Goal: Task Accomplishment & Management: Use online tool/utility

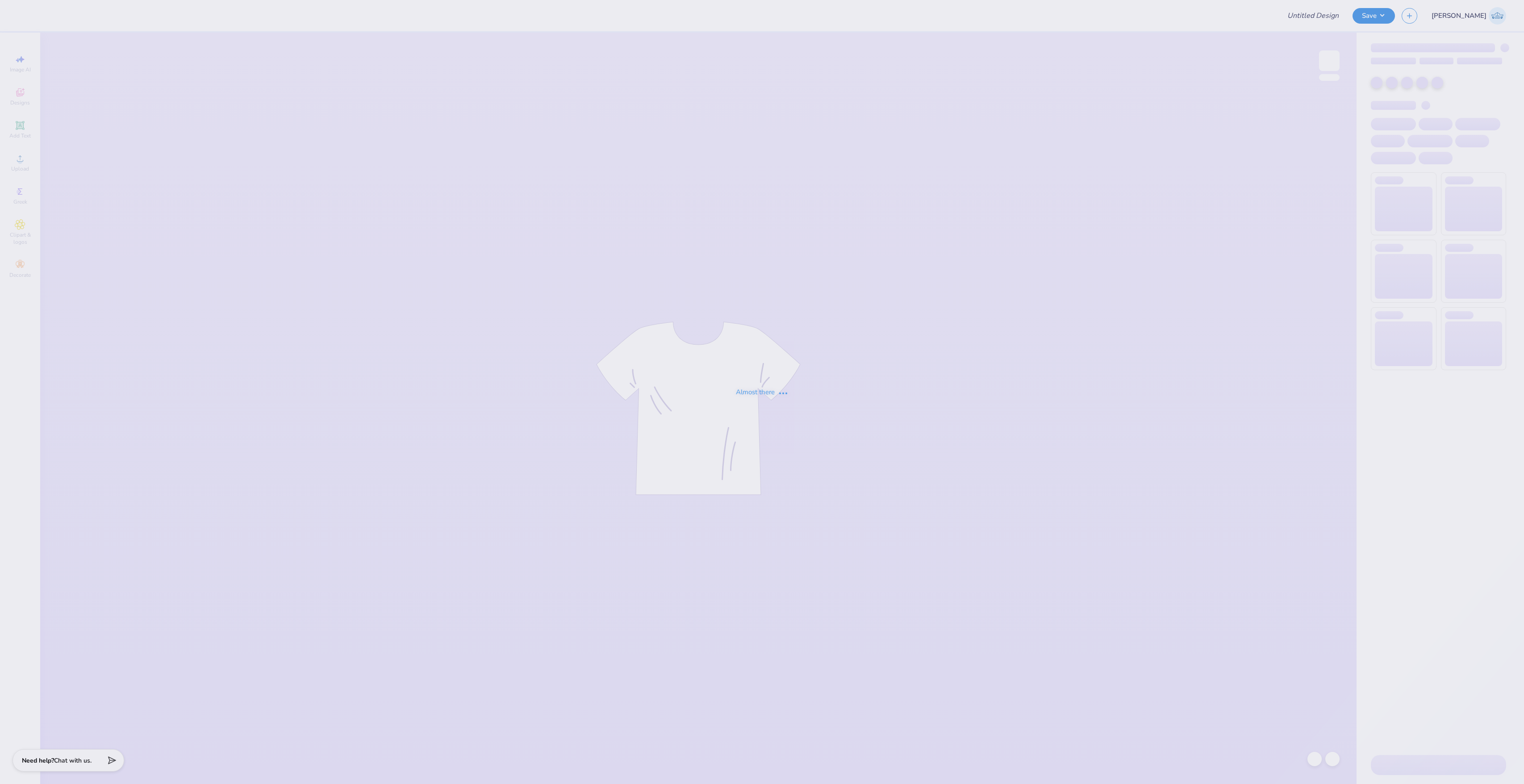
type input "Nice"
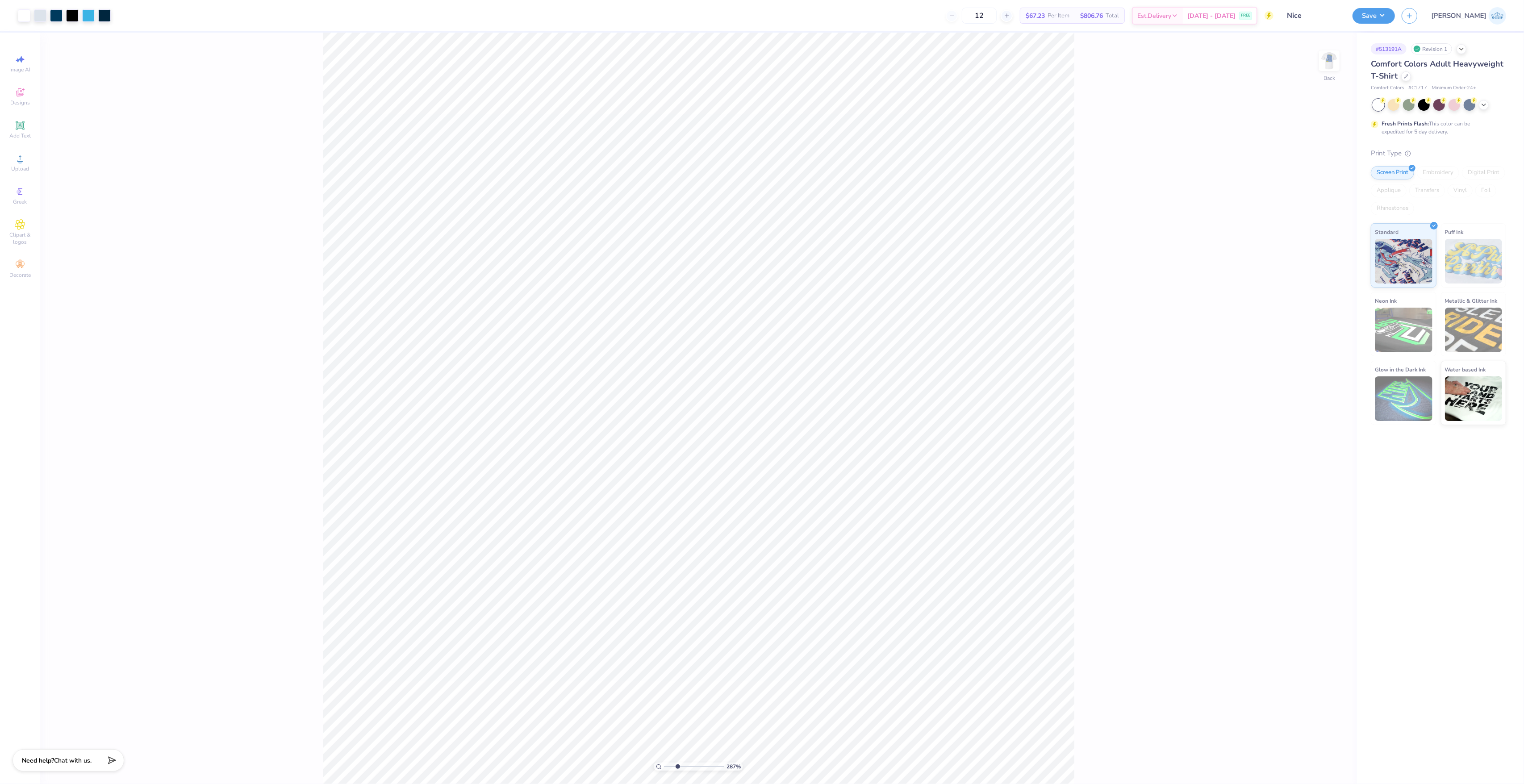
type input "2.87"
click at [677, 766] on input "range" at bounding box center [694, 766] width 60 height 8
click at [1331, 60] on img at bounding box center [1329, 60] width 35 height 35
click at [1342, 73] on div "287 % Front" at bounding box center [699, 408] width 1316 height 751
click at [1337, 66] on img at bounding box center [1329, 60] width 35 height 35
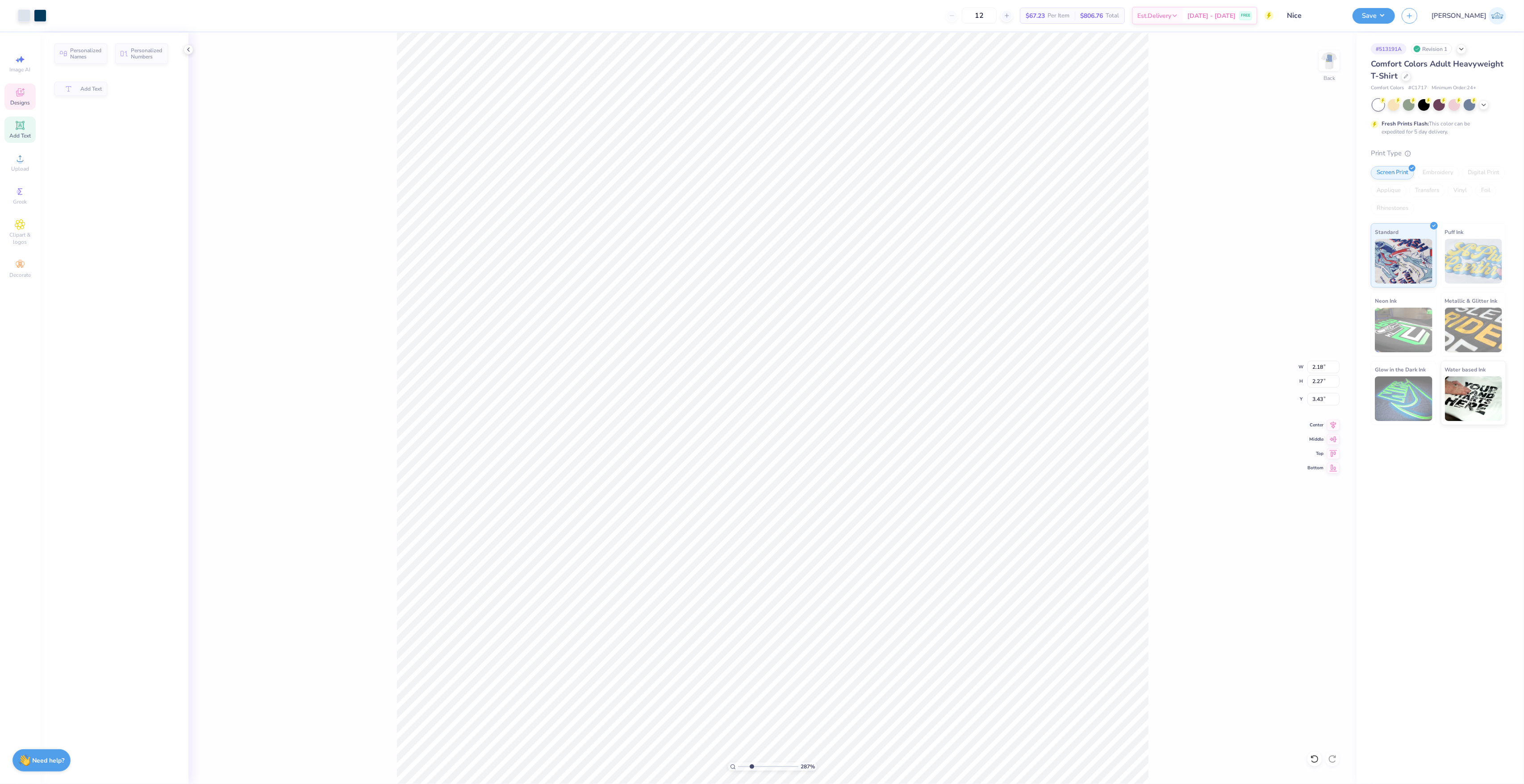
type input "2.18"
type input "2.27"
type input "3.43"
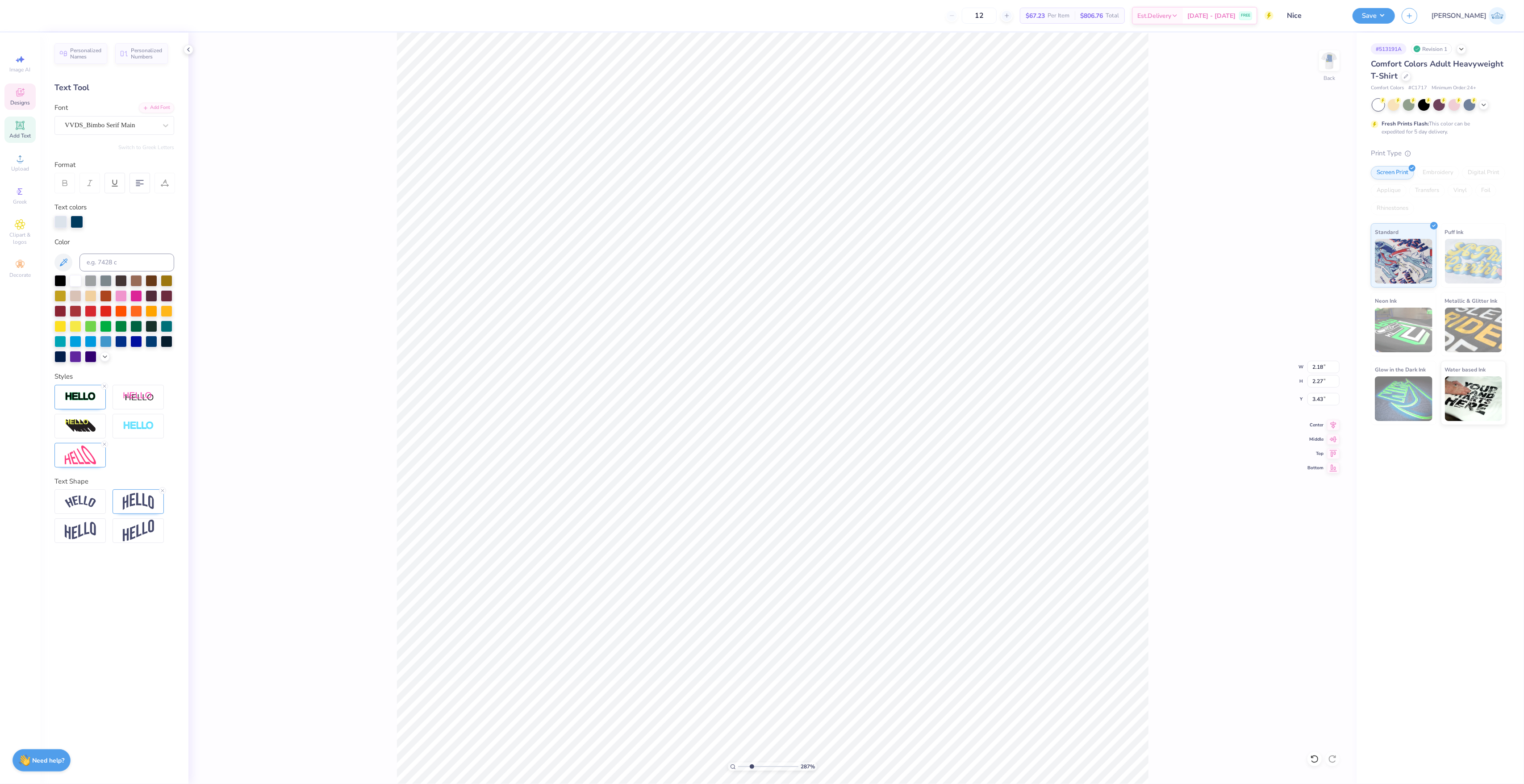
scroll to position [9, 1]
type input "3.27"
type input "2.26"
type input "3.30"
type textarea "P"
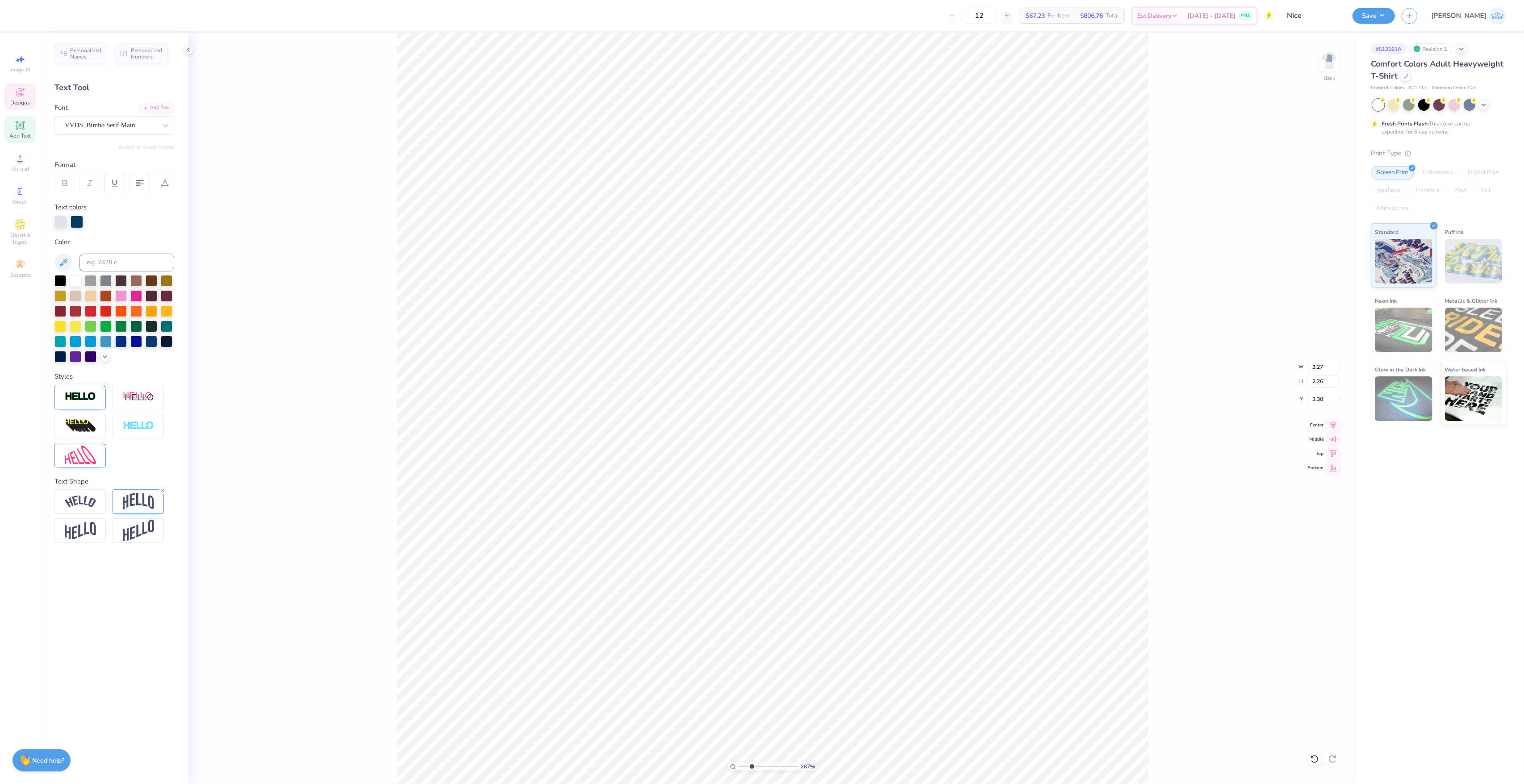
type textarea "Psi"
type input "2.18"
type input "2.27"
type input "3.43"
click at [74, 461] on img at bounding box center [80, 455] width 31 height 19
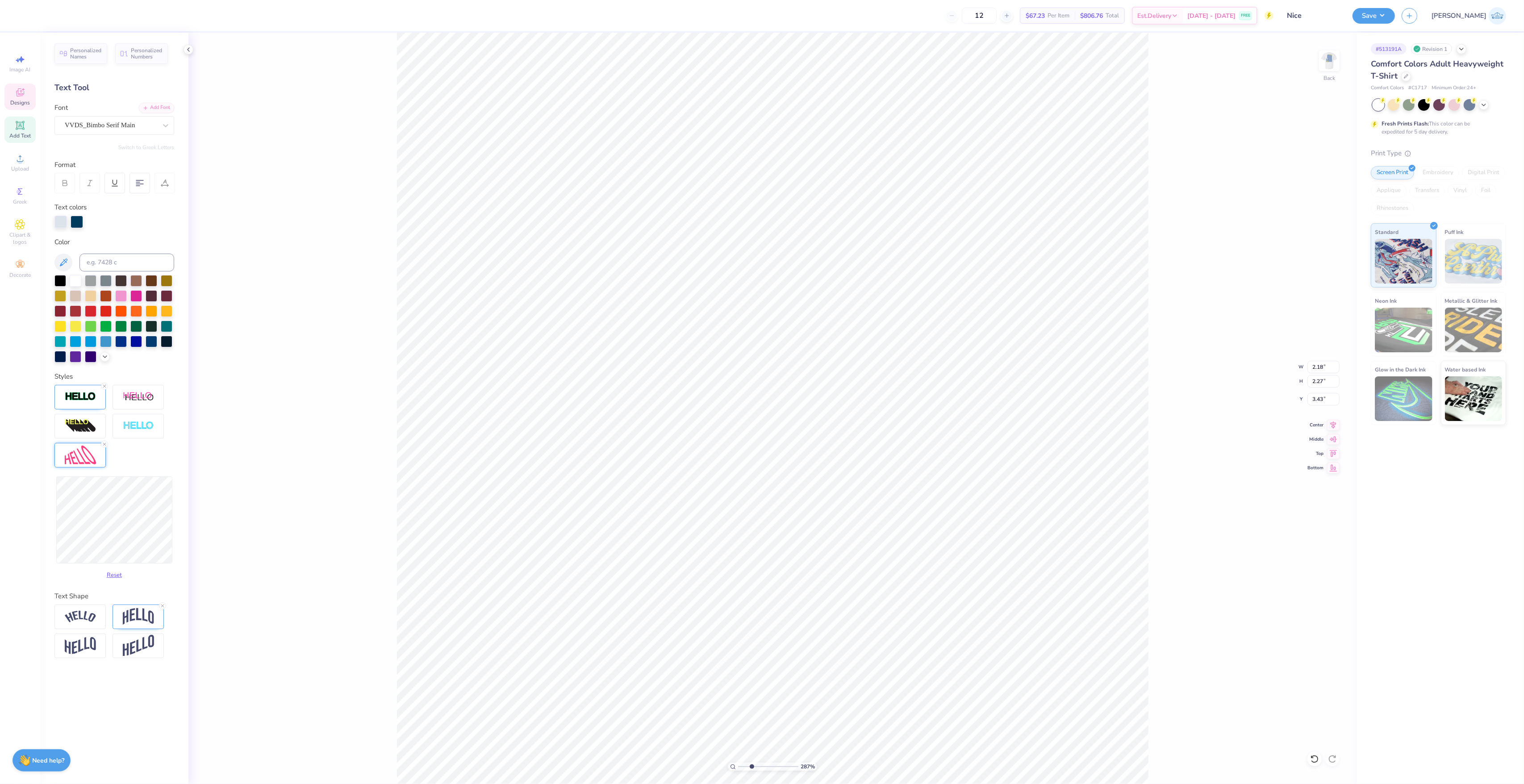
type input "3.30"
type input "2.50"
type input "3.19"
type input "3.24"
type input "3.15"
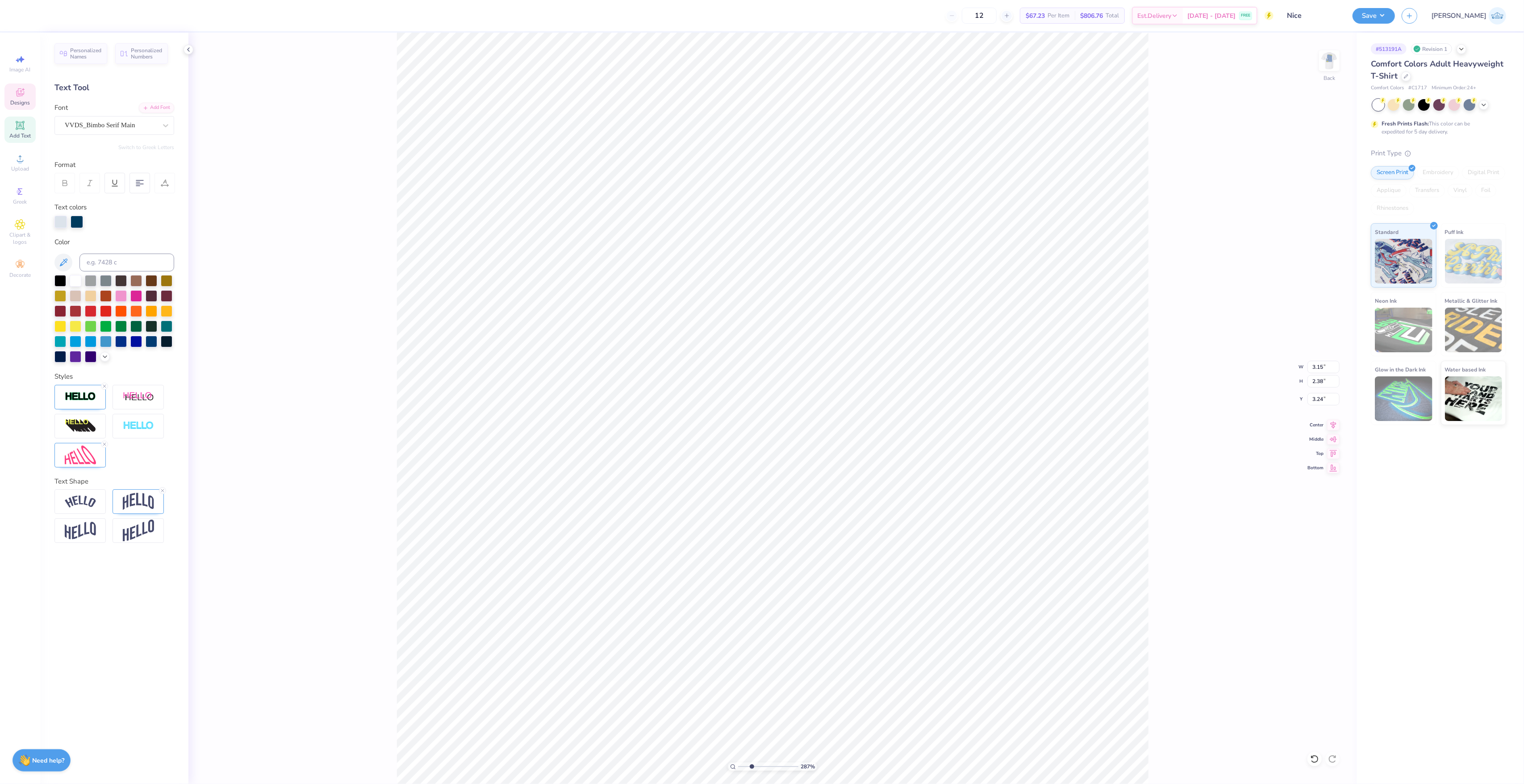
type input "2.38"
type input "3.36"
click at [88, 463] on img at bounding box center [80, 455] width 31 height 19
type input "2.18"
type input "2.27"
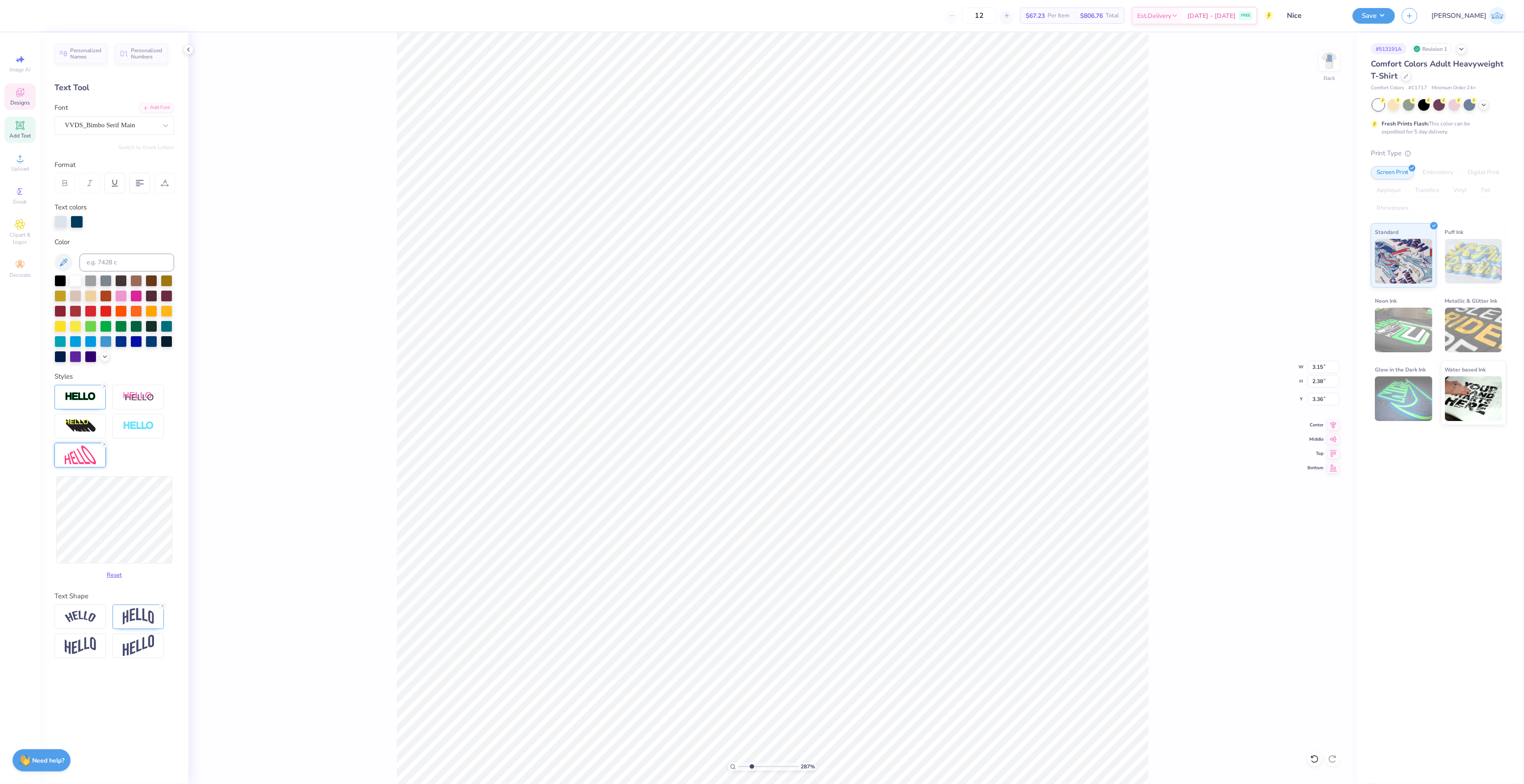
type input "3.43"
click at [73, 465] on img at bounding box center [80, 455] width 31 height 19
type input "3.15"
type input "2.38"
type input "3.36"
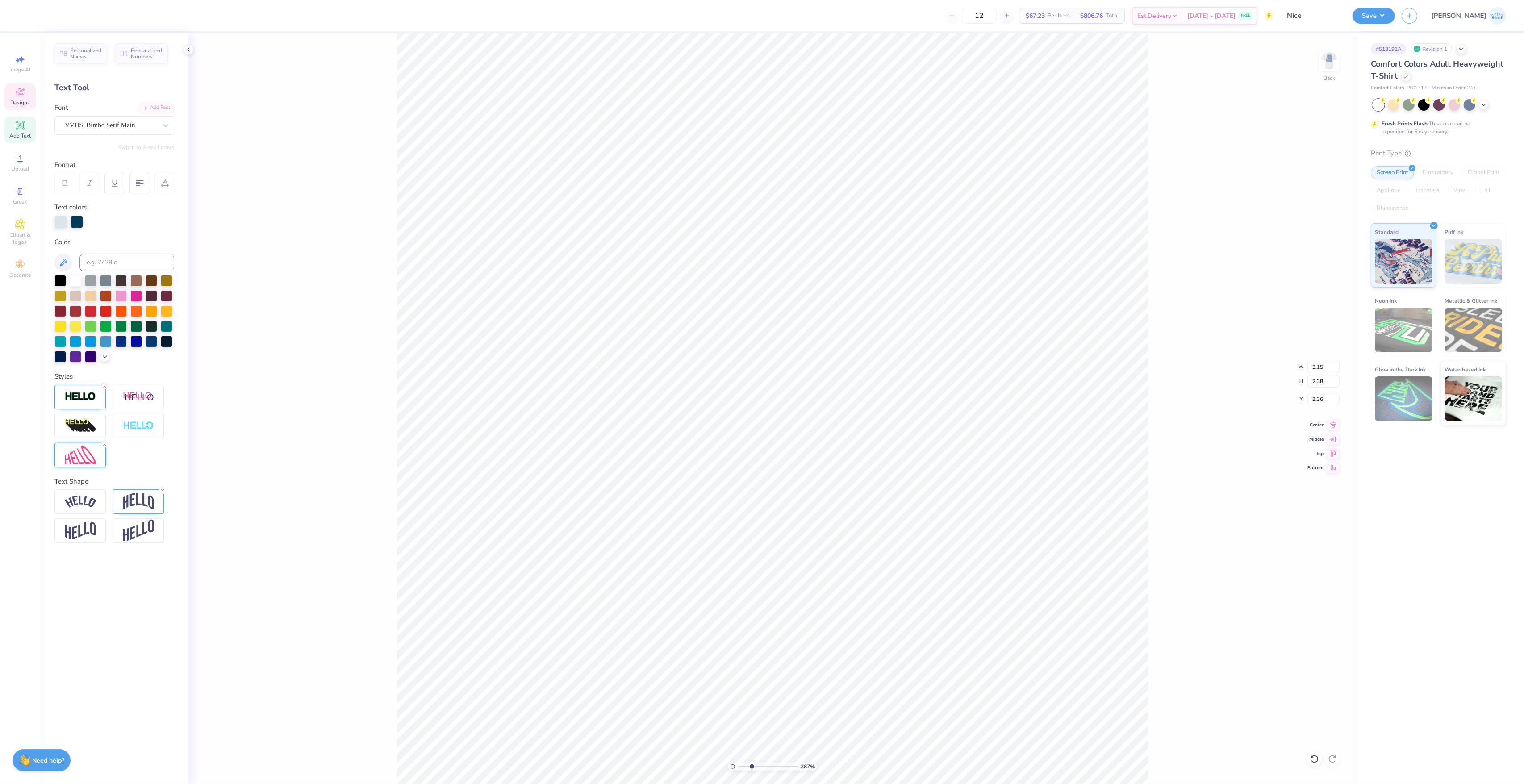
click at [95, 454] on img at bounding box center [80, 455] width 31 height 19
type input "3.09"
type input "2.32"
type input "3.39"
type input "2.18"
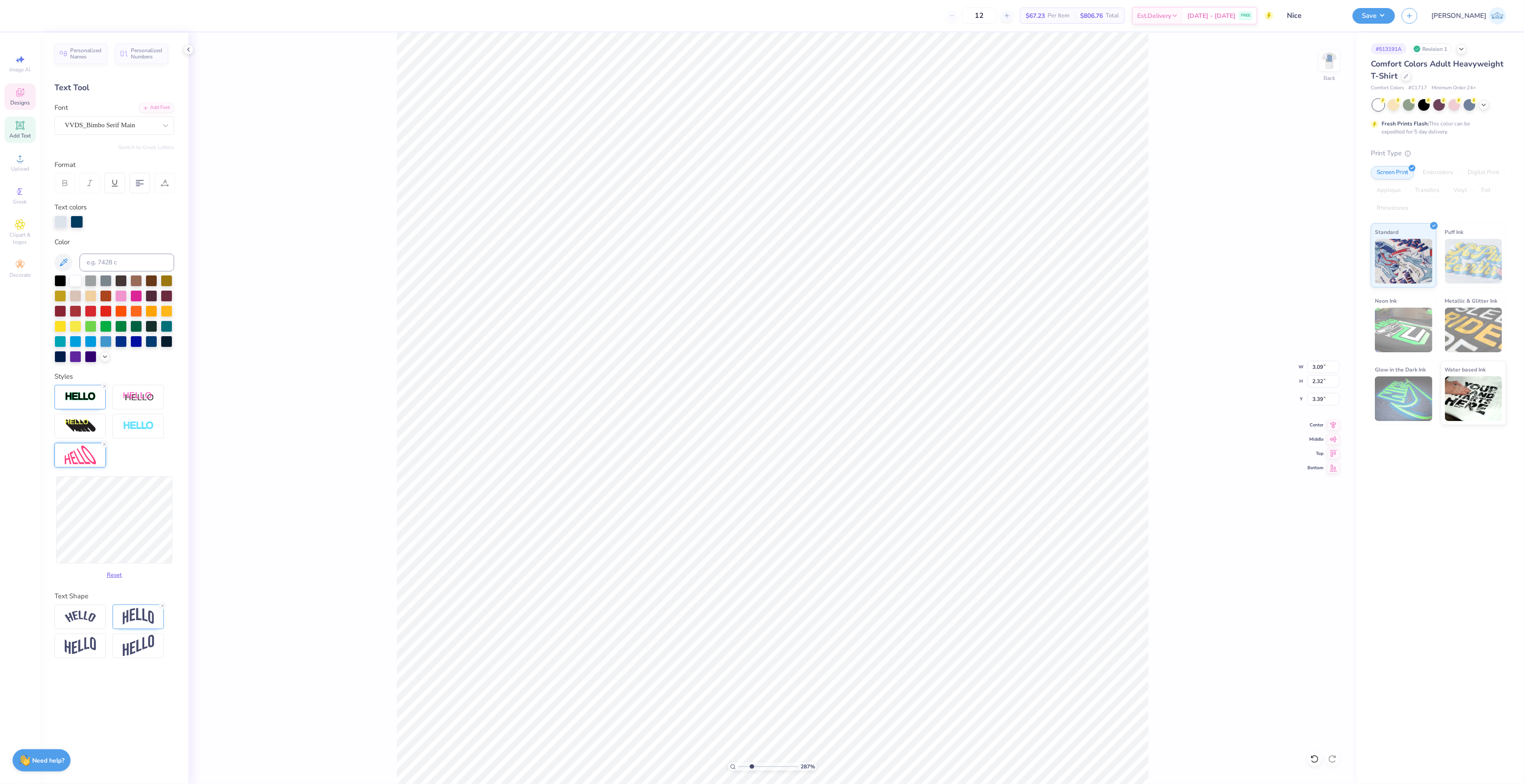
type input "2.27"
type input "3.42"
click at [73, 466] on div at bounding box center [79, 455] width 51 height 24
type input "3.09"
type input "2.32"
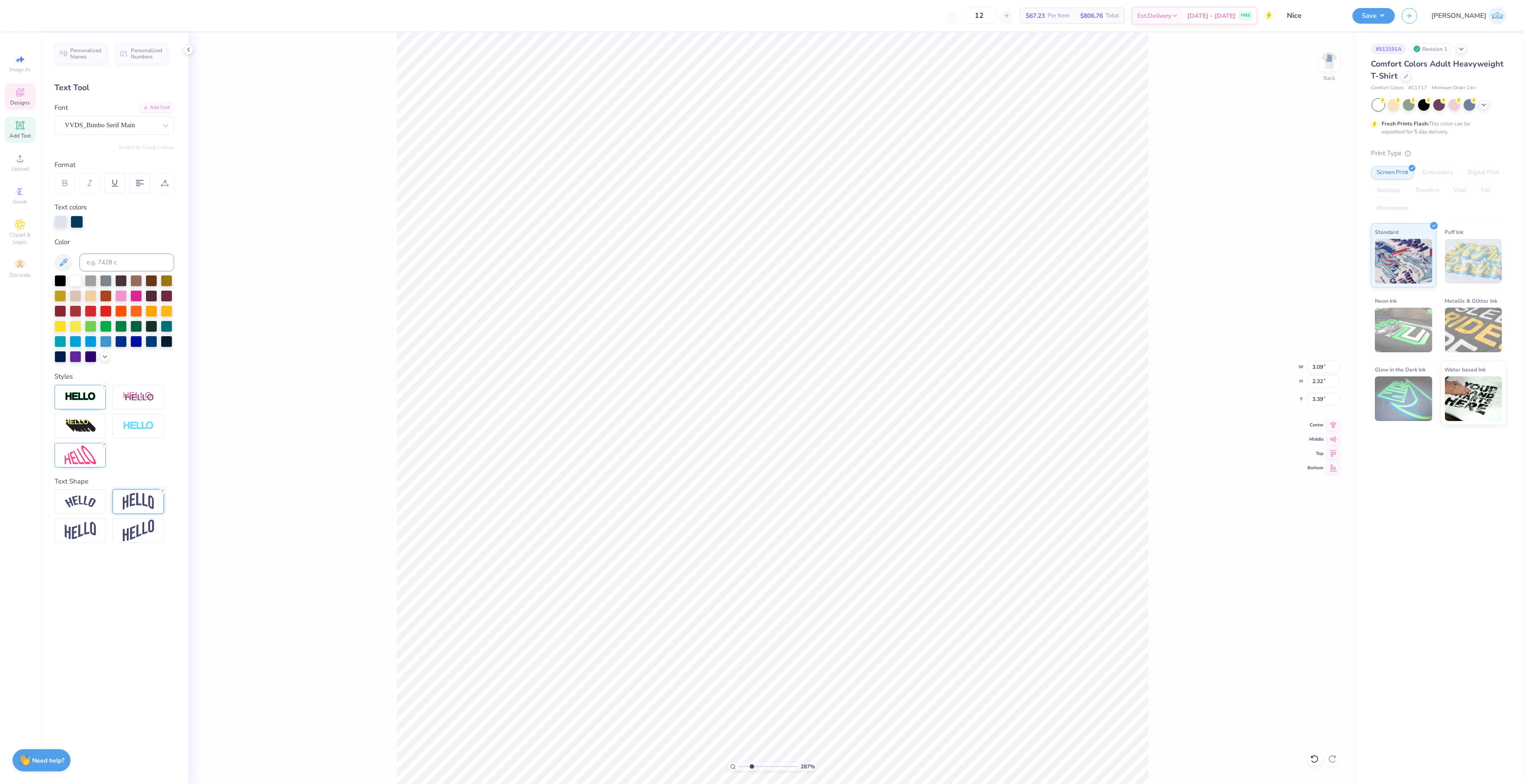
click at [136, 509] on img at bounding box center [138, 502] width 31 height 17
click at [79, 466] on div at bounding box center [79, 455] width 51 height 24
type input "3.37"
type input "2.89"
type input "2.35"
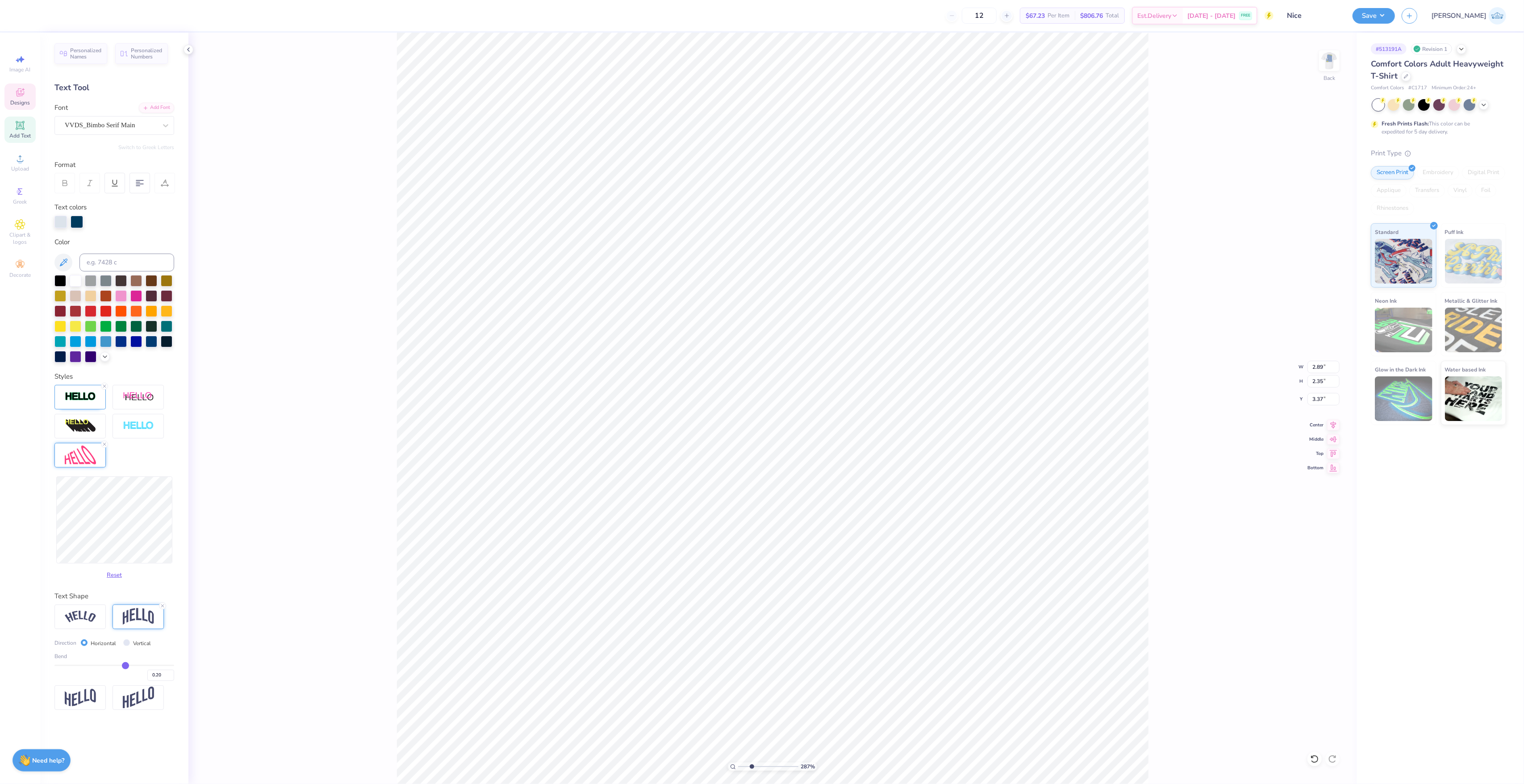
type input "2.18"
type input "2.27"
type input "3.41"
click at [90, 124] on div "VVDS_Bimbo Serif Main" at bounding box center [111, 125] width 94 height 14
click at [88, 463] on img at bounding box center [80, 455] width 31 height 19
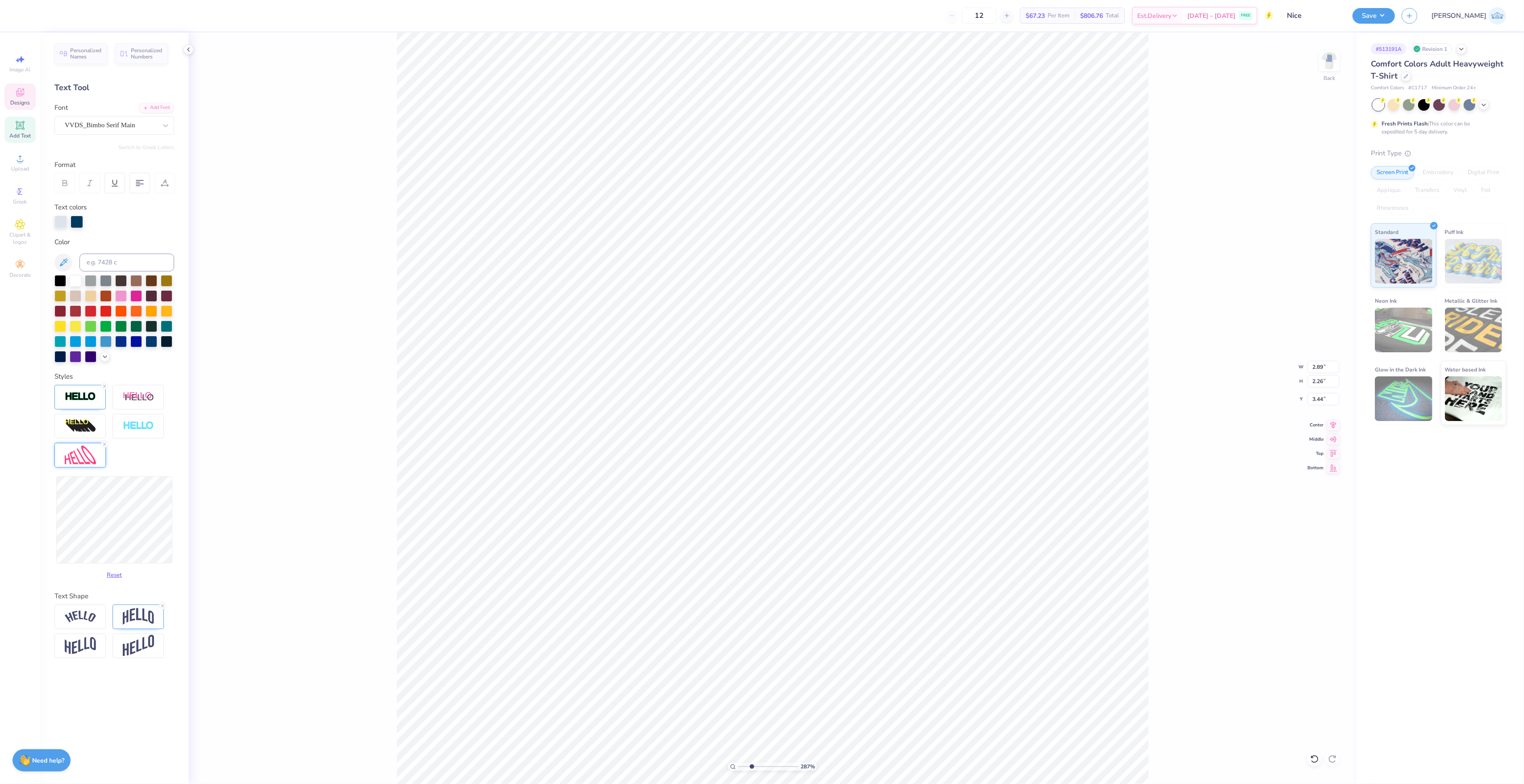
type input "2.26"
type input "3.44"
type input "2.87"
type input "2.06"
type input "3.49"
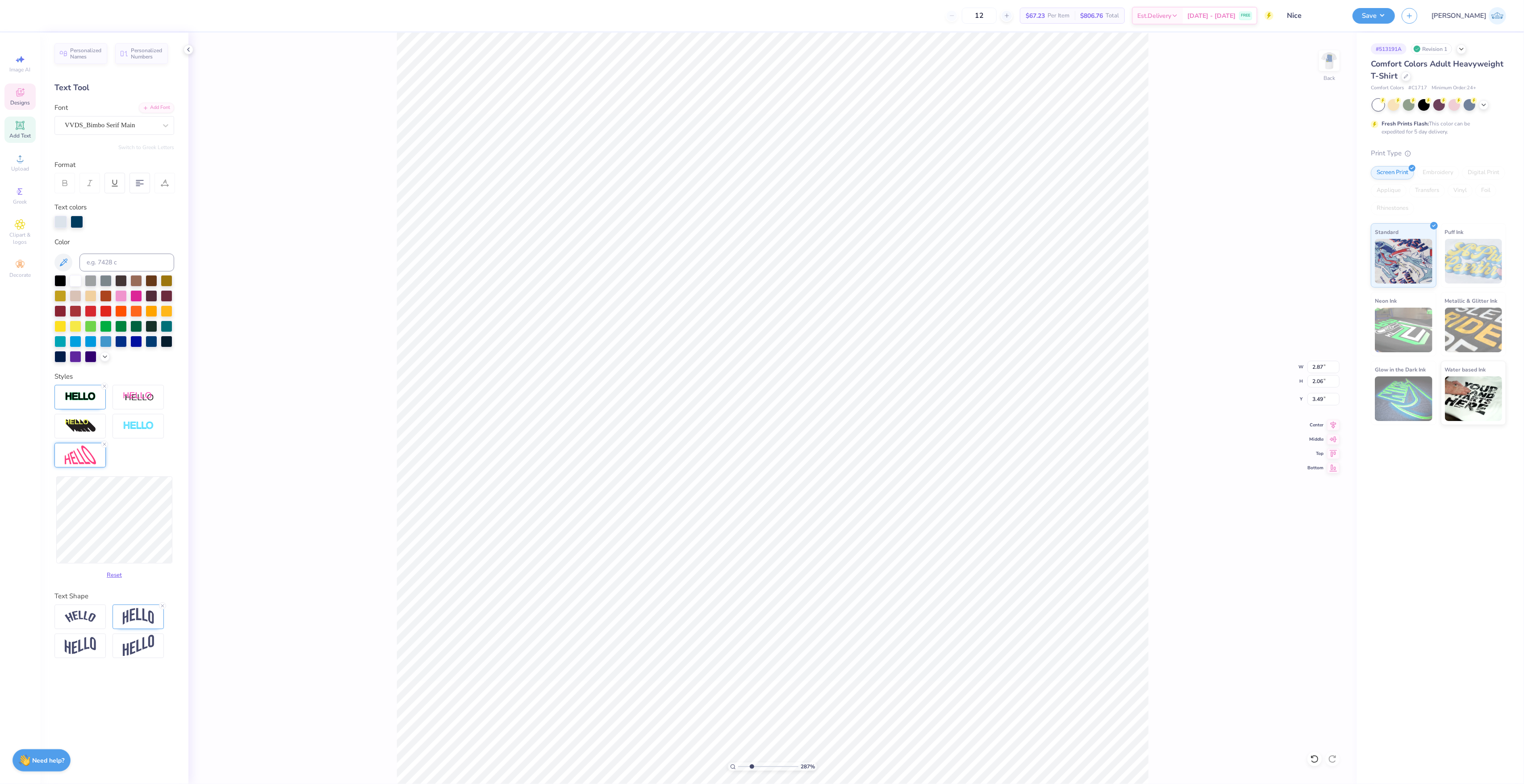
type input "2.18"
type input "2.27"
type input "3.41"
click at [70, 452] on img at bounding box center [80, 455] width 31 height 19
type input "2.87"
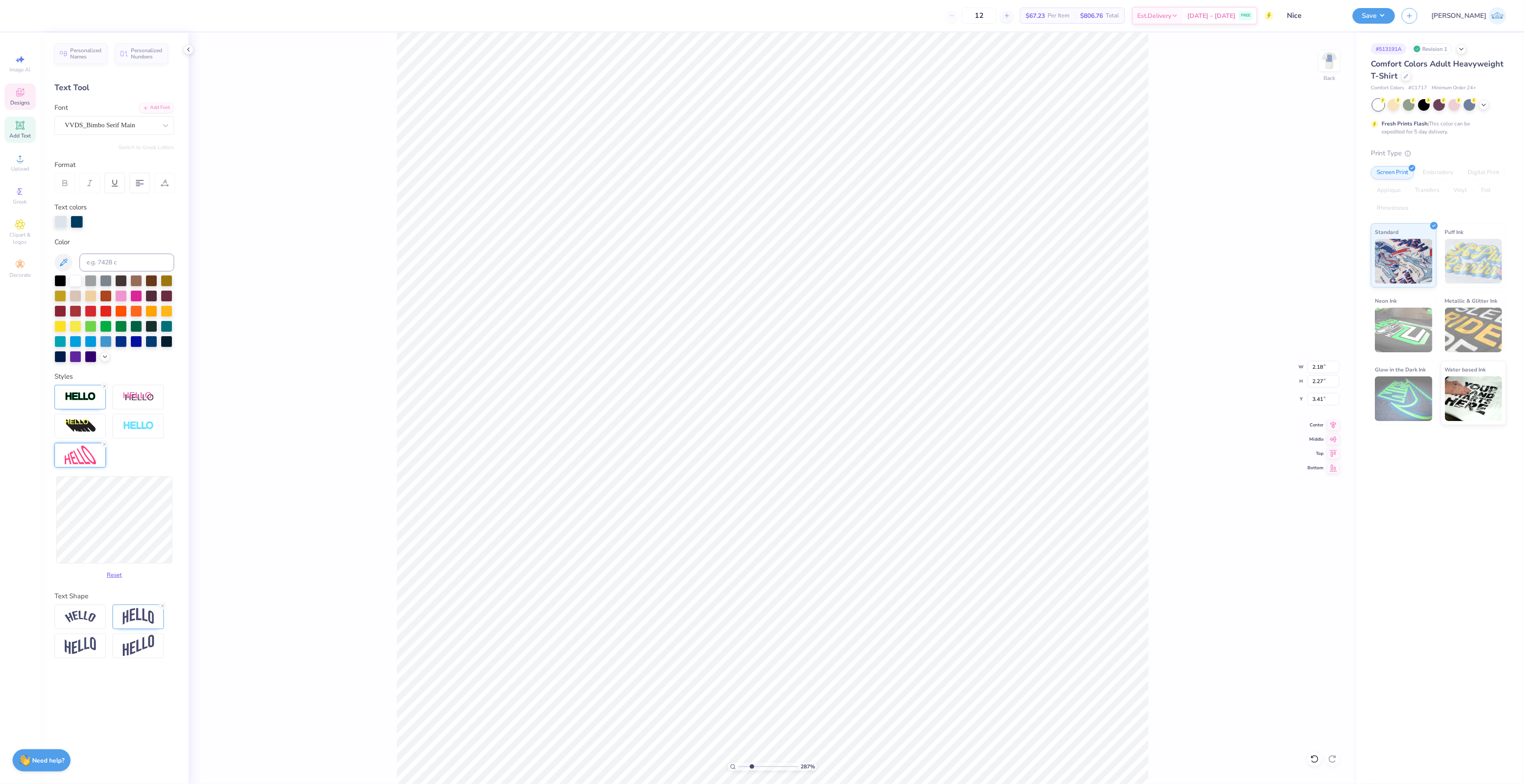
type input "2.06"
type input "3.49"
click at [71, 459] on img at bounding box center [80, 455] width 31 height 19
type input "2.84"
type input "1.88"
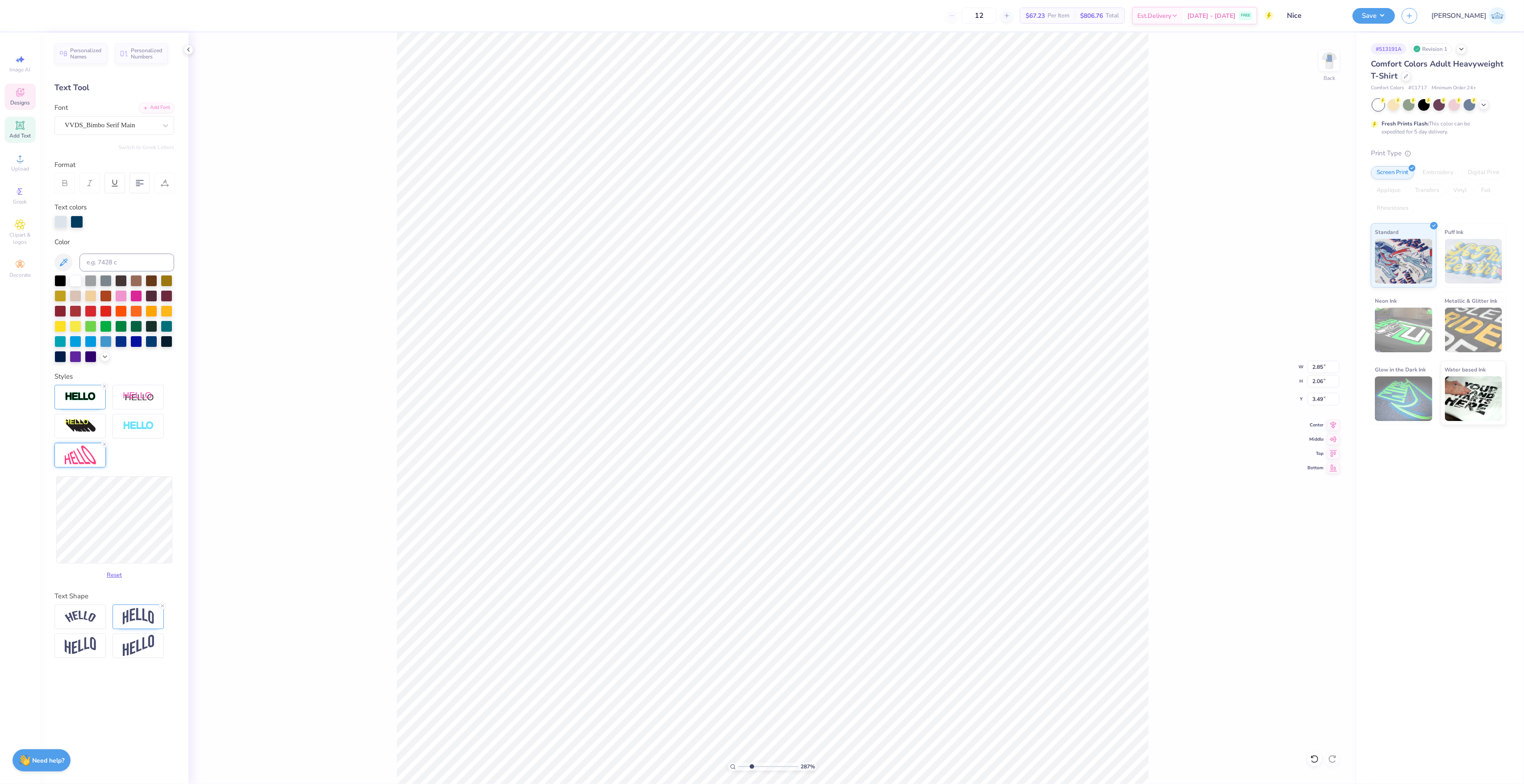
type input "3.59"
type input "2.03"
type input "3.49"
type input "2.81"
type input "1.87"
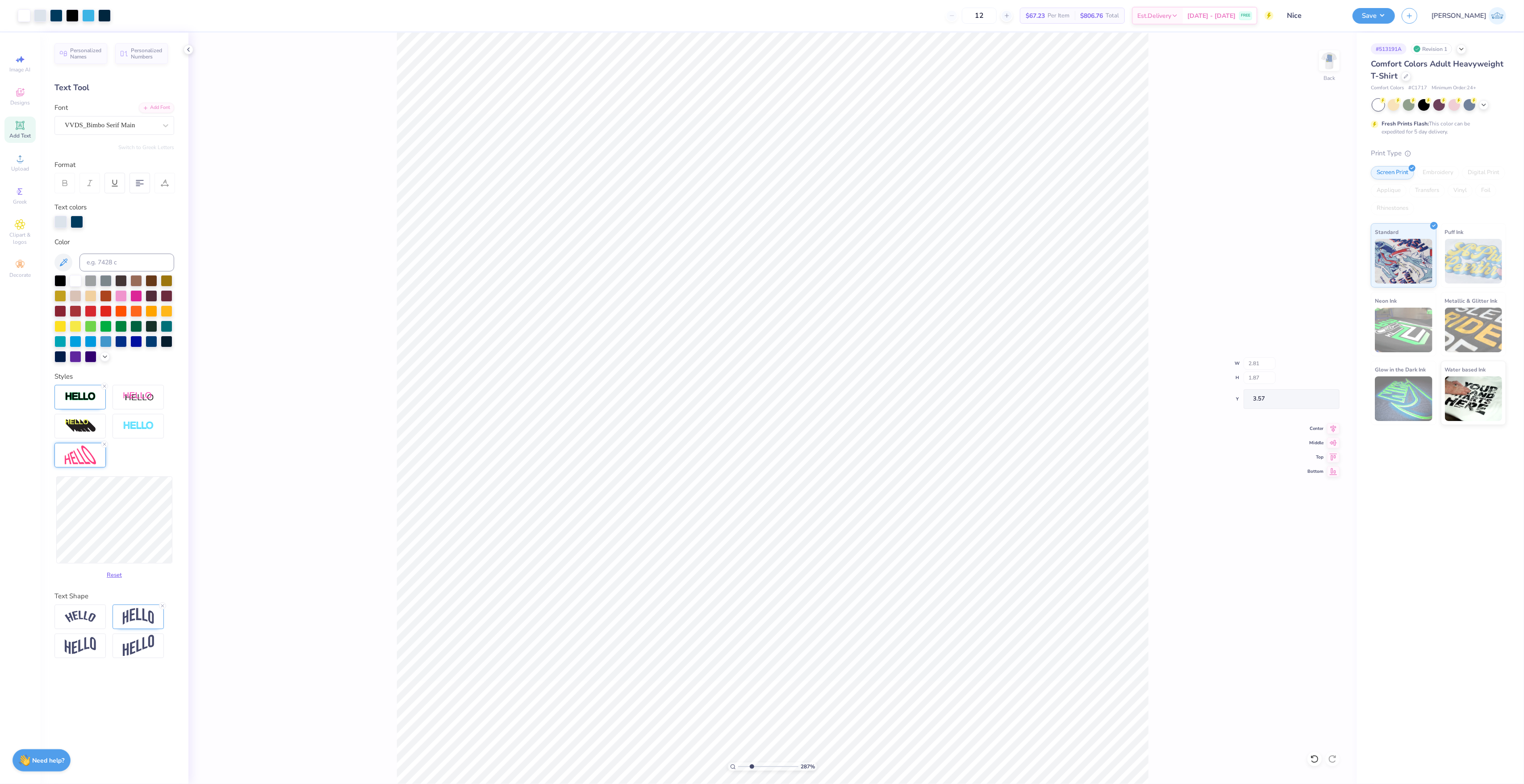
type input "3.41"
type input "6.44"
type input "4.69"
click at [16, 133] on span "Add Text" at bounding box center [20, 136] width 22 height 7
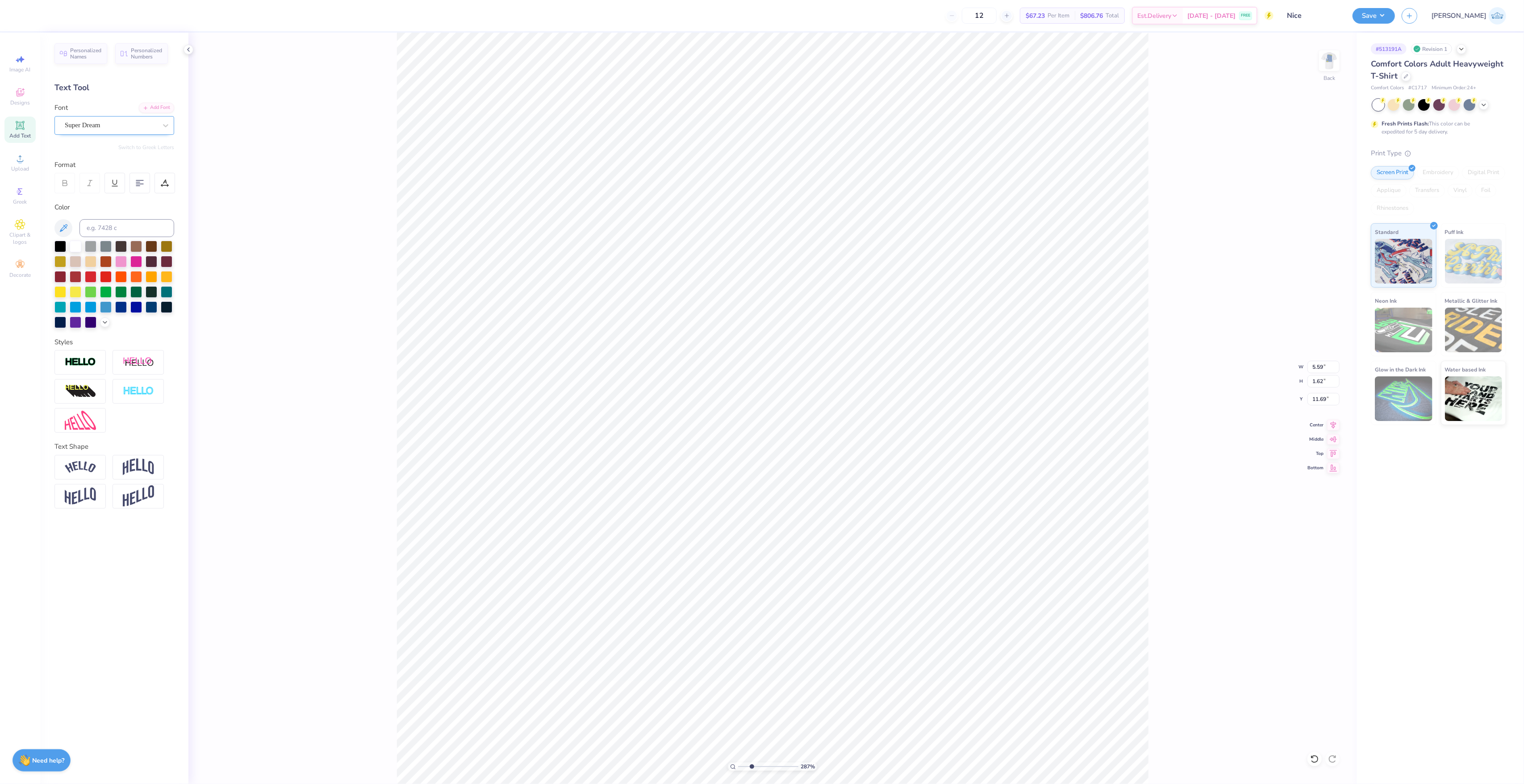
click at [91, 132] on div "Super Dream" at bounding box center [111, 125] width 94 height 14
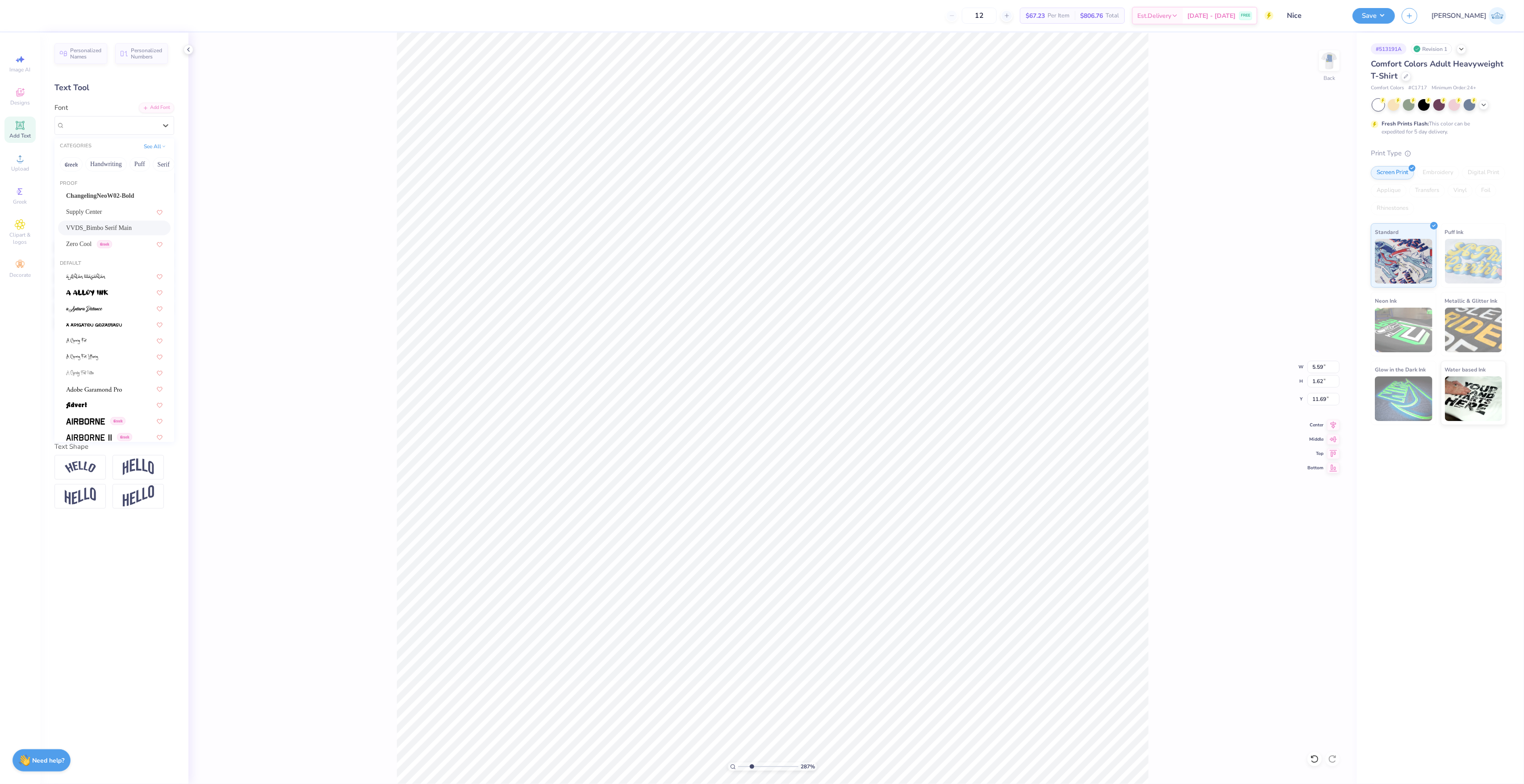
click at [104, 231] on span "VVDS_Bimbo Serif Main" at bounding box center [99, 228] width 66 height 9
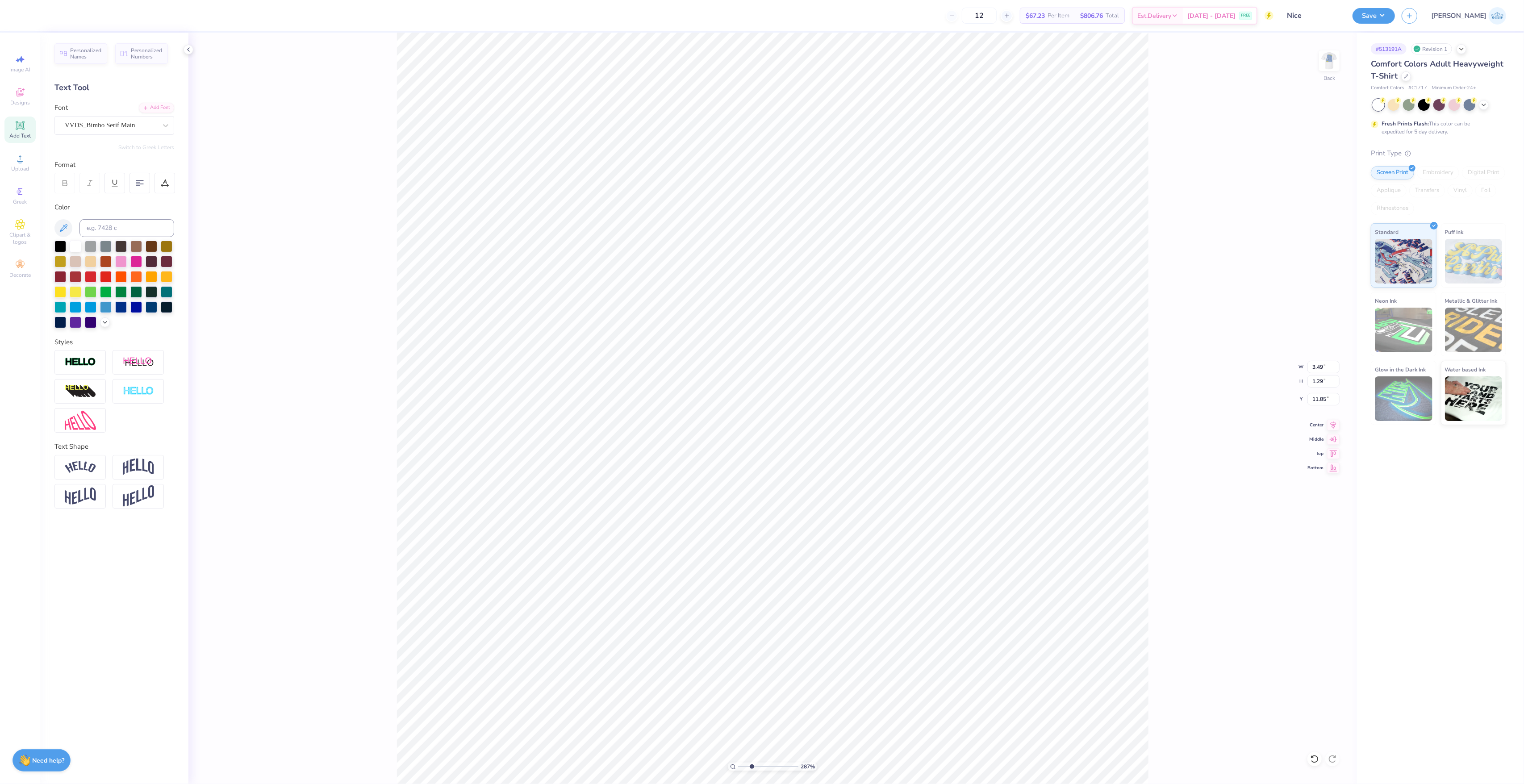
type input "3.49"
type input "1.29"
type input "8.93"
paste textarea "Phi Psi"
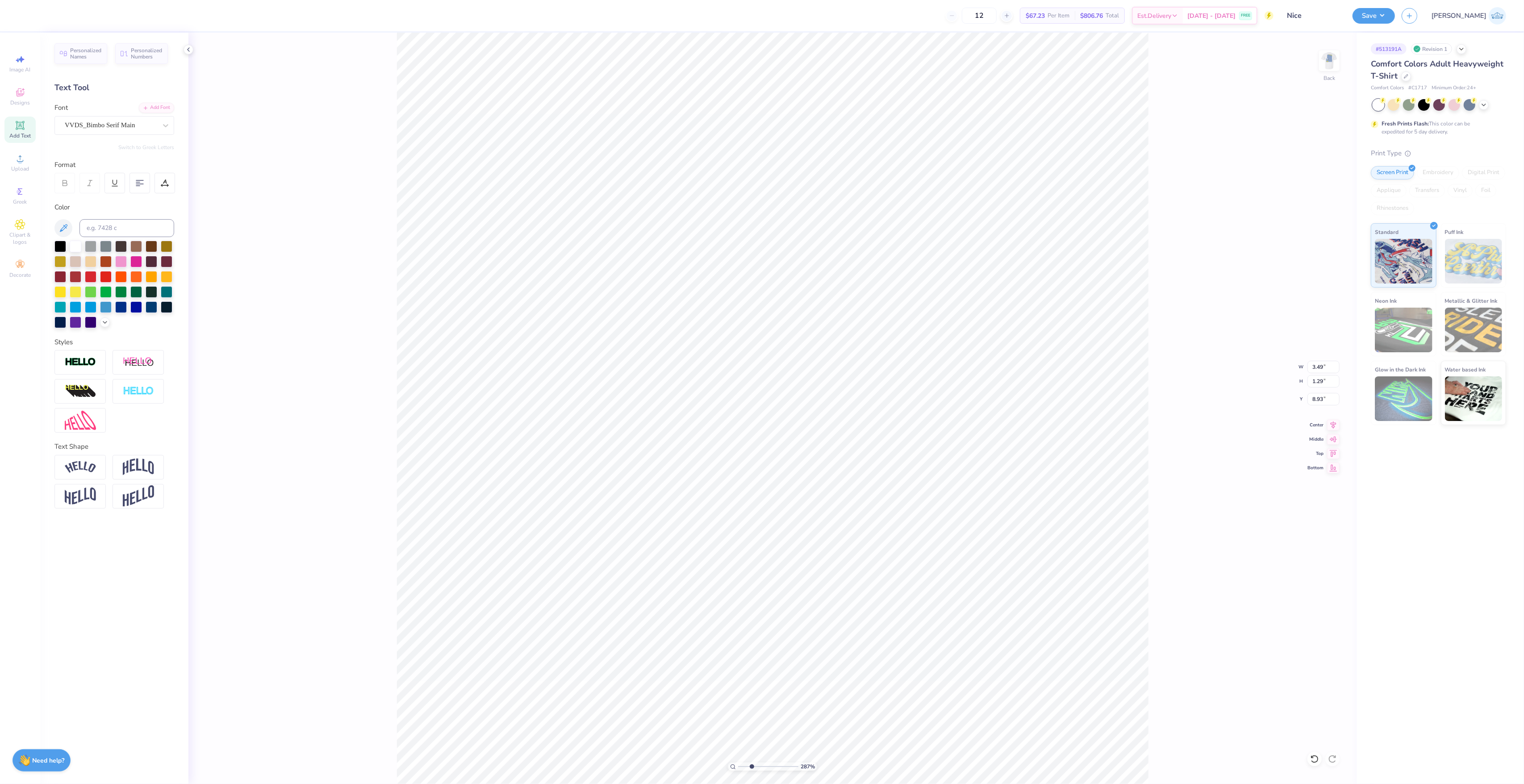
type textarea "Phi Psi"
click at [1330, 55] on img at bounding box center [1329, 60] width 35 height 35
click at [1309, 756] on div at bounding box center [1314, 759] width 15 height 15
click at [121, 133] on div "Supply Center" at bounding box center [114, 125] width 120 height 19
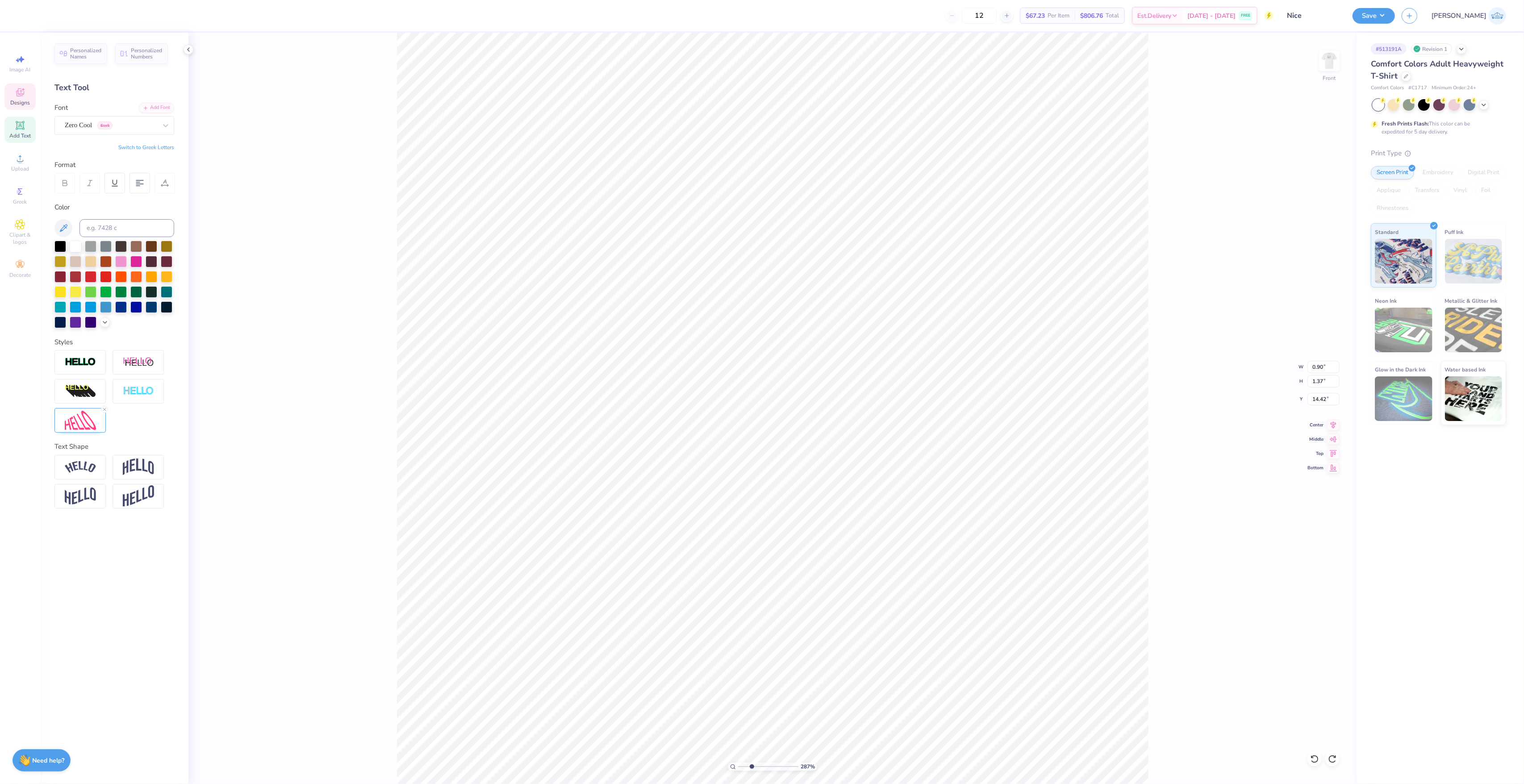
type input "0.90"
type input "1.37"
type input "14.42"
type input "2.48"
type input "1.67"
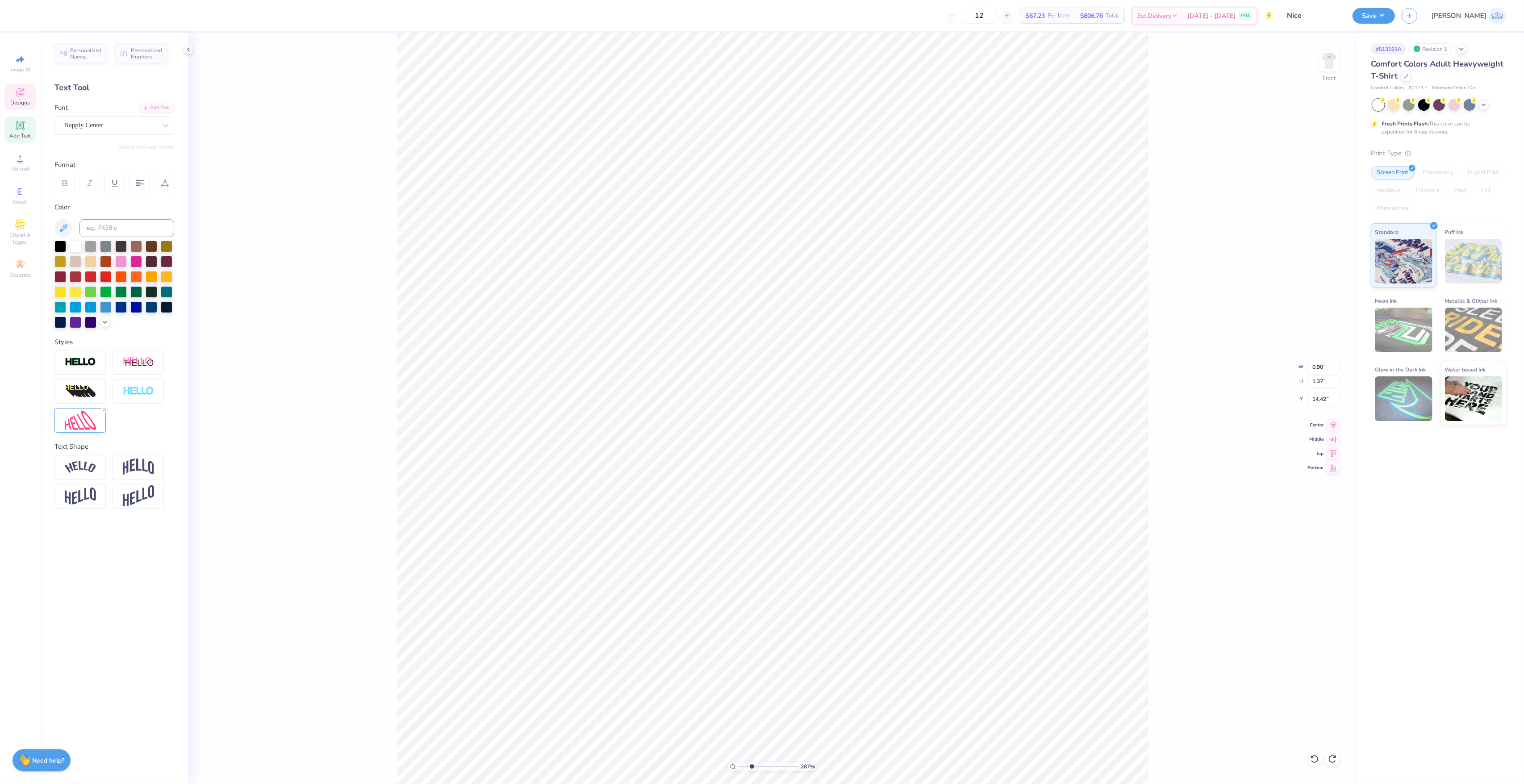
type input "14.27"
click at [23, 87] on icon at bounding box center [20, 92] width 10 height 10
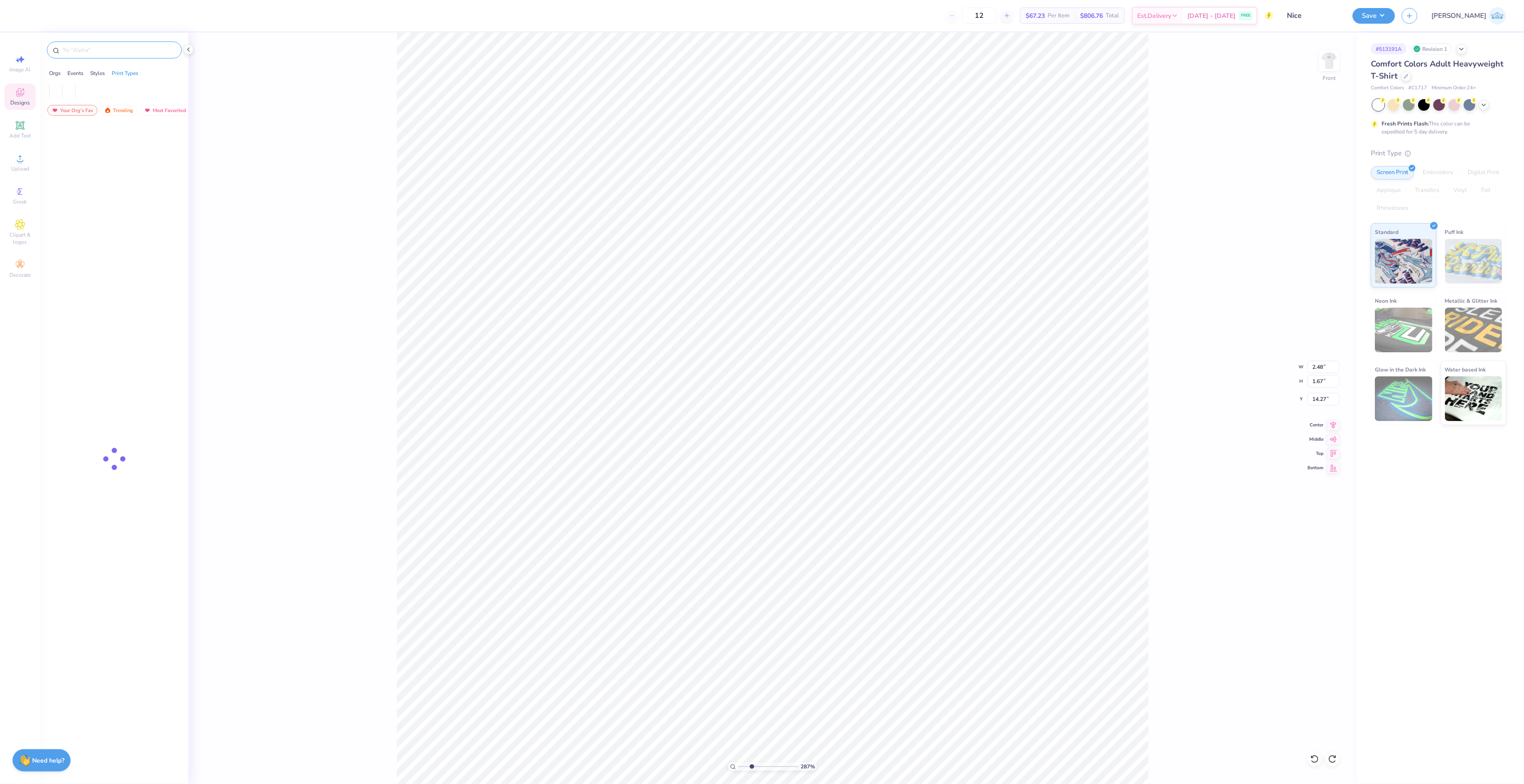
click at [75, 57] on div at bounding box center [114, 50] width 135 height 17
click at [77, 54] on div at bounding box center [114, 50] width 135 height 17
click at [77, 54] on input "text" at bounding box center [118, 50] width 114 height 9
type input "surf"
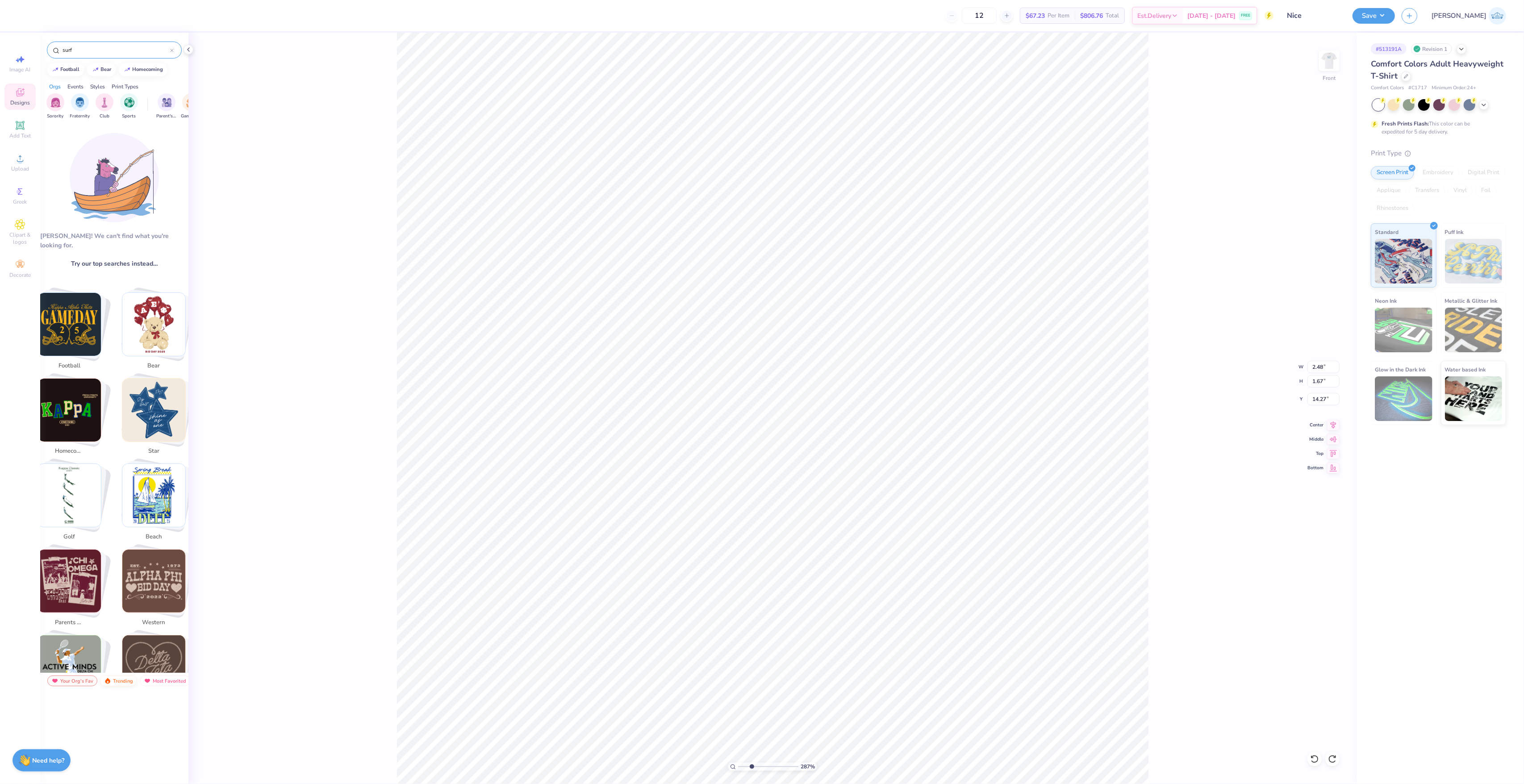
click at [123, 684] on div "Trending" at bounding box center [118, 680] width 37 height 10
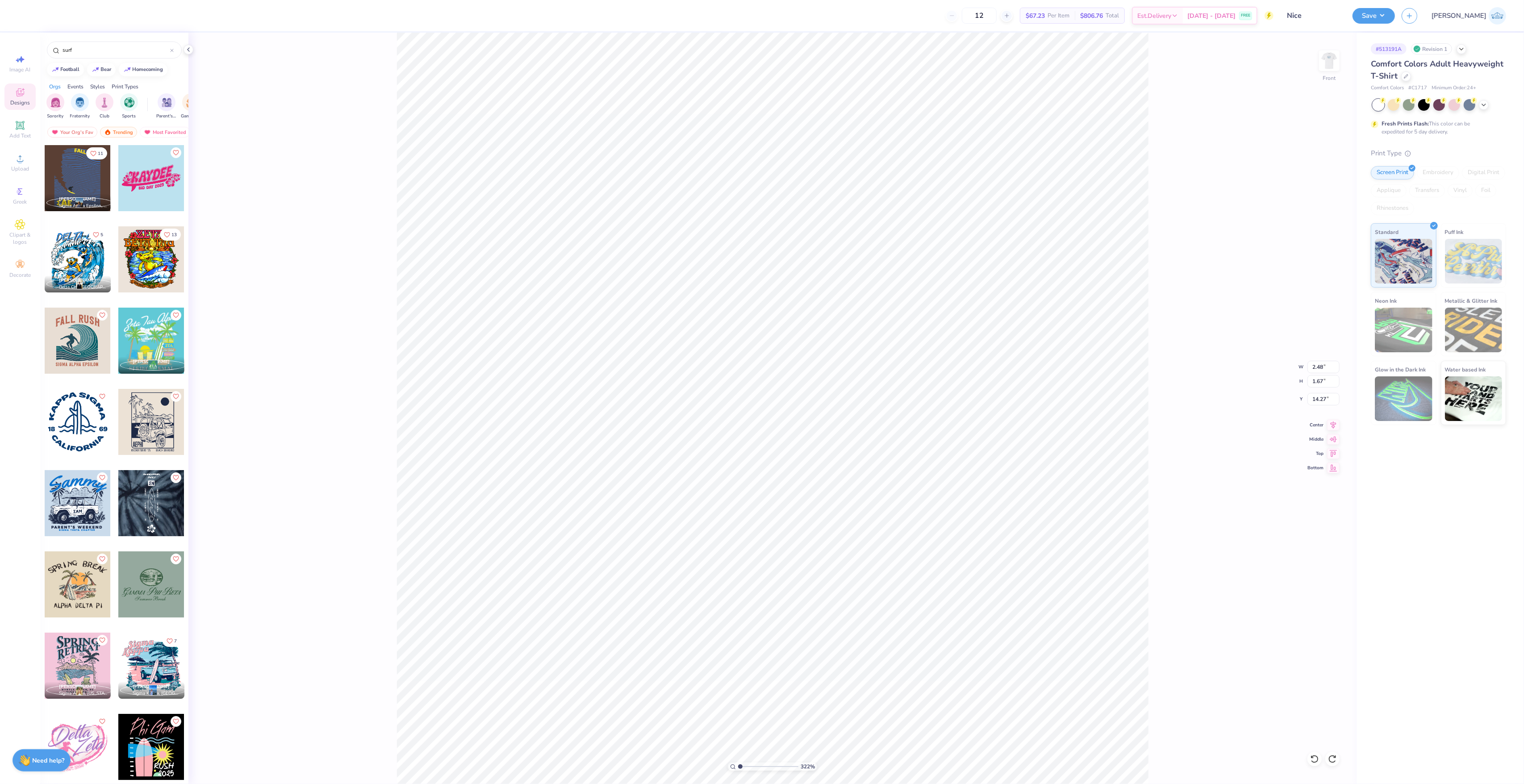
drag, startPoint x: 754, startPoint y: 767, endPoint x: 718, endPoint y: 772, distance: 36.3
type input "1"
click at [738, 770] on input "range" at bounding box center [768, 766] width 60 height 8
click at [70, 177] on div at bounding box center [78, 178] width 66 height 66
type input "10.25"
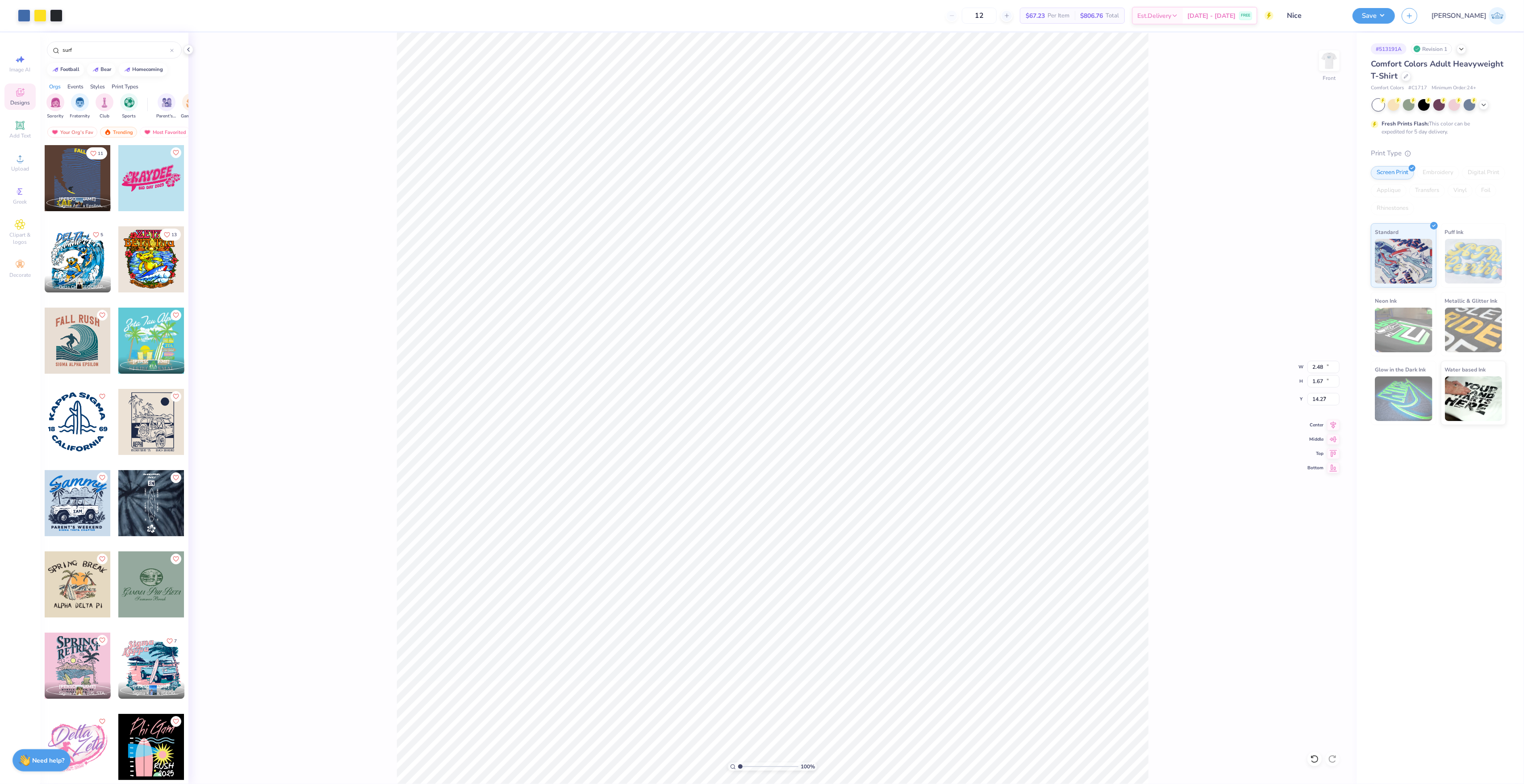
type input "13.18"
type input "13.07"
drag, startPoint x: 754, startPoint y: 768, endPoint x: 762, endPoint y: 770, distance: 8.2
click at [762, 770] on input "range" at bounding box center [768, 766] width 60 height 8
click at [770, 762] on div "461 %" at bounding box center [773, 408] width 751 height 751
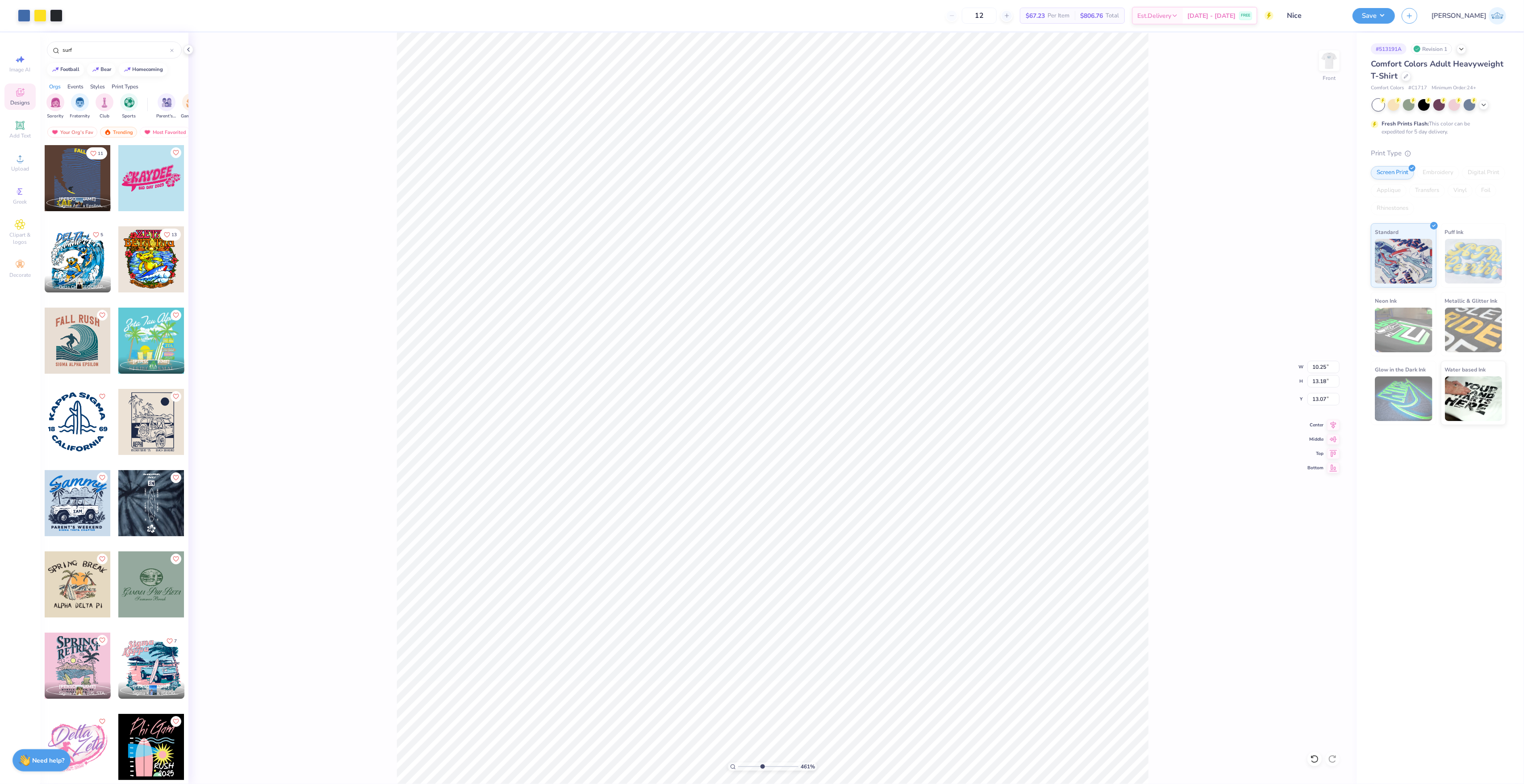
click at [762, 767] on input "range" at bounding box center [768, 766] width 60 height 8
type input "1.14"
click at [741, 763] on input "range" at bounding box center [768, 766] width 60 height 8
type input "13.09"
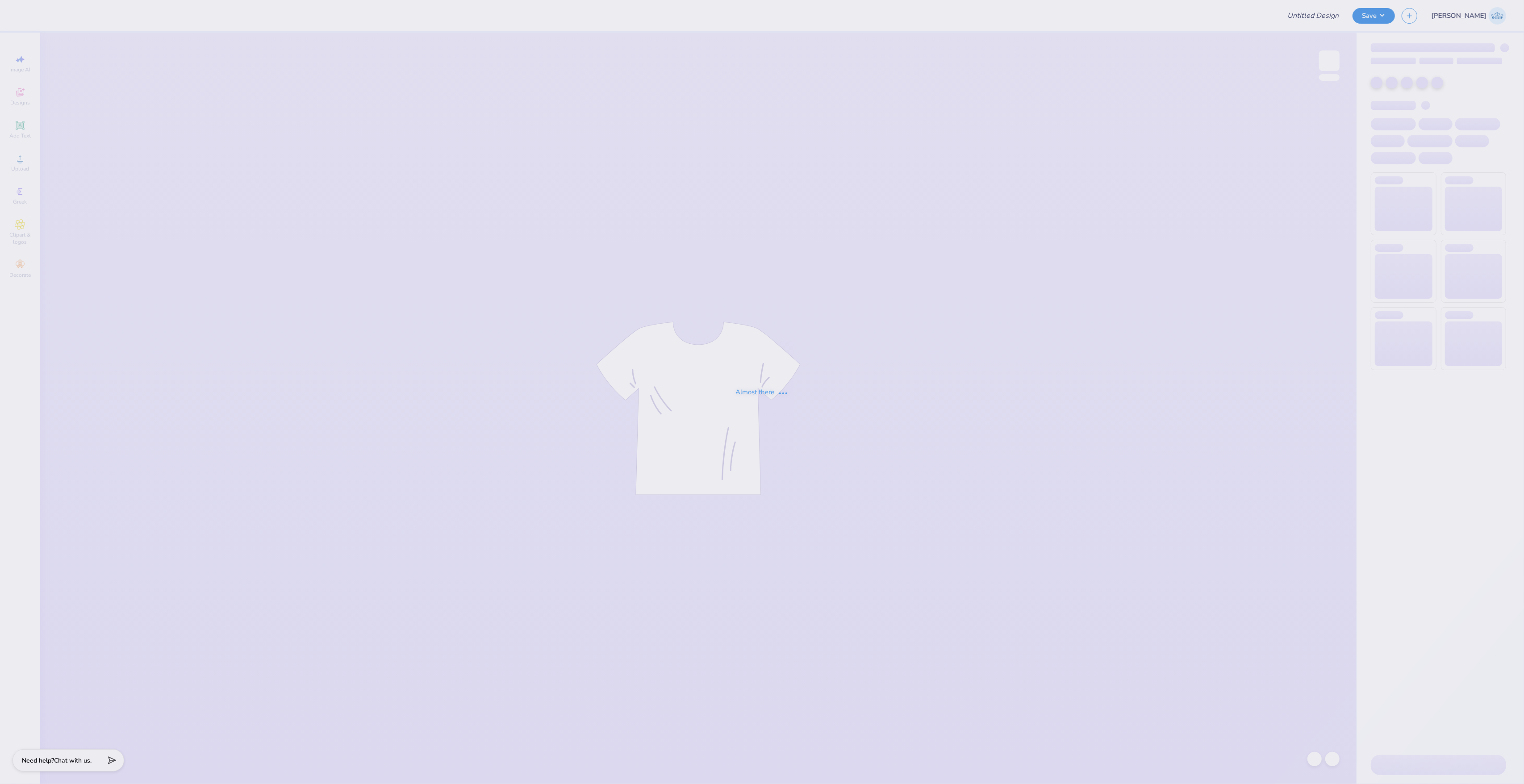
type input "Nice"
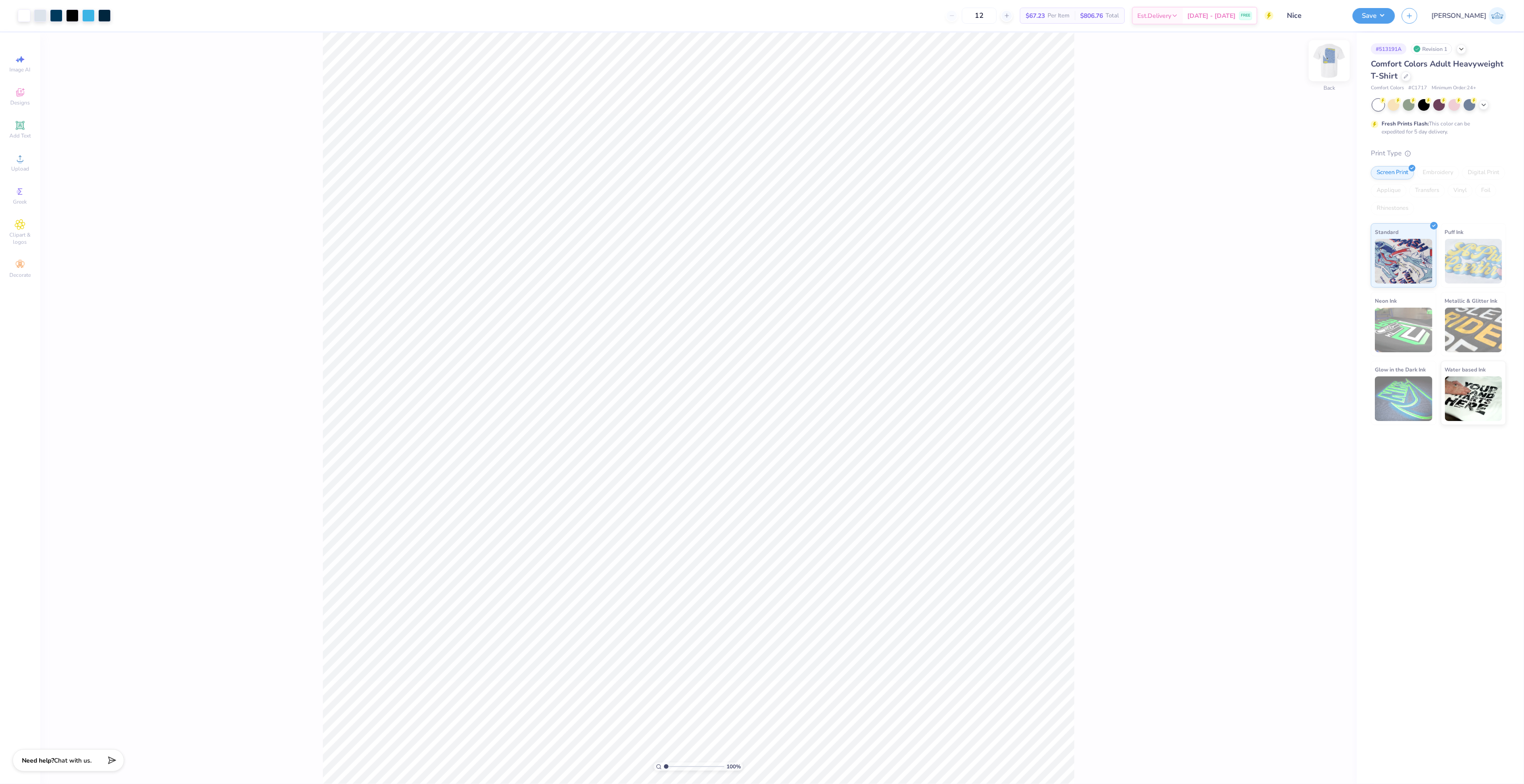
click at [1324, 65] on img at bounding box center [1329, 60] width 35 height 35
type input "2.48"
type input "1.67"
type input "14.27"
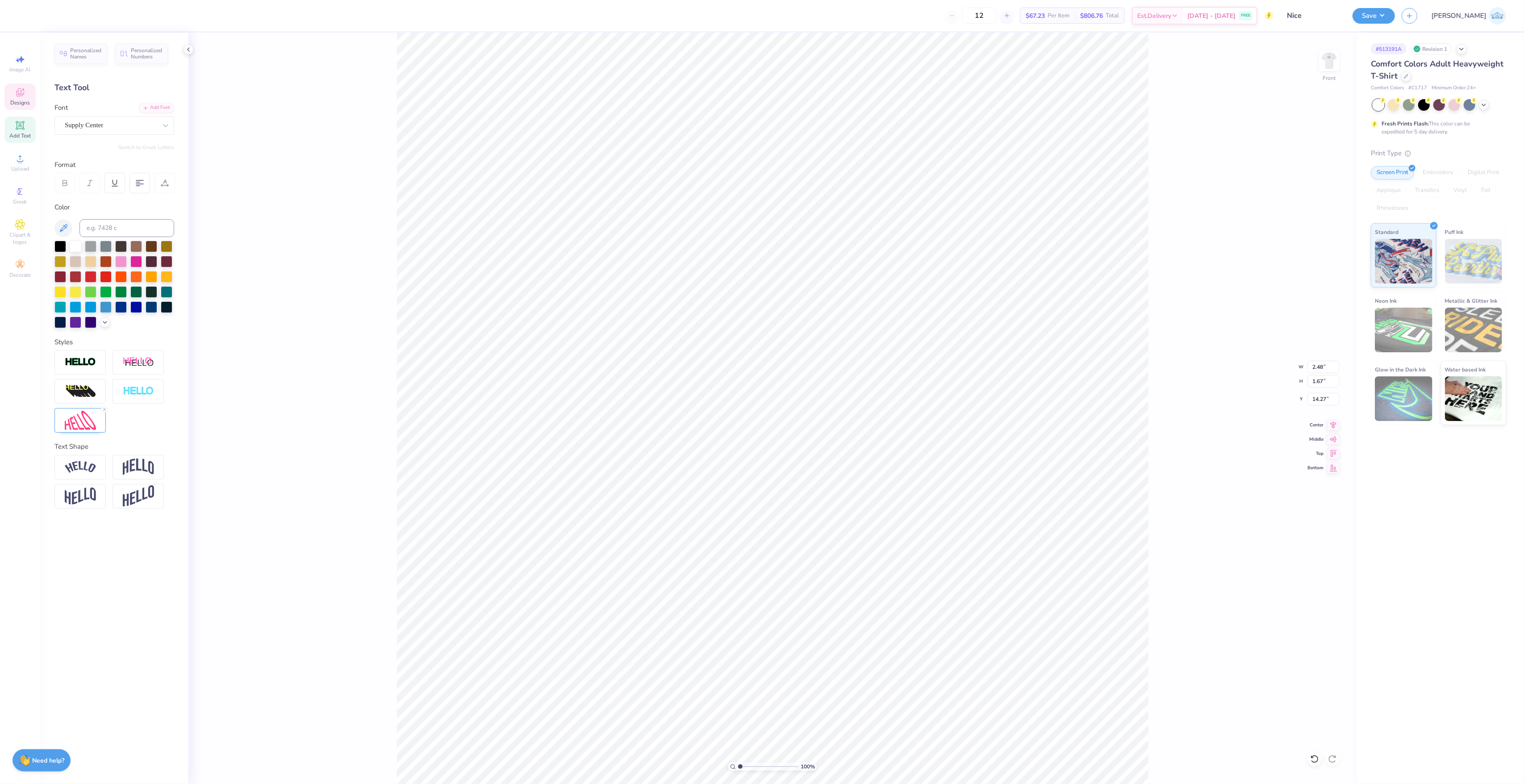
type input "3.46"
click at [1329, 471] on icon at bounding box center [1333, 466] width 12 height 10
type input "25.33"
click at [1329, 470] on icon at bounding box center [1333, 466] width 12 height 10
type input "24.91"
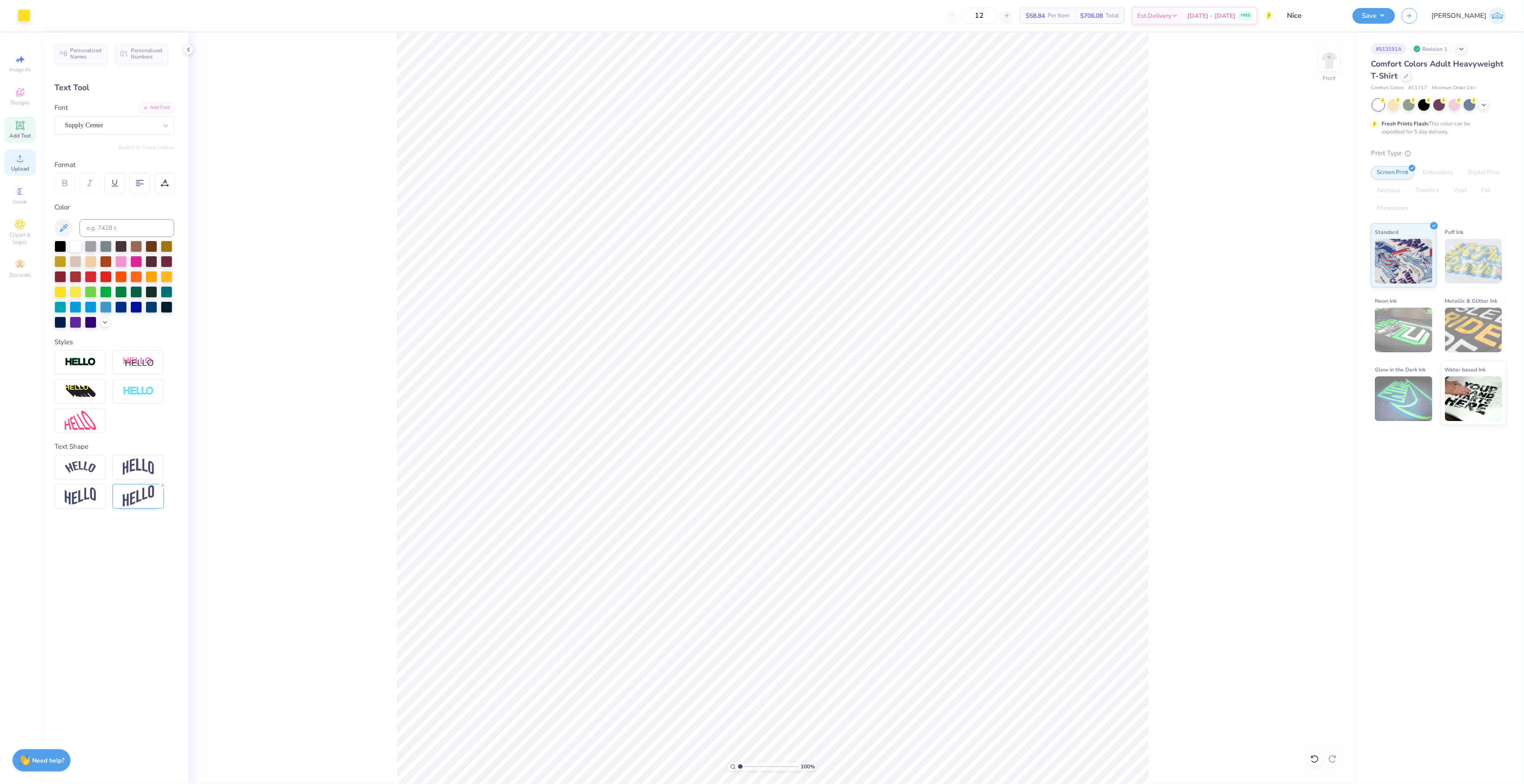
click at [22, 155] on icon at bounding box center [20, 158] width 10 height 10
click at [1319, 364] on input "14.00" at bounding box center [1323, 367] width 32 height 12
type input "10.24"
type input "13.16"
type input "7.17"
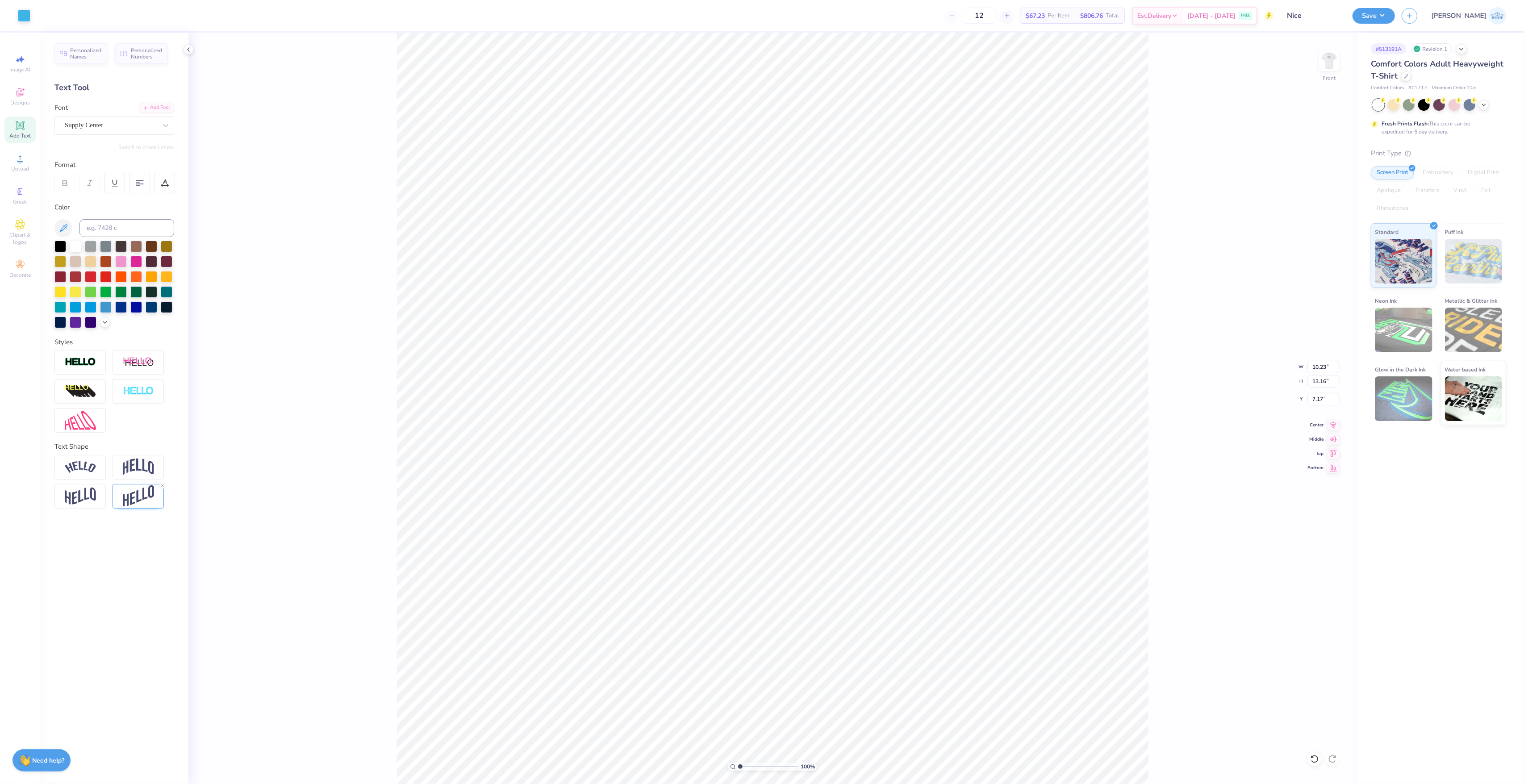
type input "0.63"
type input "0.85"
type input "0.87"
type input "0.89"
type input "7.24"
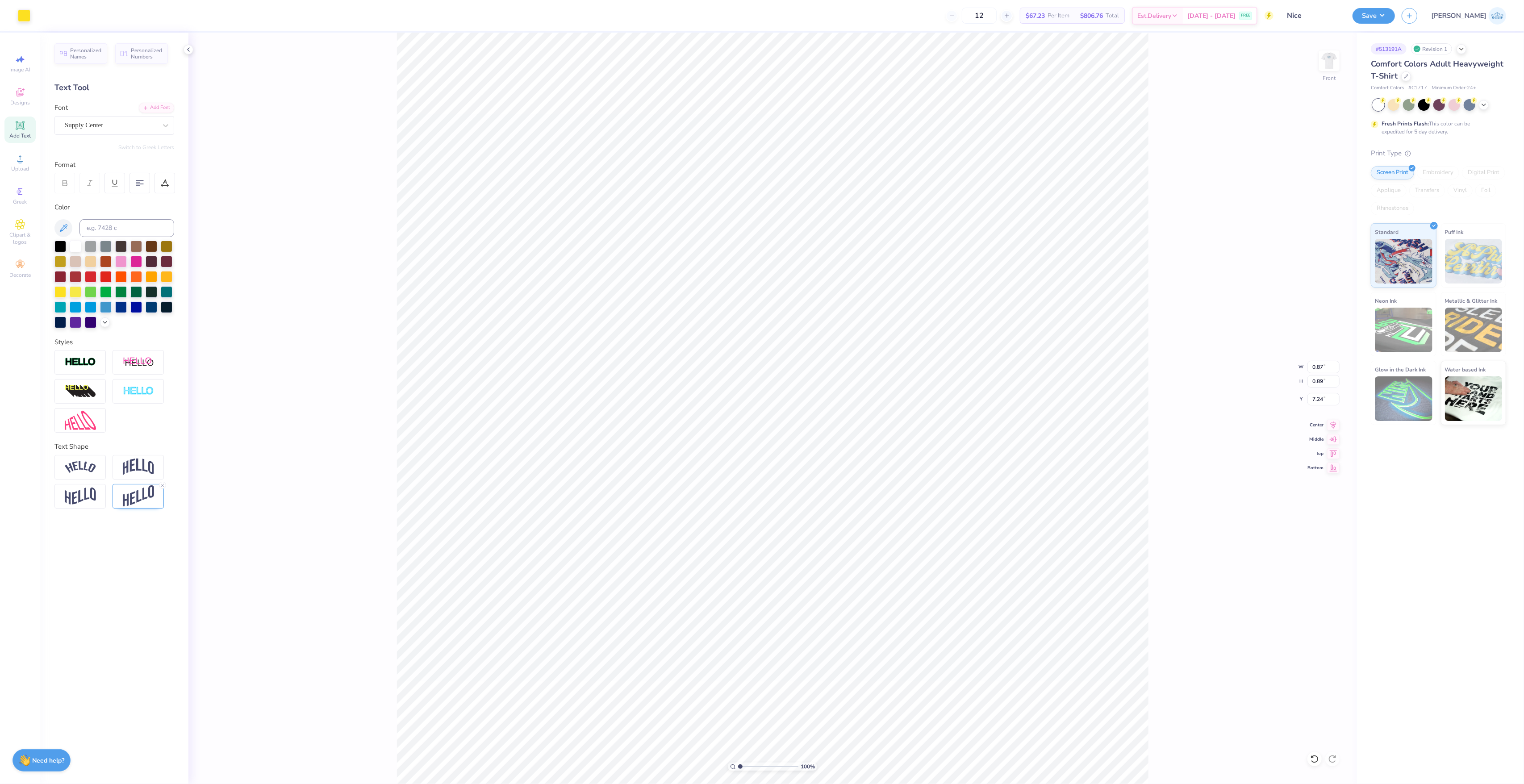
type input "0.51"
type input "0.97"
type input "7.36"
type input "0.99"
type input "7.51"
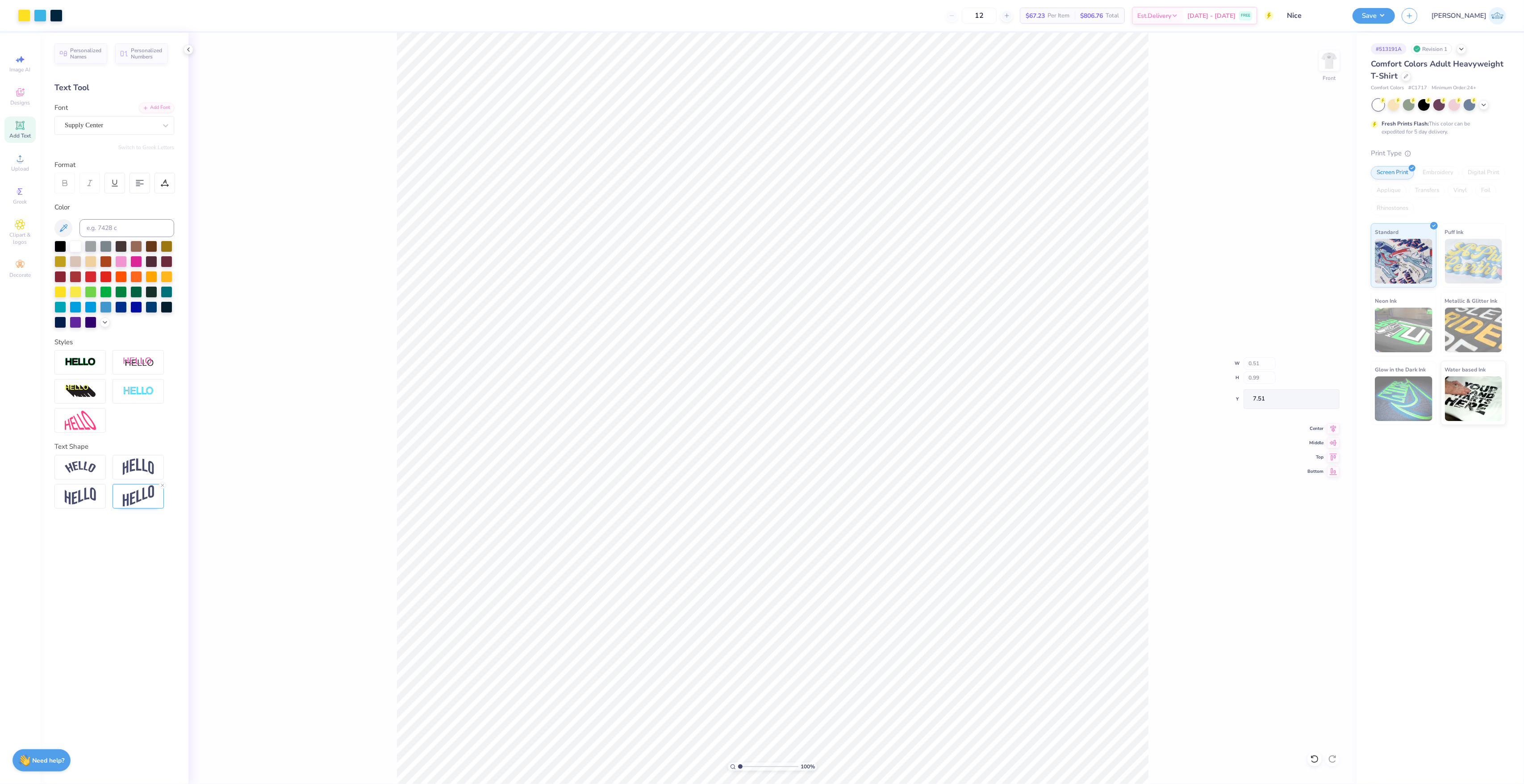
type input "0.78"
type input "1.00"
type input "7.77"
type input "0.72"
type input "0.93"
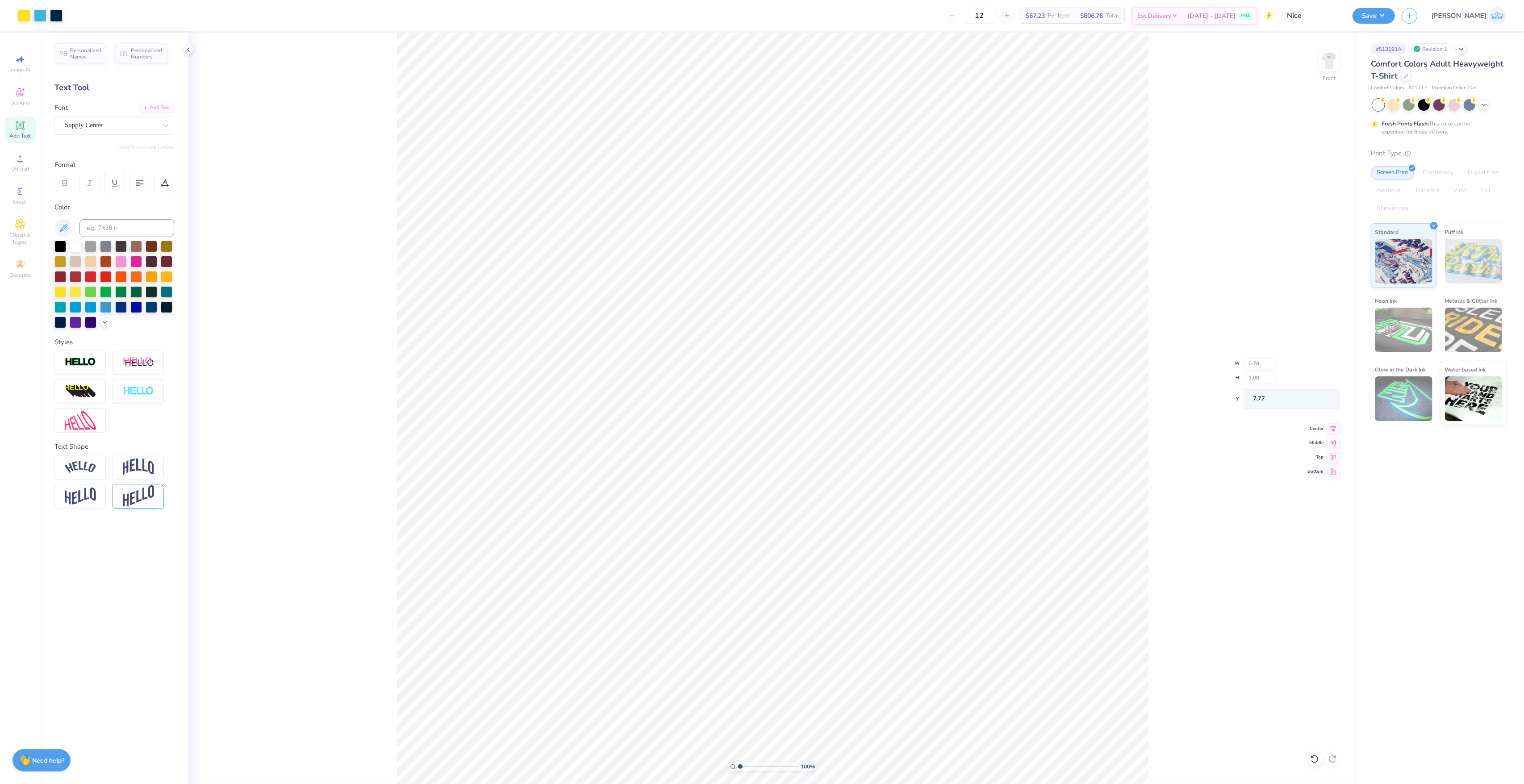
type input "8.06"
type input "0.70"
type input "0.88"
type input "8.28"
type input "0.68"
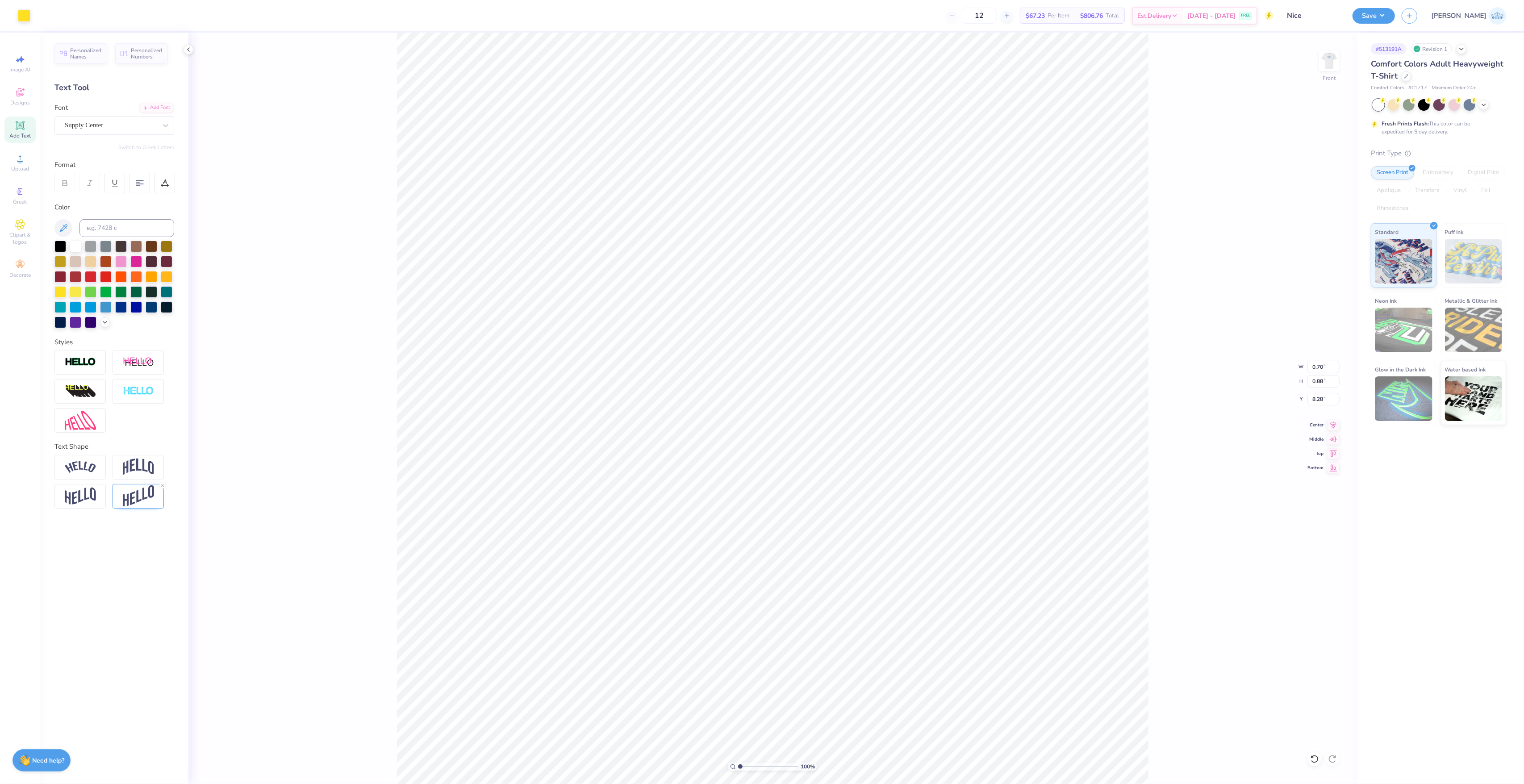
type input "8.37"
type input "1.07"
type input "1.36"
type input "18.54"
click at [865, 571] on li "Group" at bounding box center [852, 574] width 70 height 17
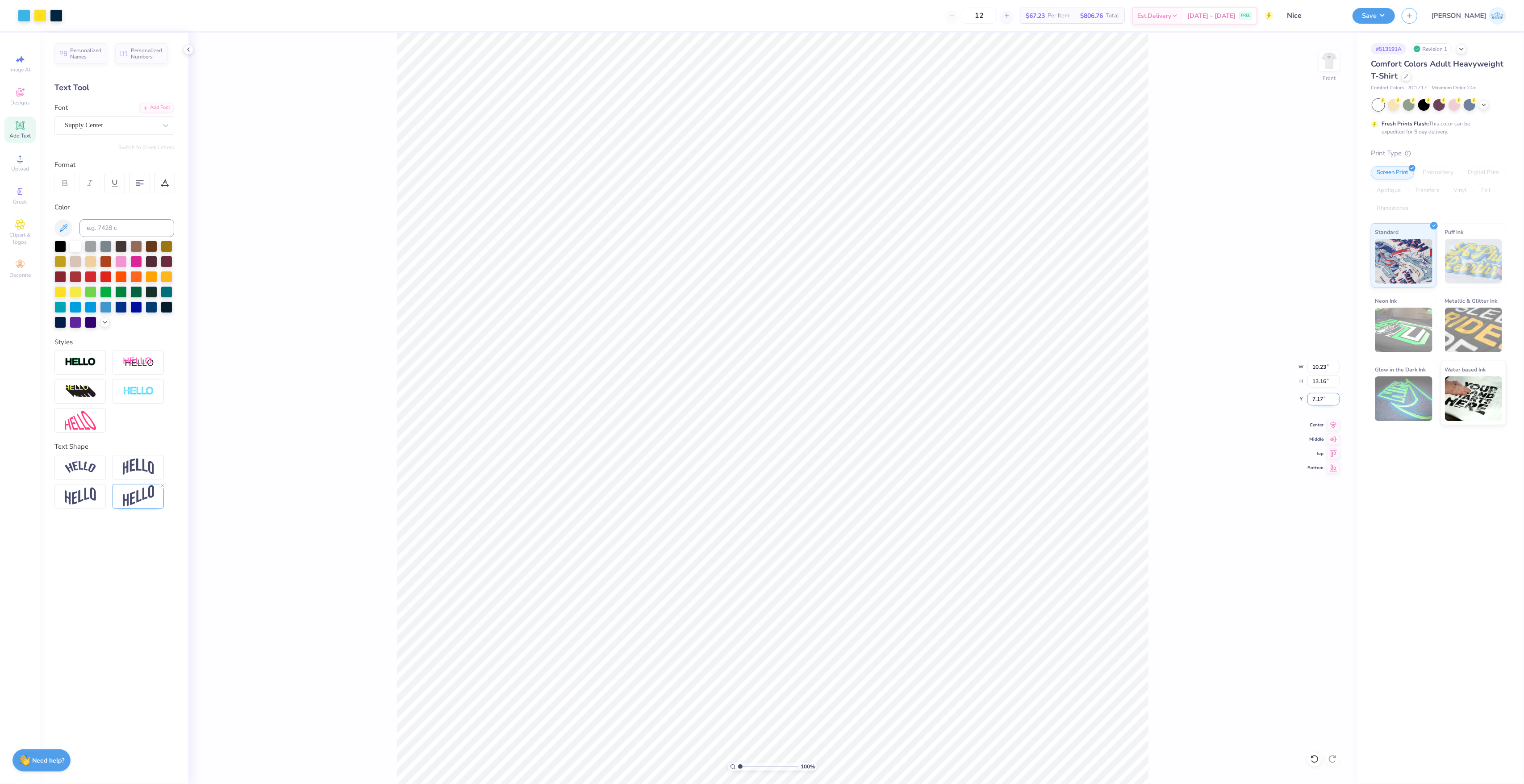
click at [1314, 401] on input "7.17" at bounding box center [1323, 399] width 32 height 12
type input "3.00"
type input "5.78"
type input "2.09"
click at [1317, 395] on input "24.91" at bounding box center [1323, 399] width 32 height 12
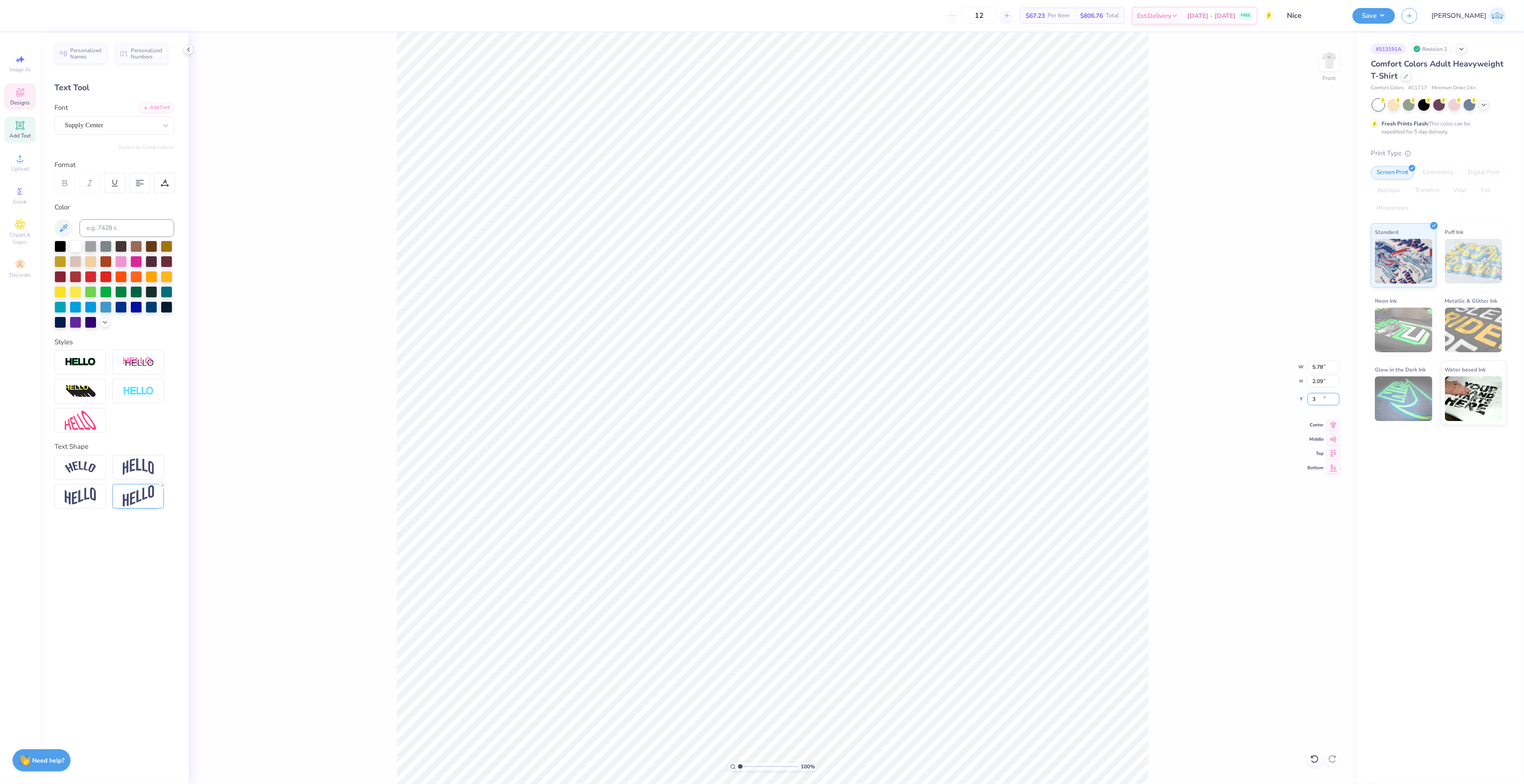
type input "3.00"
click at [924, 493] on li "Send Backward" at bounding box center [900, 493] width 70 height 17
drag, startPoint x: 891, startPoint y: 578, endPoint x: 894, endPoint y: 588, distance: 10.4
click at [894, 588] on ul "Cut Copy Paste Remove Background Duplicate Download vector Select All Delete Gr…" at bounding box center [879, 473] width 70 height 244
click at [894, 588] on li "Send to Back" at bounding box center [879, 587] width 70 height 17
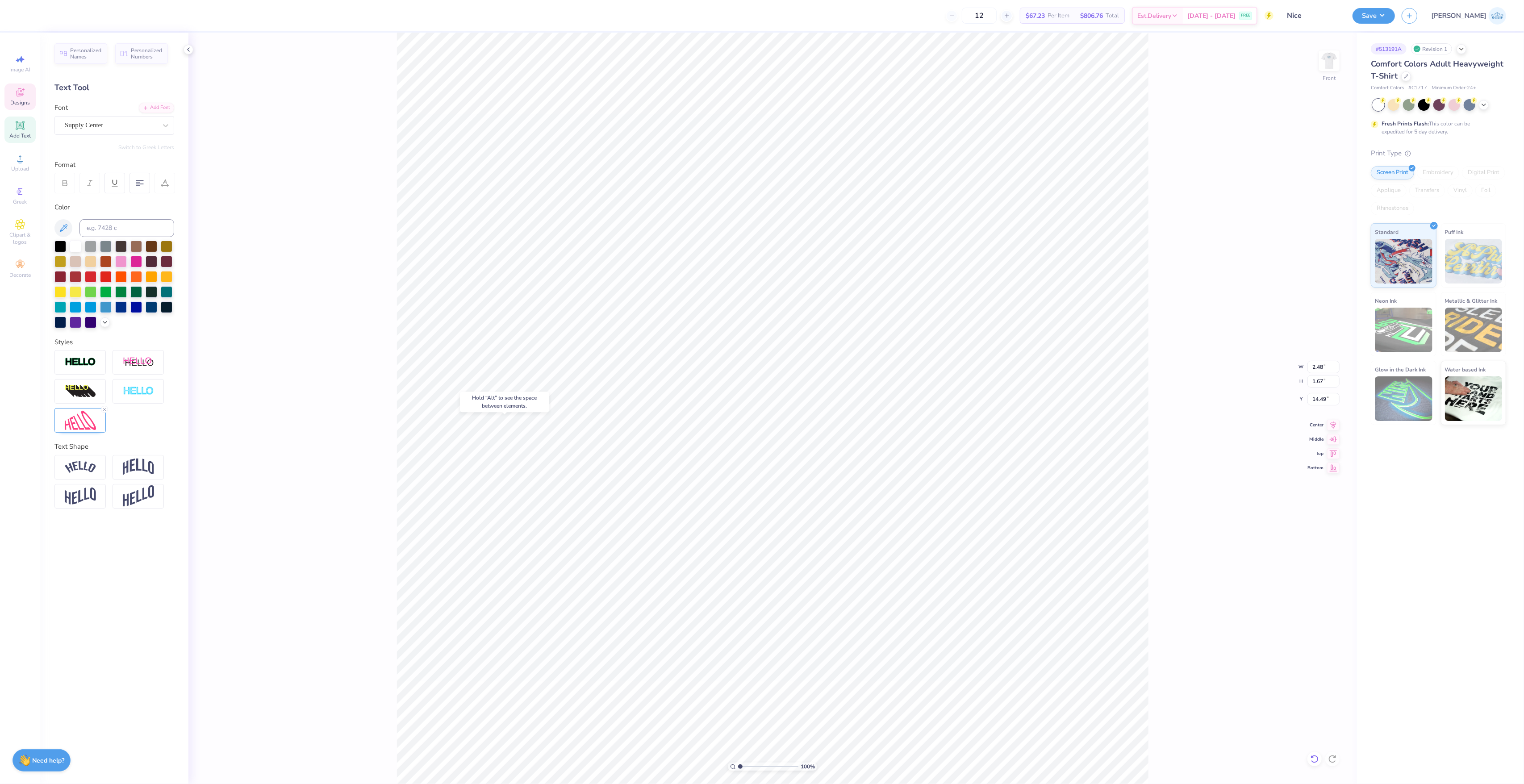
click at [1317, 758] on icon at bounding box center [1314, 759] width 9 height 9
type input "25.33"
type input "3.46"
click at [20, 165] on span "Upload" at bounding box center [20, 168] width 18 height 7
click at [26, 172] on span "Upload" at bounding box center [20, 168] width 18 height 7
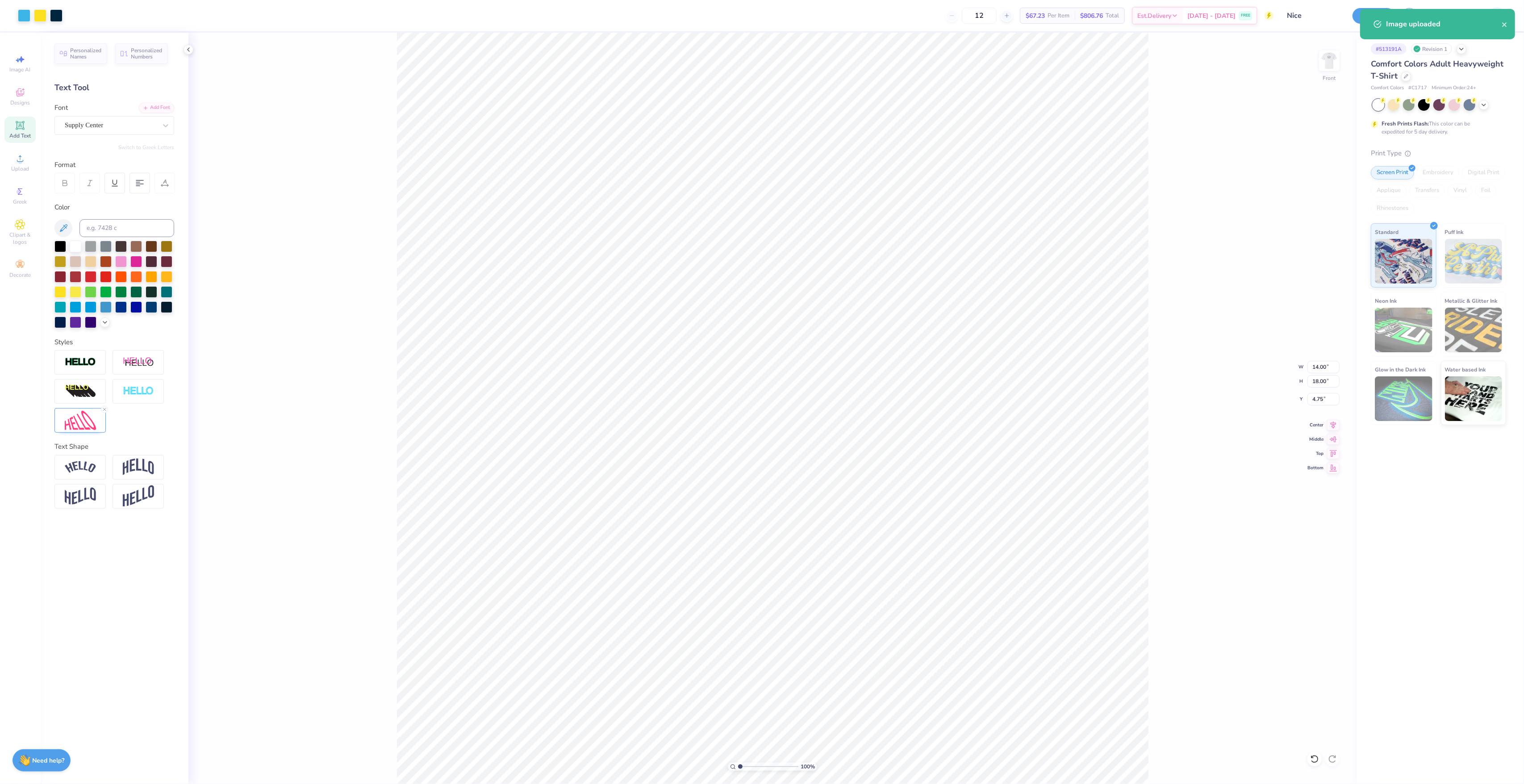
type input "6.00"
type input "7.71"
type input "17.44"
drag, startPoint x: 841, startPoint y: 649, endPoint x: 812, endPoint y: 602, distance: 55.2
click at [833, 610] on ul "Cut Copy Paste Remove Background Duplicate Download vector Select All Delete Gr…" at bounding box center [832, 657] width 70 height 244
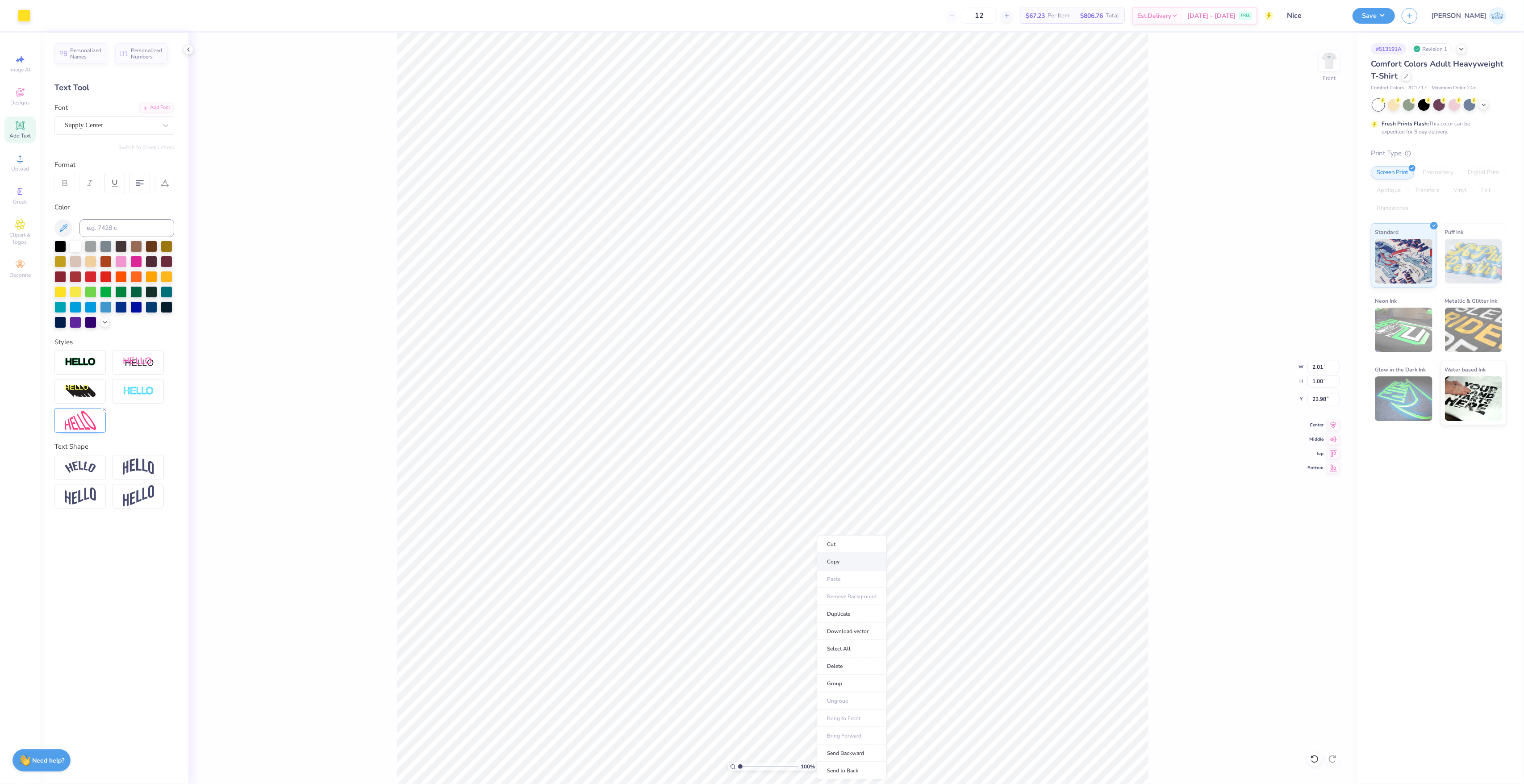
click at [854, 565] on li "Copy" at bounding box center [851, 562] width 70 height 17
click at [870, 683] on li "Group" at bounding box center [851, 684] width 70 height 17
type input "3.46"
type input "1.67"
type input "25.33"
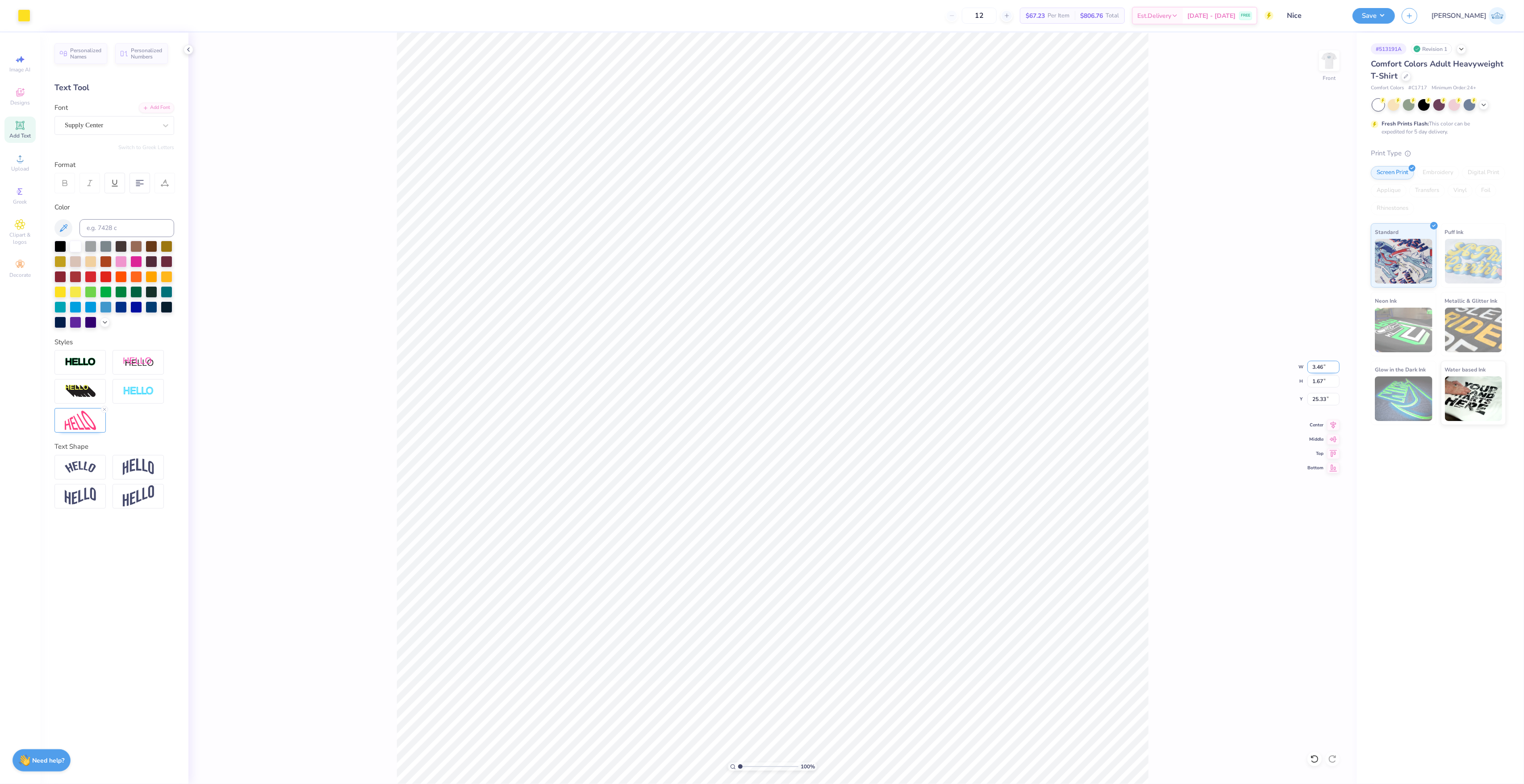
click at [1318, 364] on input "3.46" at bounding box center [1323, 367] width 32 height 12
type input "2.01"
type input "1.00"
type input "23.98"
click at [1318, 363] on input "2.01" at bounding box center [1323, 367] width 32 height 12
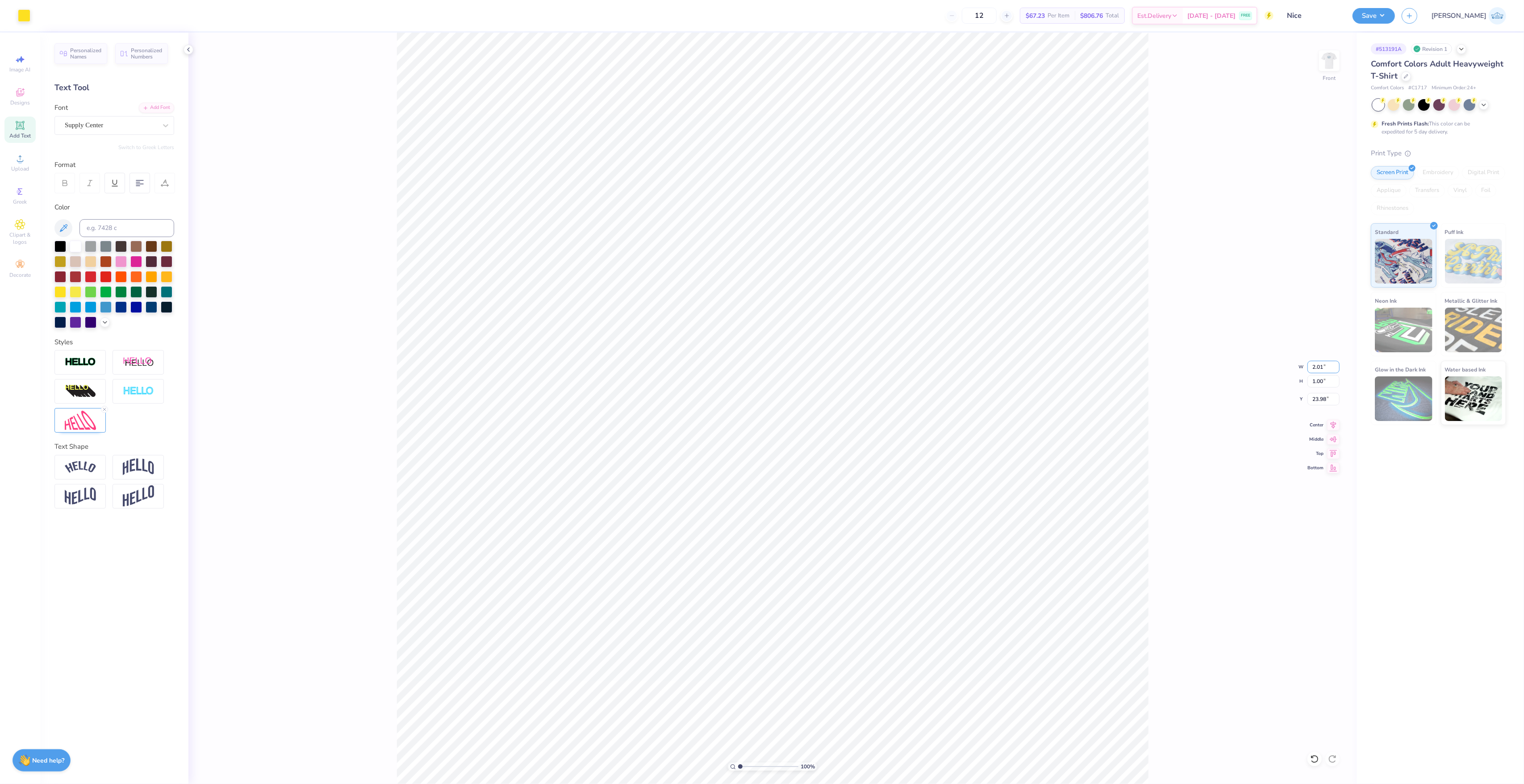
paste input "3"
click at [1313, 367] on input "2.01" at bounding box center [1323, 367] width 32 height 12
type input "3.46"
type input "1.72"
type input "23.62"
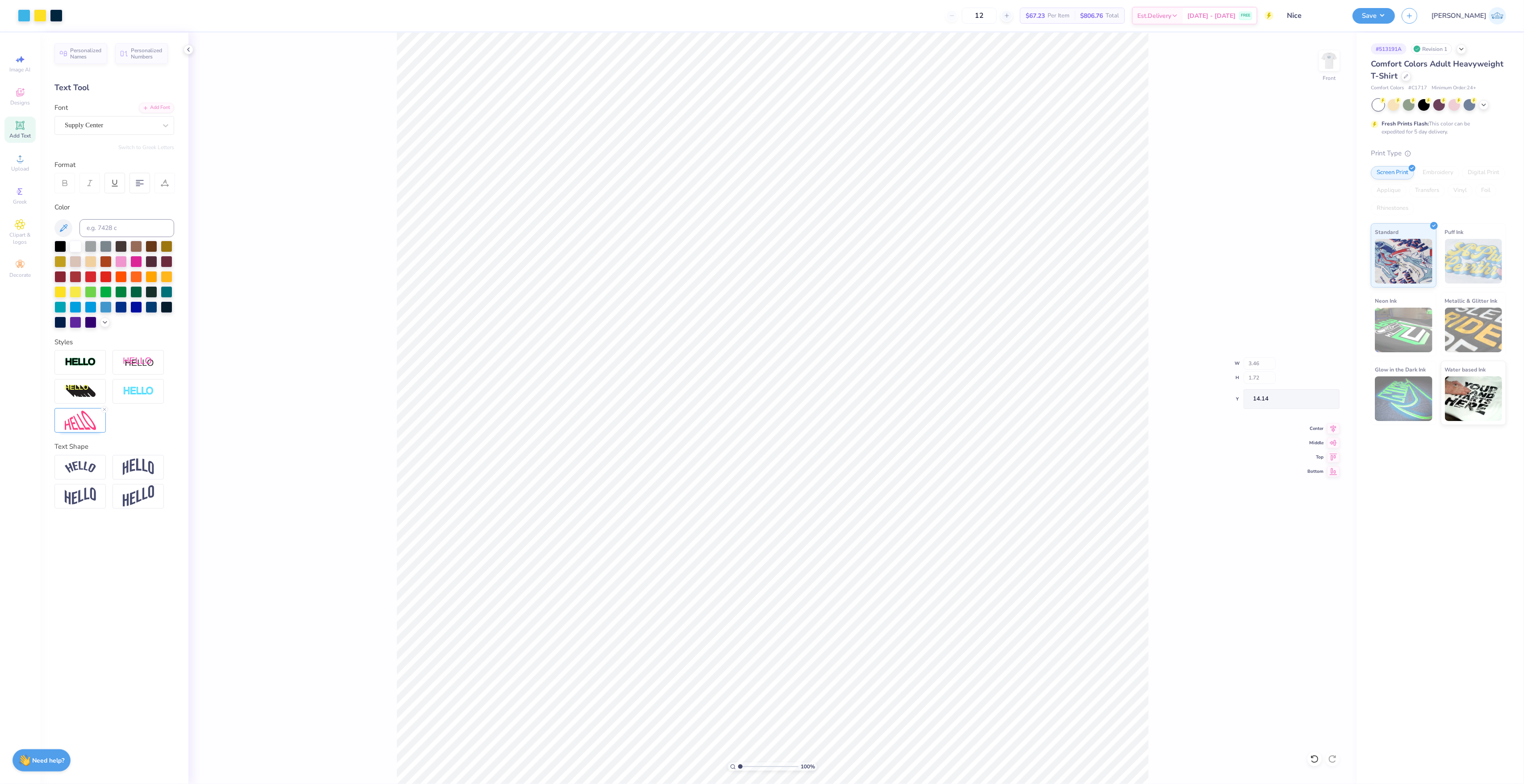
type input "14.14"
drag, startPoint x: 743, startPoint y: 764, endPoint x: 749, endPoint y: 767, distance: 6.7
type input "2.53"
click at [749, 767] on input "range" at bounding box center [768, 766] width 60 height 8
type input "14.15"
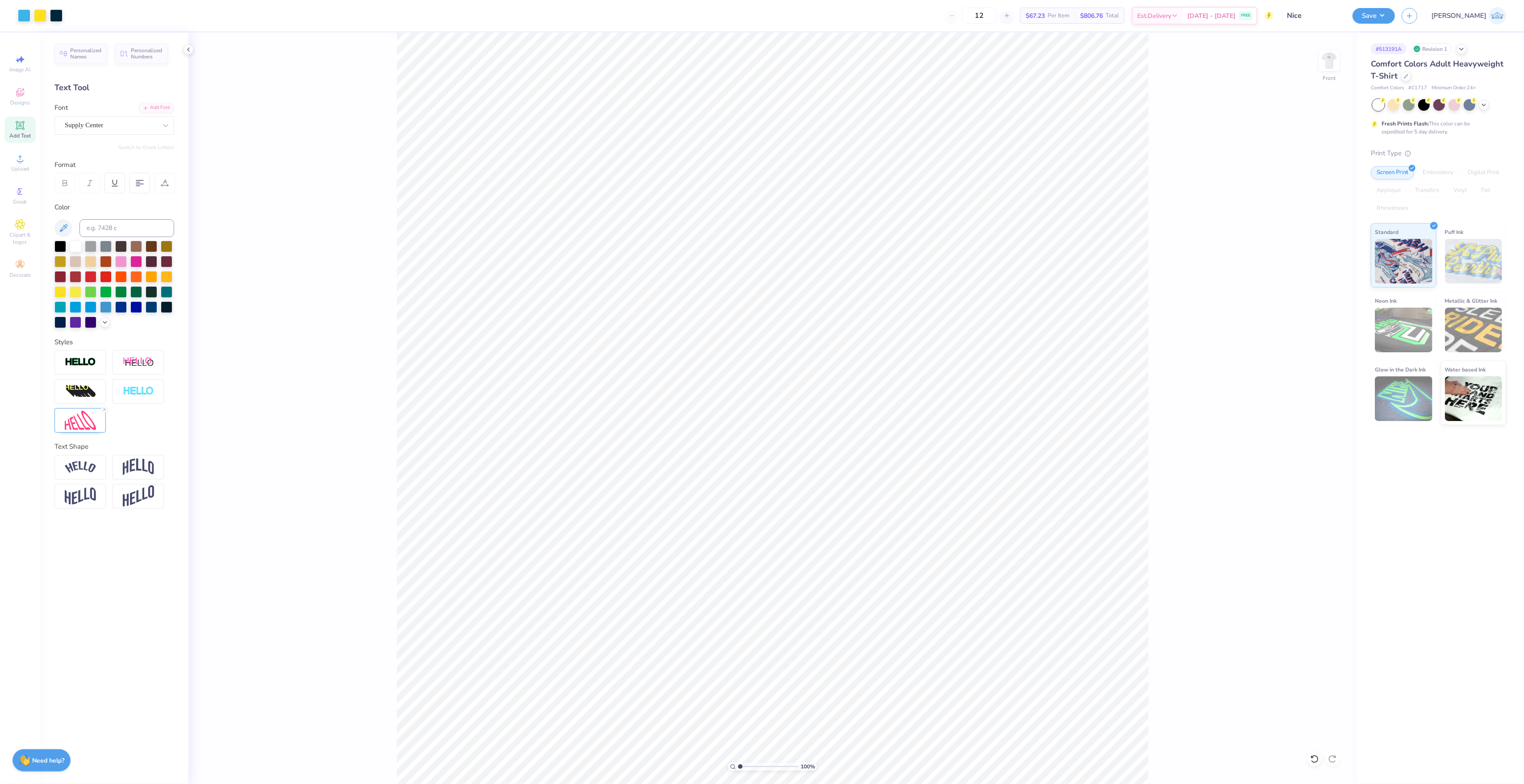
drag, startPoint x: 749, startPoint y: 763, endPoint x: 666, endPoint y: 757, distance: 83.2
type input "1"
click at [738, 762] on input "range" at bounding box center [768, 766] width 60 height 8
click at [1321, 366] on input "10.23" at bounding box center [1323, 367] width 32 height 12
type input "10.50"
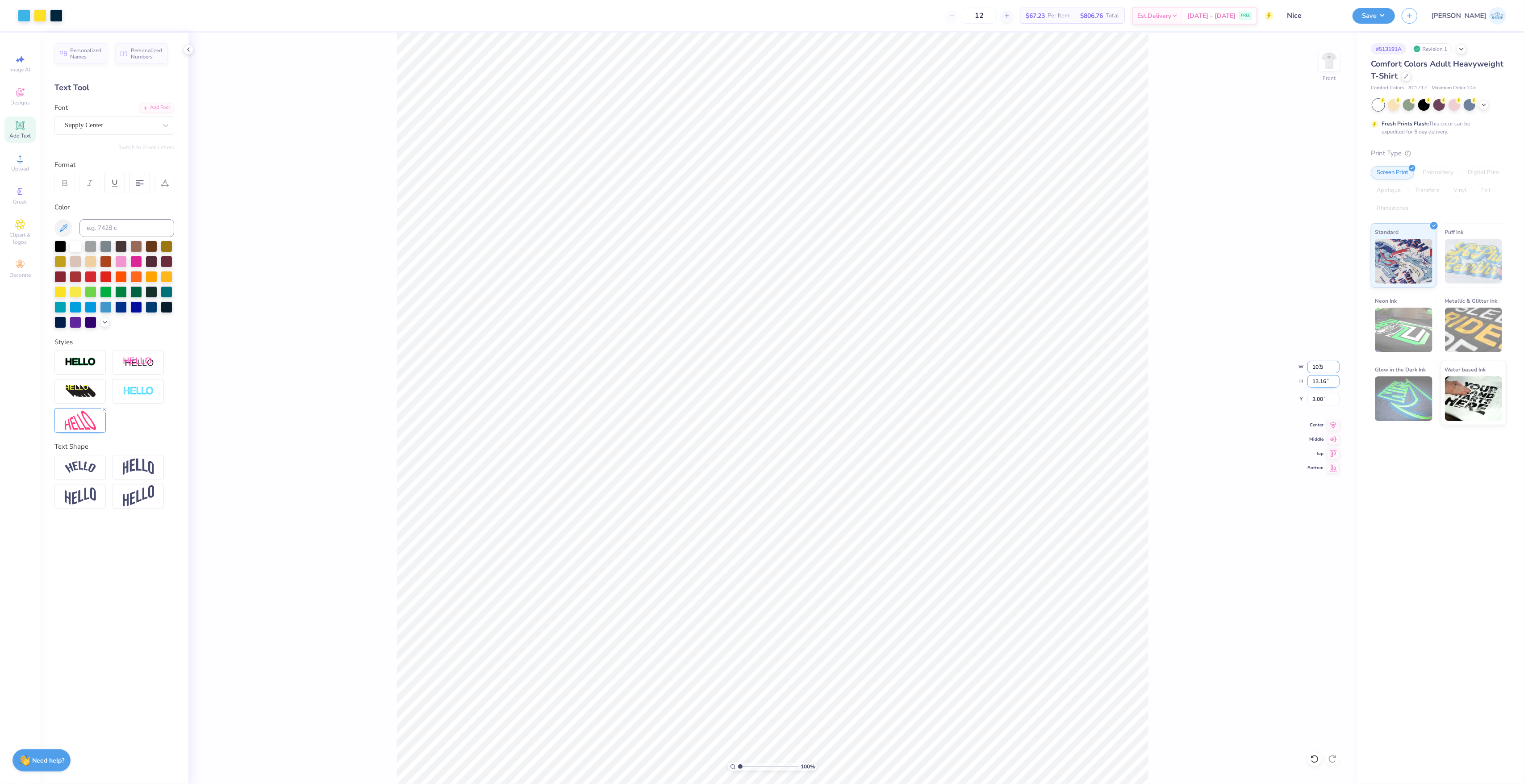
type input "13.50"
click at [1313, 401] on input "2.83" at bounding box center [1323, 399] width 32 height 12
type input "3.00"
click at [776, 435] on li "Group" at bounding box center [780, 434] width 70 height 17
click at [1325, 424] on div "Center" at bounding box center [1323, 423] width 32 height 10
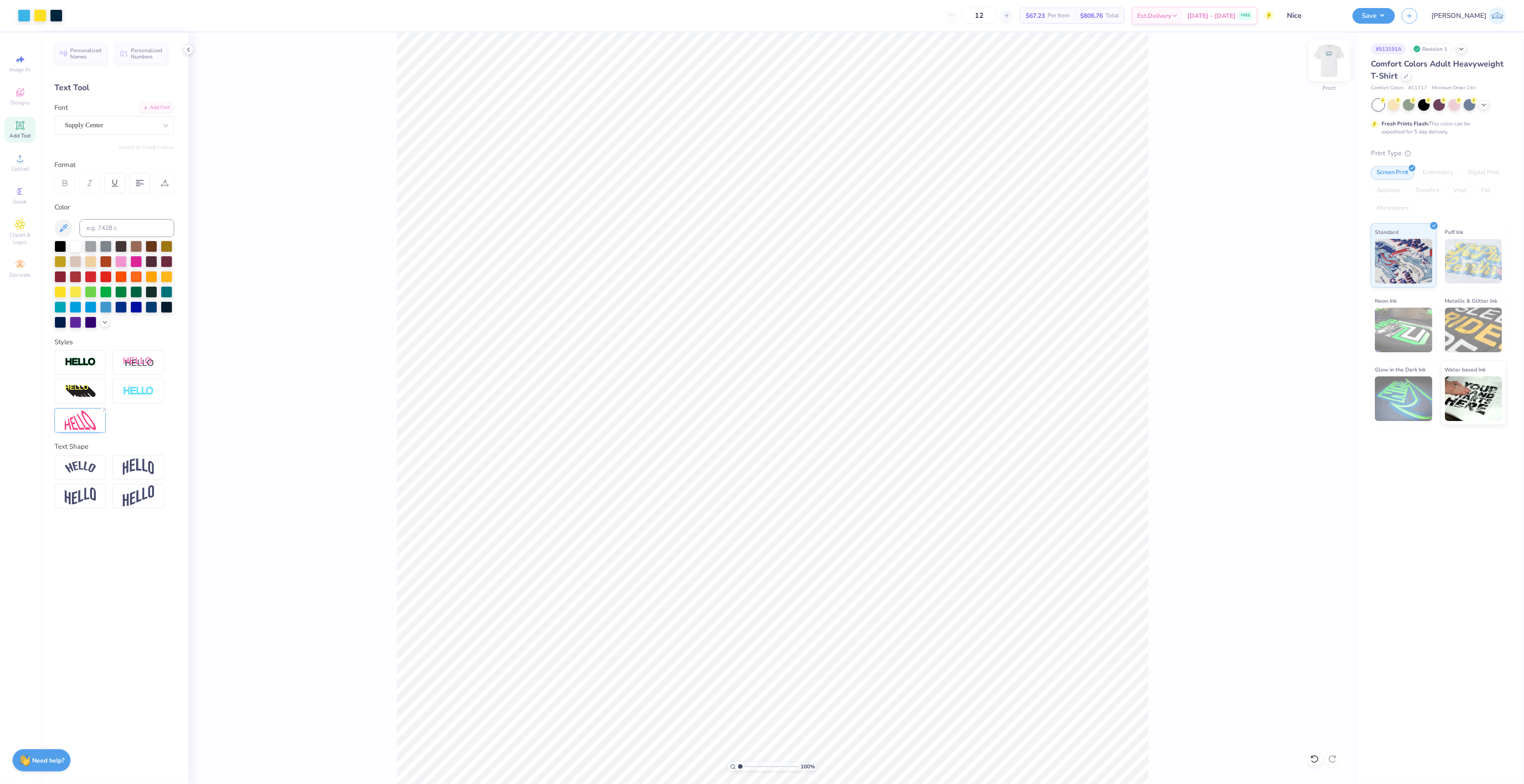
click at [1335, 63] on img at bounding box center [1329, 60] width 35 height 35
click at [19, 158] on icon at bounding box center [20, 158] width 10 height 10
click at [1315, 366] on input "14.17" at bounding box center [1323, 367] width 32 height 12
type input "6.50"
type input "4.47"
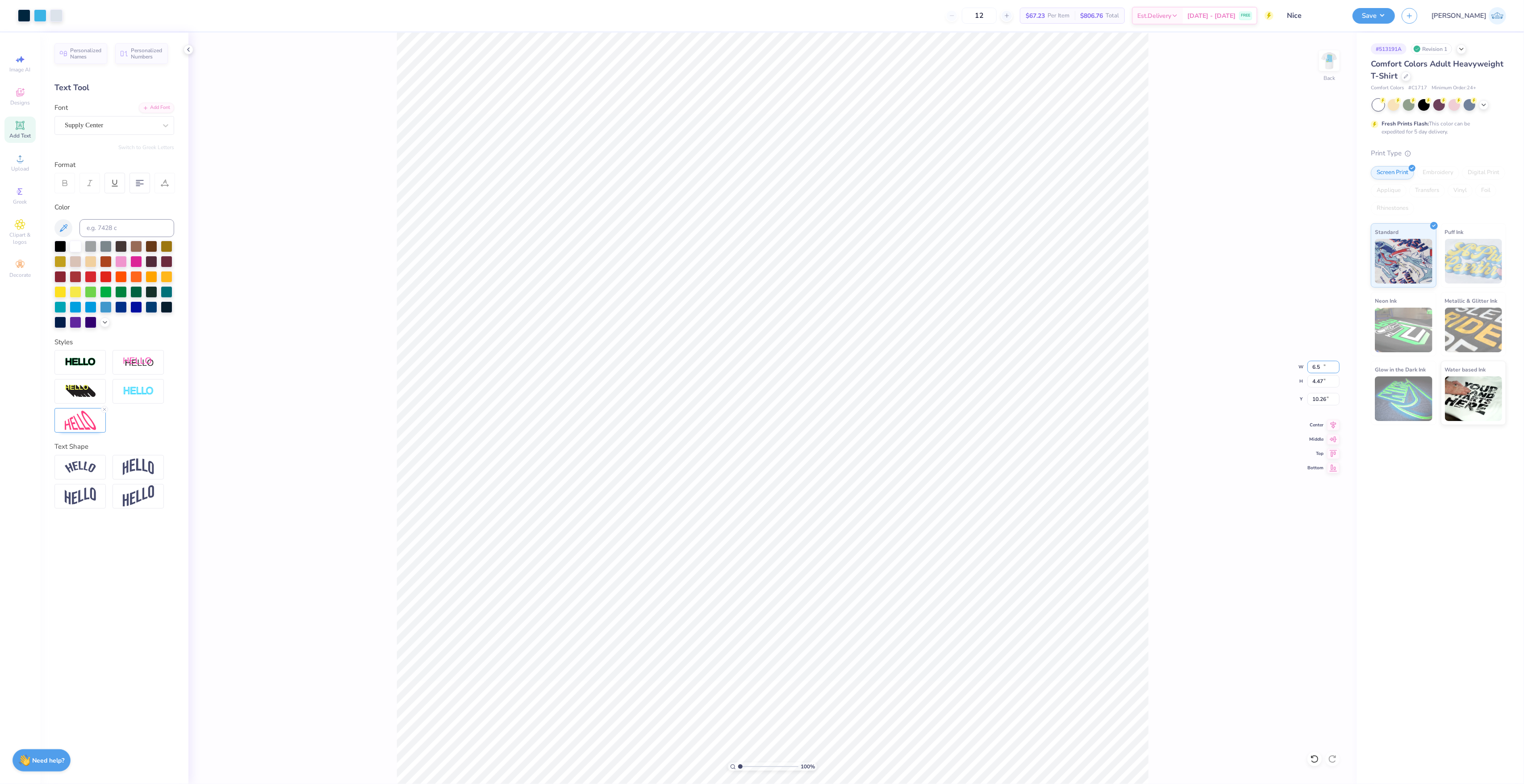
type input "10.26"
click at [1314, 400] on input "3.30" at bounding box center [1323, 399] width 32 height 12
click at [771, 595] on li "Group" at bounding box center [761, 598] width 70 height 17
drag, startPoint x: 1312, startPoint y: 406, endPoint x: 1313, endPoint y: 395, distance: 11.0
click at [1313, 403] on div "100 % Back W 6.50 6.50 " H 3.86 3.86 " Y 10.26 10.26 " Center Middle Top Bottom" at bounding box center [772, 408] width 1168 height 751
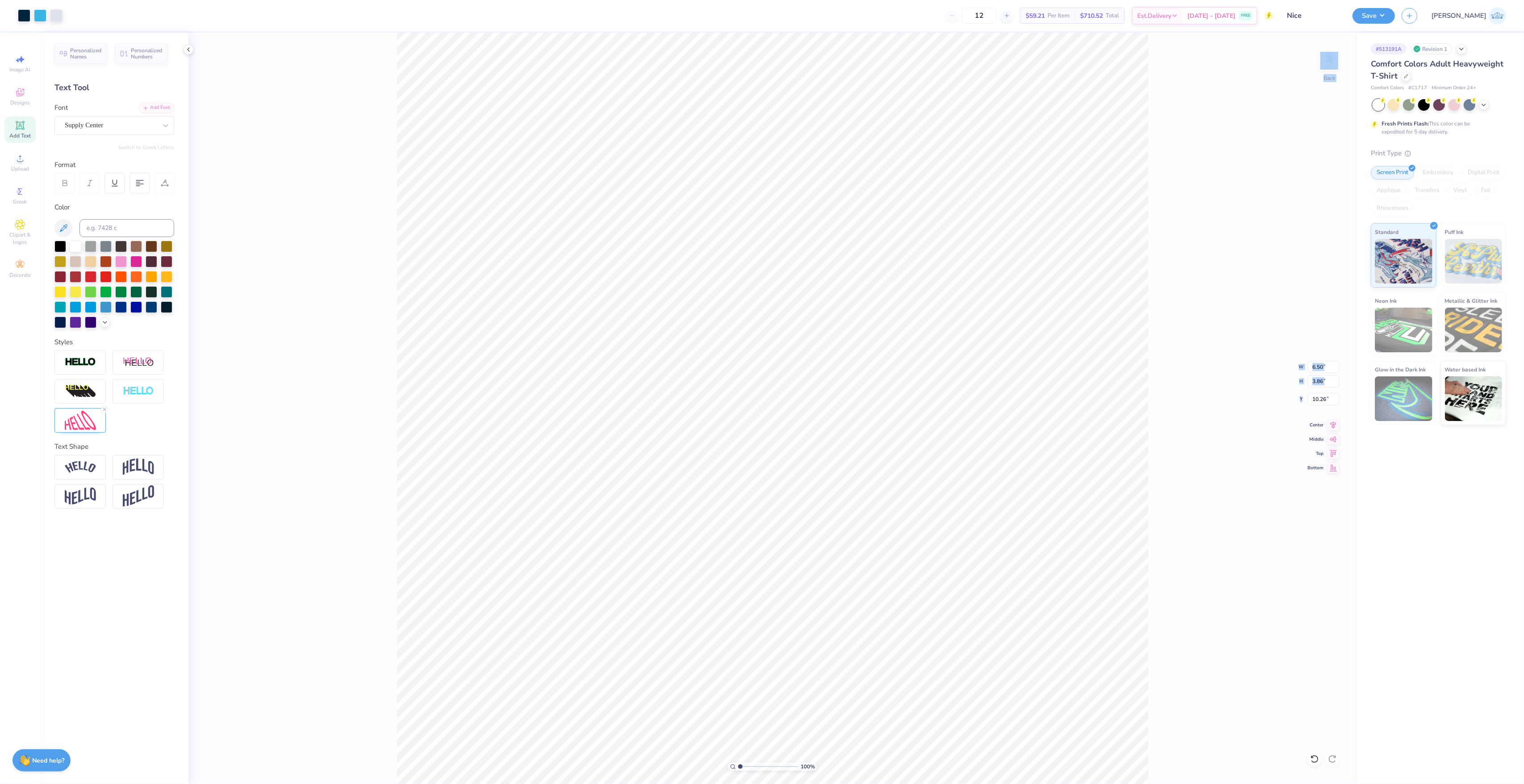
click at [1313, 395] on div "100 % Back W 6.50 6.50 " H 3.86 3.86 " Y 10.26 10.26 " Center Middle Top Bottom" at bounding box center [772, 408] width 1168 height 751
click at [1313, 395] on div "100 % Back W 6.50 H 3.86 Y 10.26 Center Middle Top Bottom" at bounding box center [772, 408] width 1168 height 751
click at [1316, 402] on input "10.26" at bounding box center [1323, 399] width 32 height 12
paste input "3.30"
type input "3.30"
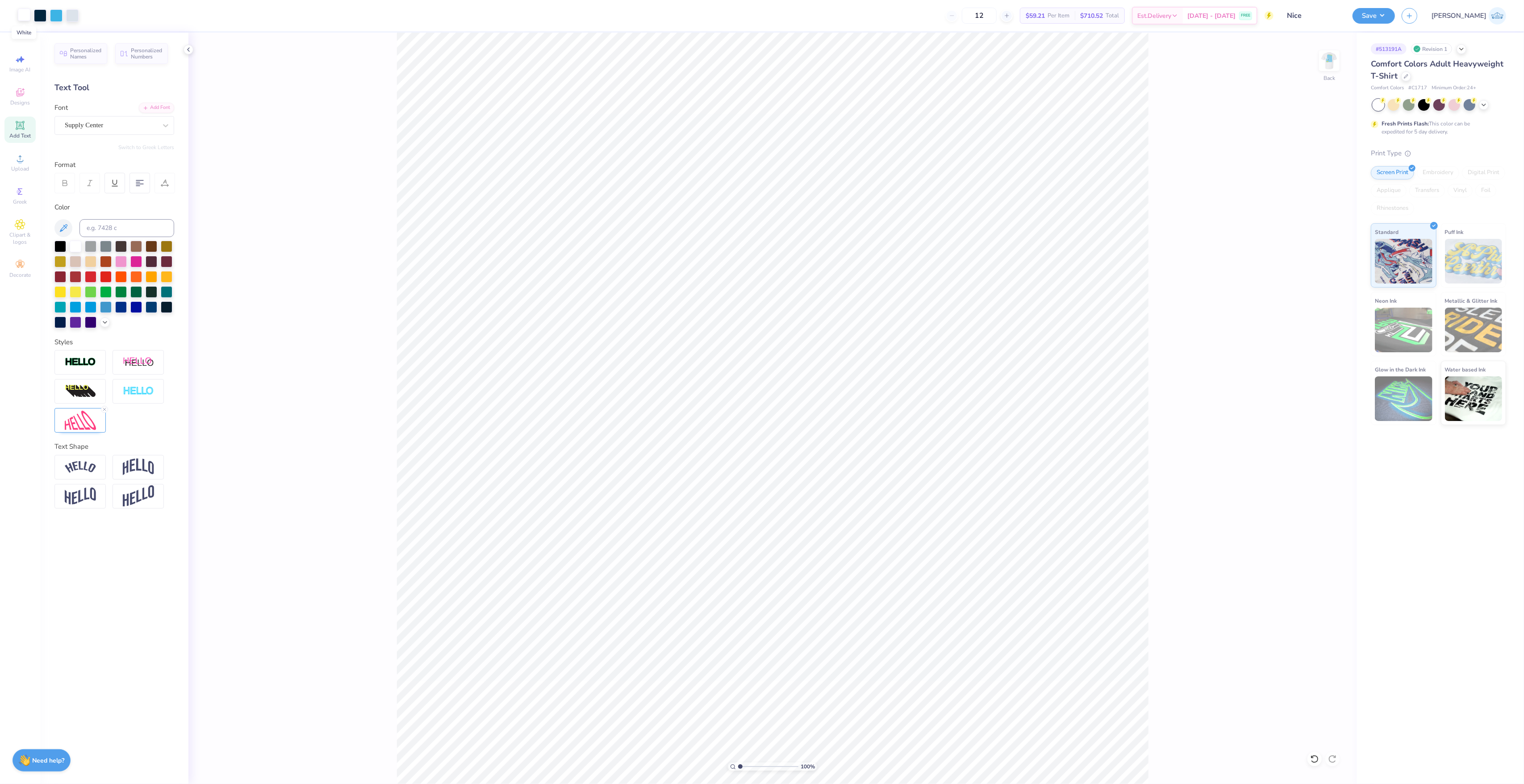
click at [28, 12] on div at bounding box center [24, 15] width 12 height 12
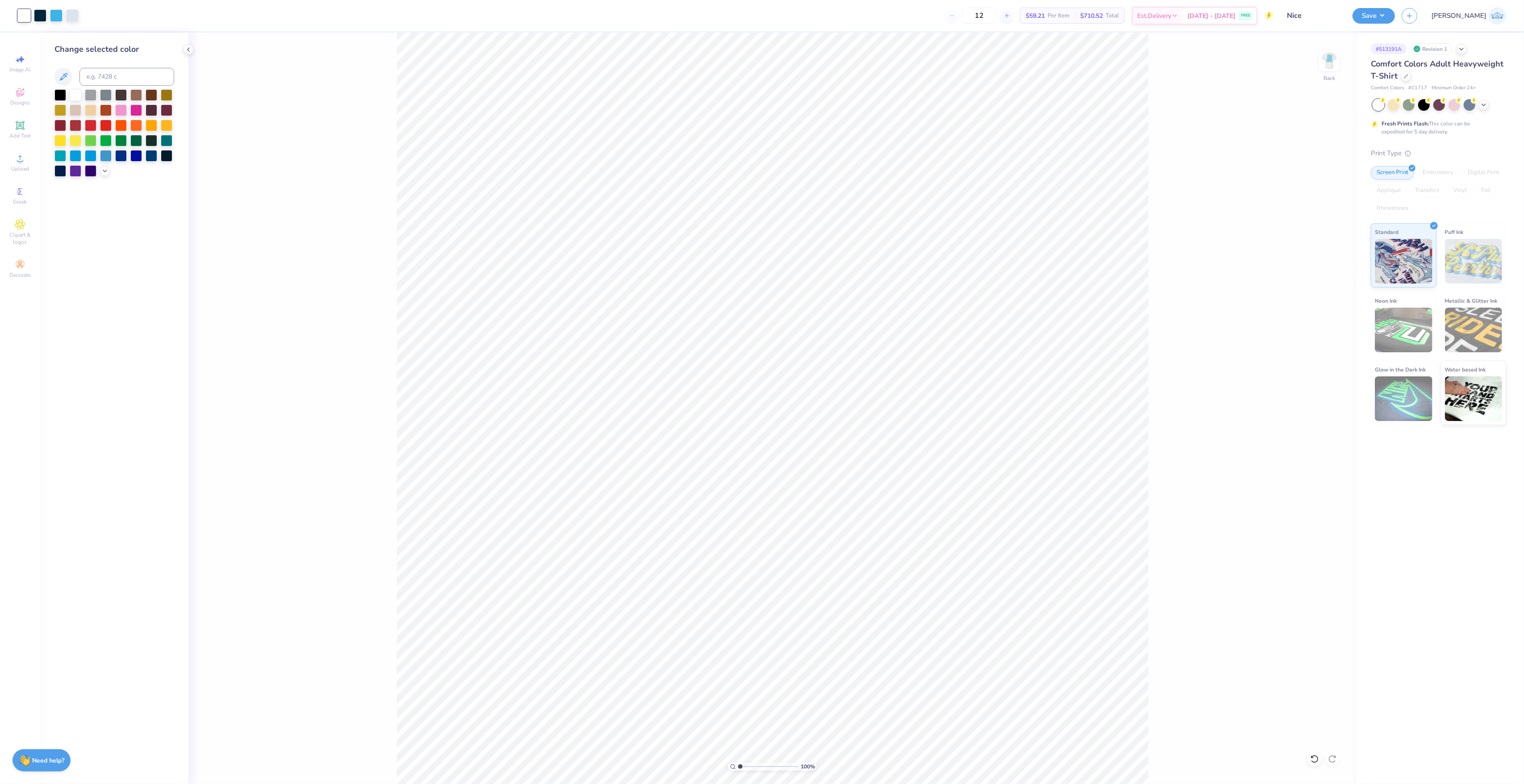
click at [104, 63] on div "Change selected color" at bounding box center [114, 110] width 120 height 134
click at [108, 73] on input at bounding box center [127, 77] width 95 height 18
type input "2965"
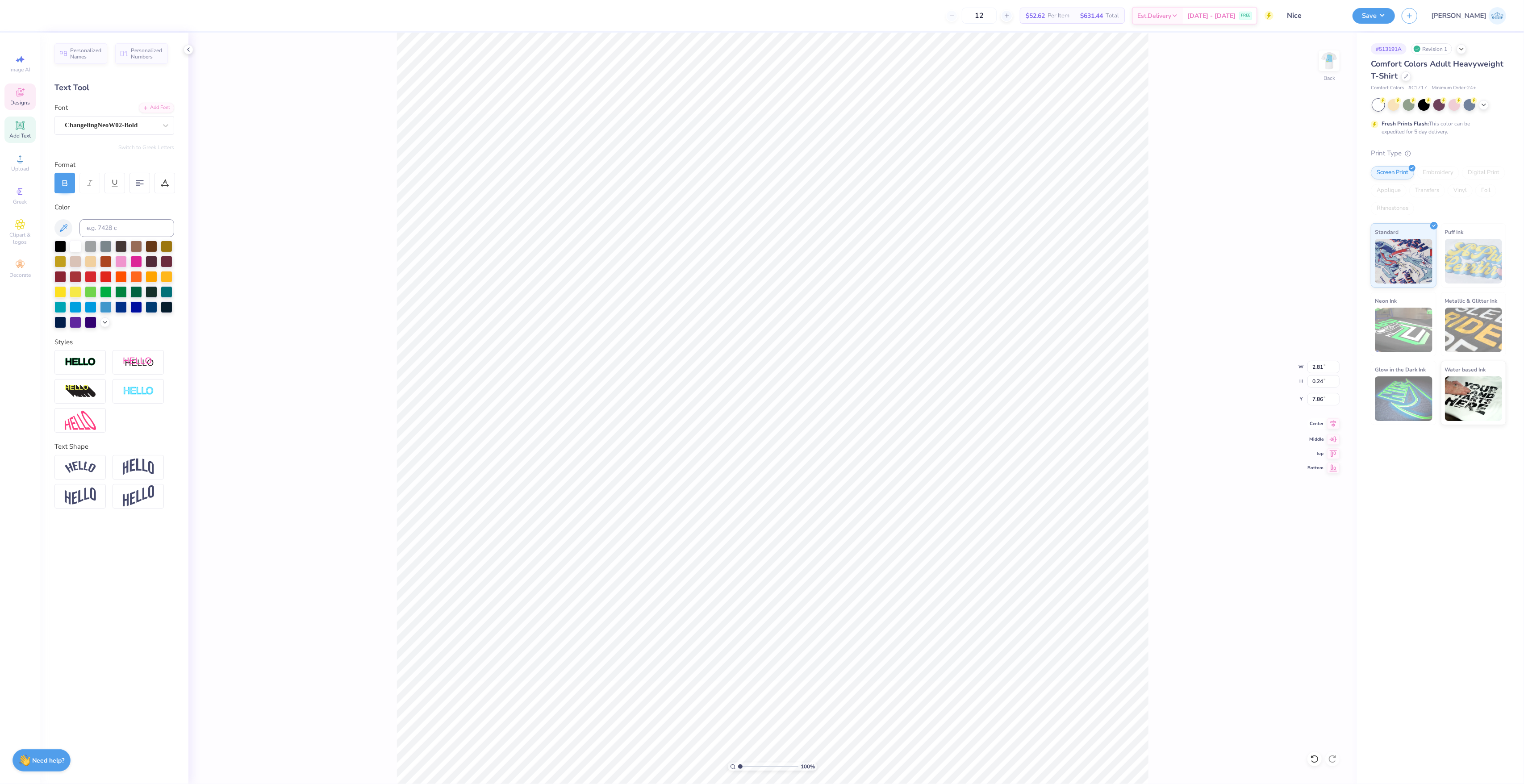
click at [1330, 429] on icon at bounding box center [1333, 423] width 12 height 10
click at [1337, 422] on icon at bounding box center [1333, 423] width 12 height 10
click at [808, 475] on li "Group" at bounding box center [790, 473] width 70 height 17
click at [1336, 61] on img at bounding box center [1329, 60] width 35 height 35
click at [1319, 68] on img at bounding box center [1329, 60] width 35 height 35
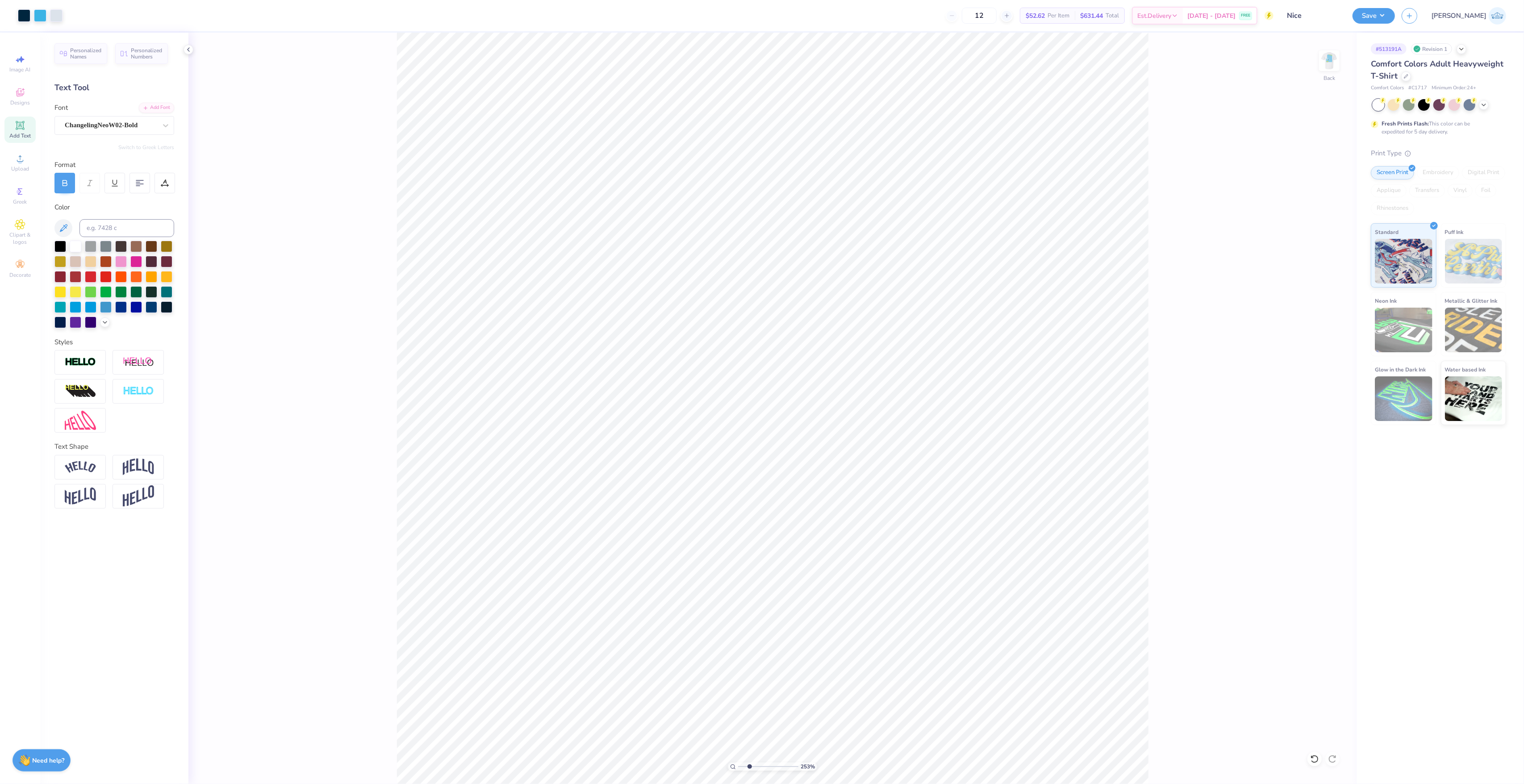
drag, startPoint x: 749, startPoint y: 768, endPoint x: 756, endPoint y: 768, distance: 7.0
type input "3.72"
click at [756, 768] on input "range" at bounding box center [768, 766] width 60 height 8
type input "2.81"
type input "0.24"
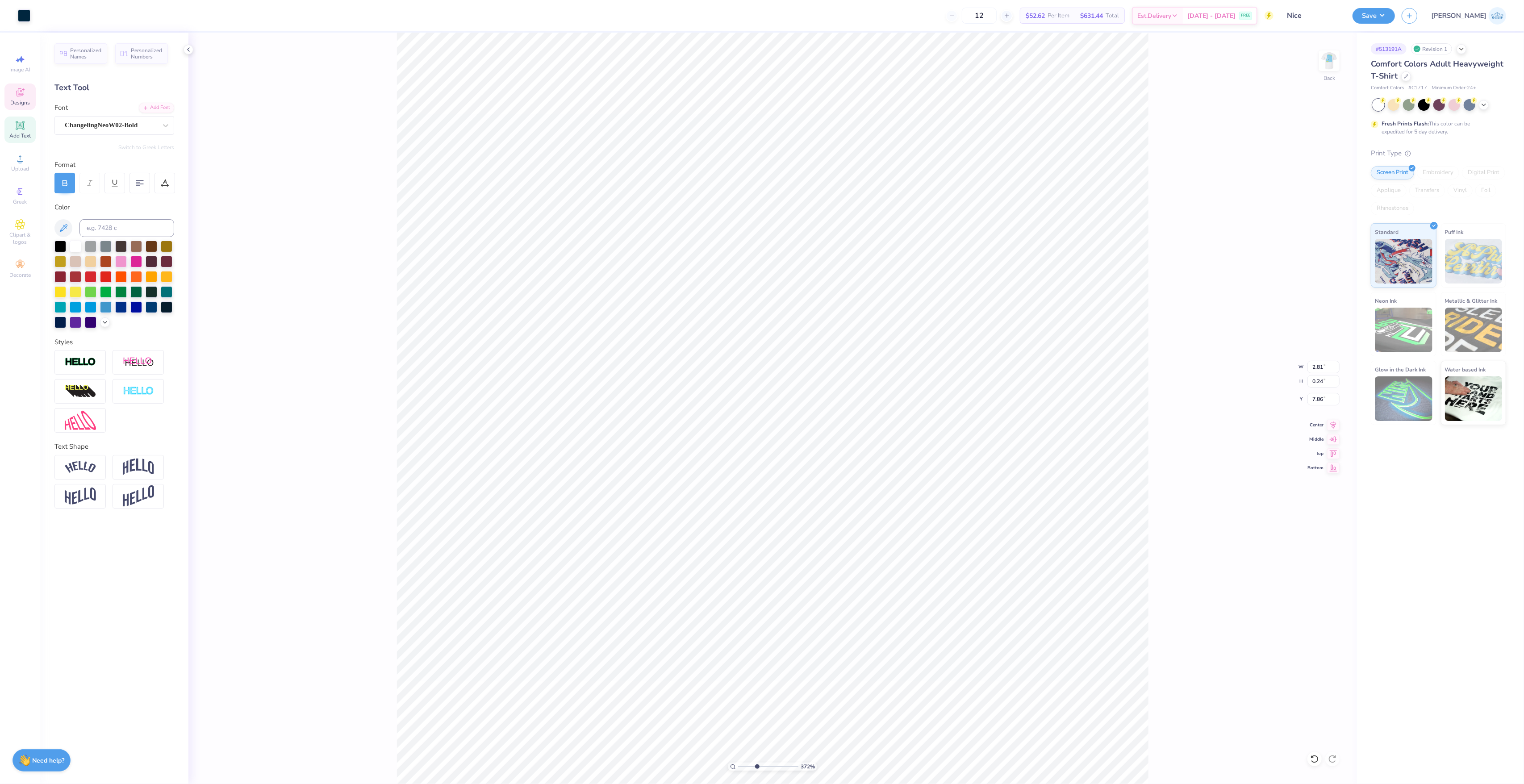
type input "7.86"
type textarea "fall rush 25"
drag, startPoint x: 749, startPoint y: 768, endPoint x: 703, endPoint y: 756, distance: 47.5
type input "1"
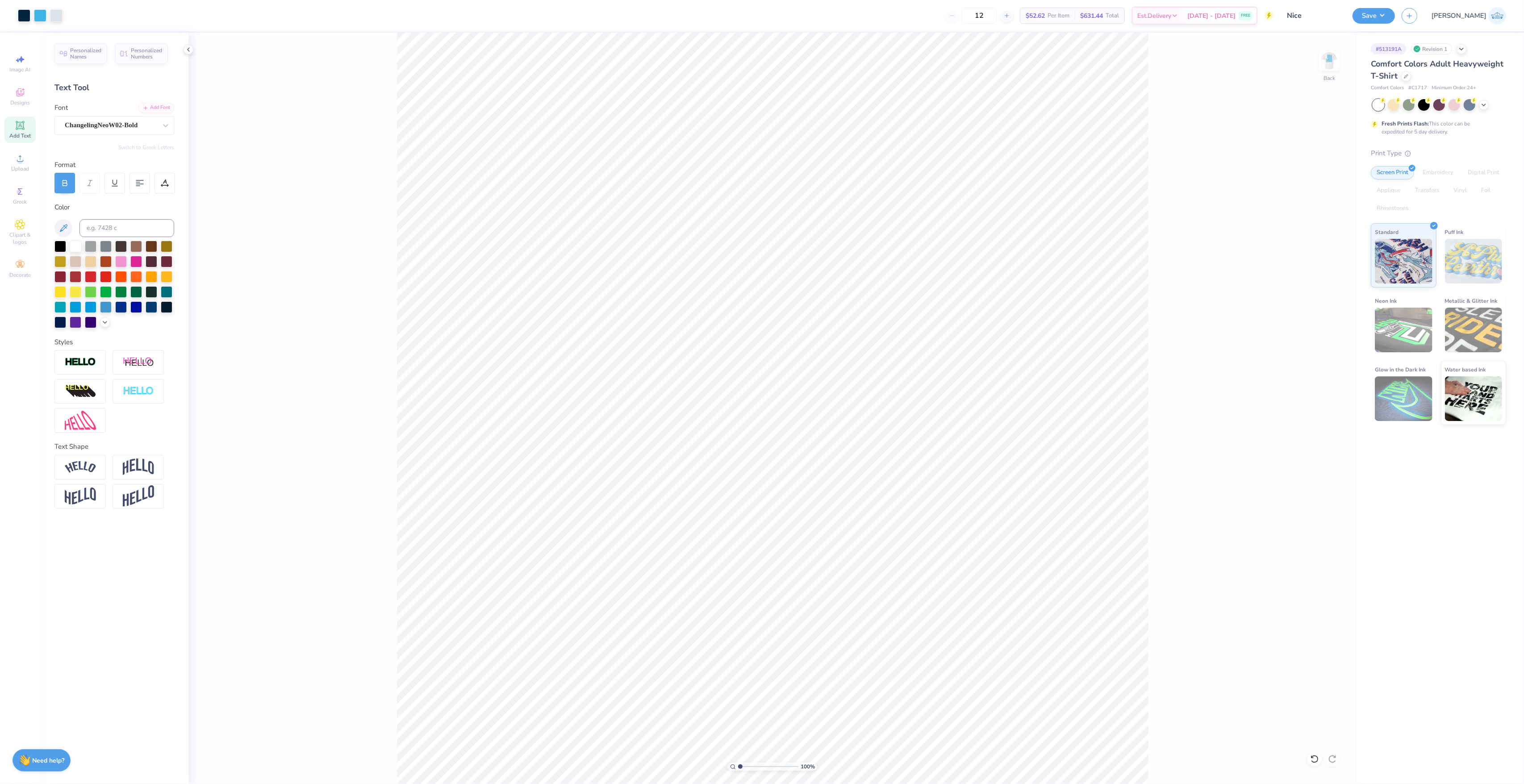
click at [738, 762] on input "range" at bounding box center [768, 766] width 60 height 8
click at [1394, 12] on button "Save" at bounding box center [1373, 15] width 42 height 16
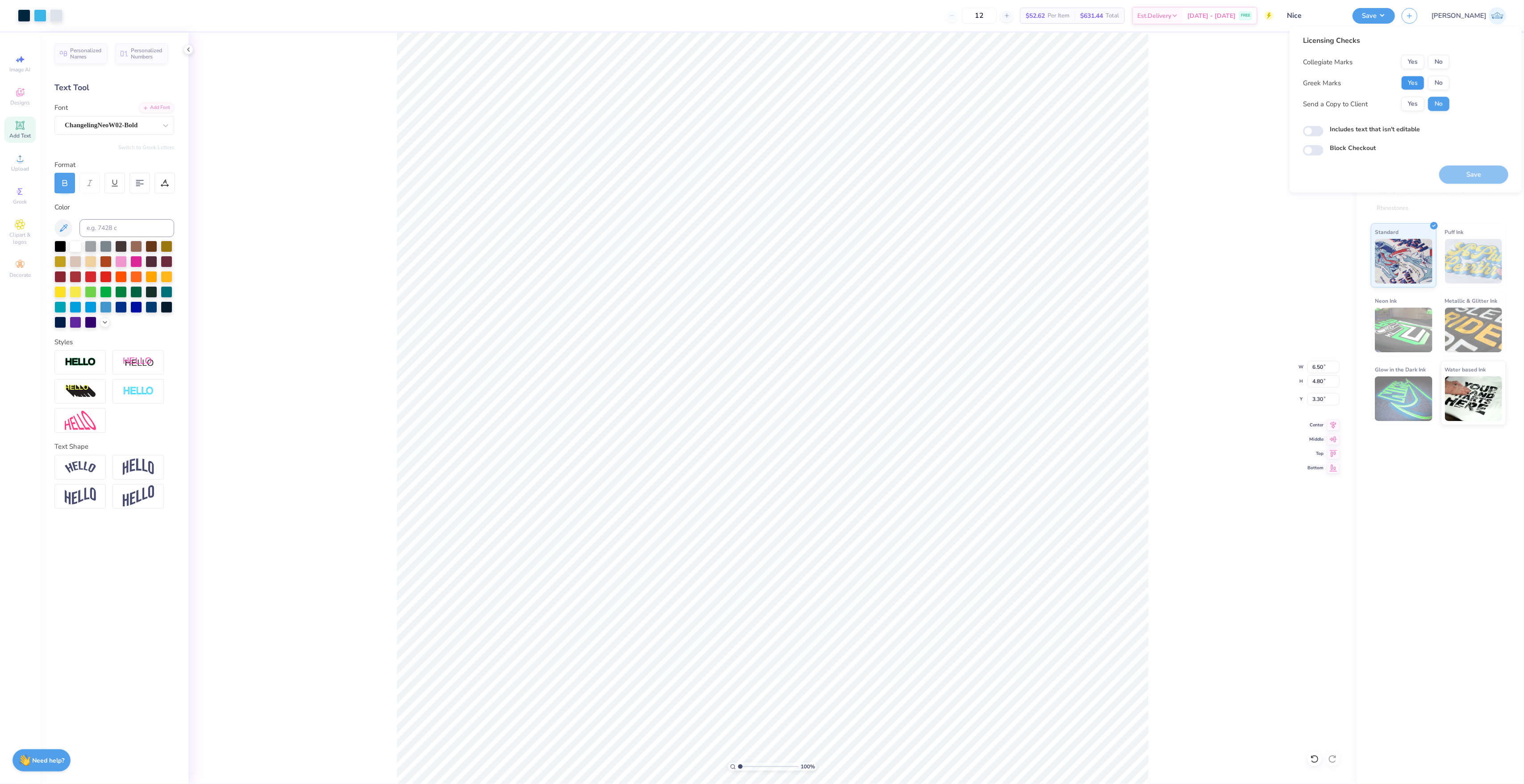
click at [1407, 87] on button "Yes" at bounding box center [1412, 83] width 23 height 15
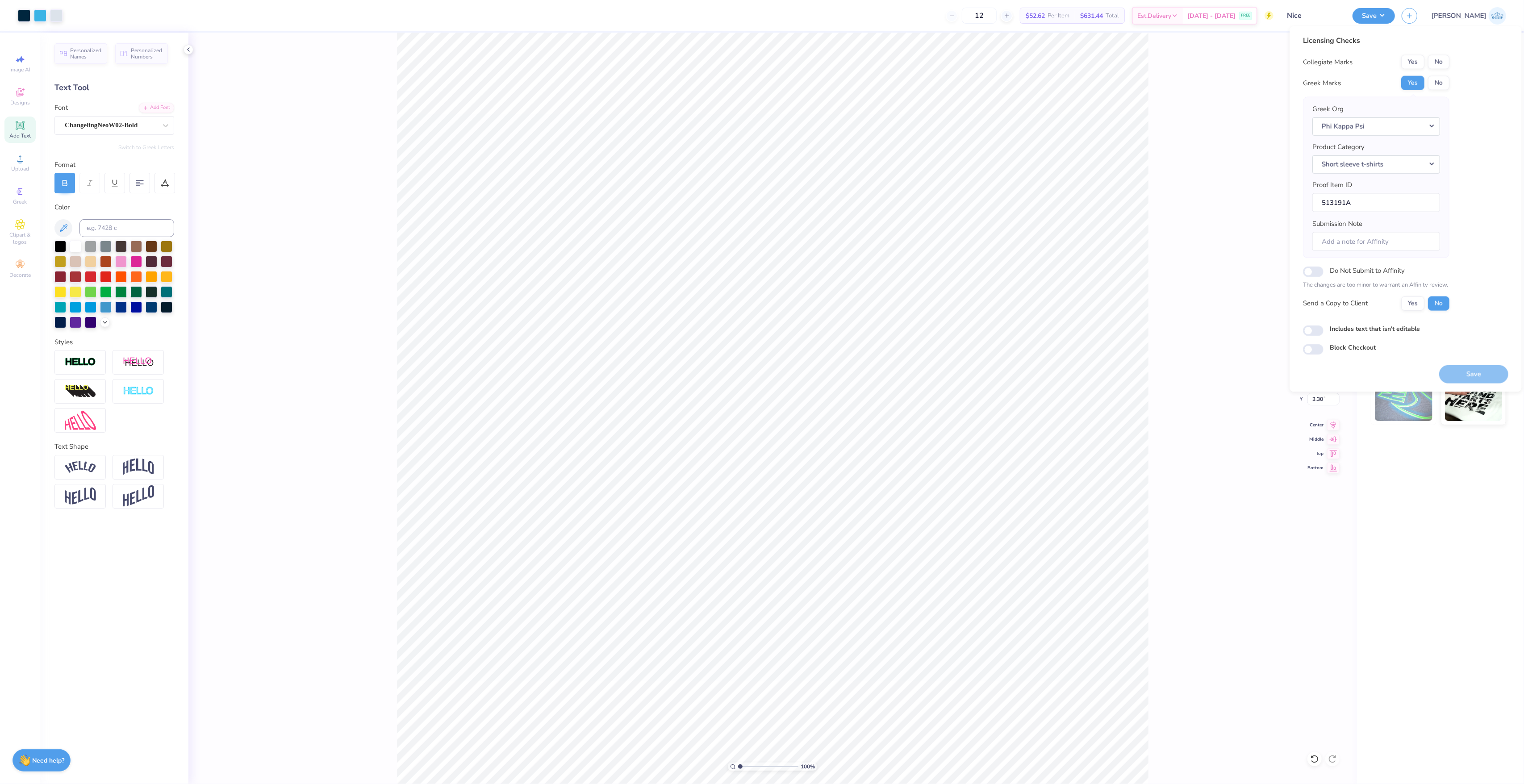
click at [1431, 66] on button "No" at bounding box center [1438, 62] width 22 height 15
click at [1411, 292] on div "Collegiate Marks Yes No Greek Marks Yes No Greek Org Phi Kappa Psi Product Cate…" at bounding box center [1376, 183] width 147 height 256
click at [1413, 295] on div "Collegiate Marks Yes No Greek Marks Yes No Greek Org Phi Kappa Psi Product Cate…" at bounding box center [1376, 183] width 147 height 256
click at [1413, 306] on button "Yes" at bounding box center [1412, 303] width 23 height 15
click at [1312, 336] on input "Includes text that isn't editable" at bounding box center [1313, 330] width 21 height 10
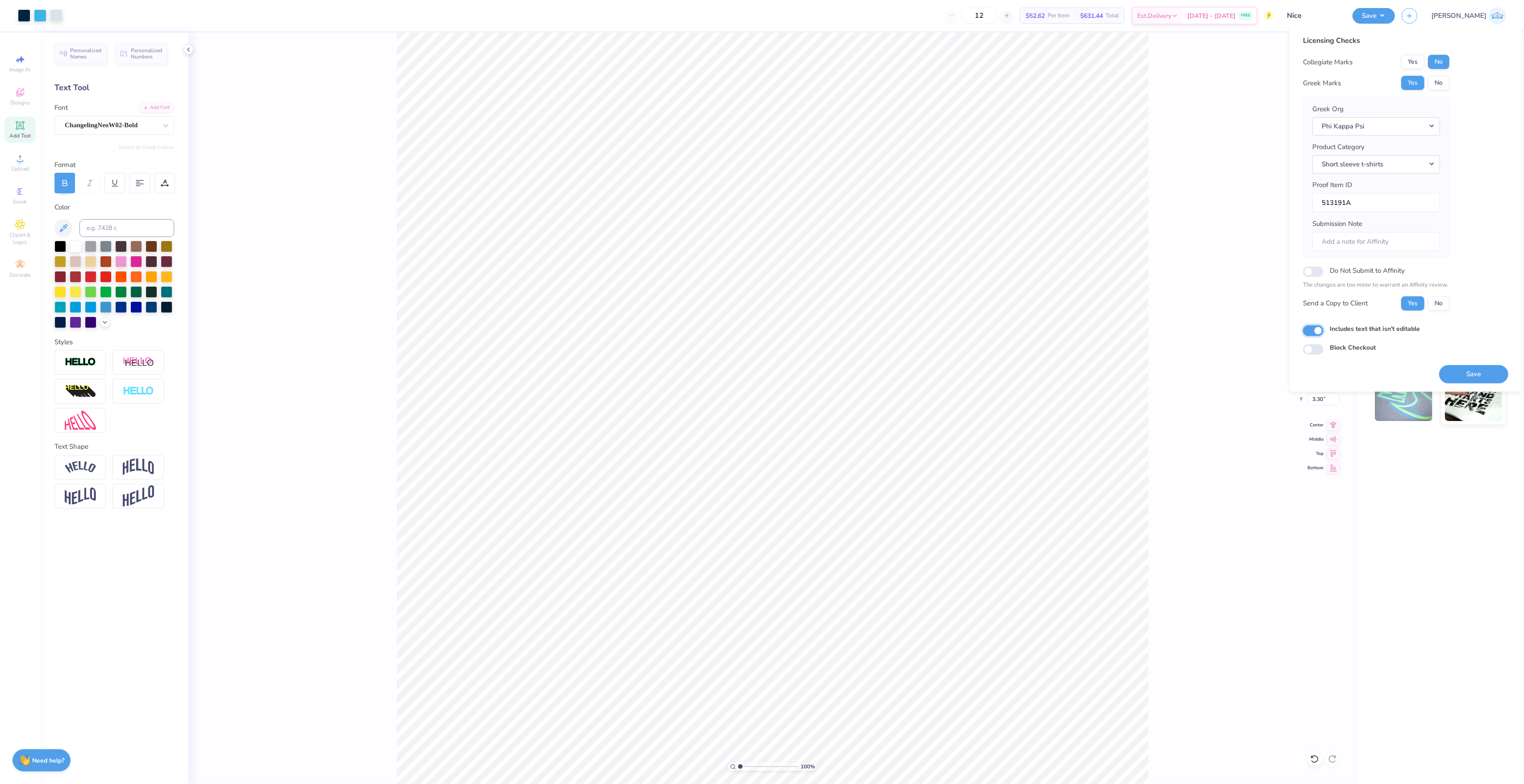
checkbox input "true"
click at [1461, 374] on button "Save" at bounding box center [1473, 373] width 69 height 18
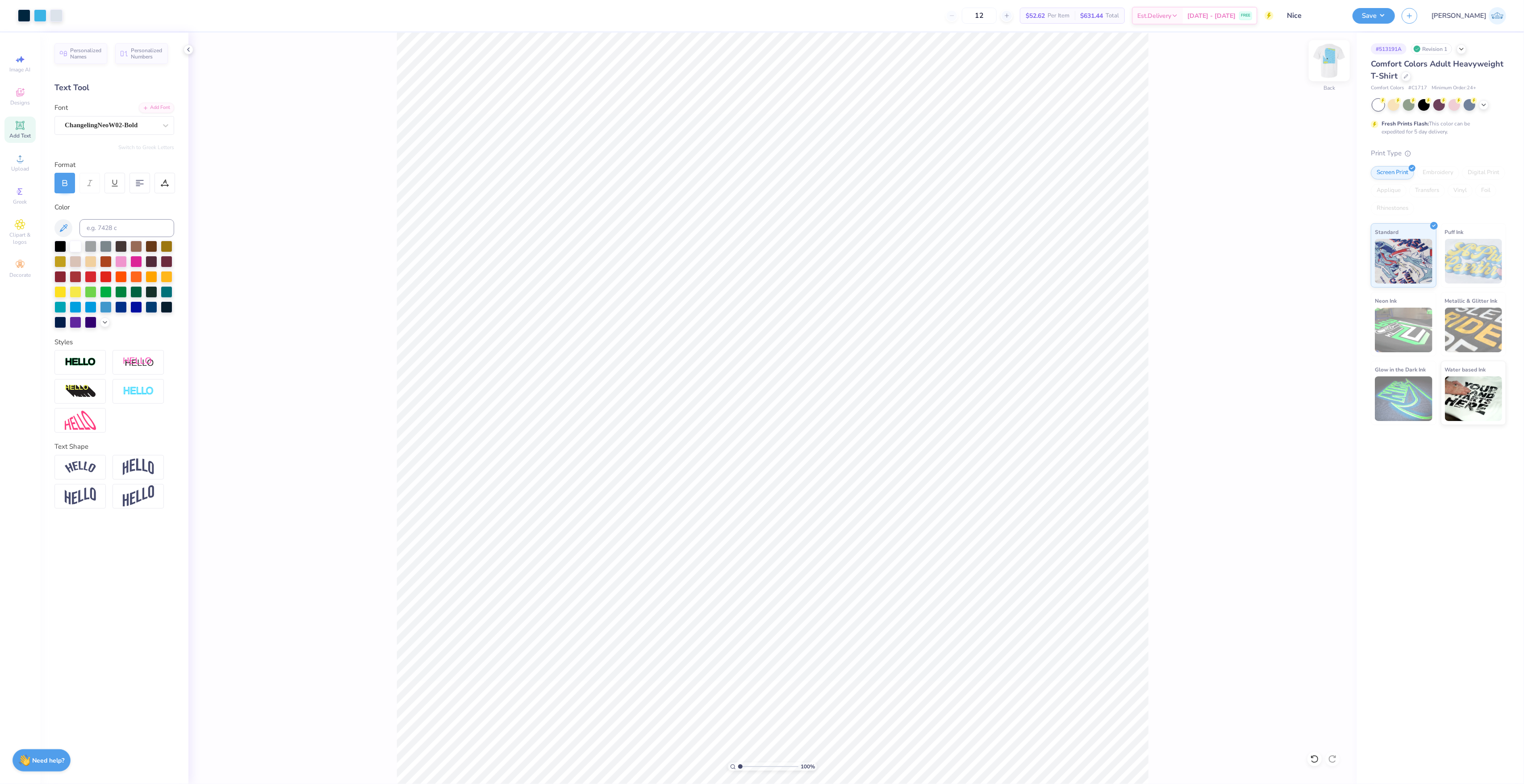
click at [1329, 61] on img at bounding box center [1329, 60] width 35 height 35
click at [1335, 60] on img at bounding box center [1329, 60] width 35 height 35
drag, startPoint x: 743, startPoint y: 767, endPoint x: 760, endPoint y: 765, distance: 17.1
click at [759, 767] on input "range" at bounding box center [768, 766] width 60 height 8
drag, startPoint x: 754, startPoint y: 763, endPoint x: 721, endPoint y: 770, distance: 33.7
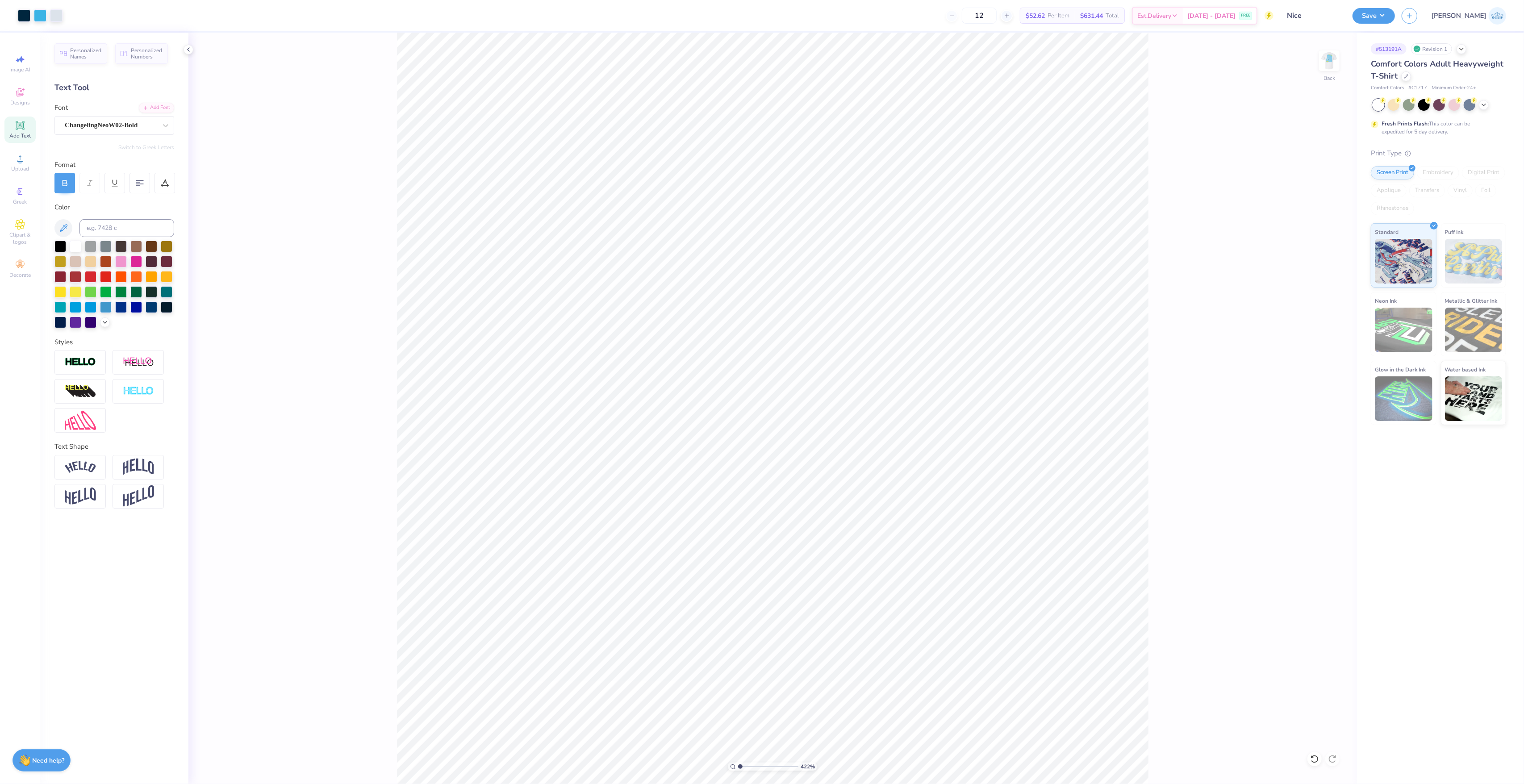
type input "1"
click at [738, 770] on input "range" at bounding box center [768, 766] width 60 height 8
click at [1322, 64] on img at bounding box center [1329, 60] width 35 height 35
click at [1337, 60] on img at bounding box center [1329, 60] width 35 height 35
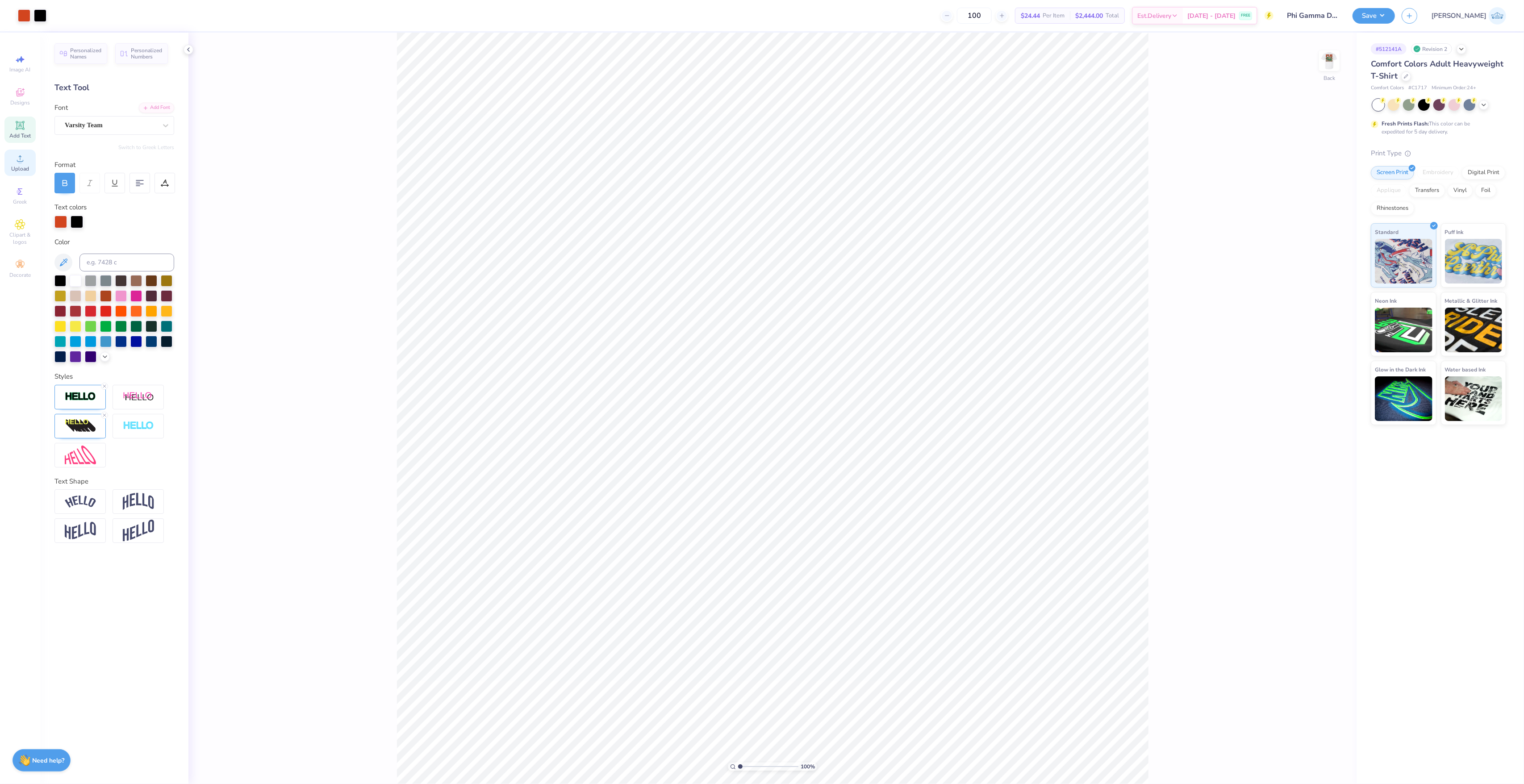
click at [14, 168] on span "Upload" at bounding box center [20, 168] width 18 height 7
click at [1325, 52] on img at bounding box center [1329, 60] width 35 height 35
type input "1.65"
type input "3.44"
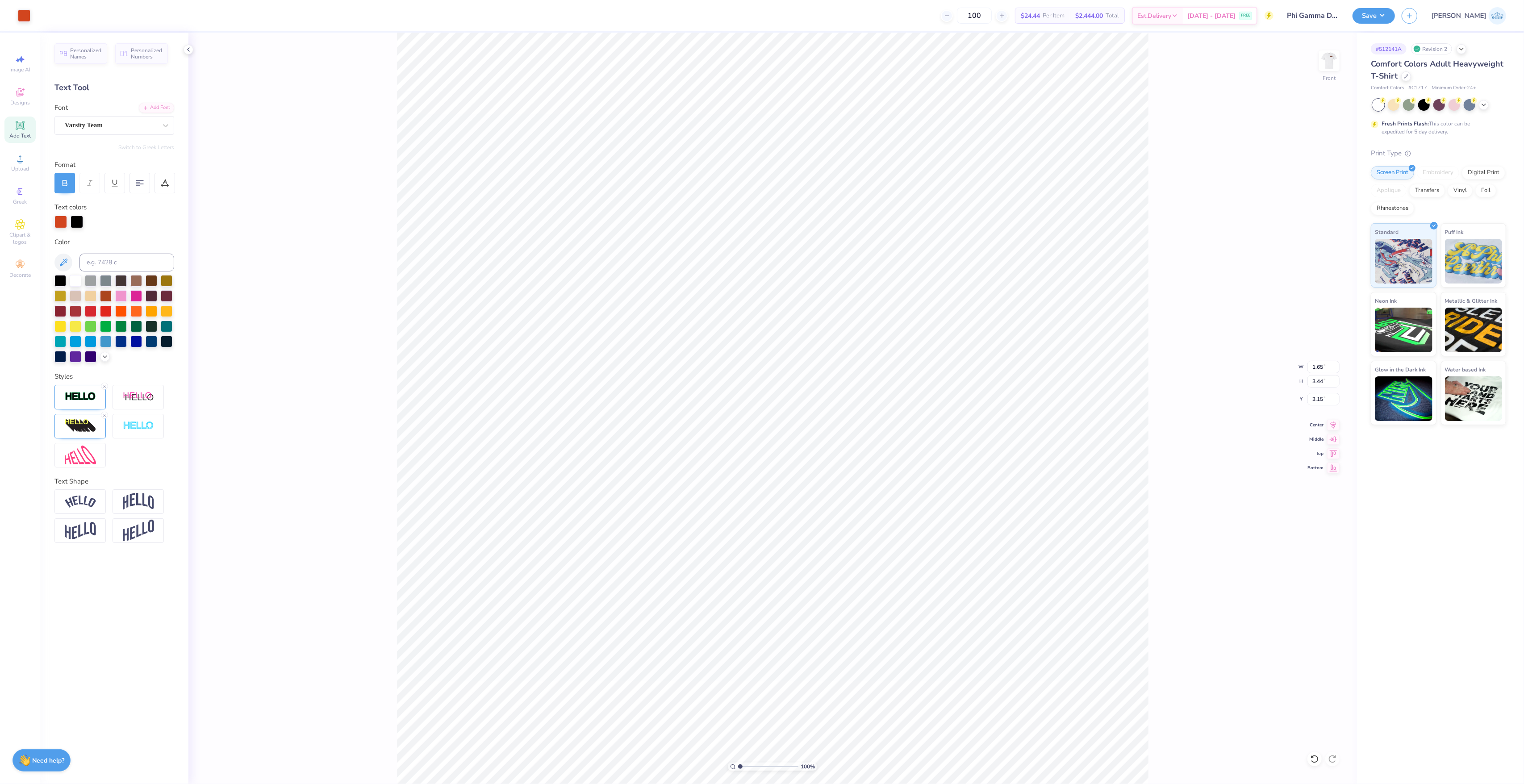
type input "3.15"
click at [21, 167] on span "Upload" at bounding box center [20, 168] width 18 height 7
click at [1324, 366] on input "14.53" at bounding box center [1323, 367] width 32 height 12
type input "12.50"
type input "12.55"
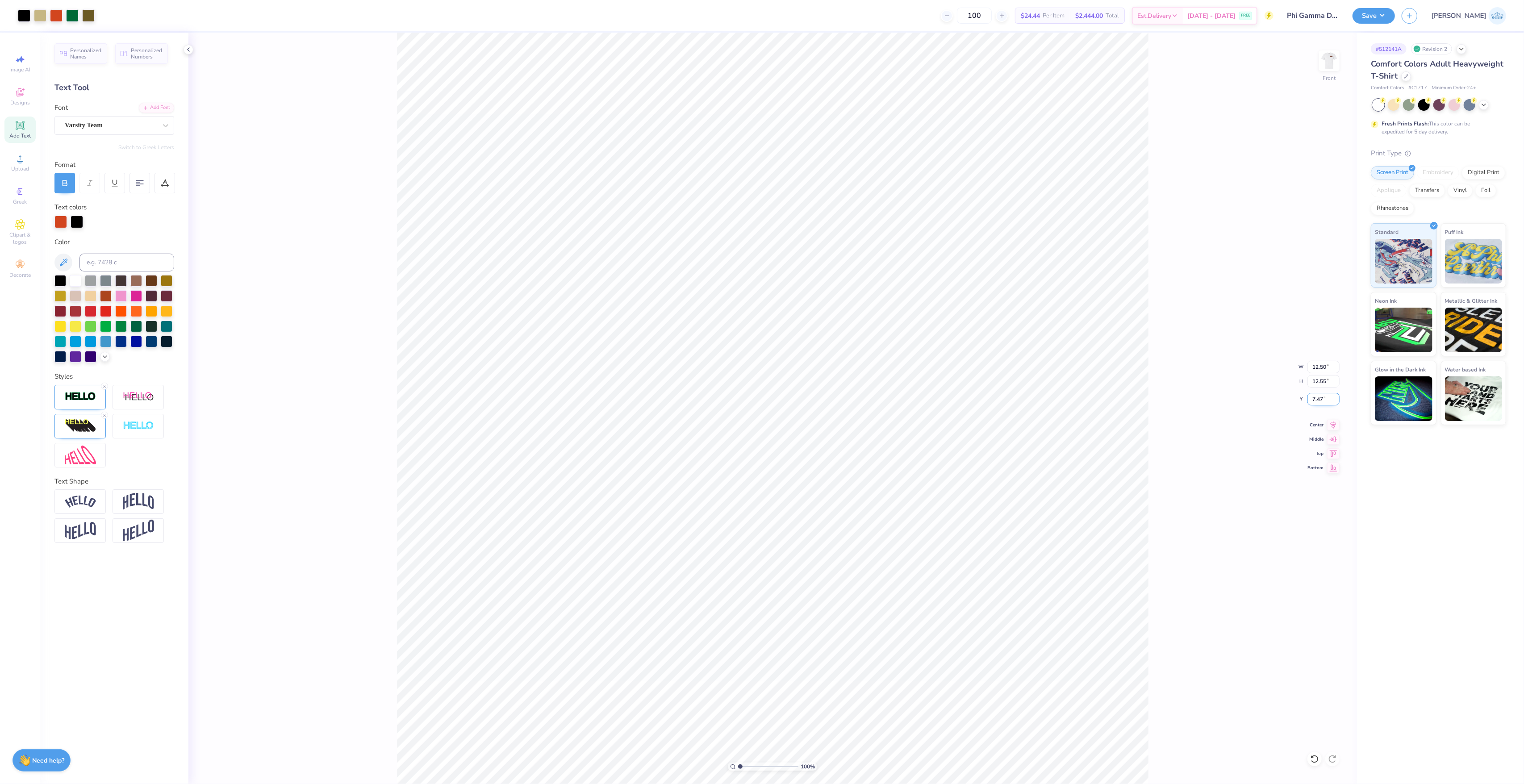
click at [1315, 401] on input "7.47" at bounding box center [1323, 399] width 32 height 12
click at [1315, 401] on input "14.45" at bounding box center [1323, 399] width 32 height 12
type input "3.00"
click at [1329, 56] on img at bounding box center [1329, 60] width 35 height 35
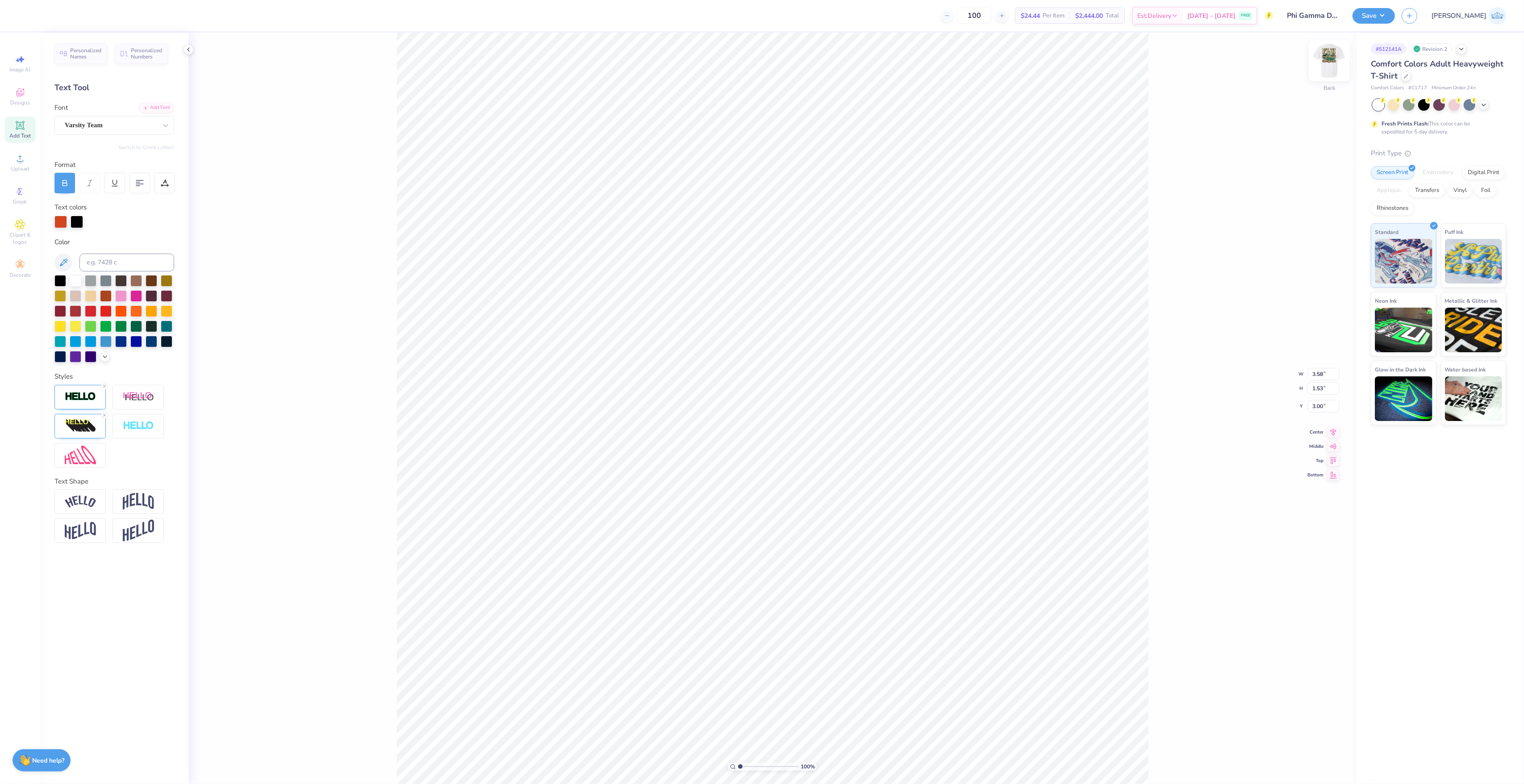
click at [1326, 61] on img at bounding box center [1329, 60] width 35 height 35
click at [1349, 66] on div "100 % Front" at bounding box center [772, 408] width 1168 height 751
click at [1333, 60] on img at bounding box center [1329, 60] width 35 height 35
click at [26, 16] on div at bounding box center [24, 15] width 12 height 12
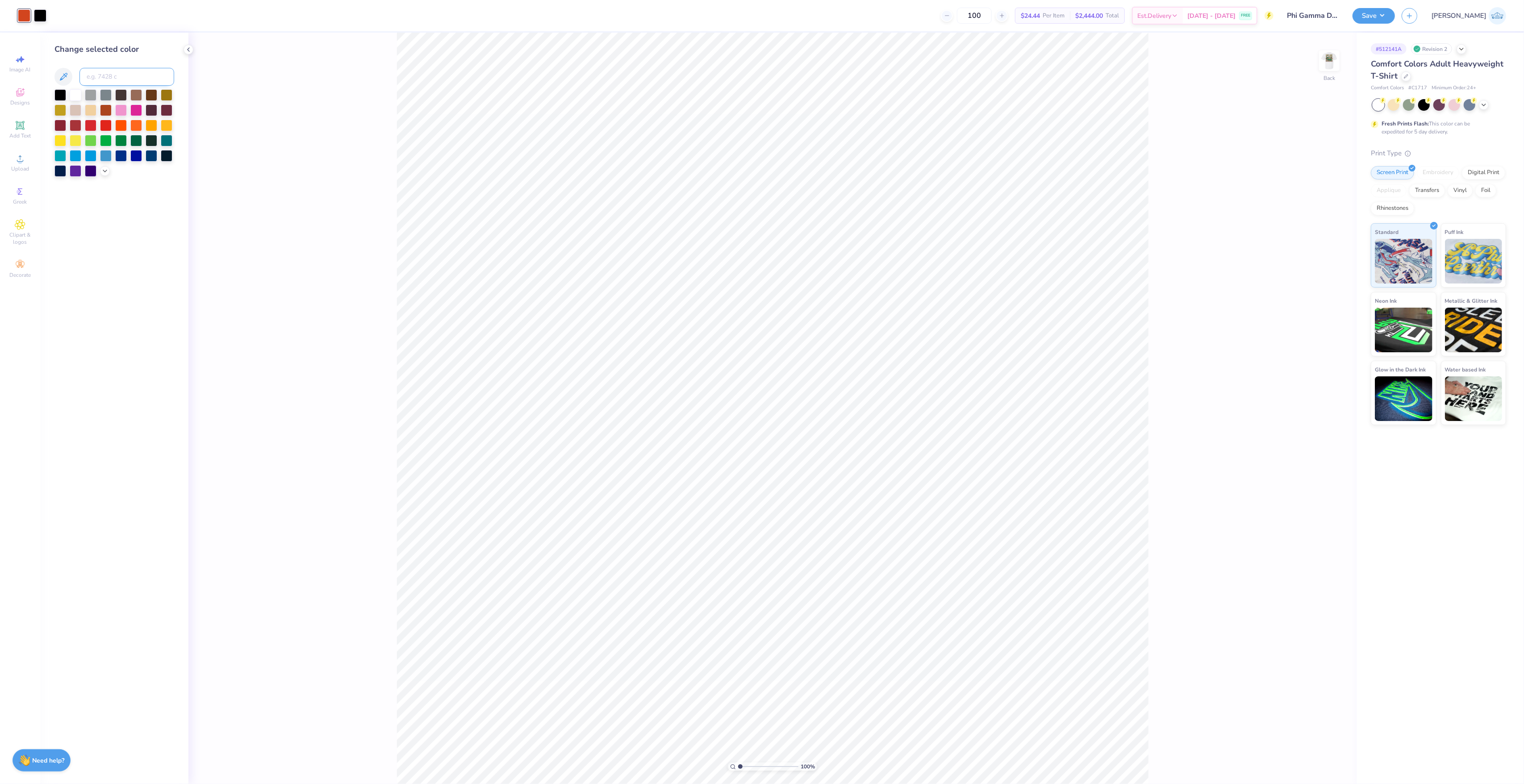
click at [102, 83] on input at bounding box center [127, 77] width 95 height 18
type input "4525"
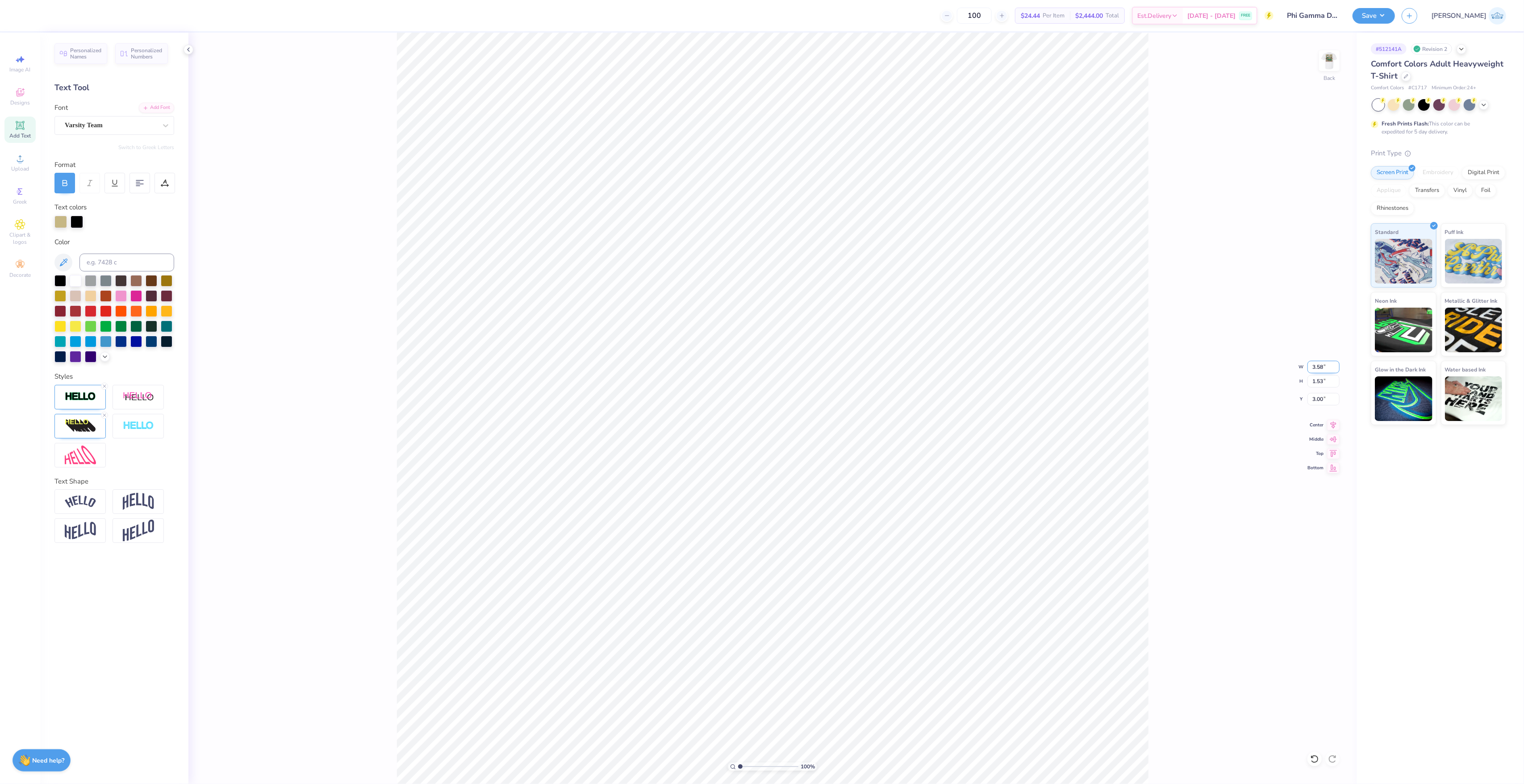
click at [1320, 364] on input "3.58" at bounding box center [1323, 367] width 32 height 12
type input "3.50"
type input "1.50"
click at [1327, 397] on input "3.02" at bounding box center [1323, 399] width 32 height 12
type input "3.00"
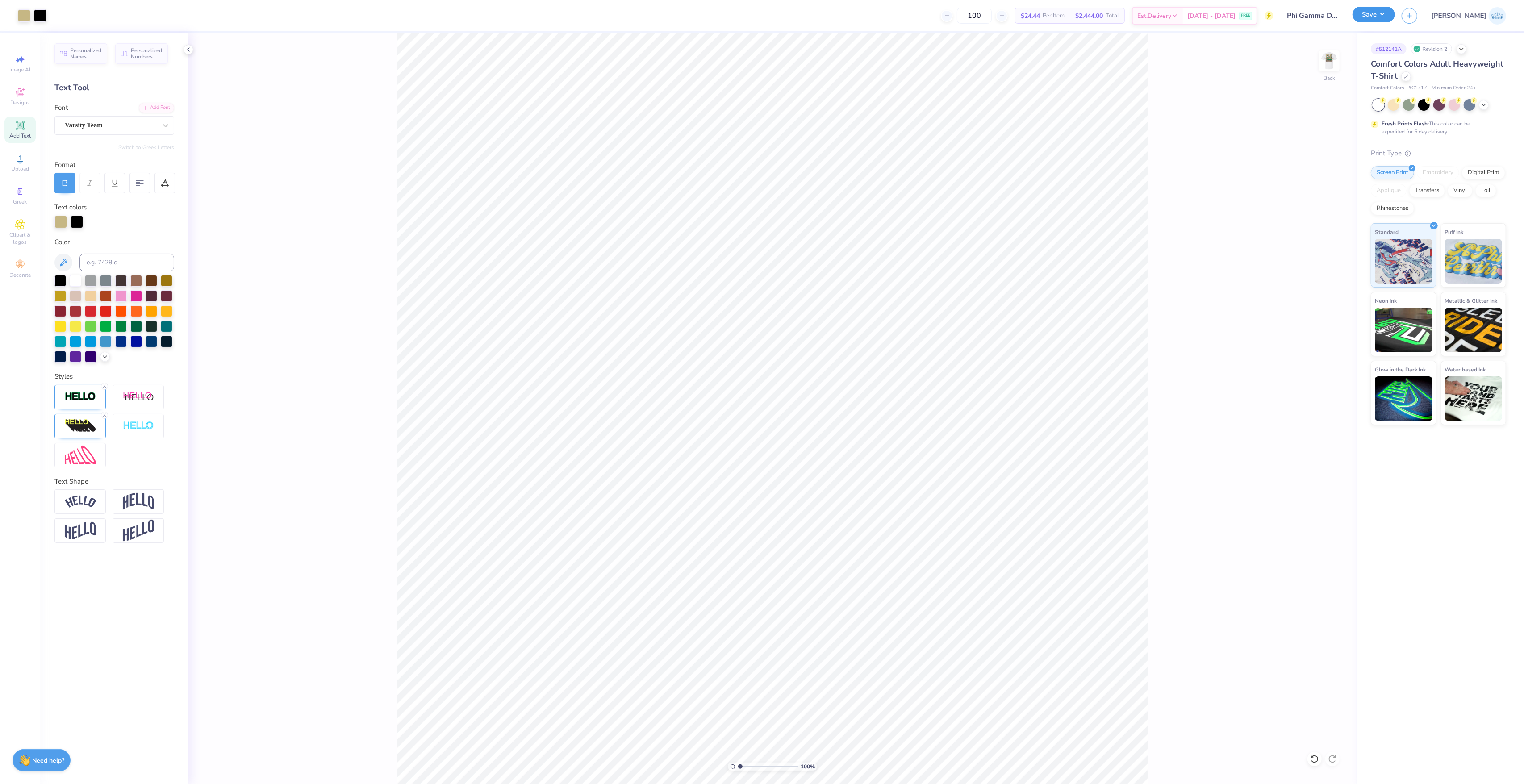
click at [1394, 18] on button "Save" at bounding box center [1373, 15] width 42 height 16
click at [1401, 62] on div "Collegiate Marks Yes No" at bounding box center [1376, 61] width 147 height 15
click at [1411, 83] on button "Yes" at bounding box center [1412, 82] width 23 height 15
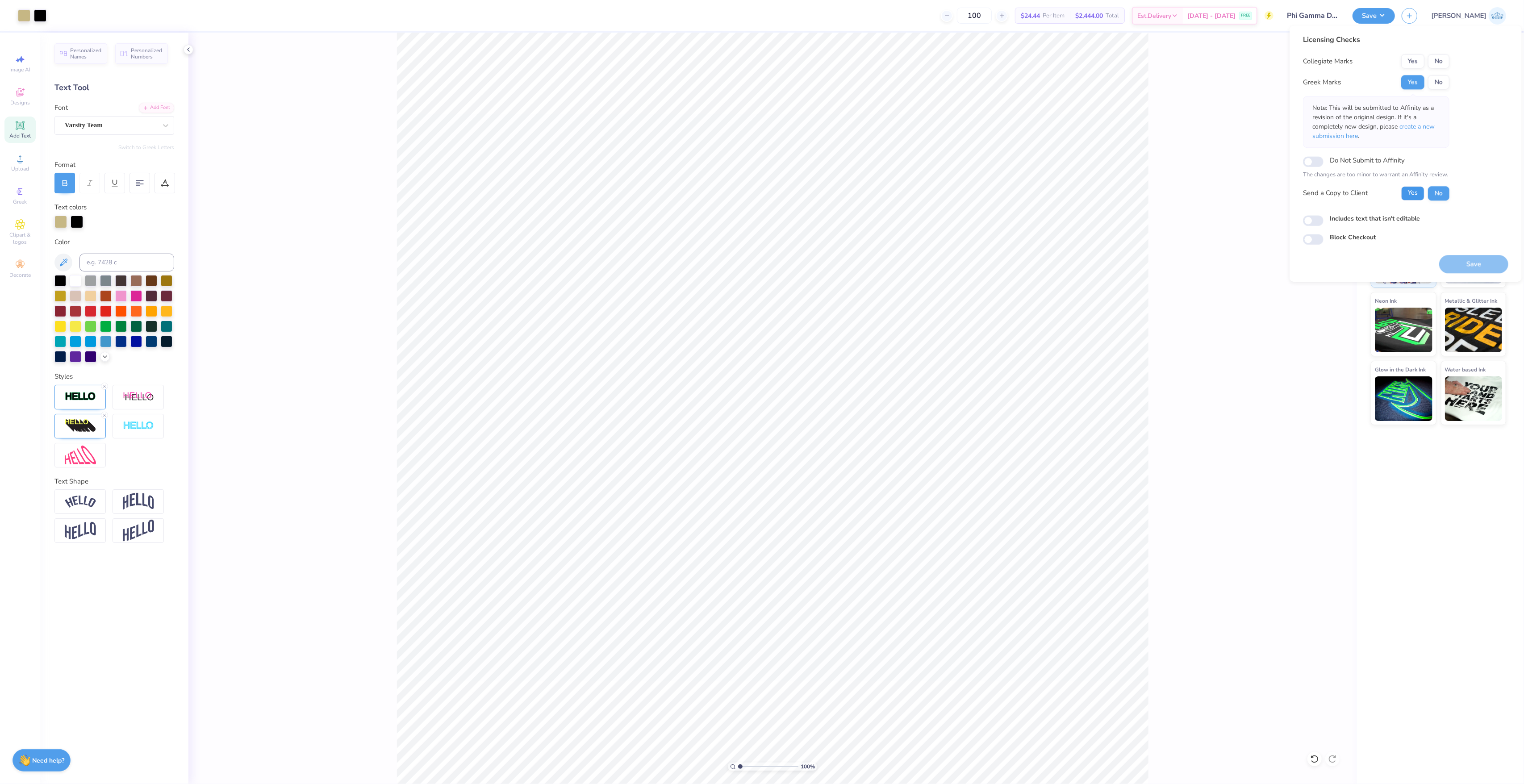
click at [1413, 197] on button "Yes" at bounding box center [1412, 193] width 23 height 15
click at [1399, 50] on div "Licensing Checks Collegiate Marks Yes No Greek Marks Yes No Note: This will be …" at bounding box center [1376, 121] width 147 height 173
click at [1407, 60] on button "Yes" at bounding box center [1412, 61] width 23 height 15
click at [1318, 214] on div "Includes text that isn't editable" at bounding box center [1406, 219] width 206 height 10
click at [1317, 220] on input "Includes text that isn't editable" at bounding box center [1313, 220] width 21 height 10
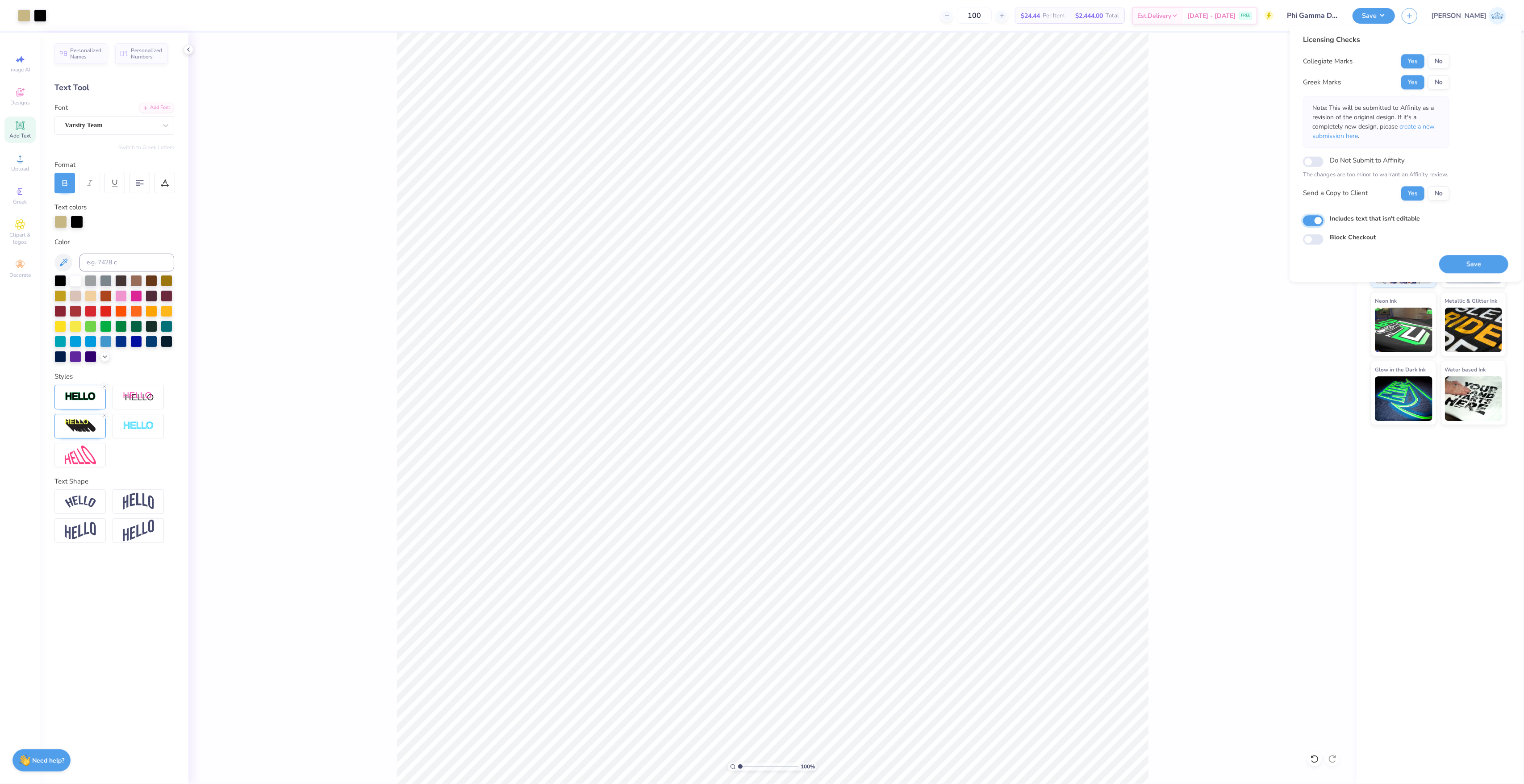
checkbox input "true"
click at [1451, 261] on button "Save" at bounding box center [1473, 263] width 69 height 18
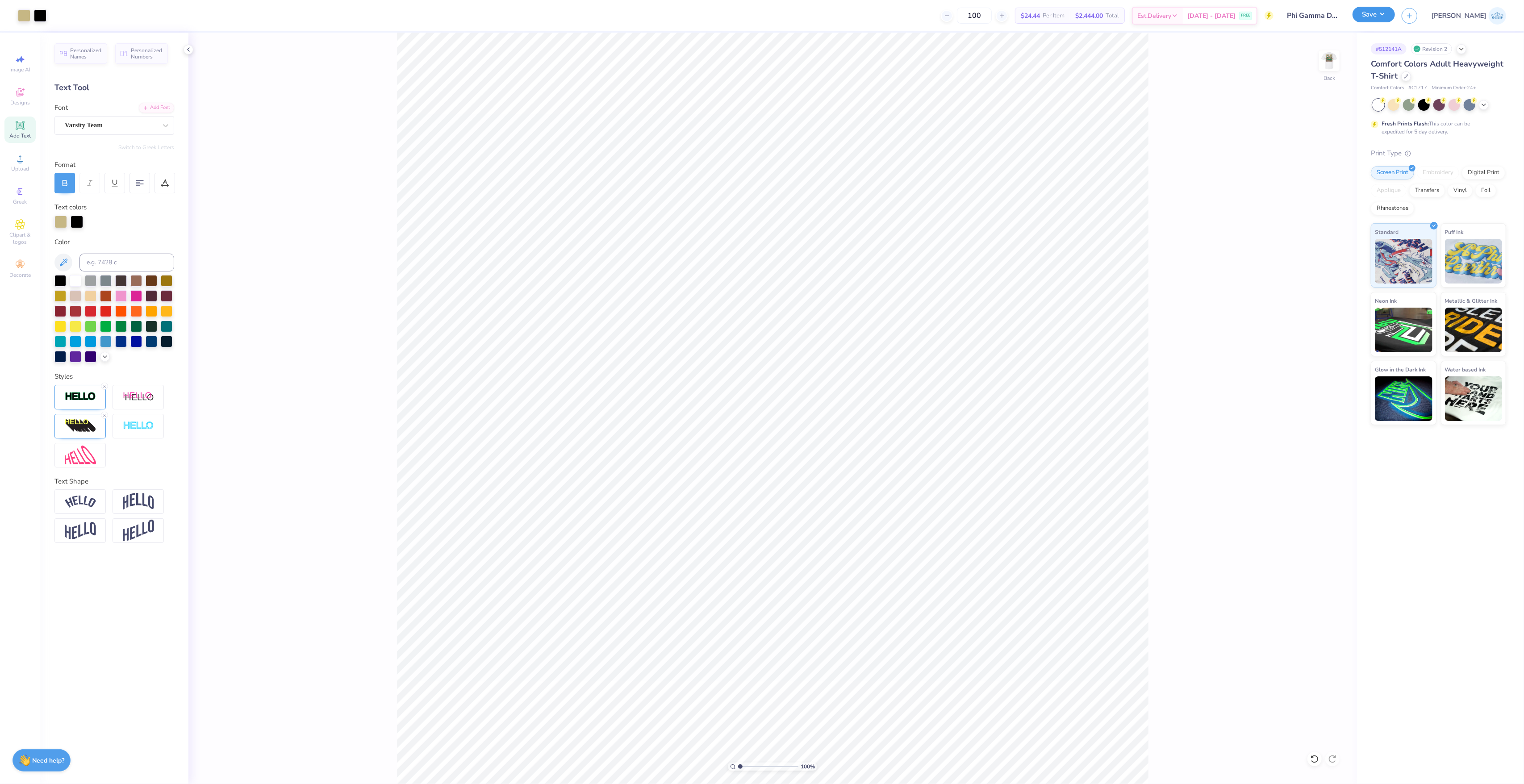
click at [1394, 11] on button "Save" at bounding box center [1373, 15] width 42 height 16
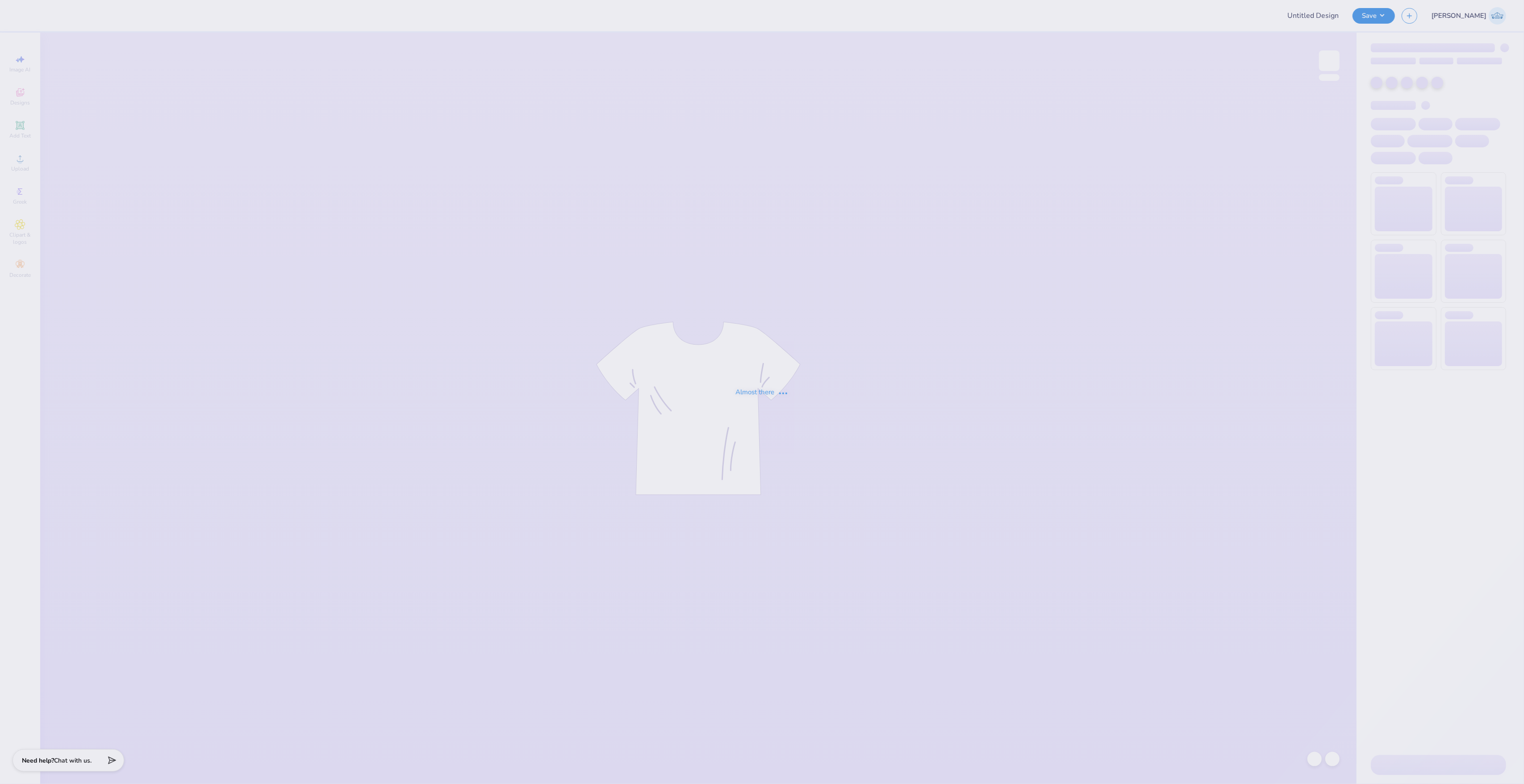
type input "change flag to mizzou flag"
type input "12"
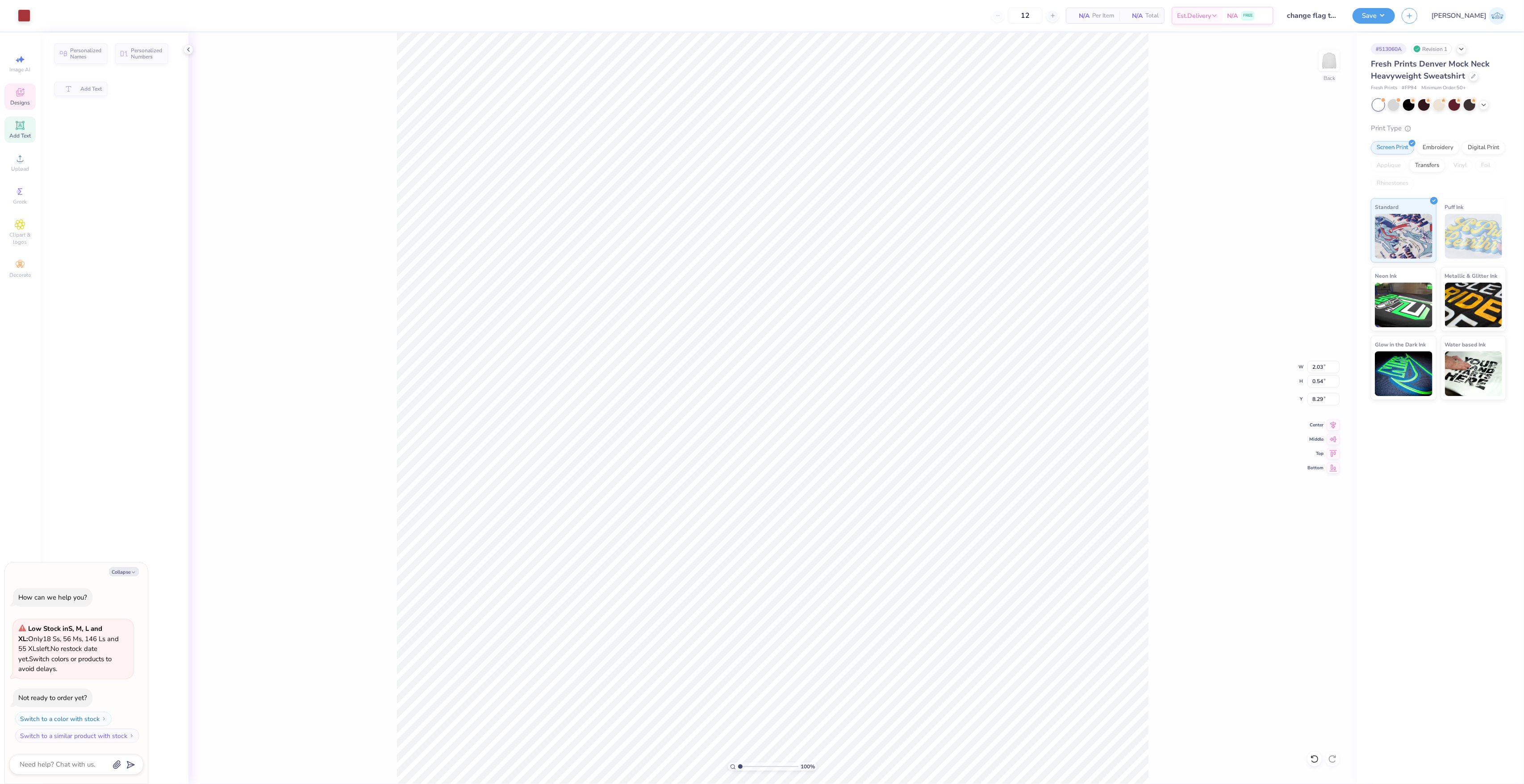
type textarea "x"
type input "2.03"
type input "0.54"
type input "8.29"
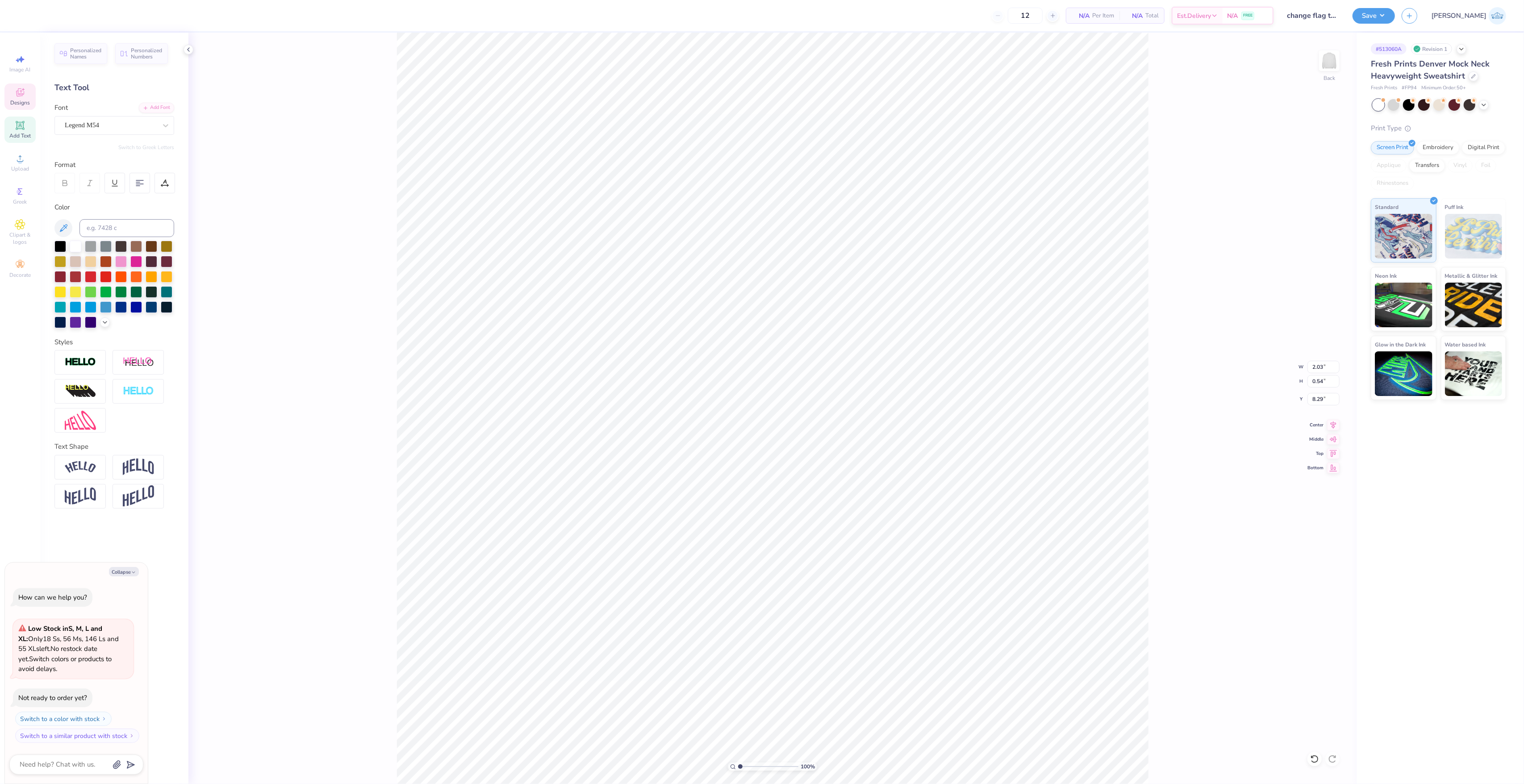
type textarea "x"
type input "7.36"
type input "0.88"
type input "9.71"
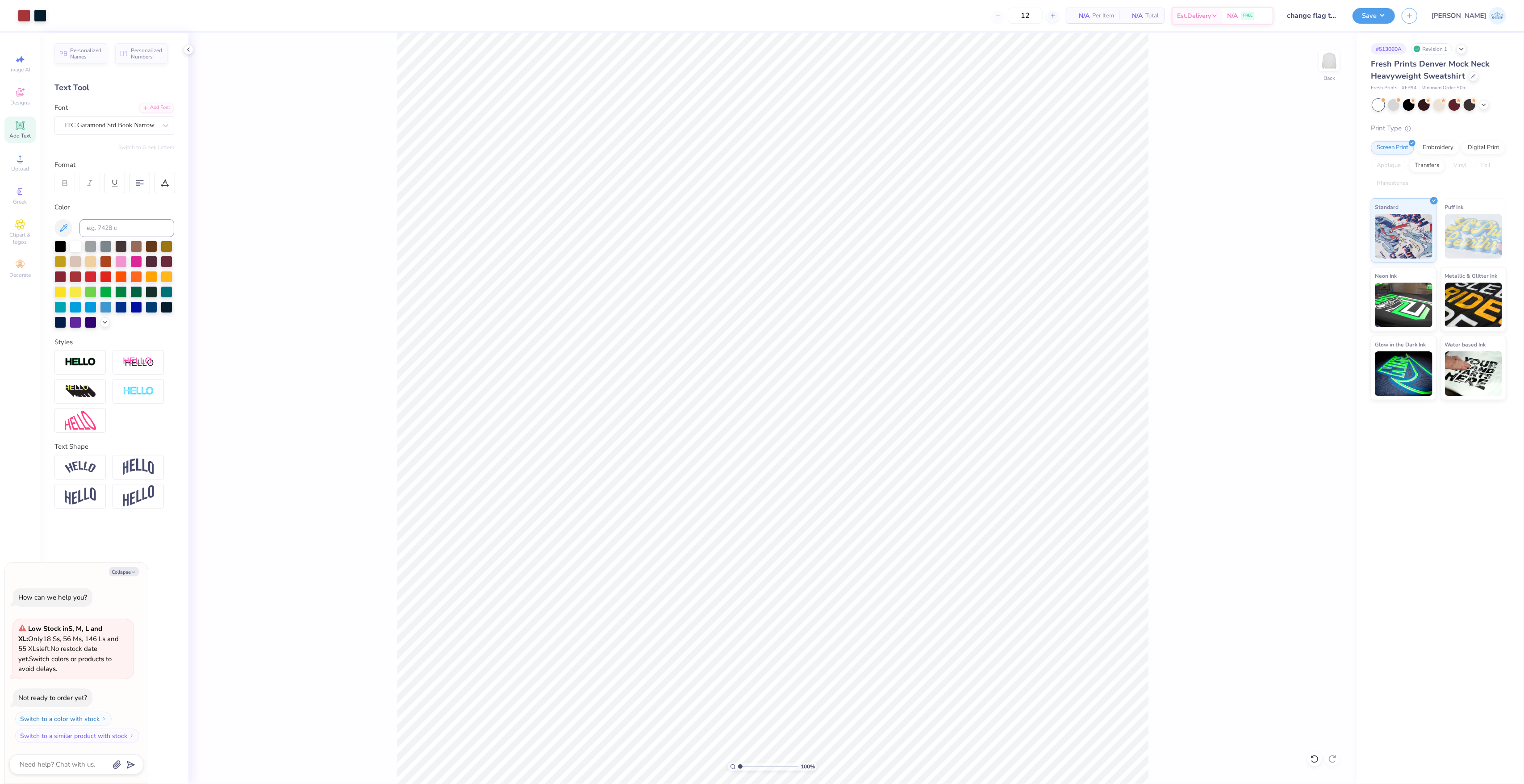
type textarea "x"
type input "2.33"
type textarea "x"
type input "2.33"
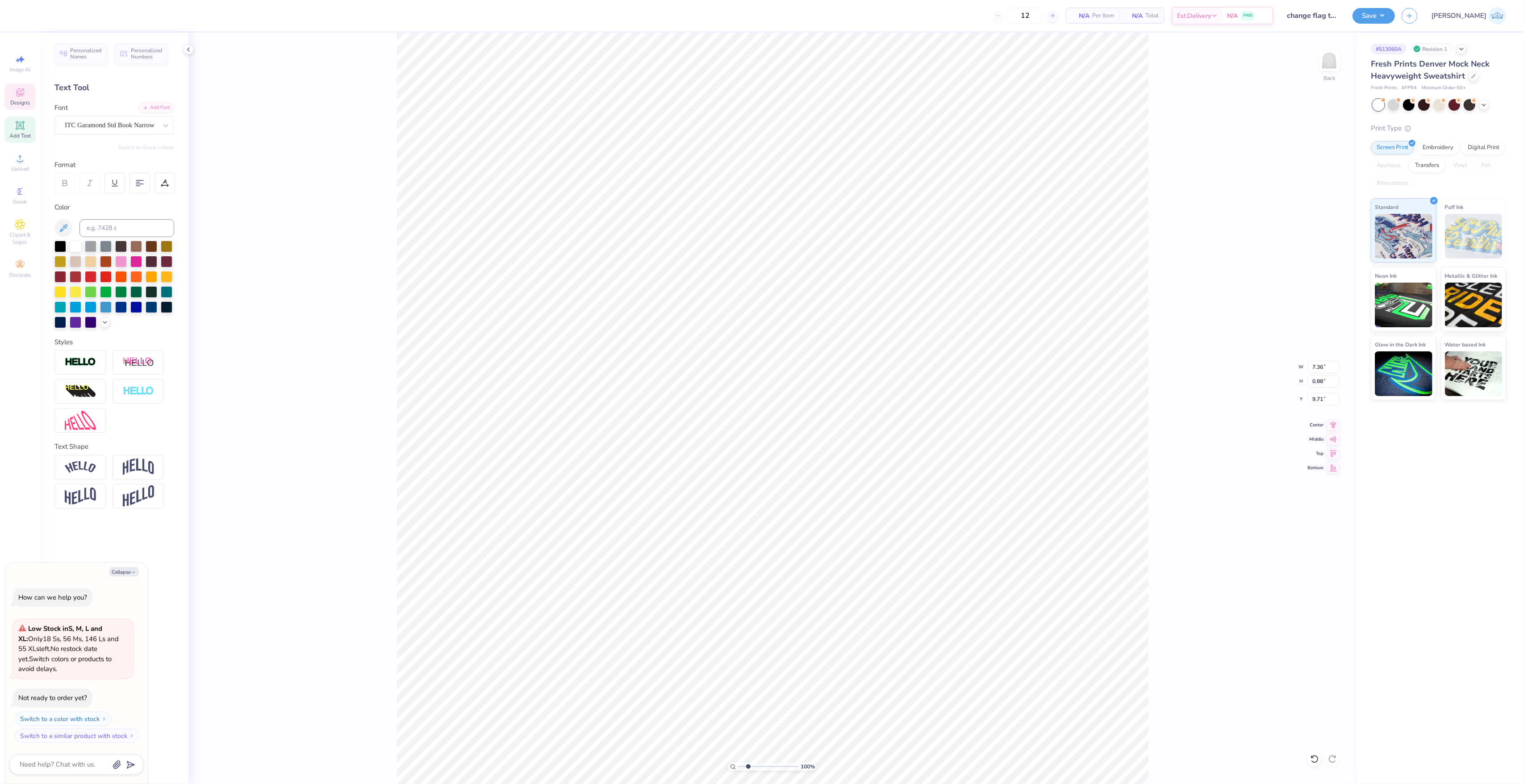
click at [749, 767] on input "range" at bounding box center [768, 766] width 60 height 8
click at [1333, 428] on icon at bounding box center [1333, 423] width 12 height 10
click at [1312, 760] on icon at bounding box center [1314, 759] width 9 height 9
click at [939, 466] on li "Duplicate" at bounding box center [928, 462] width 70 height 17
type textarea "x"
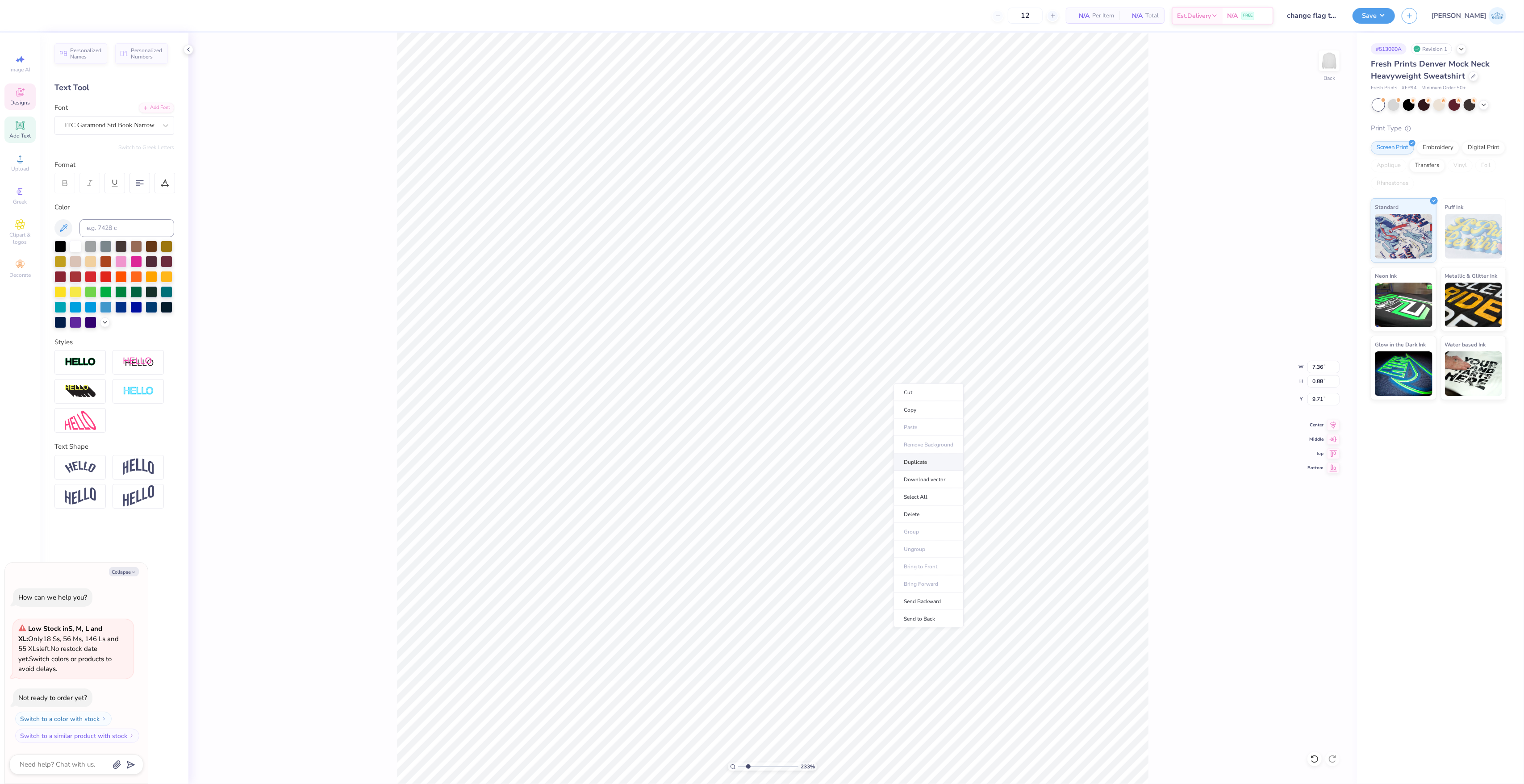
type input "10.71"
type textarea "x"
type input "12.94"
paste textarea "®"
type textarea "x"
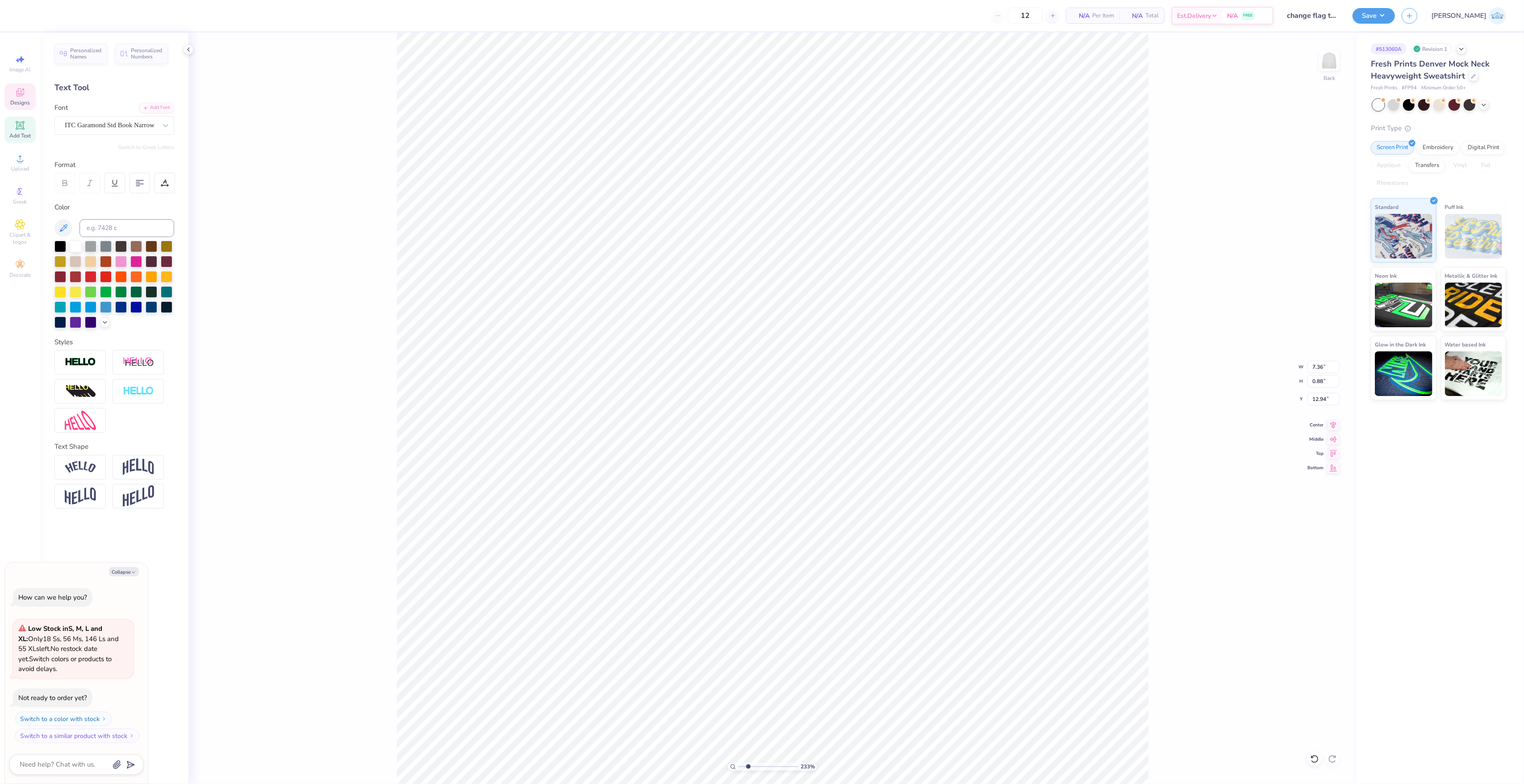
type textarea "®"
type textarea "x"
type input "13.04"
type textarea "x"
click at [1325, 364] on input "0.67" at bounding box center [1323, 367] width 32 height 12
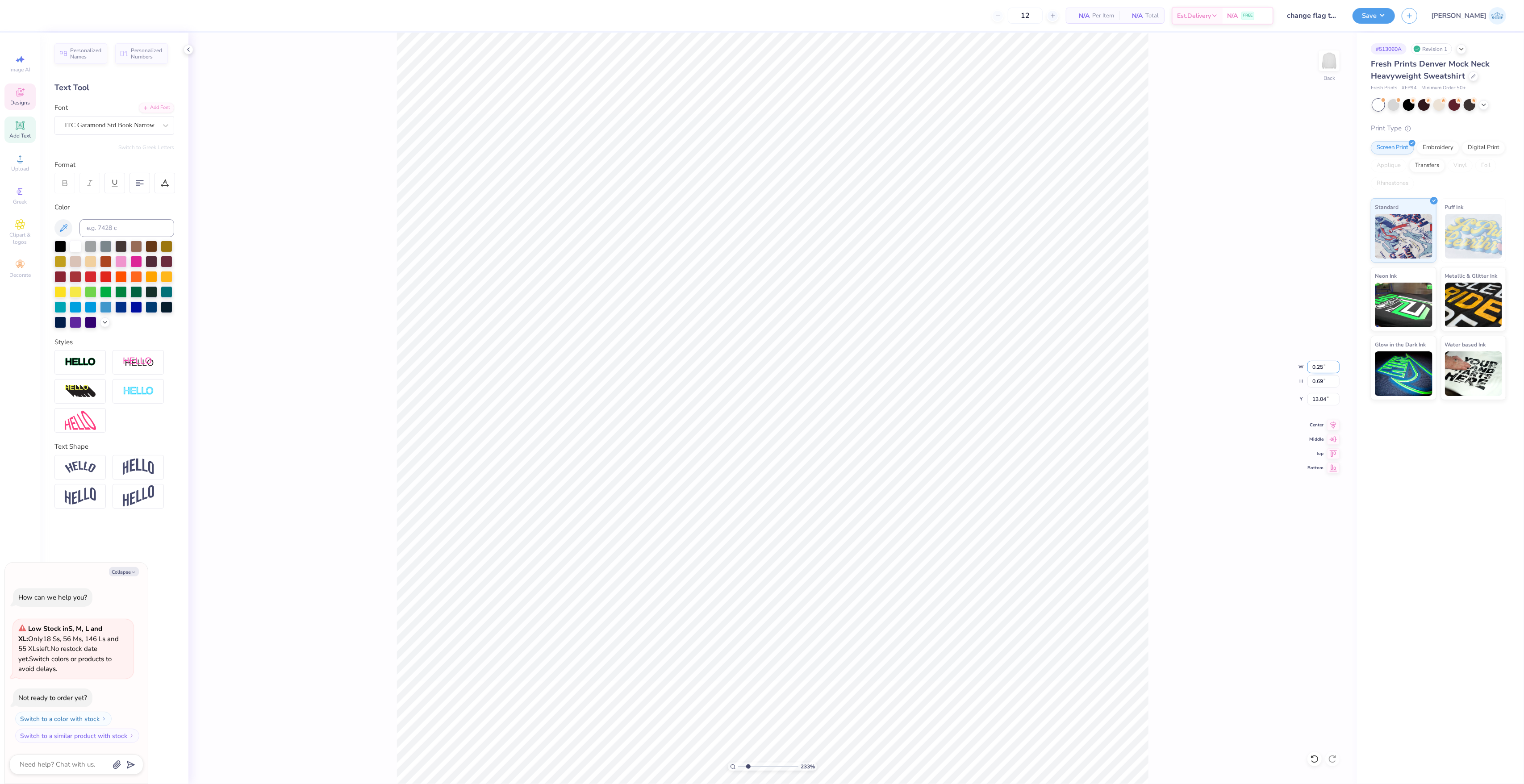
type input "0.25"
type textarea "x"
type input "0.26"
type input "13.26"
type textarea "x"
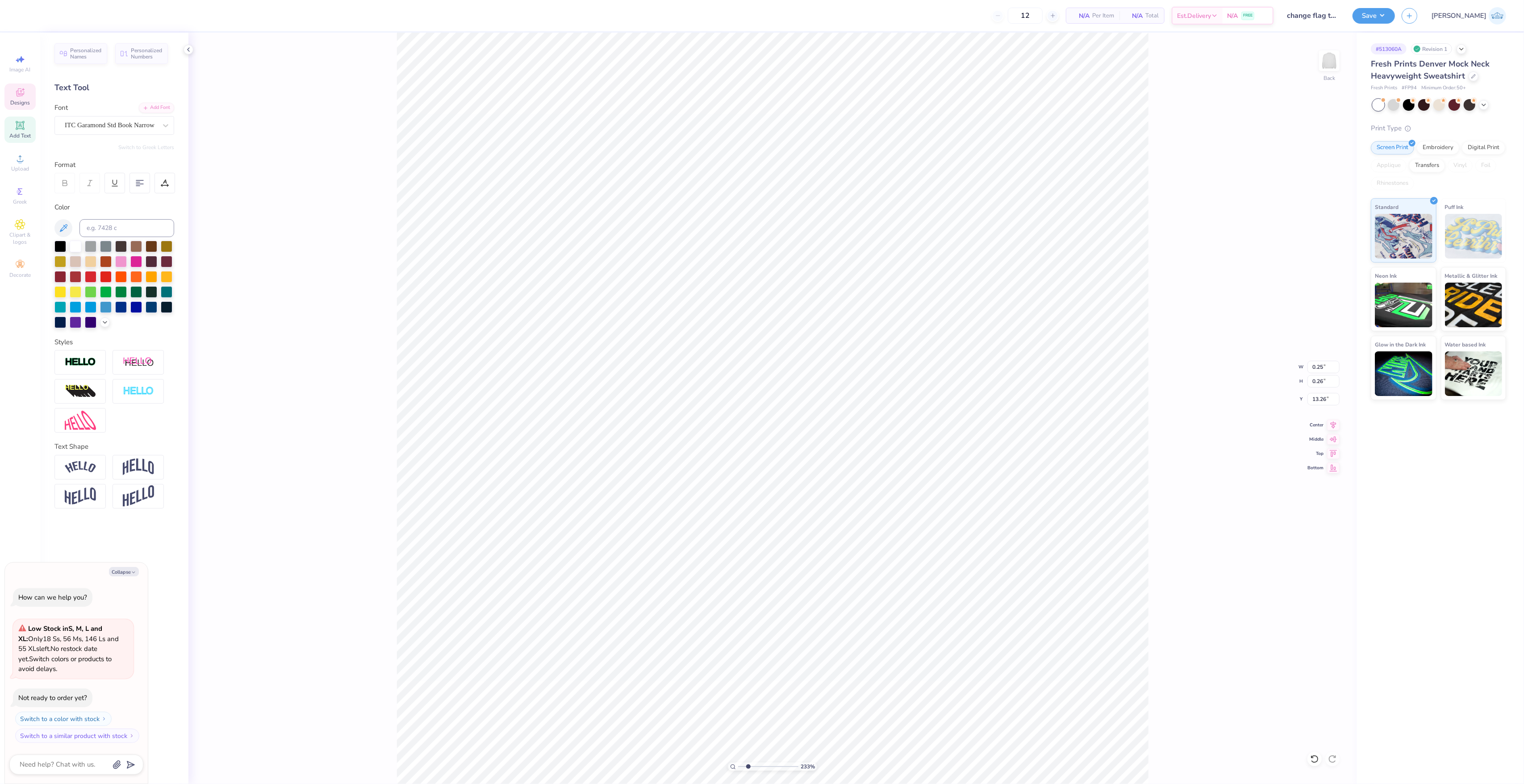
type input "9.87"
type textarea "x"
click at [738, 768] on div "233 %" at bounding box center [773, 408] width 751 height 751
drag, startPoint x: 738, startPoint y: 768, endPoint x: 711, endPoint y: 761, distance: 27.9
type input "1"
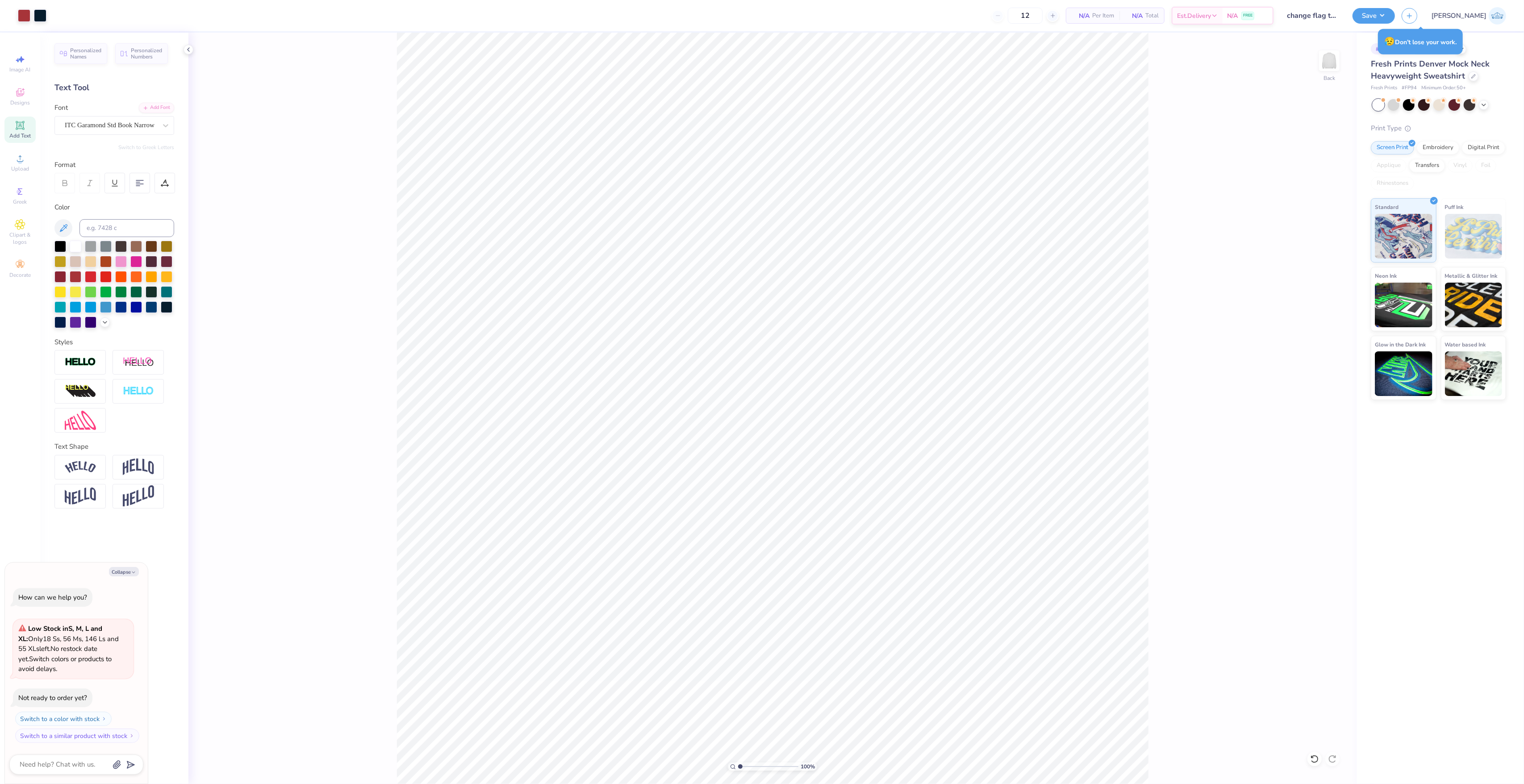
click at [738, 762] on input "range" at bounding box center [768, 766] width 60 height 8
click at [22, 163] on circle at bounding box center [20, 161] width 5 height 5
click at [28, 159] on div "Upload" at bounding box center [20, 162] width 31 height 27
type textarea "x"
type input "1.93"
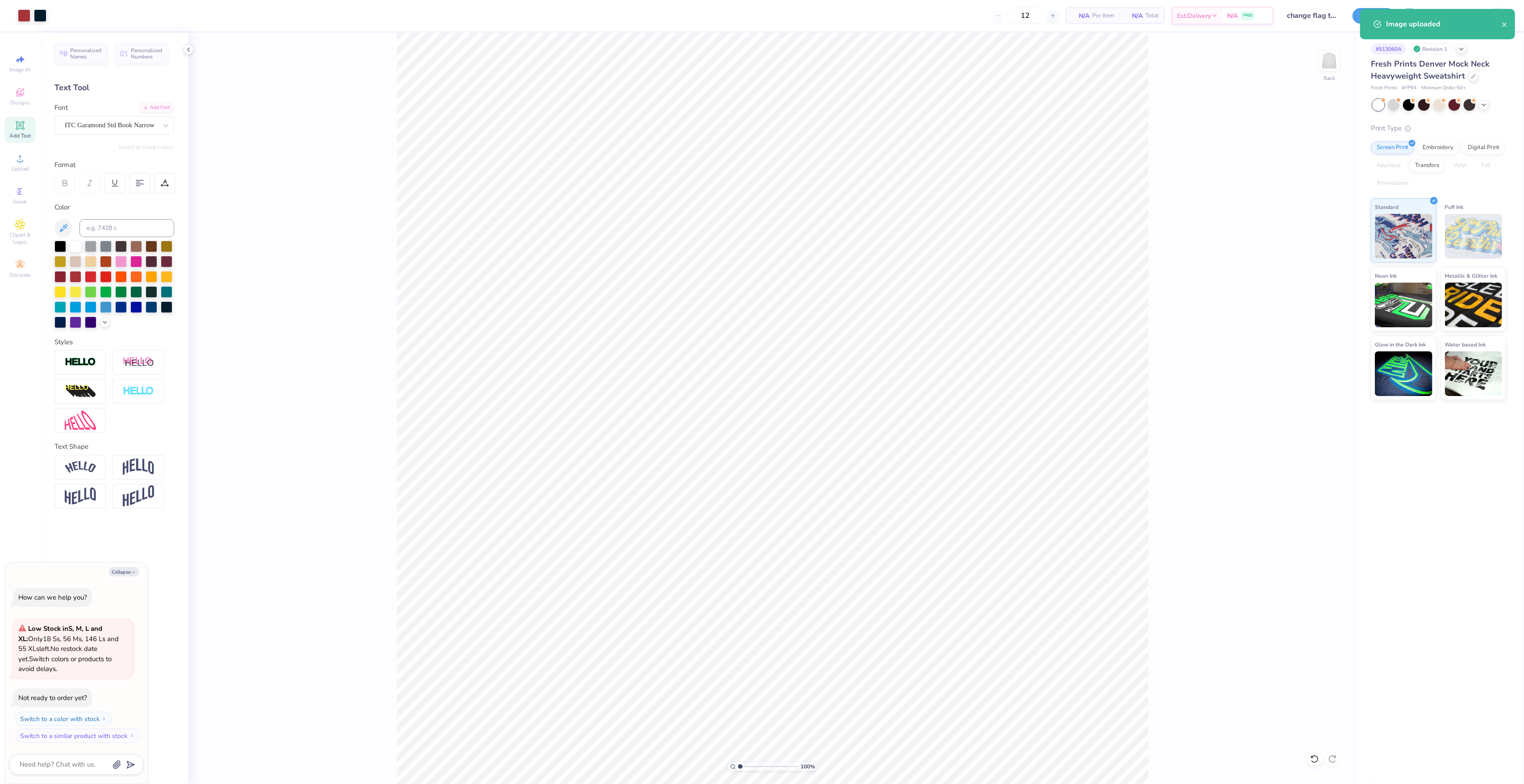
click at [745, 768] on input "range" at bounding box center [768, 766] width 60 height 8
type textarea "x"
type input "12.81"
type textarea "x"
type input "2.70"
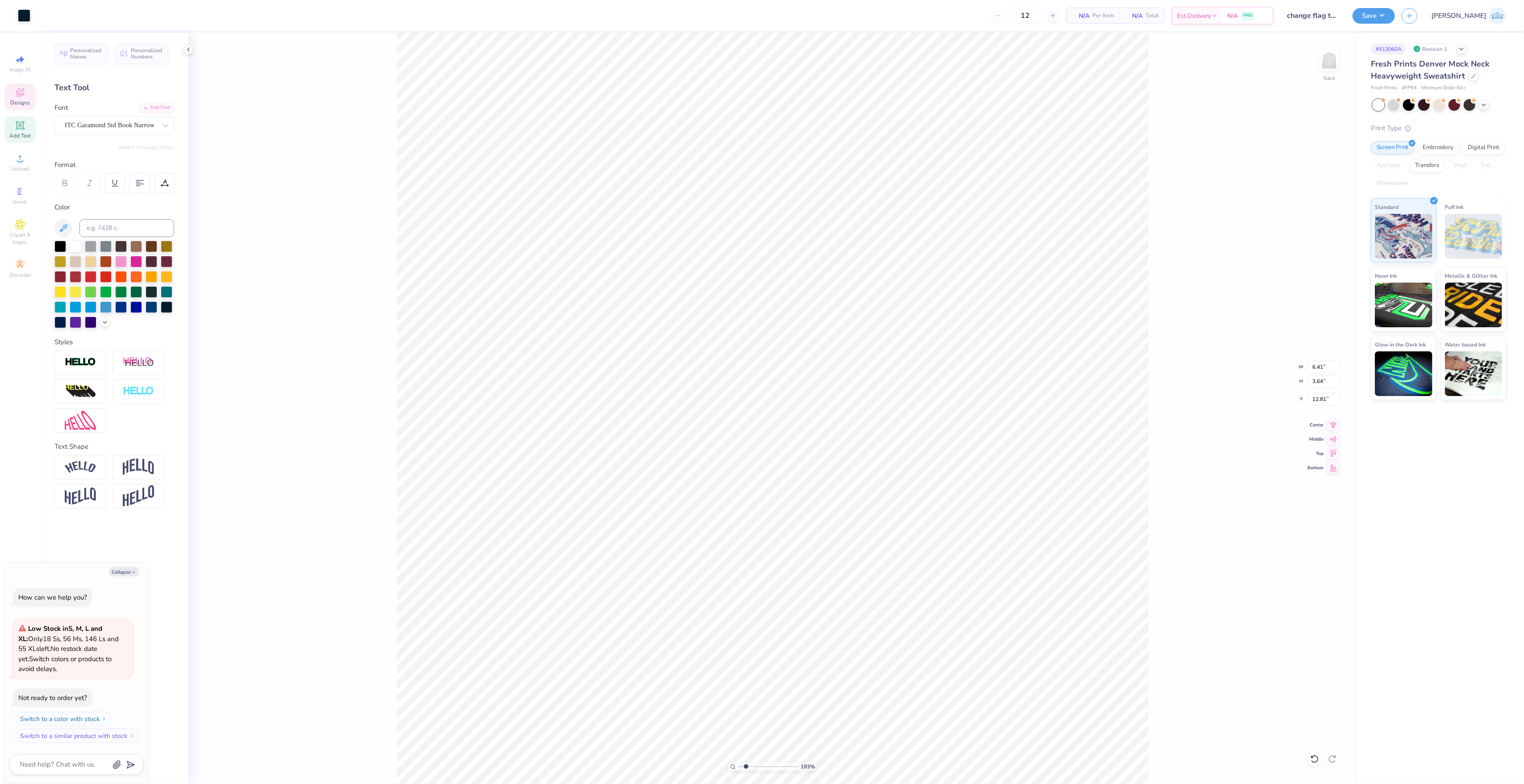
type input "1.53"
type input "7.79"
click at [1320, 369] on input "2.70" at bounding box center [1323, 367] width 32 height 12
type textarea "x"
type input "4.83"
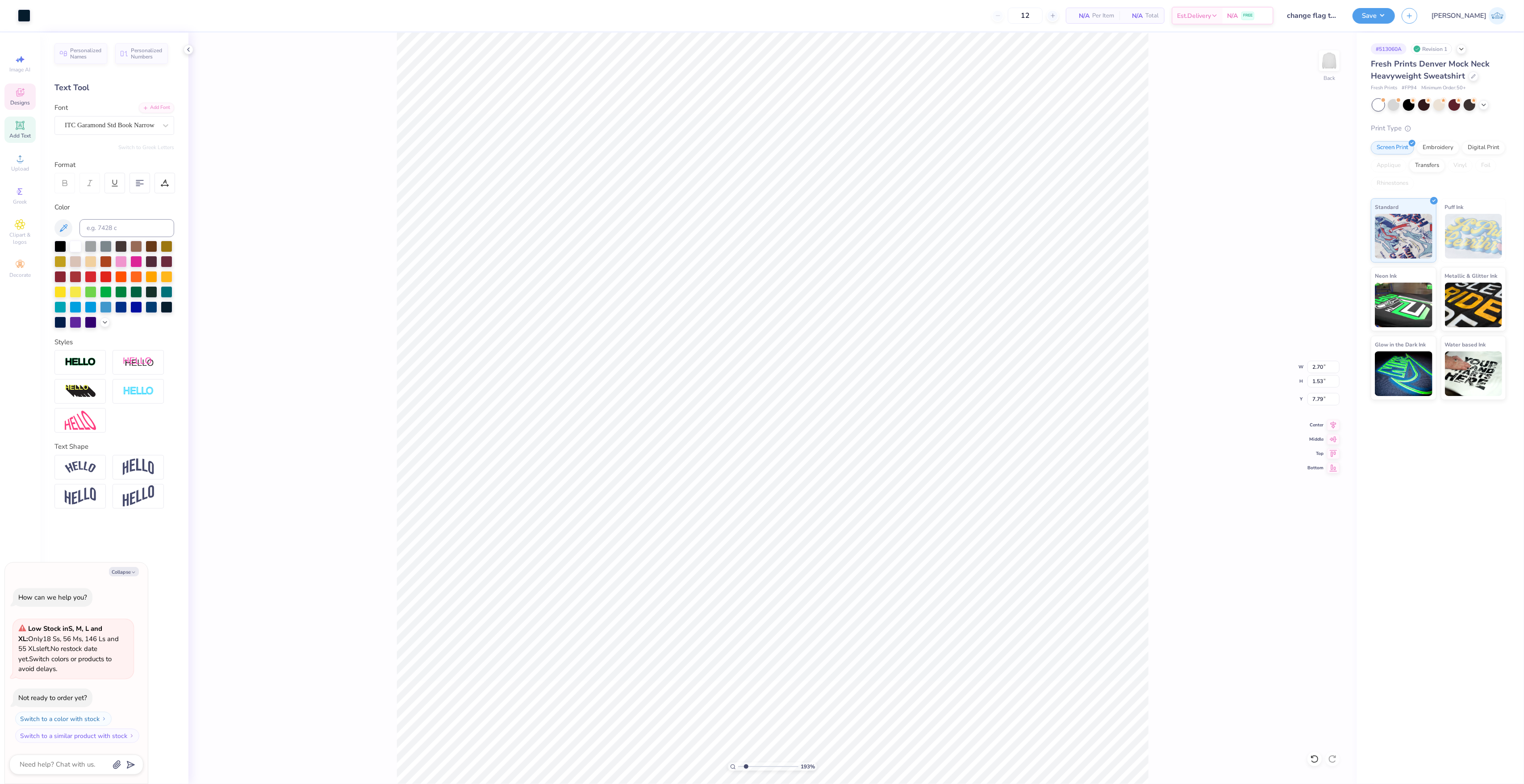
type input "2.74"
type input "12.81"
click at [1325, 361] on input "4.83" at bounding box center [1323, 367] width 32 height 12
paste input "2.70"
type input "2.70"
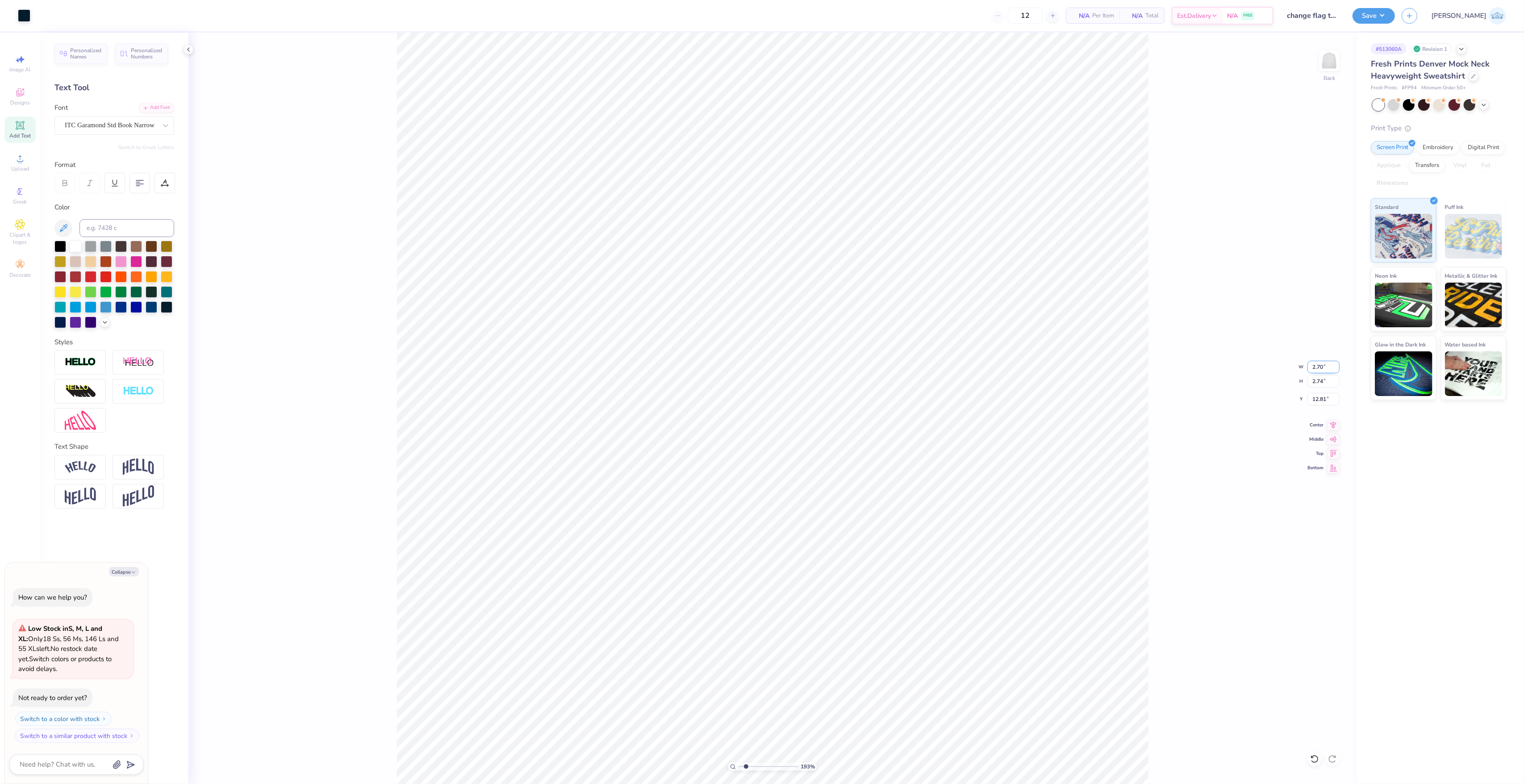
type textarea "x"
type input "1.53"
type input "13.41"
type textarea "x"
type input "9.23"
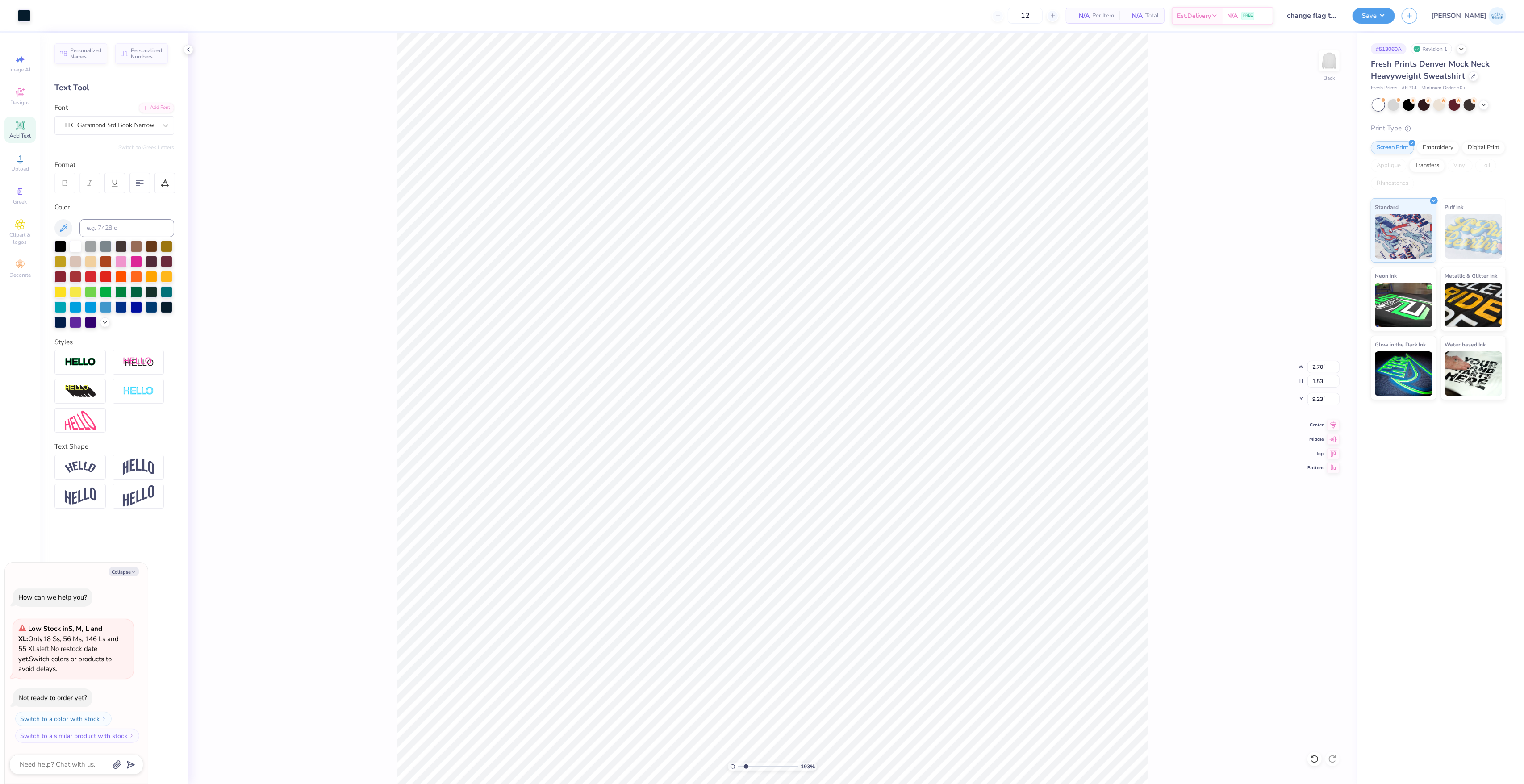
type textarea "x"
type input "7.79"
click at [1324, 397] on input "7.79" at bounding box center [1323, 399] width 32 height 12
type textarea "x"
click at [1308, 400] on input "9.23" at bounding box center [1323, 399] width 32 height 12
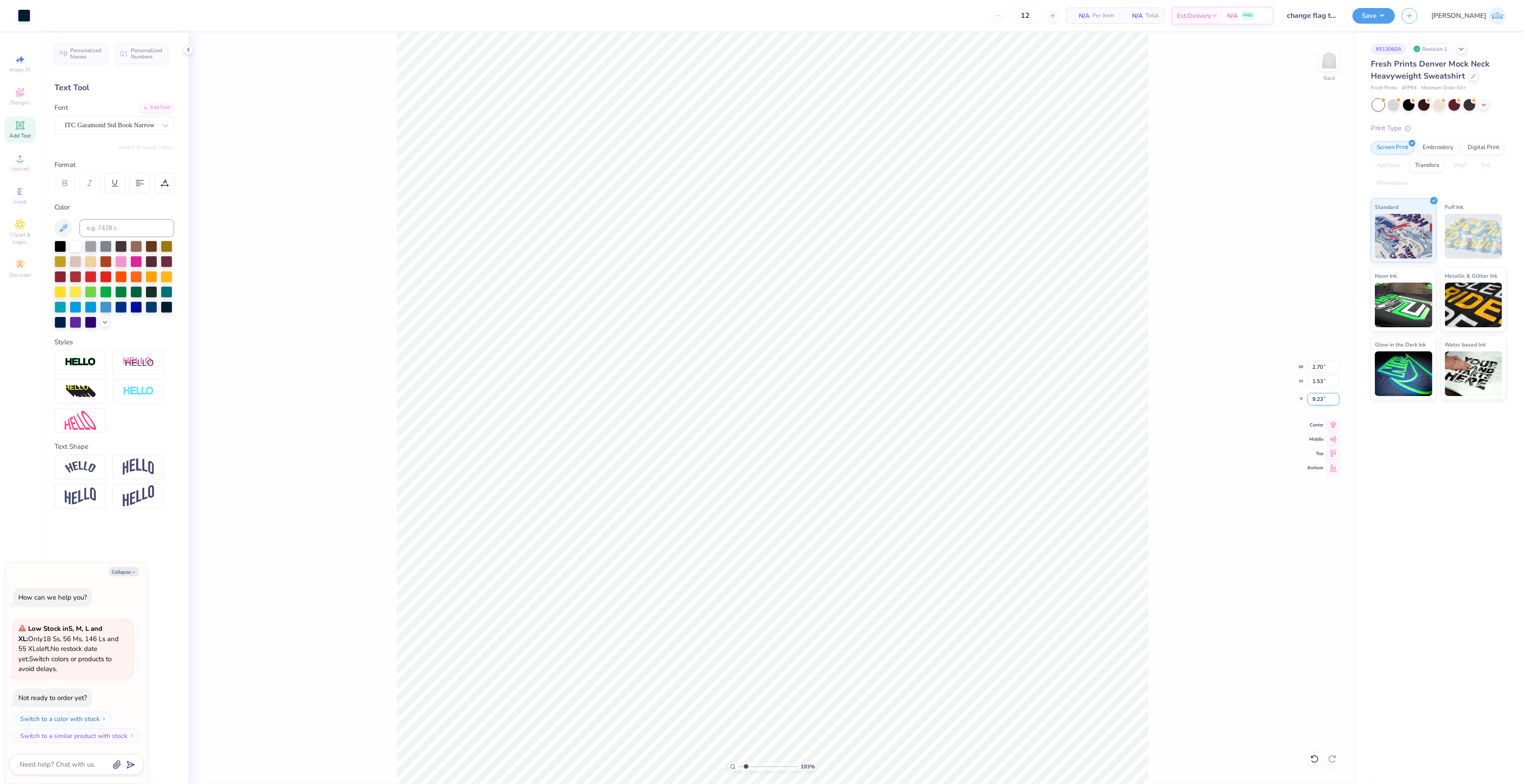
paste input "7.79"
type input "7.79"
type textarea "x"
click at [748, 765] on div "193 %" at bounding box center [773, 408] width 751 height 751
type input "1"
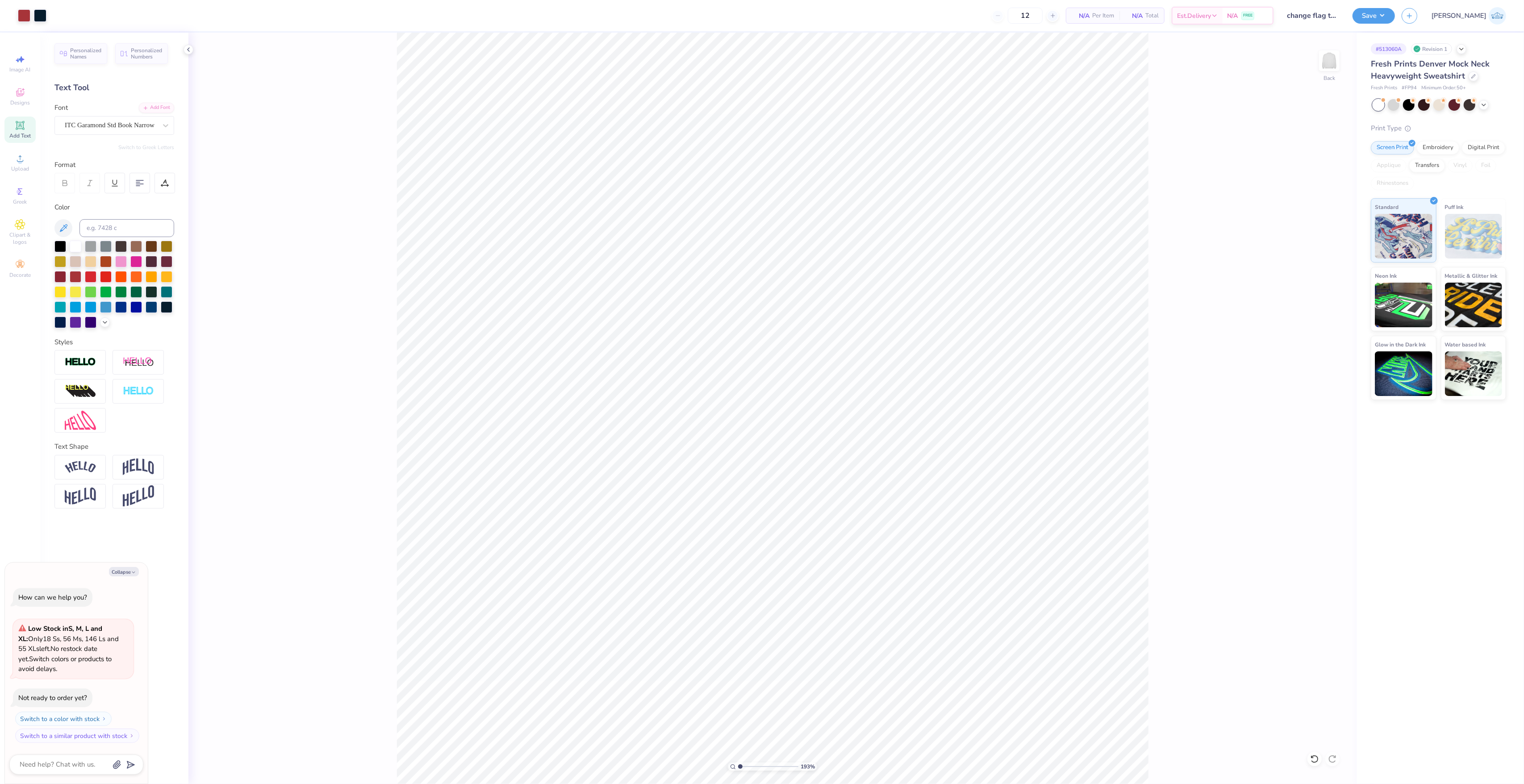
click at [738, 762] on input "range" at bounding box center [768, 766] width 60 height 8
type textarea "x"
click at [1320, 366] on input "11.84" at bounding box center [1323, 367] width 32 height 12
type input "12"
type textarea "x"
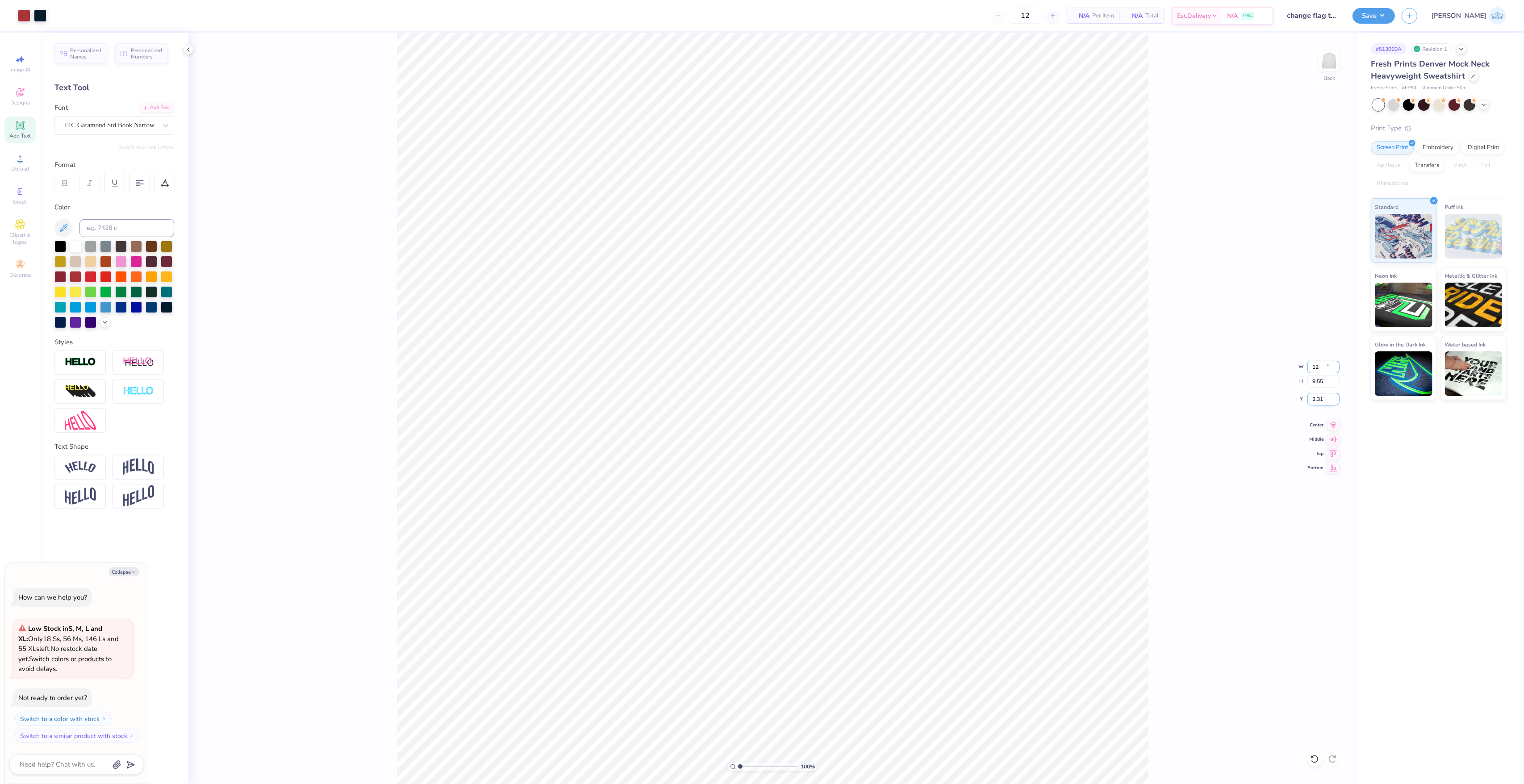
type input "12.00"
type input "9.55"
click at [1318, 398] on input "2.31" at bounding box center [1323, 399] width 32 height 12
type input "2.4"
type textarea "x"
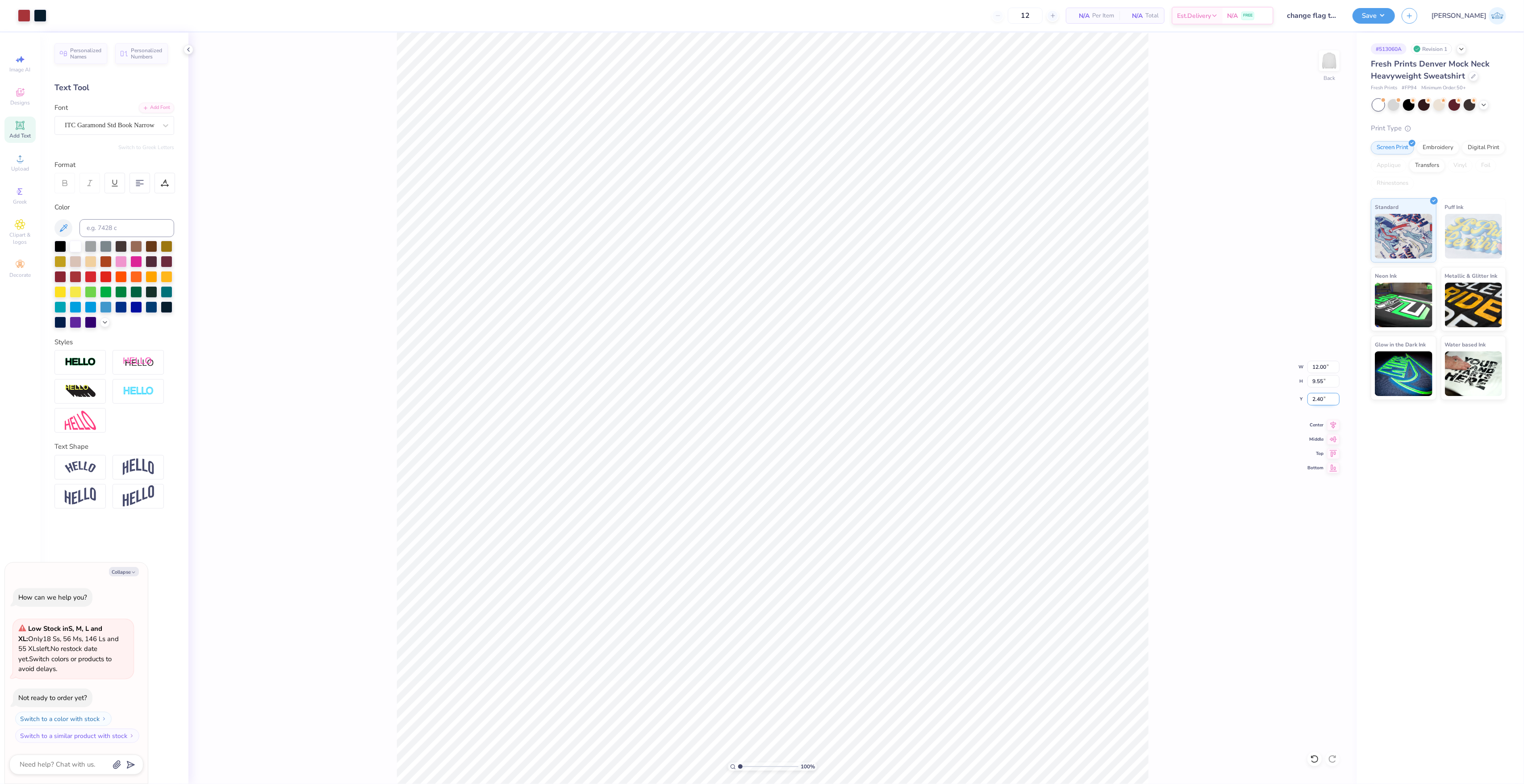
click at [1318, 400] on input "2.40" at bounding box center [1323, 399] width 32 height 12
type input "2.5"
type textarea "x"
type input "2.50"
type textarea "x"
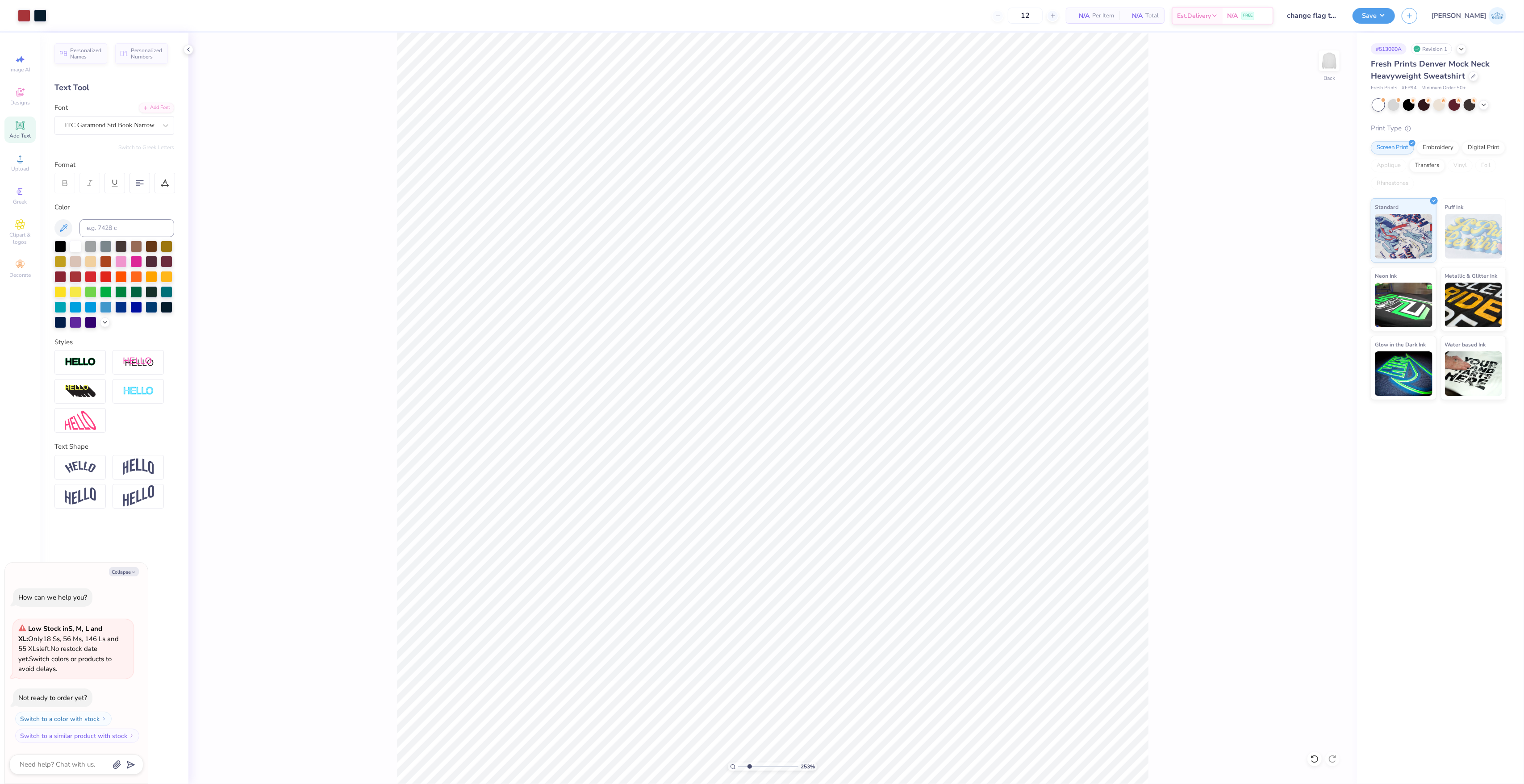
drag, startPoint x: 749, startPoint y: 765, endPoint x: 623, endPoint y: 765, distance: 126.0
click at [738, 765] on input "range" at bounding box center [768, 766] width 60 height 8
drag, startPoint x: 743, startPoint y: 768, endPoint x: 787, endPoint y: 783, distance: 46.5
click at [787, 770] on input "range" at bounding box center [767, 766] width 57 height 8
type input "3.42"
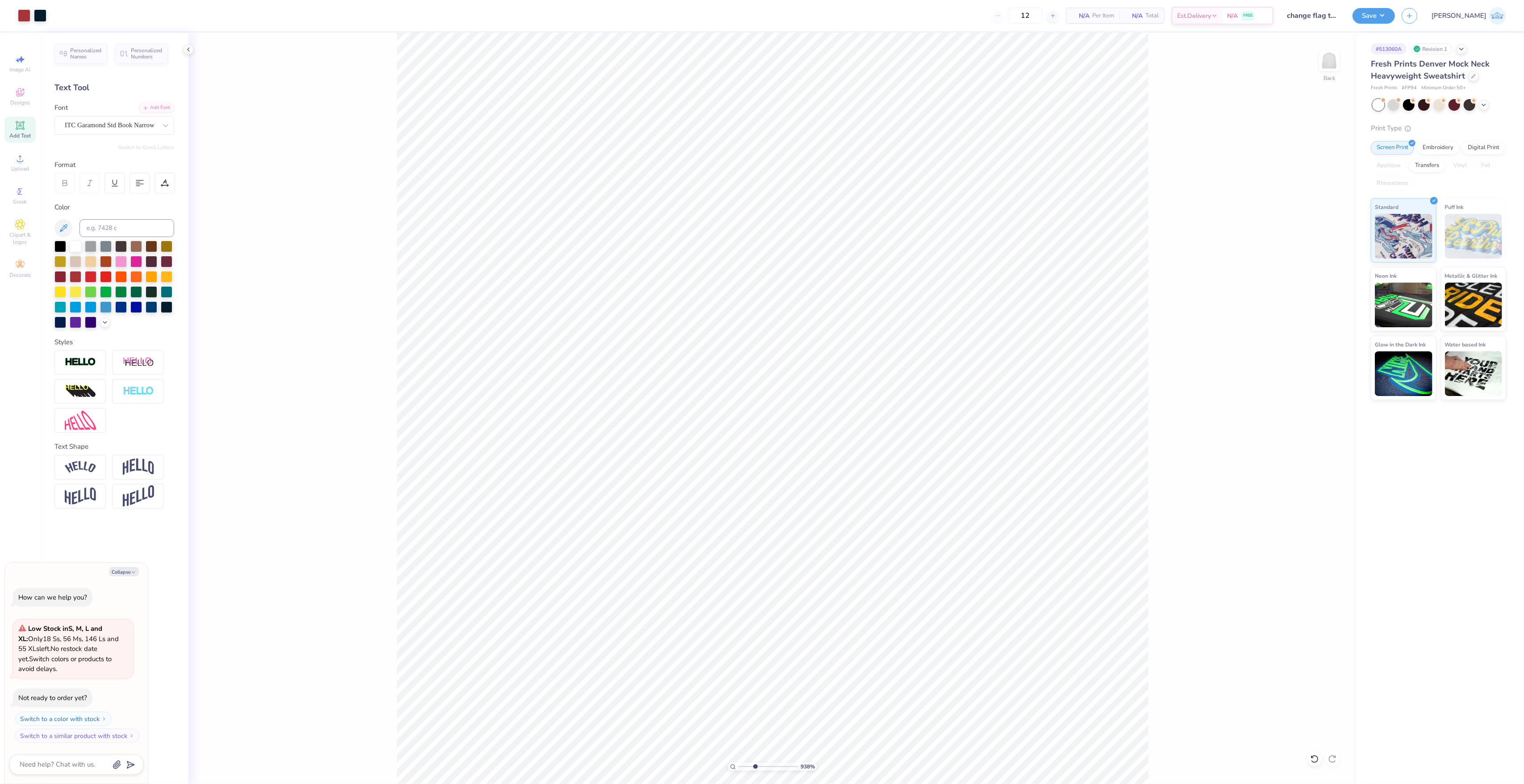
click at [755, 763] on input "range" at bounding box center [768, 766] width 60 height 8
type textarea "x"
drag, startPoint x: 756, startPoint y: 767, endPoint x: 692, endPoint y: 757, distance: 64.8
type input "1"
click at [738, 762] on input "range" at bounding box center [768, 766] width 60 height 8
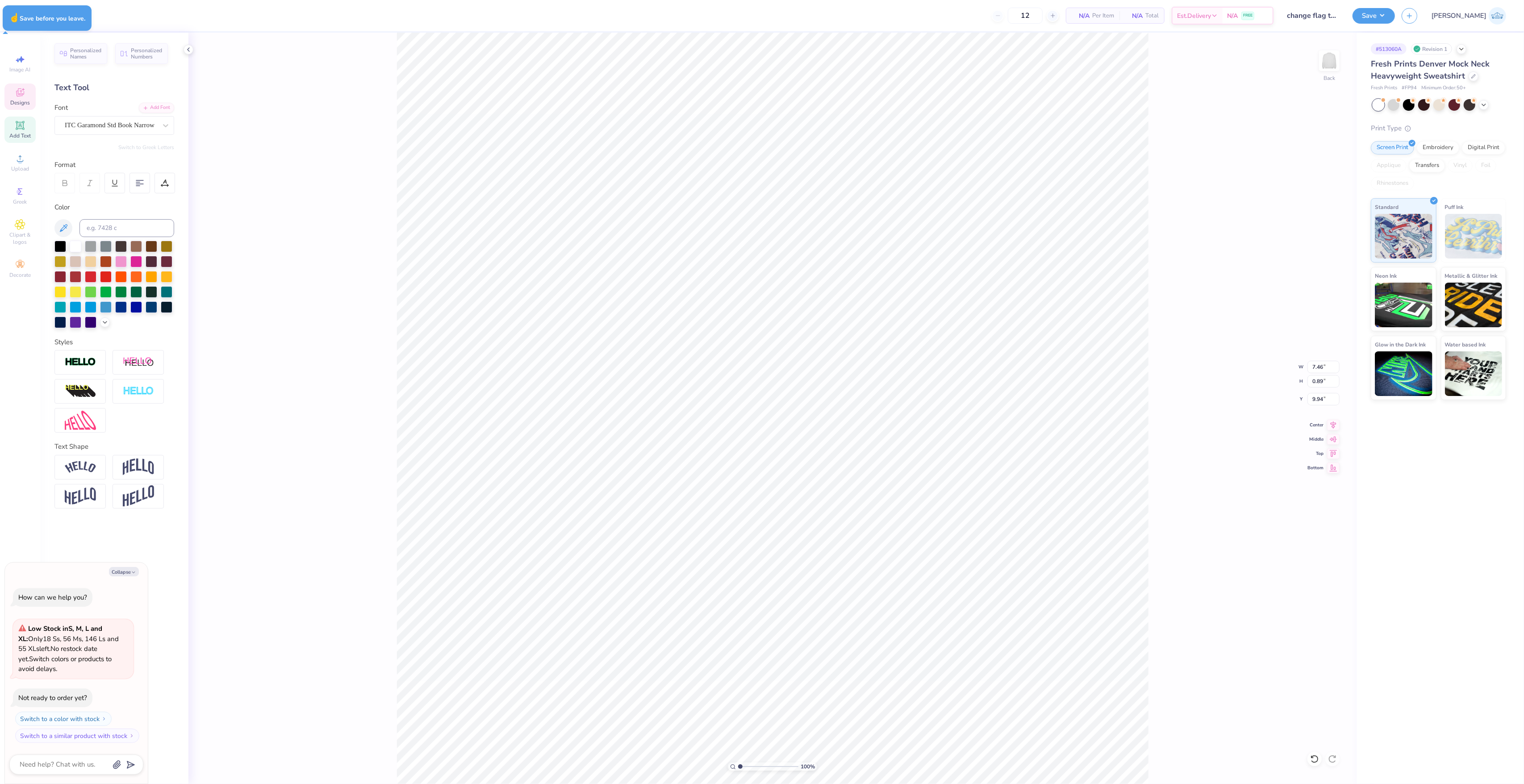
type textarea "x"
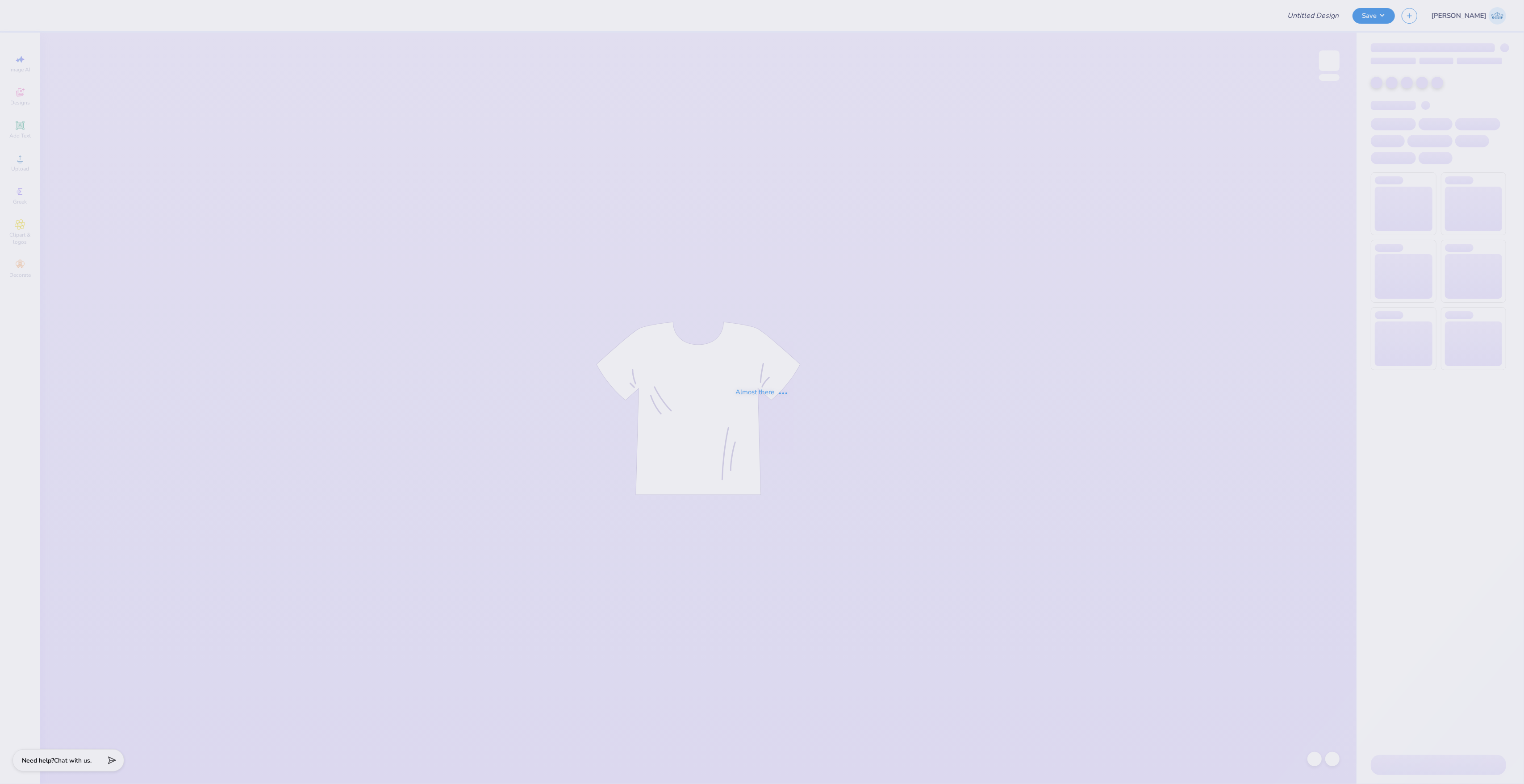
type input "change flag to mizzou flag"
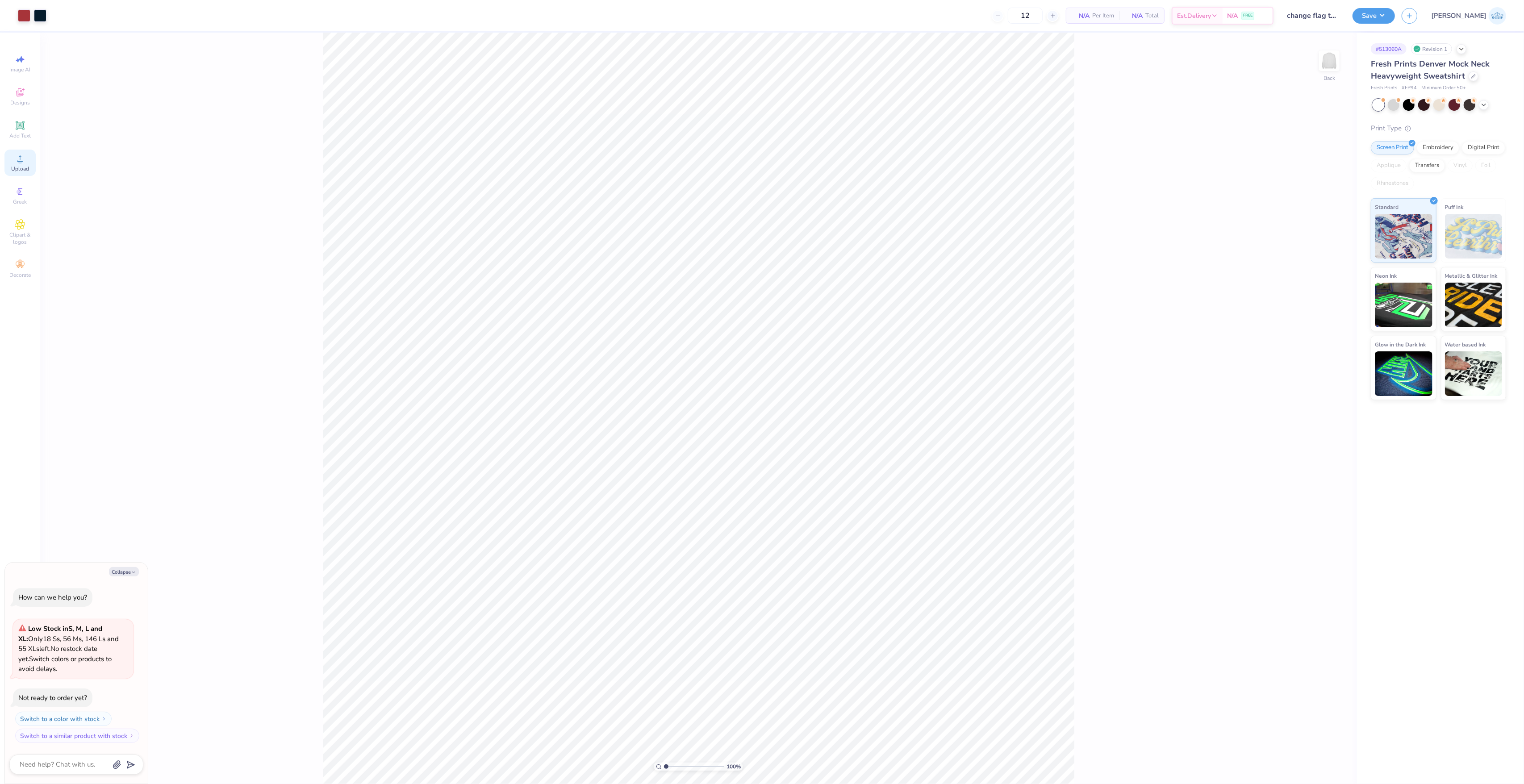
click at [33, 166] on div "Upload" at bounding box center [20, 162] width 31 height 27
click at [14, 155] on div "Upload" at bounding box center [20, 162] width 31 height 27
type textarea "x"
type input "13.16"
click at [673, 762] on div "100 %" at bounding box center [699, 408] width 751 height 751
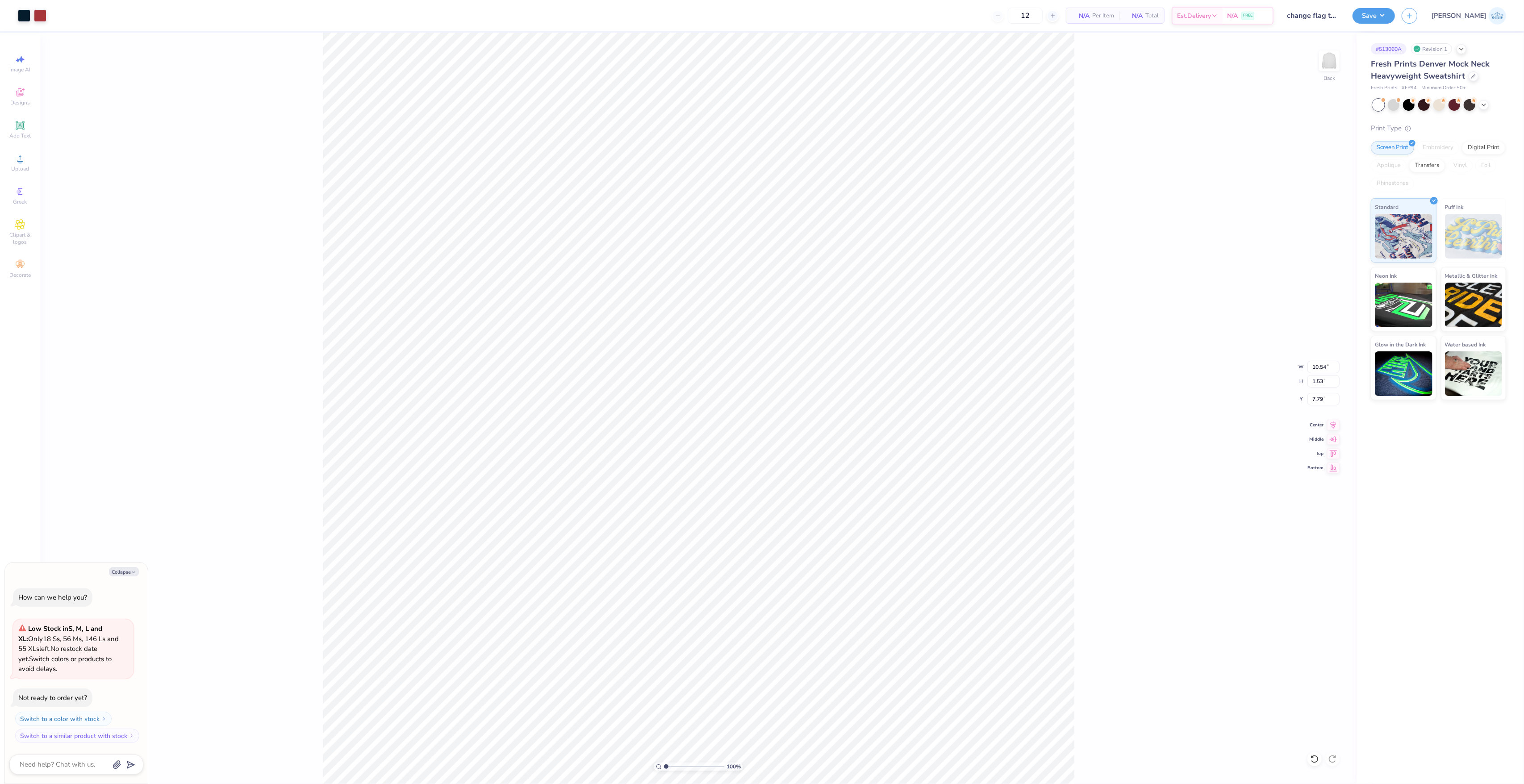
type textarea "x"
type input "11.02"
click at [1312, 759] on icon at bounding box center [1314, 759] width 9 height 9
type textarea "x"
drag, startPoint x: 671, startPoint y: 763, endPoint x: 675, endPoint y: 765, distance: 4.5
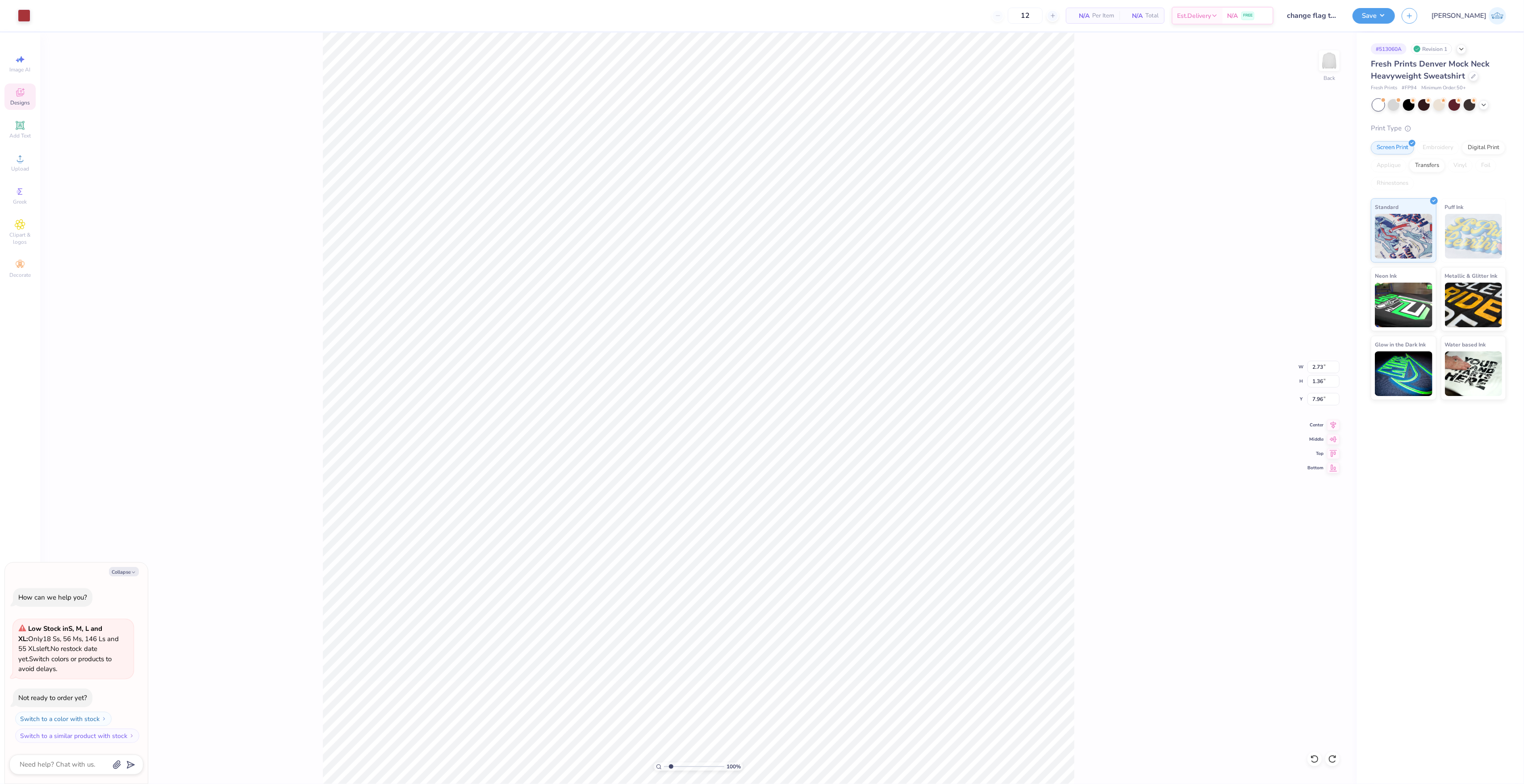
type input "2.58"
click at [675, 765] on input "range" at bounding box center [694, 766] width 60 height 8
click at [1307, 361] on input "10.54" at bounding box center [1323, 367] width 32 height 12
type textarea "x"
type input "2.70"
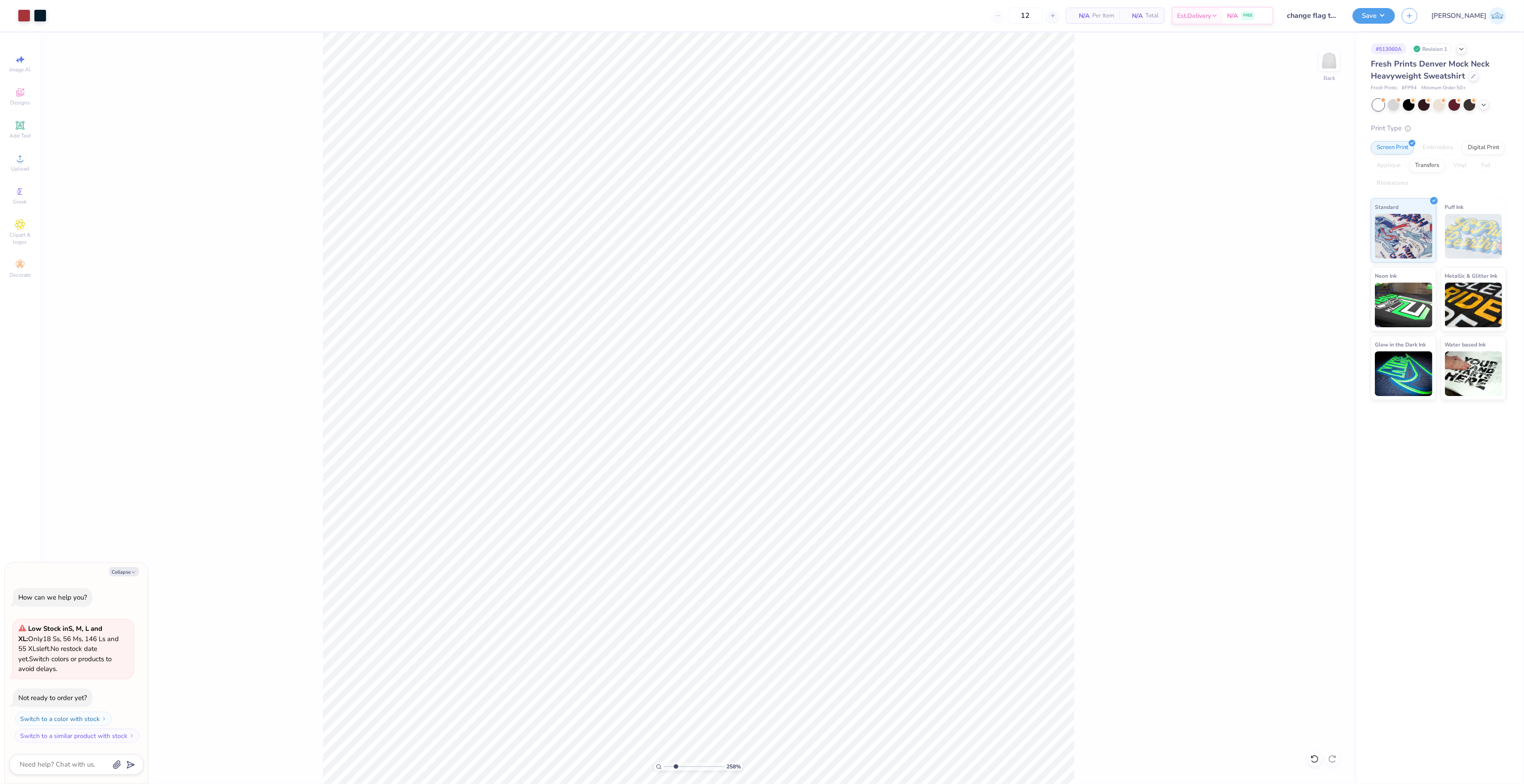
type textarea "x"
click at [1321, 364] on input "12.57" at bounding box center [1323, 367] width 32 height 12
paste input "0.54"
type input "10.54"
type textarea "x"
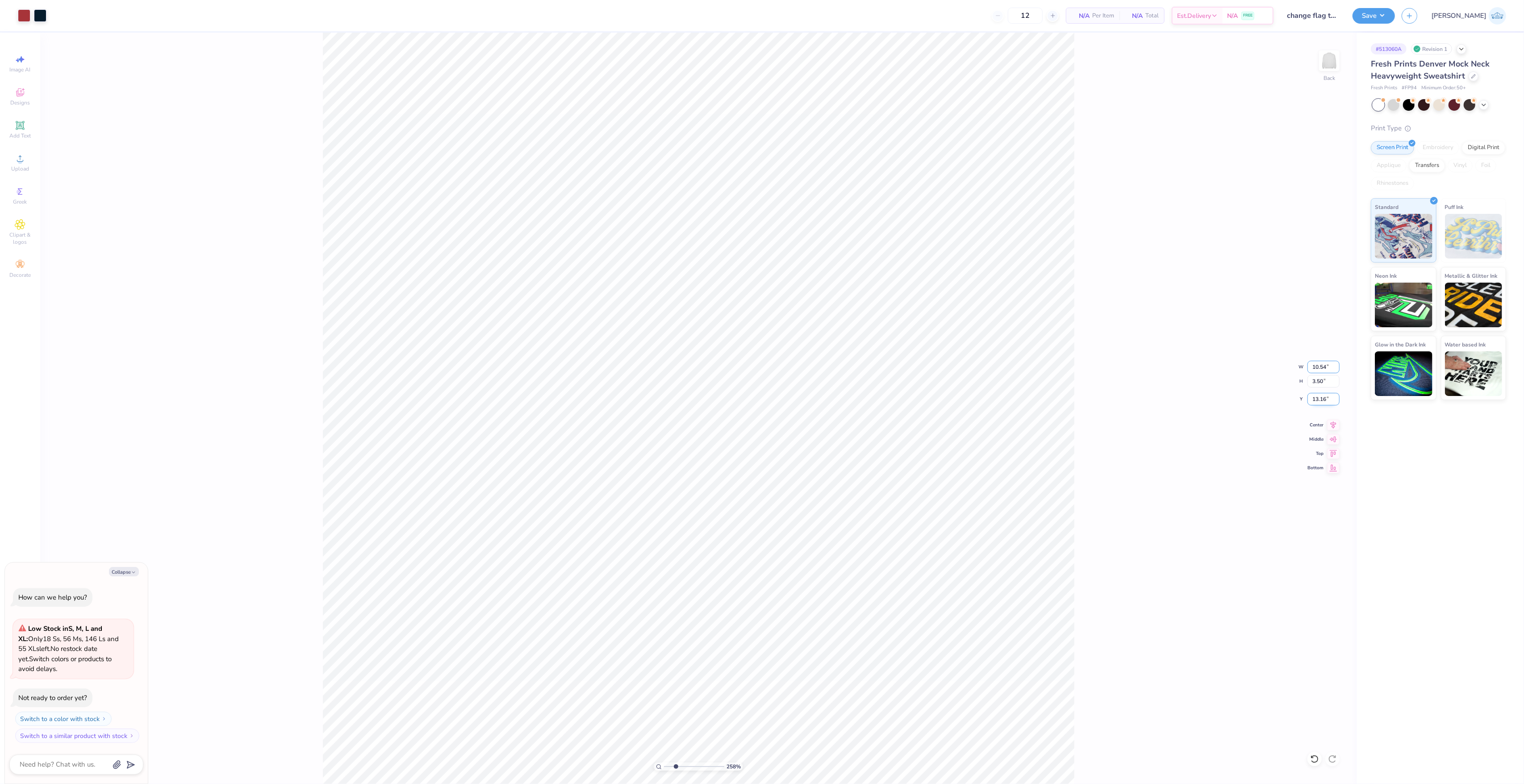
type input "2.94"
click at [1318, 402] on input "13.44" at bounding box center [1323, 399] width 32 height 12
type input "7.79"
click at [1312, 364] on input "10.54" at bounding box center [1323, 367] width 32 height 12
click at [1312, 760] on icon at bounding box center [1314, 759] width 9 height 9
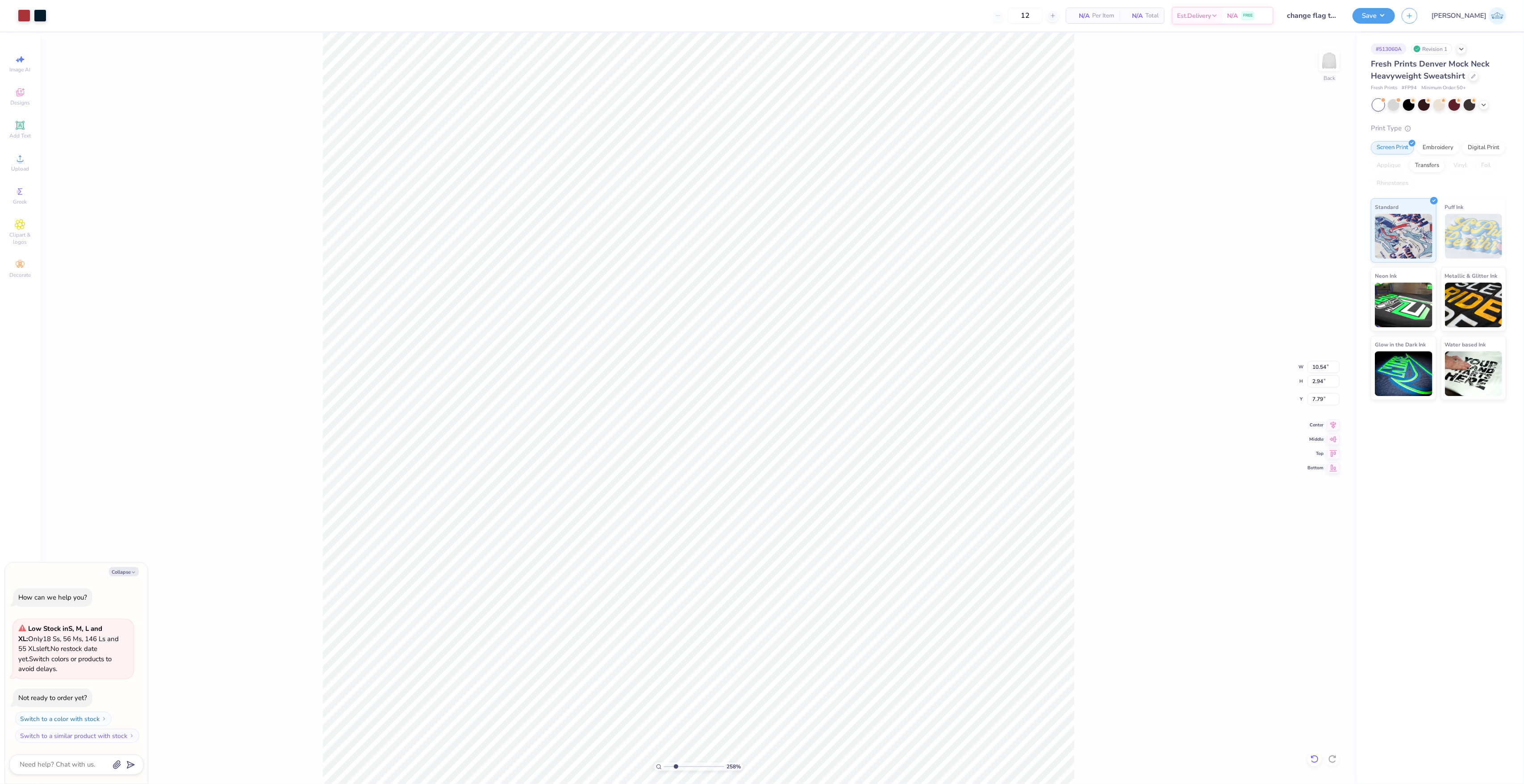
type textarea "x"
type input "13.44"
click at [1312, 760] on icon at bounding box center [1314, 759] width 9 height 9
type textarea "x"
type input "12.57"
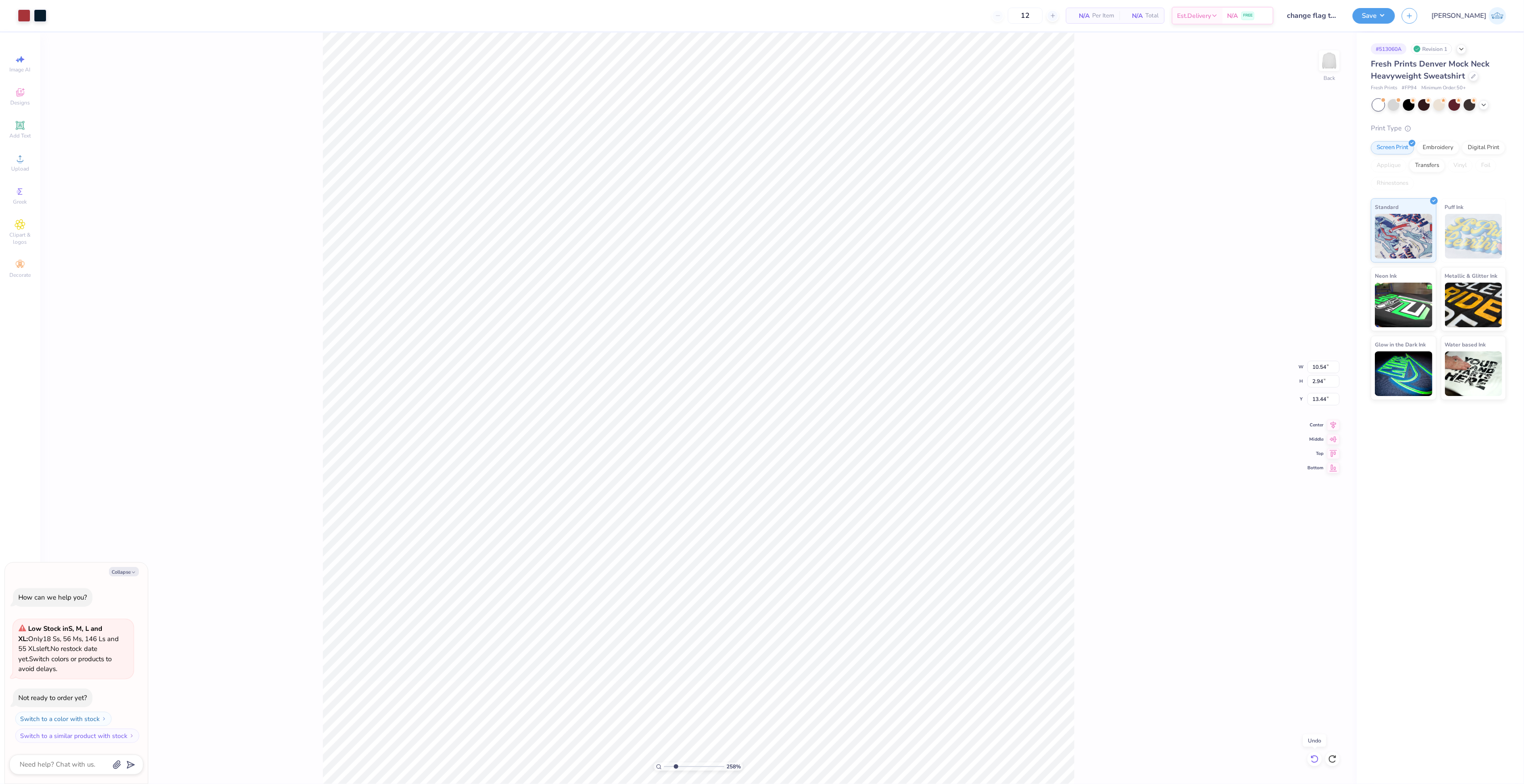
type input "3.50"
type input "13.16"
click at [1312, 760] on icon at bounding box center [1314, 759] width 9 height 9
click at [1320, 370] on input "10.54" at bounding box center [1323, 367] width 32 height 12
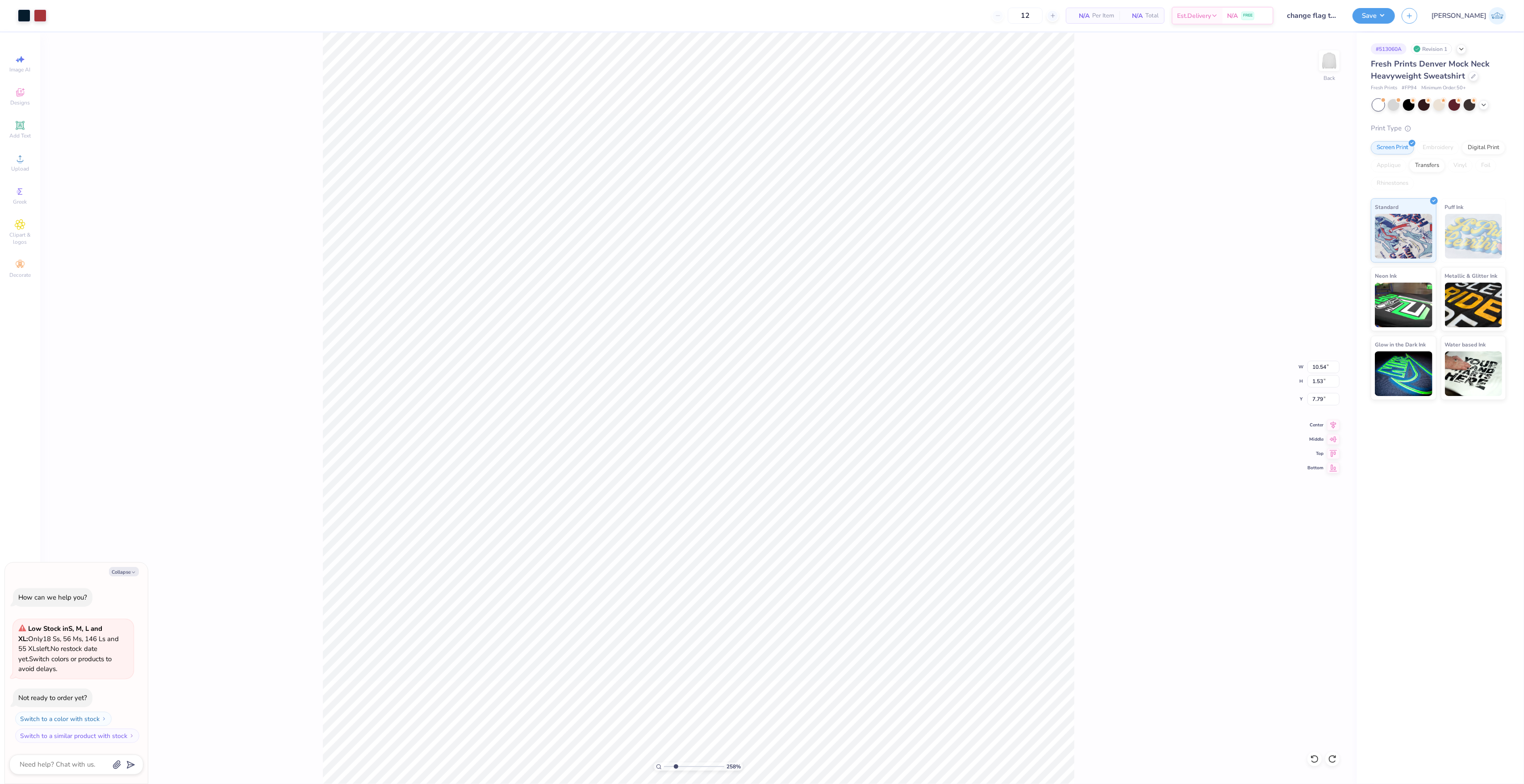
type textarea "x"
type input "12.57"
type input "3.50"
type input "13.16"
click at [1309, 366] on input "12.57" at bounding box center [1323, 367] width 32 height 12
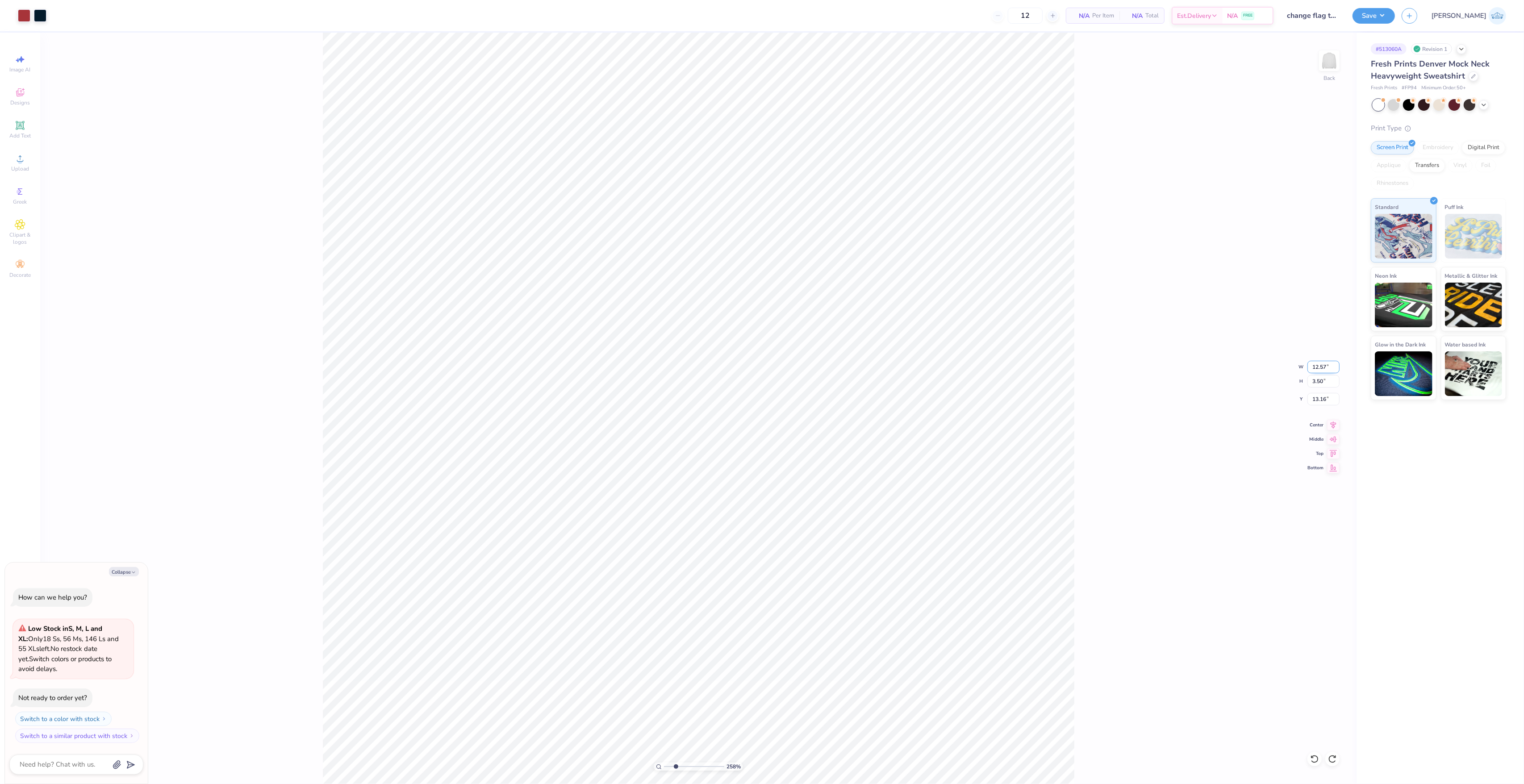
paste input "0.54"
type input "10.54"
type textarea "x"
type input "2.94"
type input "13.44"
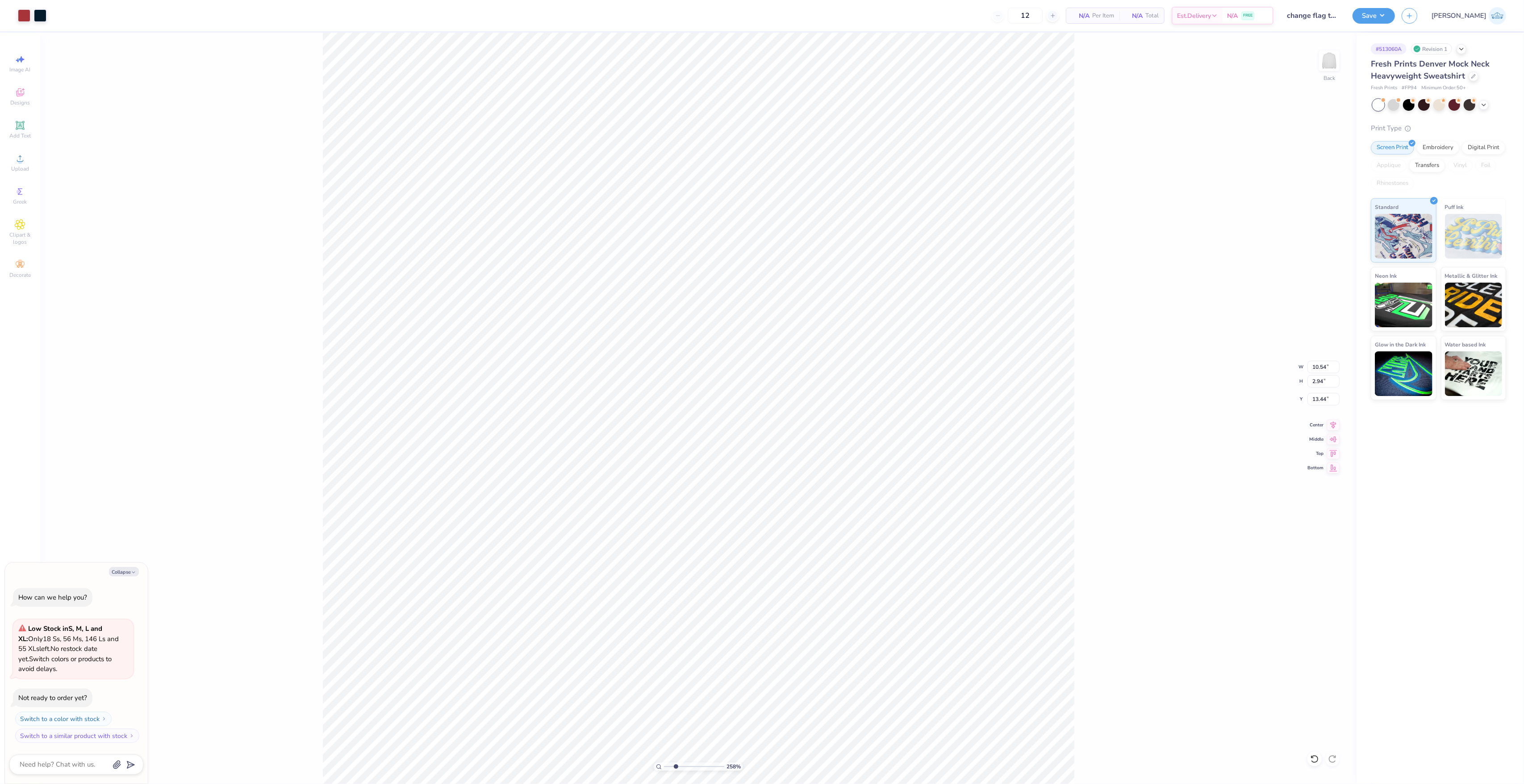
type textarea "x"
type input "11.97"
type textarea "x"
type input "7.21"
type input "2.01"
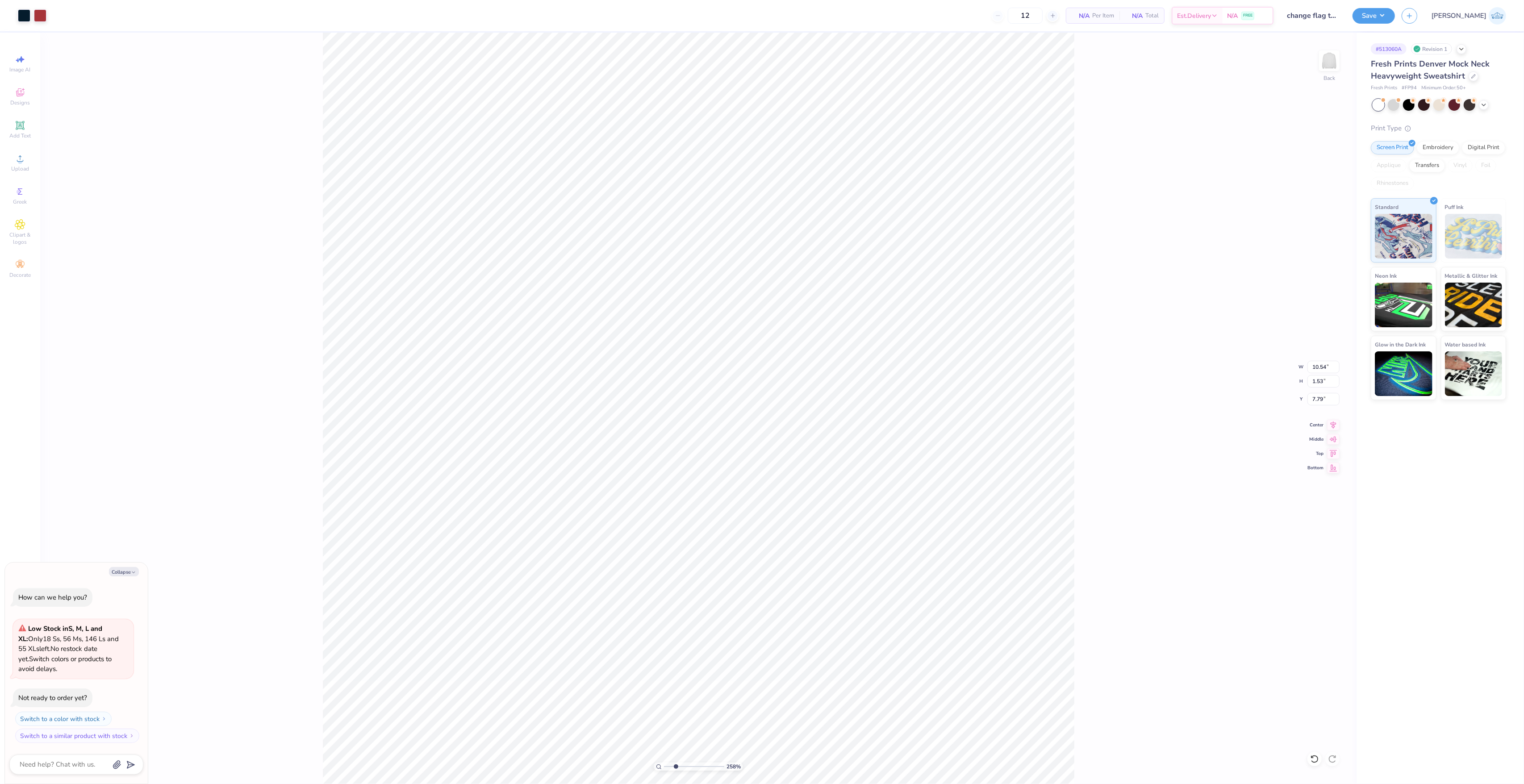
type textarea "x"
type input "5.51"
type input "15.53"
click at [1320, 762] on div at bounding box center [1314, 759] width 15 height 15
type textarea "x"
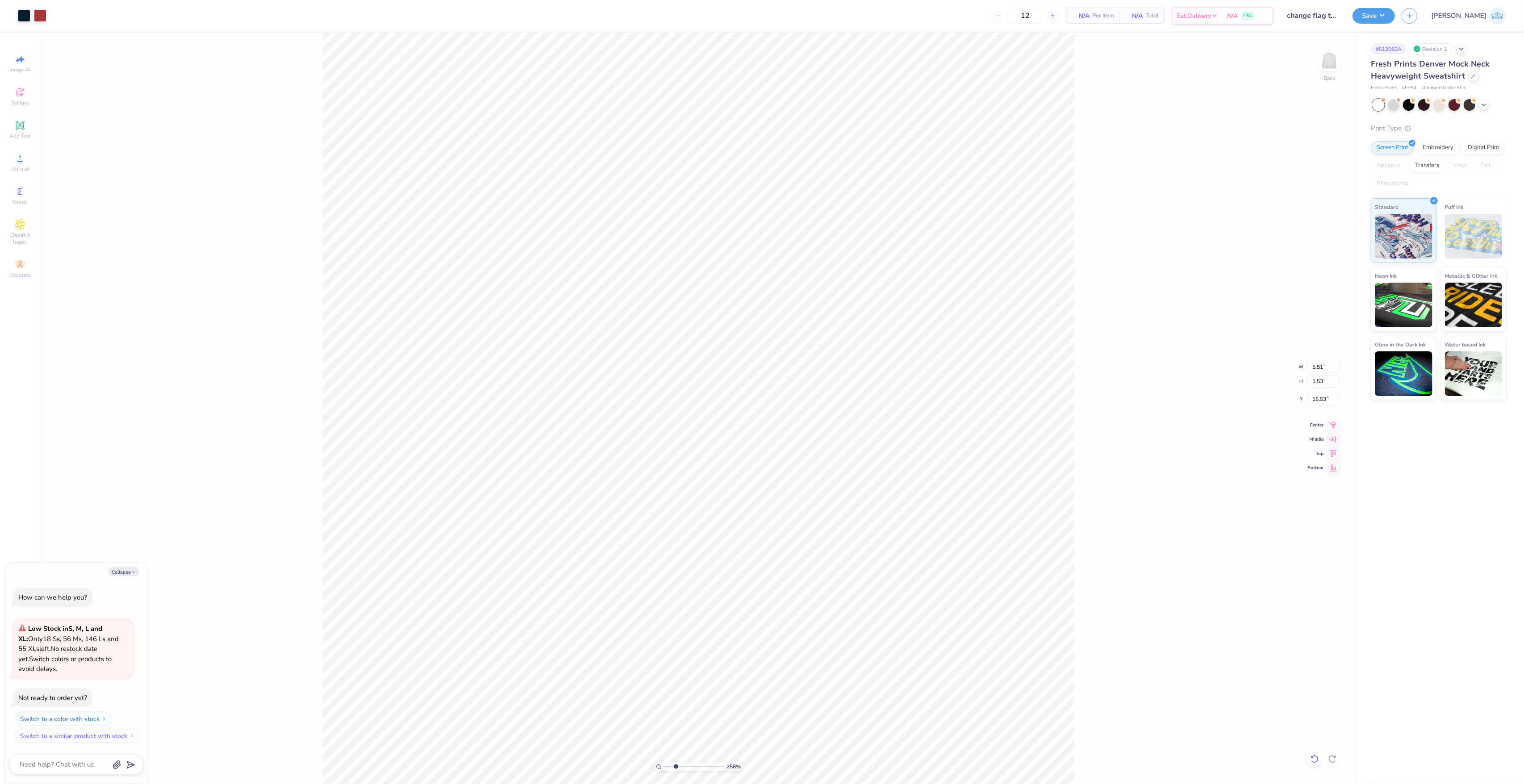
type input "7.79"
type textarea "x"
type input "7.21"
type input "2.01"
type input "11.97"
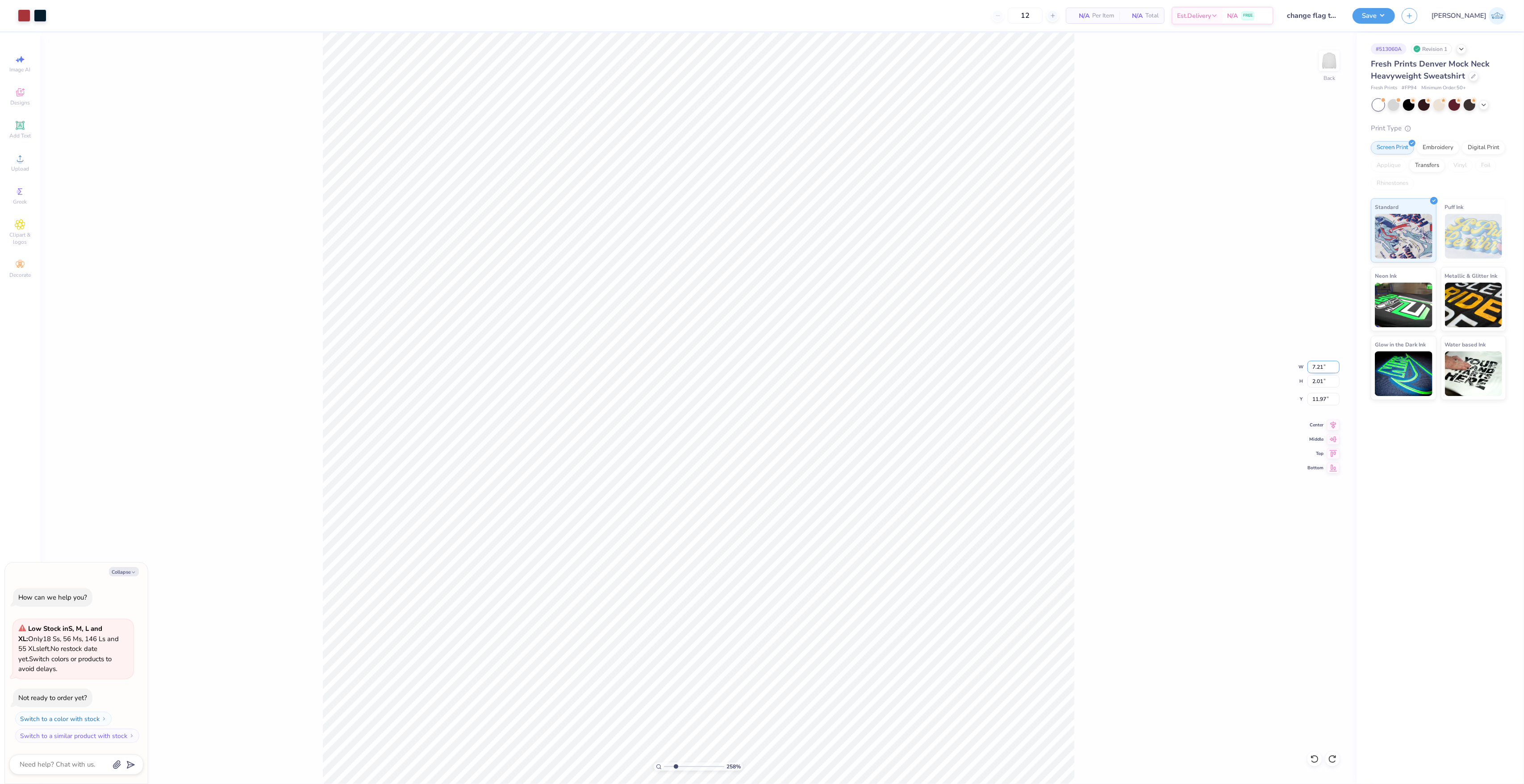
click at [1312, 364] on input "7.21" at bounding box center [1323, 367] width 32 height 12
type input "5.51"
type textarea "x"
type input "1.53"
type input "12.20"
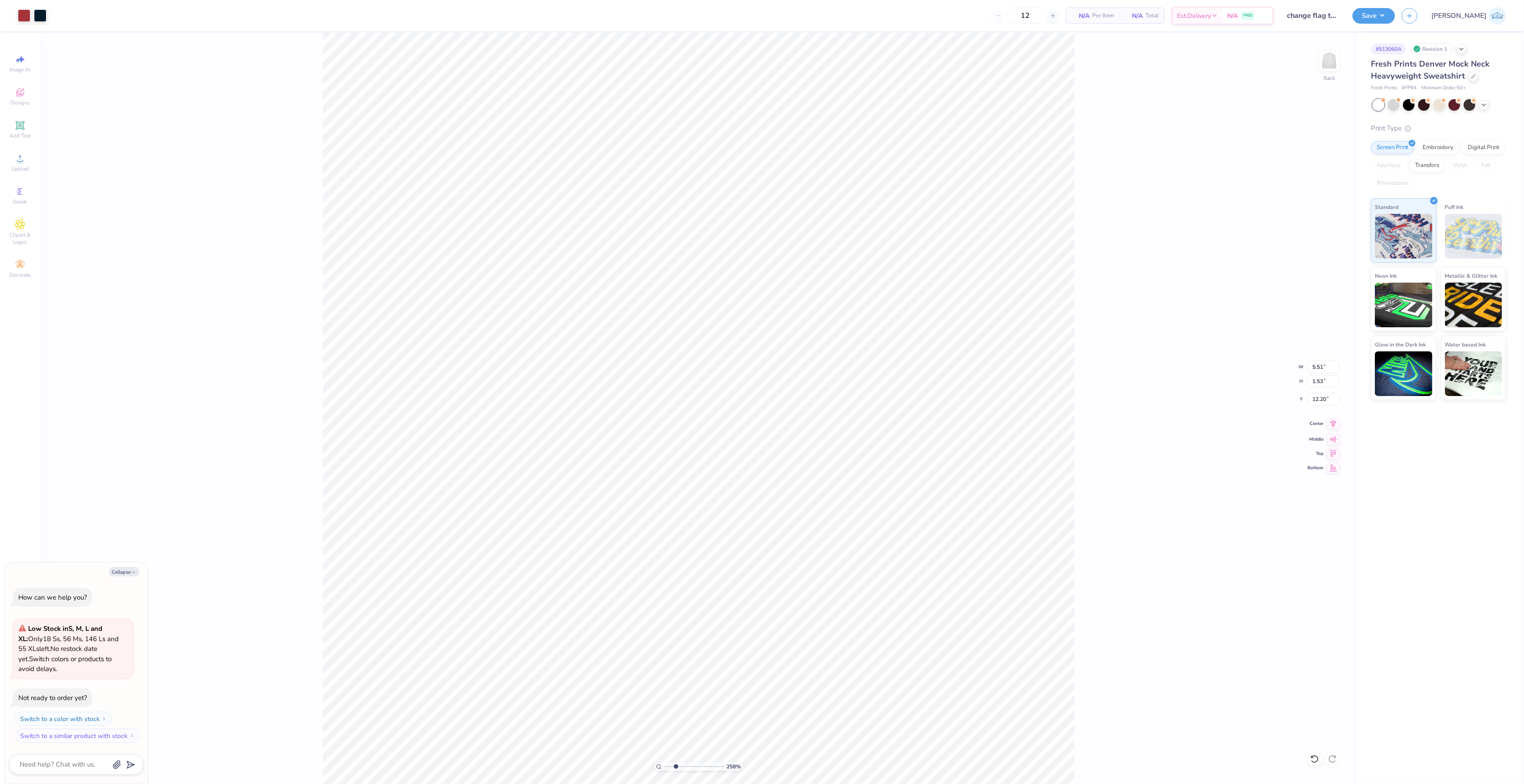
click at [1331, 425] on icon at bounding box center [1333, 423] width 12 height 10
click at [1321, 429] on div "Center" at bounding box center [1323, 423] width 32 height 10
type textarea "x"
click at [1317, 399] on input "12.20" at bounding box center [1323, 399] width 32 height 12
type input "7.79"
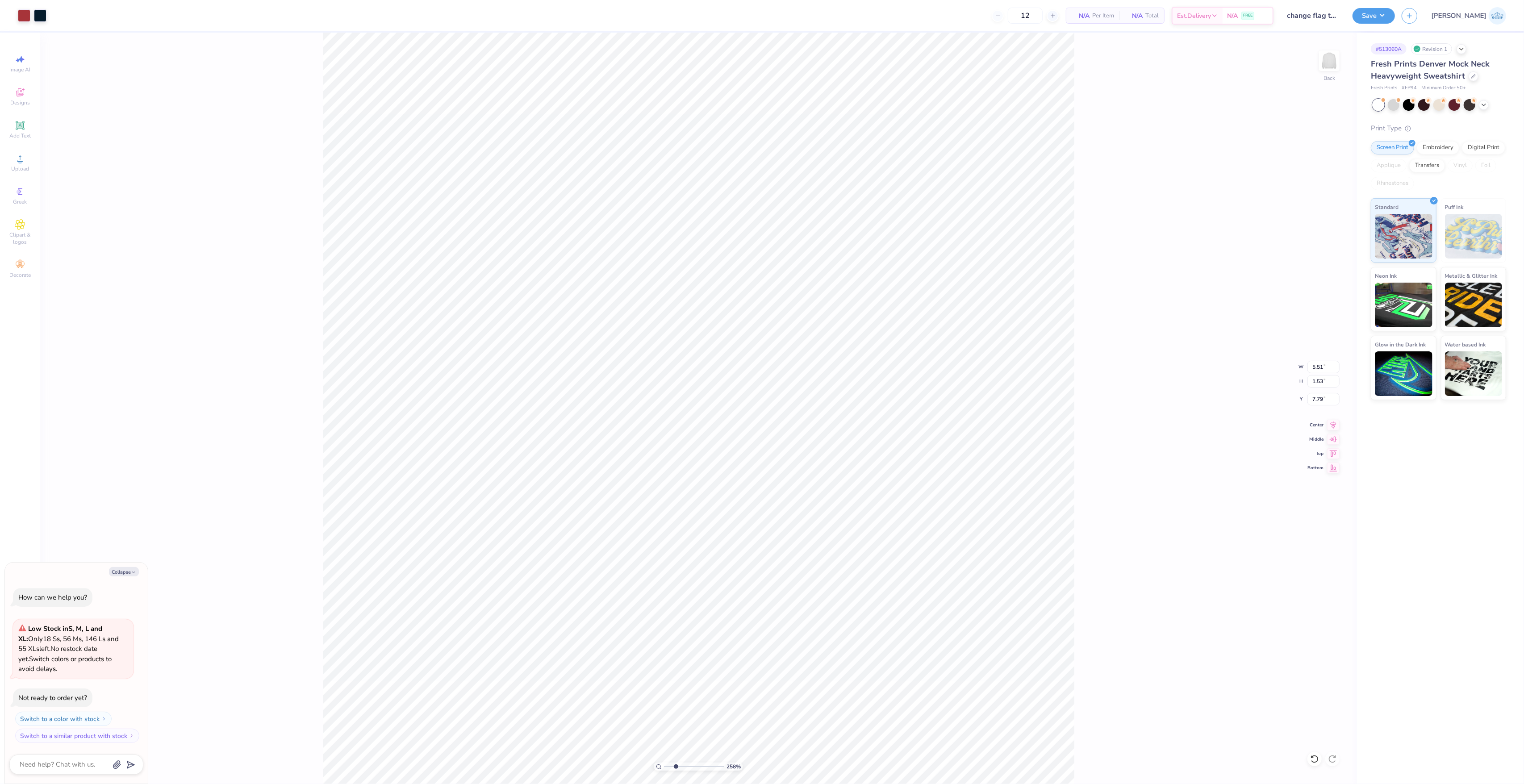
type textarea "x"
drag, startPoint x: 677, startPoint y: 768, endPoint x: 652, endPoint y: 762, distance: 25.7
type input "1"
click at [664, 762] on input "range" at bounding box center [694, 766] width 60 height 8
type textarea "x"
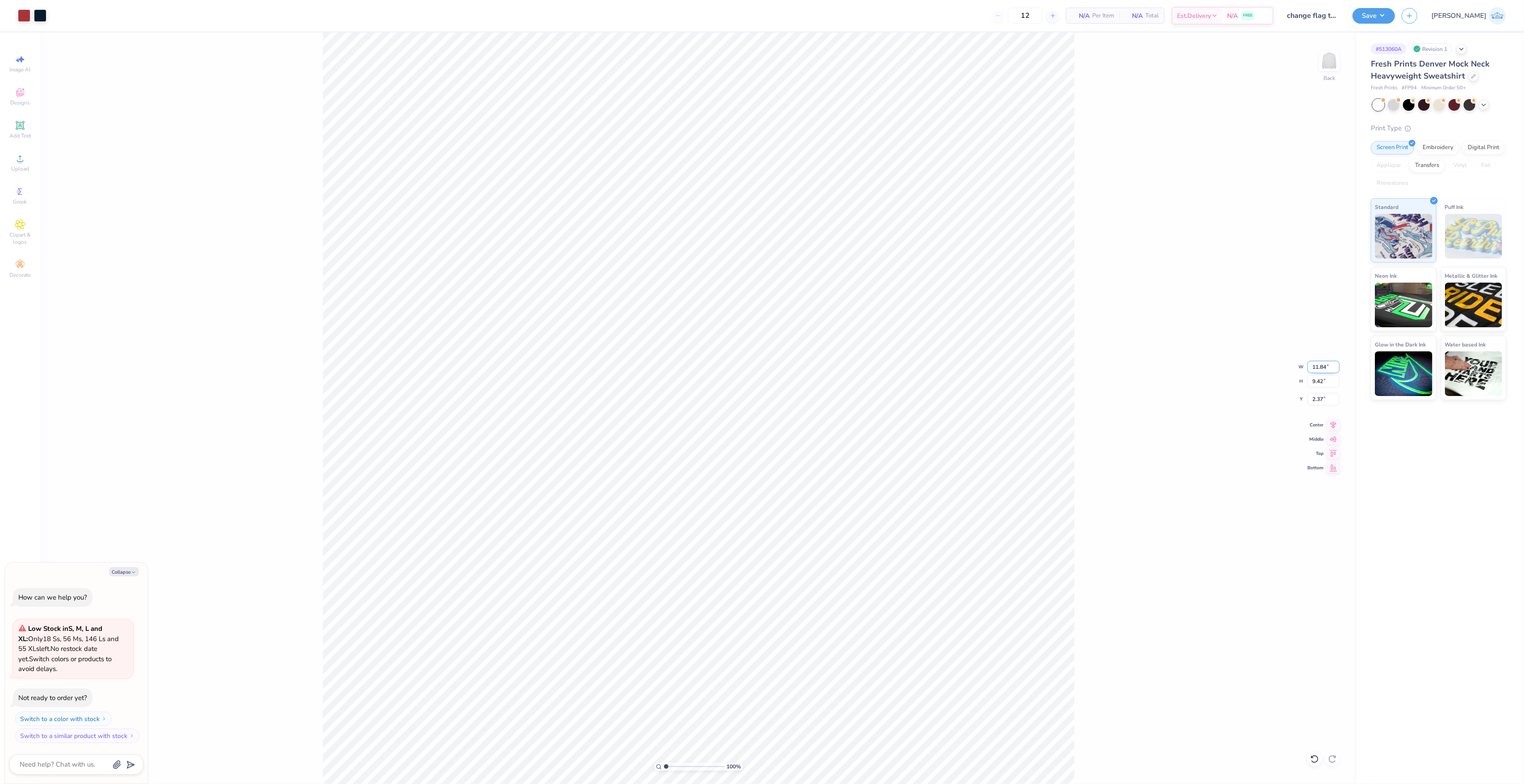
click at [1313, 371] on input "11.84" at bounding box center [1323, 367] width 32 height 12
type input "12"
type textarea "x"
type input "12.00"
type input "9.55"
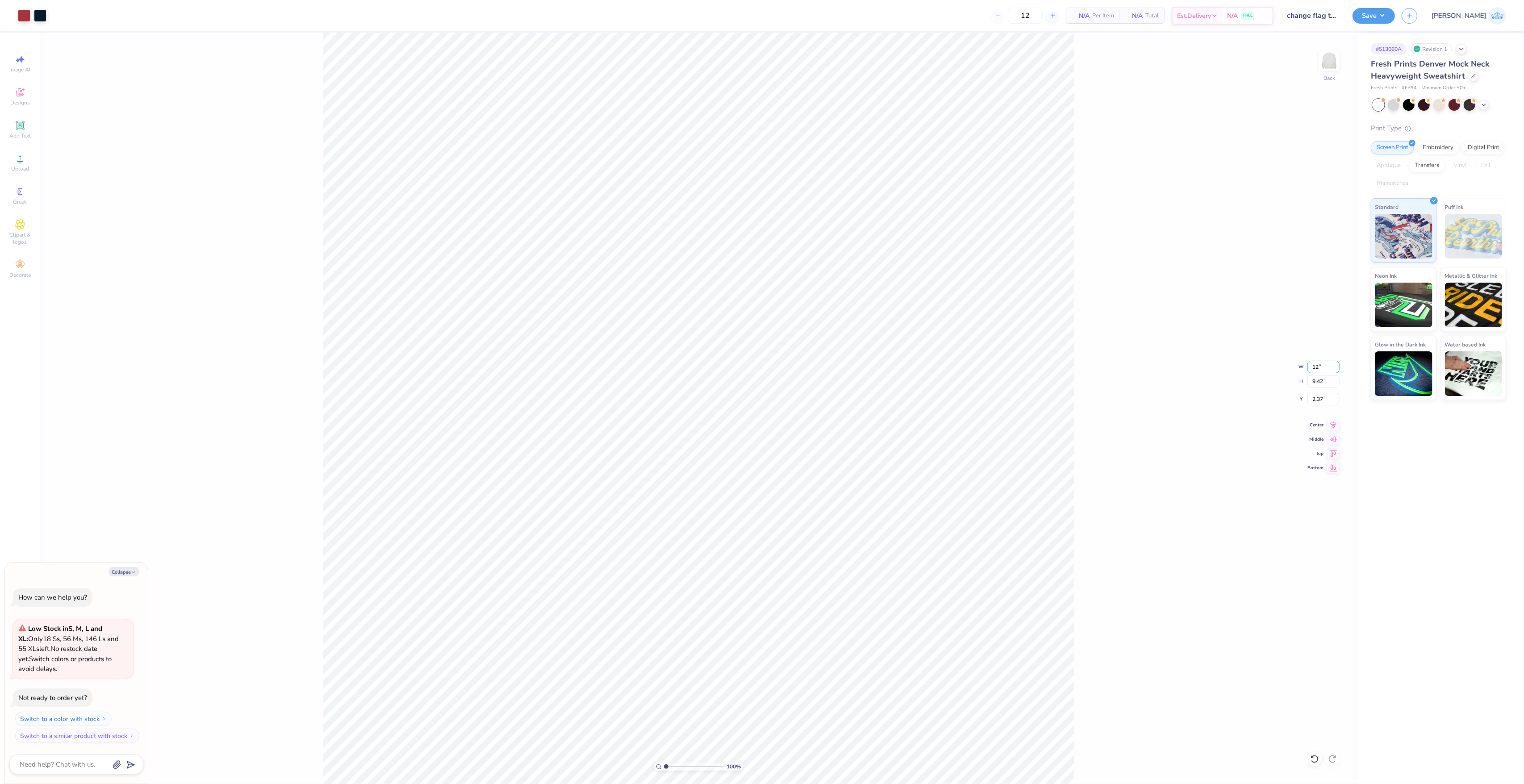
type input "2.31"
click at [1317, 762] on icon at bounding box center [1314, 758] width 8 height 8
type textarea "x"
type input "11.84"
type input "9.42"
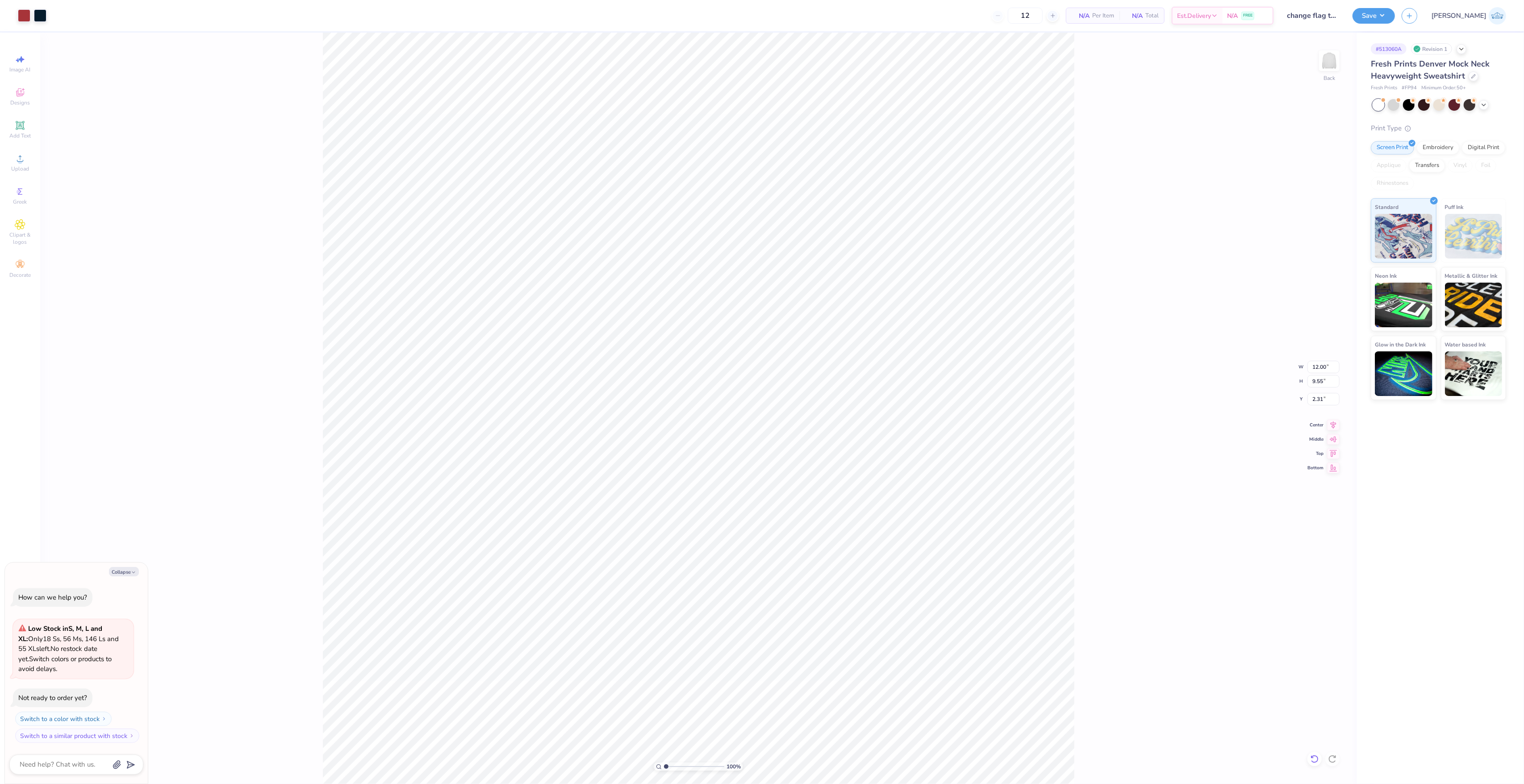
type input "2.37"
drag, startPoint x: 673, startPoint y: 768, endPoint x: 678, endPoint y: 770, distance: 5.4
type input "2.97"
click at [678, 770] on input "range" at bounding box center [694, 766] width 60 height 8
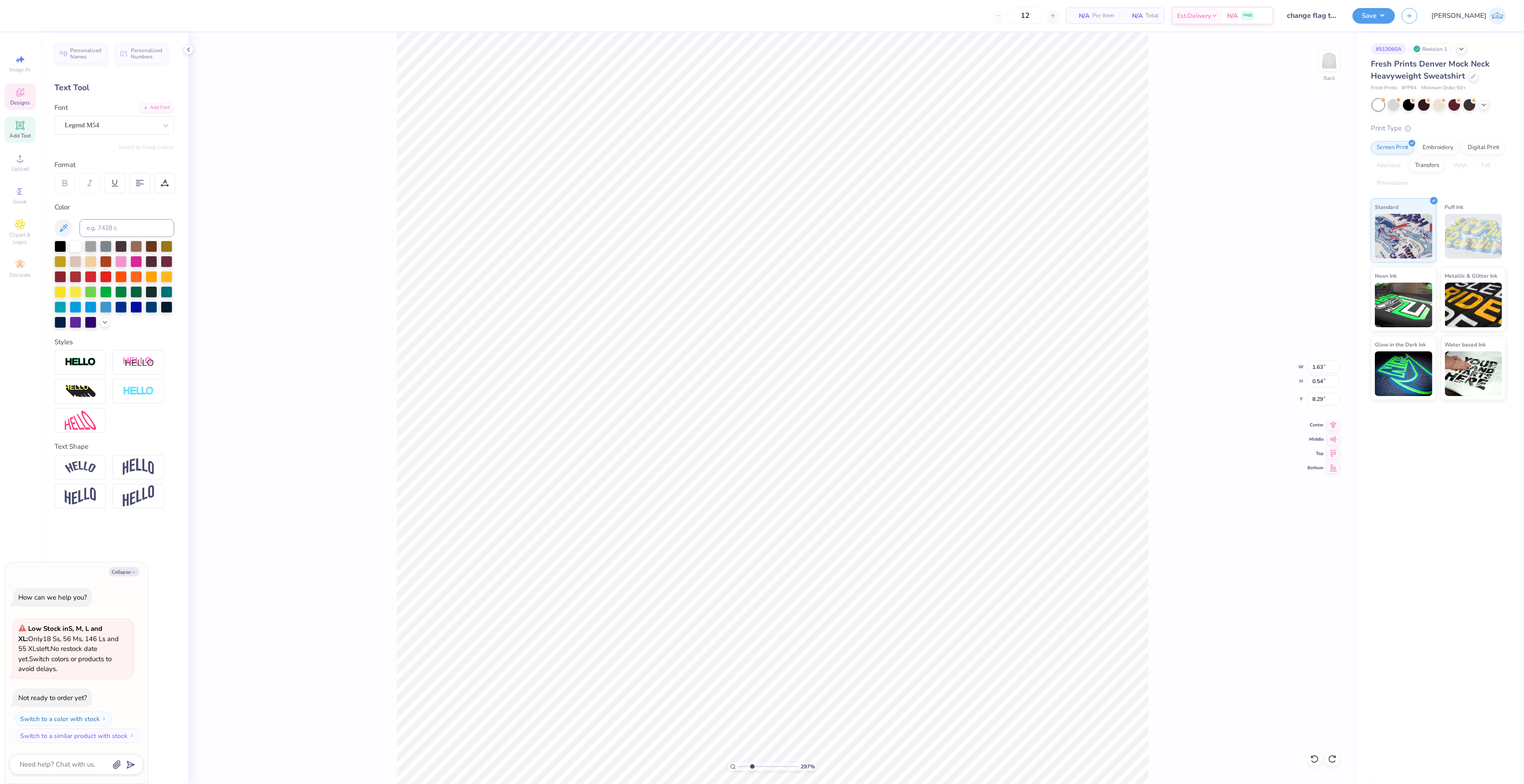
type textarea "x"
type input "2.63"
click at [750, 767] on input "range" at bounding box center [768, 766] width 60 height 8
click at [854, 358] on li "Duplicate" at bounding box center [854, 357] width 70 height 17
type textarea "x"
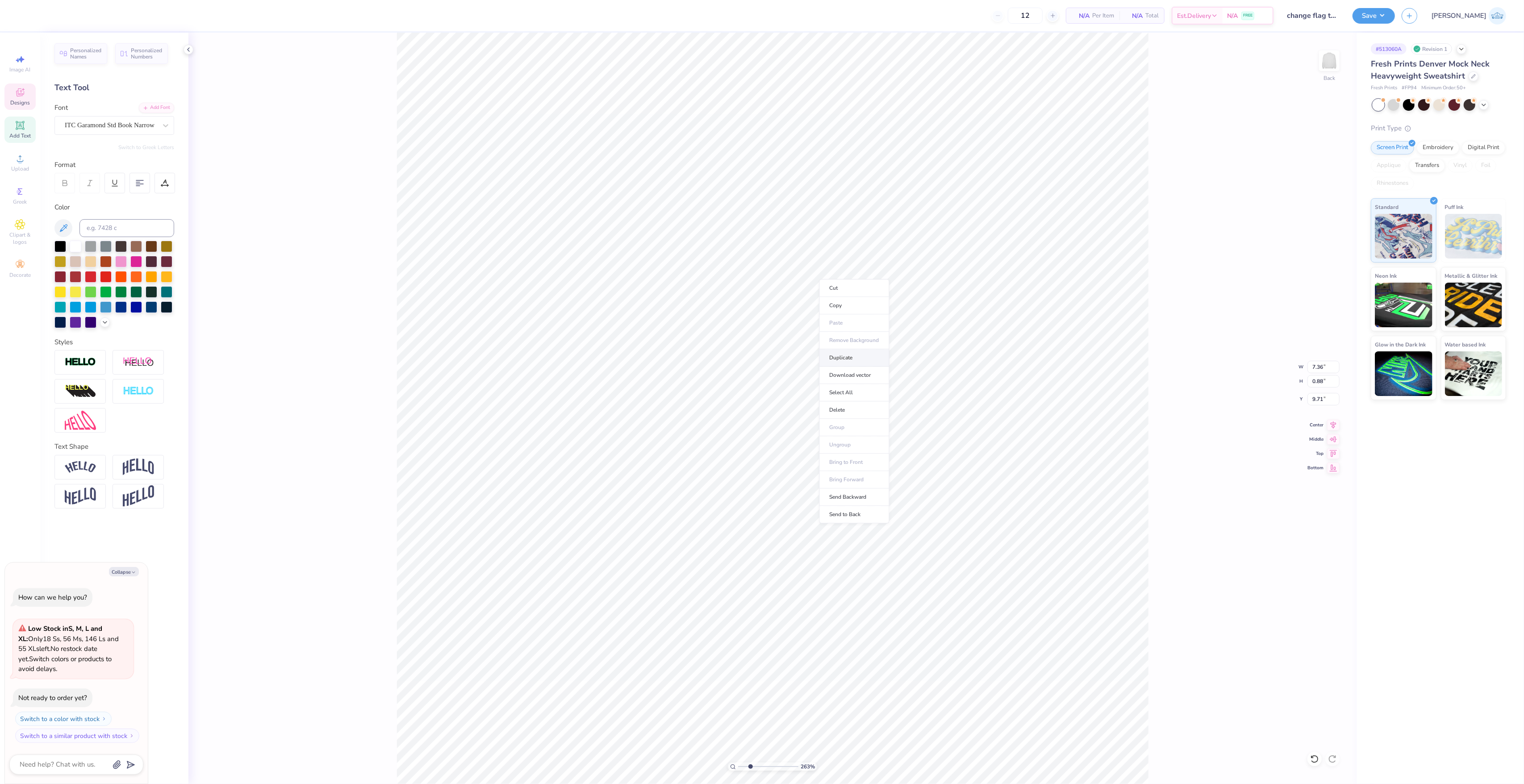
type input "10.71"
type textarea "x"
type input "14.00"
type textarea "x"
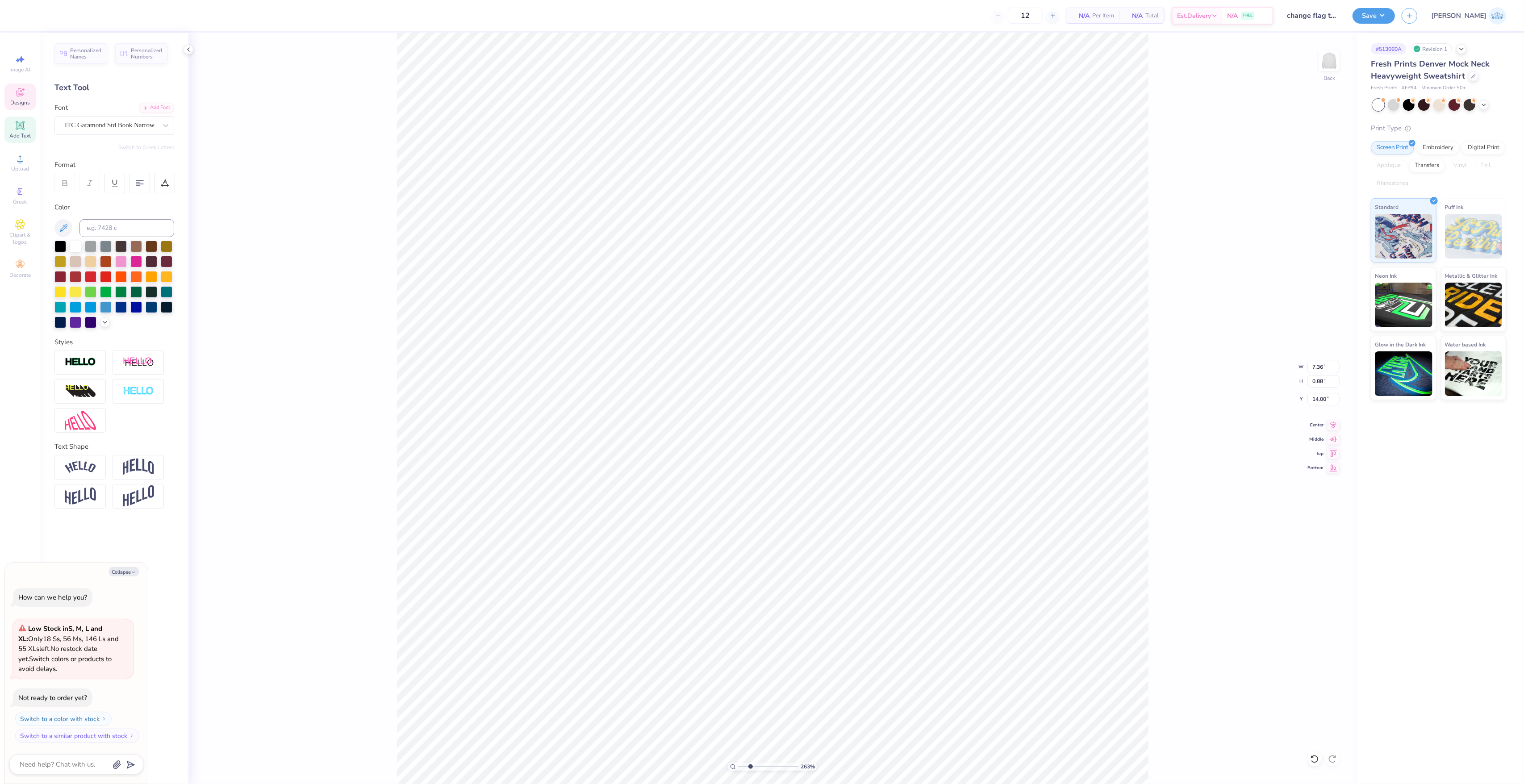
type textarea "®"
type textarea "x"
drag, startPoint x: 1312, startPoint y: 368, endPoint x: 1308, endPoint y: 375, distance: 8.1
click at [1312, 366] on input "0.67" at bounding box center [1323, 367] width 32 height 12
type input "0.25"
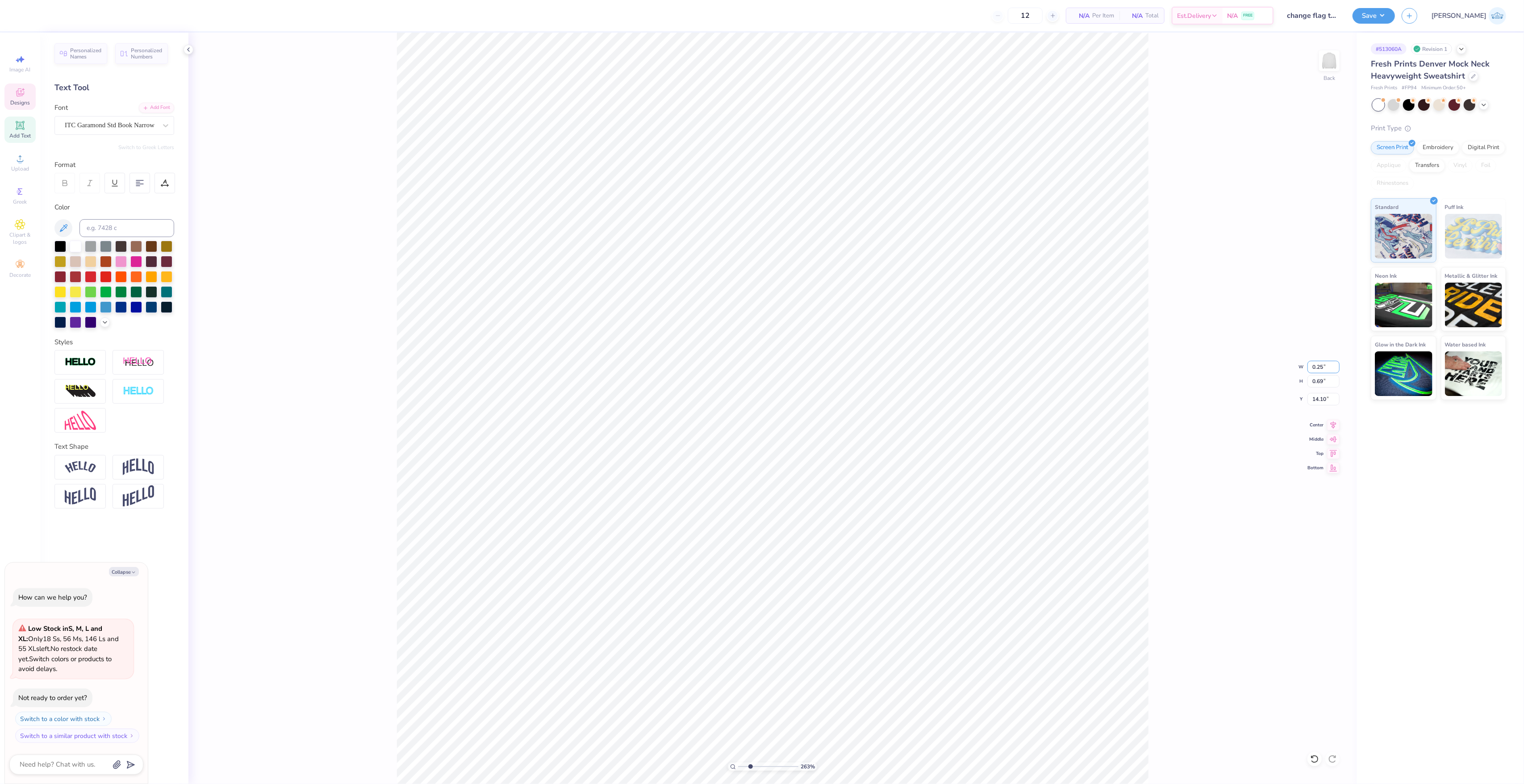
type textarea "x"
type input "0.26"
type input "14.31"
type textarea "x"
type input "9.74"
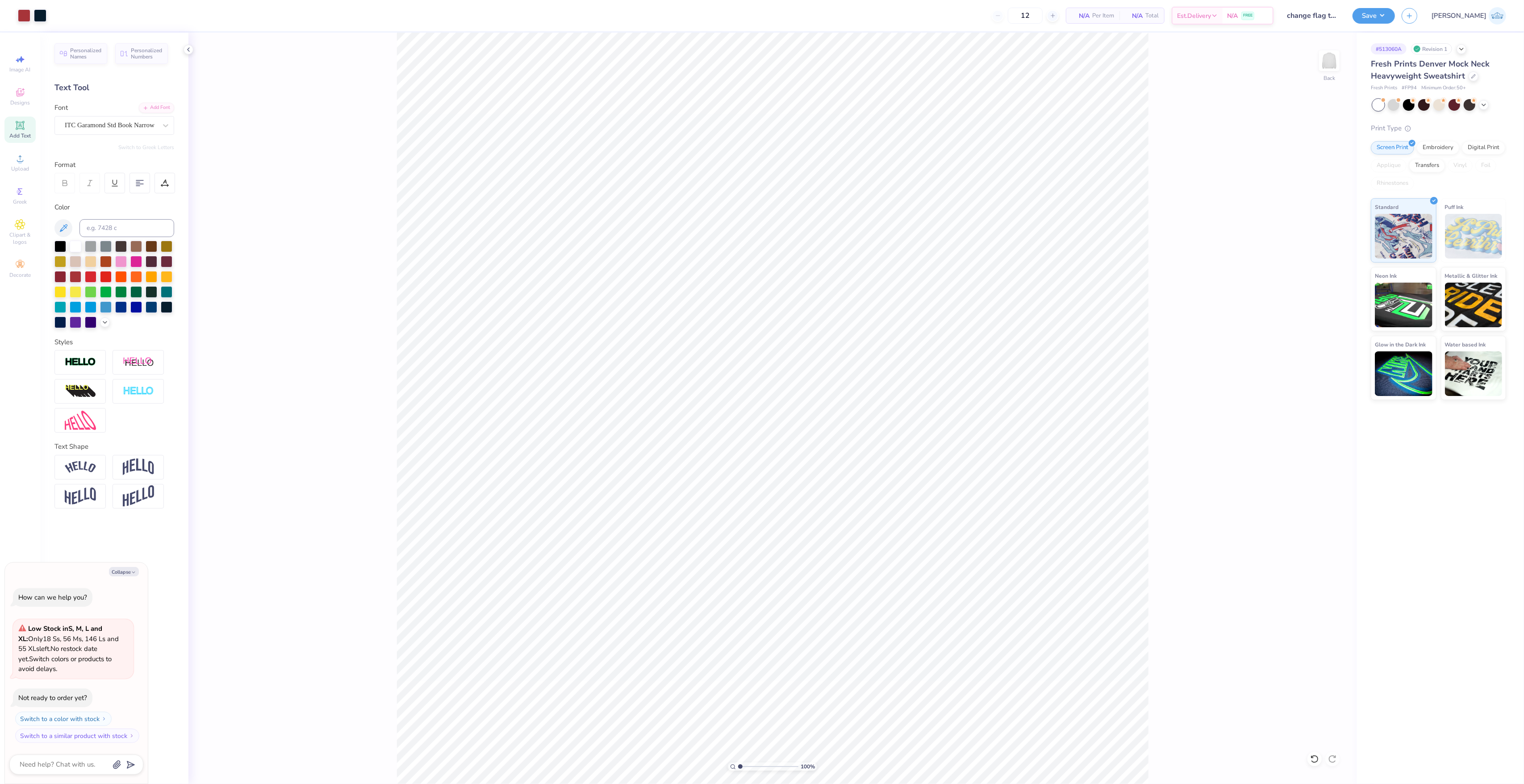
drag, startPoint x: 750, startPoint y: 767, endPoint x: 672, endPoint y: 761, distance: 78.2
type input "1"
click at [738, 762] on input "range" at bounding box center [768, 766] width 60 height 8
type textarea "x"
click at [1313, 363] on input "11.84" at bounding box center [1323, 367] width 32 height 12
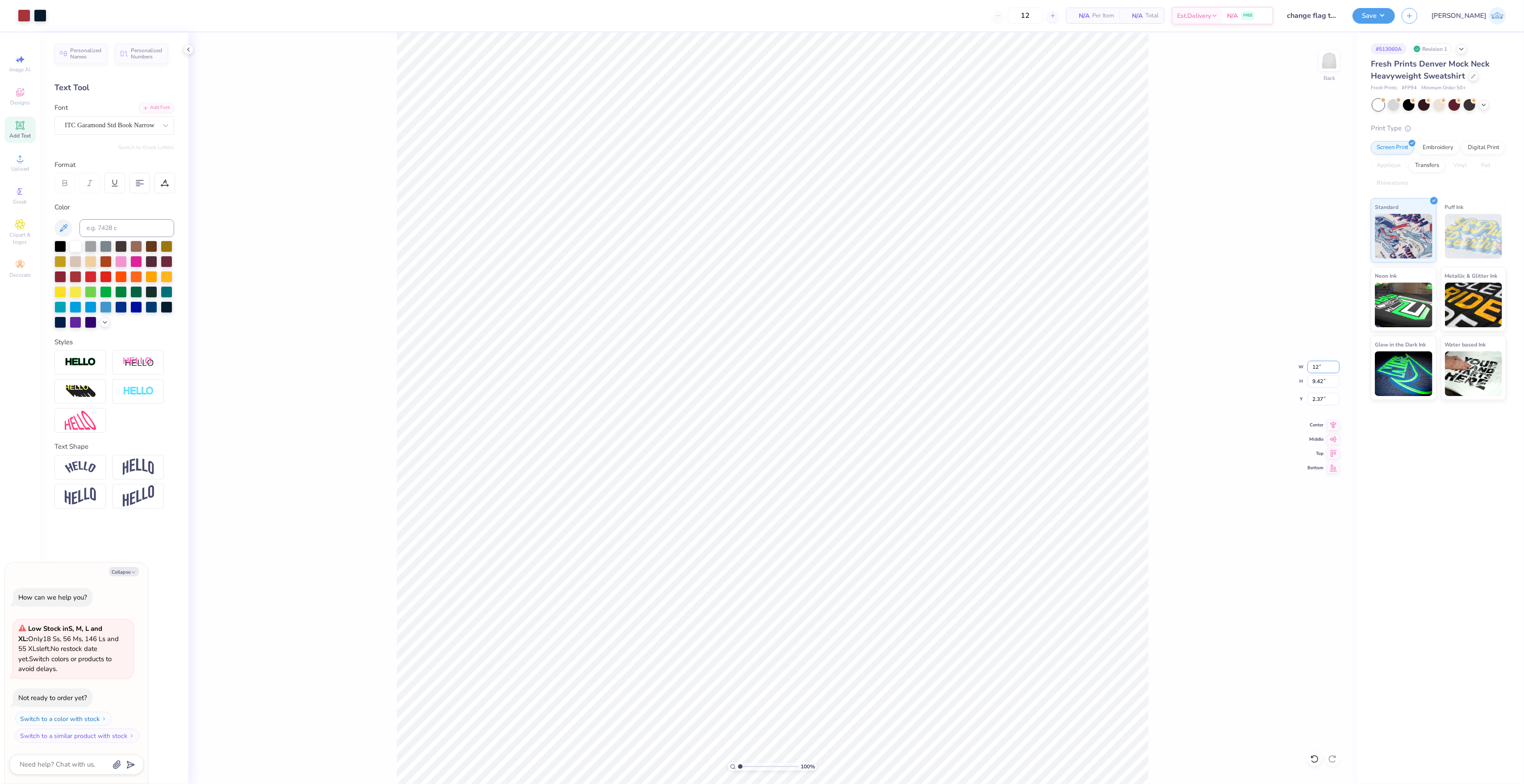
type input "12"
type textarea "x"
type input "12.00"
type input "9.55"
click at [1314, 398] on input "2.31" at bounding box center [1323, 399] width 32 height 12
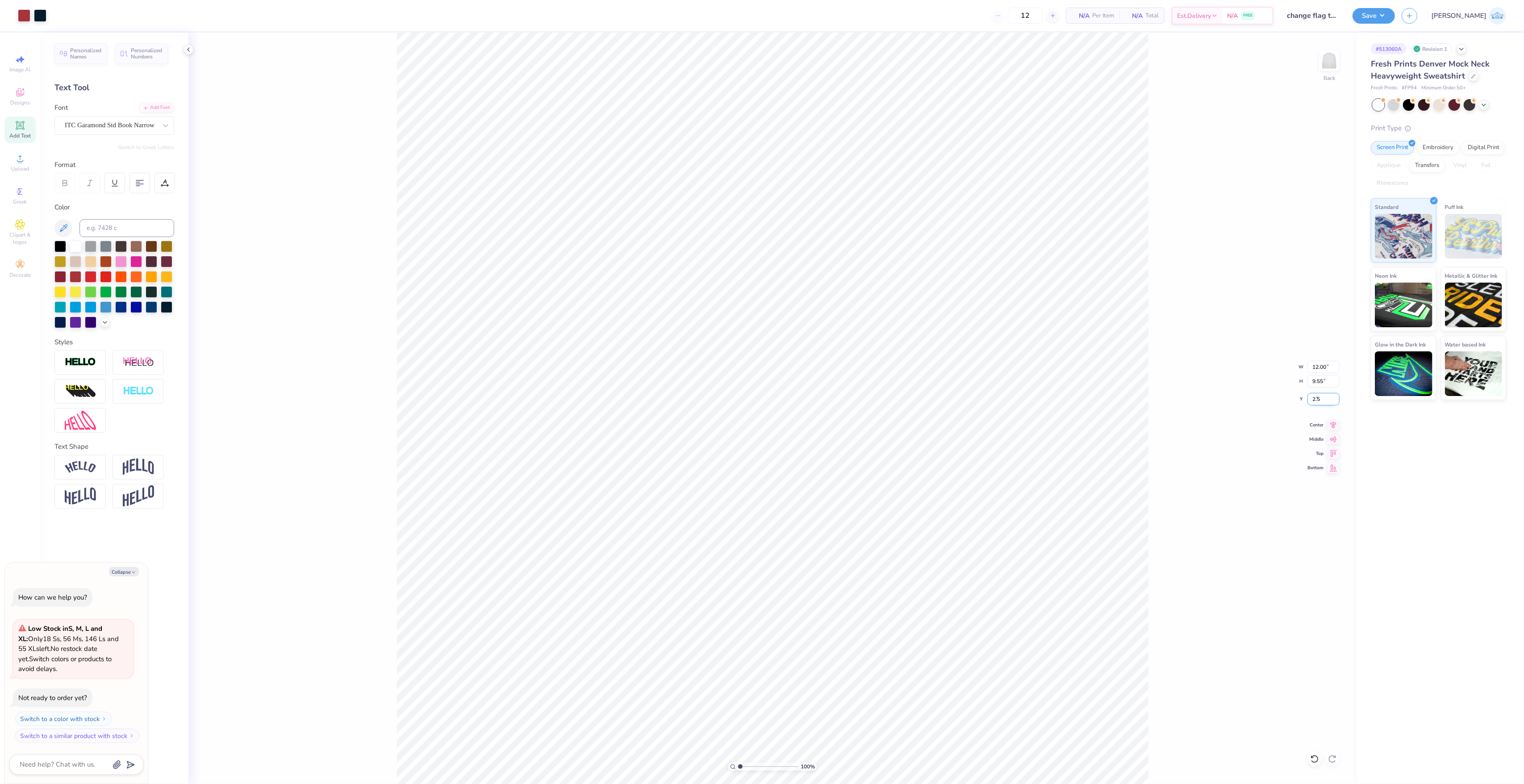
type input "2.5"
type textarea "x"
type input "3"
type textarea "x"
type input "3.00"
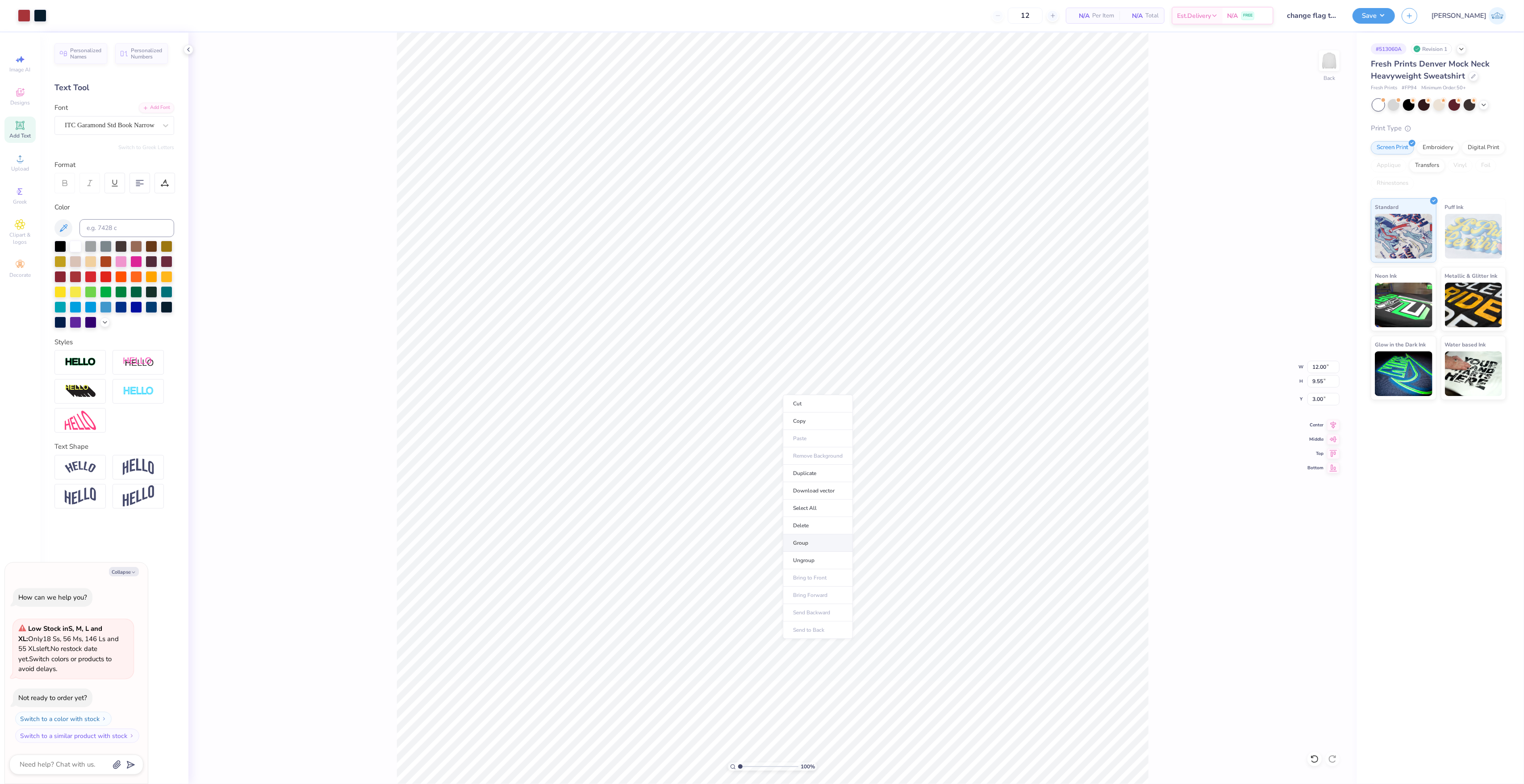
click at [823, 543] on li "Group" at bounding box center [817, 543] width 70 height 17
type textarea "x"
click at [1315, 395] on input "3.00" at bounding box center [1323, 399] width 32 height 12
type input "2.5"
type textarea "x"
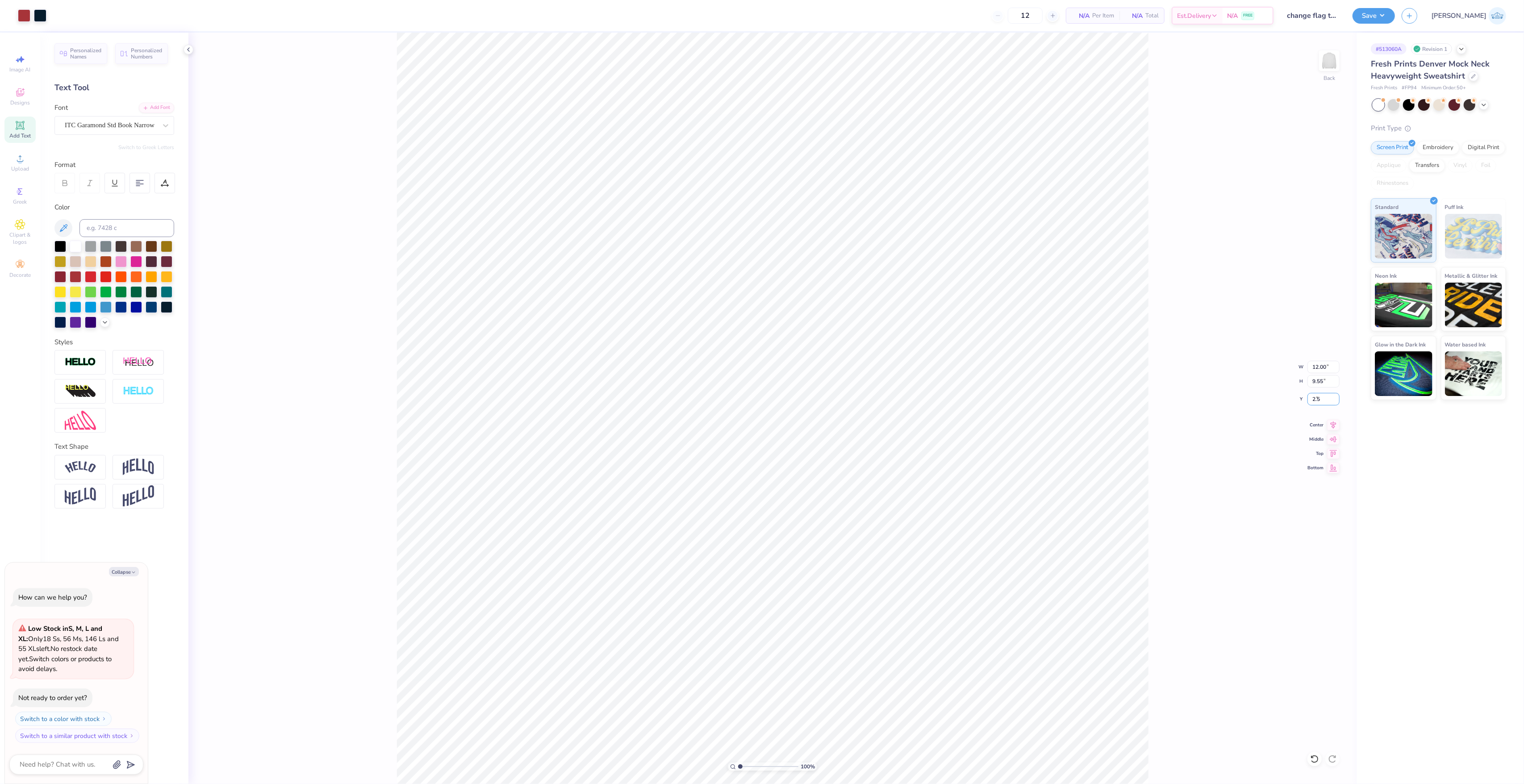
type input "2.50"
click at [1198, 386] on div "100 % Back W 12.00 12.00 " H 9.55 9.55 " Y 2.50 2.50 " Center Middle Top Bottom" at bounding box center [772, 408] width 1168 height 751
click at [1394, 14] on button "Save" at bounding box center [1373, 15] width 42 height 16
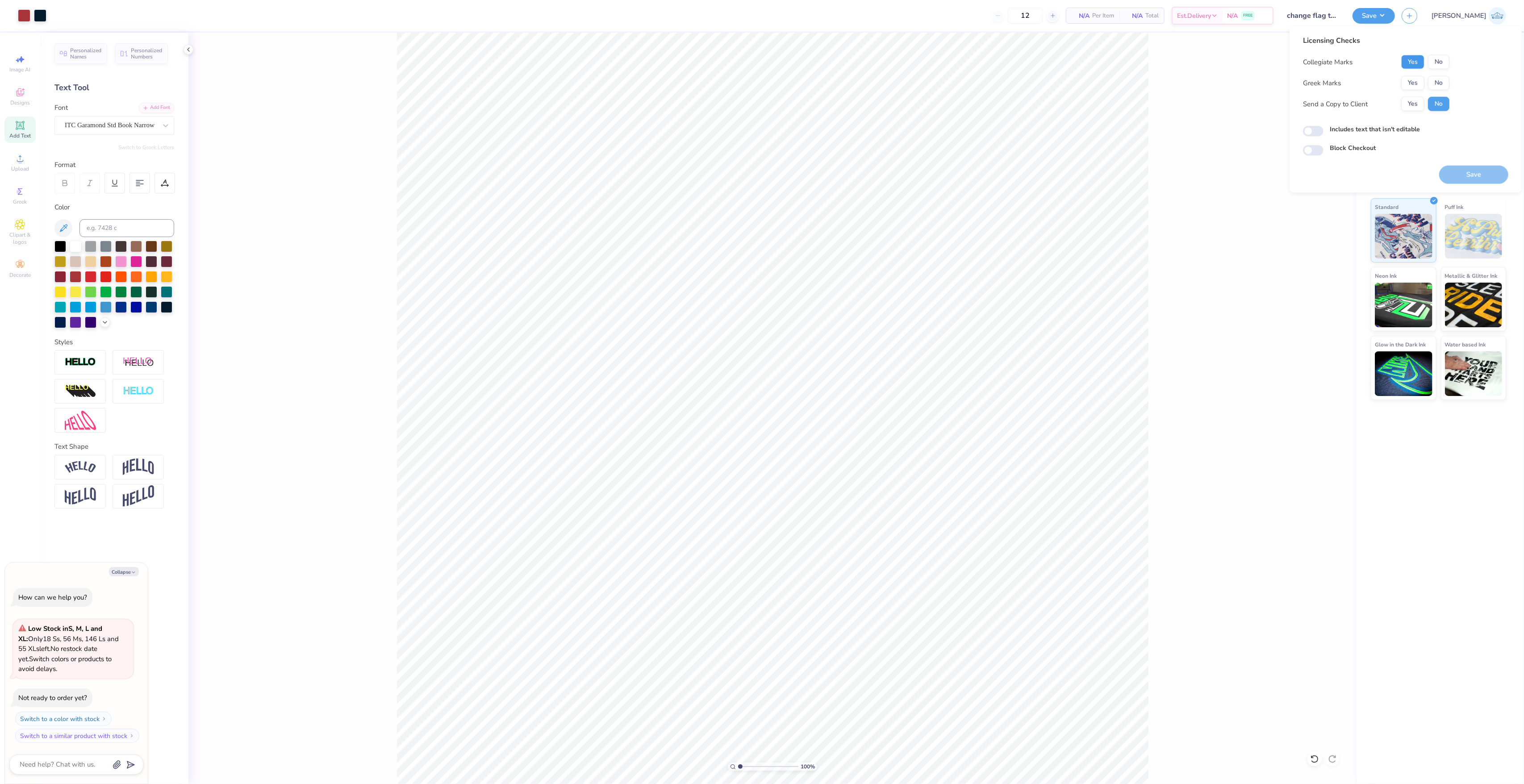
click at [1401, 56] on button "Yes" at bounding box center [1412, 62] width 23 height 15
click at [1407, 77] on button "Yes" at bounding box center [1412, 83] width 23 height 15
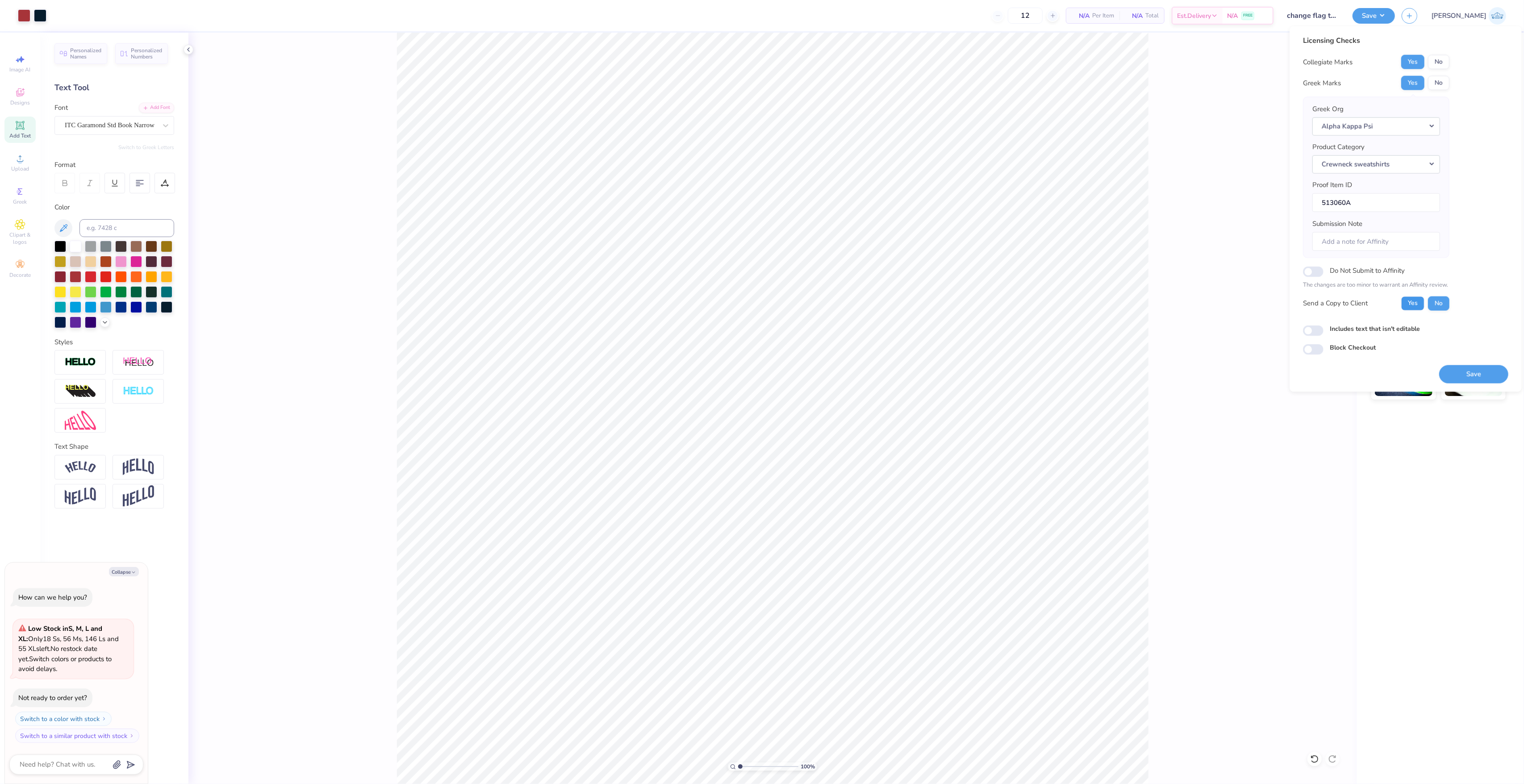
click at [1419, 305] on button "Yes" at bounding box center [1412, 303] width 23 height 15
click at [1324, 331] on div "Includes text that isn't editable" at bounding box center [1406, 329] width 206 height 10
click at [1284, 336] on div "100 % Back" at bounding box center [772, 408] width 1168 height 751
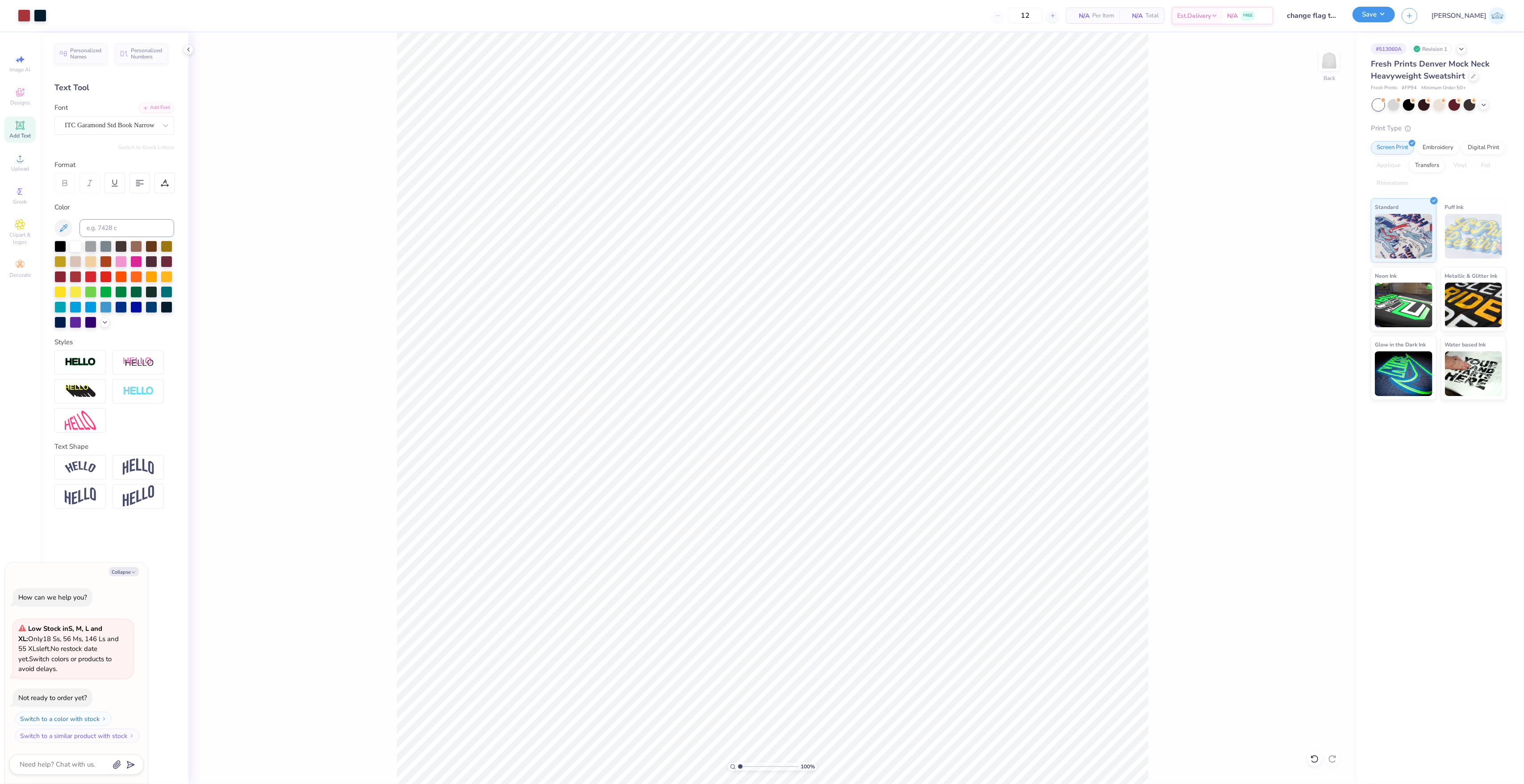
click at [1394, 9] on button "Save" at bounding box center [1373, 15] width 42 height 16
type textarea "x"
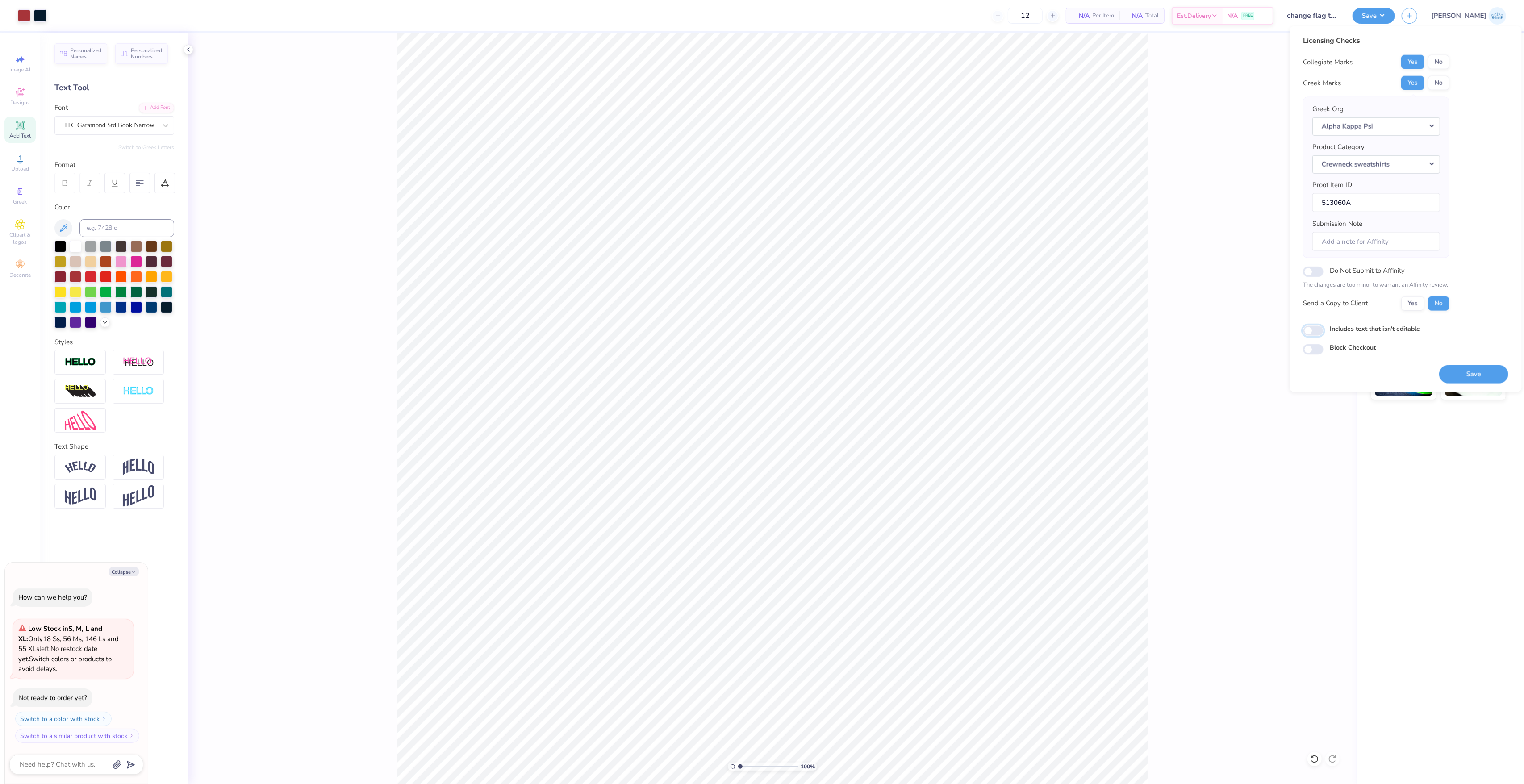
click at [1307, 332] on input "Includes text that isn't editable" at bounding box center [1313, 330] width 21 height 10
checkbox input "true"
click at [1407, 303] on button "Yes" at bounding box center [1412, 303] width 23 height 15
type textarea "x"
click at [1314, 326] on input "Includes text that isn't editable" at bounding box center [1313, 330] width 21 height 10
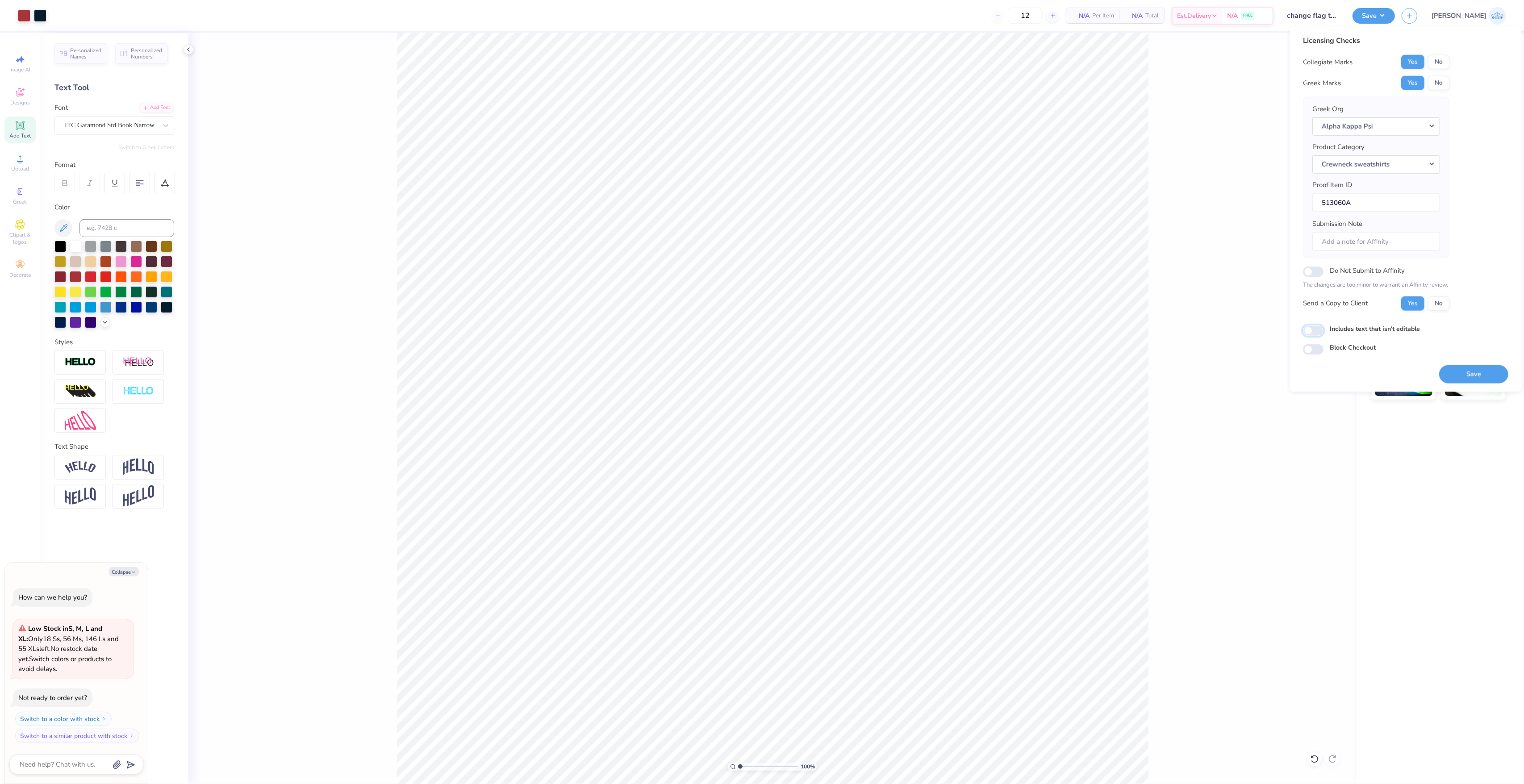
checkbox input "false"
click at [1472, 371] on button "Save" at bounding box center [1473, 373] width 69 height 18
type textarea "x"
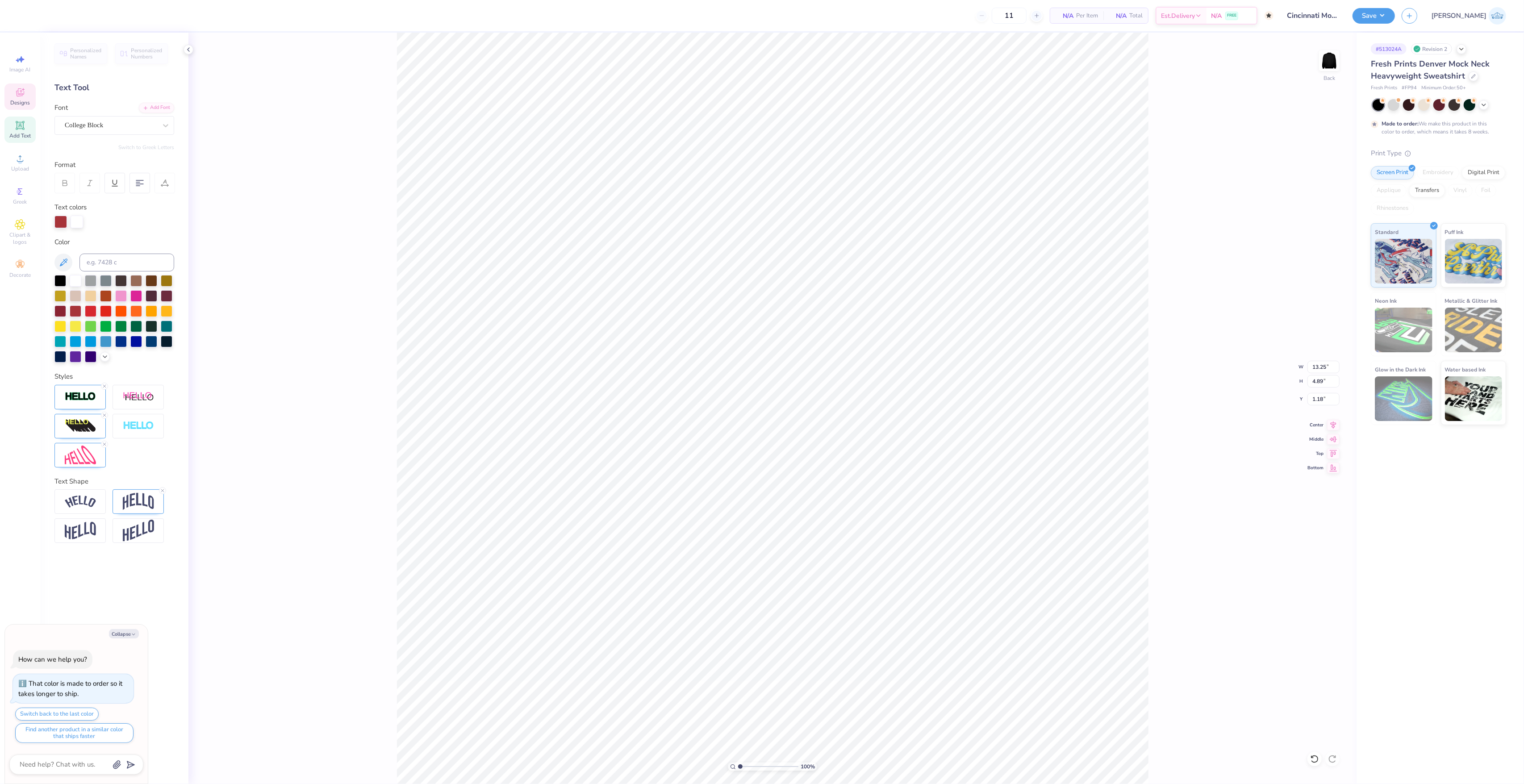
scroll to position [9, 2]
paste textarea "incinnati, [GEOGRAPHIC_DATA]"
type textarea "x"
type textarea "[GEOGRAPHIC_DATA], [GEOGRAPHIC_DATA]"
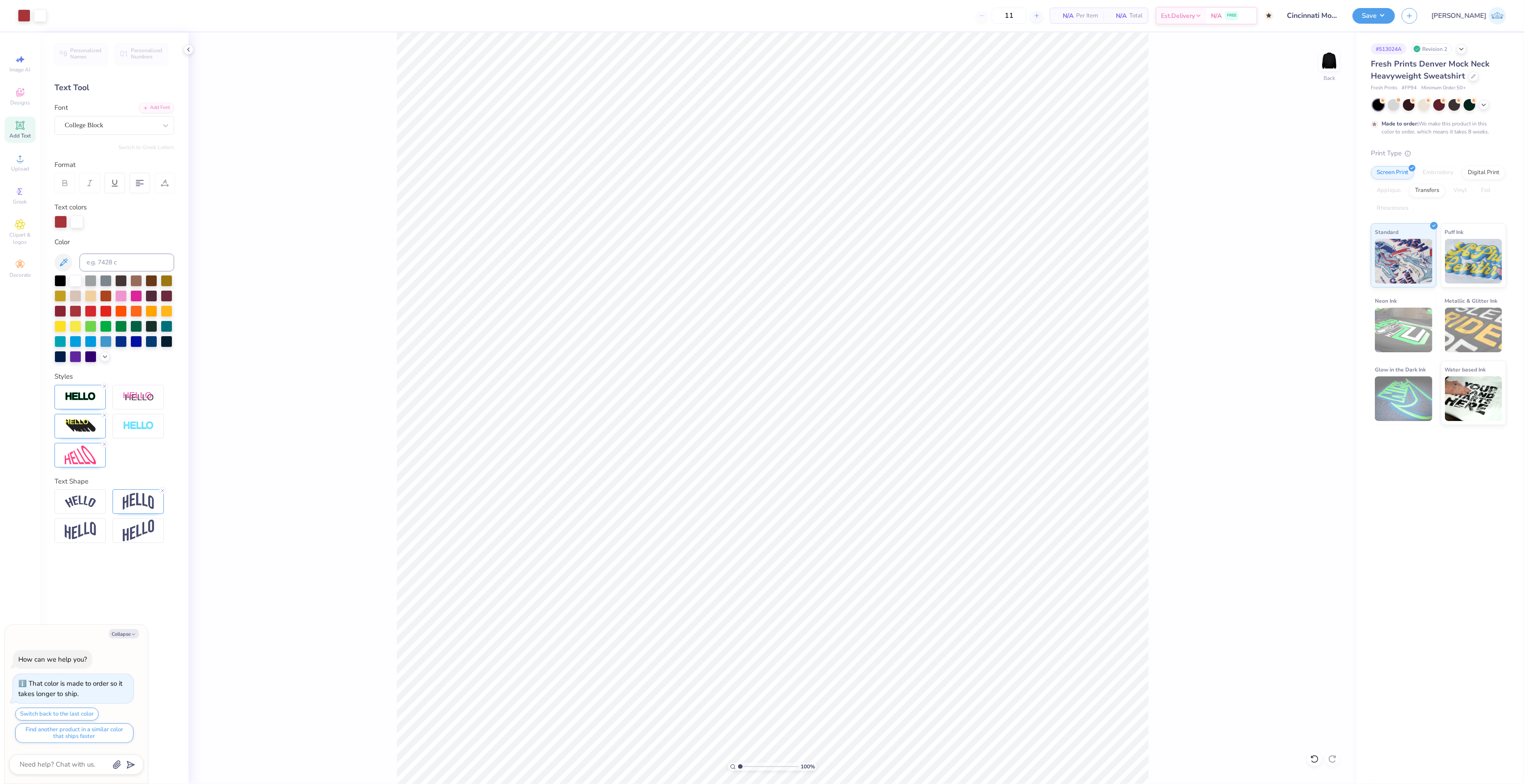
type textarea "x"
click at [130, 508] on img at bounding box center [138, 502] width 31 height 17
drag, startPoint x: 161, startPoint y: 560, endPoint x: 79, endPoint y: 541, distance: 84.2
click at [81, 545] on div "Bend 0.25" at bounding box center [114, 552] width 120 height 28
type input "0.2"
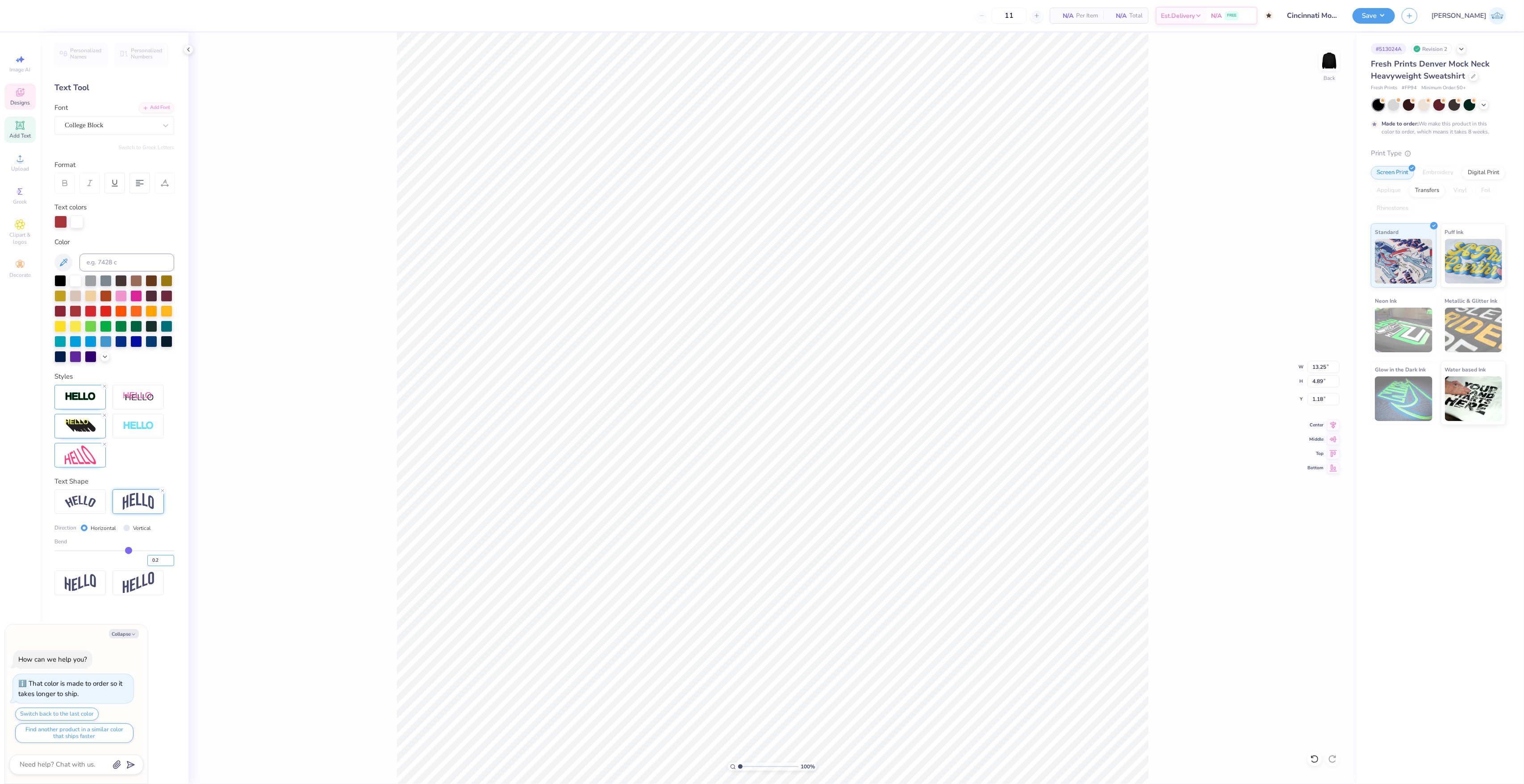
type input "0.2"
type input "0.20"
type textarea "x"
click at [1312, 363] on input "13.25" at bounding box center [1323, 367] width 32 height 12
type input "12.5"
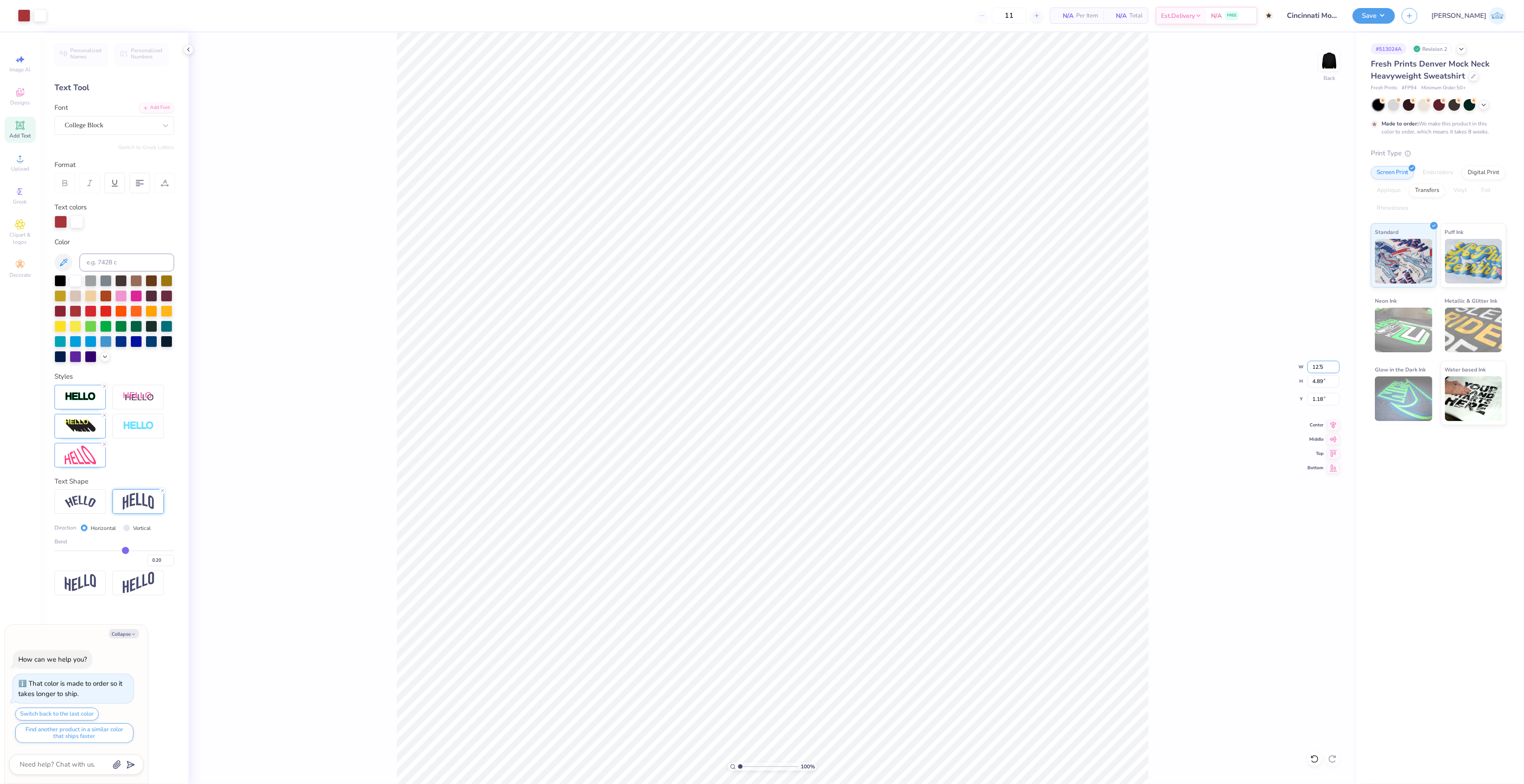
type textarea "x"
type input "12.50"
type input "4.61"
click at [1310, 401] on input "1.32" at bounding box center [1323, 399] width 32 height 12
type input "1.5"
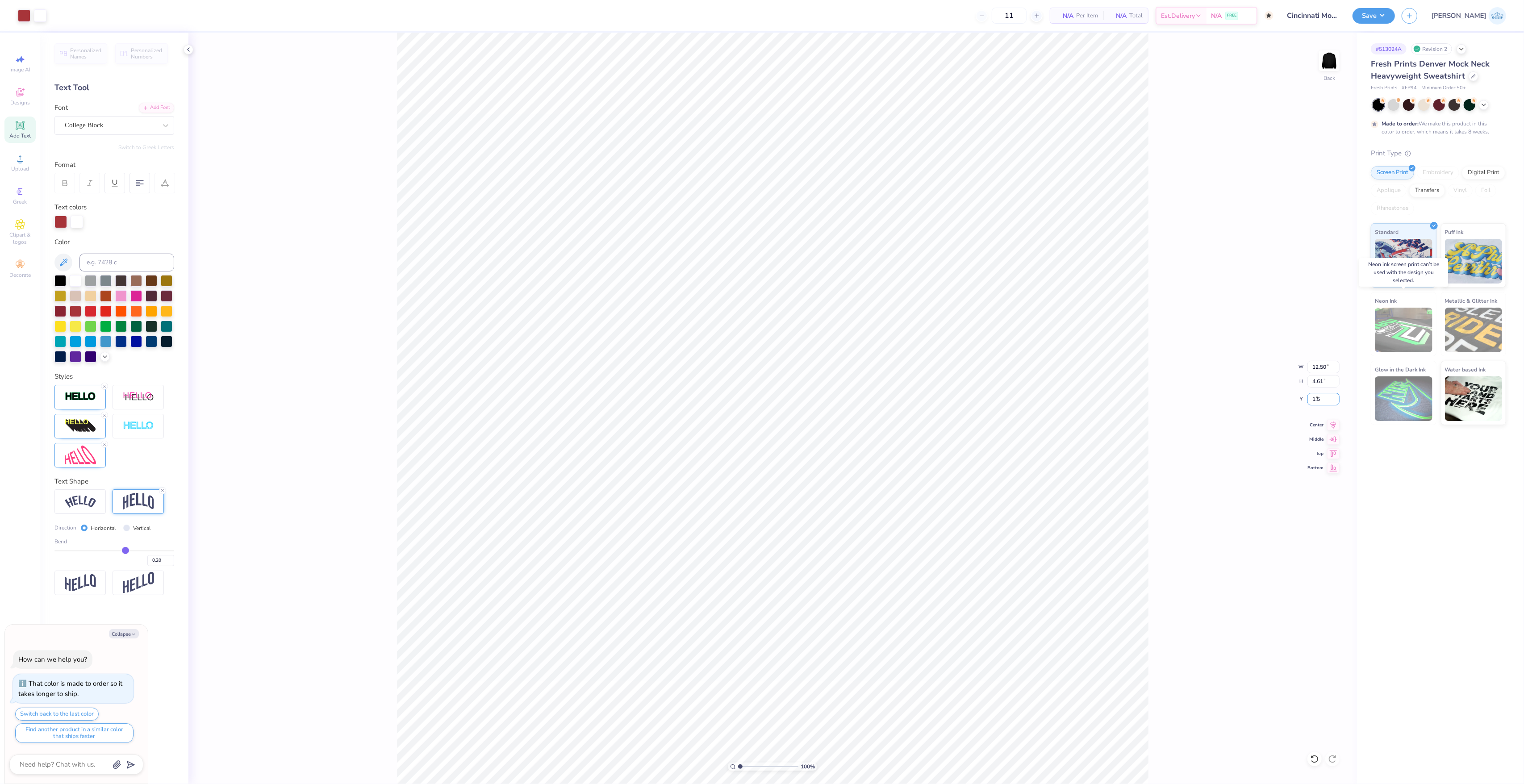
type textarea "x"
click at [1313, 398] on input "1.50" at bounding box center [1323, 399] width 32 height 12
type input "1"
type textarea "x"
type input "1.00"
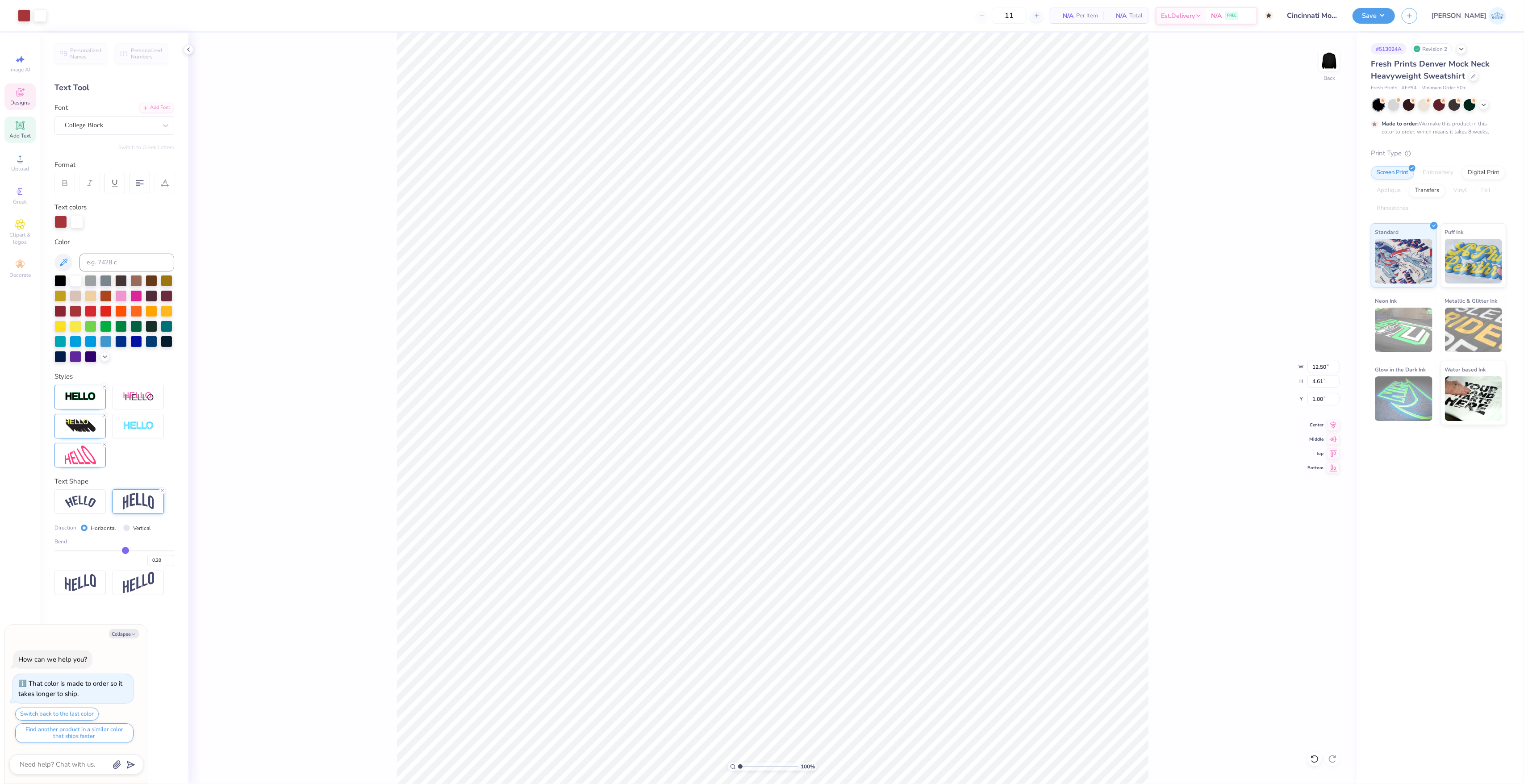
scroll to position [9, 1]
click at [1394, 11] on button "Save" at bounding box center [1373, 15] width 42 height 16
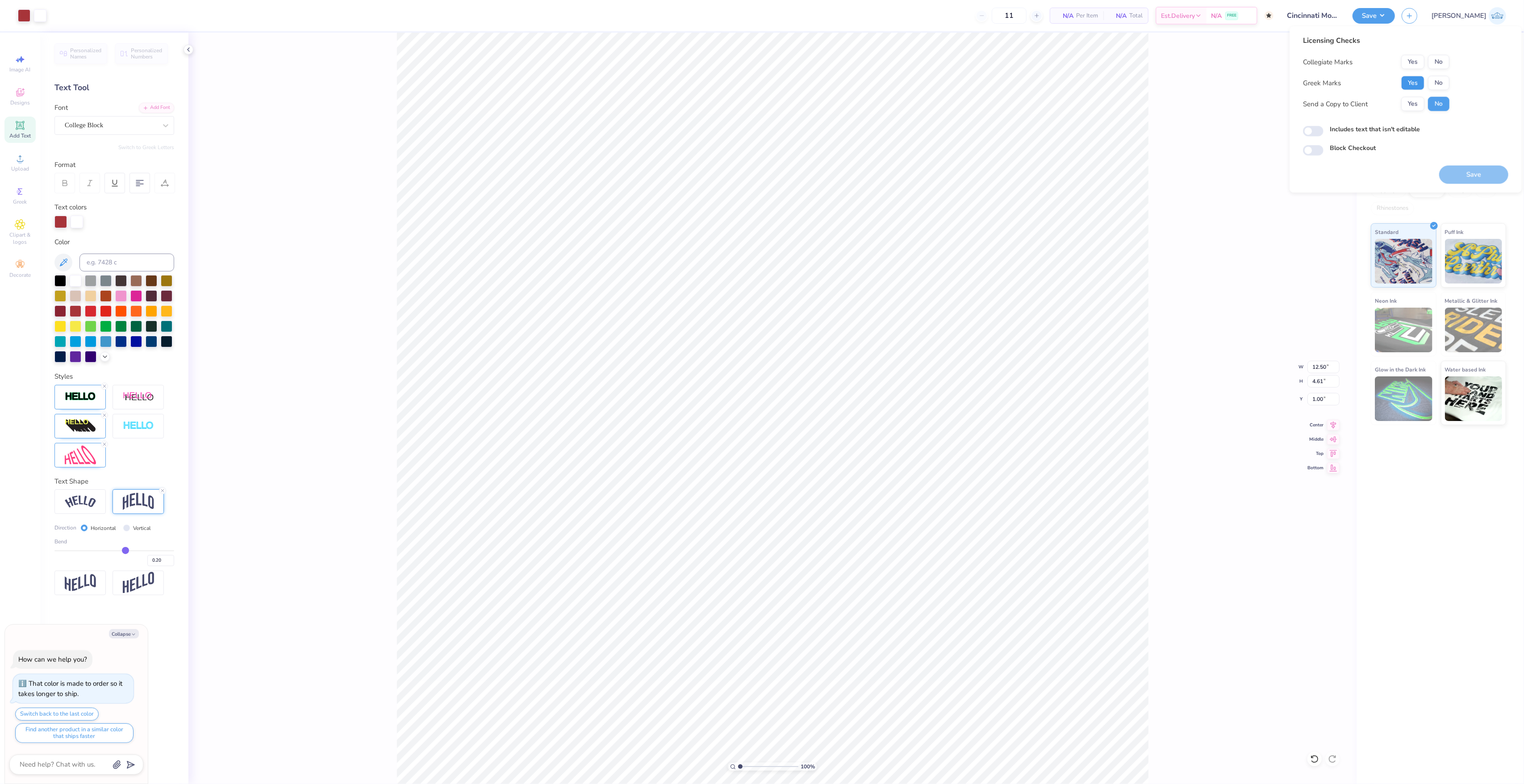
click at [1413, 88] on button "Yes" at bounding box center [1412, 83] width 23 height 15
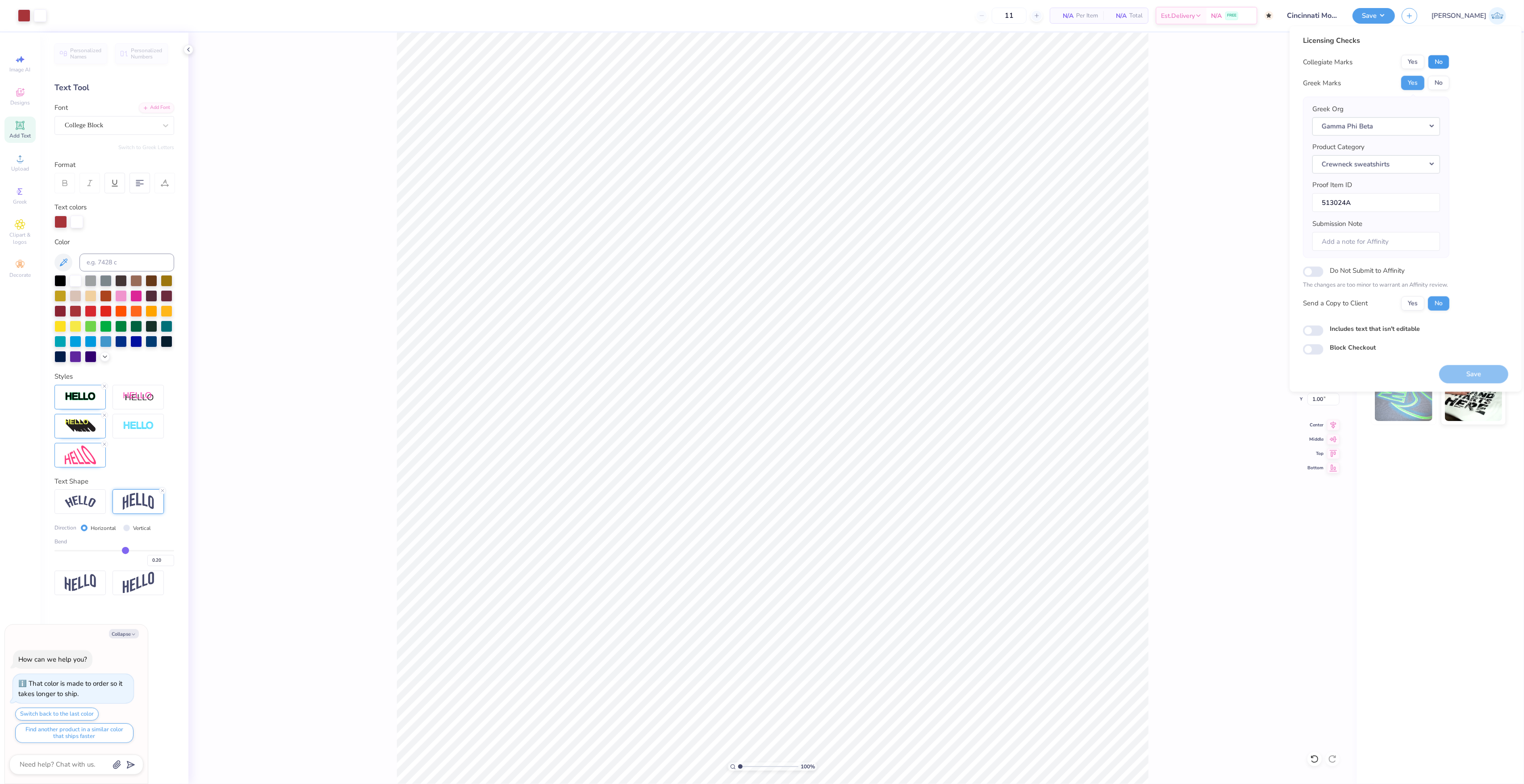
click at [1443, 63] on button "No" at bounding box center [1438, 62] width 22 height 15
click at [1409, 308] on button "Yes" at bounding box center [1412, 303] width 23 height 15
click at [1471, 386] on div "Licensing Checks Collegiate Marks Yes No Greek Marks Yes No Greek Org Gamma Phi…" at bounding box center [1405, 209] width 232 height 365
click at [1472, 376] on button "Save" at bounding box center [1473, 373] width 69 height 18
type textarea "x"
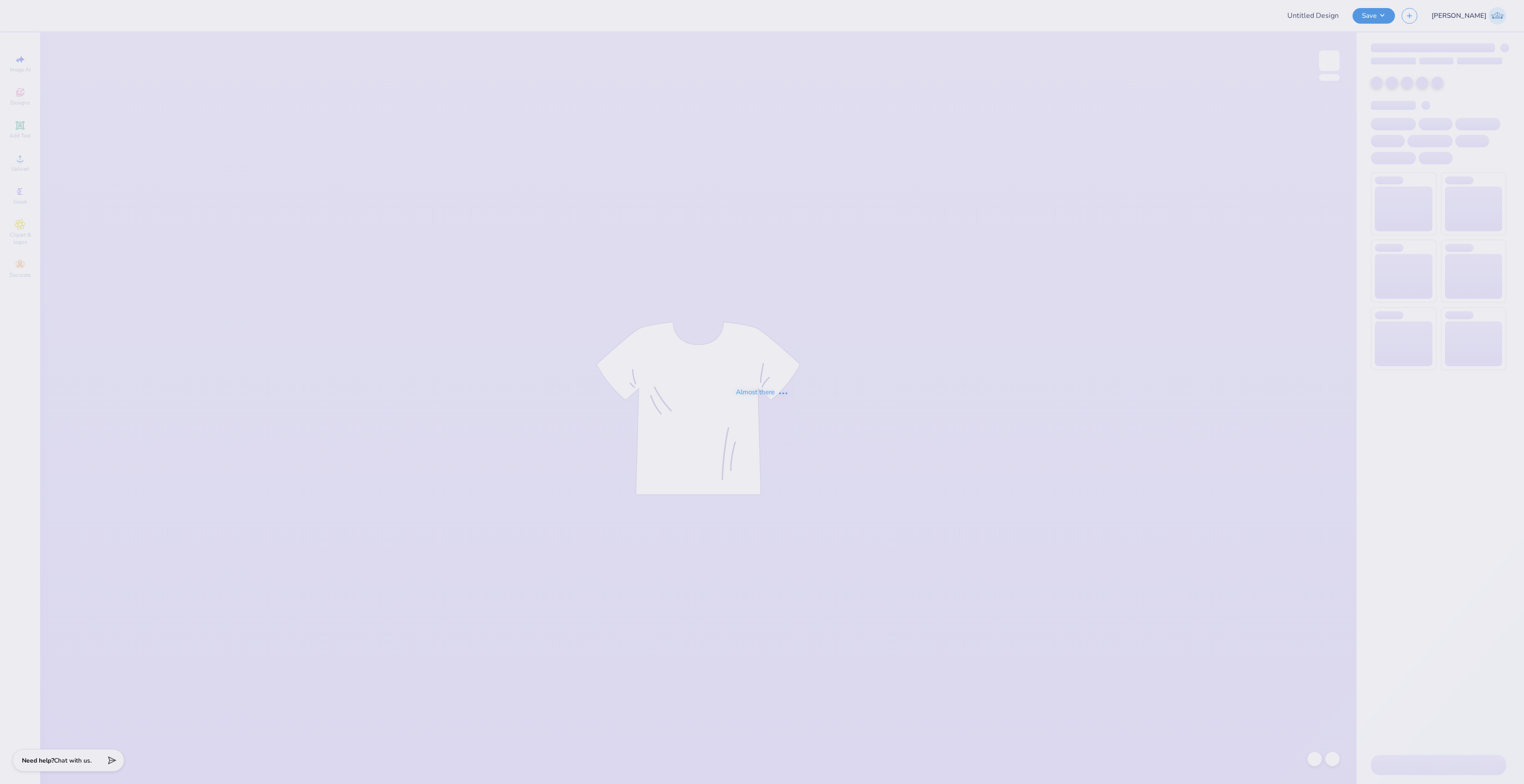
type input "[PERSON_NAME] : [US_STATE][GEOGRAPHIC_DATA]: [GEOGRAPHIC_DATA]"
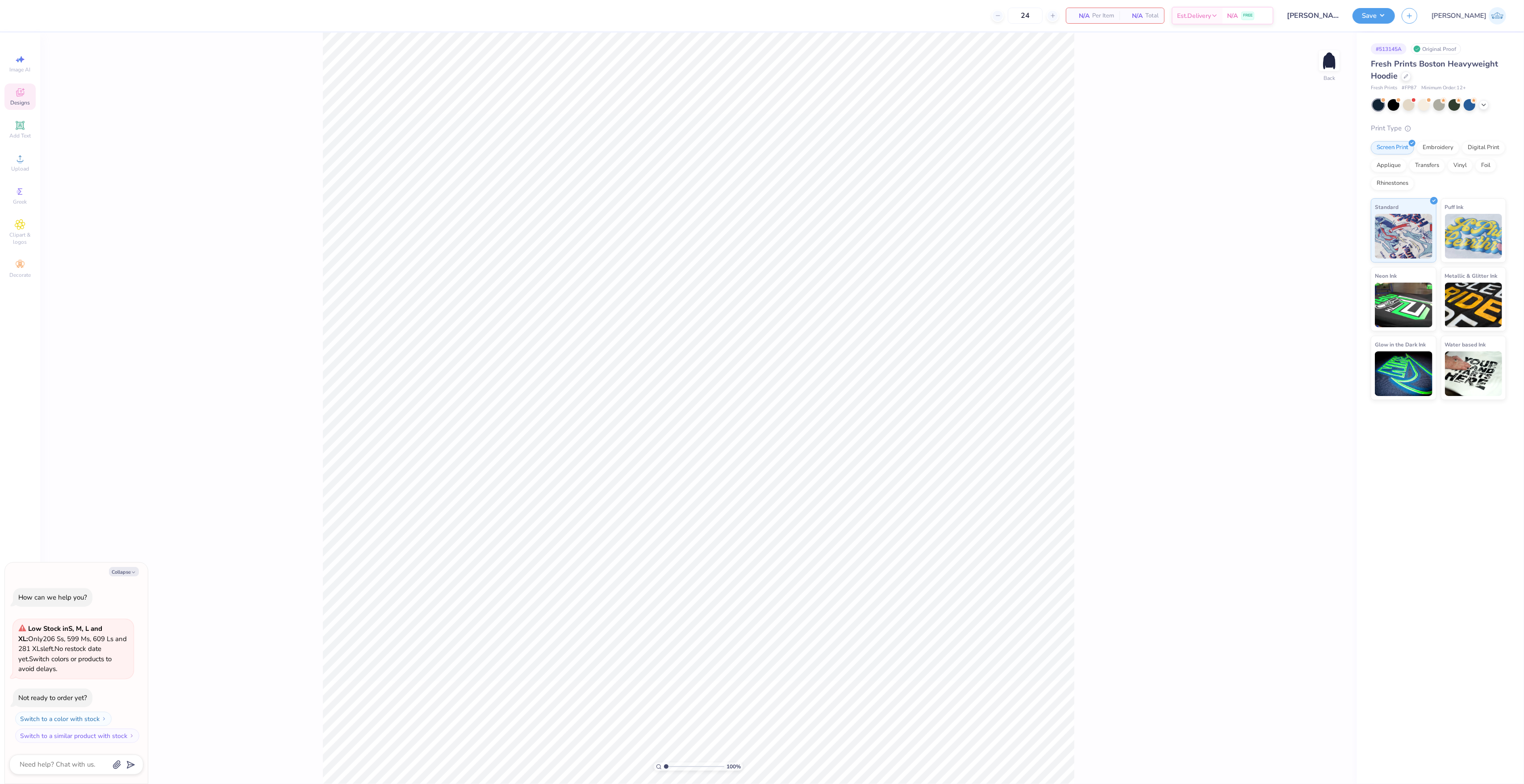
click at [31, 103] on div "Designs" at bounding box center [20, 97] width 31 height 27
type textarea "x"
click at [85, 48] on input "text" at bounding box center [118, 50] width 114 height 9
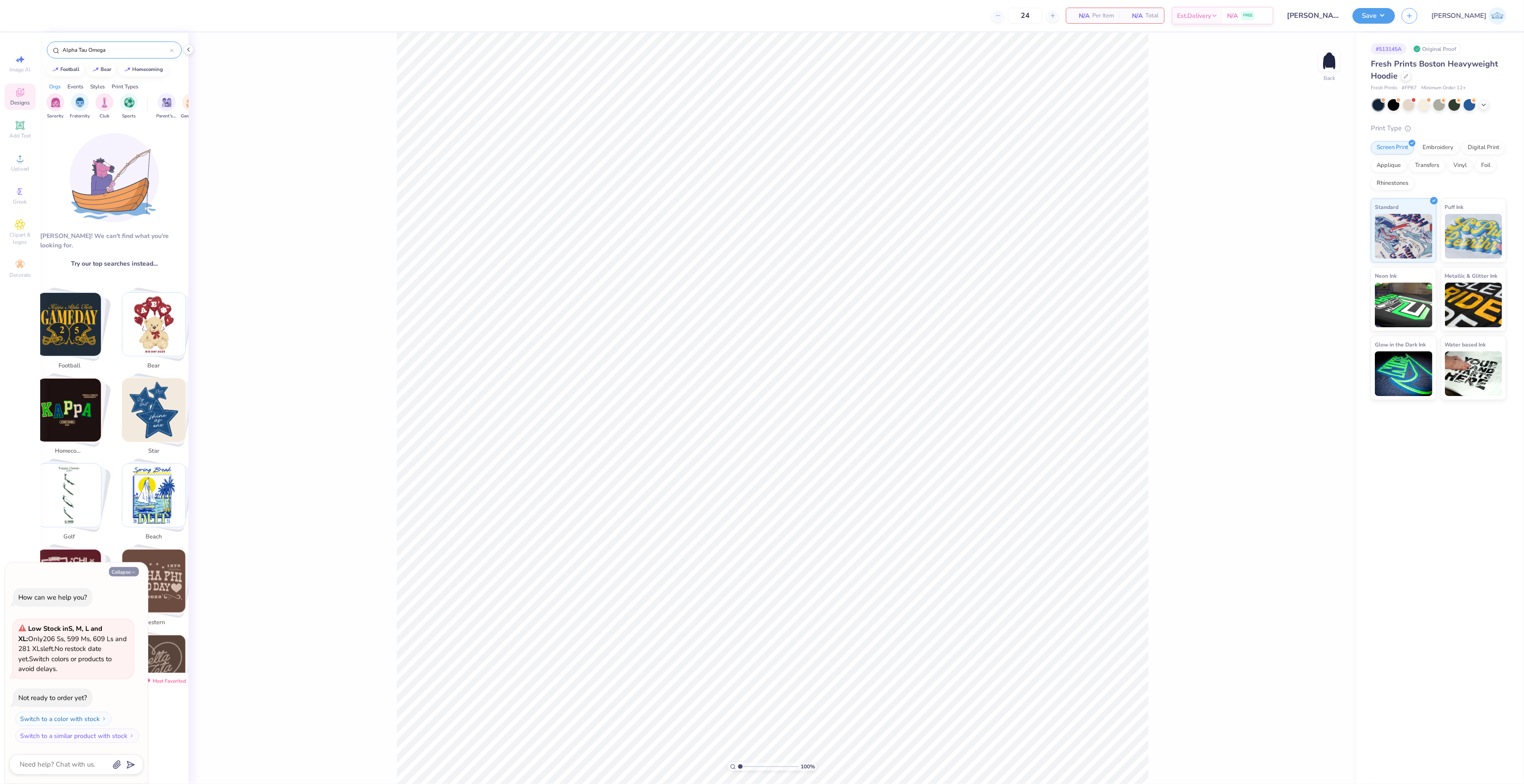
type input "Alpha Tau Omega"
click at [123, 572] on button "Collapse" at bounding box center [123, 572] width 30 height 9
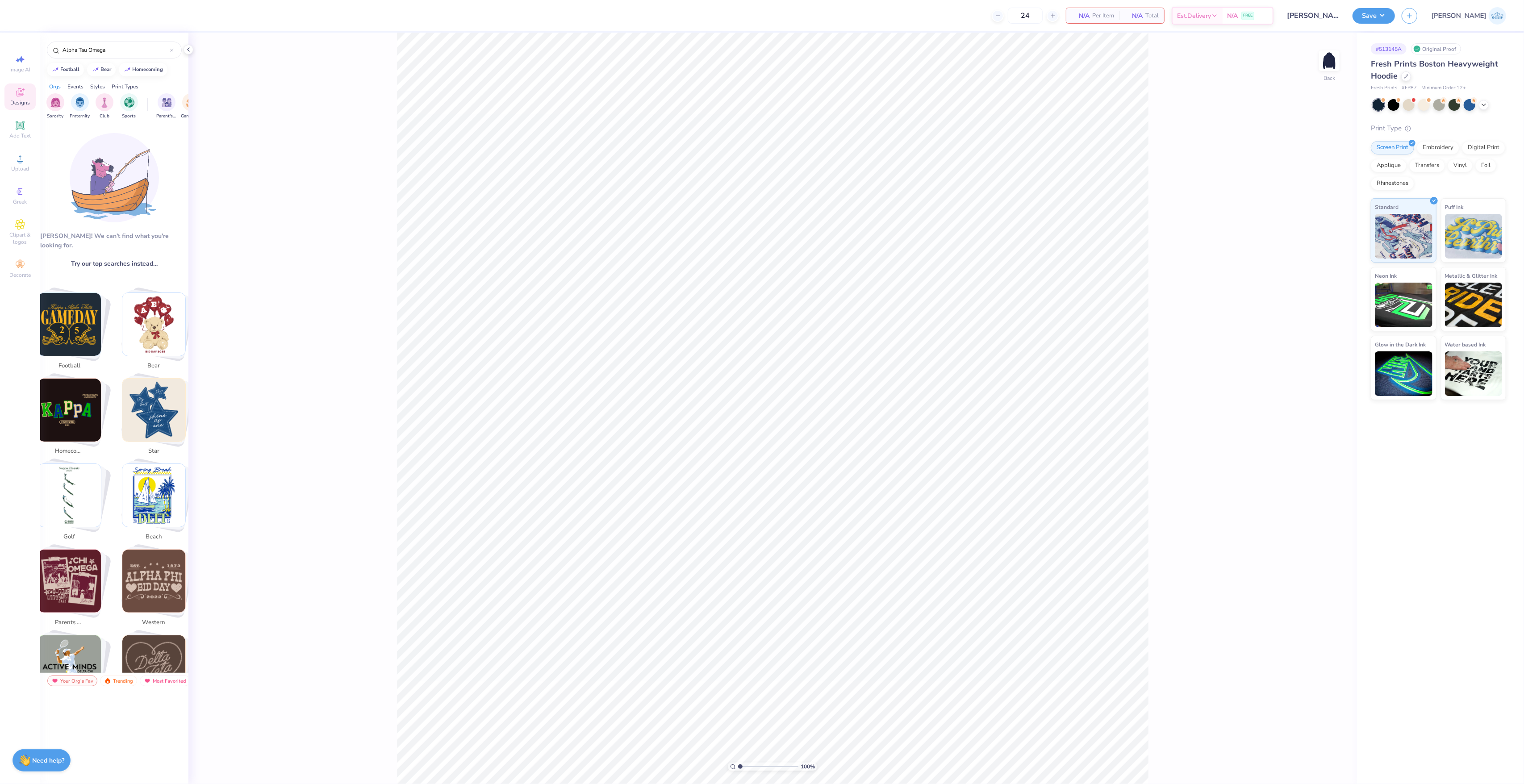
type textarea "x"
click at [104, 682] on img at bounding box center [107, 680] width 7 height 6
click at [79, 685] on div "Your Org's Fav" at bounding box center [73, 680] width 50 height 10
click at [97, 50] on input "Alpha Tau Omega" at bounding box center [116, 50] width 109 height 9
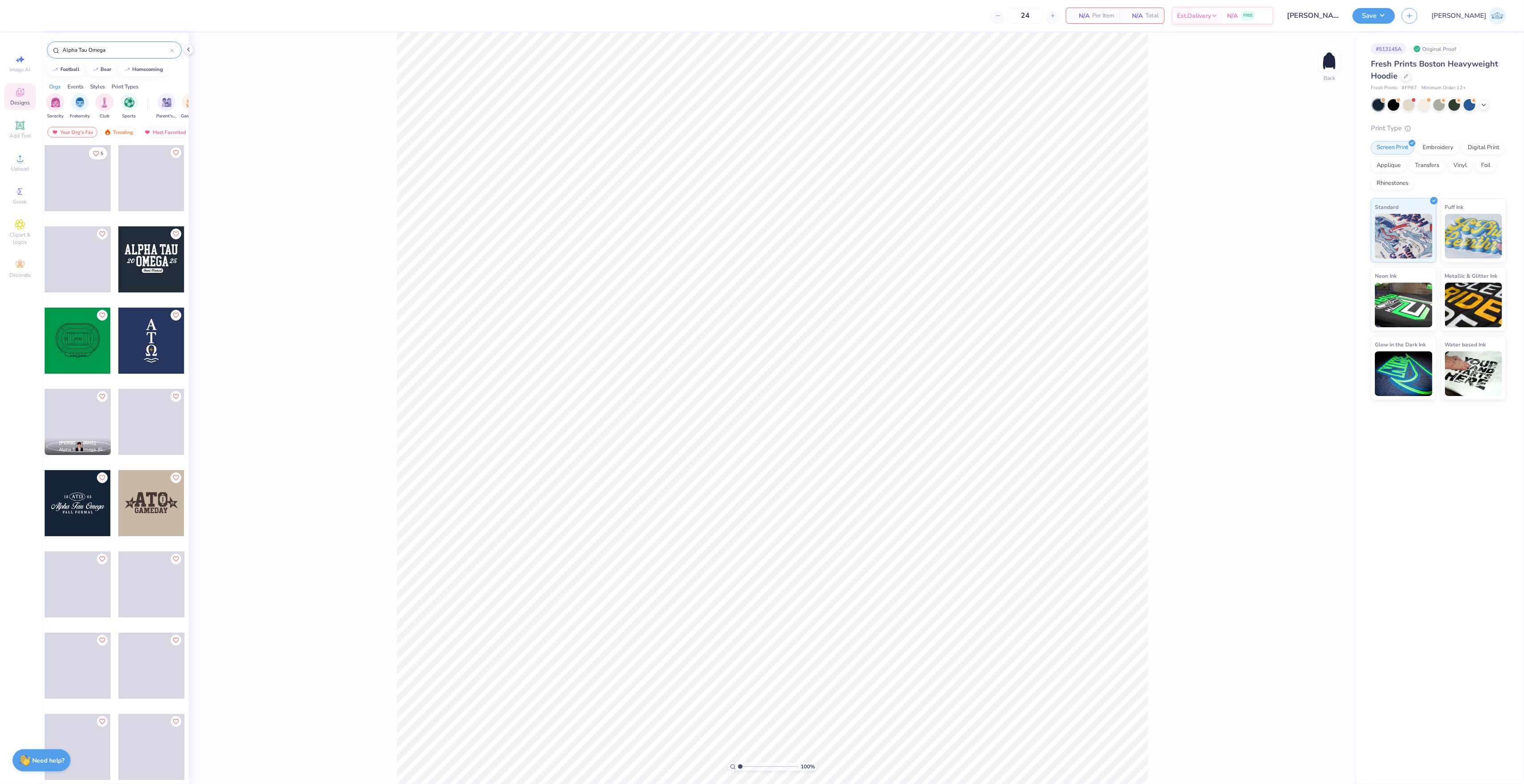
click at [73, 509] on div at bounding box center [78, 503] width 66 height 66
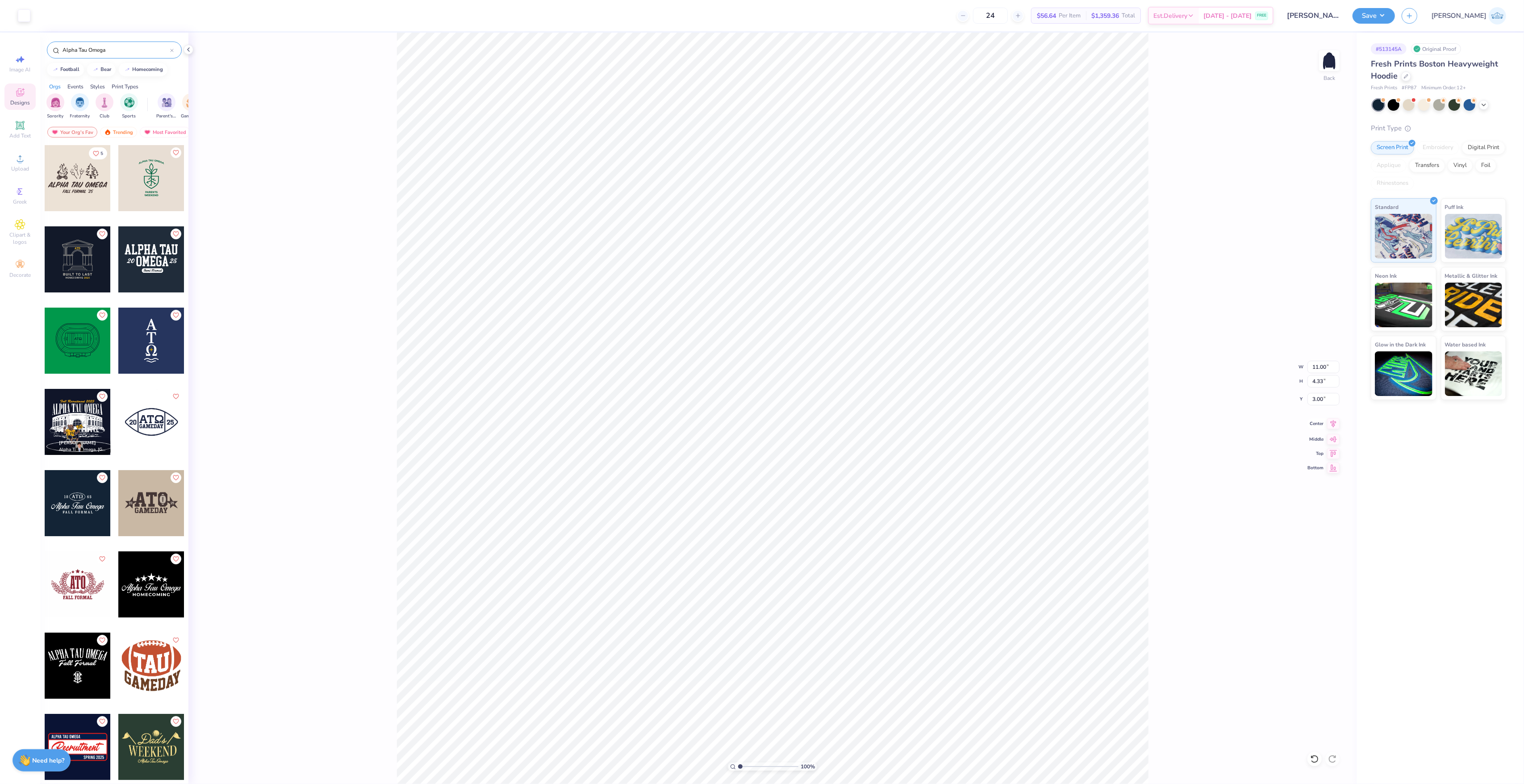
click at [1326, 426] on div "Center" at bounding box center [1323, 423] width 32 height 10
click at [749, 768] on input "range" at bounding box center [768, 766] width 60 height 8
drag, startPoint x: 749, startPoint y: 768, endPoint x: 749, endPoint y: 774, distance: 6.0
click at [749, 770] on input "range" at bounding box center [768, 766] width 60 height 8
drag, startPoint x: 752, startPoint y: 768, endPoint x: 745, endPoint y: 765, distance: 7.6
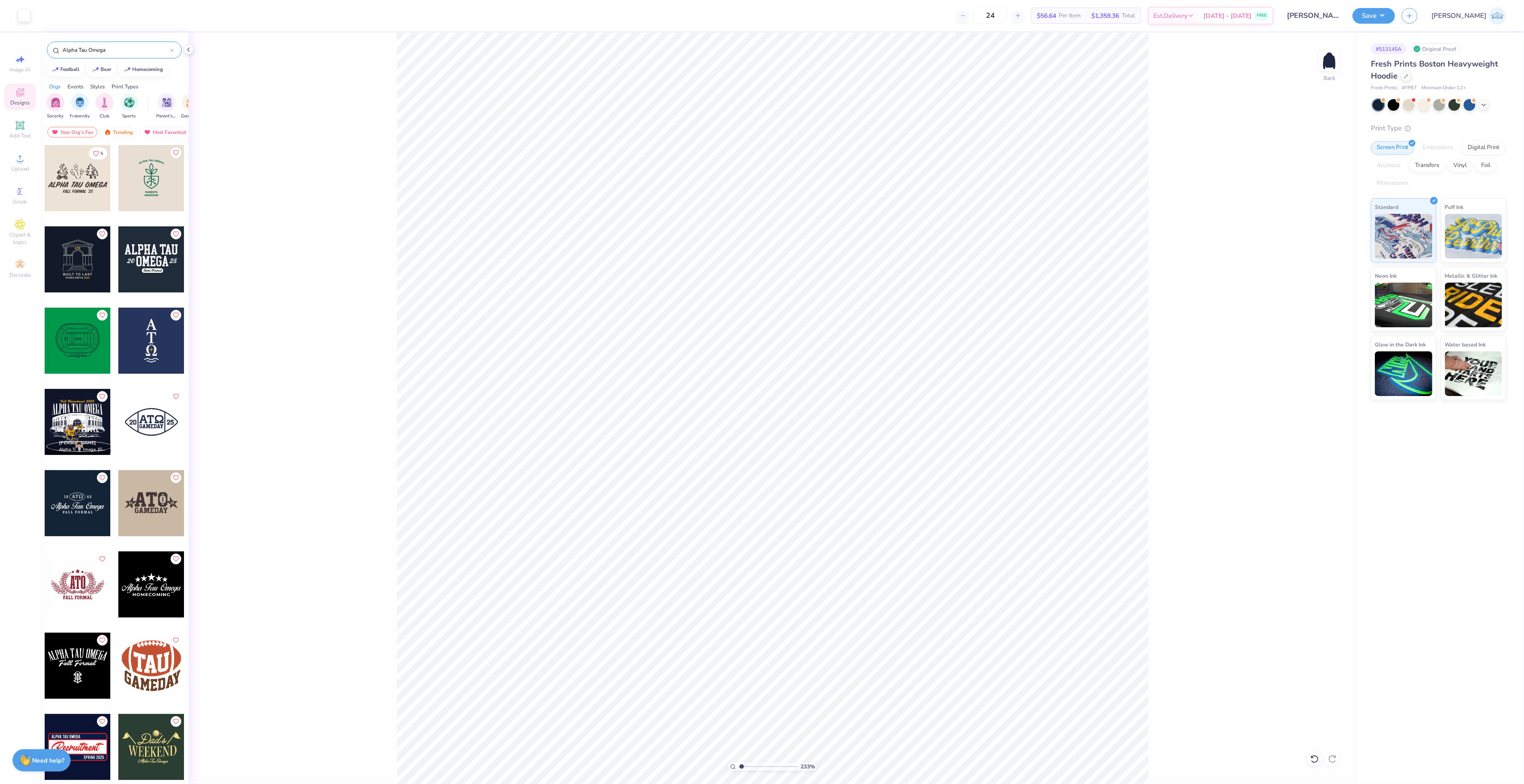
click at [742, 768] on input "range" at bounding box center [768, 766] width 60 height 8
drag, startPoint x: 746, startPoint y: 765, endPoint x: 742, endPoint y: 762, distance: 5.0
click at [742, 762] on input "range" at bounding box center [768, 766] width 60 height 8
click at [751, 762] on div "134 %" at bounding box center [773, 408] width 751 height 751
click at [754, 763] on input "range" at bounding box center [768, 766] width 60 height 8
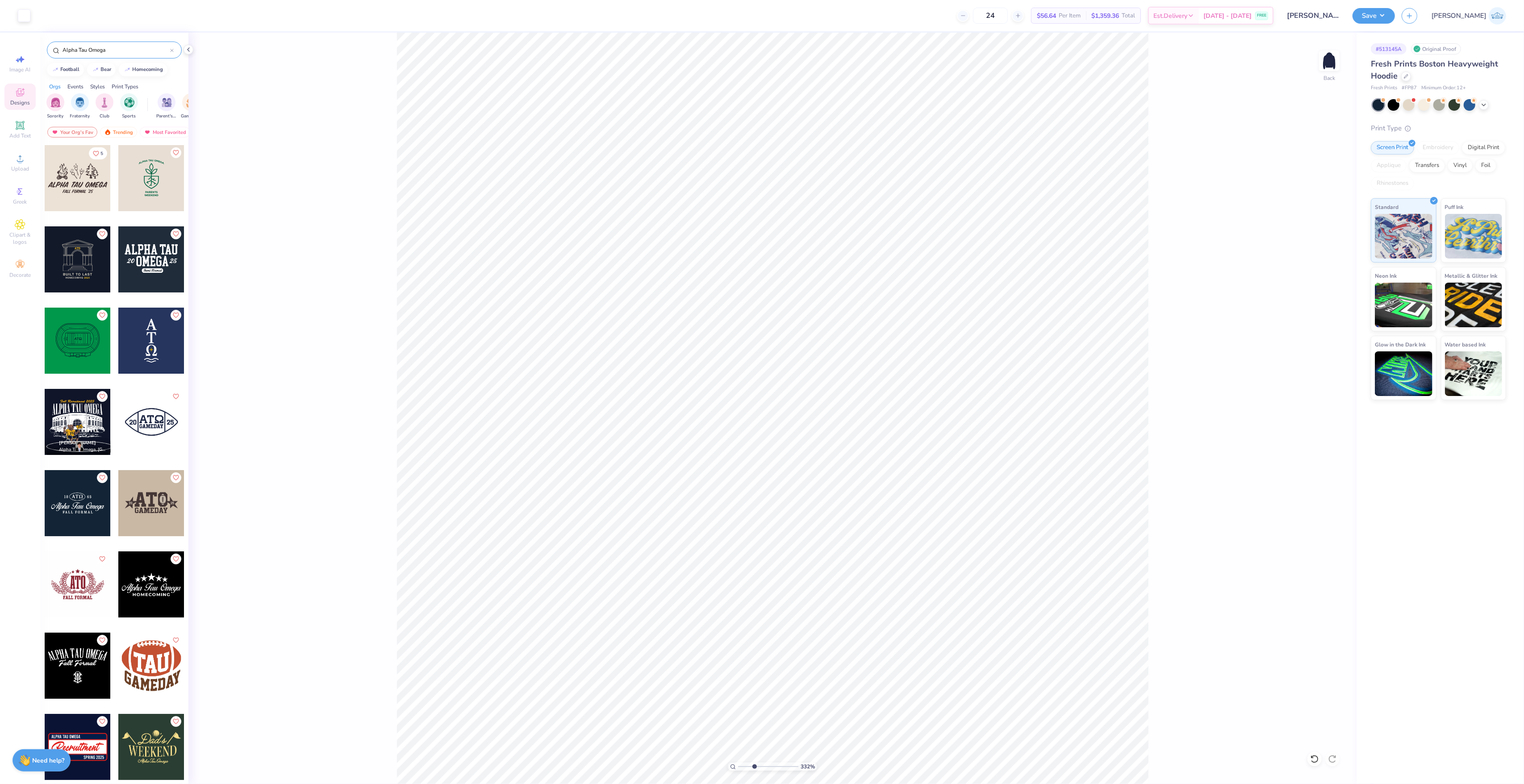
drag, startPoint x: 750, startPoint y: 763, endPoint x: 754, endPoint y: 767, distance: 5.7
click at [754, 767] on input "range" at bounding box center [768, 766] width 60 height 8
click at [745, 770] on input "range" at bounding box center [768, 766] width 60 height 8
type input "2.63"
click at [750, 768] on input "range" at bounding box center [768, 766] width 60 height 8
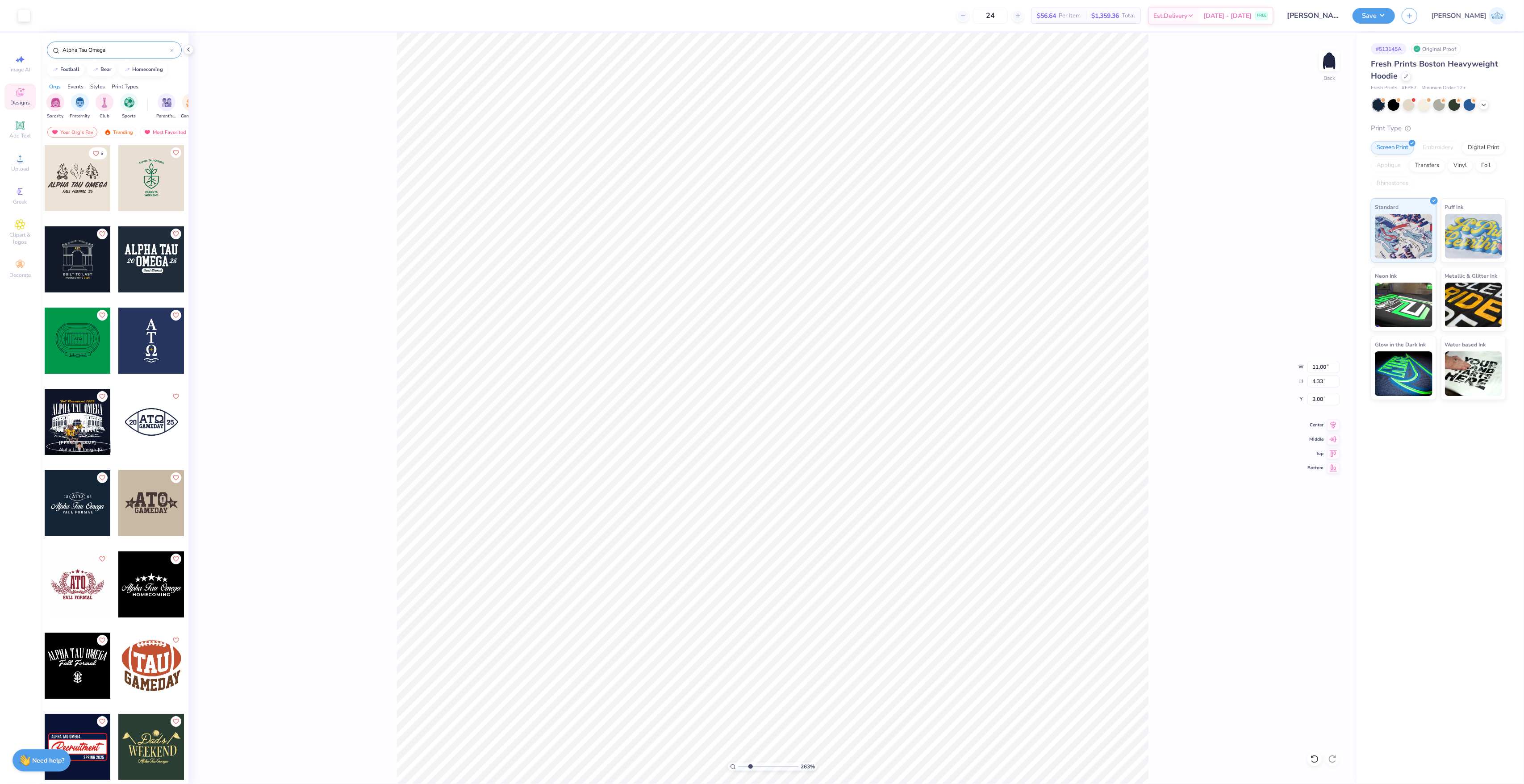
type input "2.32"
type input "0.78"
type input "3.40"
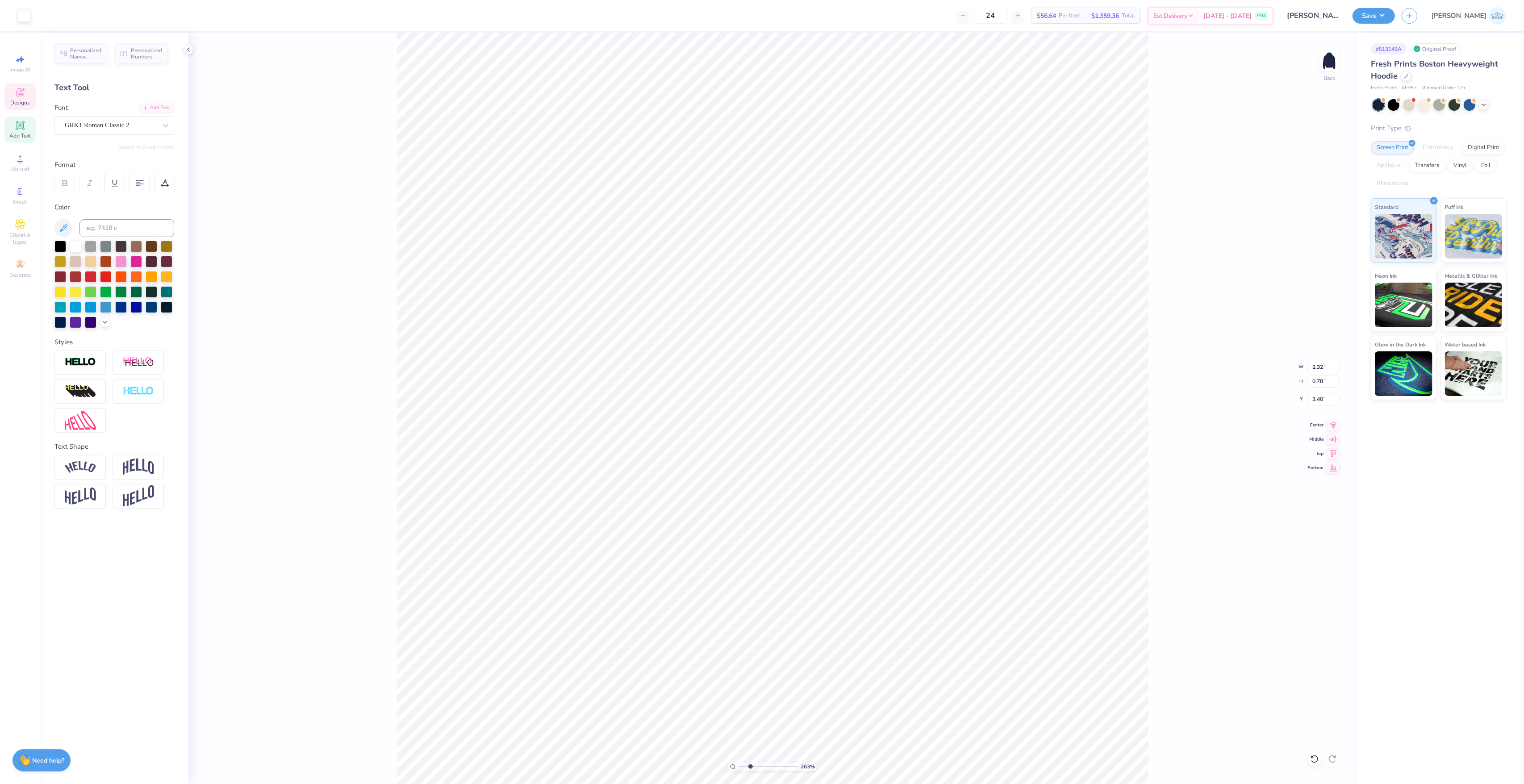
scroll to position [9, 1]
drag, startPoint x: 746, startPoint y: 770, endPoint x: 749, endPoint y: 782, distance: 12.4
click at [749, 770] on input "range" at bounding box center [768, 766] width 60 height 8
click at [750, 767] on input "range" at bounding box center [768, 766] width 60 height 8
type input "1"
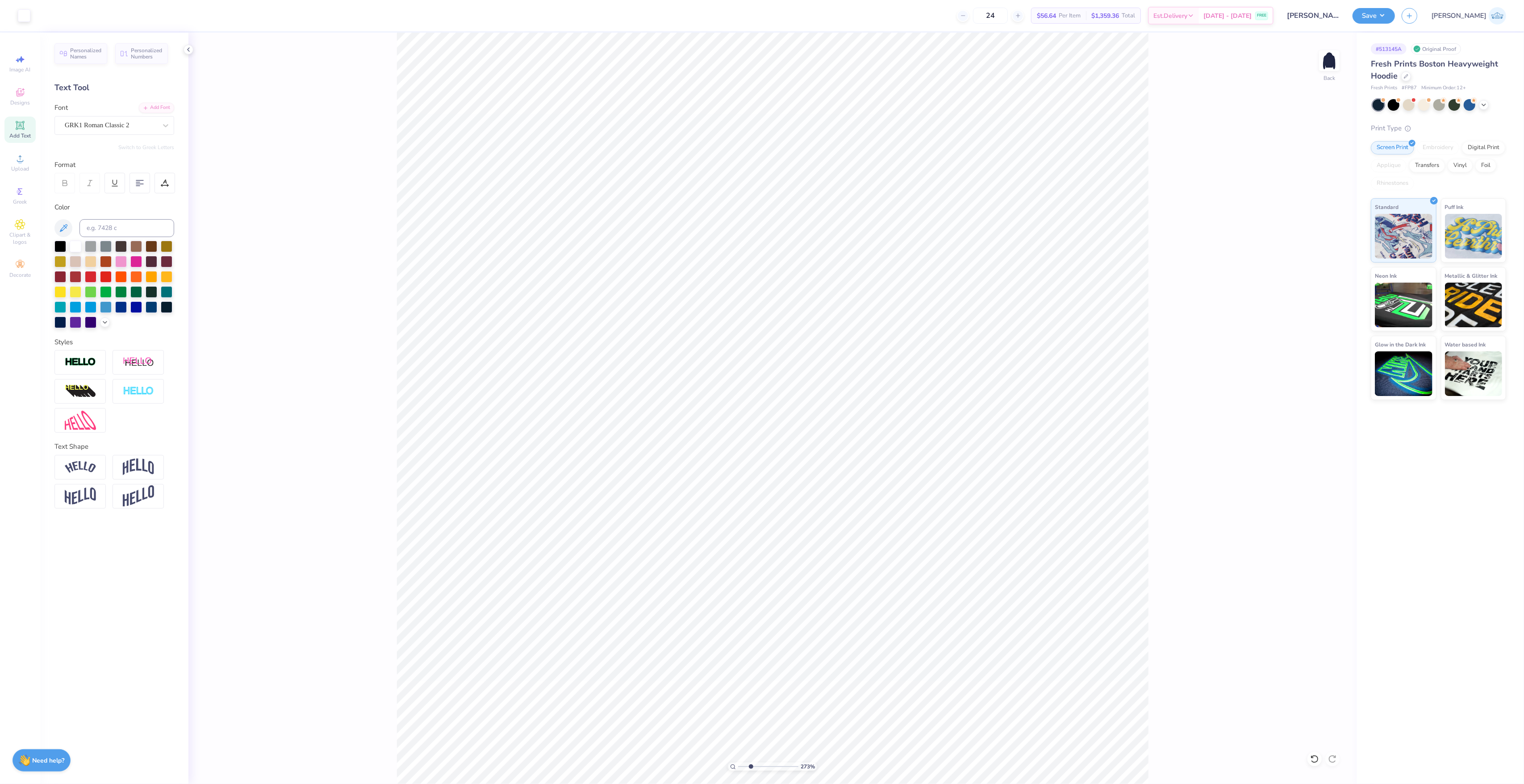
click at [738, 763] on input "range" at bounding box center [768, 766] width 60 height 8
click at [1406, 73] on icon at bounding box center [1406, 75] width 4 height 4
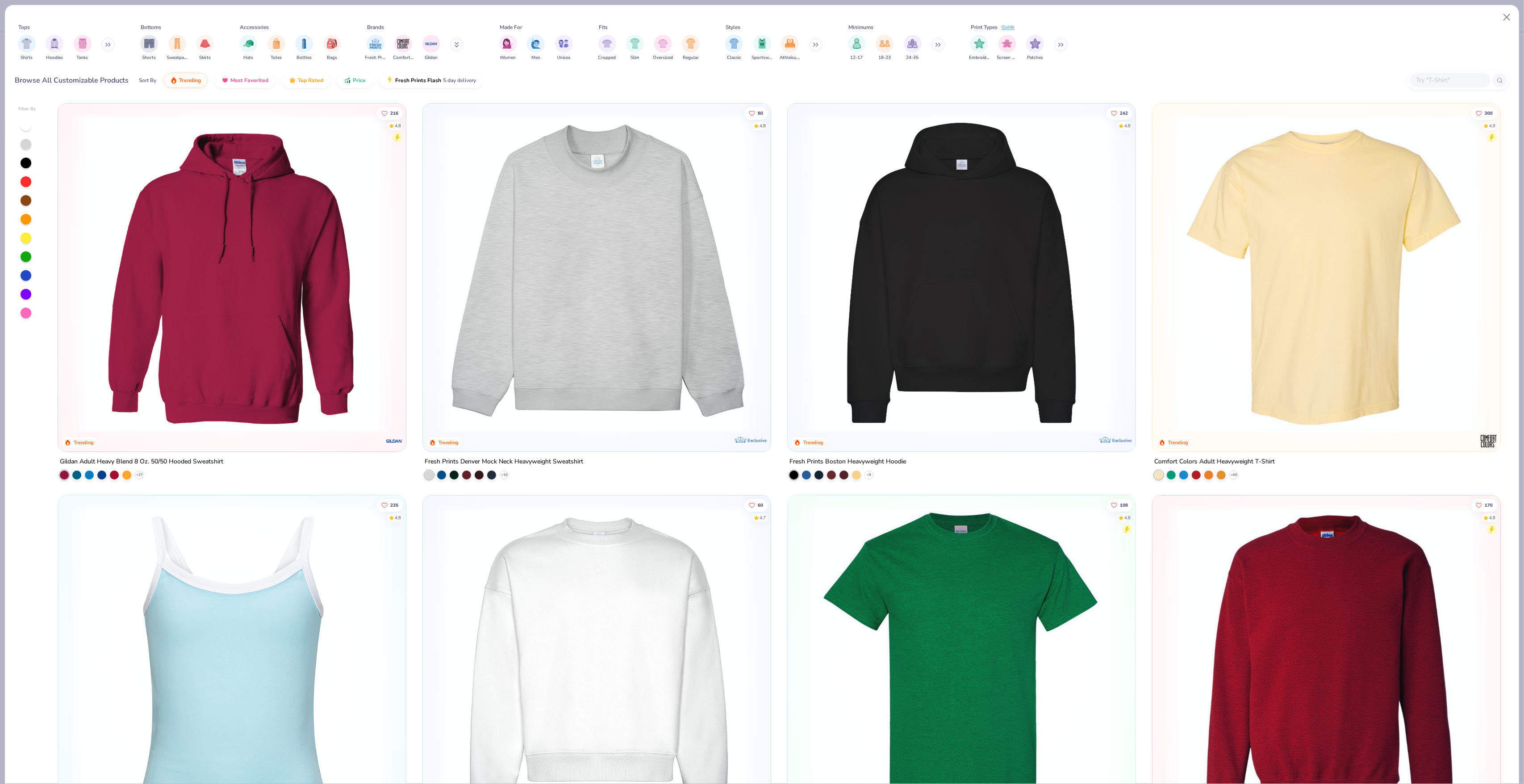
click at [1445, 84] on input "text" at bounding box center [1450, 80] width 69 height 10
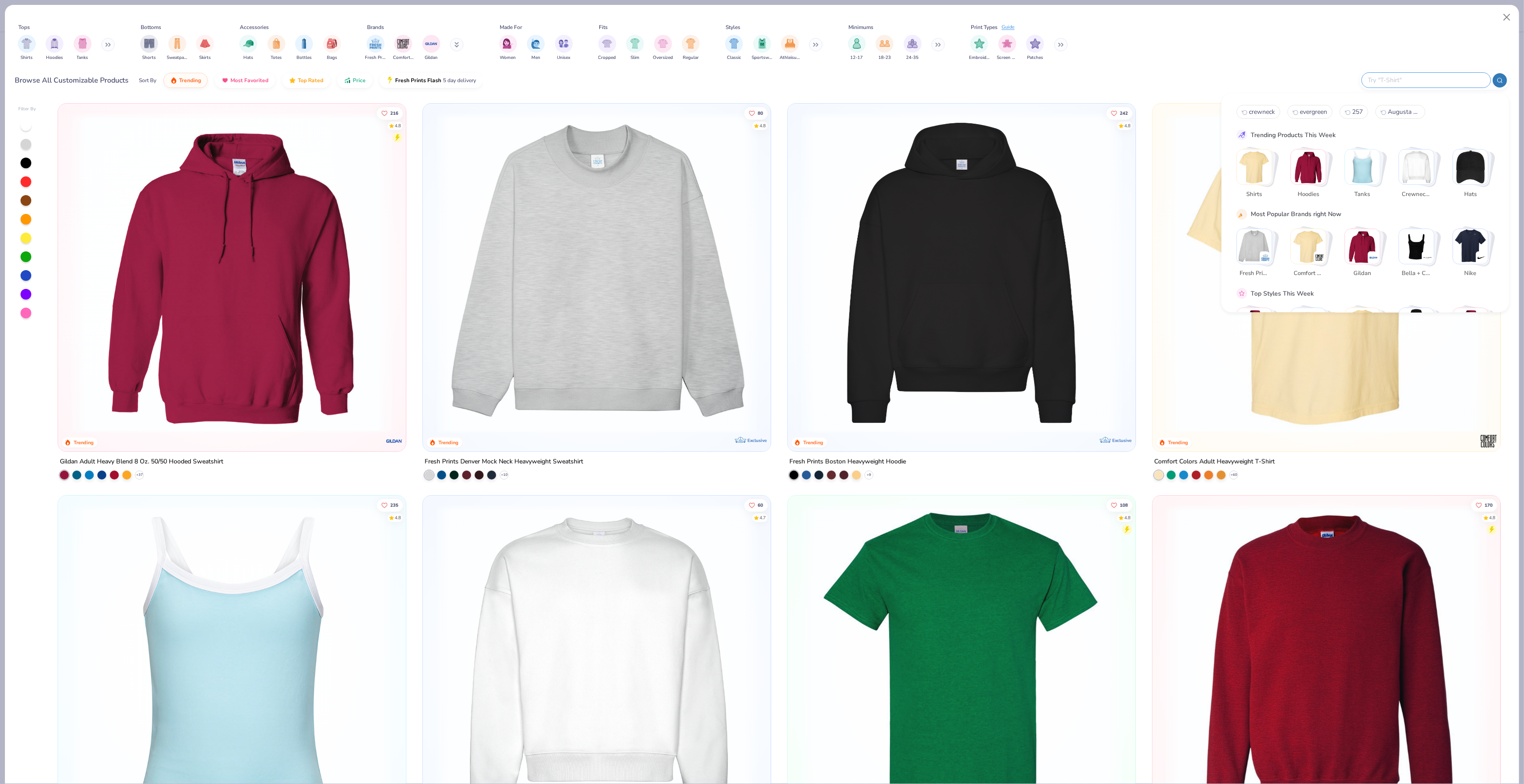
paste input "comfort colors"
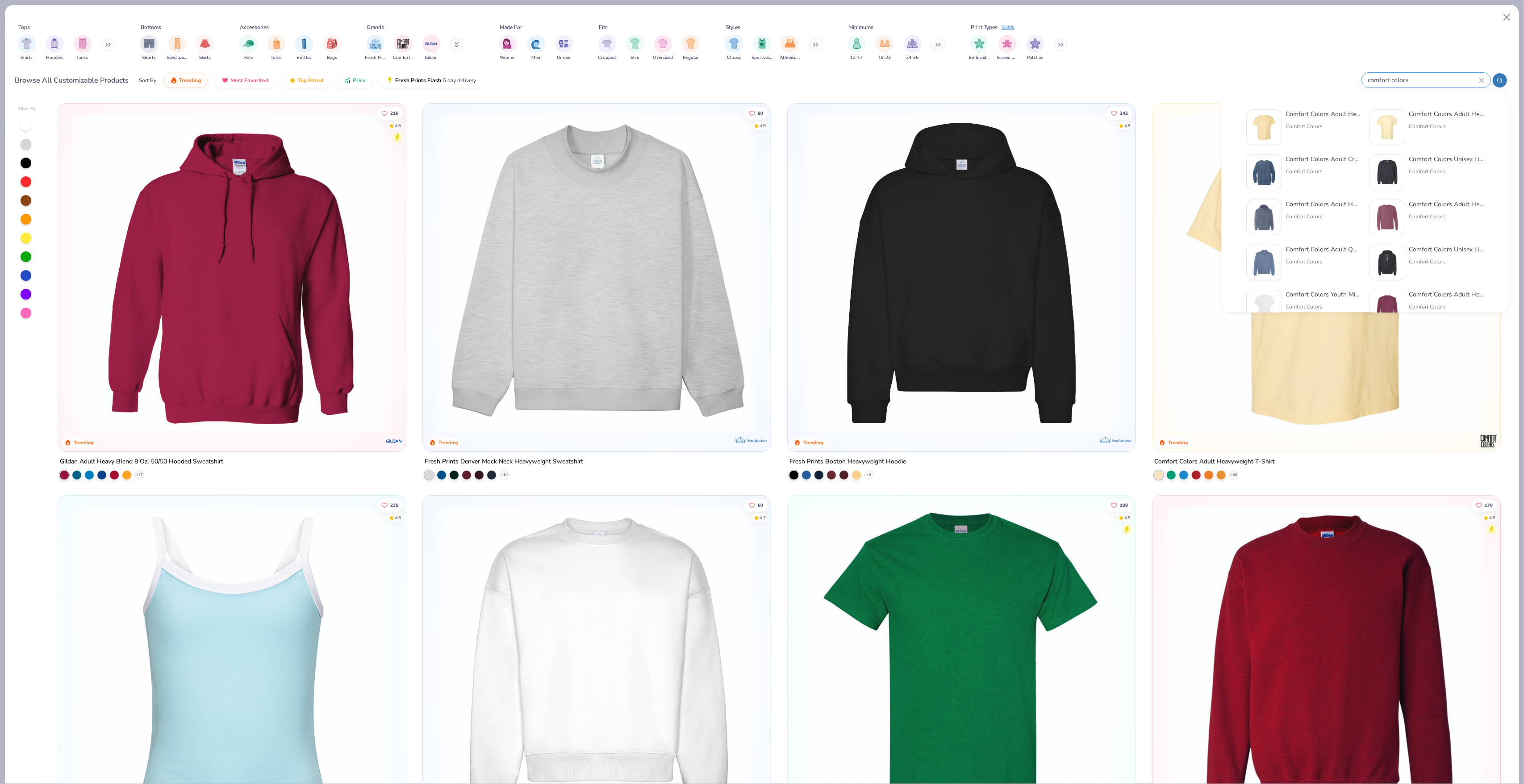
type input "comfort colors"
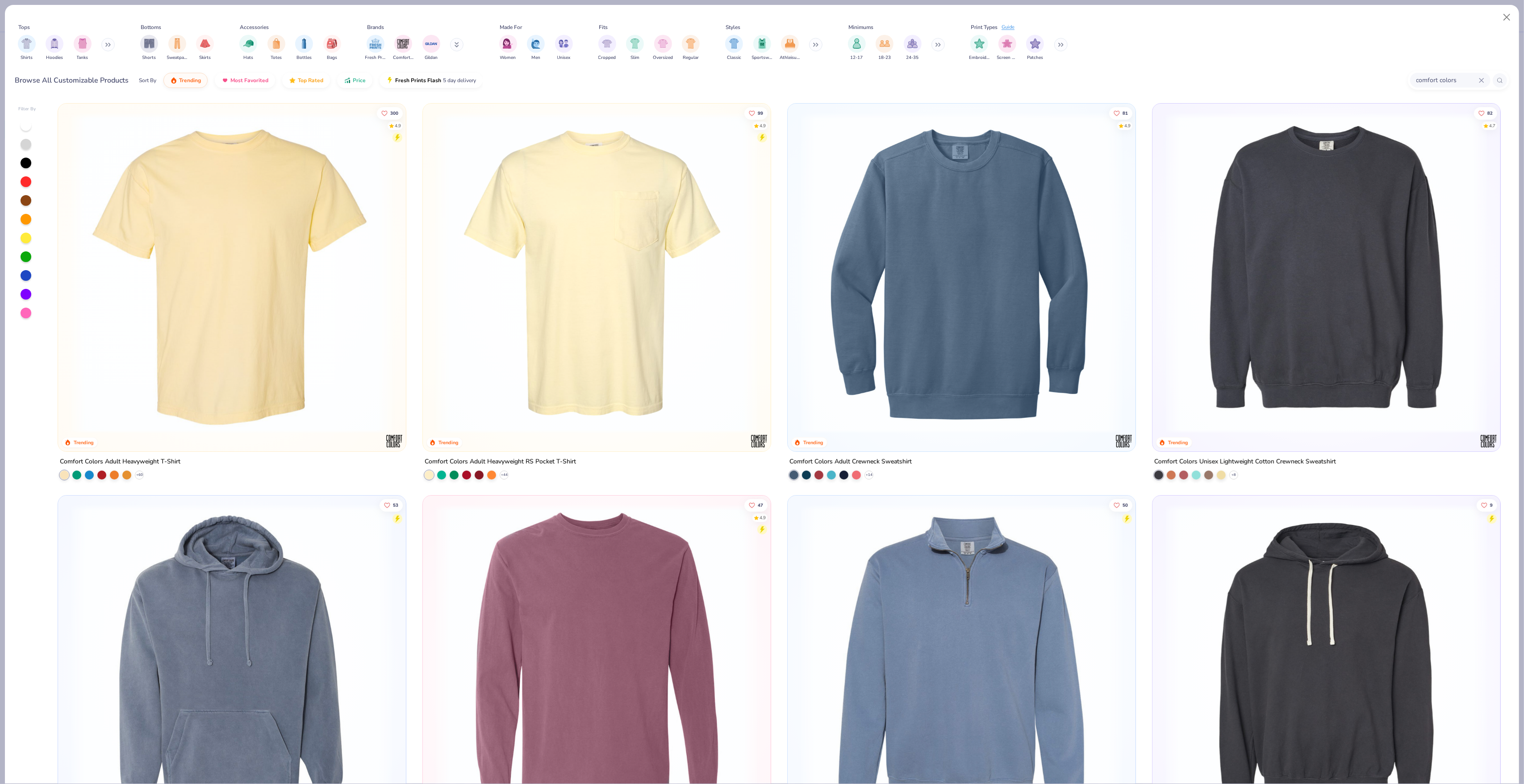
click at [250, 251] on img at bounding box center [232, 273] width 330 height 321
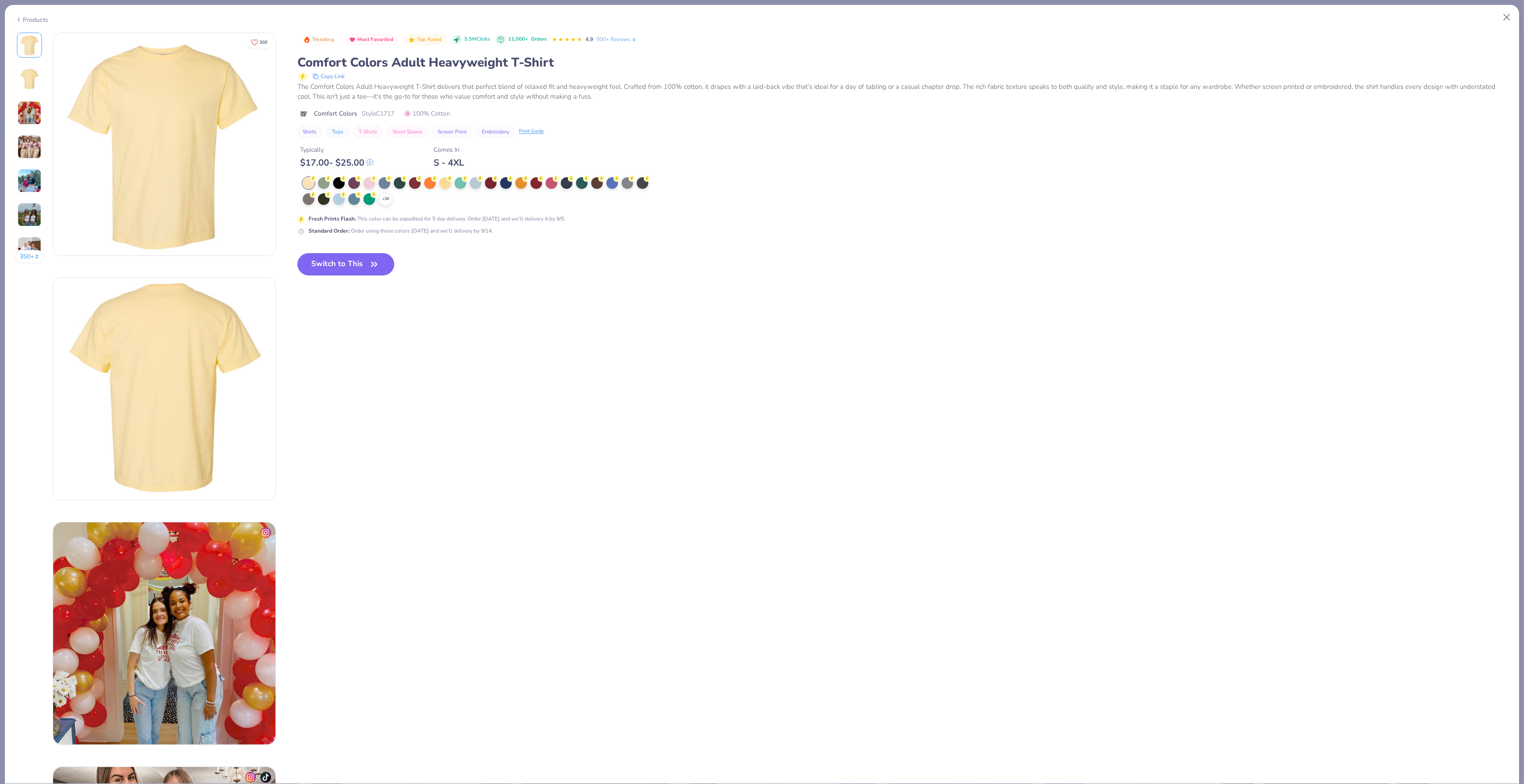
click at [345, 258] on button "Switch to This" at bounding box center [345, 264] width 97 height 22
click at [0, 0] on polyline at bounding box center [0, 0] width 0 height 0
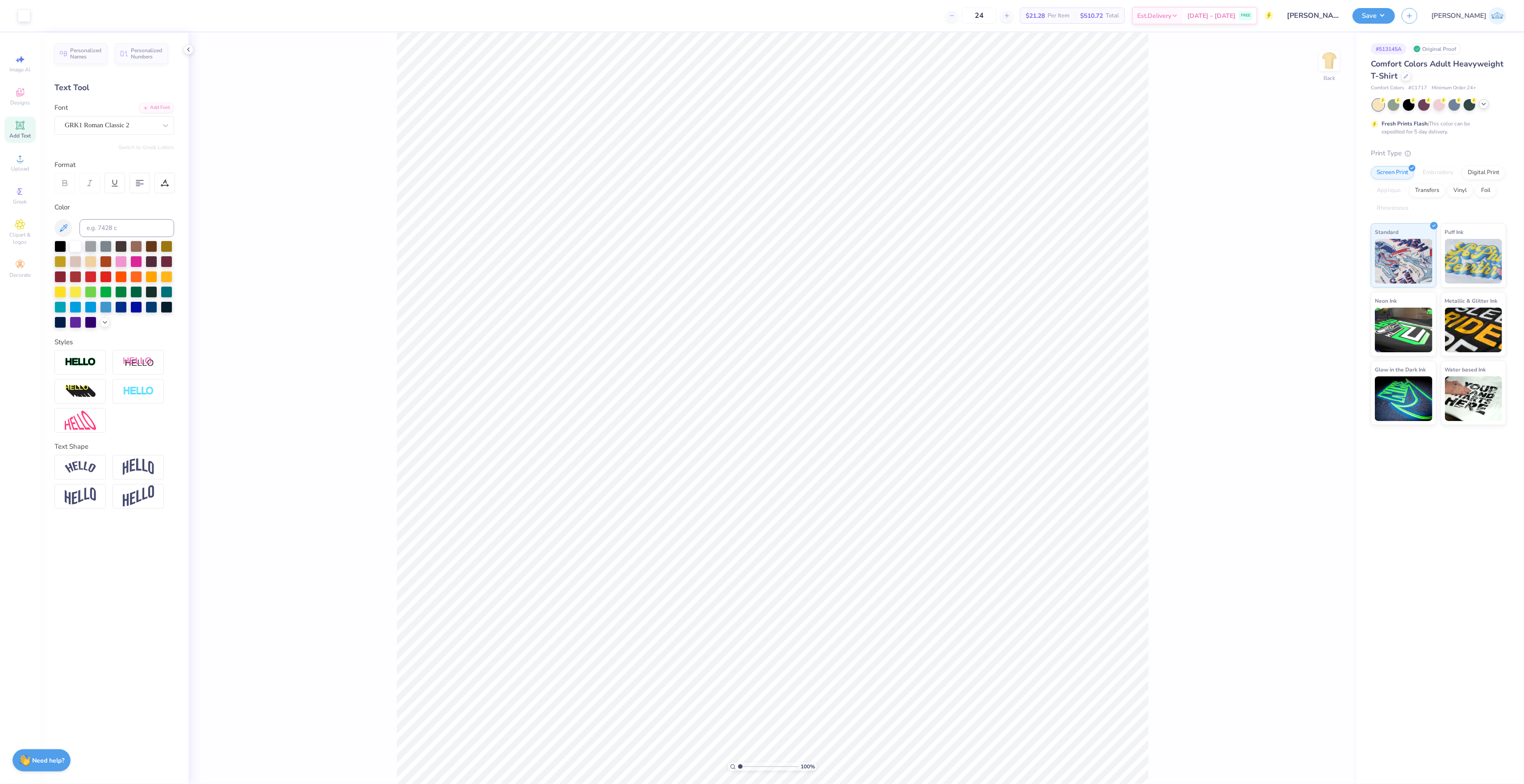
click at [1481, 106] on icon at bounding box center [1483, 104] width 7 height 7
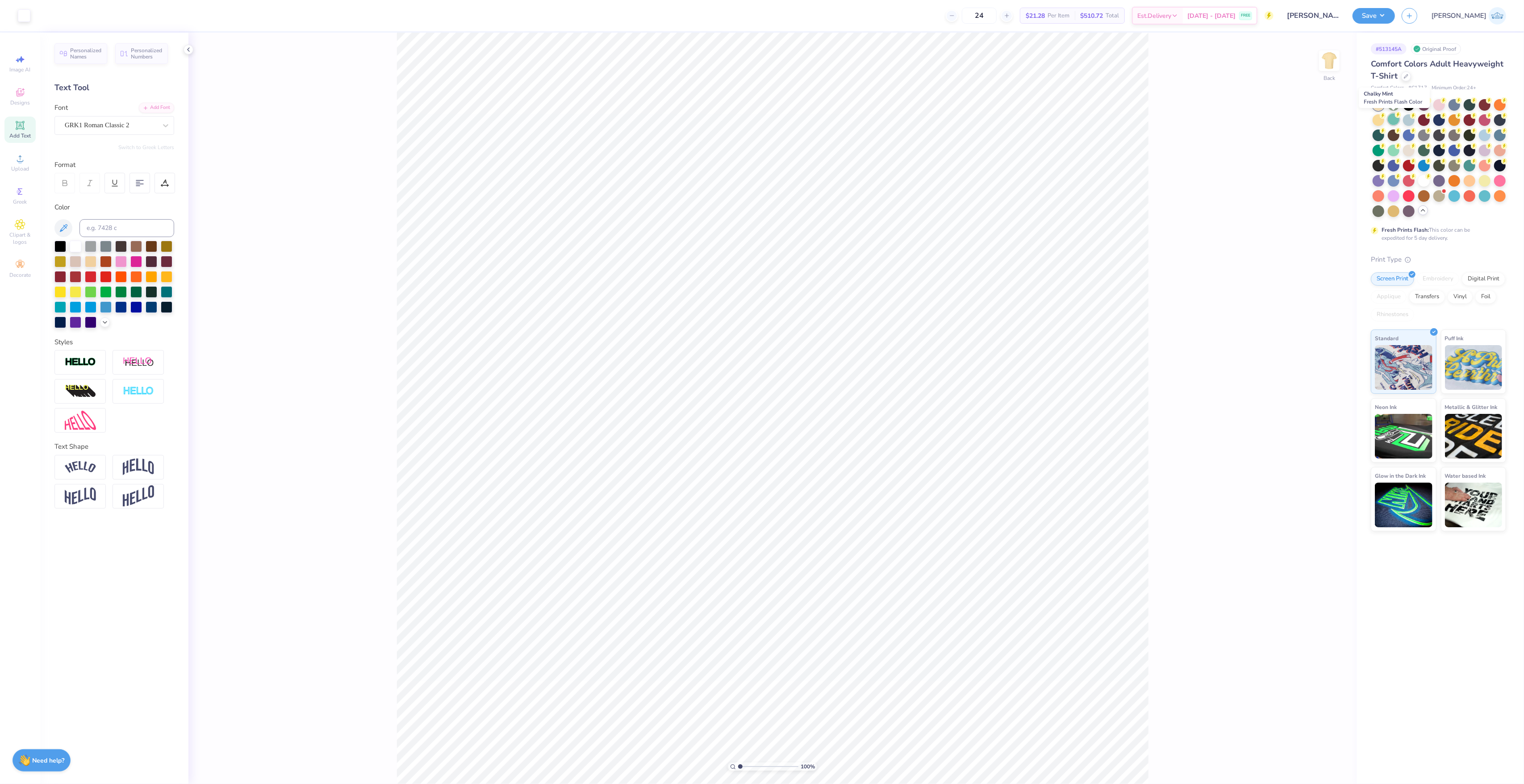
click at [1394, 122] on div at bounding box center [1393, 118] width 11 height 11
click at [1411, 105] on div at bounding box center [1408, 104] width 11 height 11
drag, startPoint x: 1469, startPoint y: 170, endPoint x: 1379, endPoint y: 183, distance: 90.9
click at [1469, 170] on div at bounding box center [1469, 165] width 11 height 11
click at [1391, 138] on div at bounding box center [1393, 134] width 11 height 11
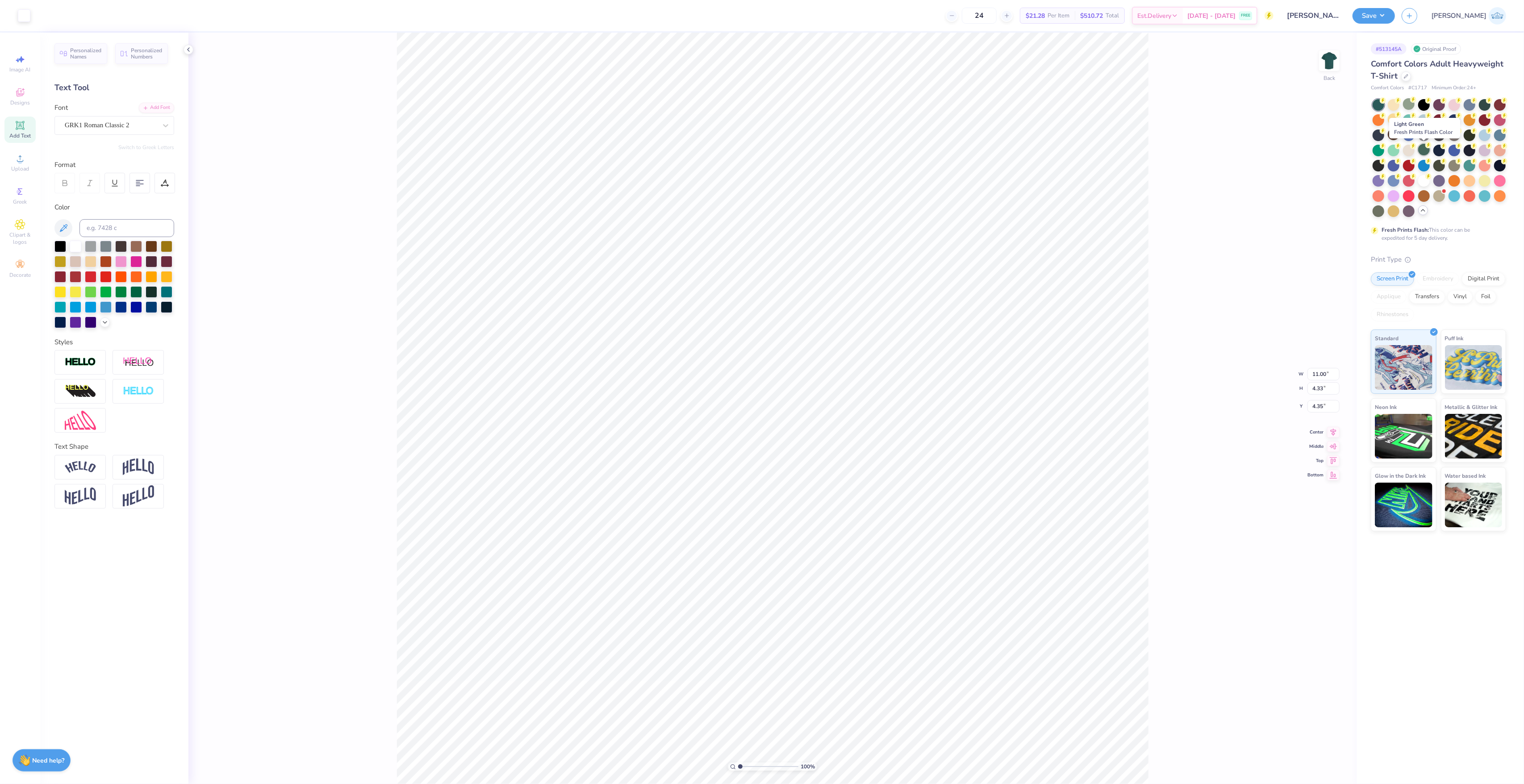
click at [1426, 153] on div at bounding box center [1423, 149] width 11 height 11
click at [1406, 122] on div at bounding box center [1408, 118] width 11 height 11
click at [388, 172] on div "100 % Back" at bounding box center [772, 408] width 1168 height 751
click at [1377, 136] on div at bounding box center [1377, 134] width 11 height 11
click at [1395, 153] on div at bounding box center [1393, 149] width 11 height 11
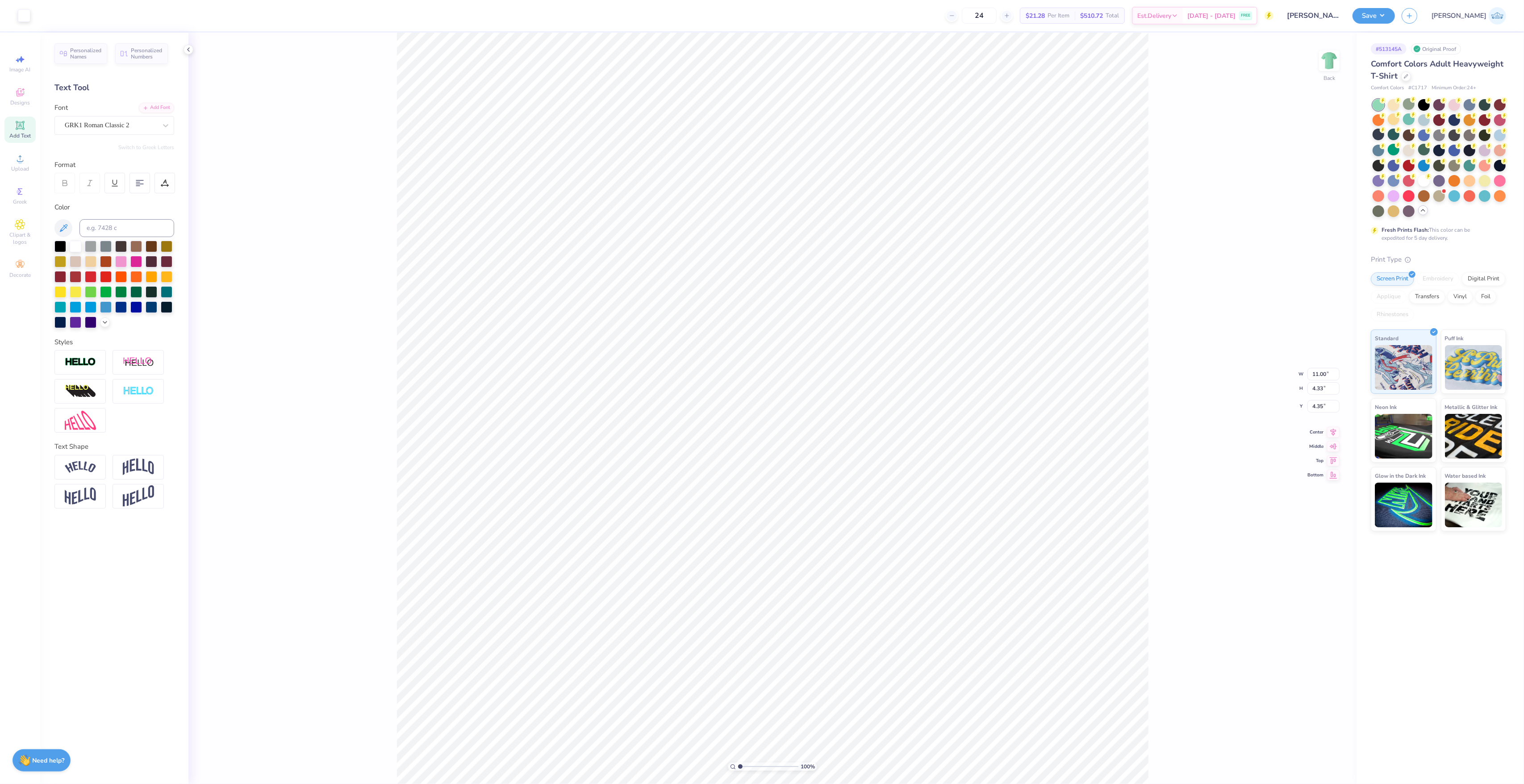
click at [1426, 215] on div at bounding box center [1439, 158] width 134 height 117
click at [1410, 100] on icon at bounding box center [1413, 99] width 6 height 6
click at [1375, 139] on div at bounding box center [1377, 134] width 11 height 11
click at [1375, 143] on div at bounding box center [1439, 158] width 134 height 117
click at [1377, 147] on div at bounding box center [1377, 149] width 11 height 11
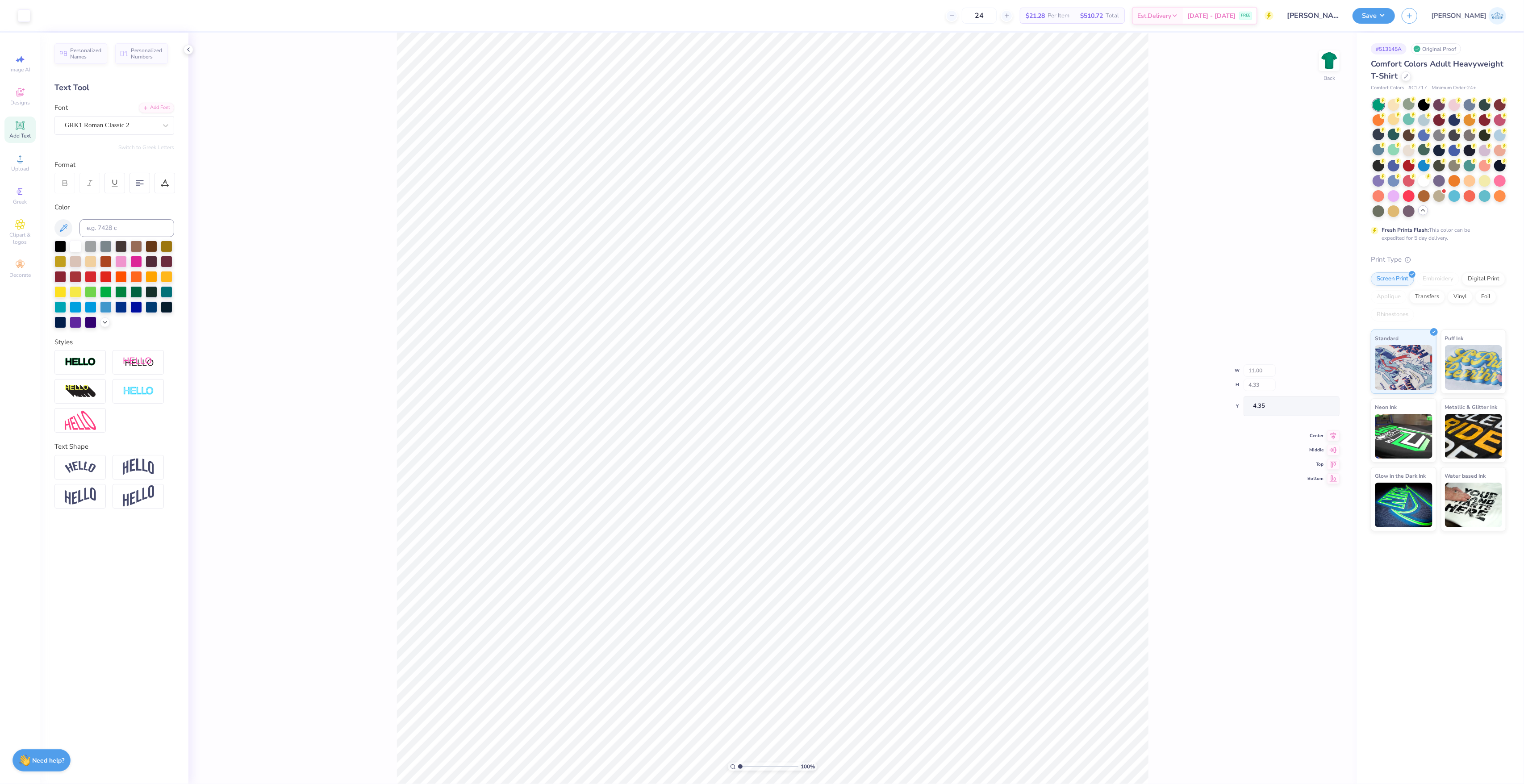
type input "2.32"
type input "6.36"
click at [1469, 169] on div at bounding box center [1469, 164] width 11 height 11
click at [1413, 100] on icon at bounding box center [1413, 99] width 3 height 4
click at [1421, 213] on icon at bounding box center [1423, 210] width 7 height 7
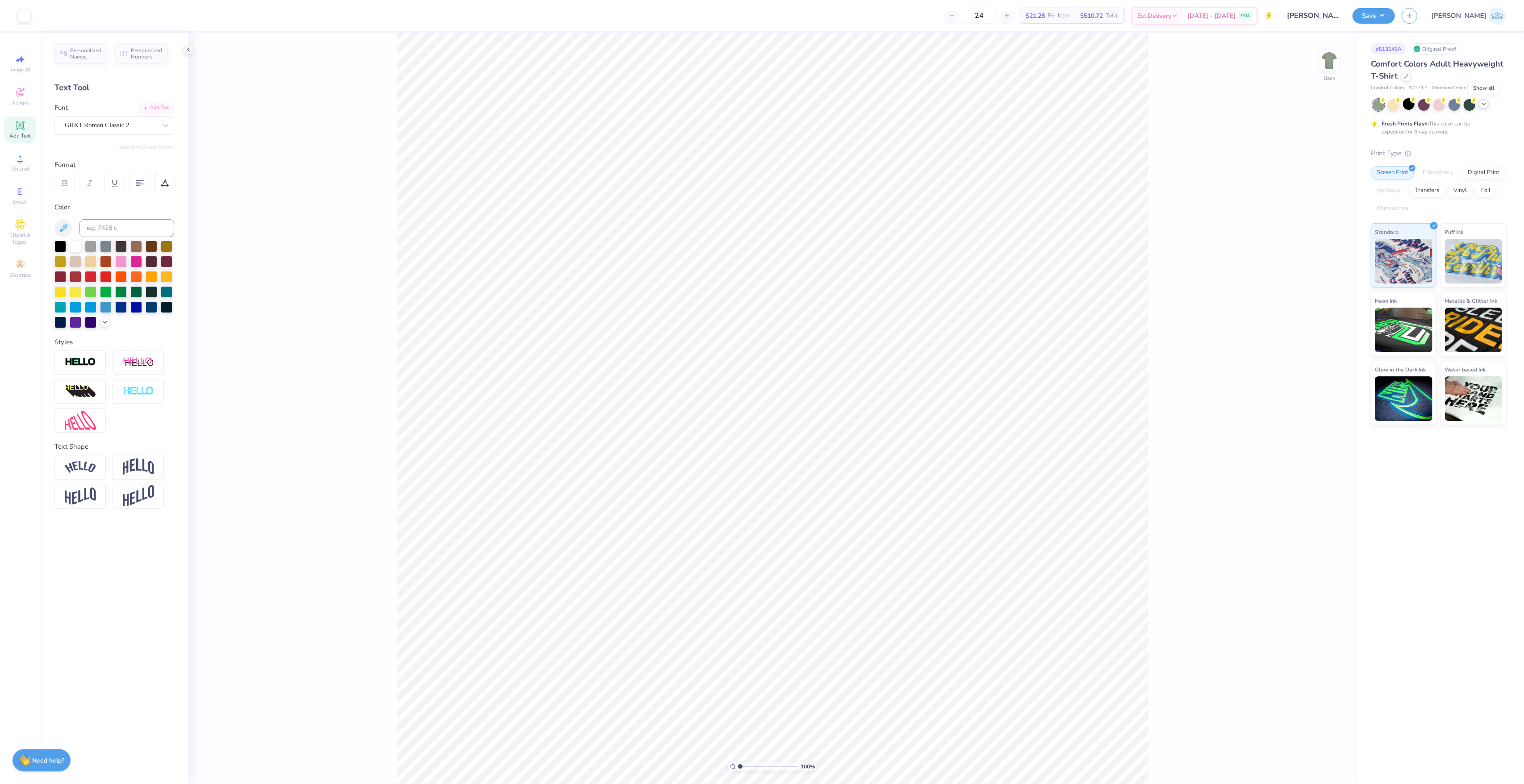
click at [1488, 105] on div at bounding box center [1483, 104] width 9 height 9
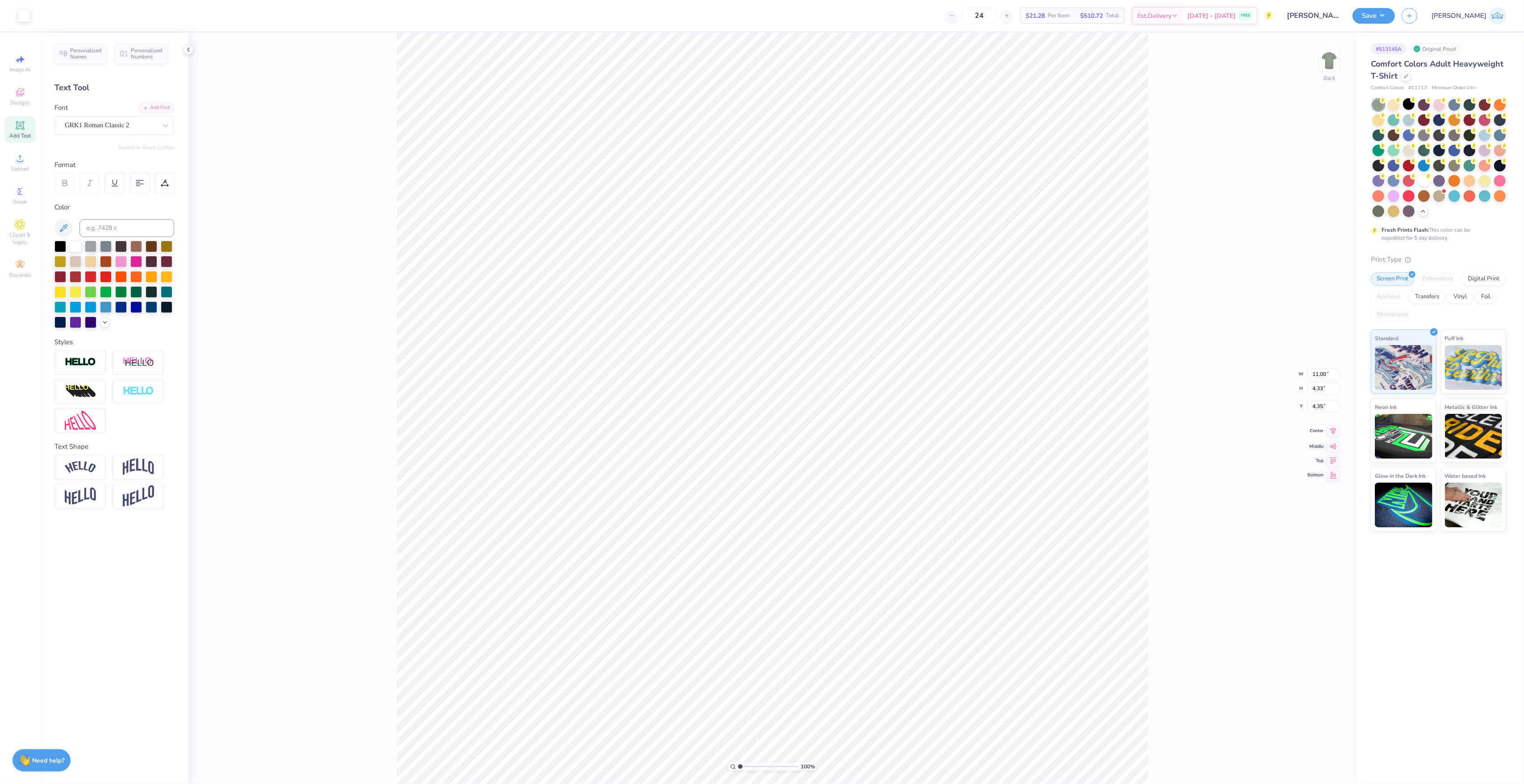
click at [1322, 430] on span "Center" at bounding box center [1315, 430] width 16 height 6
click at [1395, 154] on div at bounding box center [1393, 149] width 11 height 11
click at [1471, 165] on div at bounding box center [1469, 164] width 11 height 11
click at [1402, 75] on div at bounding box center [1405, 75] width 9 height 9
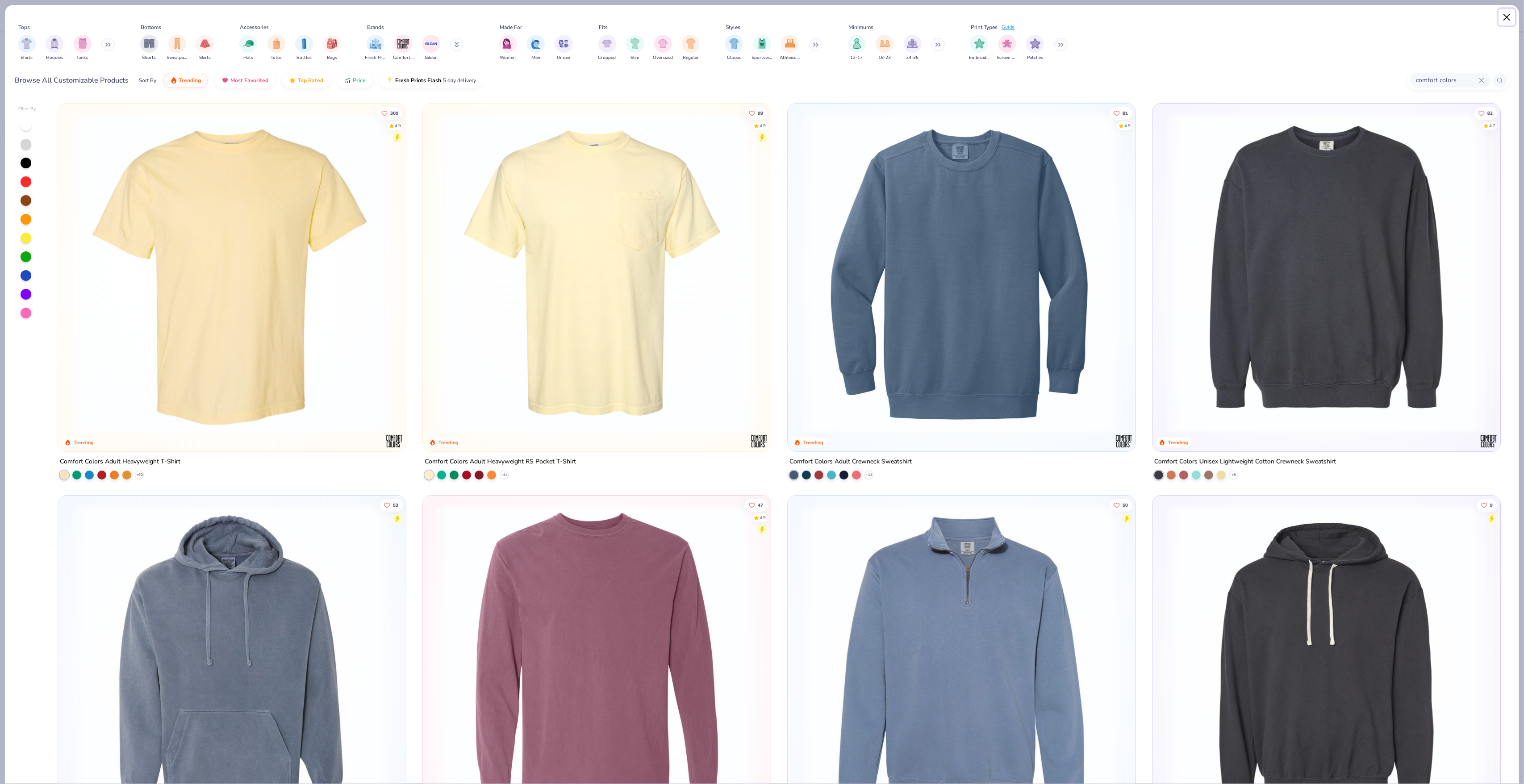
click at [1502, 25] on button "Close" at bounding box center [1507, 17] width 17 height 17
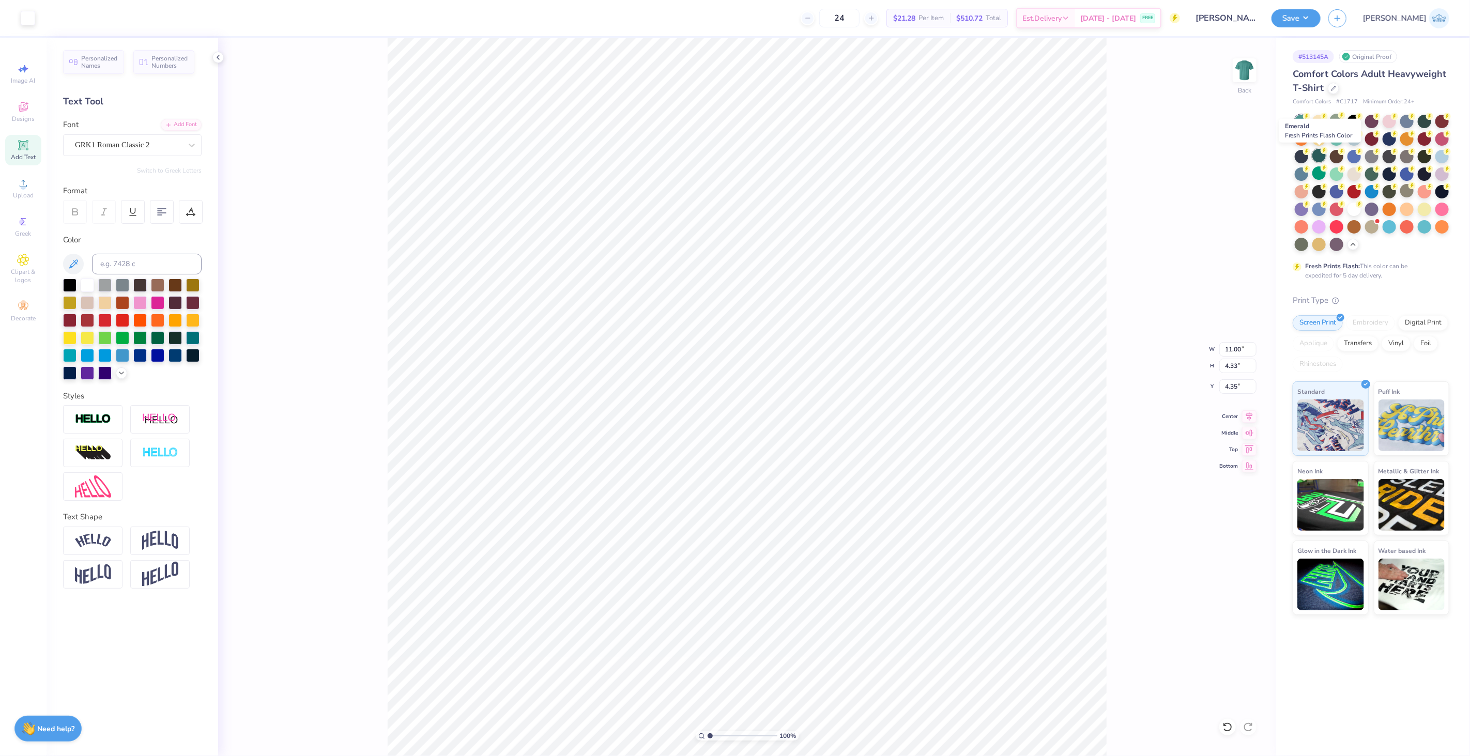
click at [1320, 158] on div at bounding box center [1319, 155] width 13 height 13
click at [1244, 418] on icon at bounding box center [1249, 415] width 14 height 12
click at [1231, 384] on input "4.35" at bounding box center [1238, 387] width 37 height 14
type input "3.00"
click at [348, 272] on div "100 % Back" at bounding box center [747, 397] width 1058 height 719
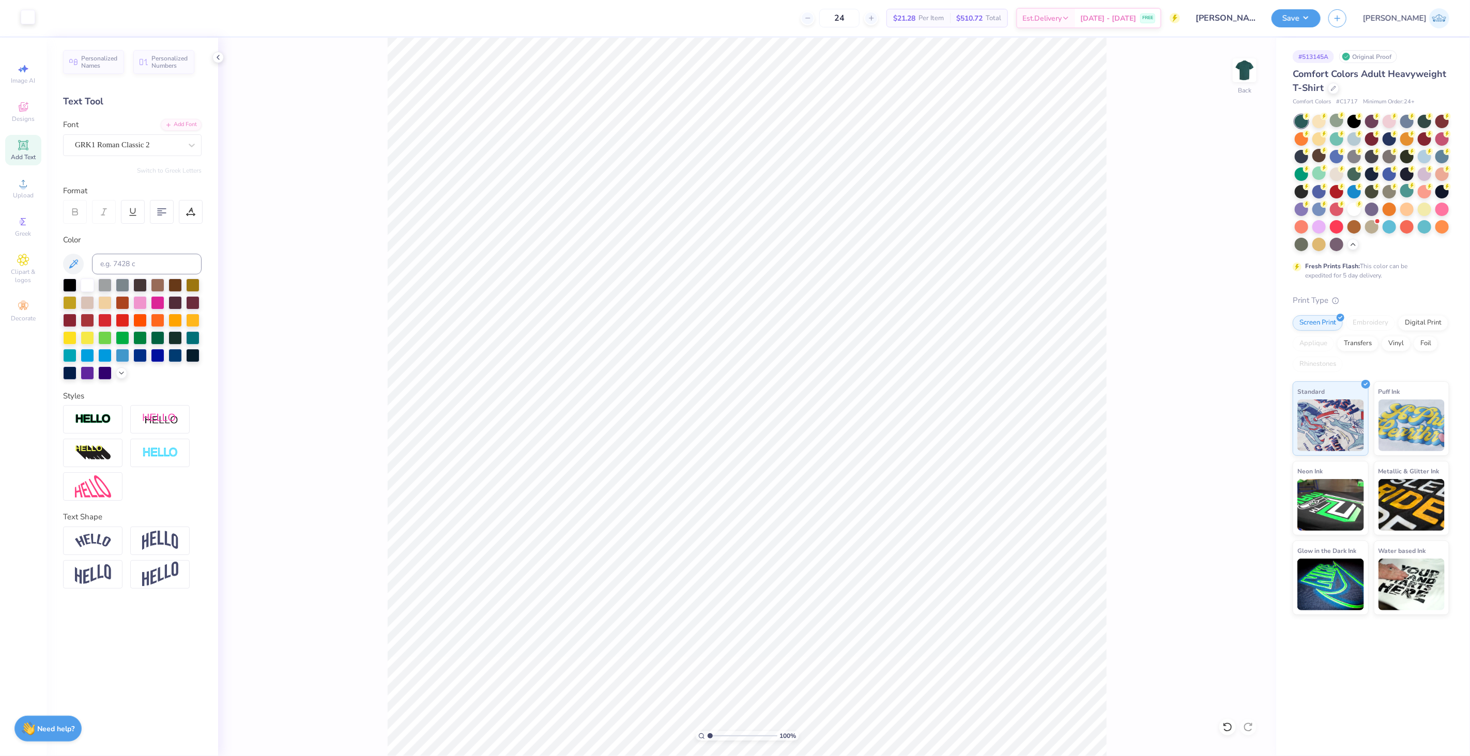
click at [24, 17] on div at bounding box center [28, 17] width 14 height 14
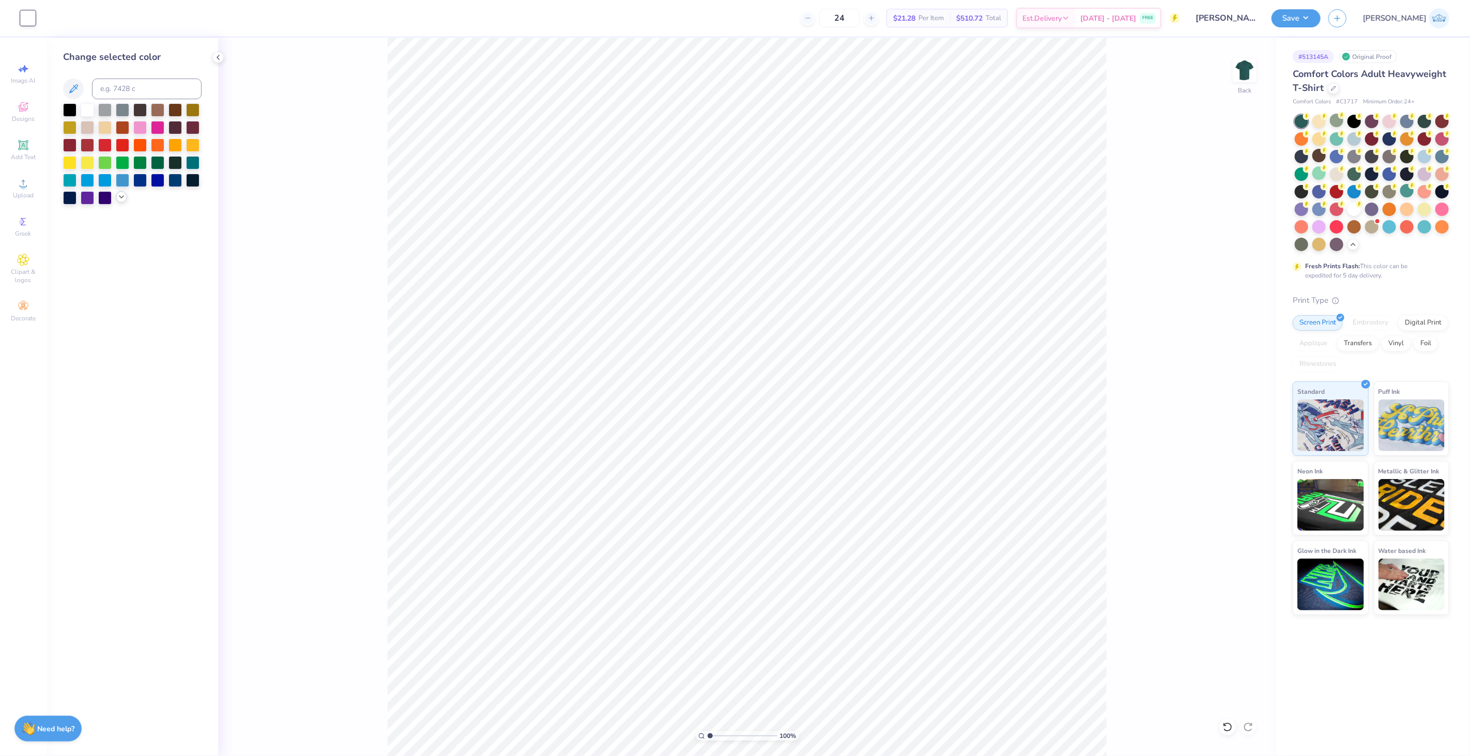
click at [125, 198] on icon at bounding box center [121, 197] width 8 height 8
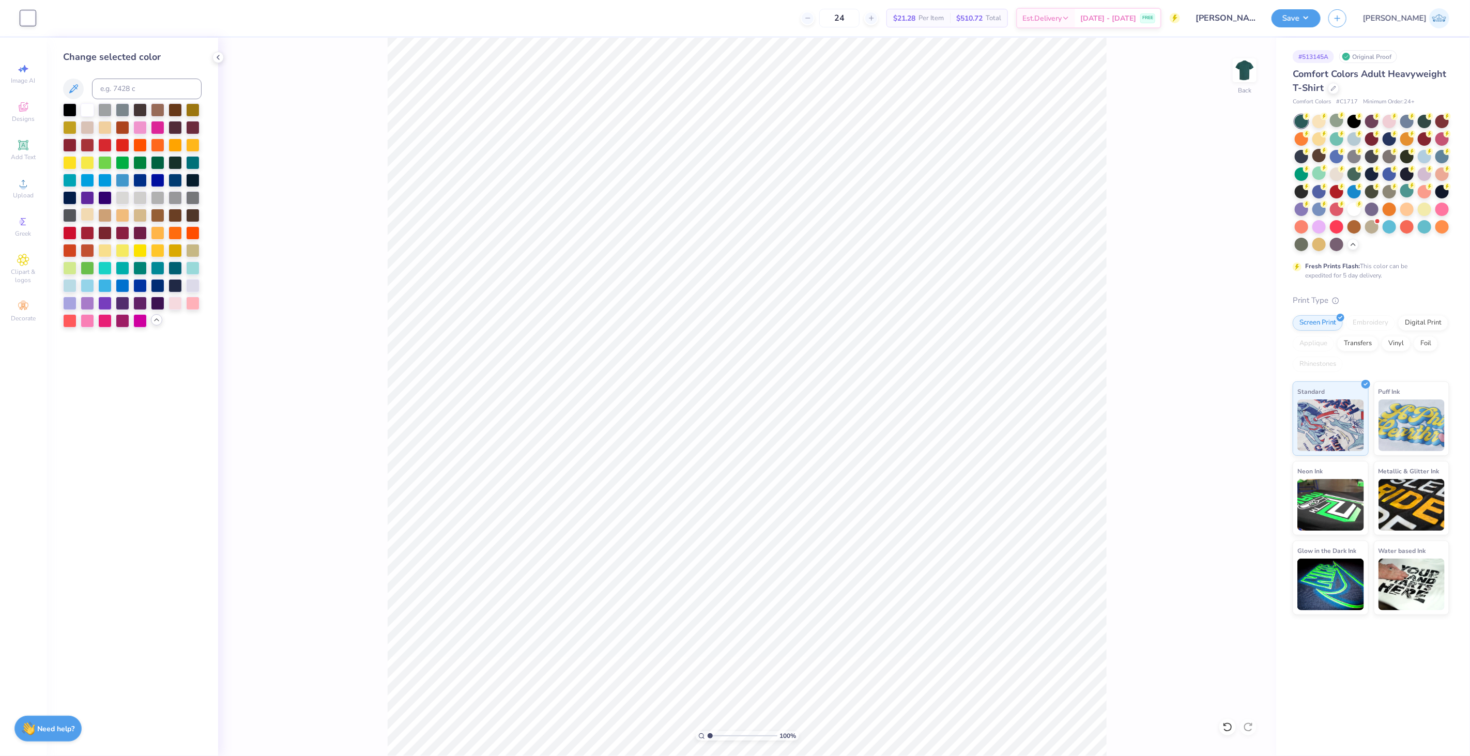
click at [85, 215] on div at bounding box center [87, 214] width 13 height 13
click at [104, 250] on div at bounding box center [104, 249] width 13 height 13
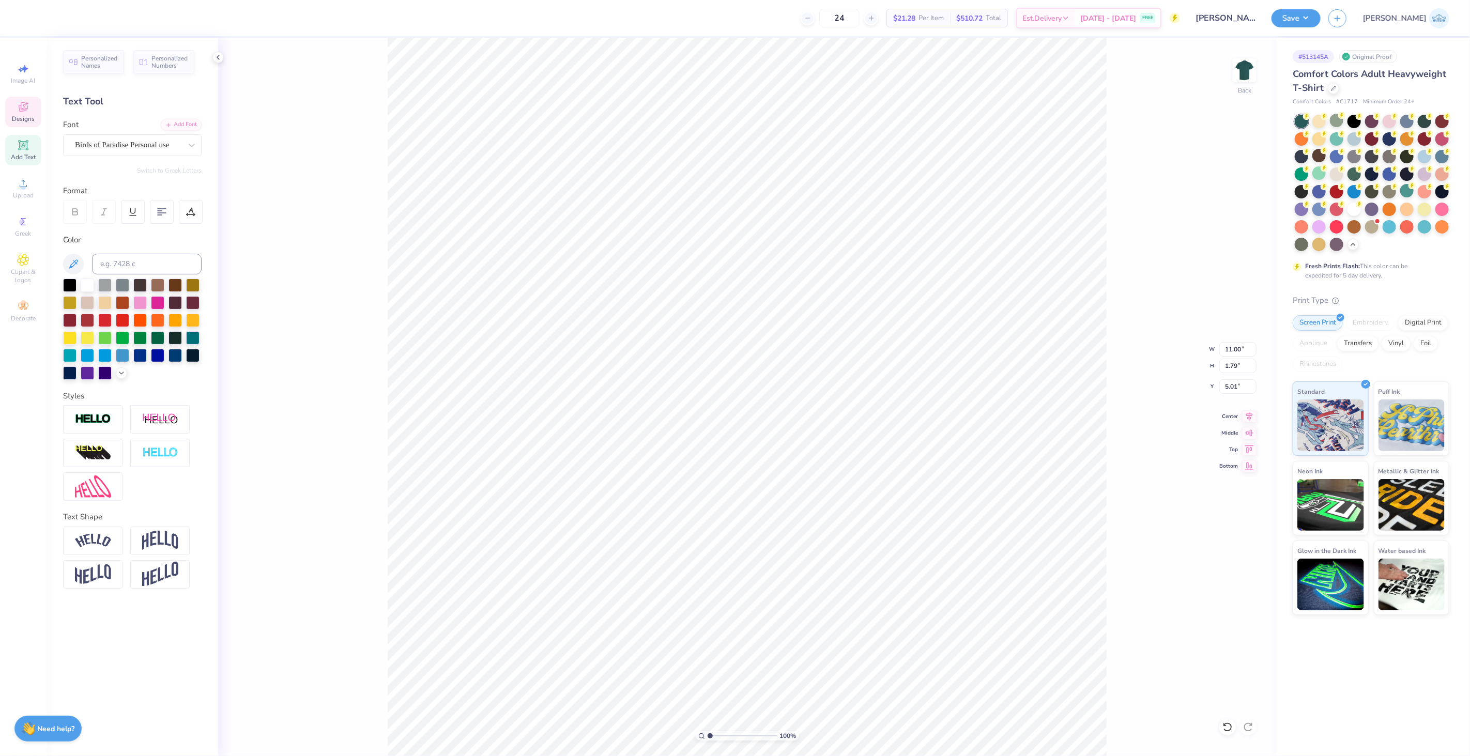
type textarea "Phi Alpha Delta"
click at [1226, 736] on div "100 % Back" at bounding box center [747, 397] width 1058 height 719
click at [1230, 726] on icon at bounding box center [1228, 727] width 10 height 10
type textarea "FTD"
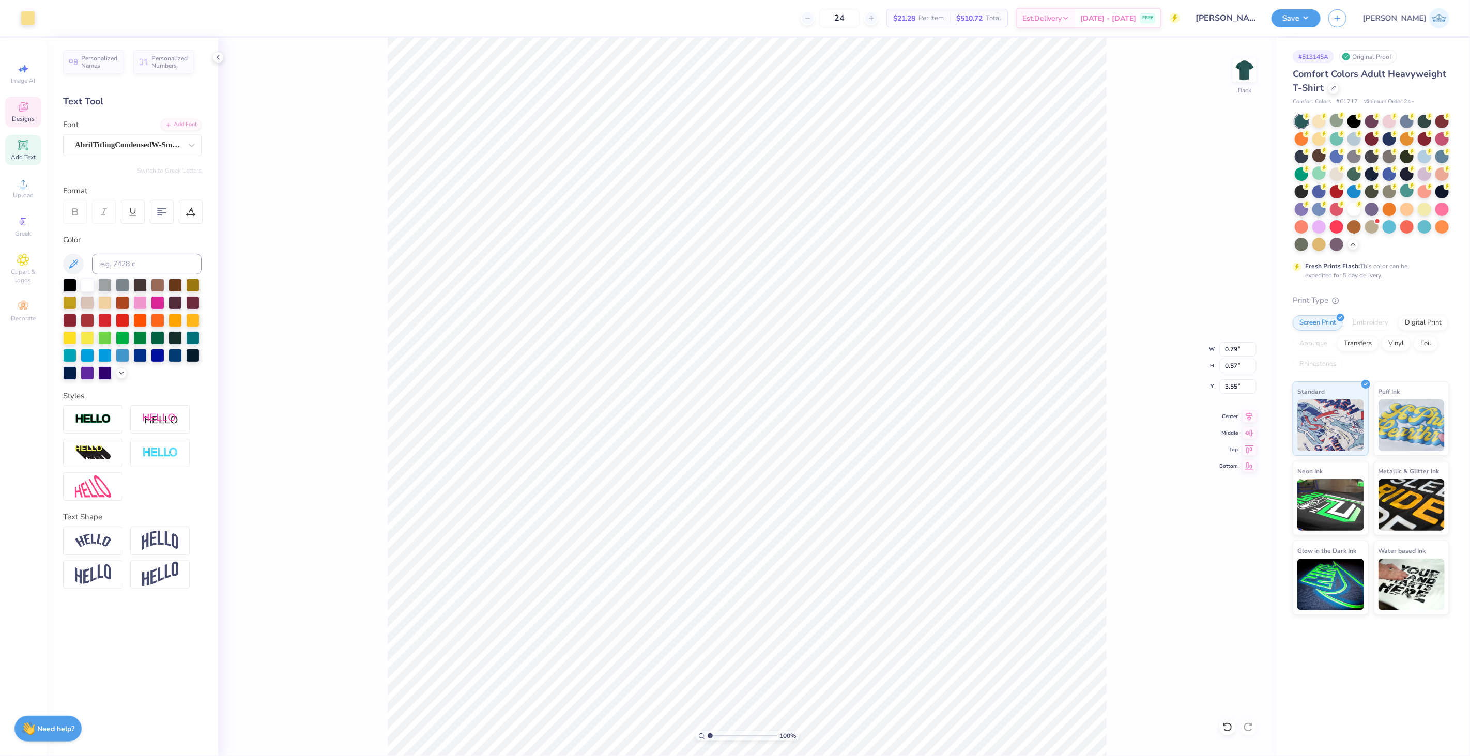
scroll to position [9, 1]
type textarea "20"
type input "0.84"
type textarea "1"
type textarea "25"
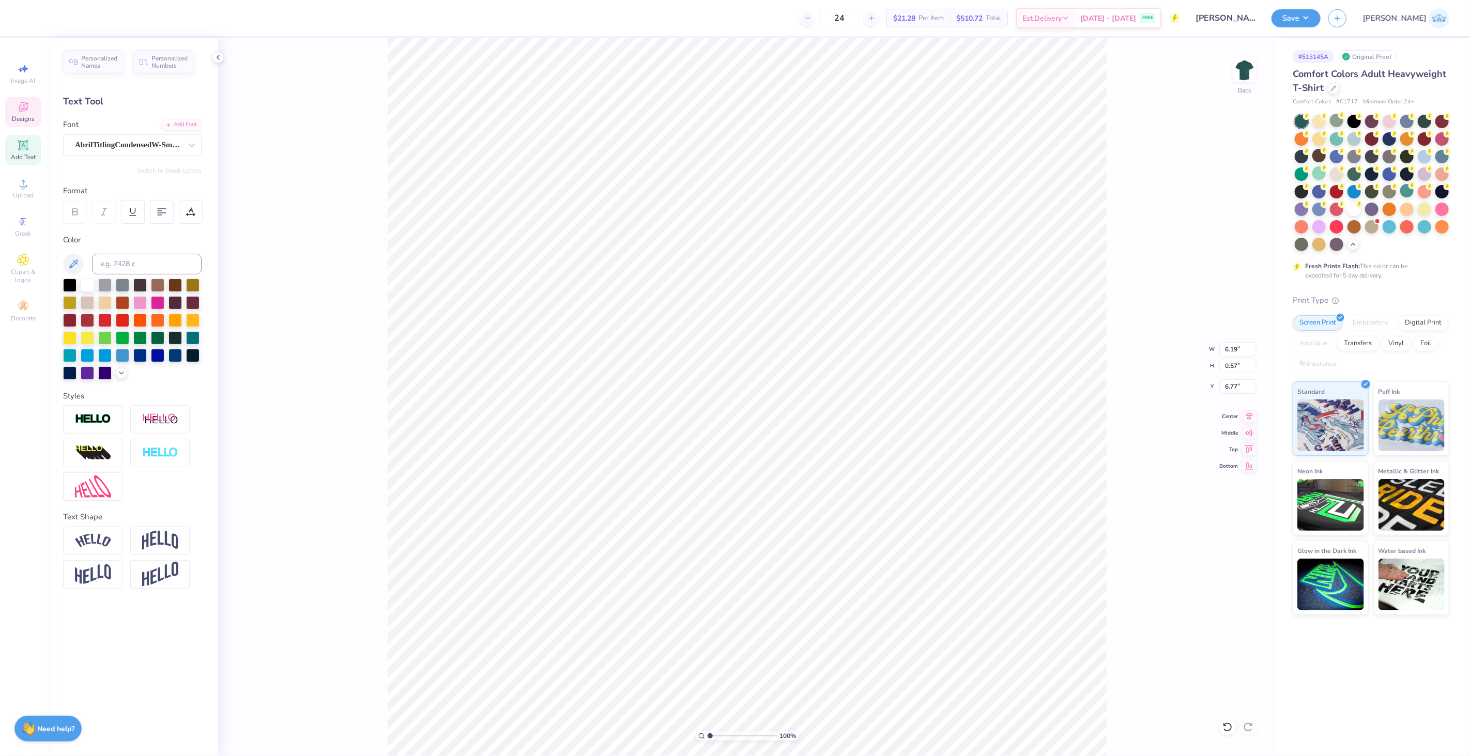
scroll to position [9, 2]
type textarea "FALL RECRUITMENT"
click at [1233, 419] on span "Center" at bounding box center [1229, 415] width 19 height 7
type input "8.39"
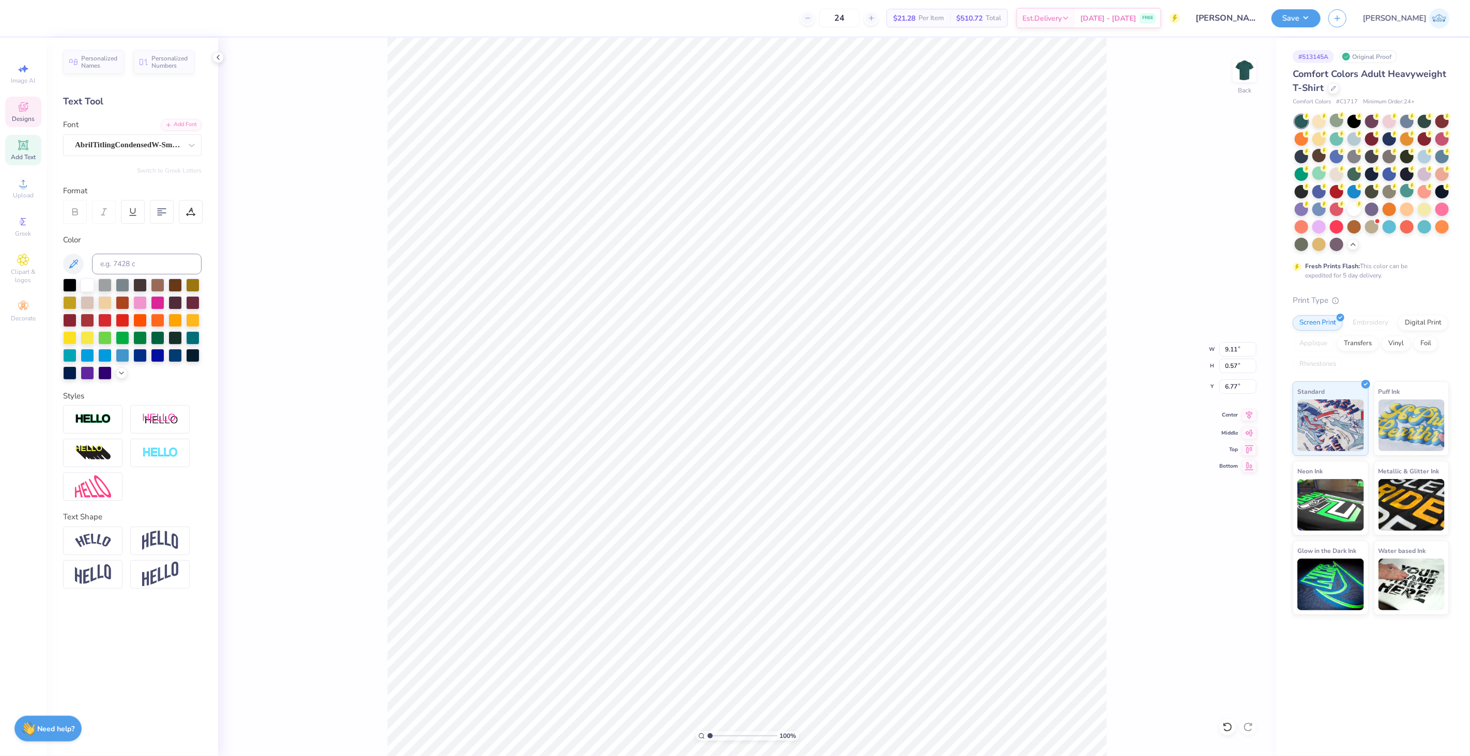
type input "0.52"
click at [264, 269] on div "100 % Back W 10.54 10.54 " H 4.29 4.29 " Y 3.00 3.00 " Center Middle Top Bottom" at bounding box center [747, 397] width 1058 height 719
click at [1232, 348] on input "10.54" at bounding box center [1238, 349] width 37 height 14
type input "11.00"
type input "4.48"
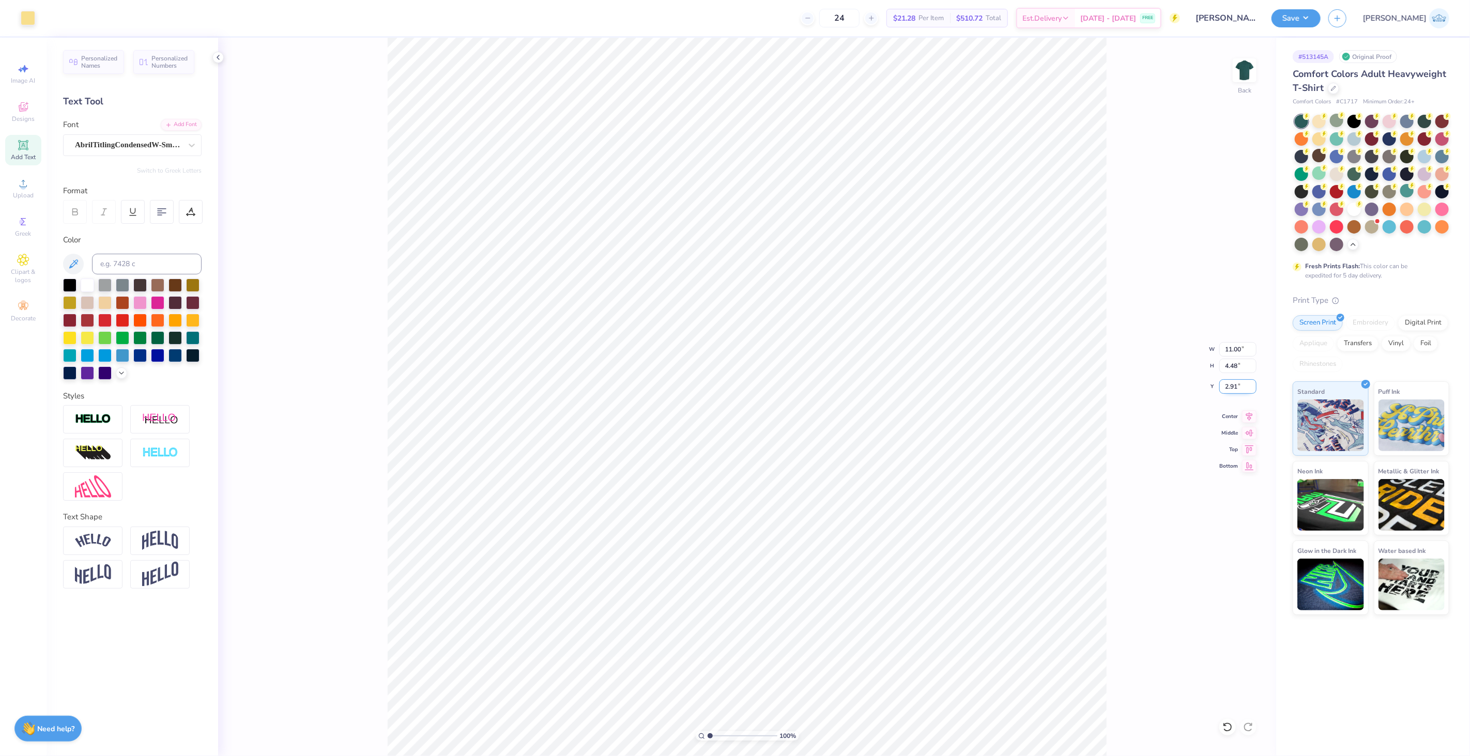
click at [1233, 390] on input "2.91" at bounding box center [1238, 387] width 37 height 14
type input "3.00"
type input "3.53"
type input "6.97"
click at [1234, 417] on span "Center" at bounding box center [1229, 415] width 19 height 7
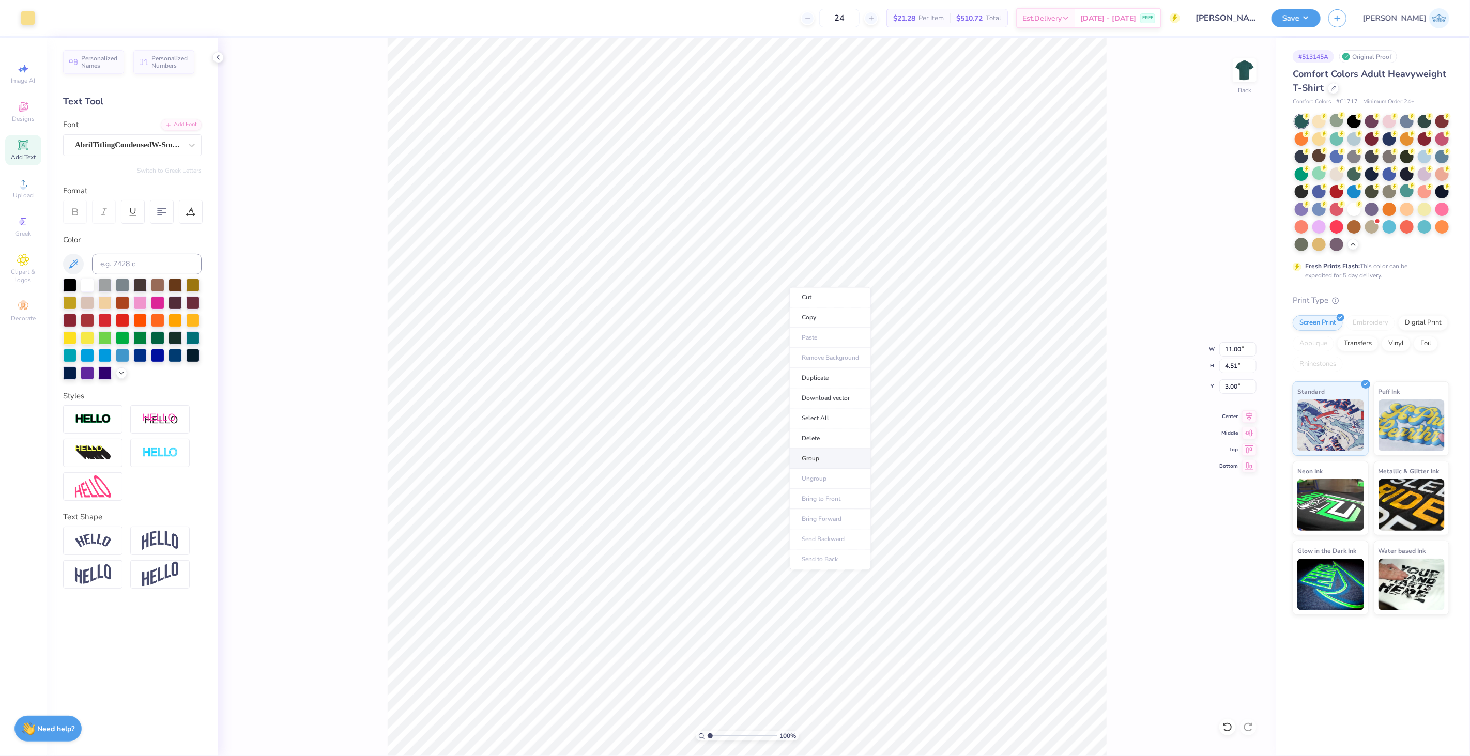
click at [836, 458] on li "Group" at bounding box center [830, 459] width 81 height 20
click at [1321, 26] on div "Save" at bounding box center [1296, 18] width 49 height 18
click at [1321, 23] on button "Save" at bounding box center [1296, 17] width 49 height 18
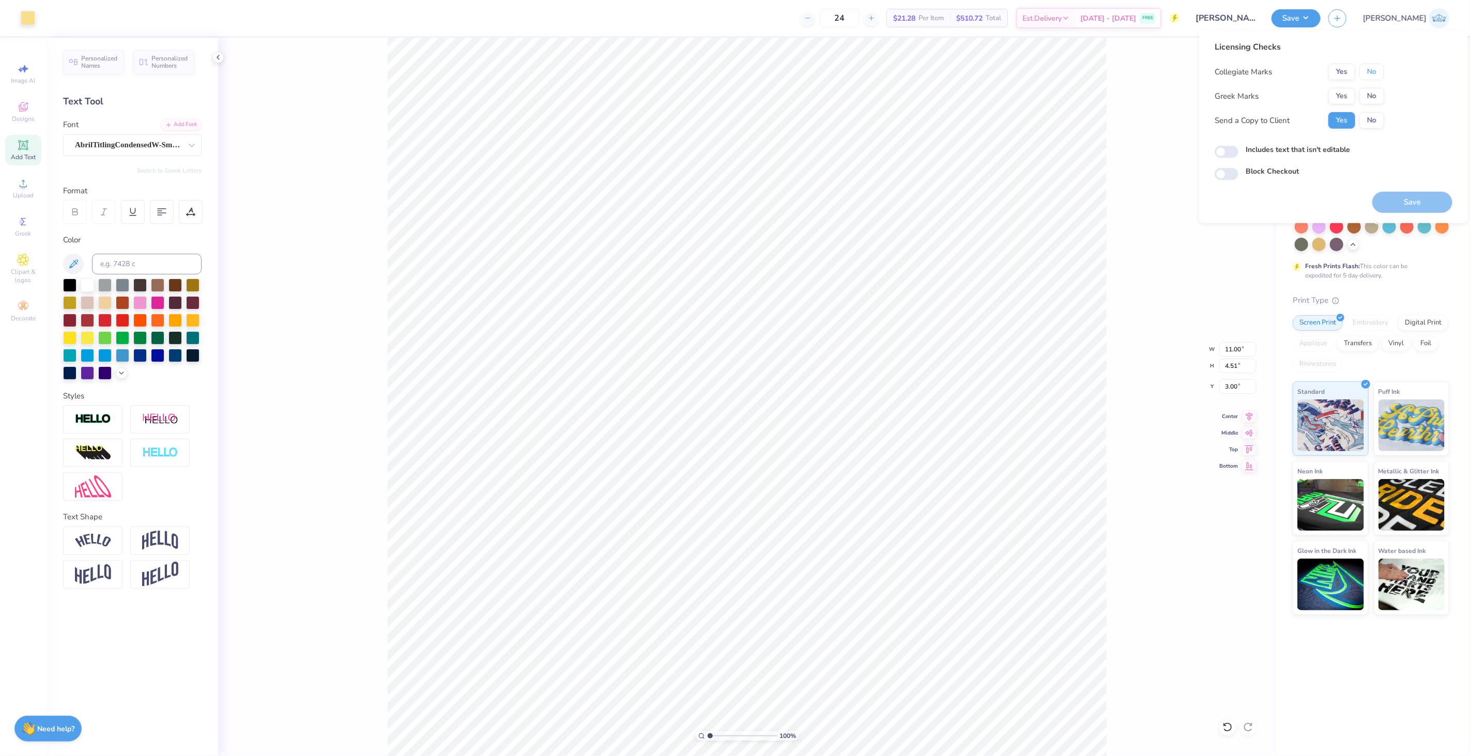
click at [1369, 79] on button "No" at bounding box center [1372, 72] width 25 height 17
click at [1352, 96] on button "Yes" at bounding box center [1342, 96] width 27 height 17
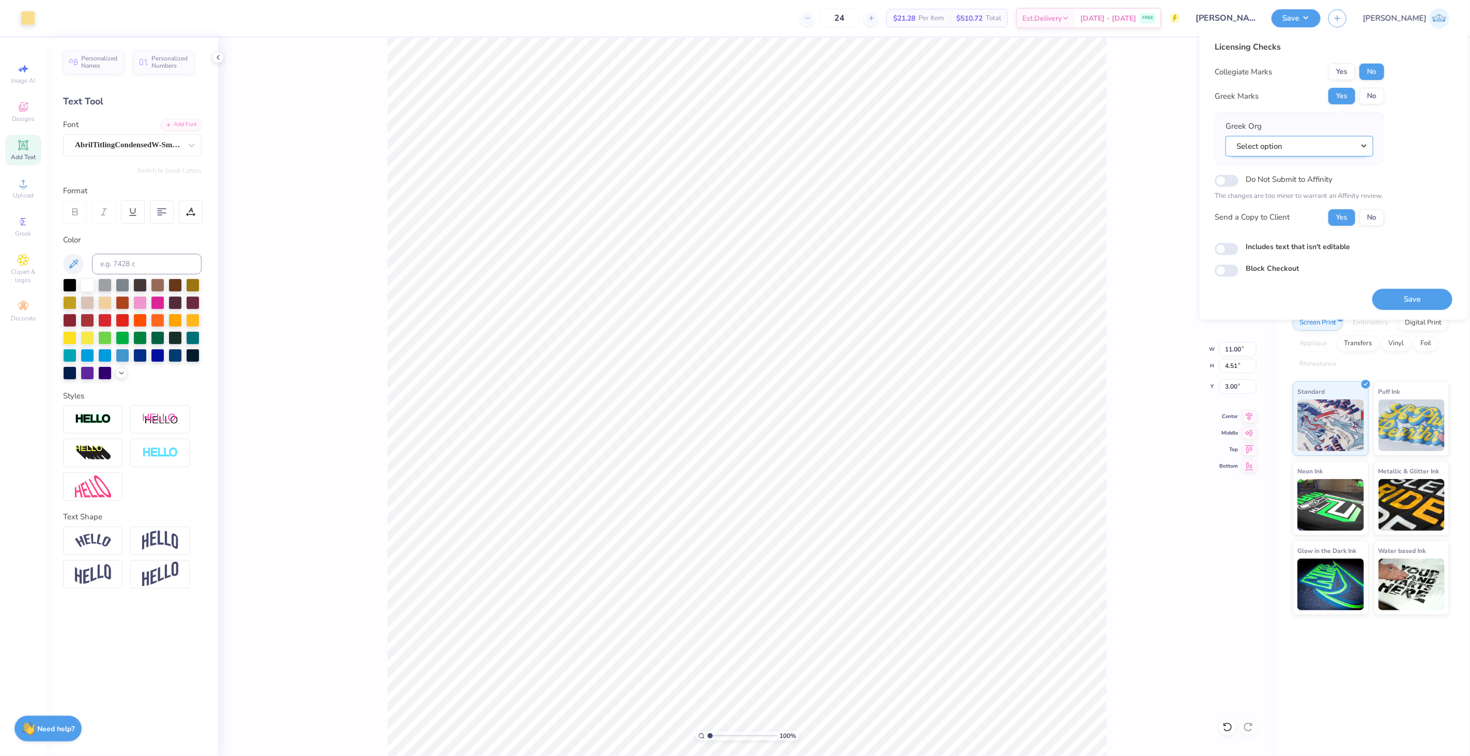
click at [1270, 141] on button "Select option" at bounding box center [1300, 145] width 148 height 21
click at [1252, 141] on button "Select option" at bounding box center [1300, 145] width 148 height 21
click at [1384, 296] on button "Save" at bounding box center [1413, 299] width 80 height 21
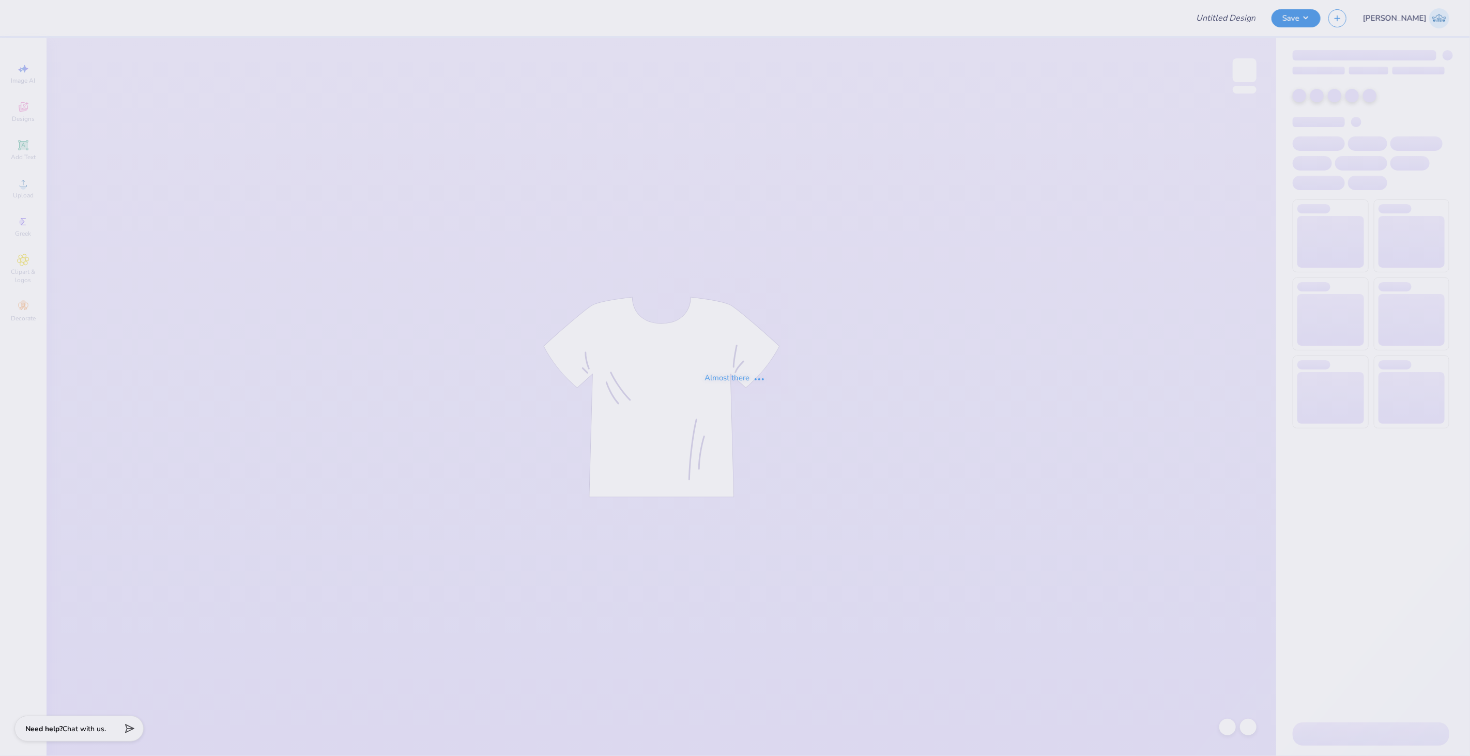
type input "[PERSON_NAME] : [US_STATE][GEOGRAPHIC_DATA]"
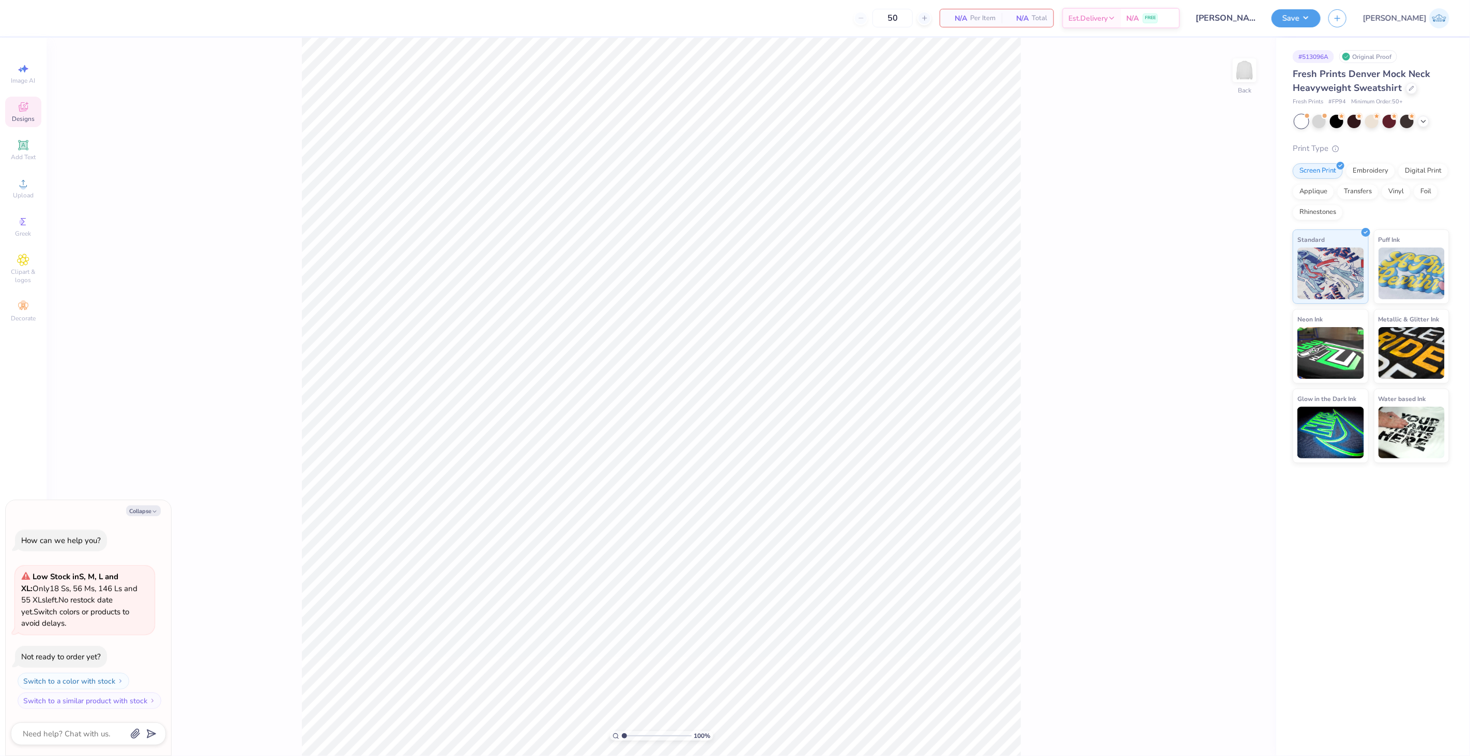
click at [33, 112] on div "Designs" at bounding box center [23, 112] width 36 height 31
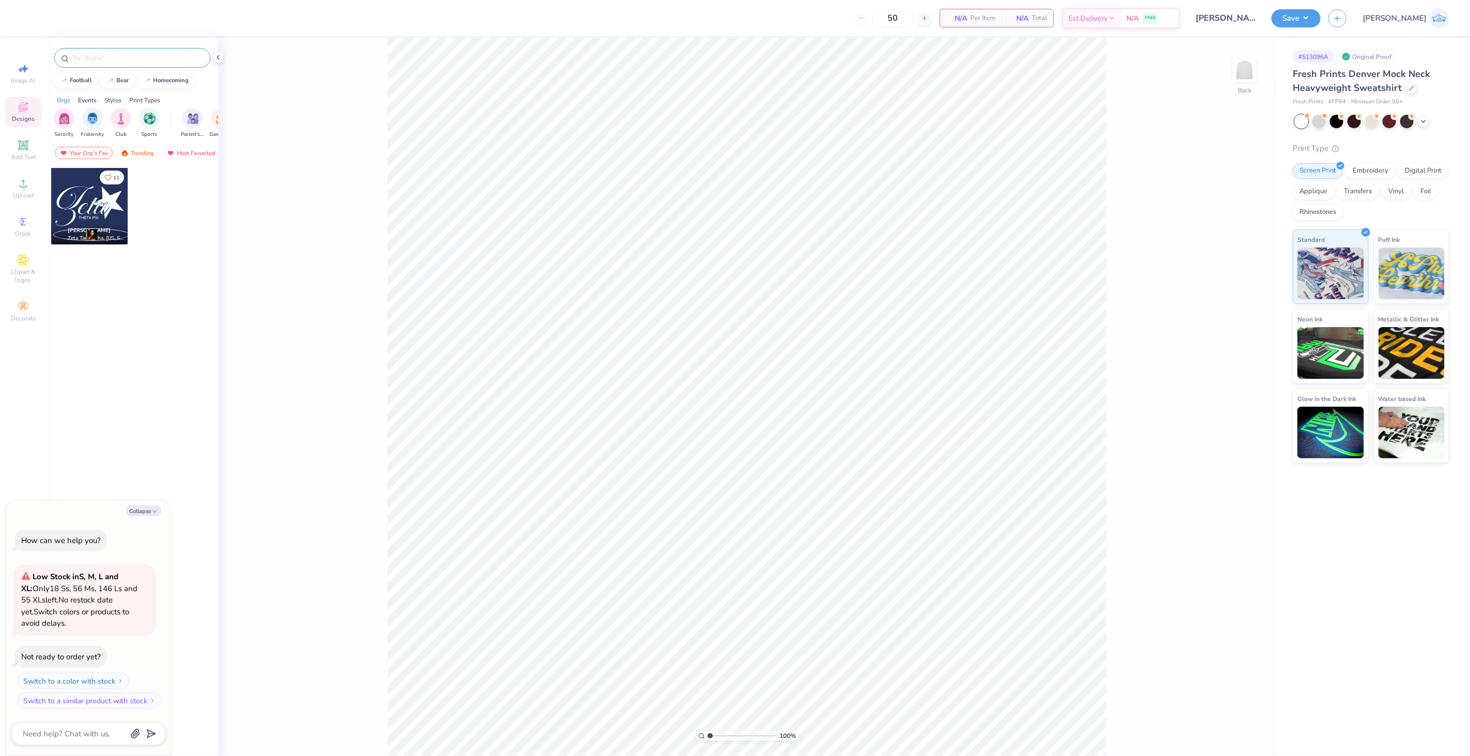
type textarea "x"
click at [110, 53] on input "text" at bounding box center [137, 58] width 132 height 10
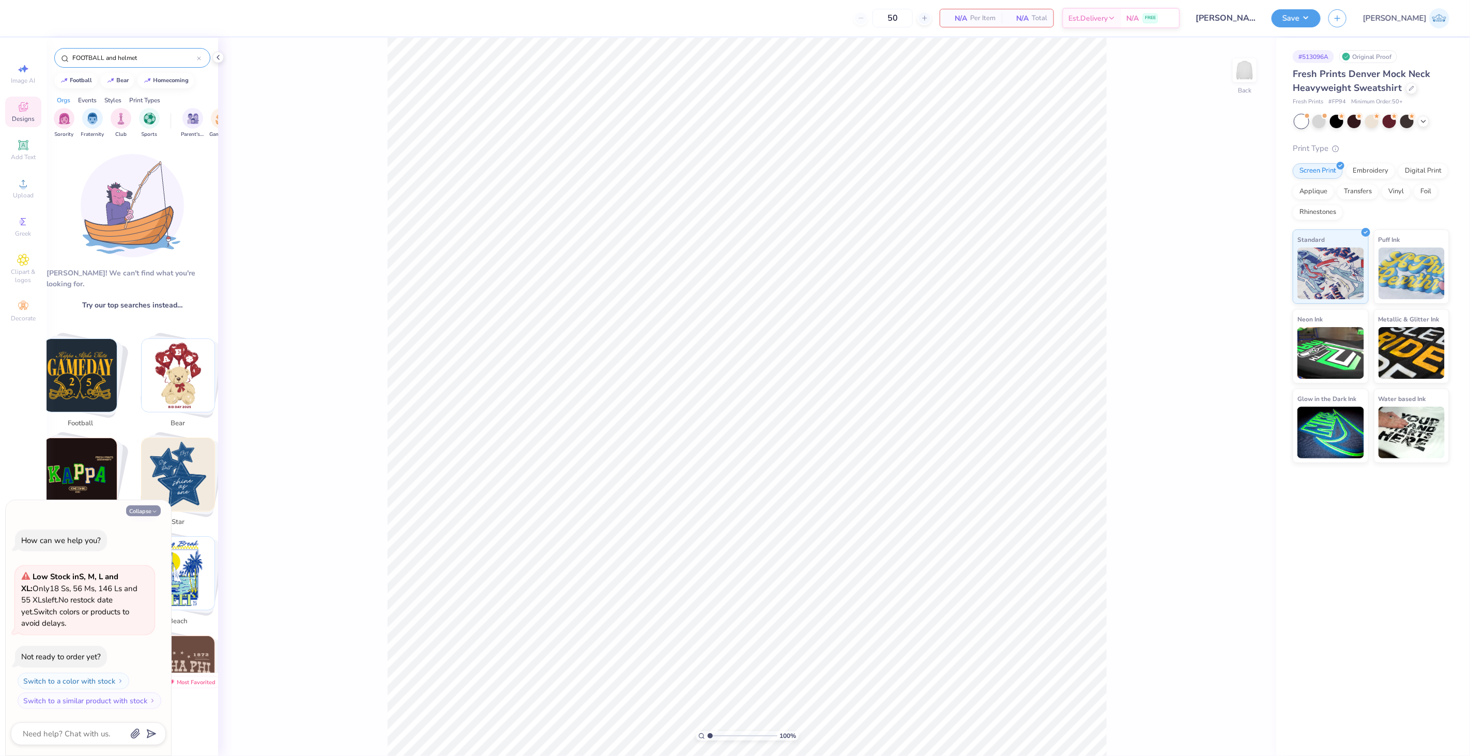
type input "FOOTBALL and helmet"
click at [148, 511] on button "Collapse" at bounding box center [143, 511] width 35 height 11
type textarea "x"
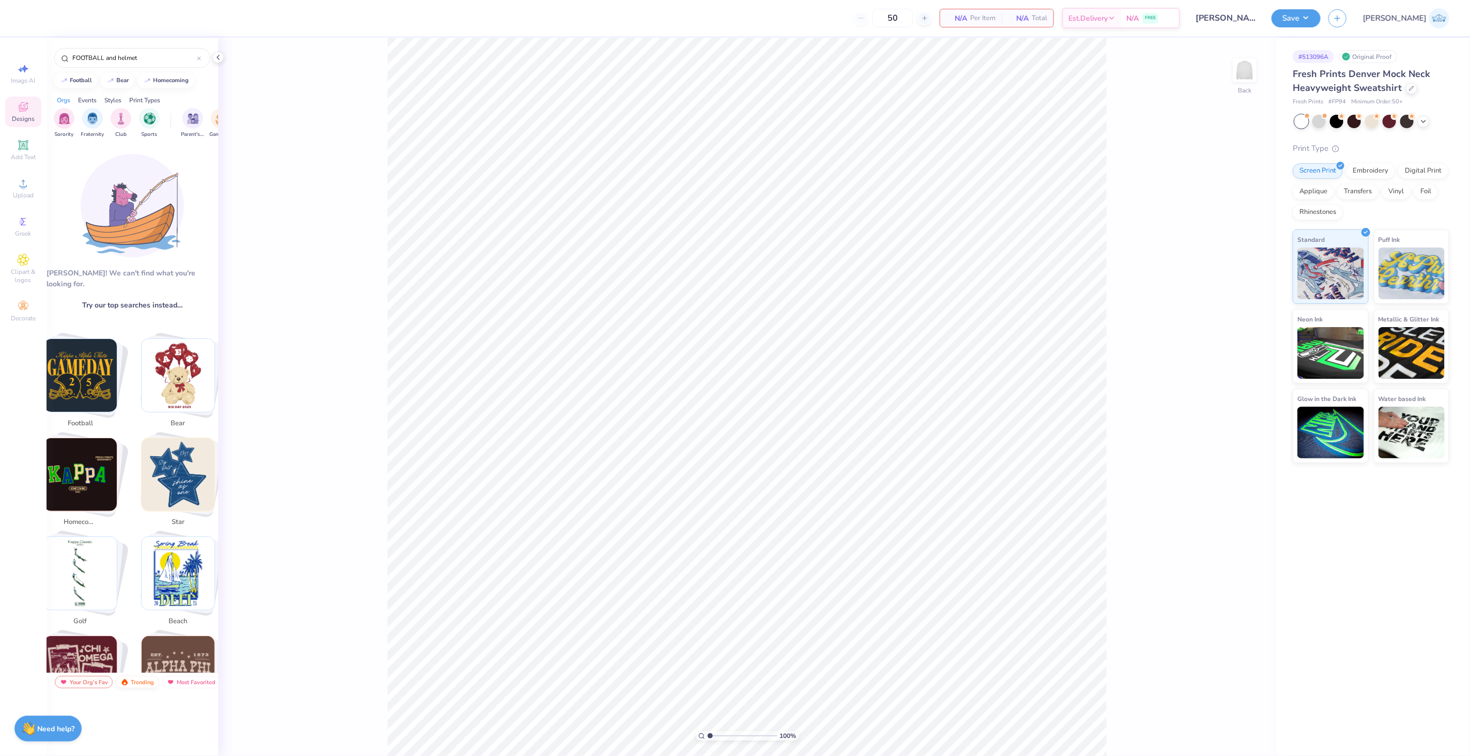
click at [143, 684] on div "Trending" at bounding box center [137, 682] width 43 height 12
click at [135, 65] on div "FOOTBALL and helmet" at bounding box center [132, 58] width 156 height 20
click at [135, 64] on div "FOOTBALL and helmet" at bounding box center [132, 58] width 156 height 20
click at [136, 59] on input "FOOTBALL and helmet" at bounding box center [134, 58] width 126 height 10
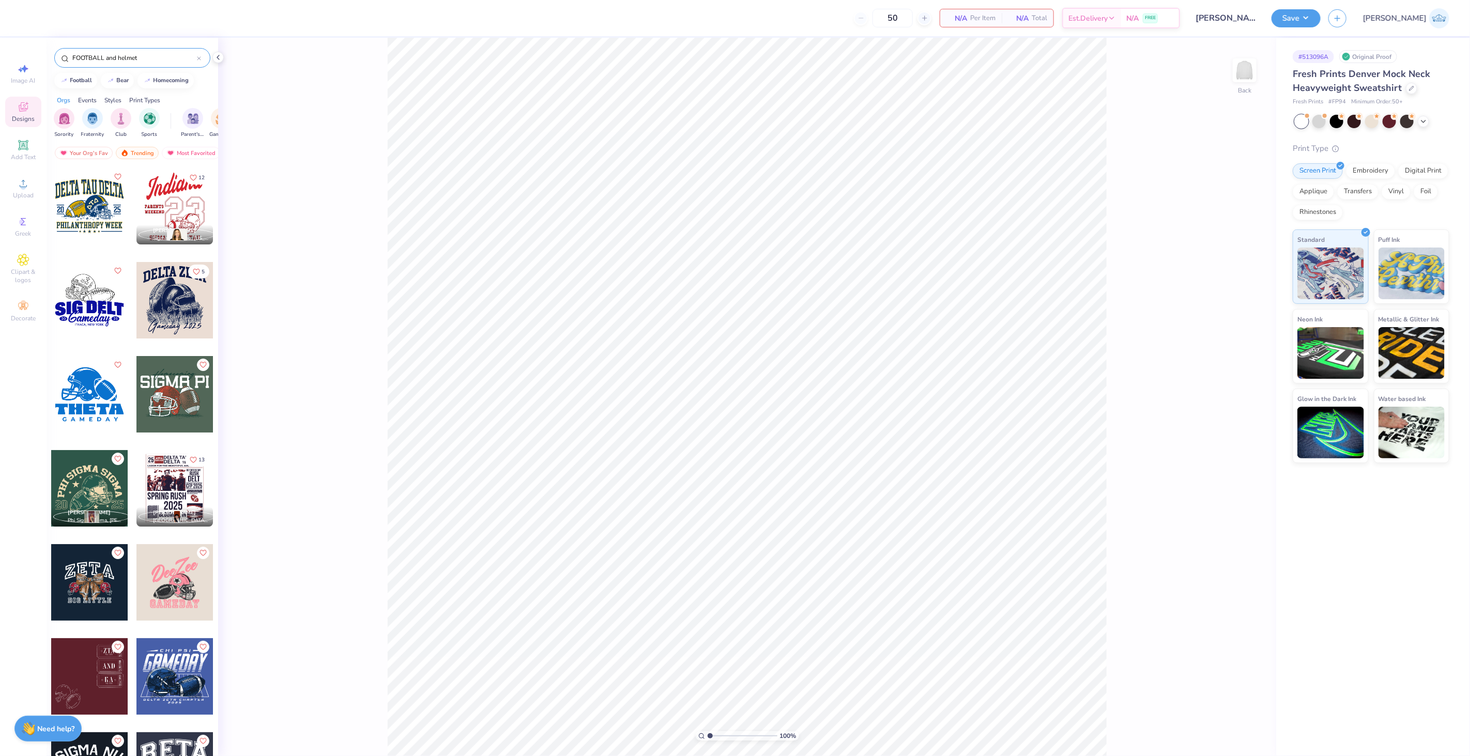
click at [86, 686] on div at bounding box center [89, 677] width 77 height 77
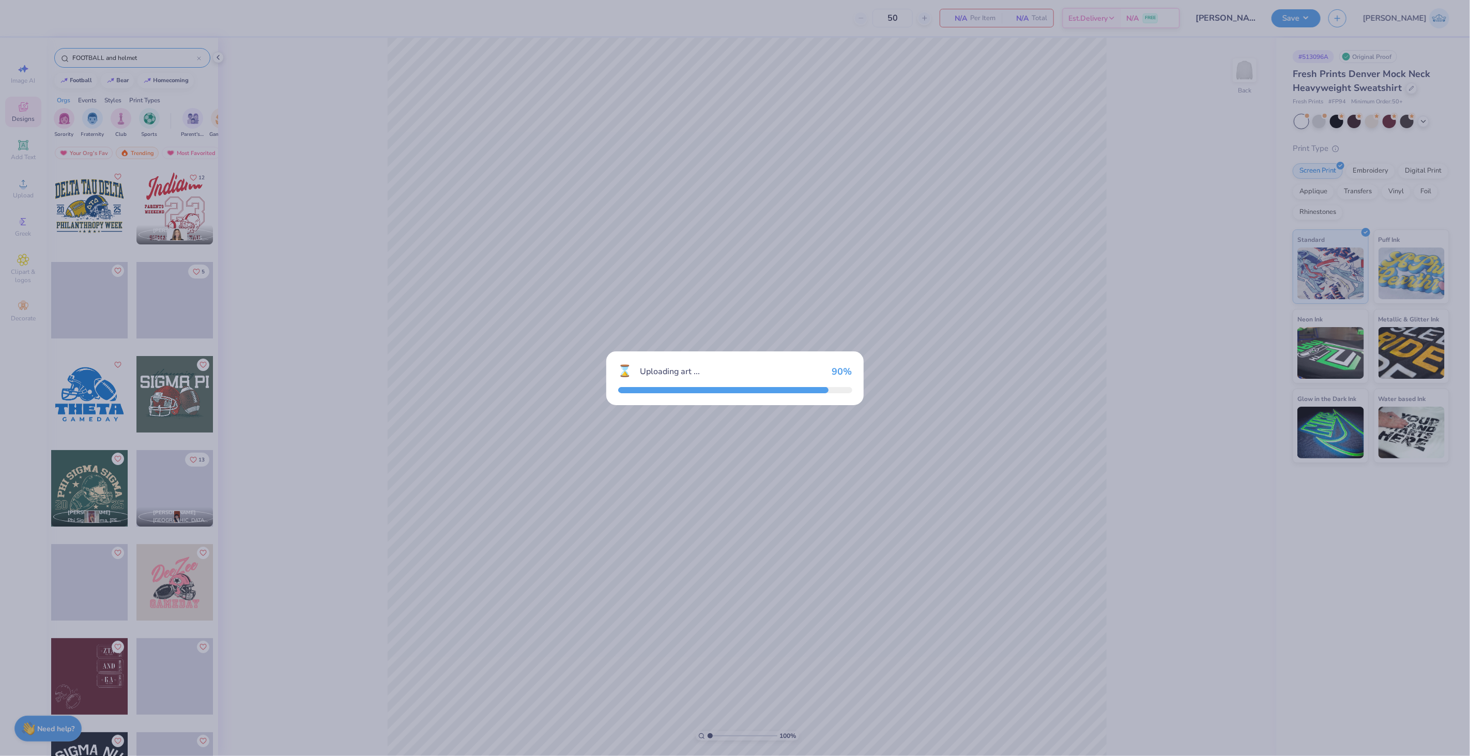
click at [555, 414] on div "⌛ Uploading art ... 90 %" at bounding box center [735, 378] width 1470 height 756
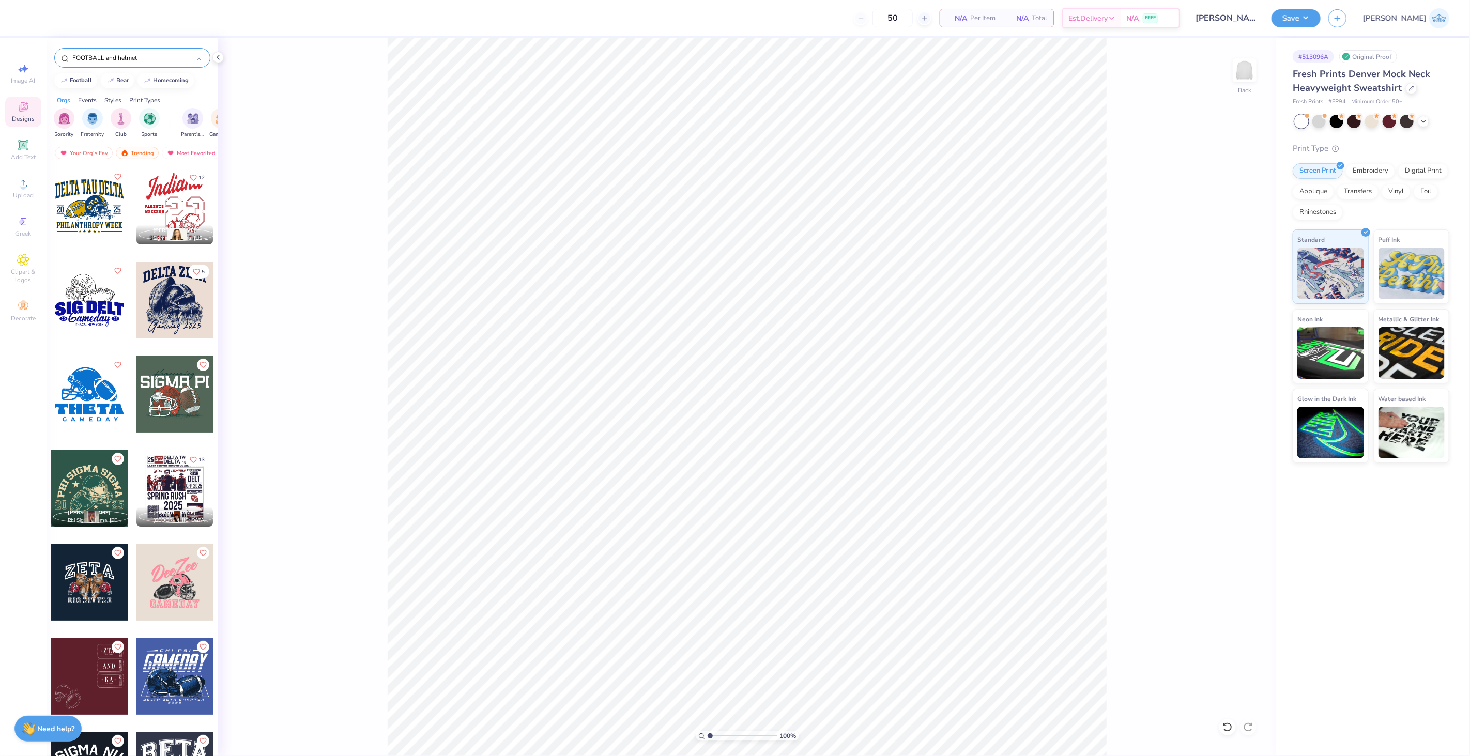
click at [79, 207] on div at bounding box center [89, 206] width 77 height 77
type input "2.21"
click at [719, 735] on input "range" at bounding box center [743, 736] width 70 height 9
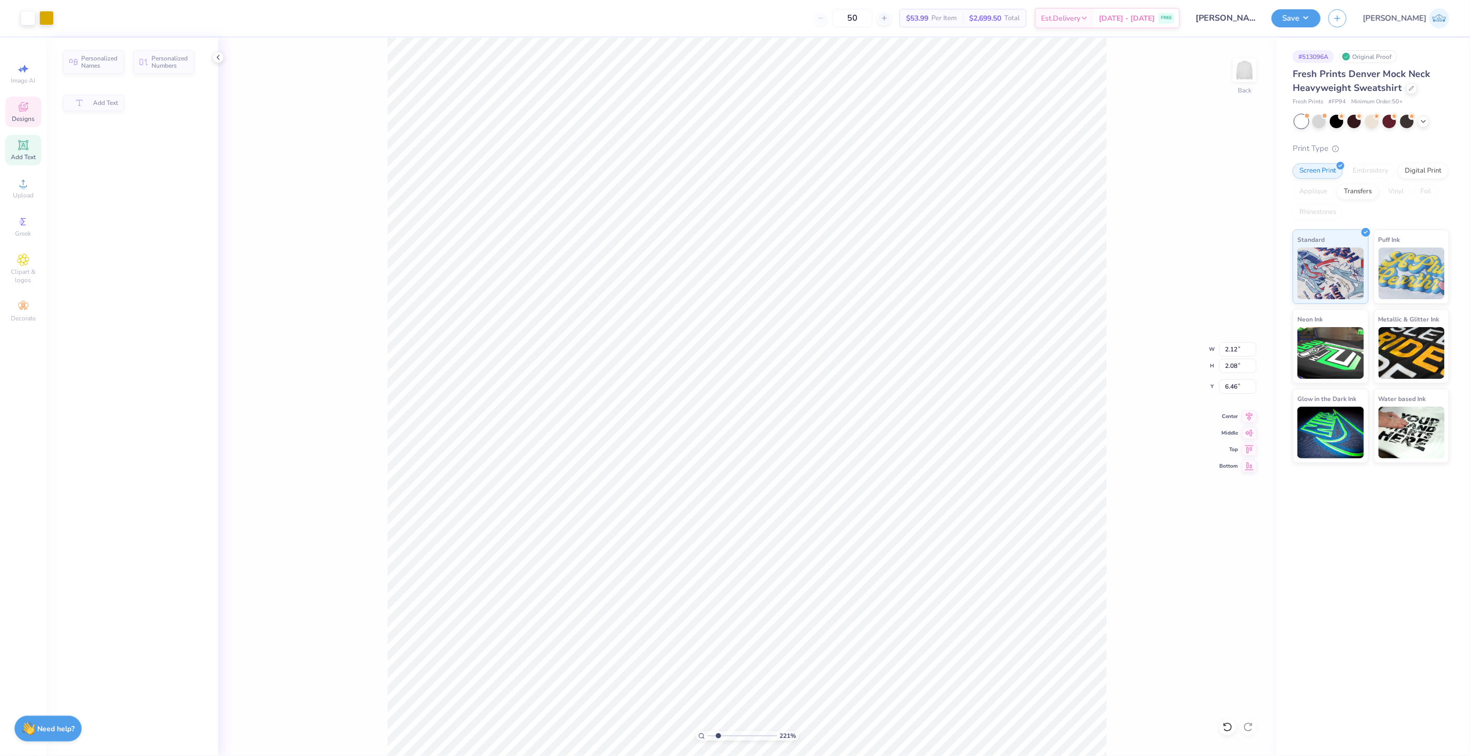
type input "2.12"
type input "2.08"
type input "6.46"
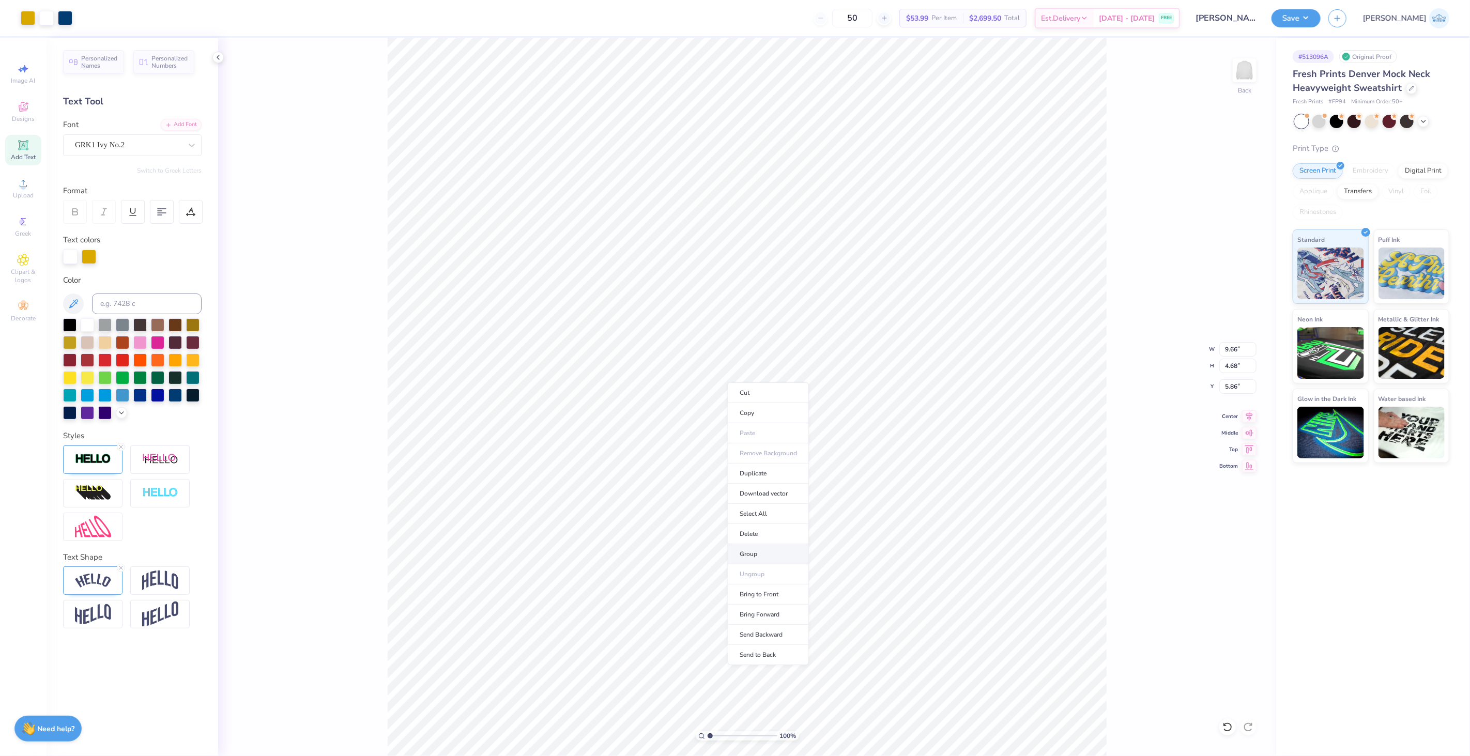
click at [773, 552] on li "Group" at bounding box center [768, 554] width 81 height 20
drag, startPoint x: 712, startPoint y: 733, endPoint x: 716, endPoint y: 747, distance: 14.4
type input "1.88"
click at [716, 741] on input "range" at bounding box center [743, 736] width 70 height 9
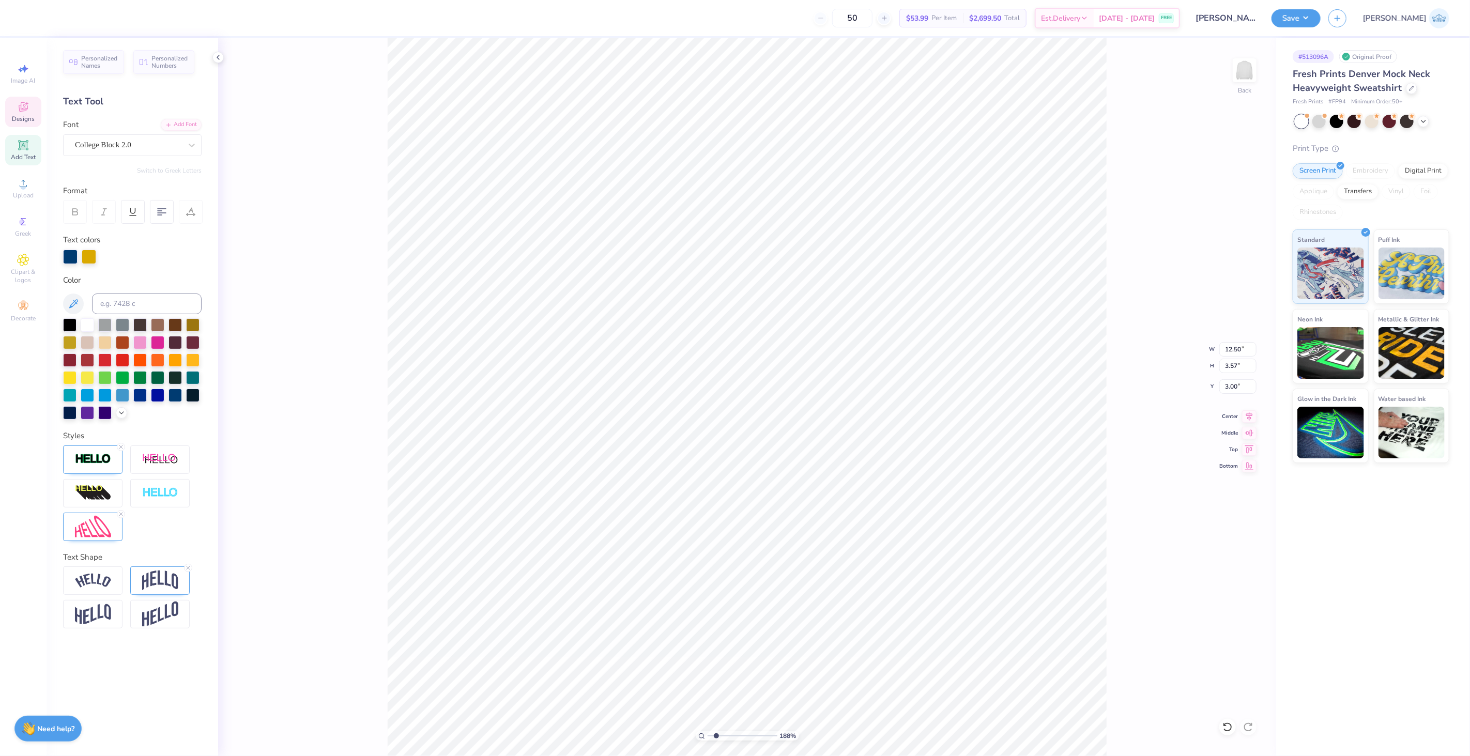
type textarea "sigma nu"
type input "2.66"
click at [1250, 413] on icon at bounding box center [1249, 415] width 14 height 12
type textarea "dad’s day"
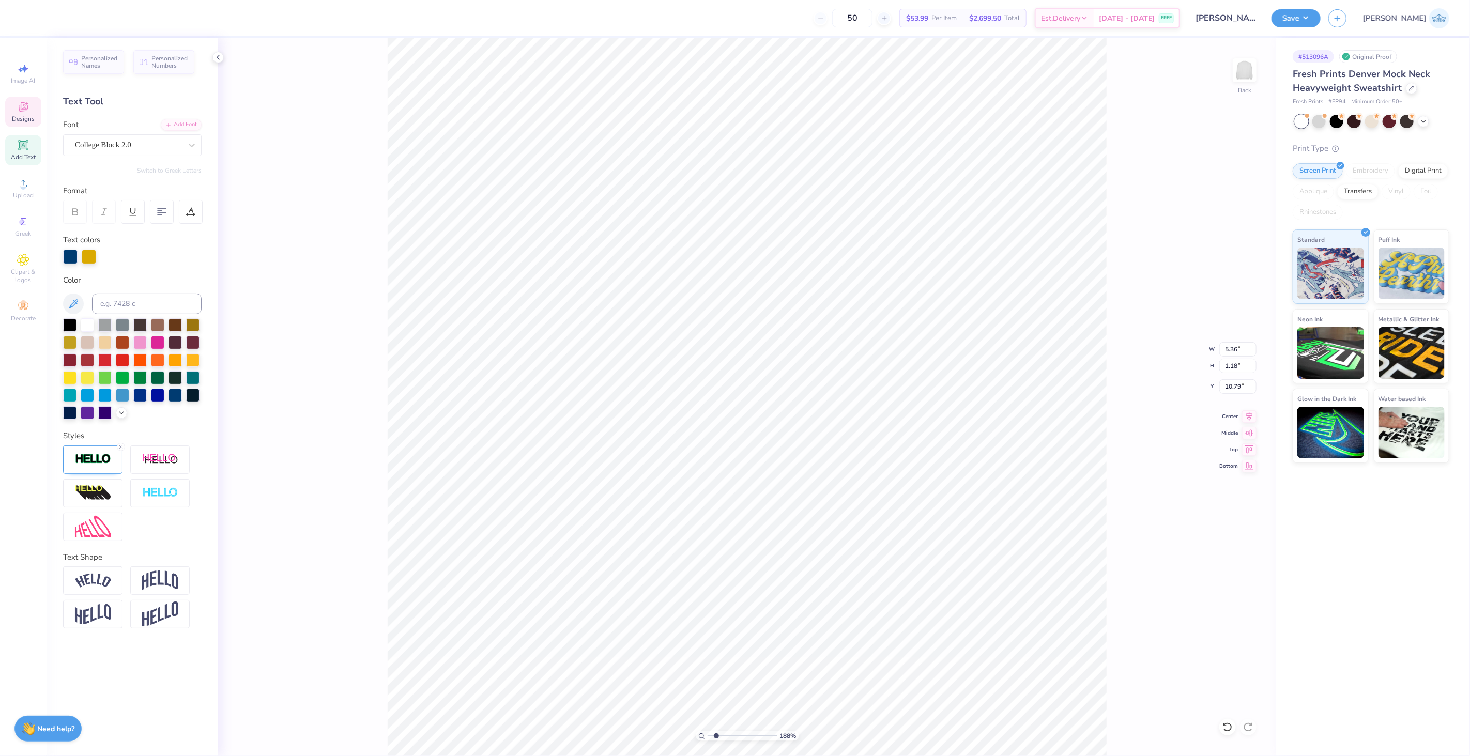
type textarea "dad's day"
click at [708, 736] on input "range" at bounding box center [743, 736] width 70 height 9
drag, startPoint x: 707, startPoint y: 735, endPoint x: 714, endPoint y: 737, distance: 7.0
type input "1.55"
click at [714, 737] on input "range" at bounding box center [743, 736] width 70 height 9
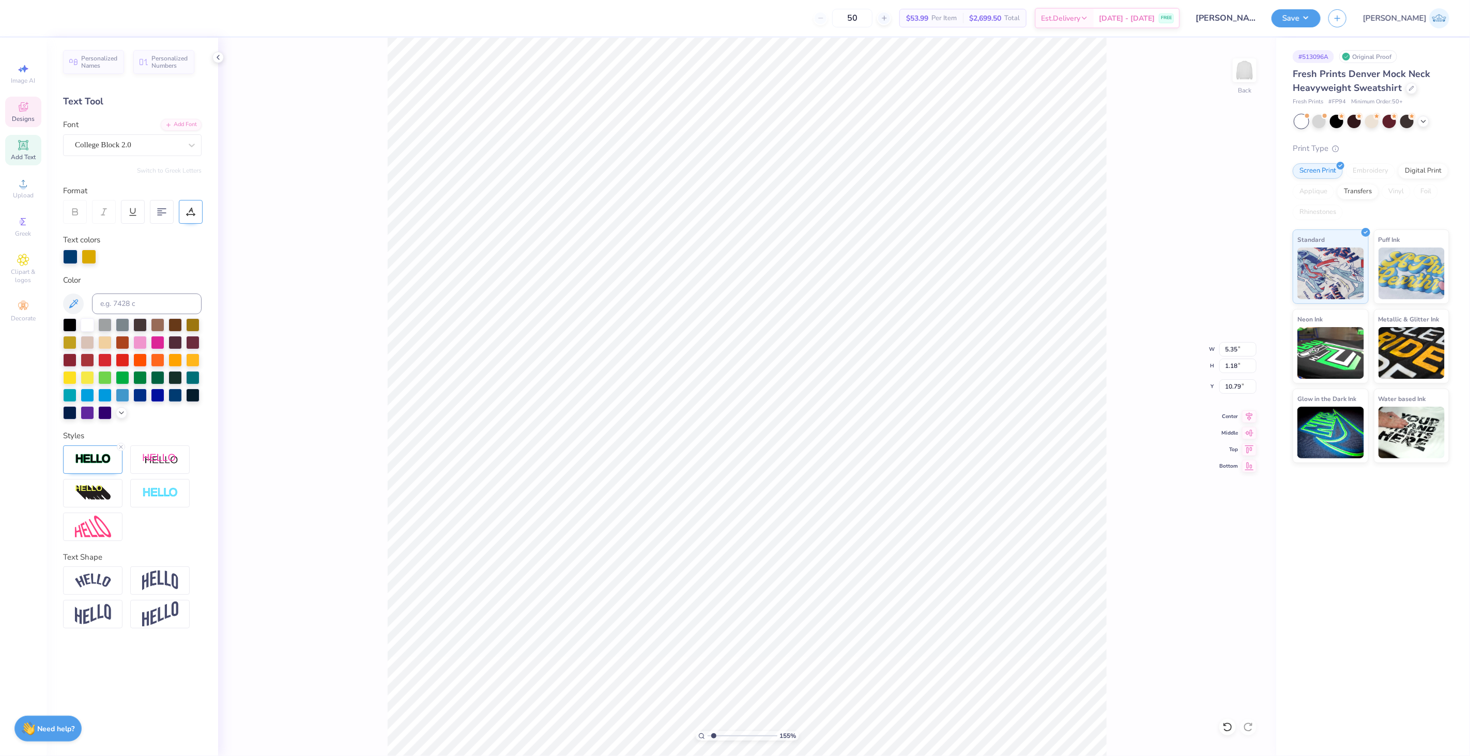
click at [194, 213] on icon at bounding box center [190, 211] width 9 height 9
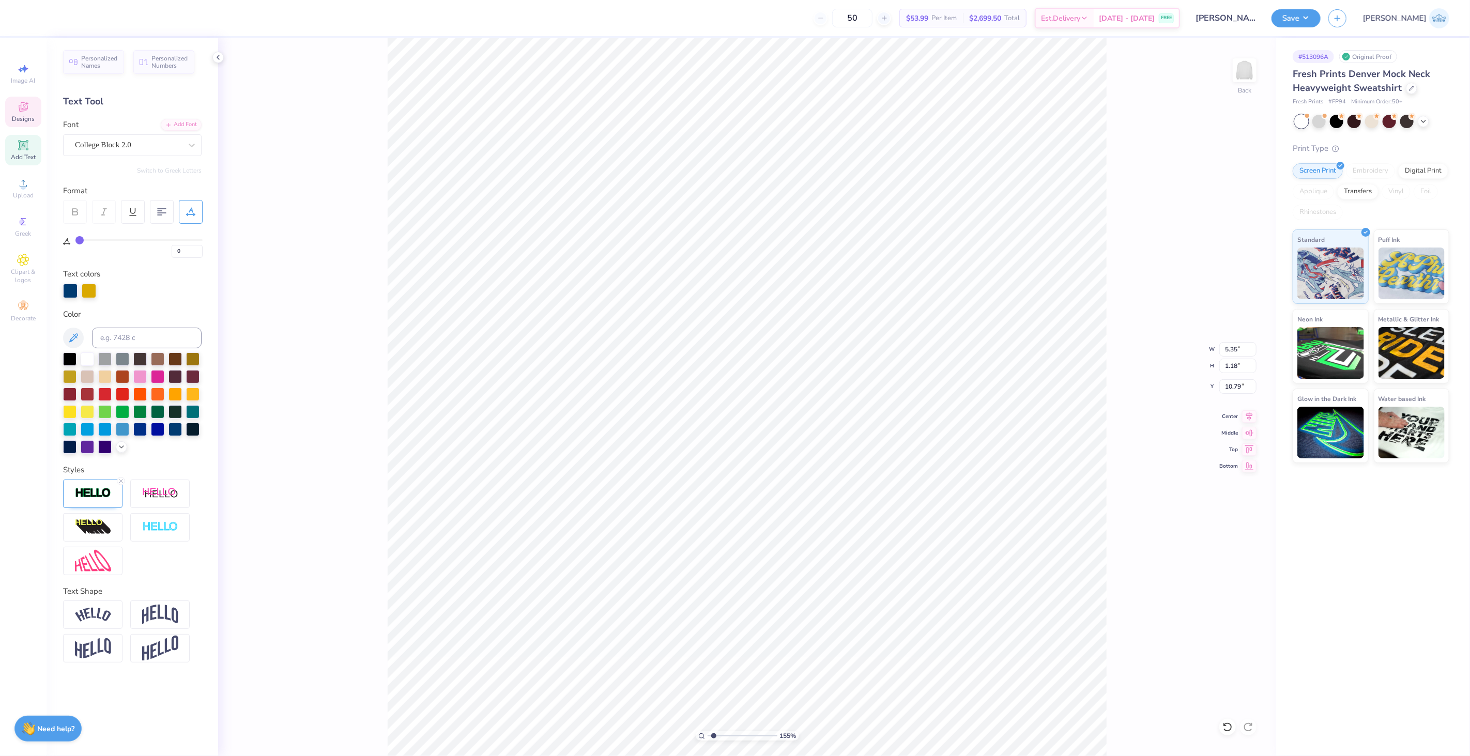
click at [111, 247] on div "0" at bounding box center [138, 248] width 127 height 19
type input "21"
click at [105, 239] on input "range" at bounding box center [138, 240] width 127 height 2
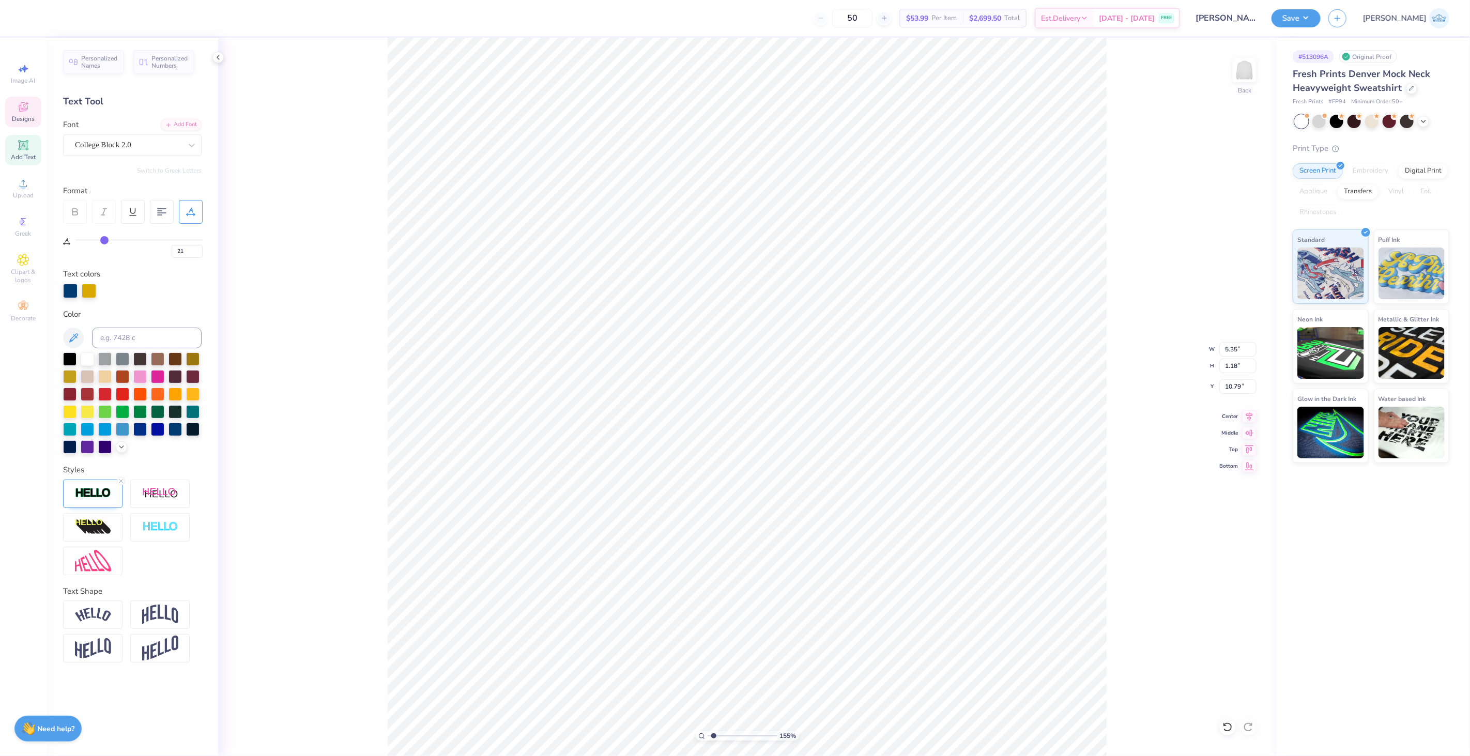
type input "7.55"
type input "10.69"
click at [1240, 419] on div "Center" at bounding box center [1238, 415] width 37 height 12
type input "9.11"
type input "1.43"
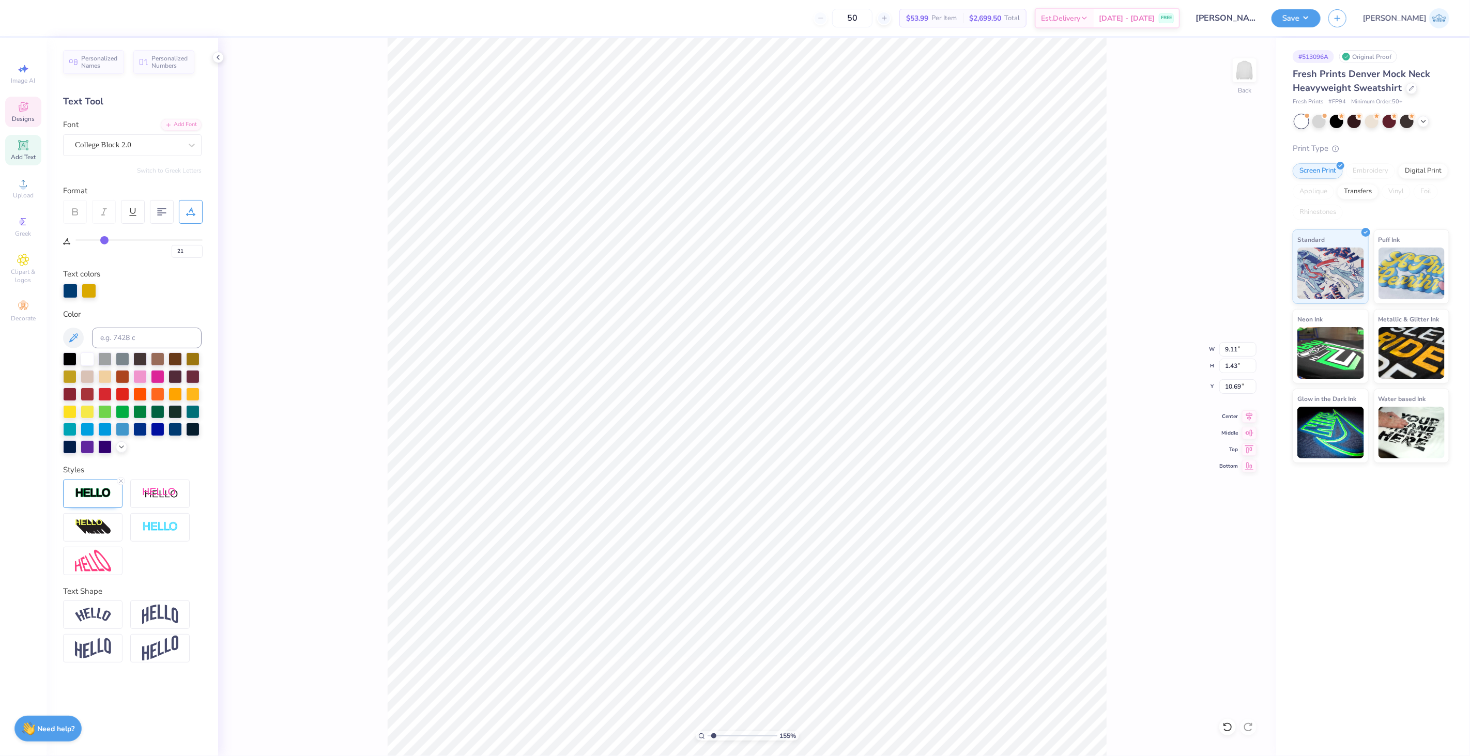
type input "10.53"
type input "9.82"
type input "1.54"
click at [1241, 415] on div "Center" at bounding box center [1238, 417] width 37 height 12
type input "10.70"
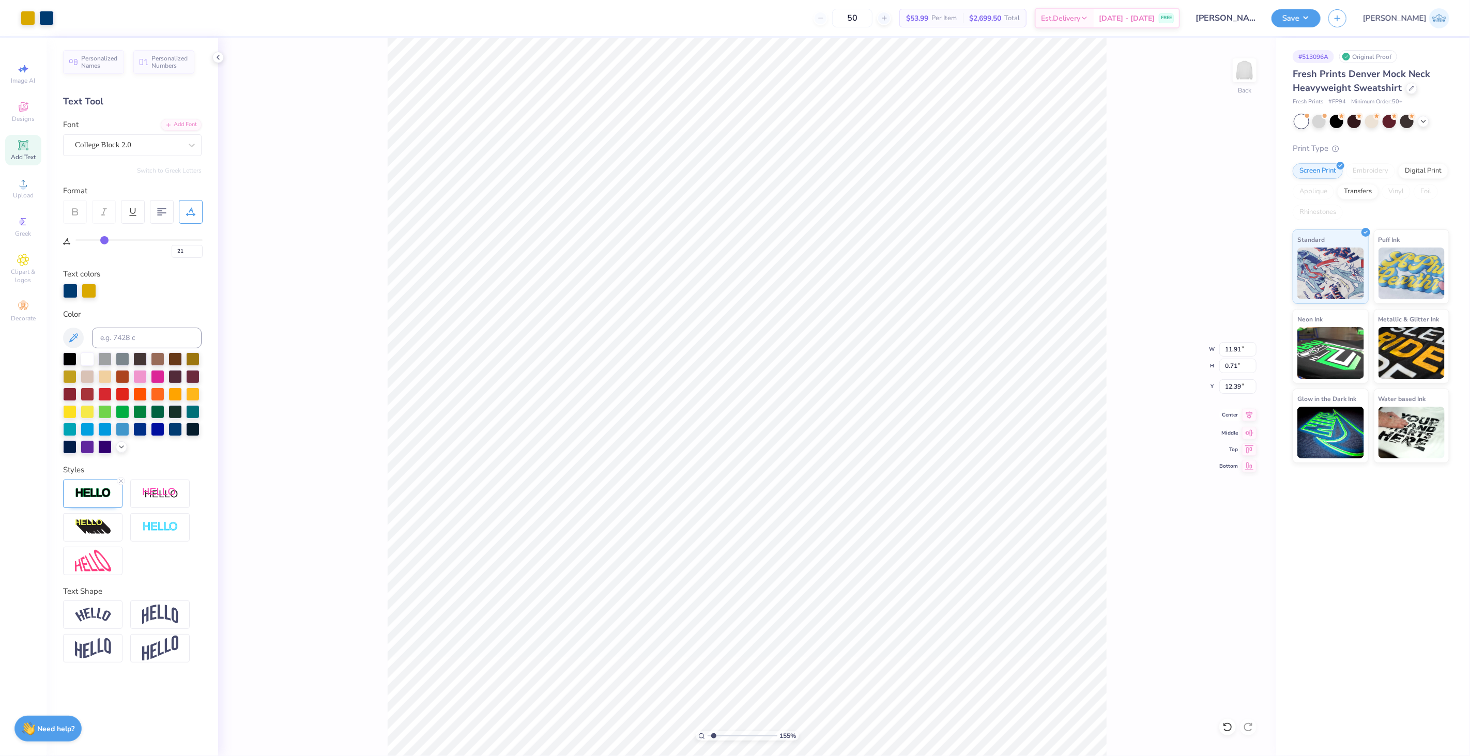
type input "12.39"
click at [1250, 416] on icon at bounding box center [1250, 415] width 7 height 9
type input "1"
click at [891, 565] on li "Duplicate" at bounding box center [894, 562] width 81 height 20
type input "11.70"
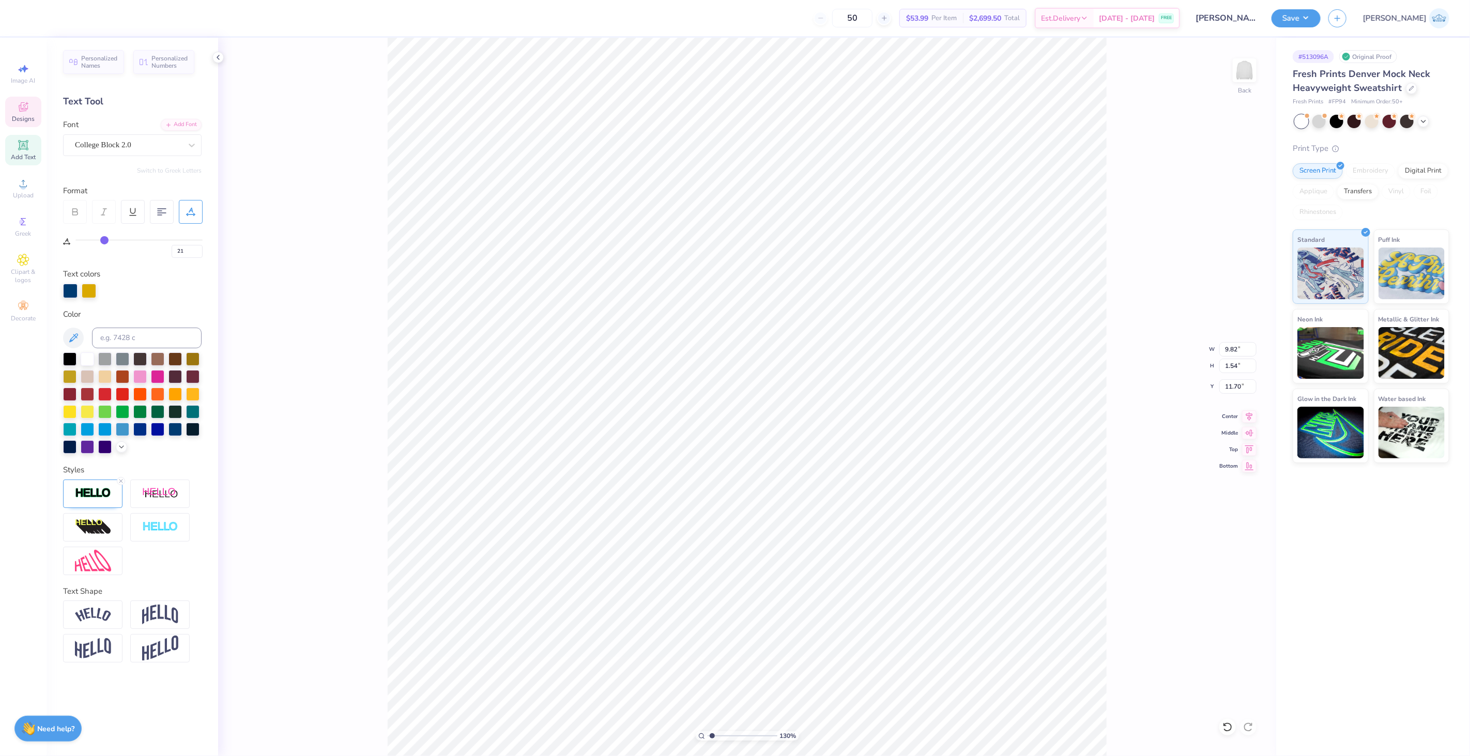
drag, startPoint x: 695, startPoint y: 736, endPoint x: 712, endPoint y: 738, distance: 17.1
type input "1.3"
click at [712, 738] on input "range" at bounding box center [743, 736] width 70 height 9
click at [105, 135] on div "College Block 2.0" at bounding box center [132, 145] width 139 height 22
click at [117, 147] on span "College Block 2.0" at bounding box center [103, 145] width 56 height 12
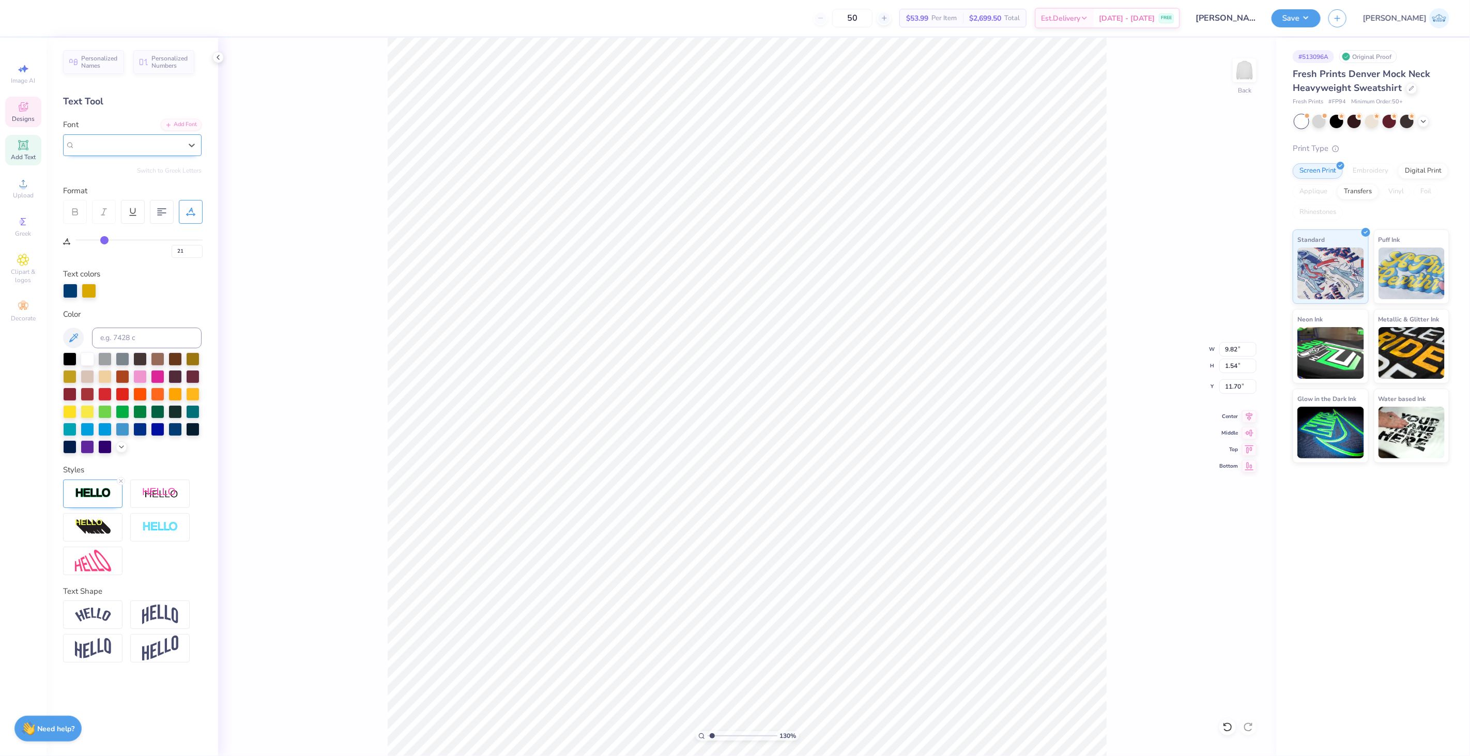
type input "14.81"
click at [117, 147] on span "College Block 2.0" at bounding box center [103, 145] width 56 height 12
type input "colle"
type input "9.87"
type input "1.21"
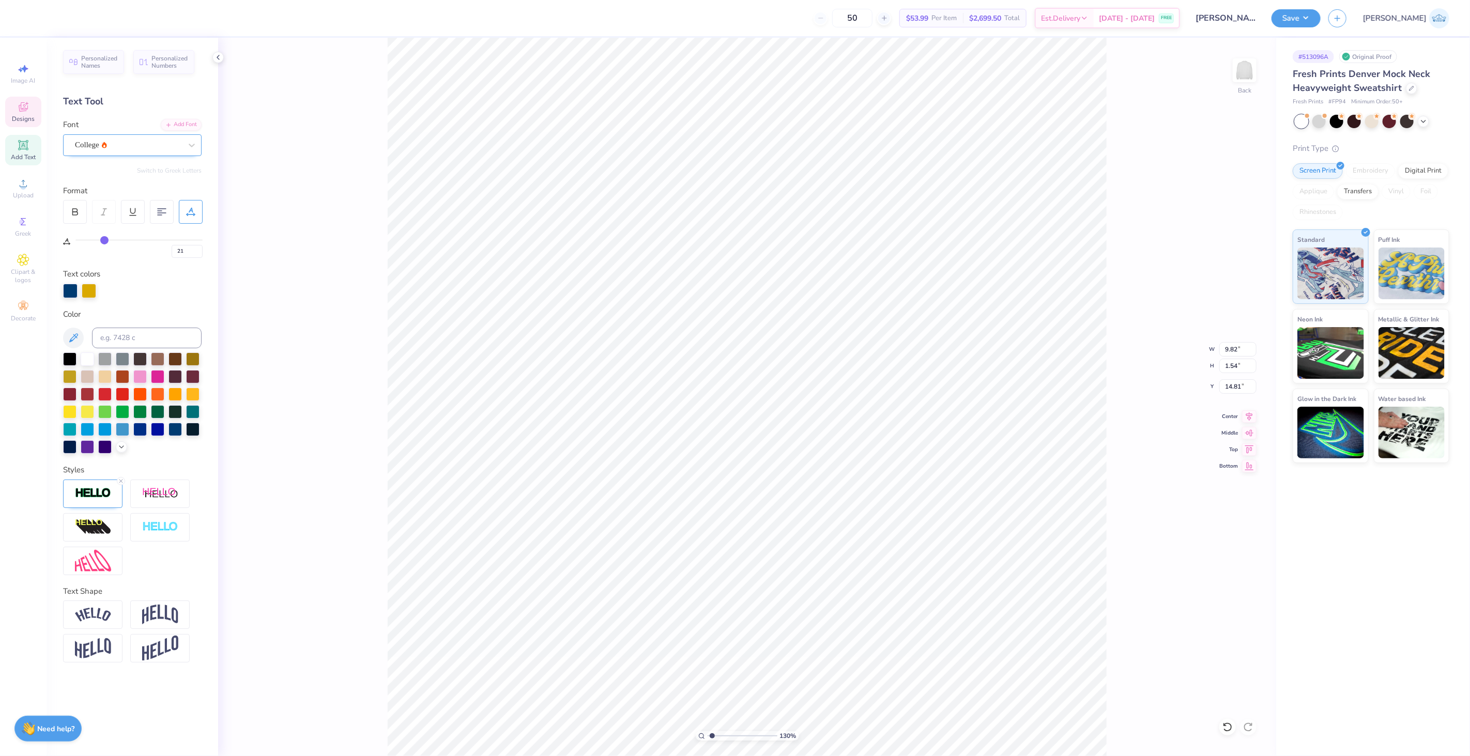
type input "14.97"
type textarea "'"
type input "9.82"
type input "1.54"
type input "10.70"
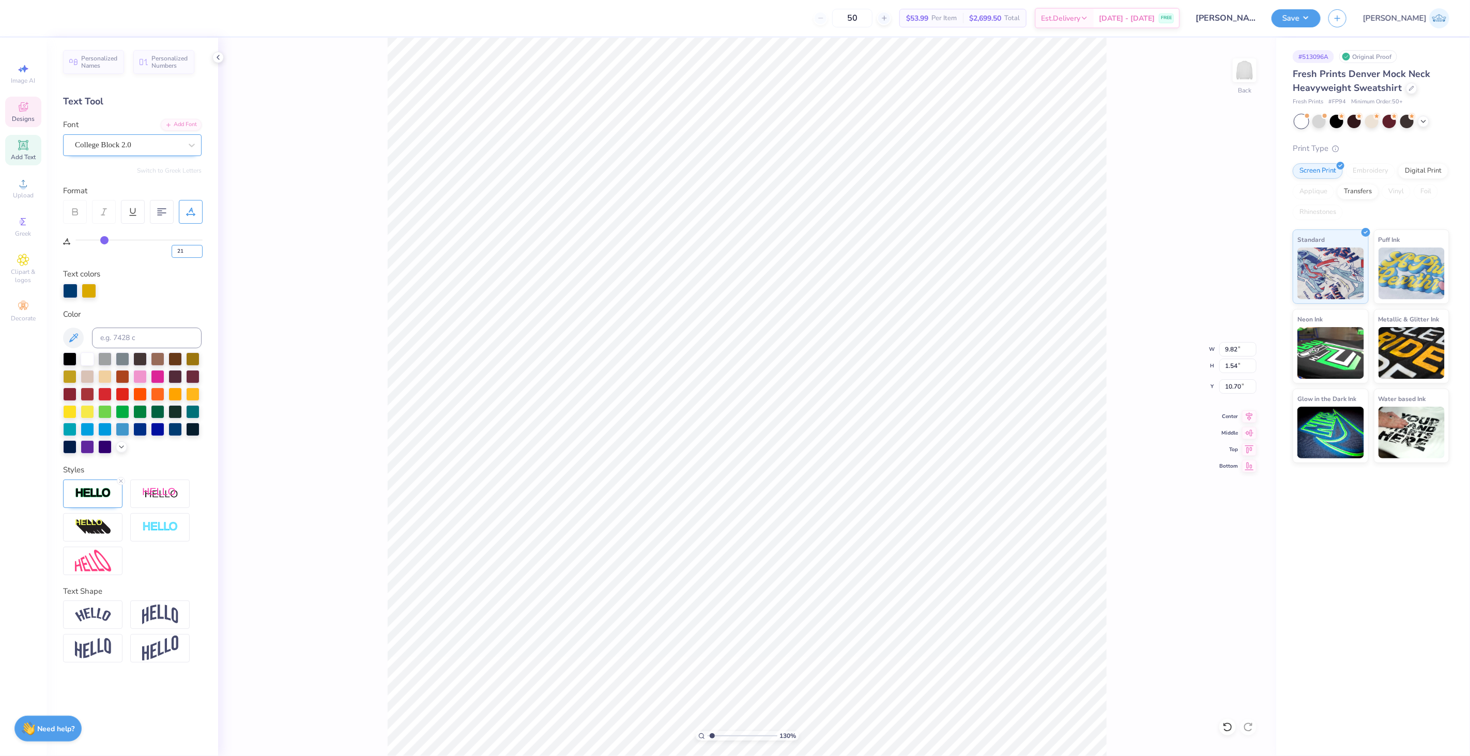
drag, startPoint x: 188, startPoint y: 251, endPoint x: 137, endPoint y: 253, distance: 50.7
click at [138, 254] on div "21" at bounding box center [138, 248] width 127 height 19
type input "30"
type input "11.05"
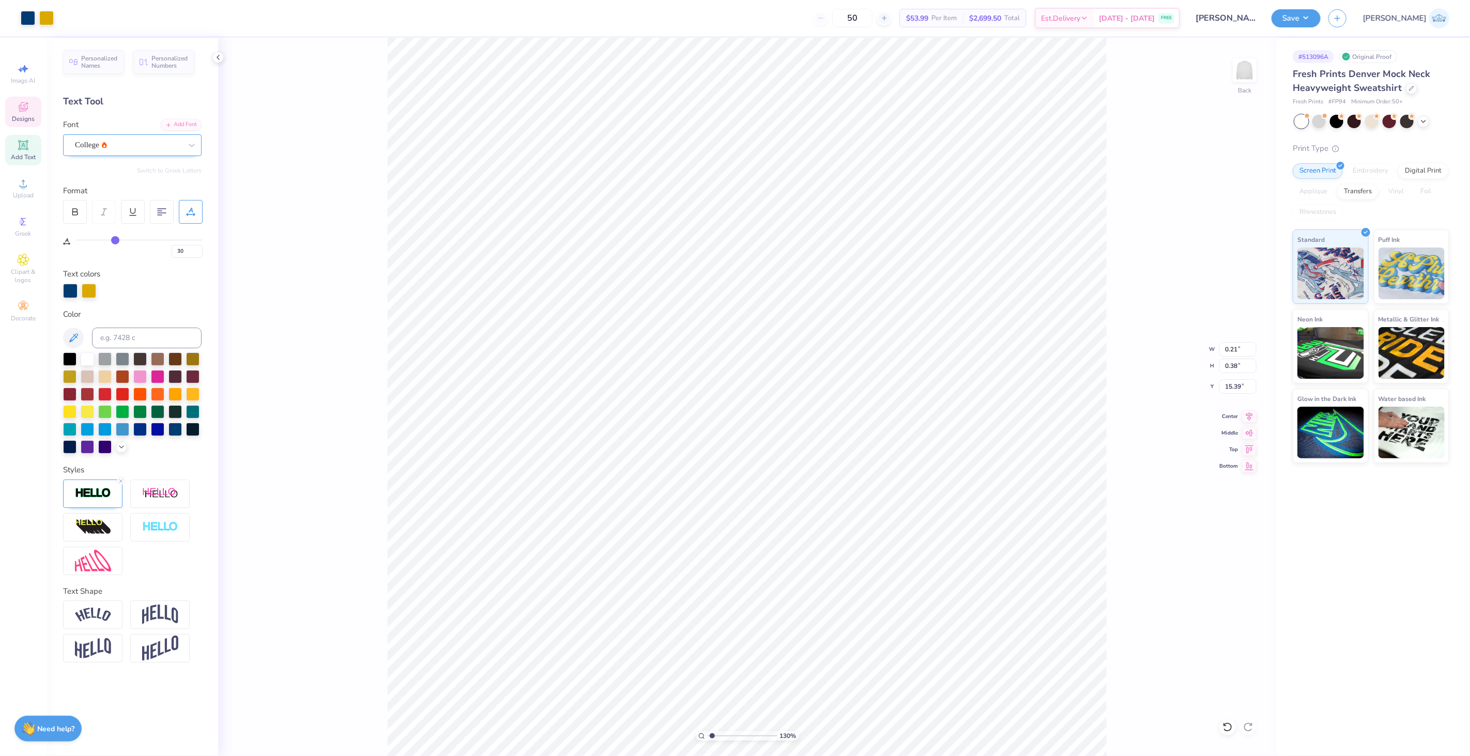
type input "21"
type input "10.70"
drag, startPoint x: 716, startPoint y: 737, endPoint x: 735, endPoint y: 746, distance: 21.1
type input "4.61"
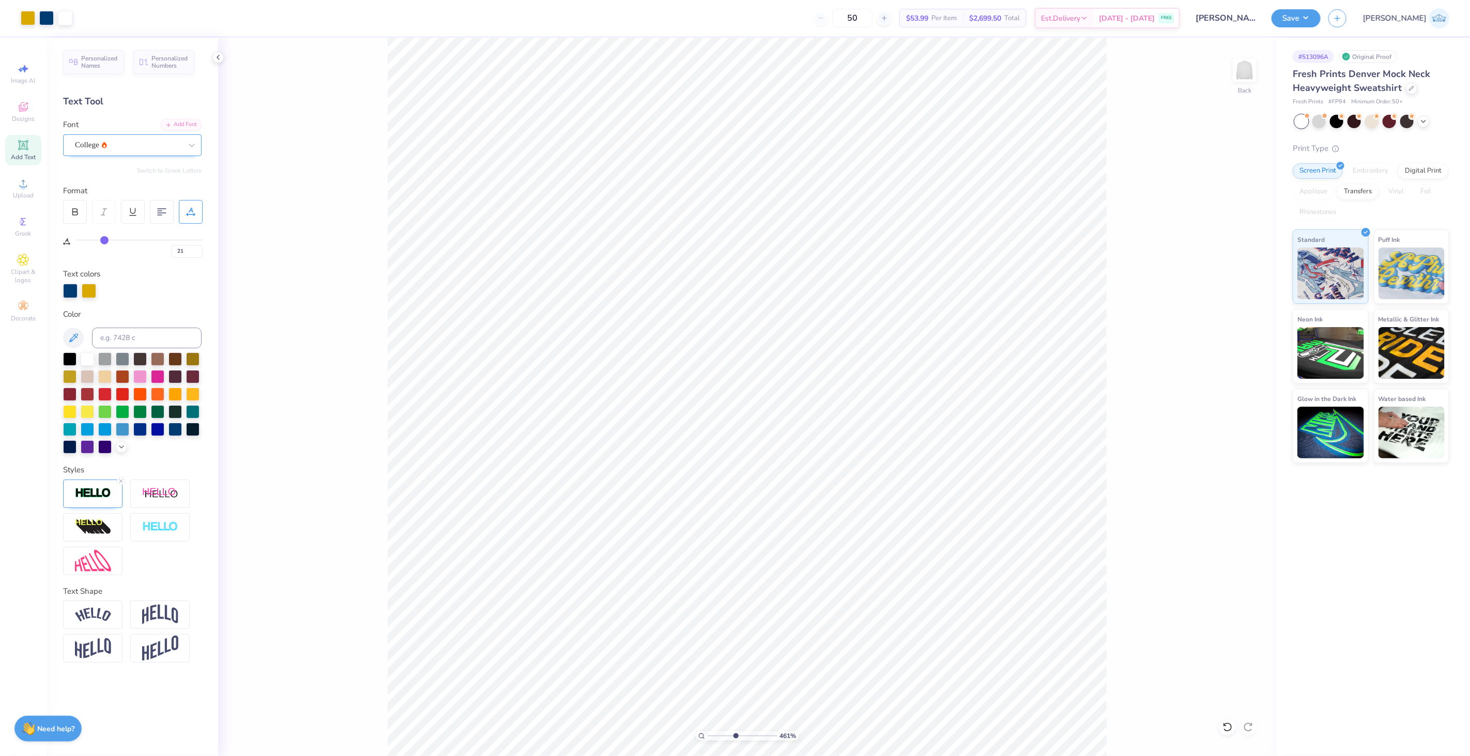
click at [735, 741] on input "range" at bounding box center [743, 736] width 70 height 9
click at [102, 491] on img at bounding box center [93, 494] width 36 height 12
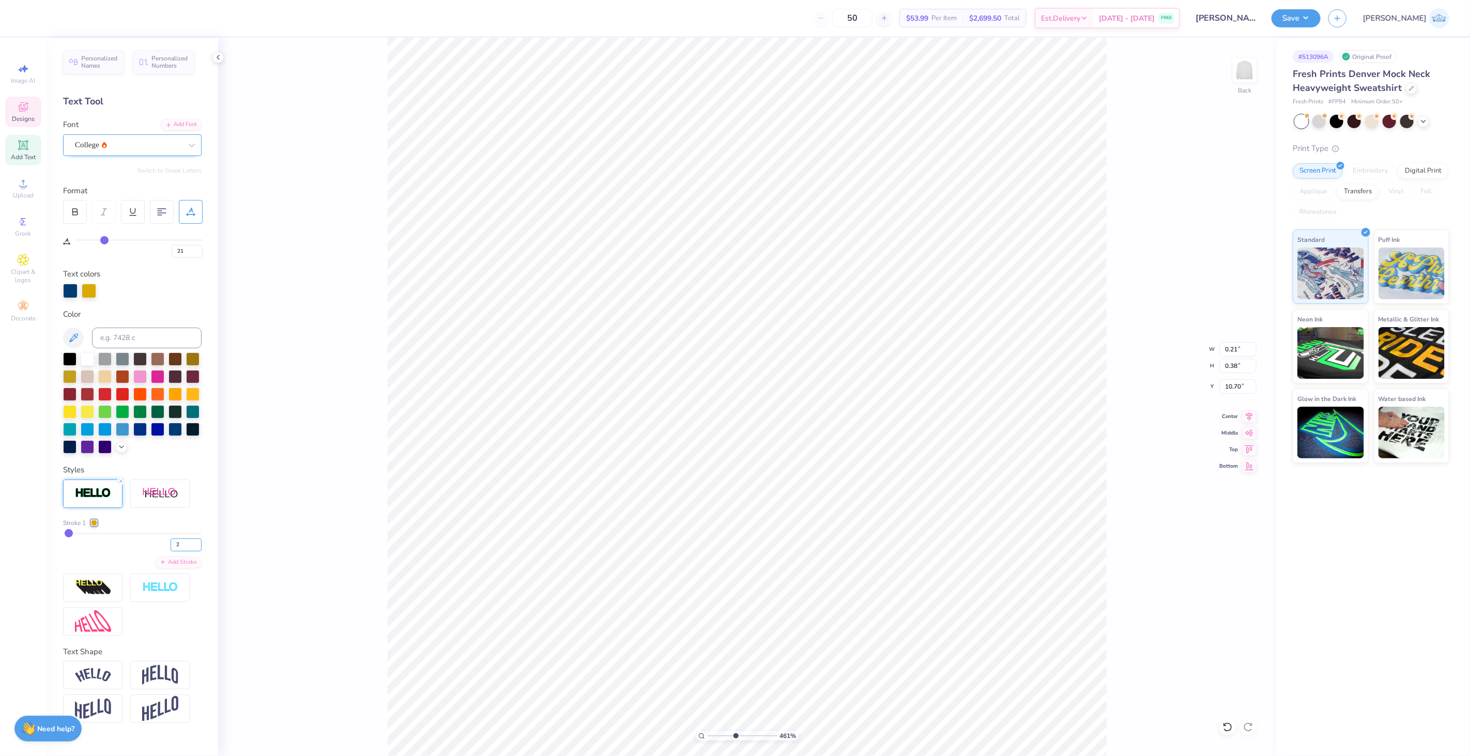
drag, startPoint x: 172, startPoint y: 550, endPoint x: 163, endPoint y: 549, distance: 9.4
click at [163, 549] on div "Stroke 1 2 Add Stroke" at bounding box center [132, 544] width 139 height 50
drag, startPoint x: 182, startPoint y: 543, endPoint x: 146, endPoint y: 545, distance: 36.2
click at [146, 545] on div "2" at bounding box center [132, 542] width 139 height 19
type input "1"
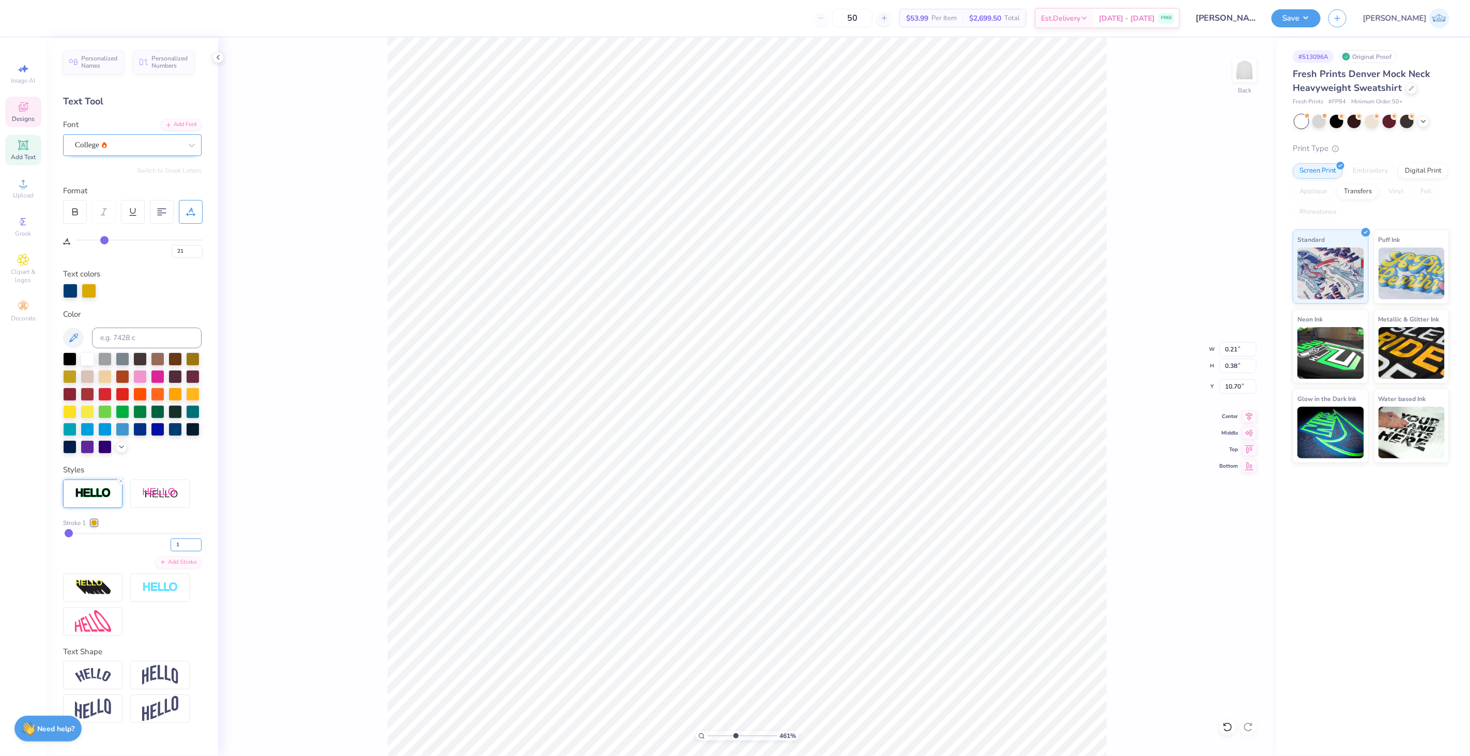
type input "1"
type input "0.19"
type input "0.35"
type input "10.71"
type input "10.70"
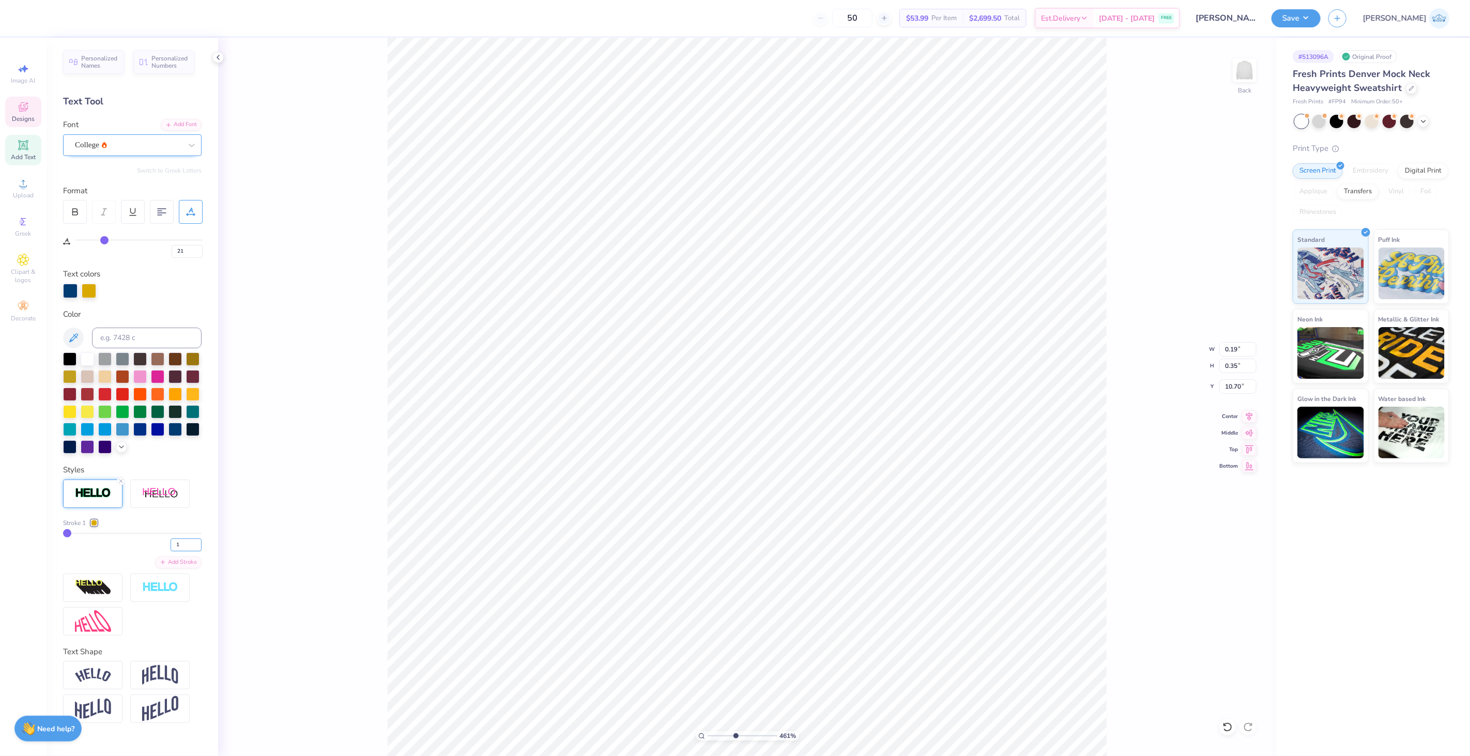
drag, startPoint x: 187, startPoint y: 544, endPoint x: 115, endPoint y: 508, distance: 80.2
click at [129, 533] on div "1" at bounding box center [132, 542] width 139 height 19
type input "1.5"
type input "2"
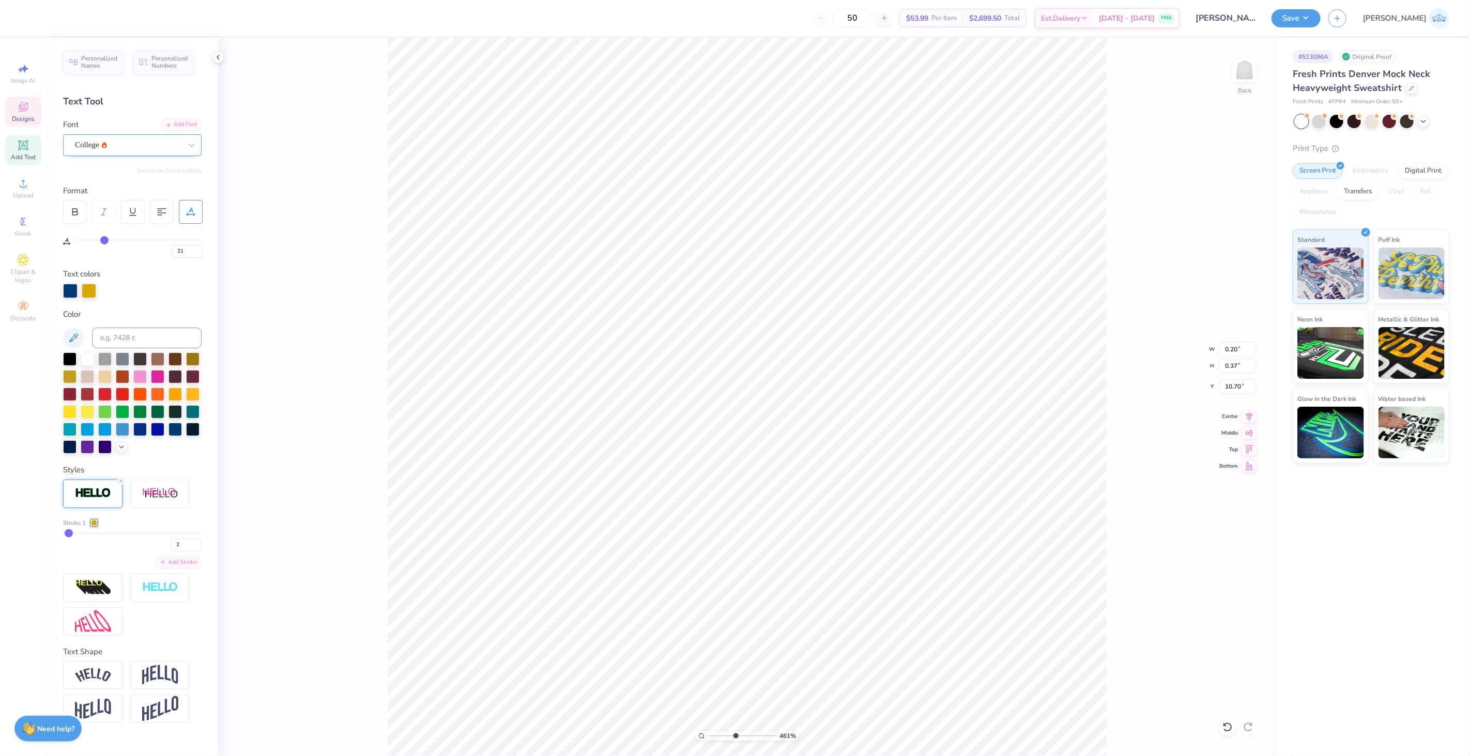
type input "0.20"
type input "0.37"
type input "2"
type input "1.39"
click at [712, 737] on input "range" at bounding box center [743, 736] width 70 height 9
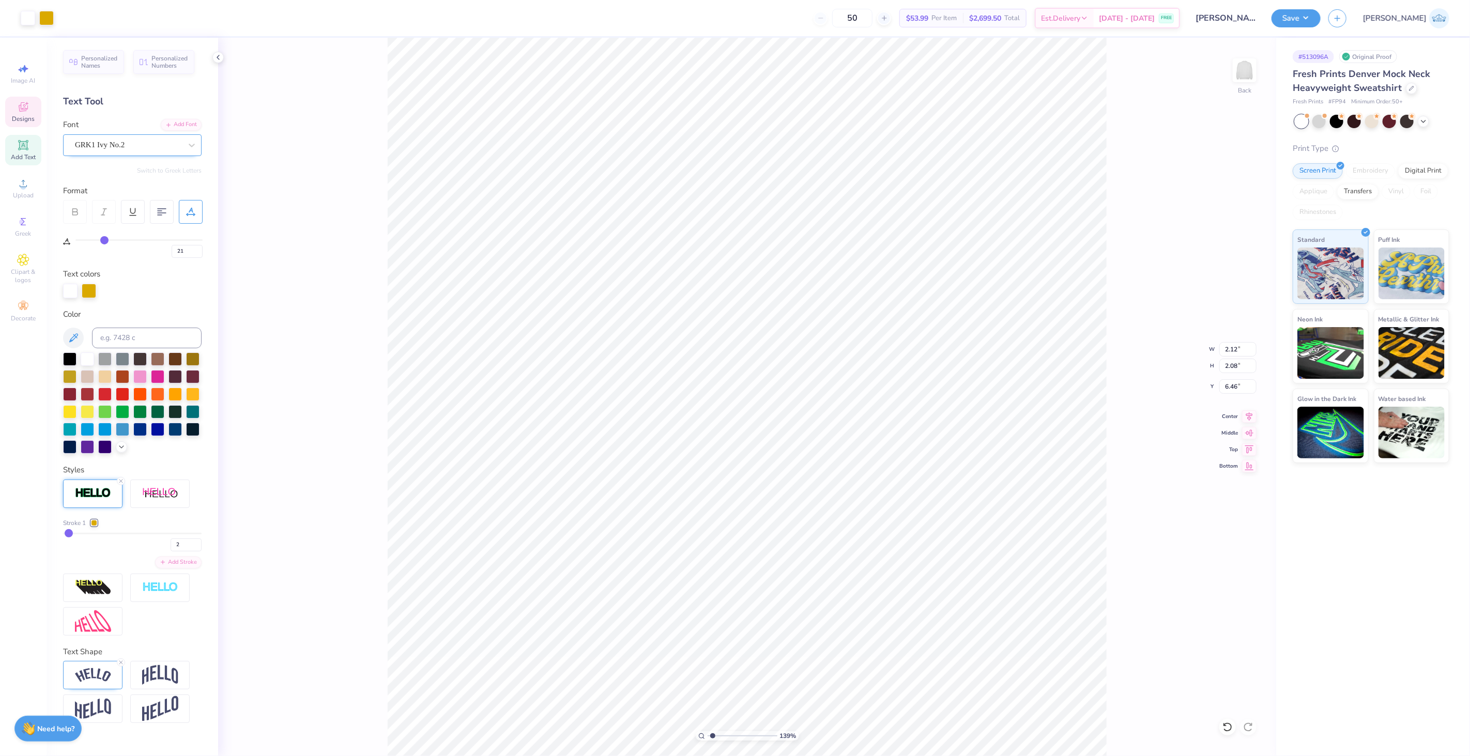
type input "0"
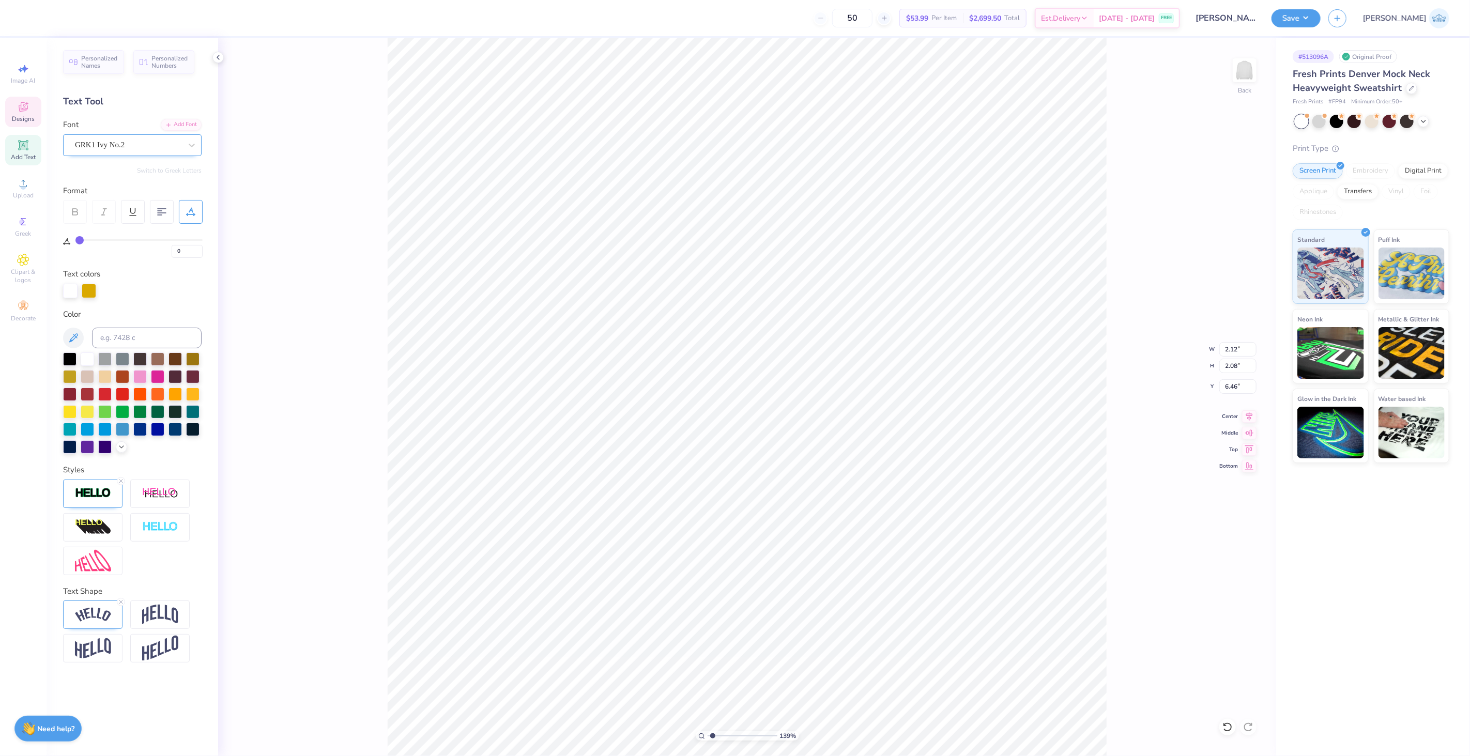
scroll to position [9, 2]
type textarea "SN"
type input "6.55"
click at [723, 582] on li "Group" at bounding box center [719, 578] width 81 height 20
click at [708, 736] on input "range" at bounding box center [743, 736] width 70 height 9
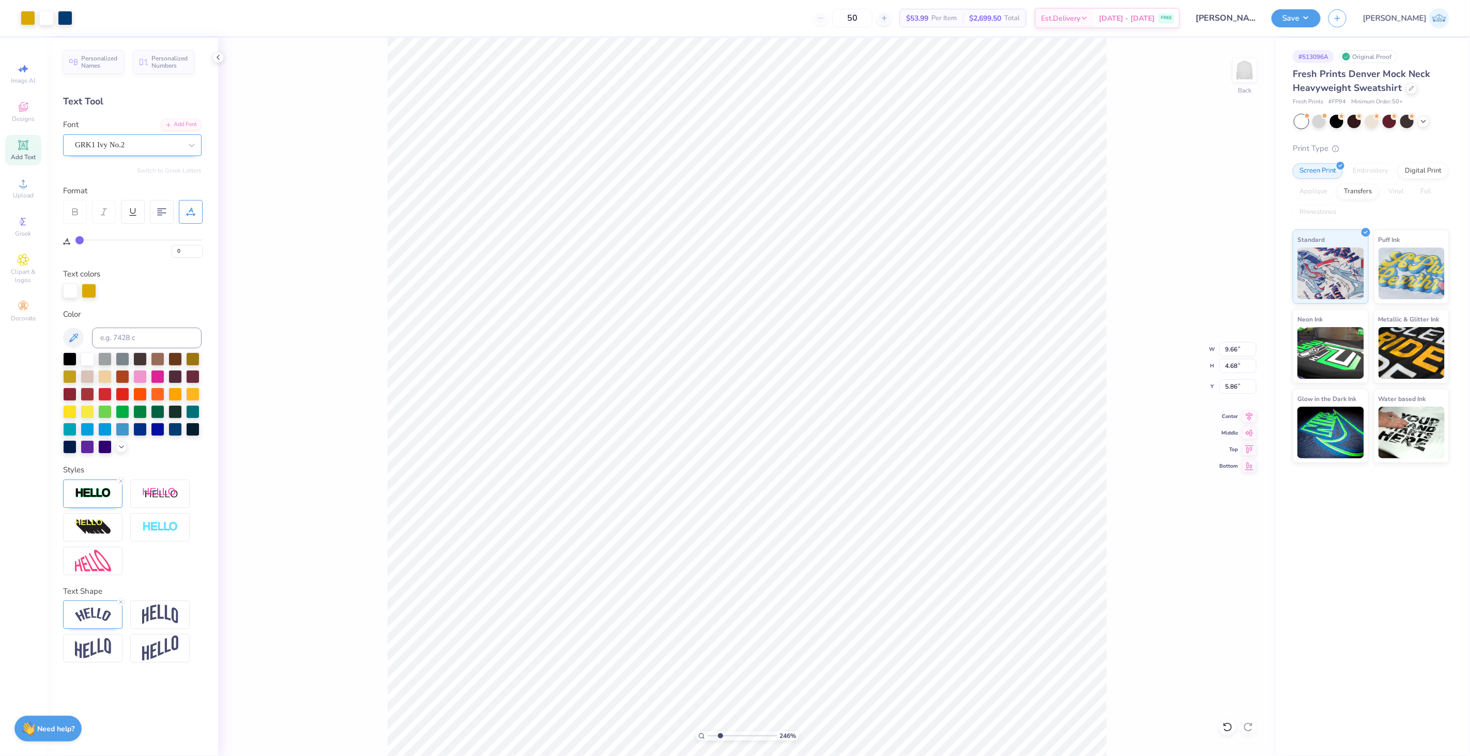
drag, startPoint x: 716, startPoint y: 736, endPoint x: 720, endPoint y: 748, distance: 12.1
type input "2.46"
click at [720, 741] on input "range" at bounding box center [743, 736] width 70 height 9
click at [1228, 728] on icon at bounding box center [1228, 727] width 10 height 10
type input "5.86"
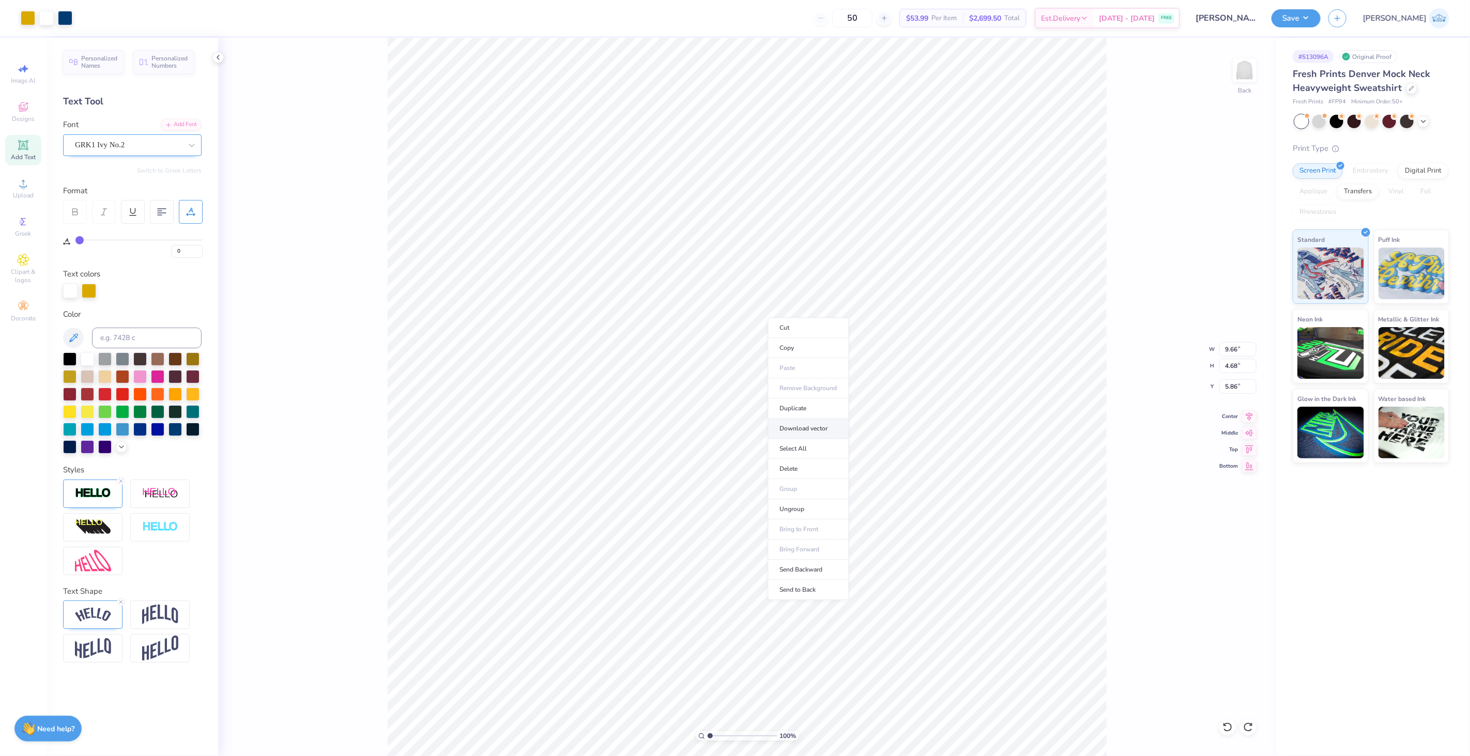
click at [812, 428] on li "Download vector" at bounding box center [808, 429] width 81 height 20
click at [689, 741] on div "100 %" at bounding box center [747, 397] width 719 height 719
drag, startPoint x: 700, startPoint y: 738, endPoint x: 714, endPoint y: 738, distance: 14.5
click at [714, 738] on input "range" at bounding box center [743, 736] width 70 height 9
click at [1232, 724] on icon at bounding box center [1228, 727] width 10 height 10
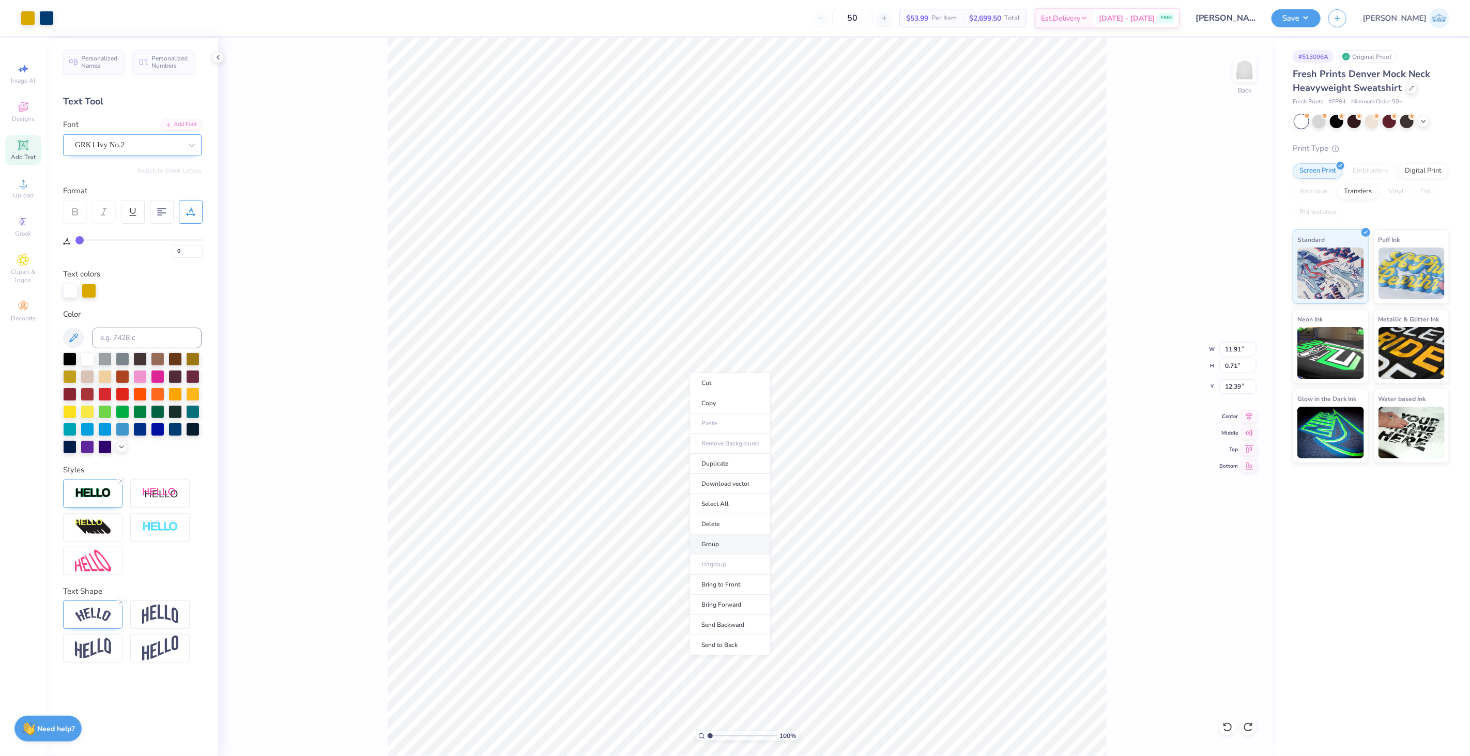
click at [731, 538] on li "Group" at bounding box center [730, 545] width 81 height 20
drag, startPoint x: 722, startPoint y: 736, endPoint x: 714, endPoint y: 739, distance: 9.0
type input "1.97"
click at [717, 741] on input "range" at bounding box center [743, 736] width 70 height 9
type input "12.10"
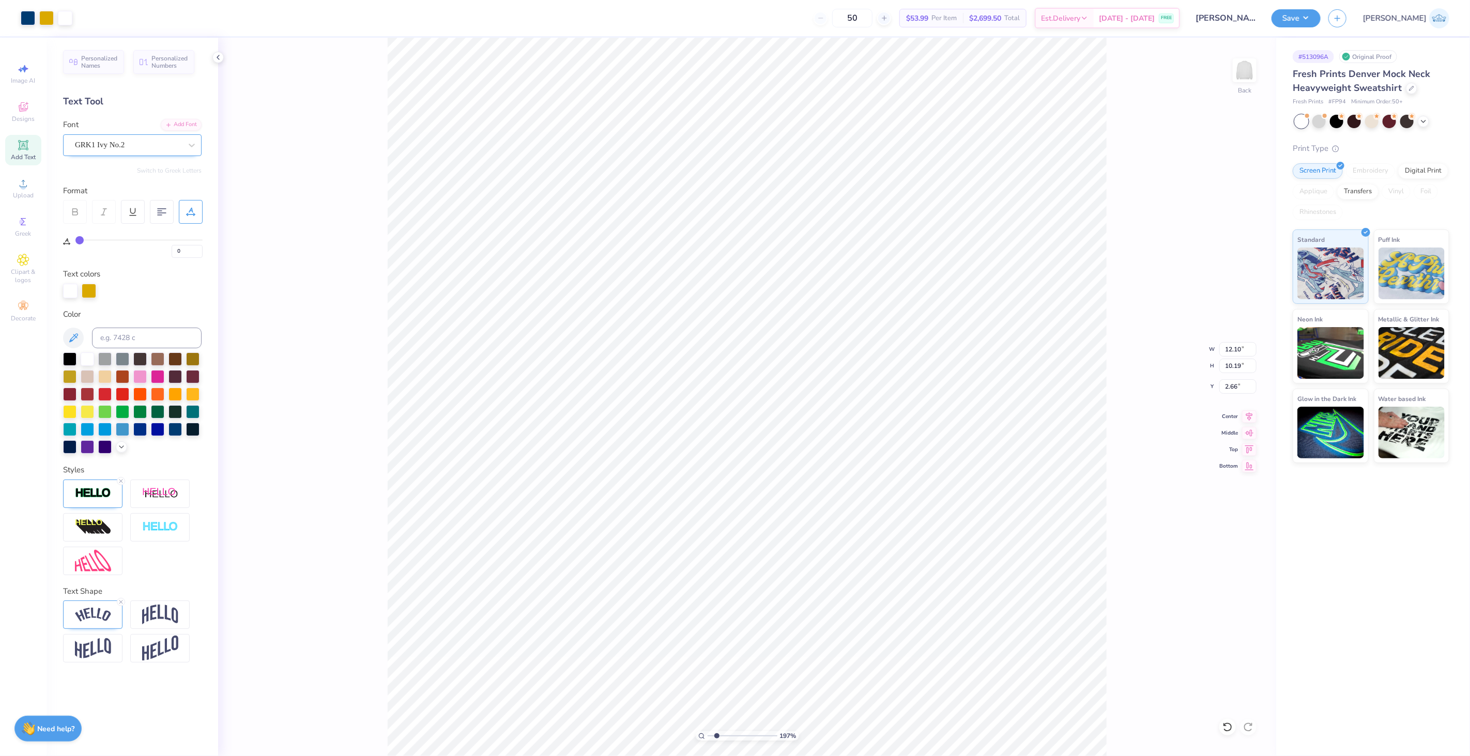
type input "10.19"
type input "11.96"
type input "10.07"
type input "12.52"
click at [32, 195] on span "Upload" at bounding box center [23, 195] width 21 height 8
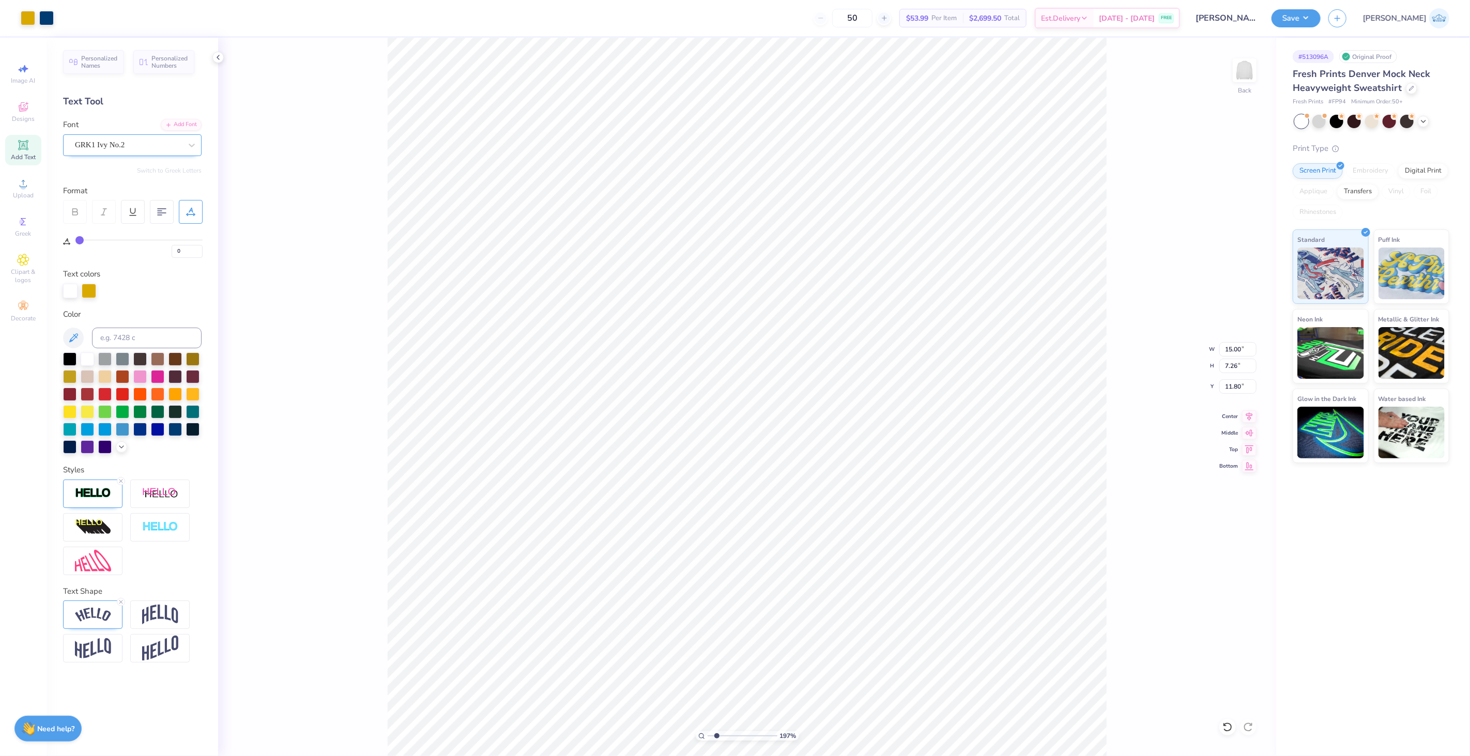
type input "11.80"
type input "9.33"
type input "4.51"
type input "5.75"
click at [1218, 343] on div "197 % Back W 9.33 9.33 " H 4.51 4.51 " Y 5.75 5.75 " Center Middle Top Bottom" at bounding box center [747, 397] width 1058 height 719
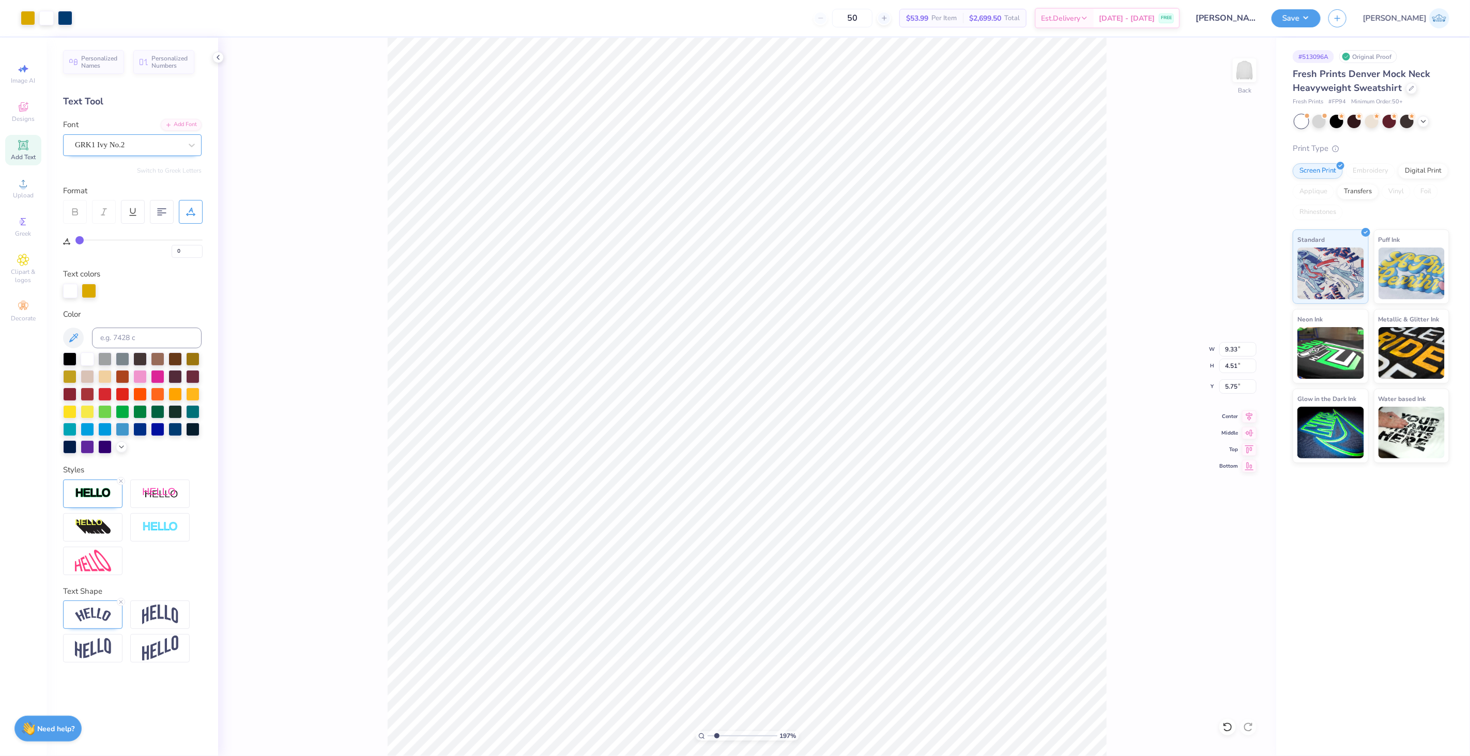
click at [1223, 347] on div "197 % Back W 9.33 9.33 " H 4.51 4.51 " Y 5.75 5.75 " Center Middle Top Bottom" at bounding box center [747, 397] width 1058 height 719
click at [1237, 348] on input "9.33" at bounding box center [1238, 349] width 37 height 14
type input "15.00"
type input "7.26"
type input "11.80"
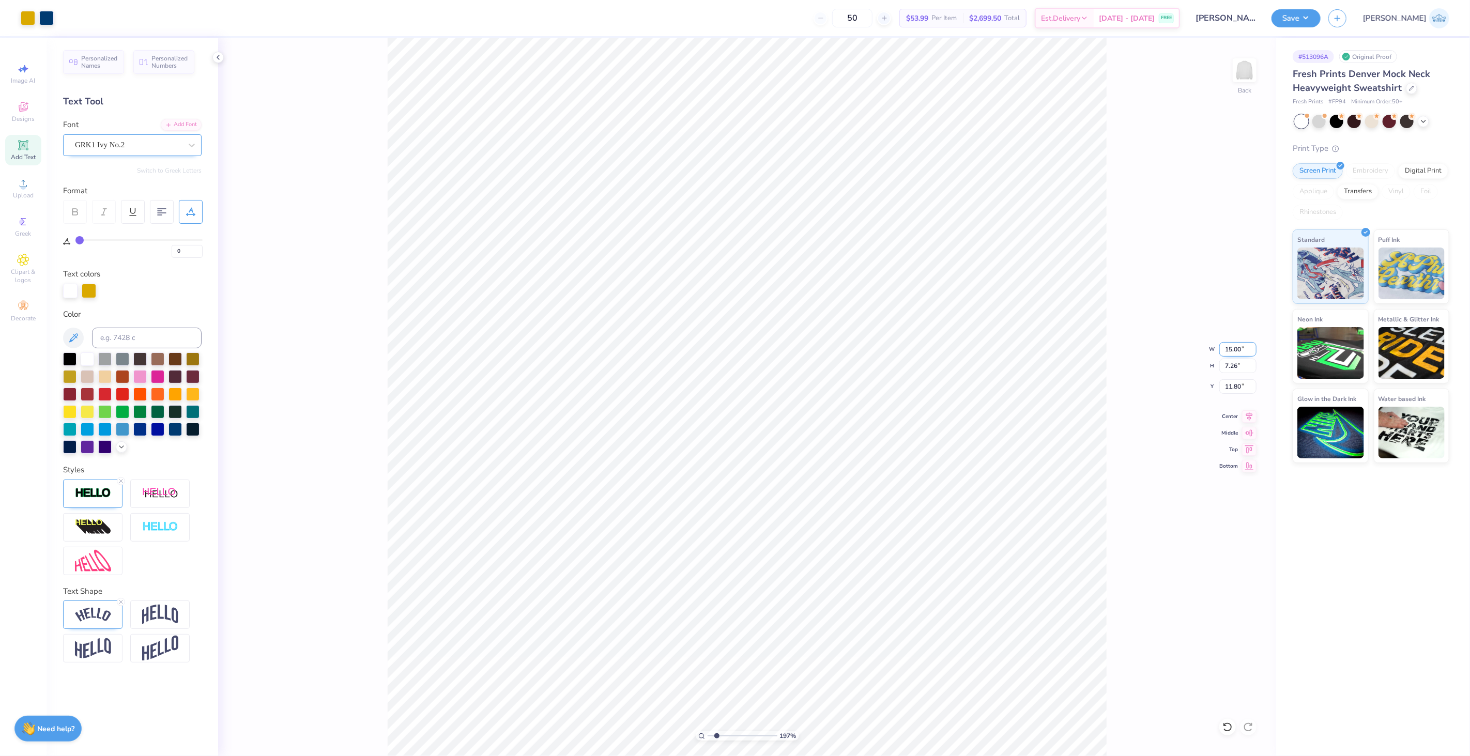
click at [1233, 347] on input "15.00" at bounding box center [1238, 349] width 37 height 14
paste input "9.33"
type input "9.33"
type input "4.52"
type input "13.17"
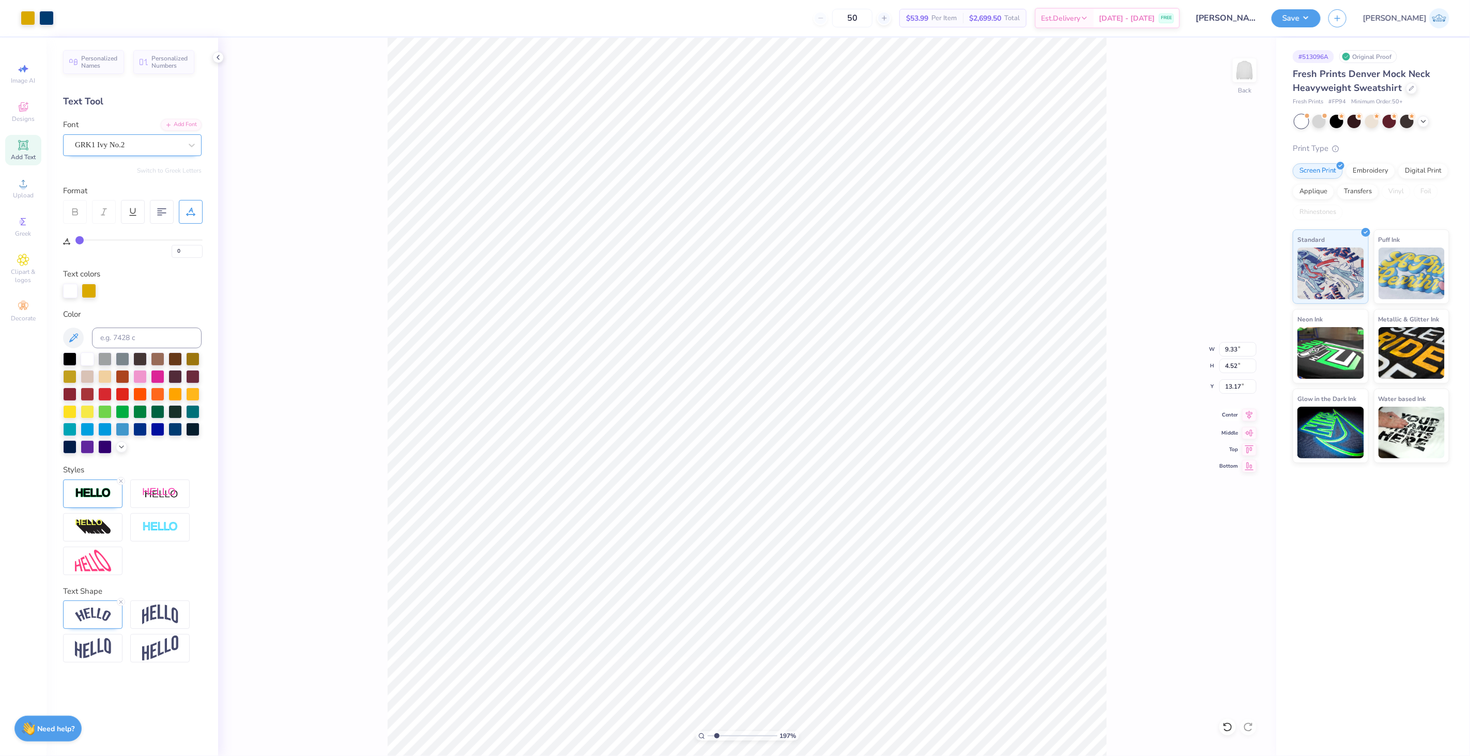
click at [1245, 416] on icon at bounding box center [1249, 415] width 14 height 12
type input "4.51"
type input "5.75"
click at [1249, 411] on icon at bounding box center [1249, 415] width 14 height 12
click at [1249, 415] on icon at bounding box center [1249, 417] width 14 height 12
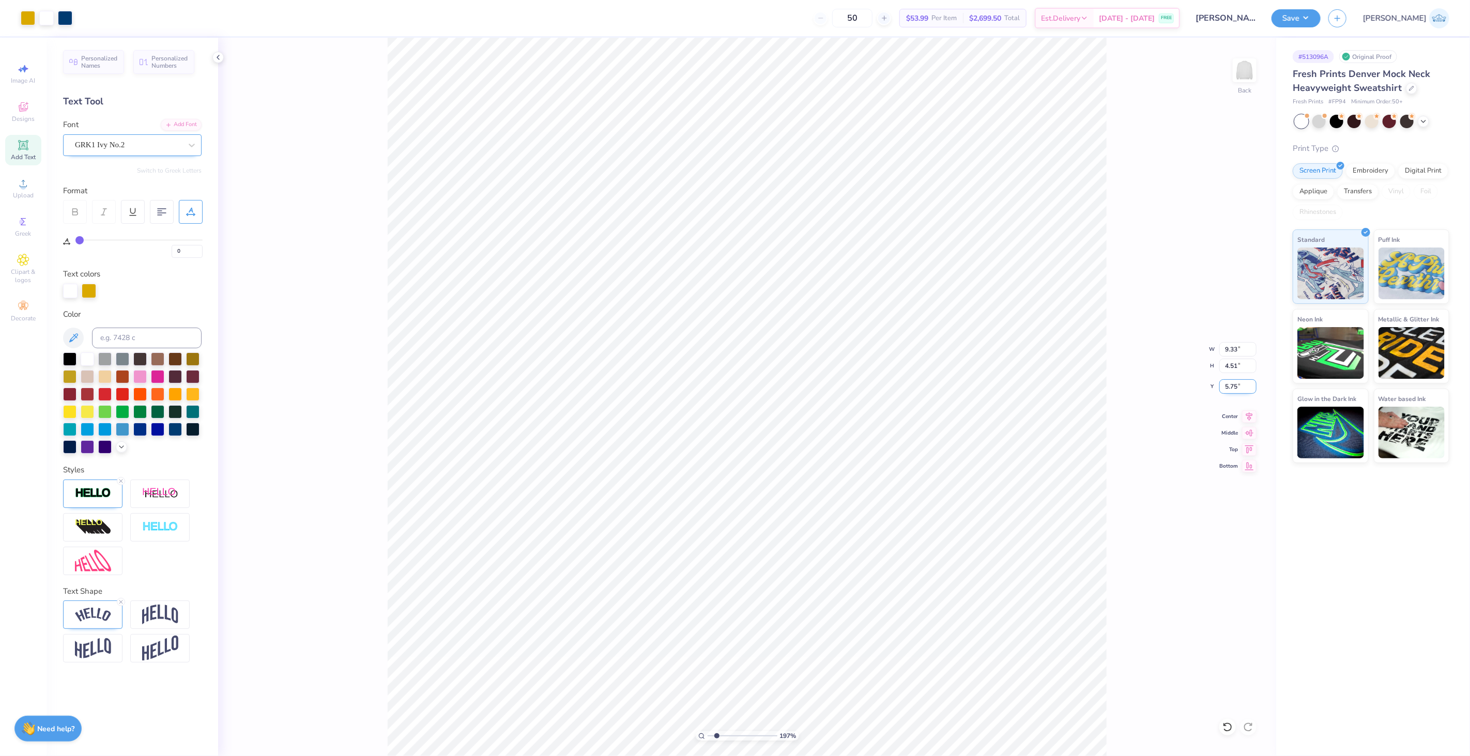
click at [1232, 388] on input "5.75" at bounding box center [1238, 387] width 37 height 14
click at [1233, 388] on input "5.75" at bounding box center [1238, 387] width 37 height 14
click at [1233, 386] on input "13.17" at bounding box center [1238, 387] width 37 height 14
paste input "5.75"
type input "5.75"
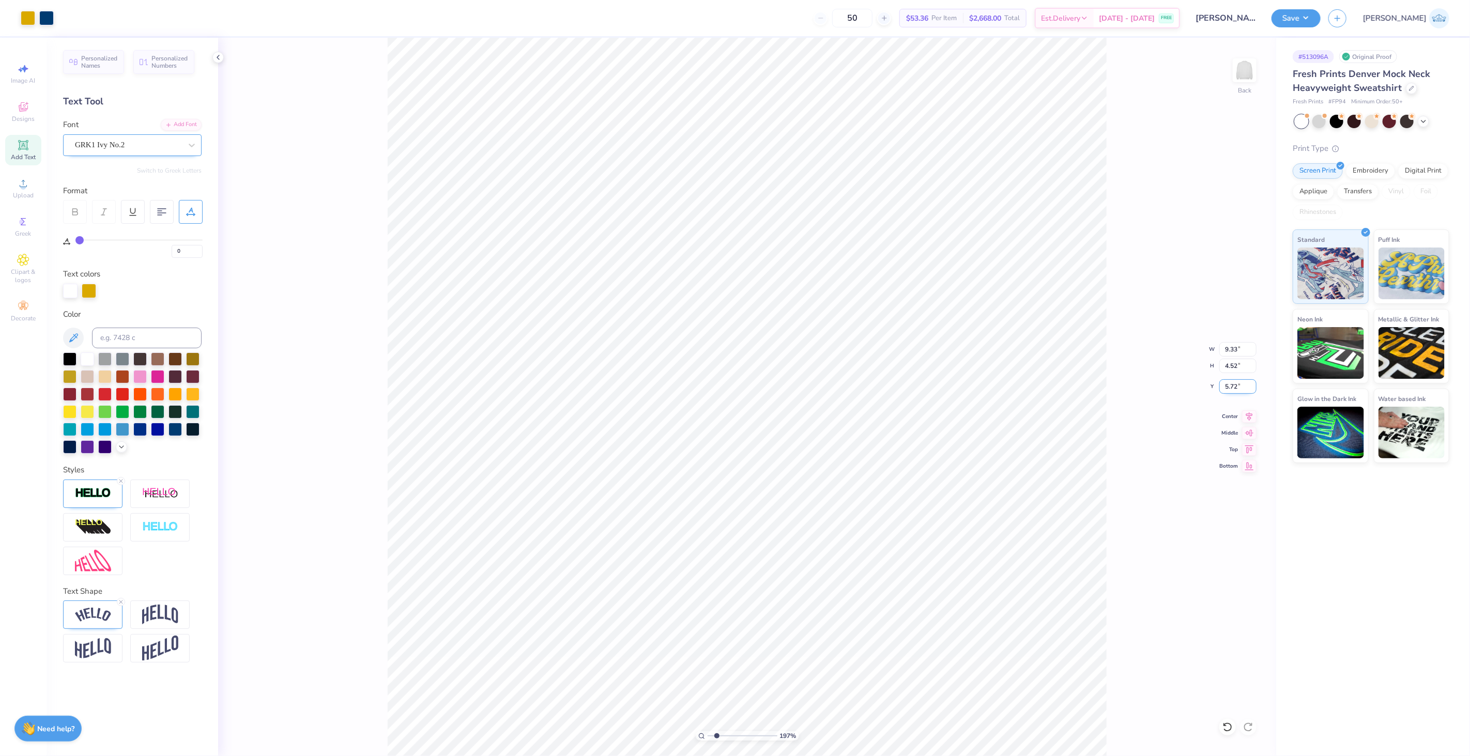
click at [1231, 388] on input "5.72" at bounding box center [1238, 387] width 37 height 14
paste input "5"
type input "5.75"
drag, startPoint x: 714, startPoint y: 734, endPoint x: 694, endPoint y: 735, distance: 19.1
type input "1"
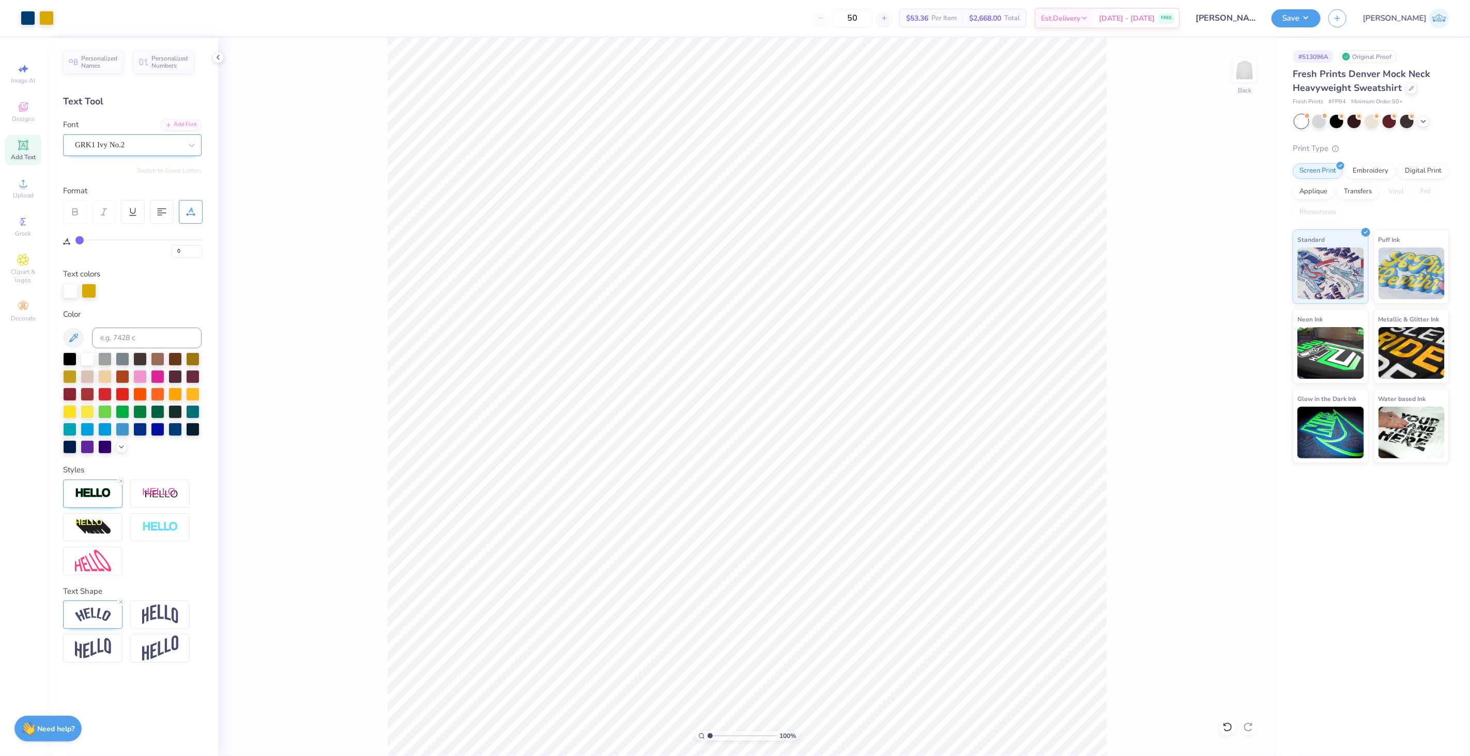
click at [708, 735] on input "range" at bounding box center [743, 736] width 70 height 9
click at [1238, 351] on input "11.96" at bounding box center [1238, 349] width 37 height 14
type input "11.00"
type input "9.69"
click at [1232, 386] on input "3.09" at bounding box center [1238, 387] width 37 height 14
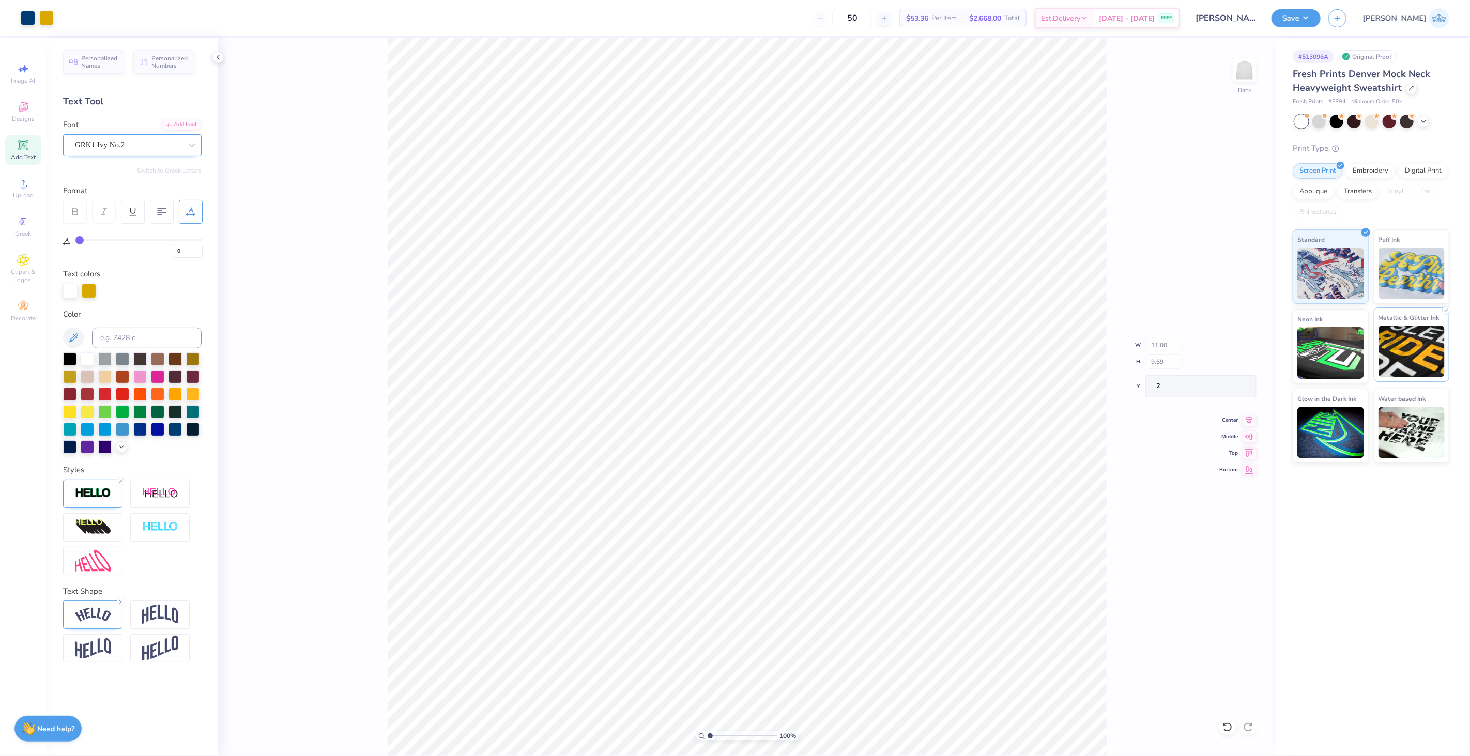
type input "2.00"
drag, startPoint x: 712, startPoint y: 736, endPoint x: 718, endPoint y: 736, distance: 5.7
type input "2.13"
click at [718, 736] on input "range" at bounding box center [743, 736] width 70 height 9
type input "30"
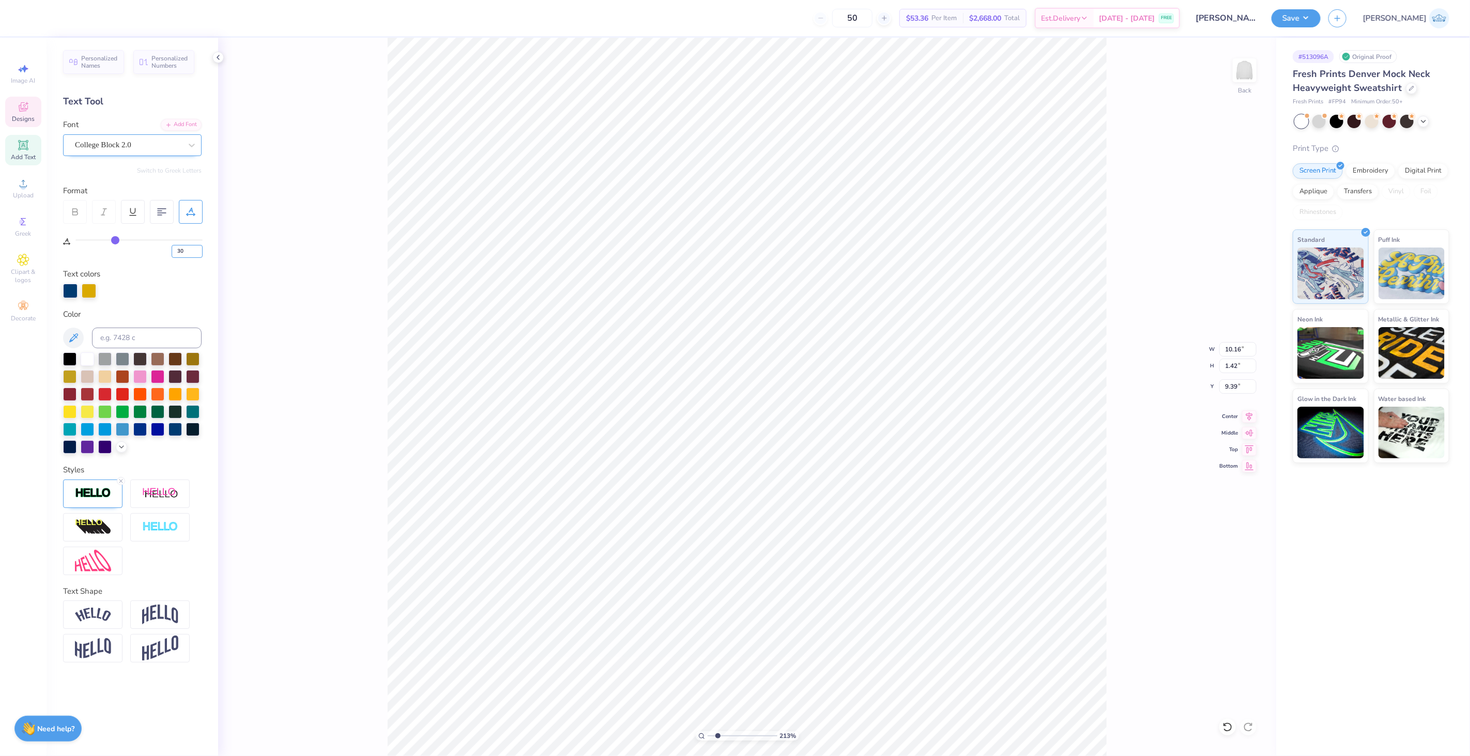
drag, startPoint x: 184, startPoint y: 252, endPoint x: 128, endPoint y: 238, distance: 58.2
click at [128, 238] on div "30" at bounding box center [138, 246] width 127 height 24
type input "35"
type input "10.78"
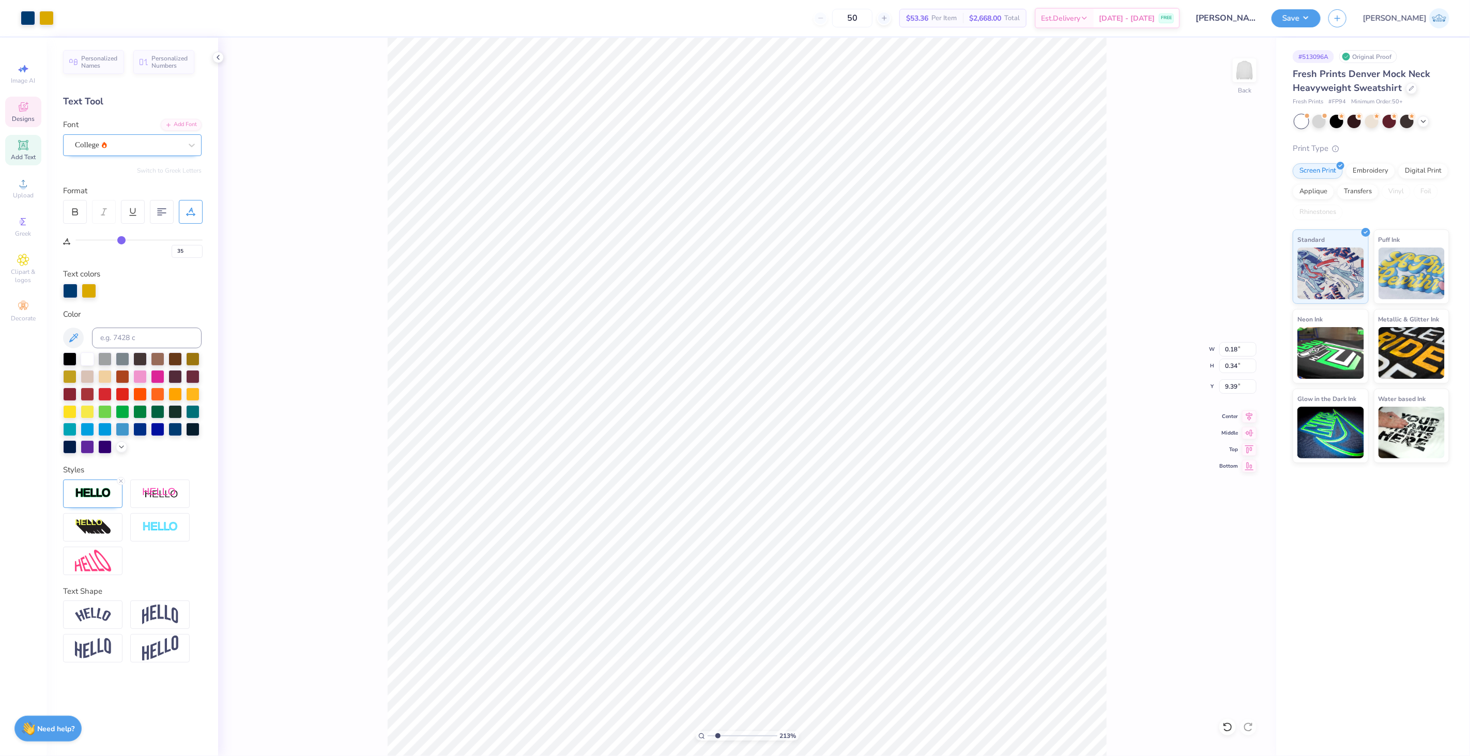
type input "21"
drag, startPoint x: 725, startPoint y: 737, endPoint x: 676, endPoint y: 732, distance: 48.9
click at [708, 732] on input "range" at bounding box center [743, 736] width 70 height 9
drag, startPoint x: 710, startPoint y: 738, endPoint x: 658, endPoint y: 753, distance: 53.8
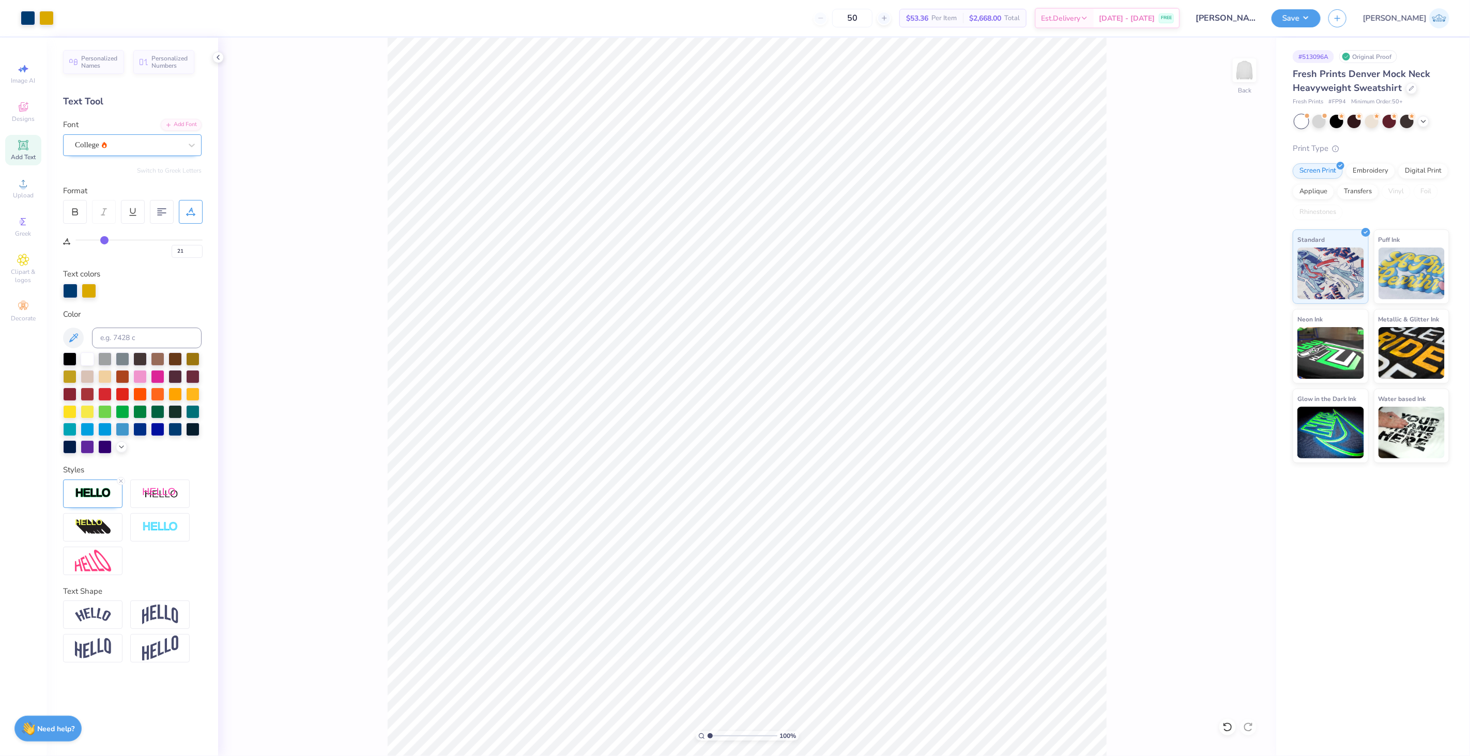
click at [708, 741] on input "range" at bounding box center [743, 736] width 70 height 9
click at [52, 22] on div at bounding box center [46, 17] width 14 height 14
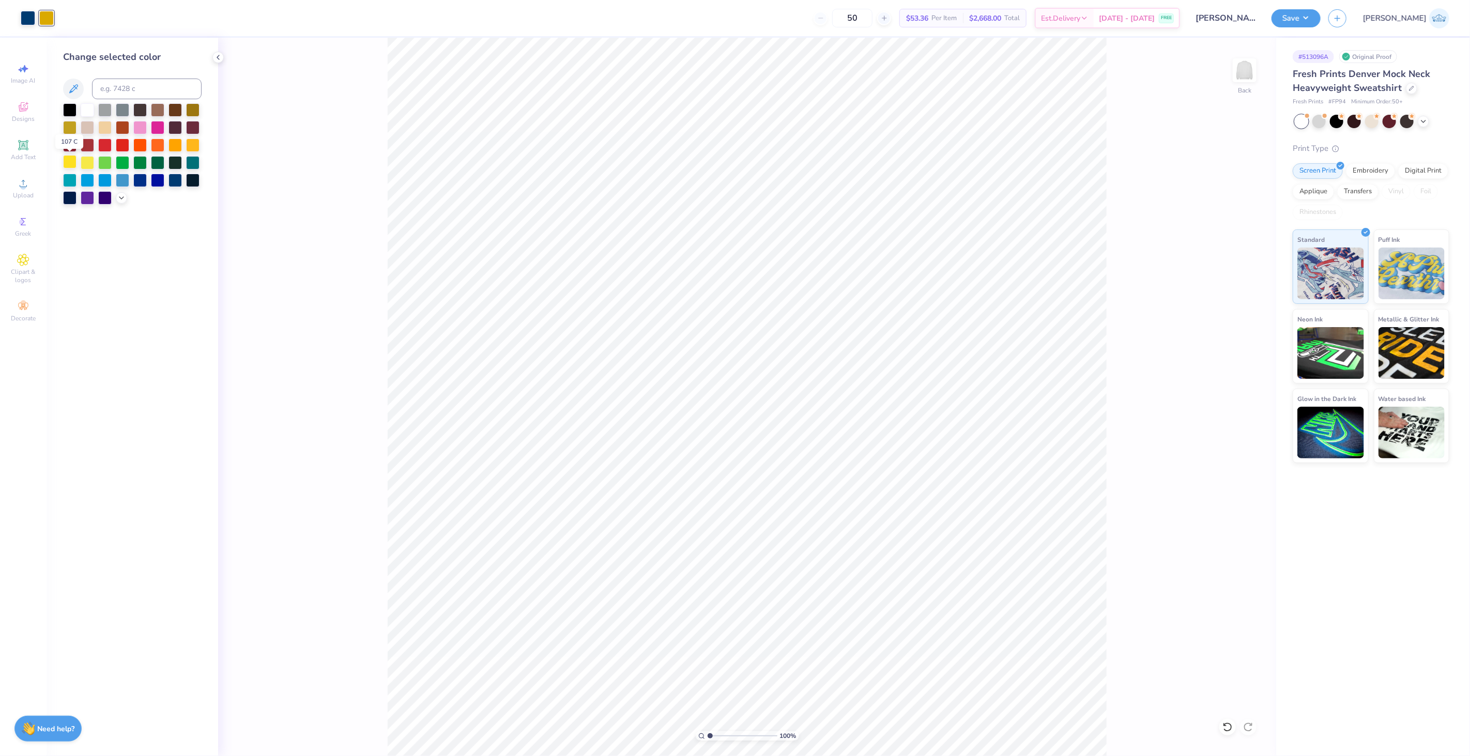
click at [73, 162] on div at bounding box center [69, 161] width 13 height 13
click at [26, 19] on div at bounding box center [28, 17] width 14 height 14
click at [71, 111] on div at bounding box center [69, 108] width 13 height 13
click at [714, 736] on input "range" at bounding box center [743, 736] width 70 height 9
click at [51, 23] on div at bounding box center [46, 17] width 14 height 14
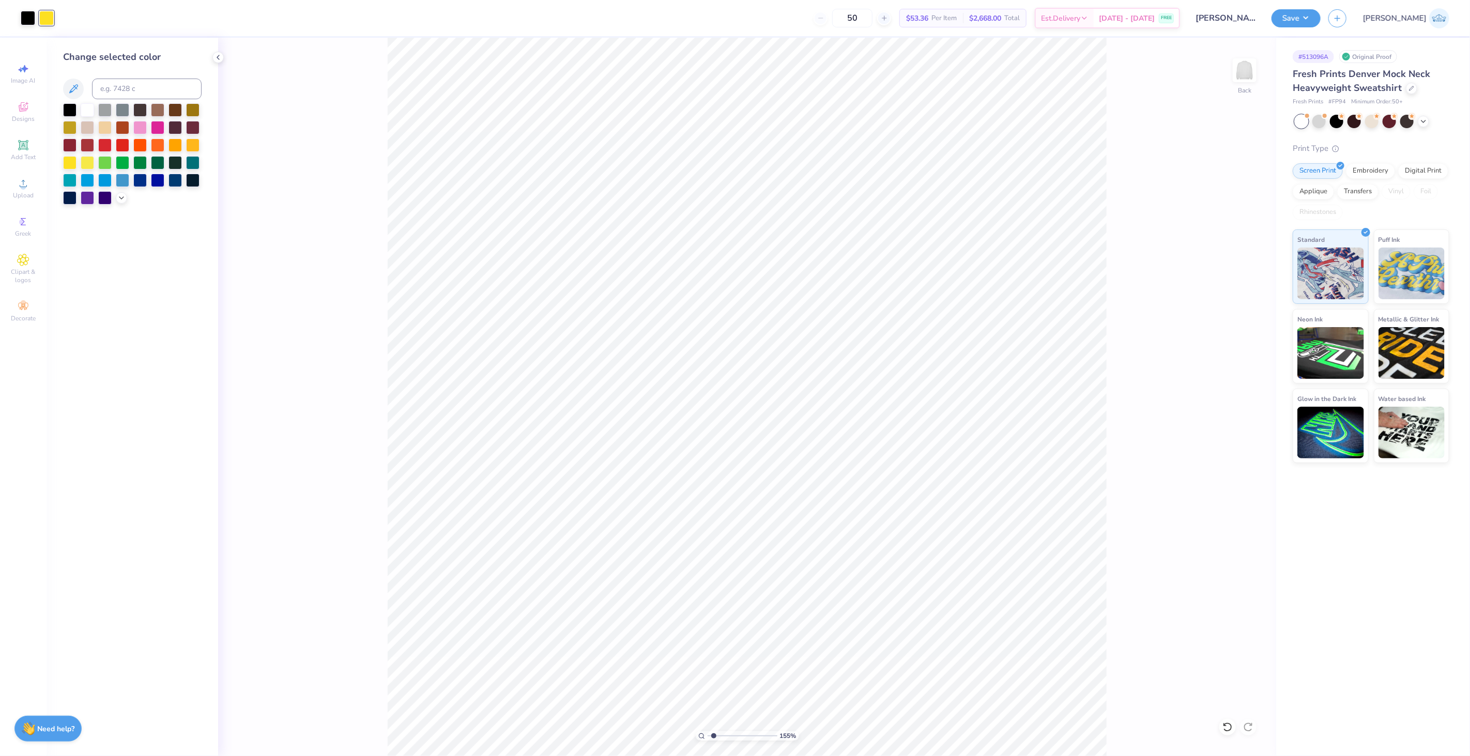
click at [118, 204] on div at bounding box center [132, 153] width 139 height 101
click at [114, 198] on div at bounding box center [132, 153] width 139 height 101
click at [117, 203] on div at bounding box center [132, 153] width 139 height 101
click at [118, 202] on div at bounding box center [121, 196] width 11 height 11
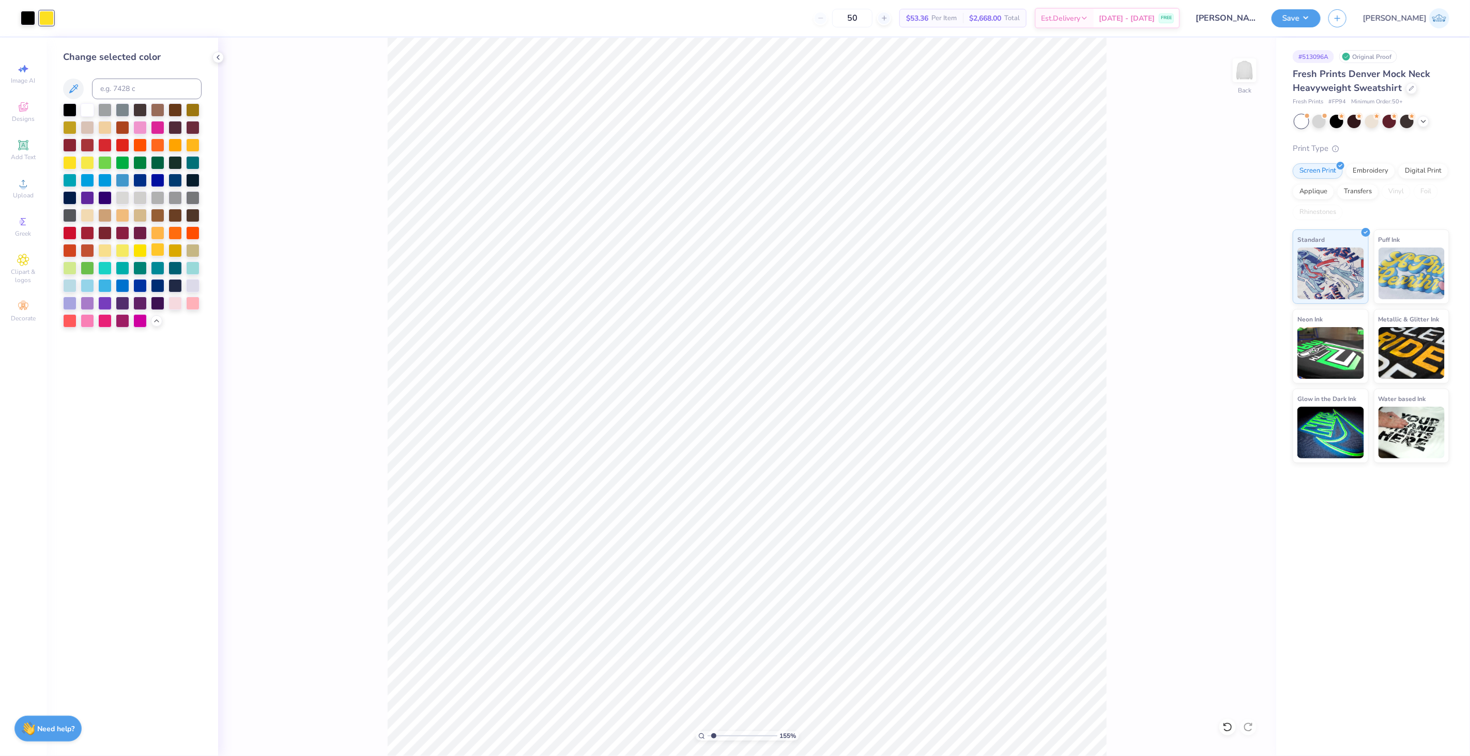
click at [160, 246] on div at bounding box center [157, 249] width 13 height 13
click at [721, 741] on input "range" at bounding box center [743, 736] width 70 height 9
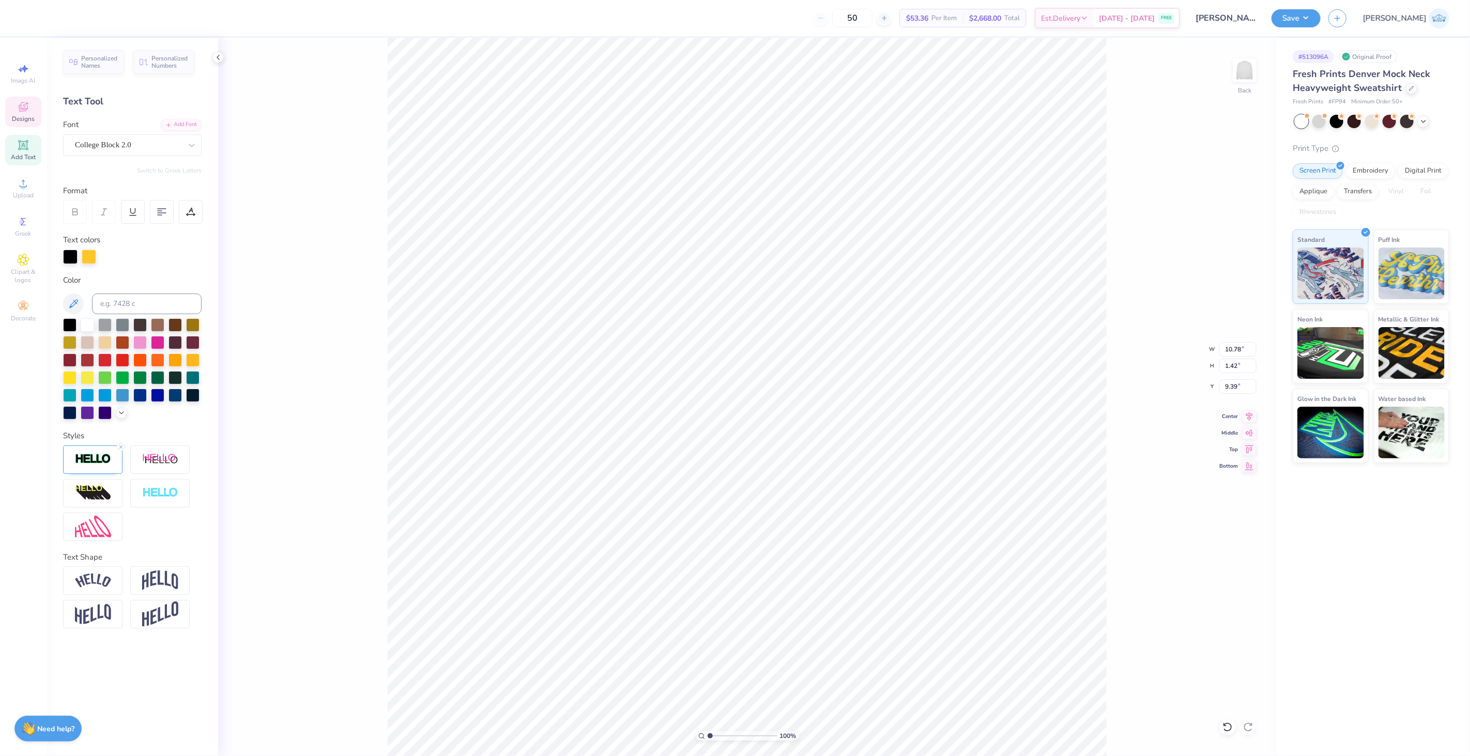
drag, startPoint x: 715, startPoint y: 740, endPoint x: 676, endPoint y: 729, distance: 39.8
click at [708, 732] on input "range" at bounding box center [743, 736] width 70 height 9
drag, startPoint x: 714, startPoint y: 737, endPoint x: 730, endPoint y: 742, distance: 16.8
click at [730, 741] on input "range" at bounding box center [743, 736] width 70 height 9
drag, startPoint x: 735, startPoint y: 740, endPoint x: 483, endPoint y: 717, distance: 252.4
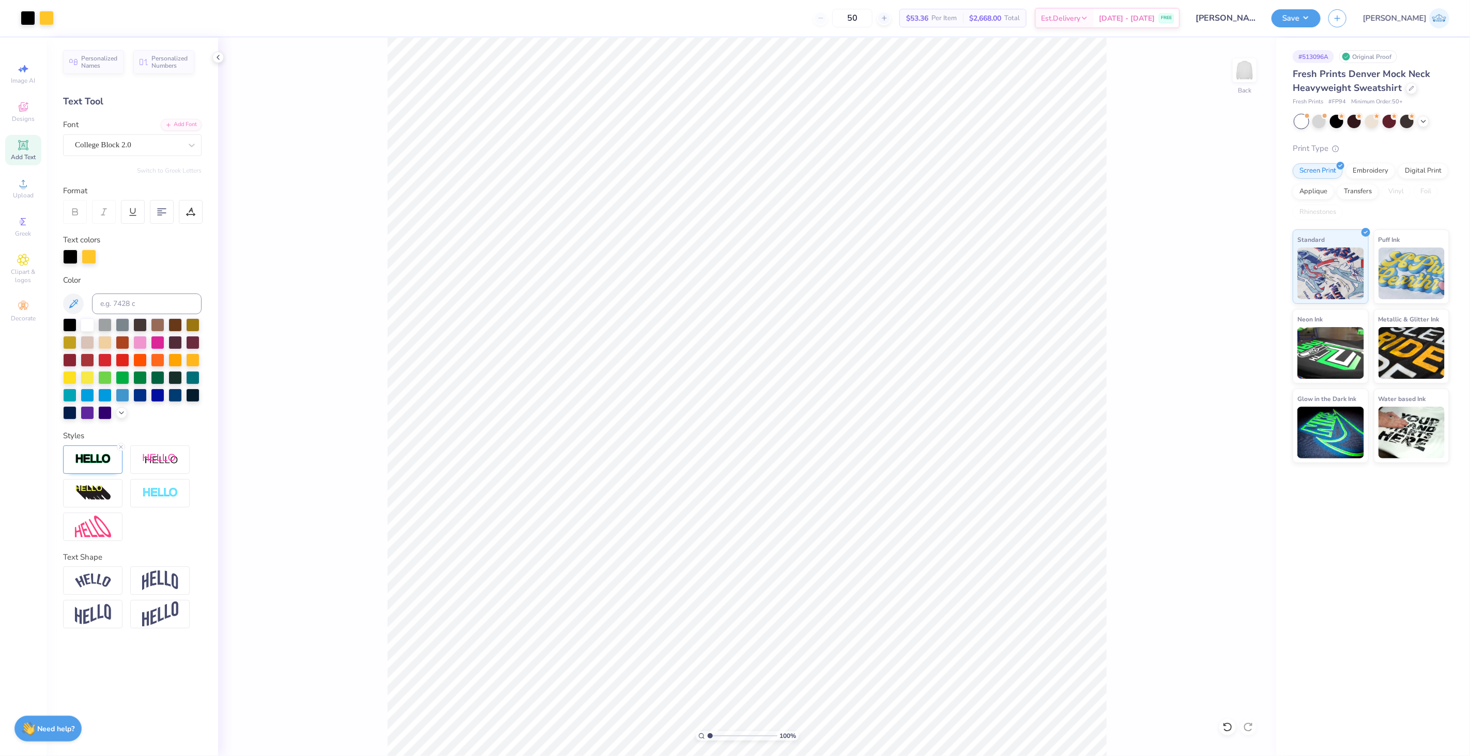
type input "1"
click at [708, 732] on input "range" at bounding box center [743, 736] width 70 height 9
click at [1321, 13] on button "Save" at bounding box center [1296, 17] width 49 height 18
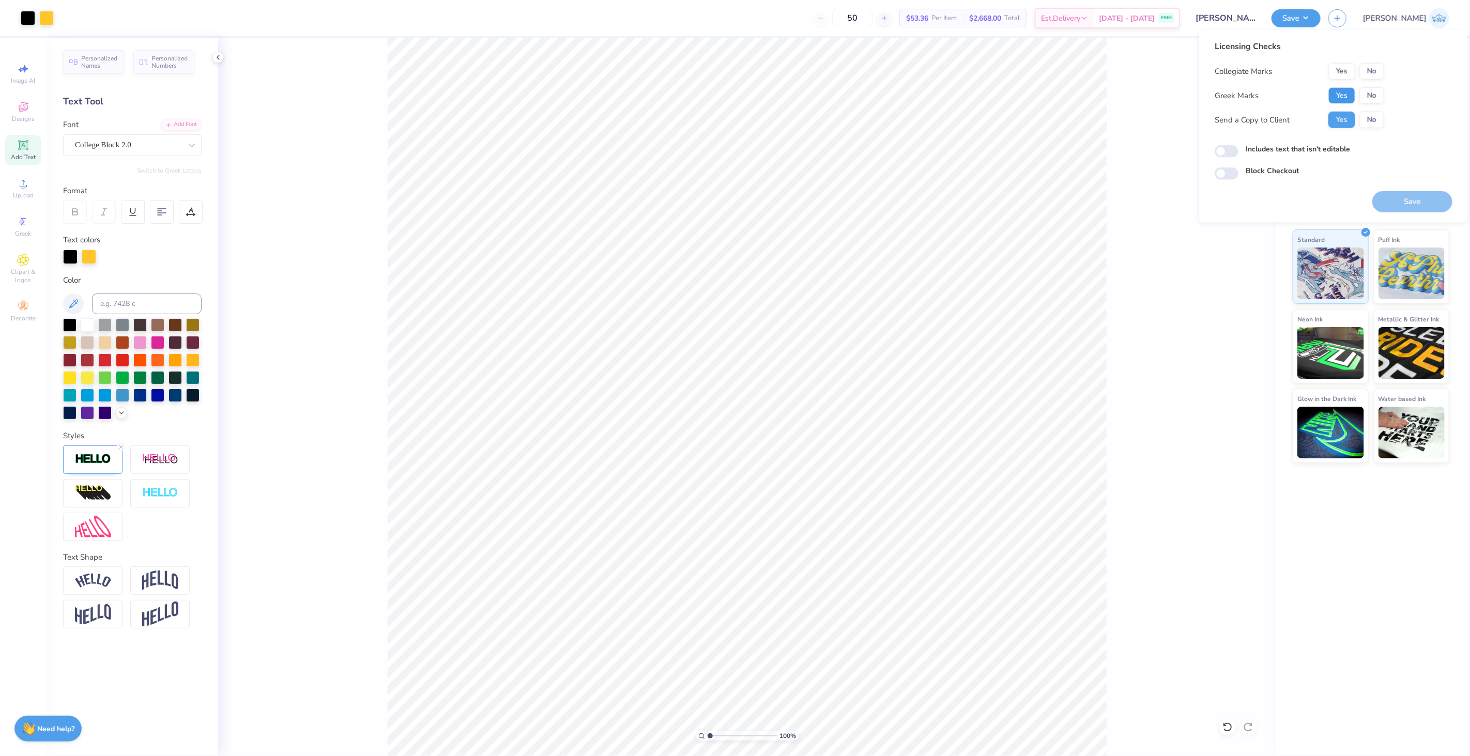
click at [1337, 96] on button "Yes" at bounding box center [1342, 95] width 27 height 17
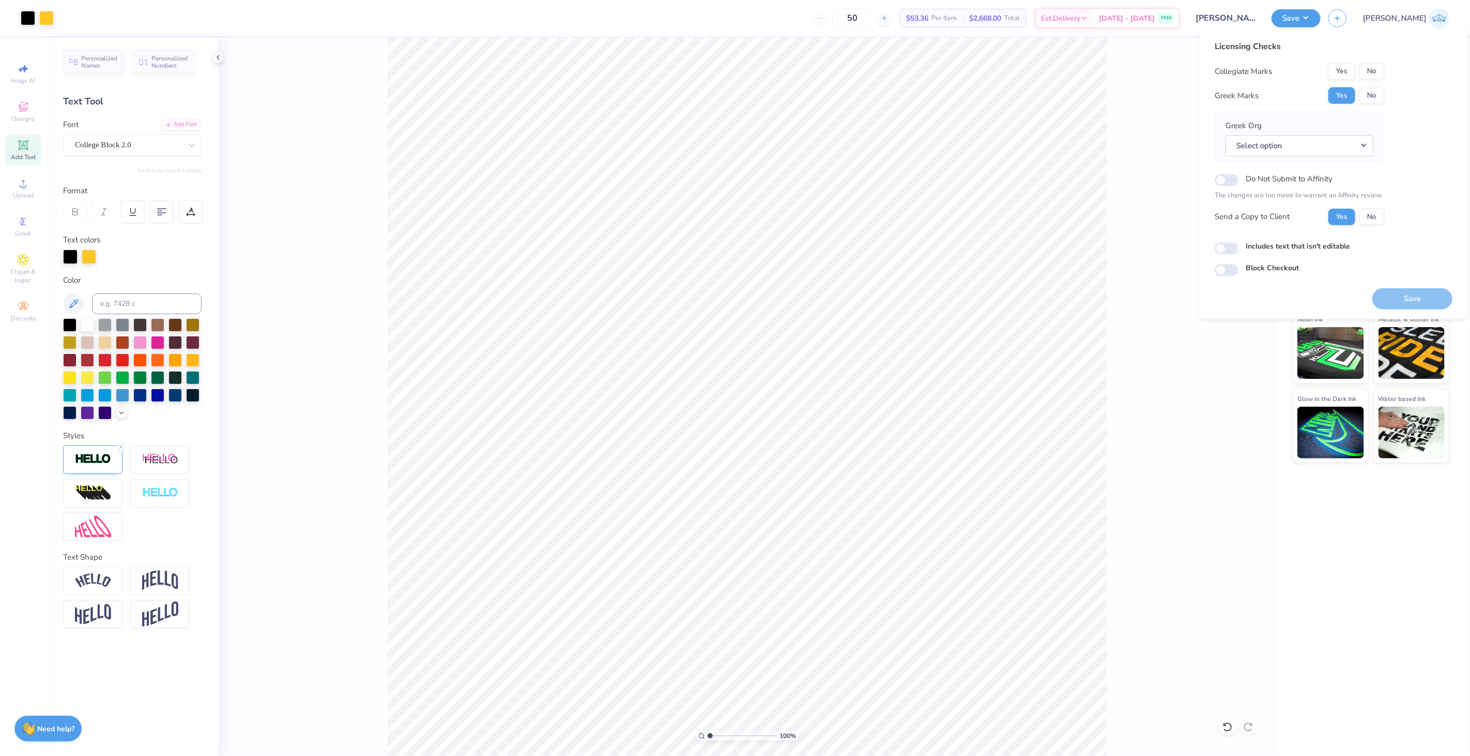
click at [1371, 83] on div "Collegiate Marks Yes No Greek Marks Yes No Greek Org Select option Do Not Submi…" at bounding box center [1300, 144] width 170 height 162
click at [1371, 79] on button "No" at bounding box center [1372, 71] width 25 height 17
click at [1389, 297] on button "Save" at bounding box center [1413, 298] width 80 height 21
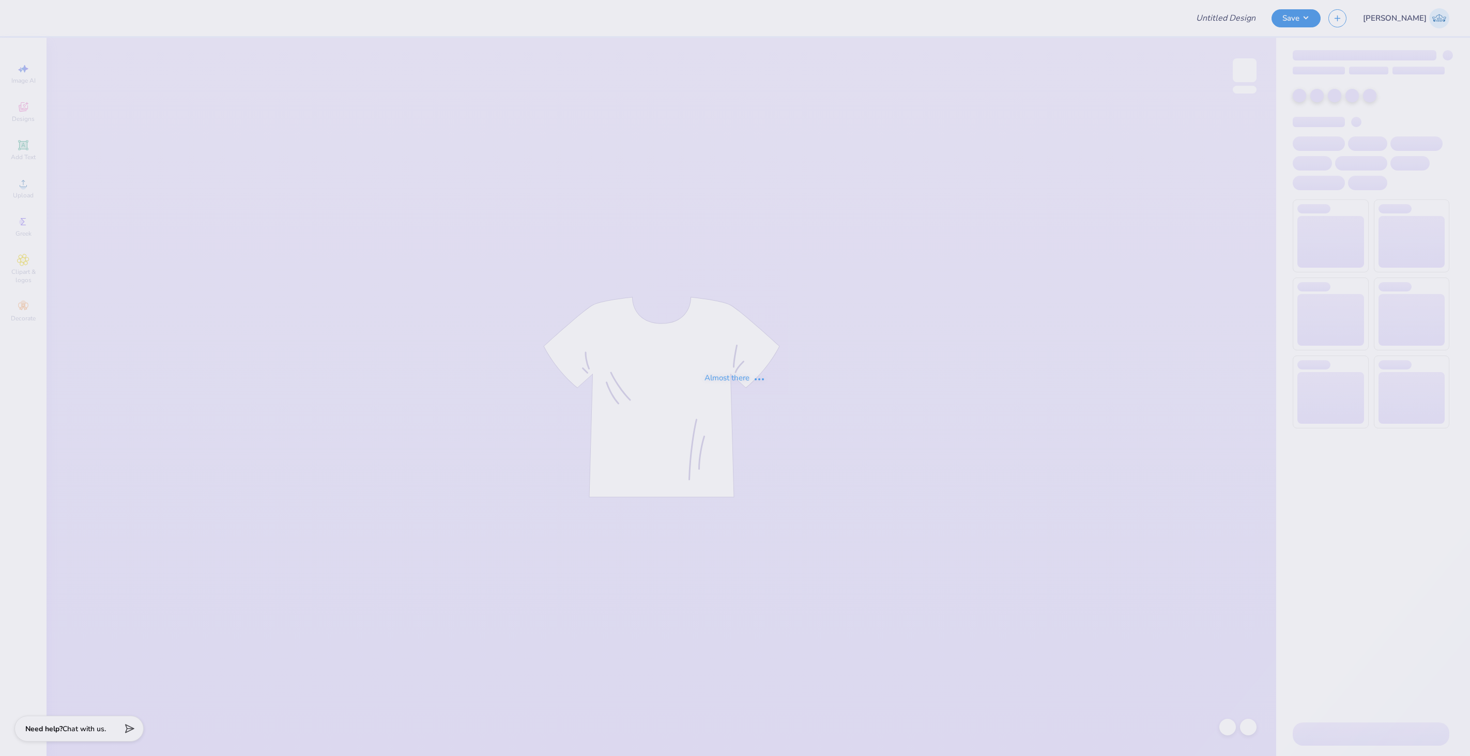
type input "[PERSON_NAME] : [GEOGRAPHIC_DATA]"
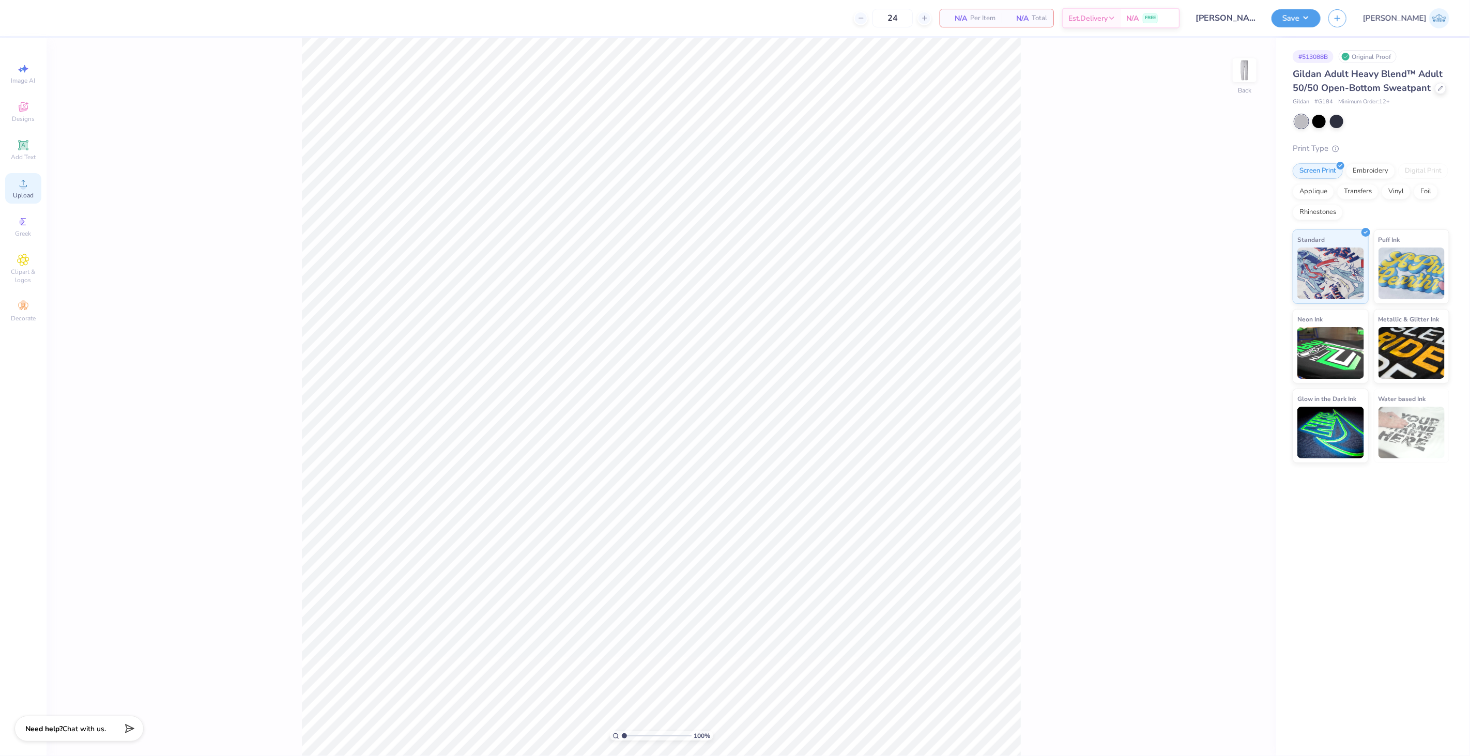
click at [30, 178] on div "Upload" at bounding box center [23, 188] width 36 height 31
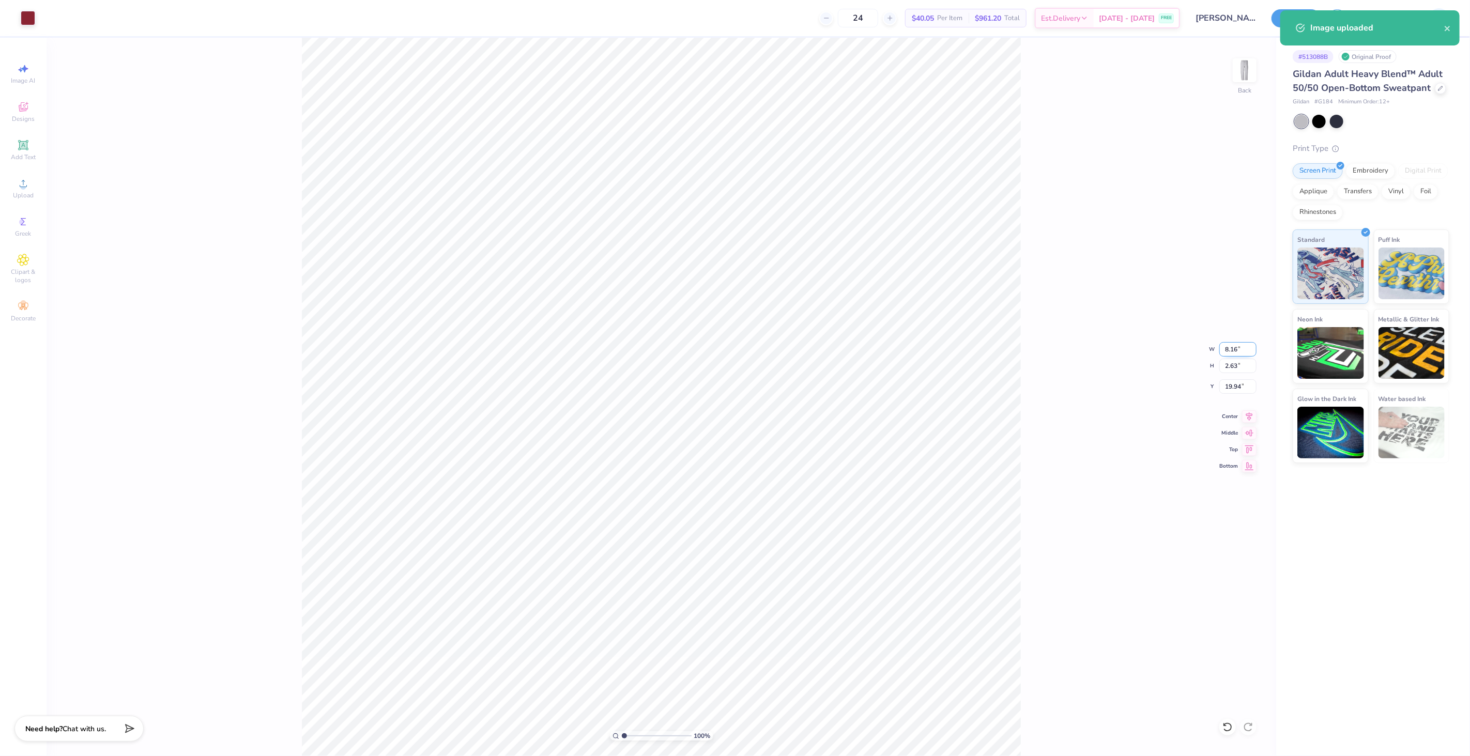
click at [1230, 349] on input "8.16" at bounding box center [1238, 349] width 37 height 14
type input "3.50"
type input "1.13"
type input "20.69"
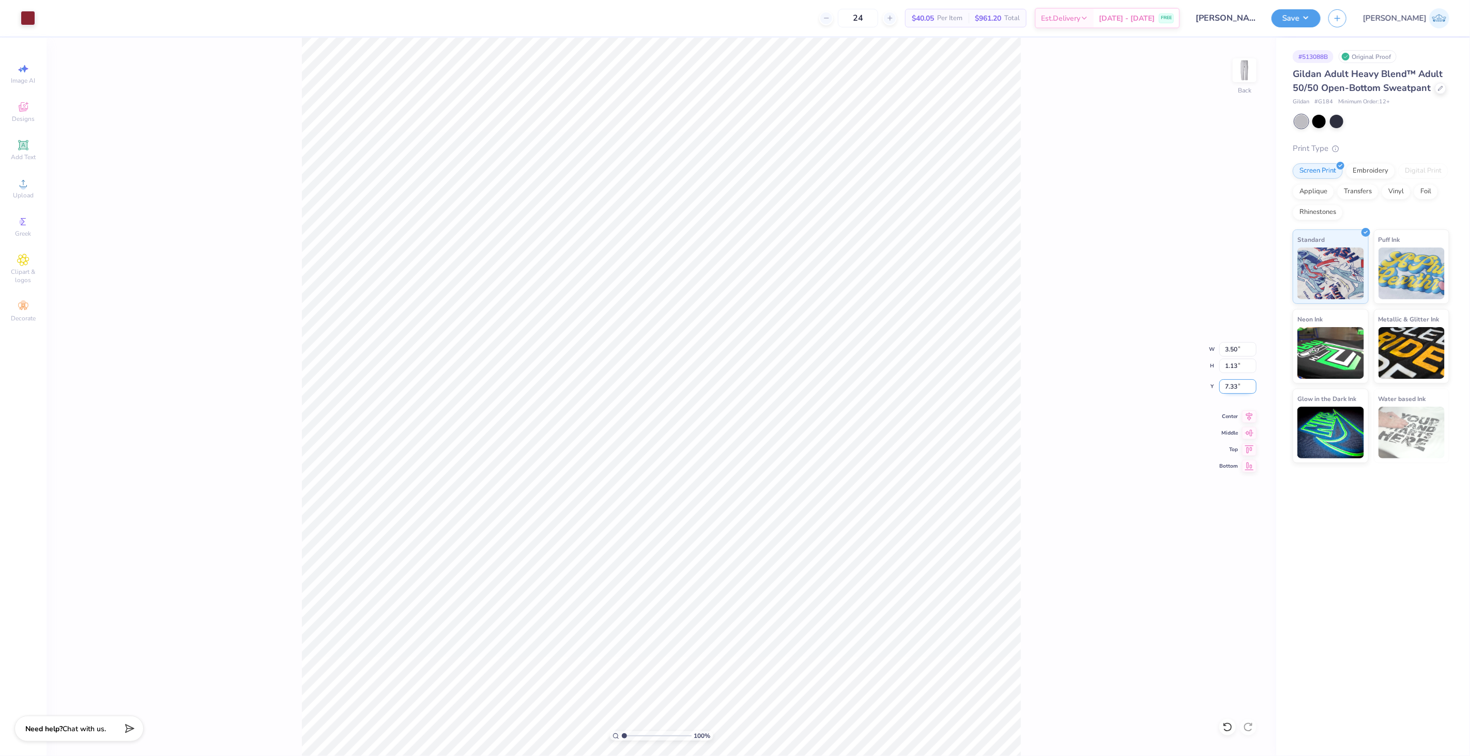
click at [1227, 389] on input "7.33" at bounding box center [1238, 387] width 37 height 14
type input "3.00"
click at [1249, 415] on icon at bounding box center [1249, 415] width 14 height 12
click at [1321, 13] on button "Save" at bounding box center [1296, 17] width 49 height 18
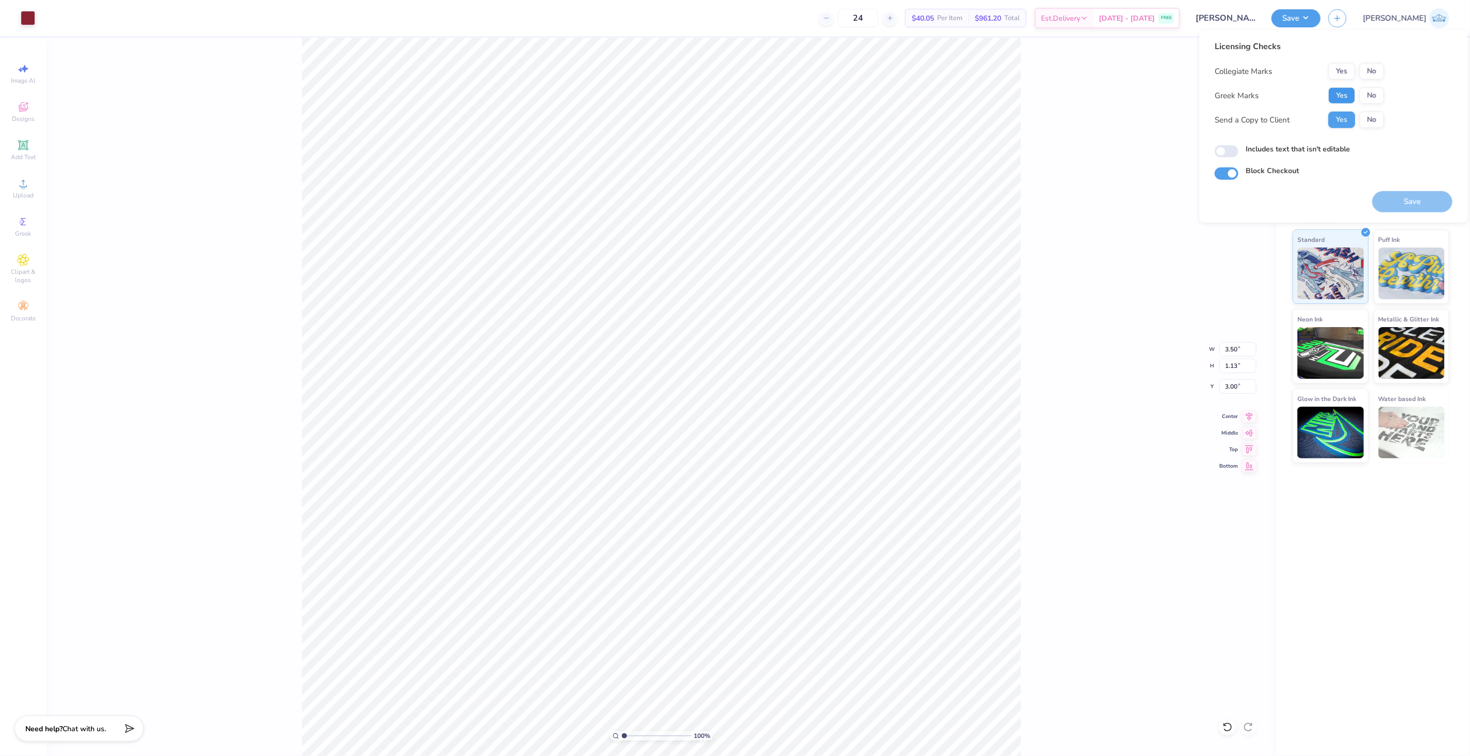
click at [1334, 94] on button "Yes" at bounding box center [1342, 95] width 27 height 17
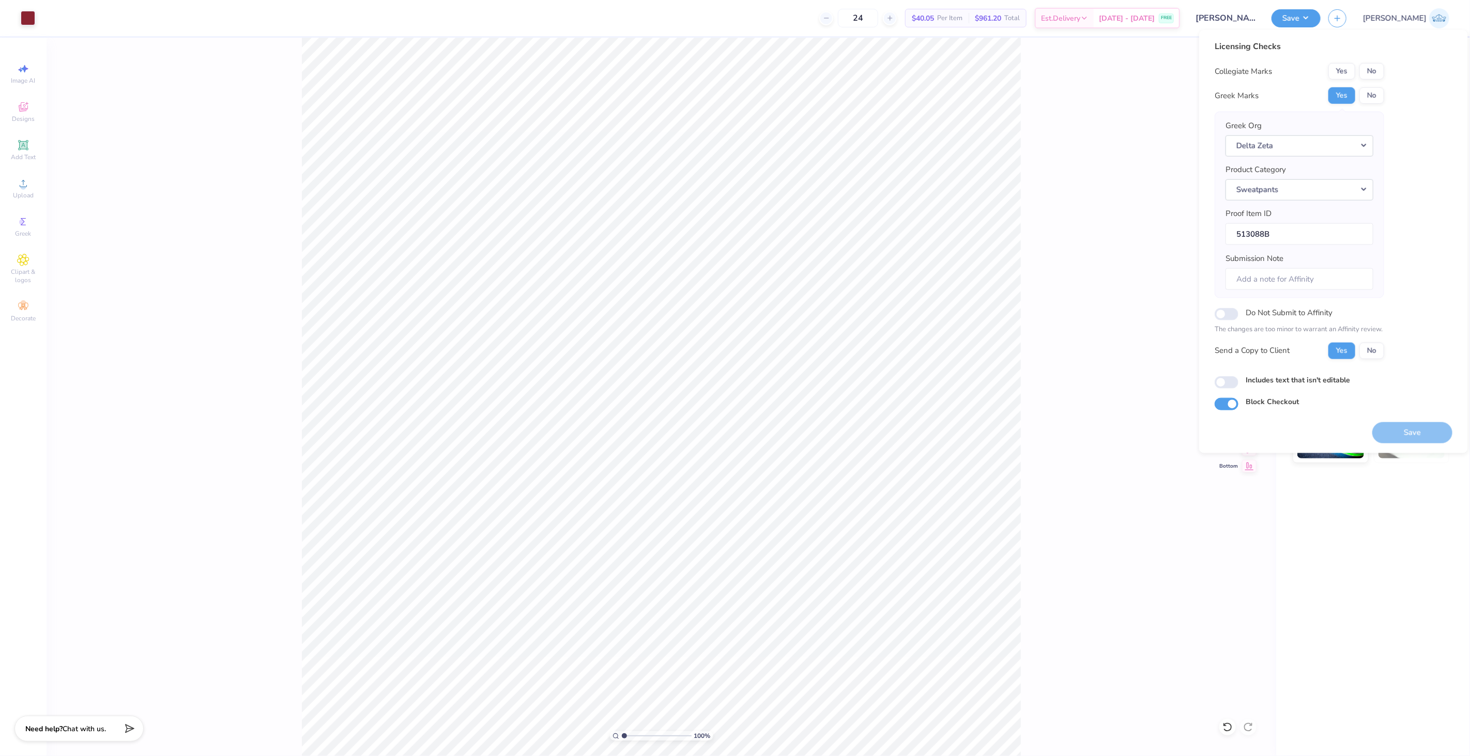
click at [1369, 78] on button "No" at bounding box center [1372, 71] width 25 height 17
click at [1227, 386] on input "Includes text that isn't editable" at bounding box center [1227, 382] width 24 height 12
checkbox input "true"
click at [1392, 431] on button "Save" at bounding box center [1413, 432] width 80 height 21
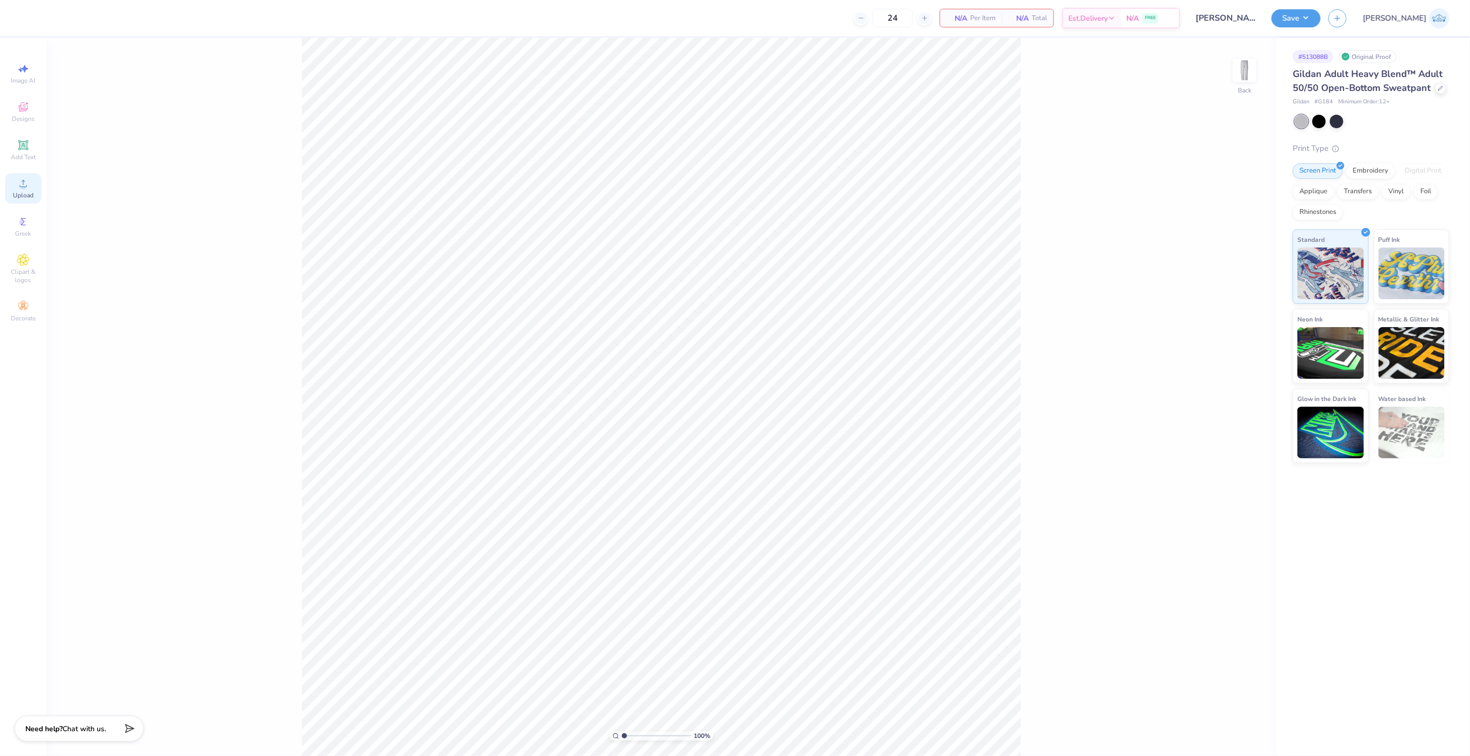
click at [35, 184] on div "Upload" at bounding box center [23, 188] width 36 height 31
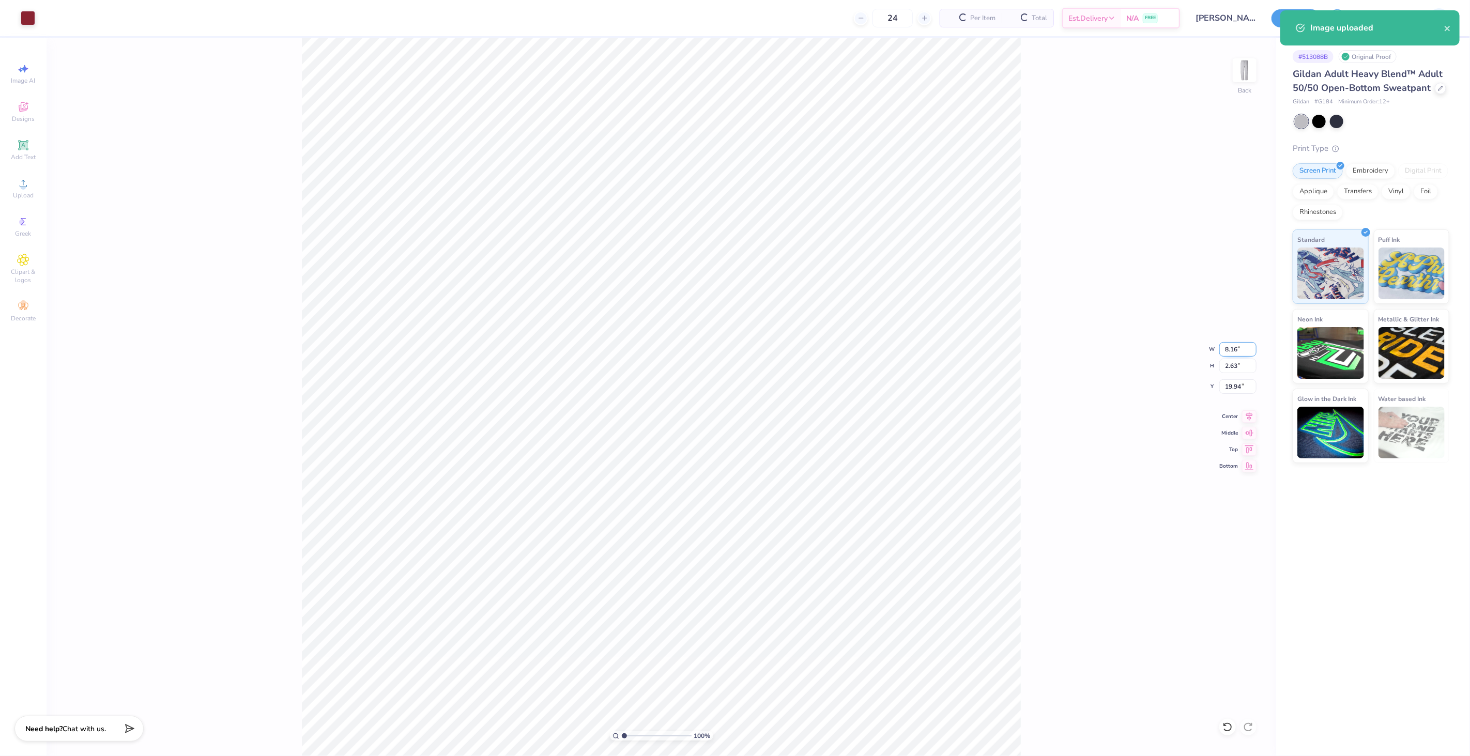
click at [1236, 348] on input "8.16" at bounding box center [1238, 349] width 37 height 14
type input "3.50"
type input "1.13"
click at [1237, 389] on input "19.07" at bounding box center [1238, 387] width 37 height 14
click at [1237, 391] on input "33.00" at bounding box center [1238, 387] width 37 height 14
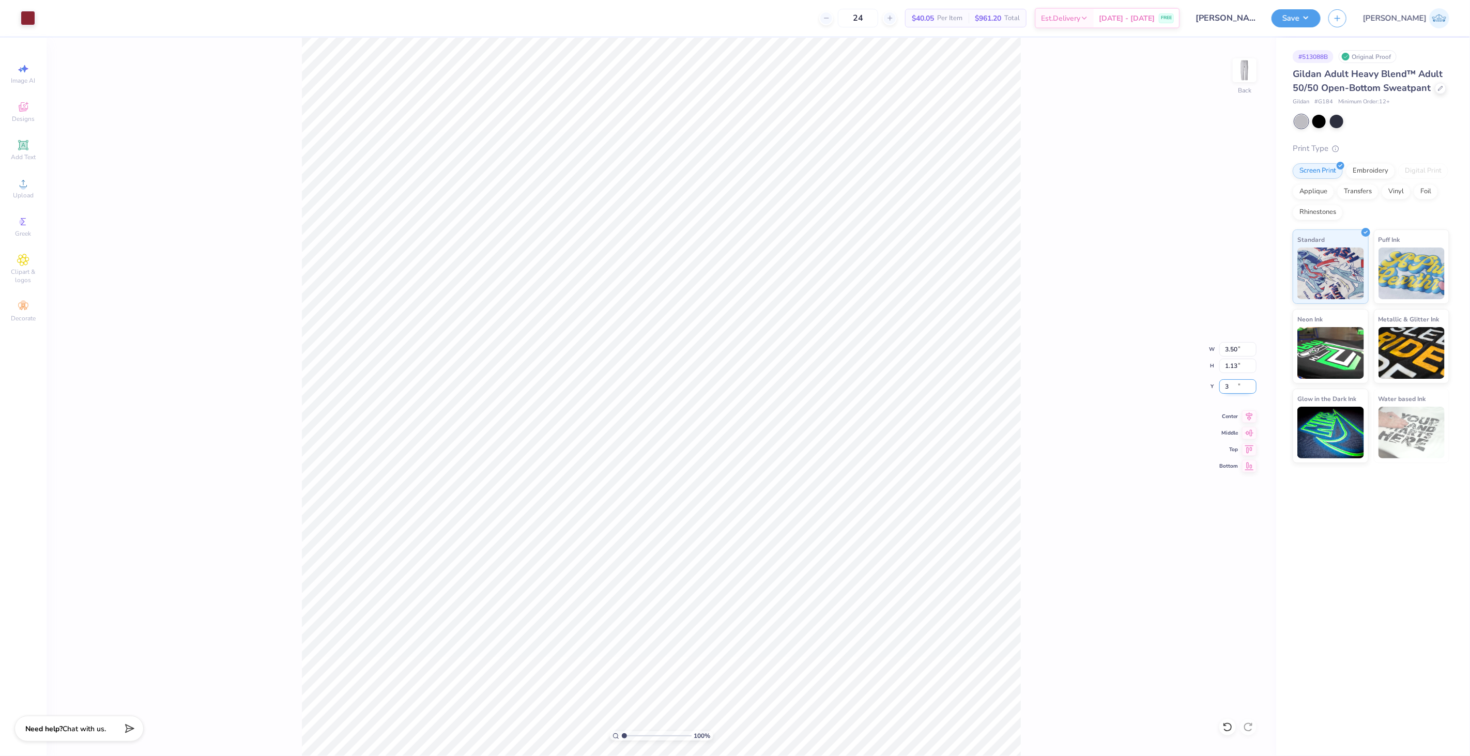
type input "3.00"
click at [1245, 416] on icon at bounding box center [1249, 415] width 14 height 12
drag, startPoint x: 1076, startPoint y: 154, endPoint x: 1333, endPoint y: 60, distance: 273.5
click at [1080, 153] on div "100 % Back W 3.50 3.50 " H 1.13 1.13 " Y 3.00 3.00 " Center Middle Top Bottom" at bounding box center [662, 397] width 1230 height 719
click at [1321, 23] on button "Save" at bounding box center [1296, 17] width 49 height 18
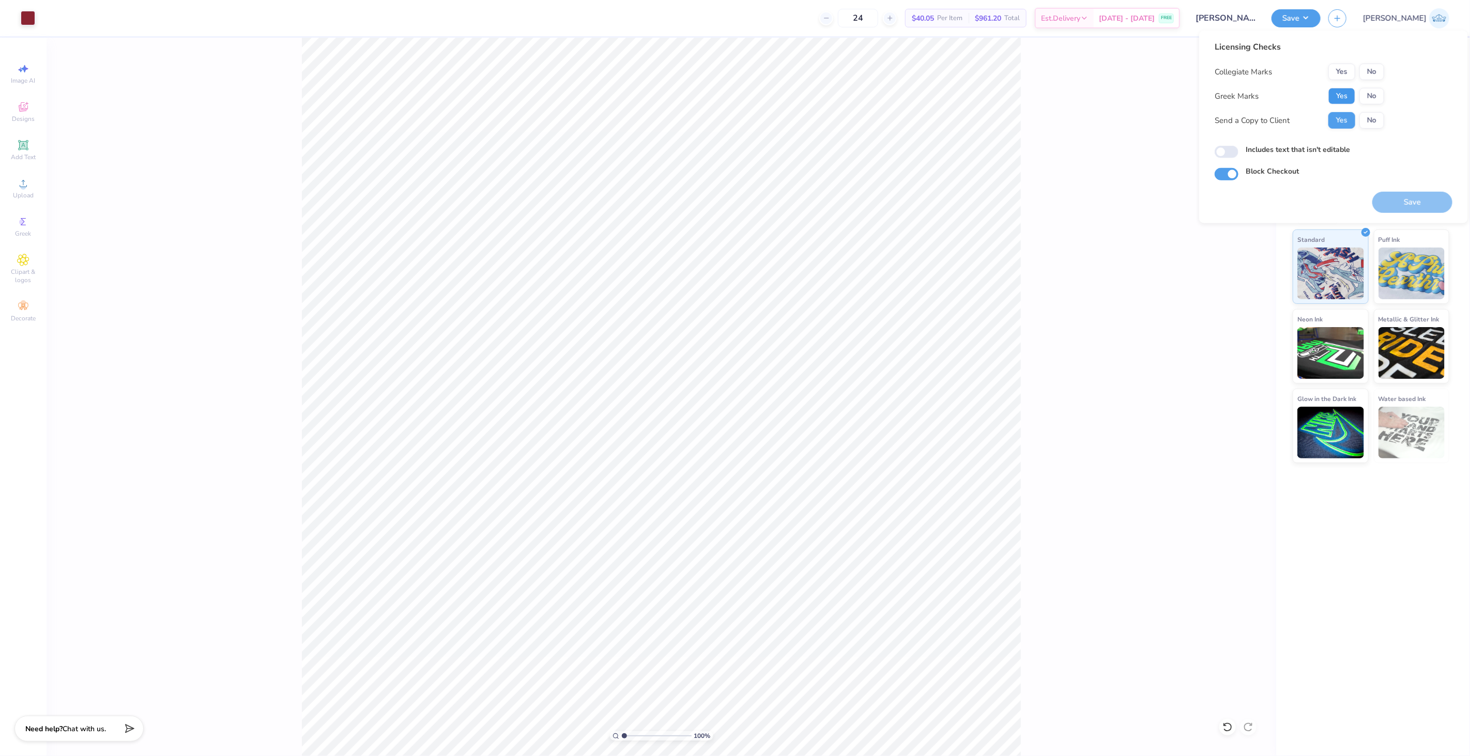
click at [1348, 97] on button "Yes" at bounding box center [1342, 96] width 27 height 17
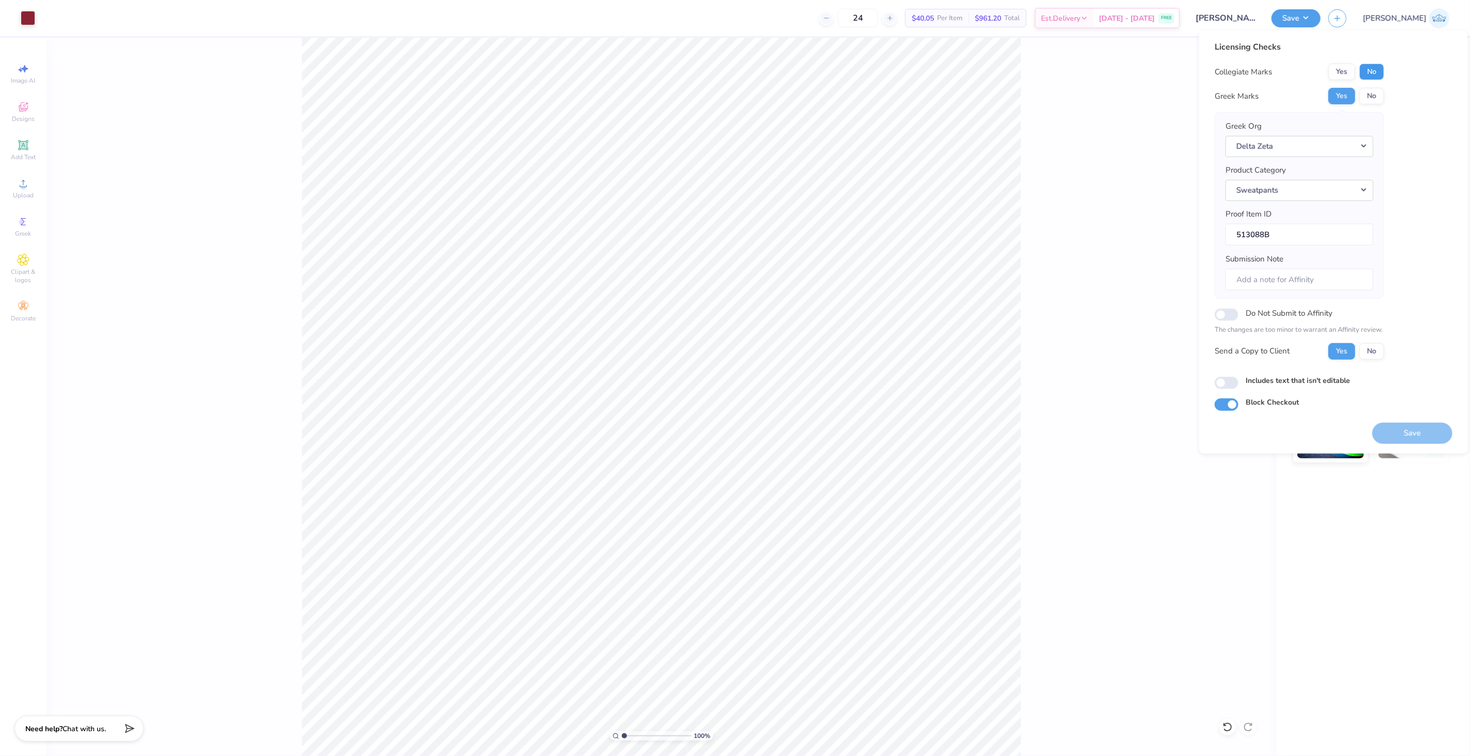
click at [1367, 75] on button "No" at bounding box center [1372, 72] width 25 height 17
click at [1230, 379] on input "Includes text that isn't editable" at bounding box center [1227, 383] width 24 height 12
checkbox input "true"
click at [1392, 428] on button "Save" at bounding box center [1413, 432] width 80 height 21
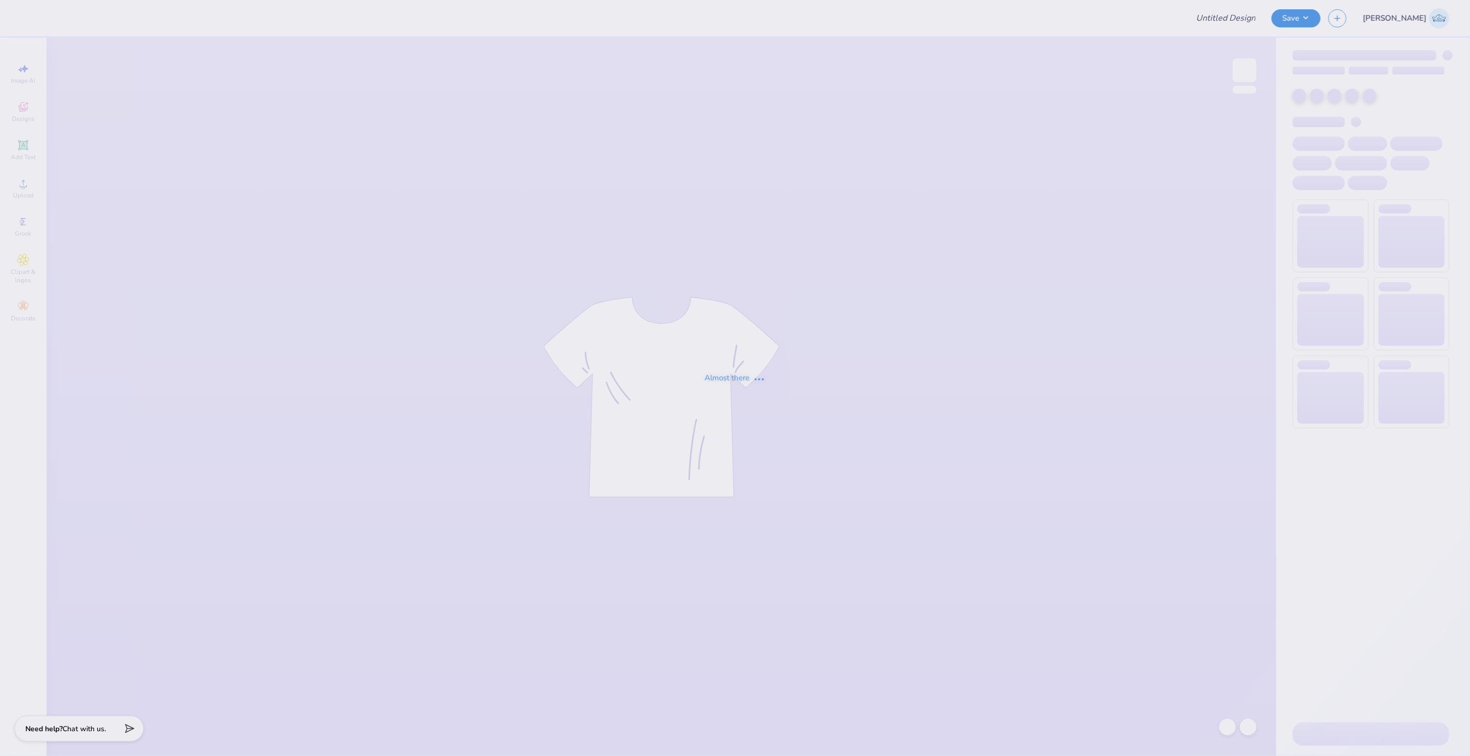
type input "with love, alpha chi"
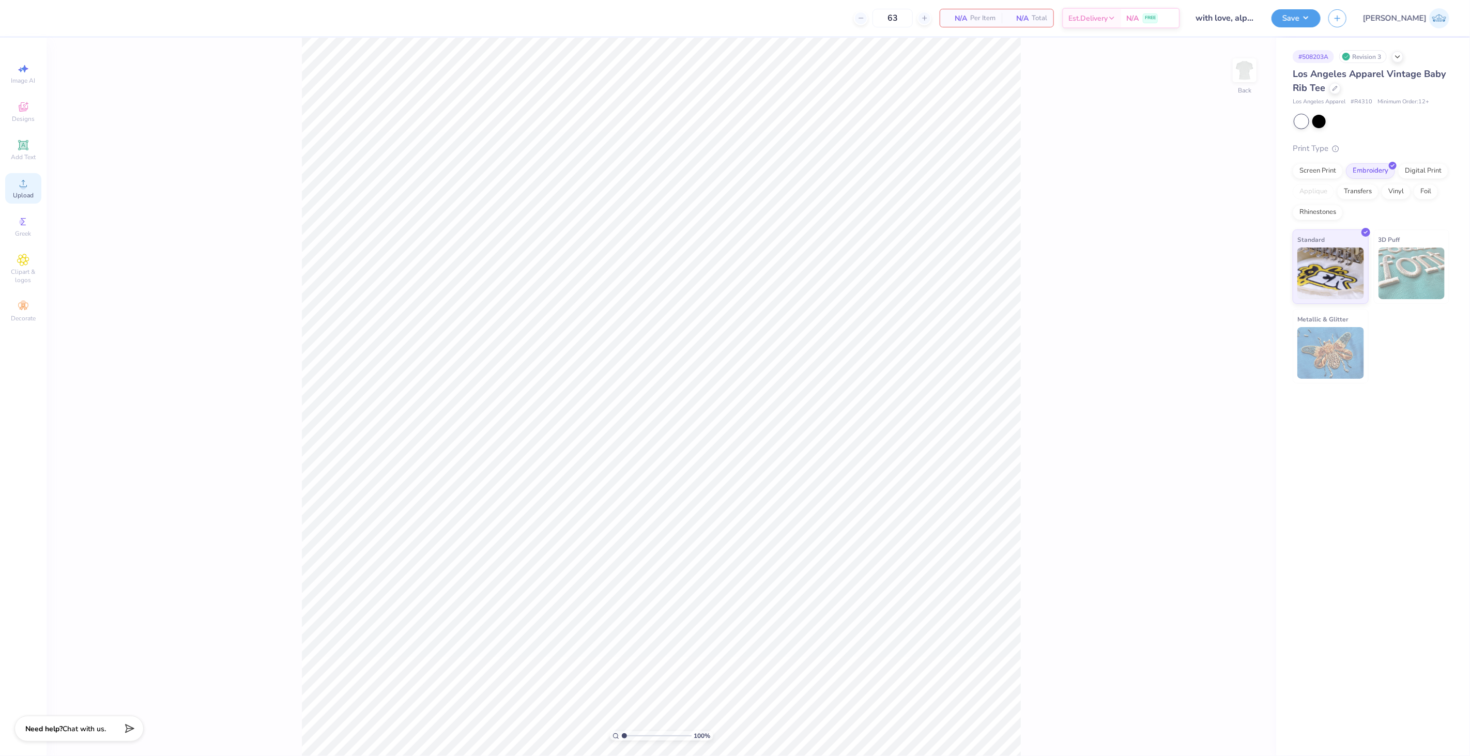
click at [24, 175] on div "Upload" at bounding box center [23, 188] width 36 height 31
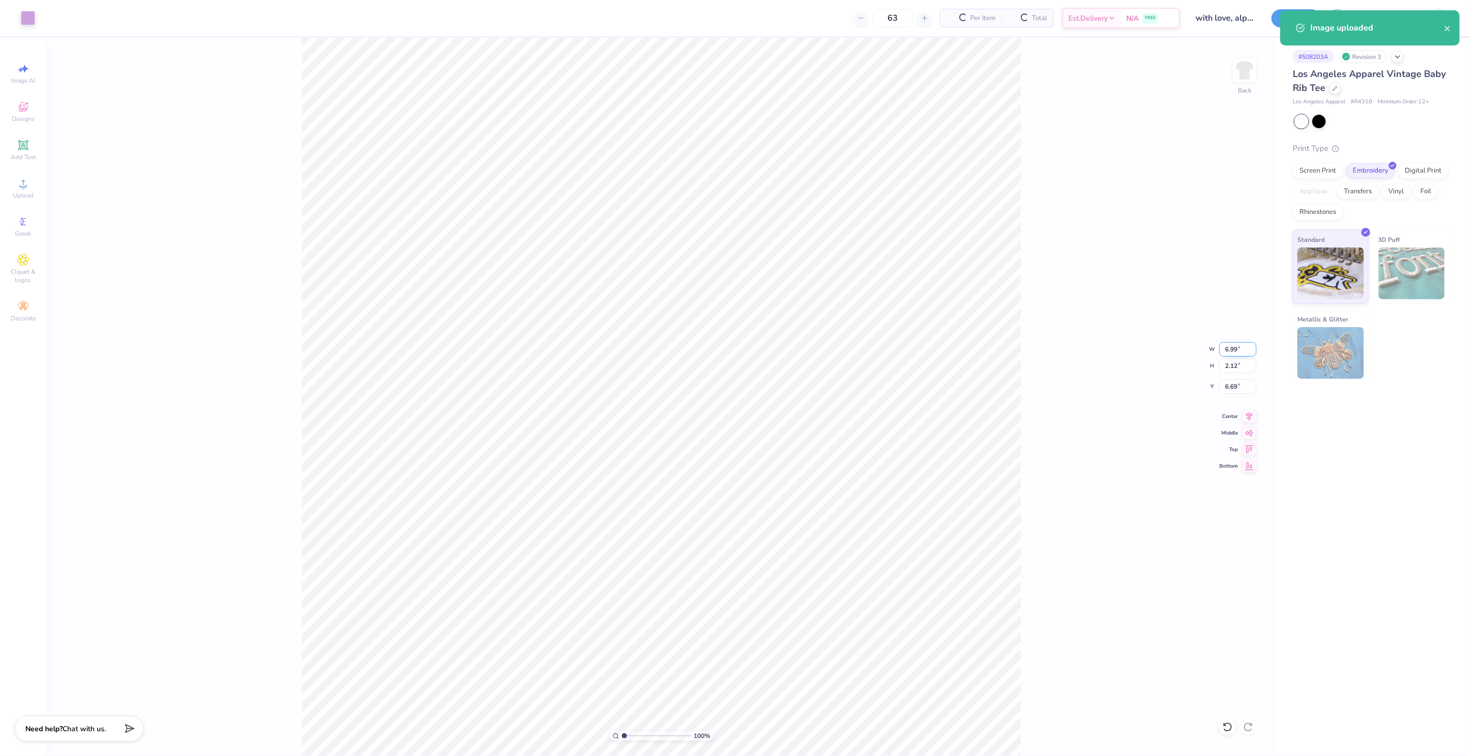
click at [1233, 352] on input "6.99" at bounding box center [1238, 349] width 37 height 14
type input "7.00"
click at [1224, 387] on input "6.69" at bounding box center [1238, 387] width 37 height 14
type input "2.00"
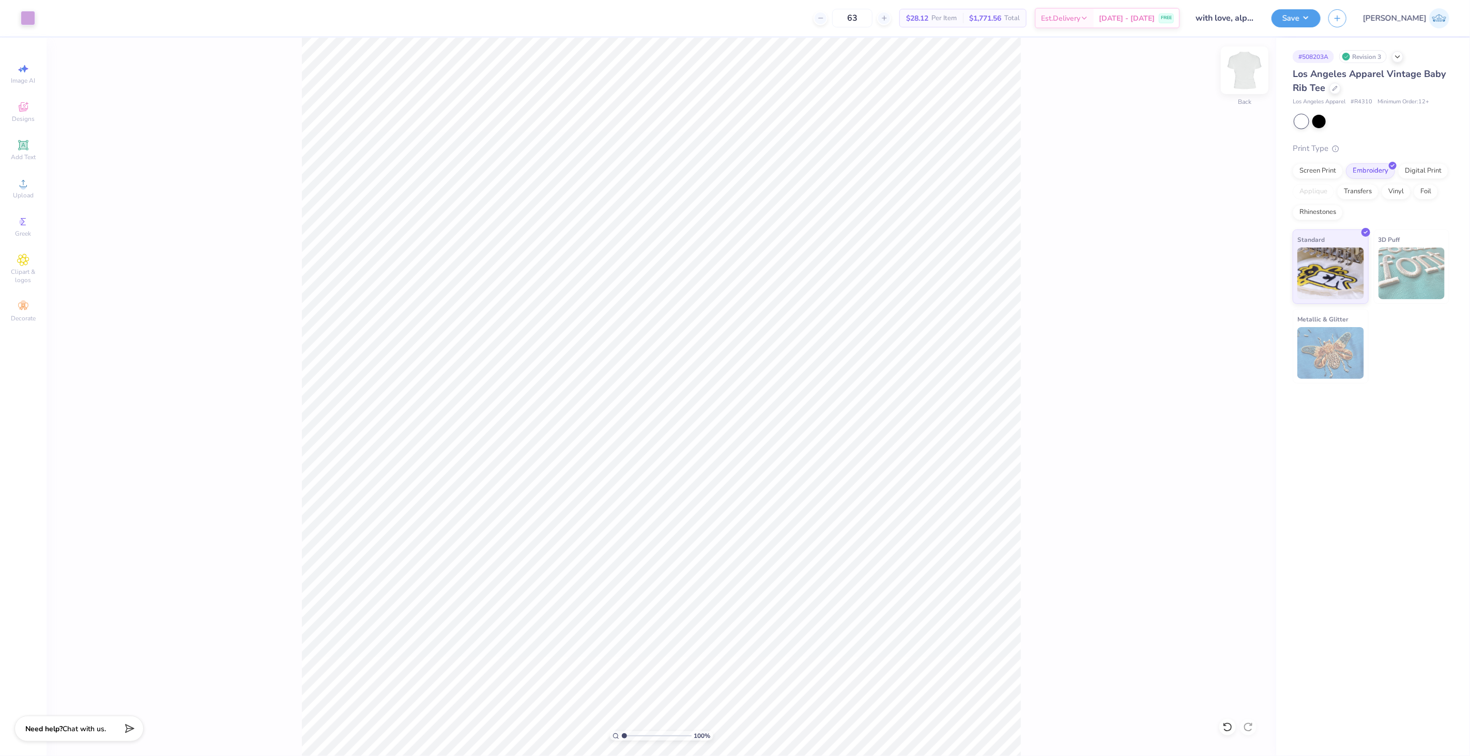
click at [1241, 71] on img at bounding box center [1244, 70] width 41 height 41
click at [1241, 71] on img at bounding box center [1245, 70] width 21 height 21
click at [1245, 422] on div "100 % Back W 7.00 7.00 " H 2.12 2.12 " Y 2.00 2.00 " Center Middle Top Bottom" at bounding box center [662, 397] width 1230 height 719
click at [1247, 418] on icon at bounding box center [1249, 415] width 14 height 12
click at [1321, 13] on button "Save" at bounding box center [1296, 17] width 49 height 18
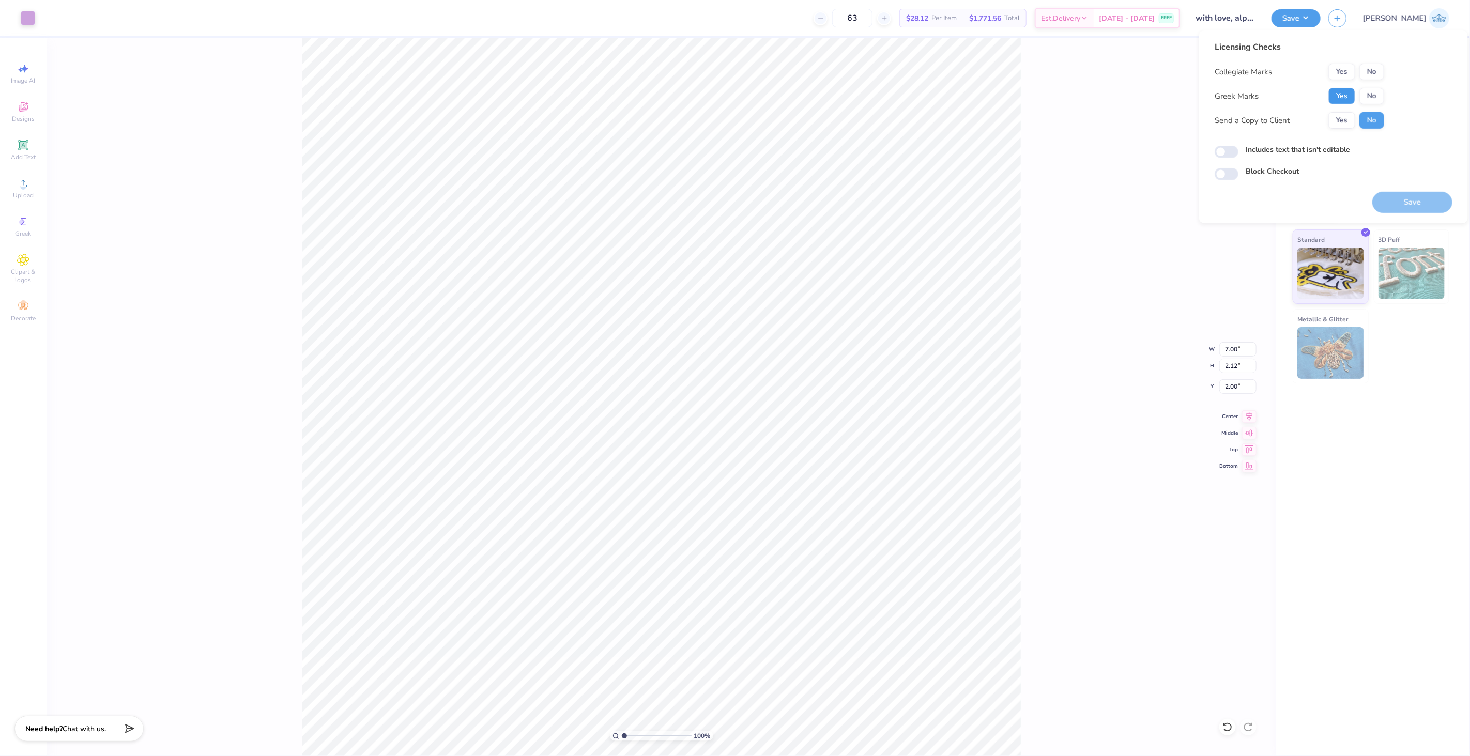
click at [1346, 102] on button "Yes" at bounding box center [1342, 96] width 27 height 17
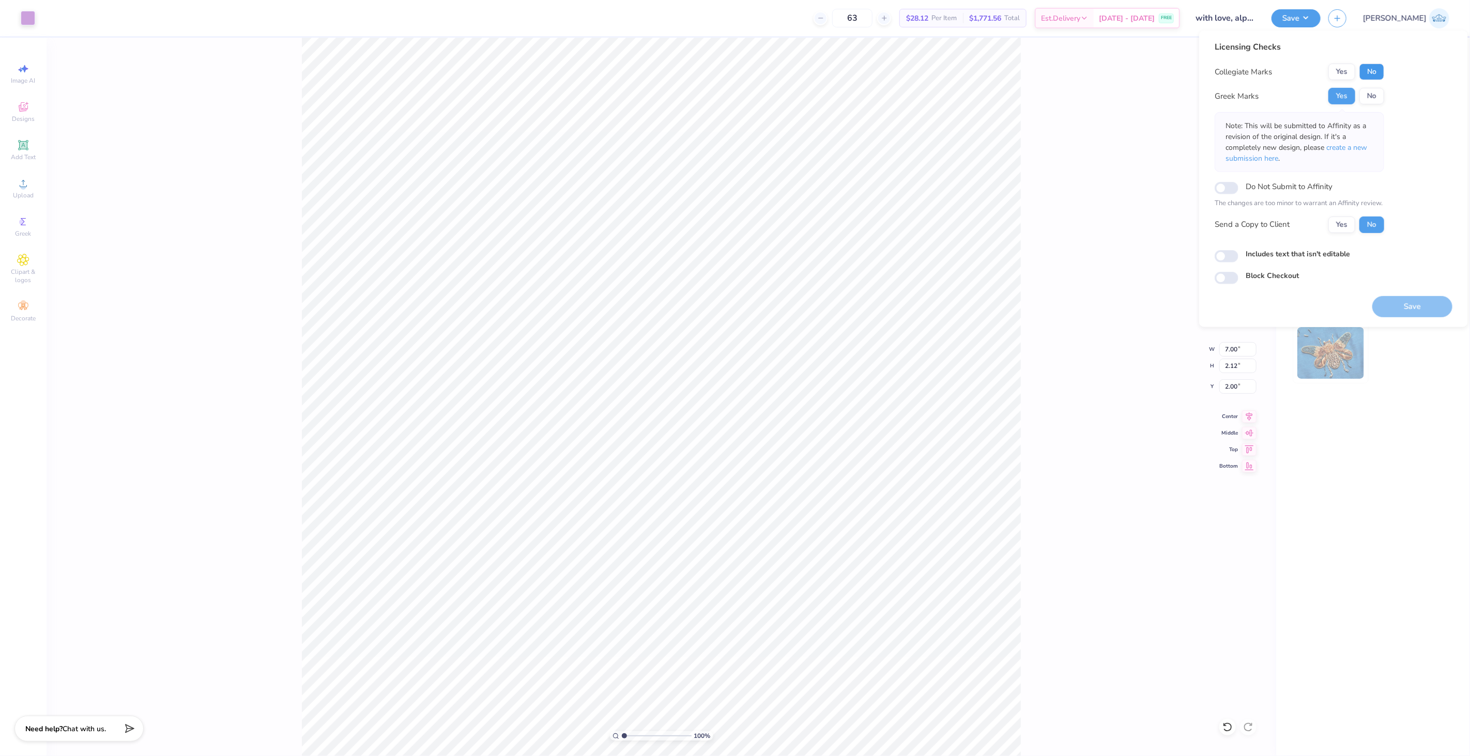
click at [1379, 70] on button "No" at bounding box center [1372, 72] width 25 height 17
click at [1346, 223] on button "Yes" at bounding box center [1342, 224] width 27 height 17
click at [1232, 255] on input "Includes text that isn't editable" at bounding box center [1227, 256] width 24 height 12
checkbox input "true"
click at [1409, 304] on button "Save" at bounding box center [1413, 306] width 80 height 21
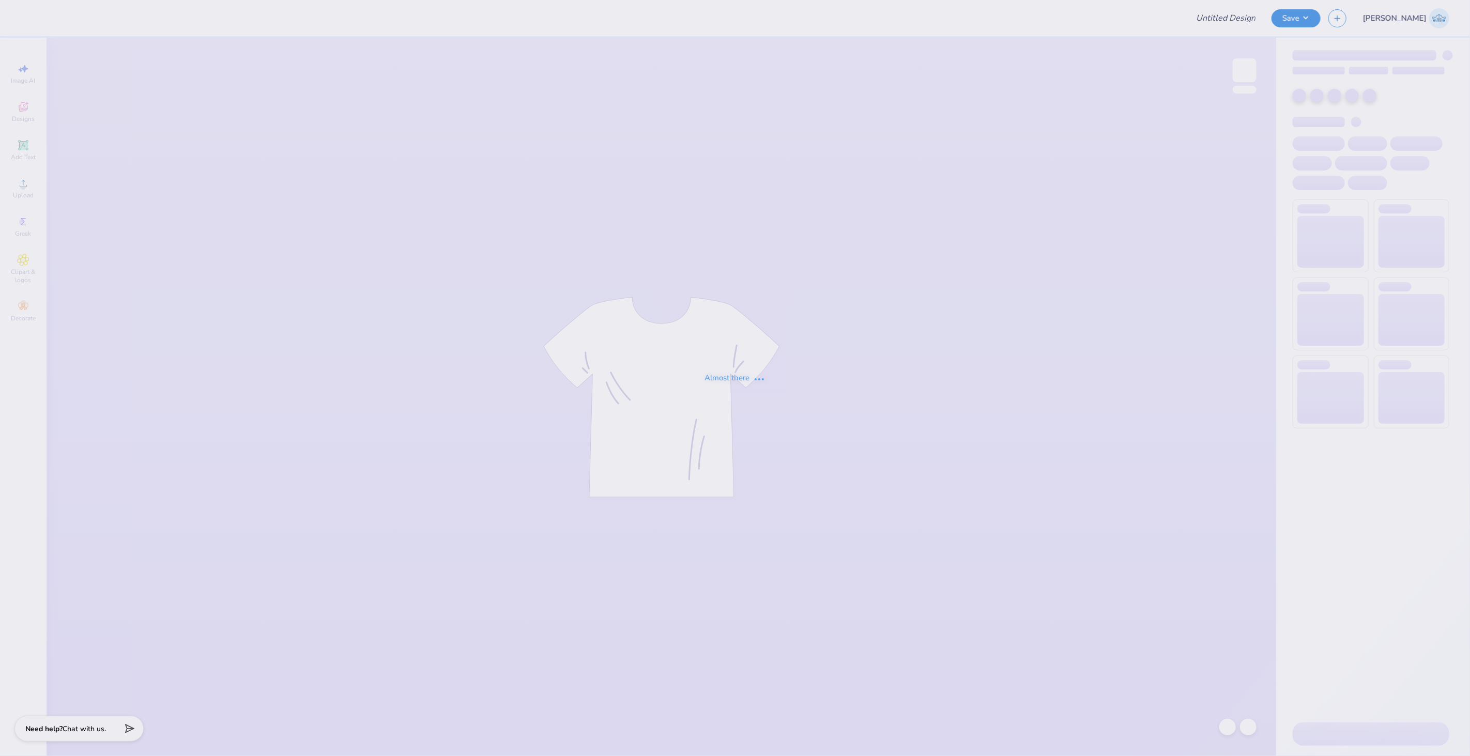
type input "Gameday Hat"
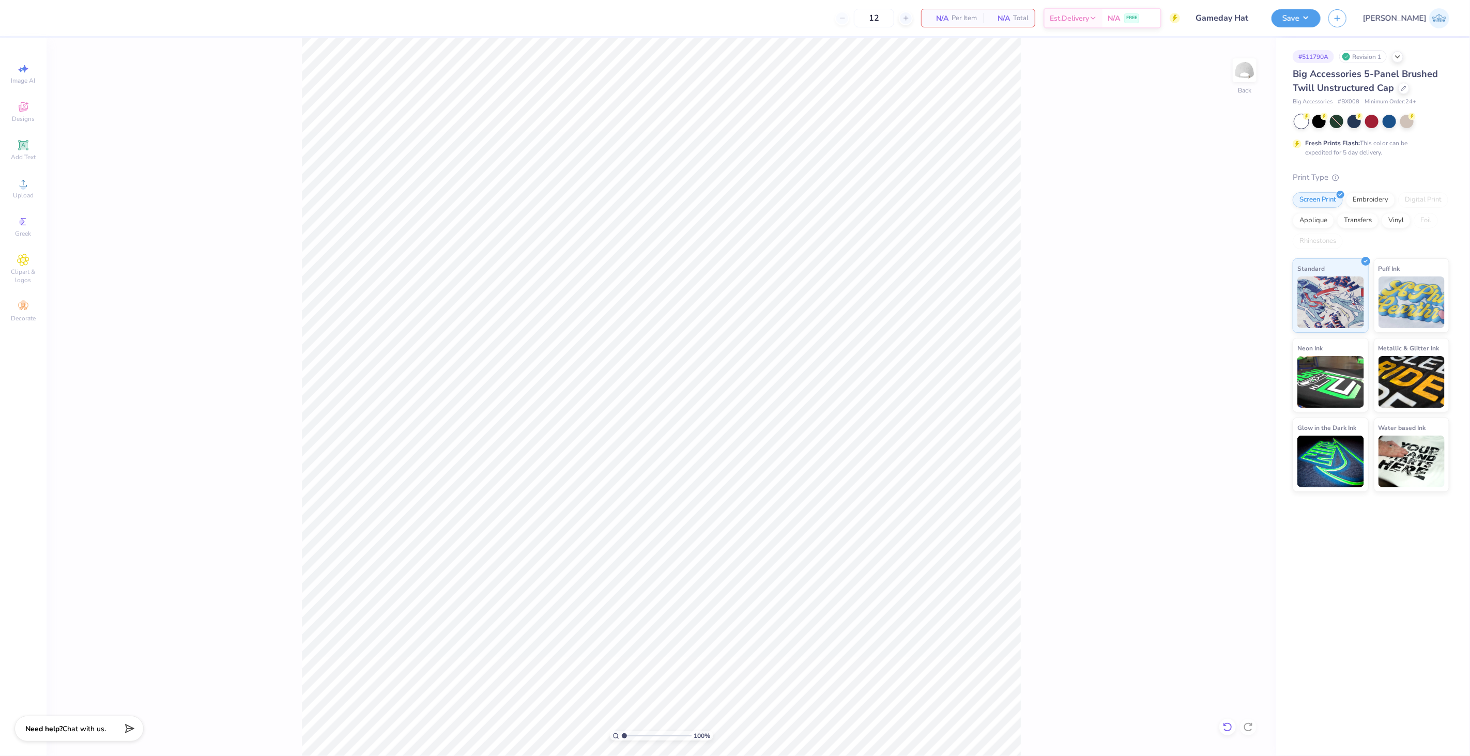
click at [1236, 730] on div at bounding box center [1228, 727] width 17 height 17
click at [34, 179] on div "Upload" at bounding box center [23, 188] width 36 height 31
type input "0.26"
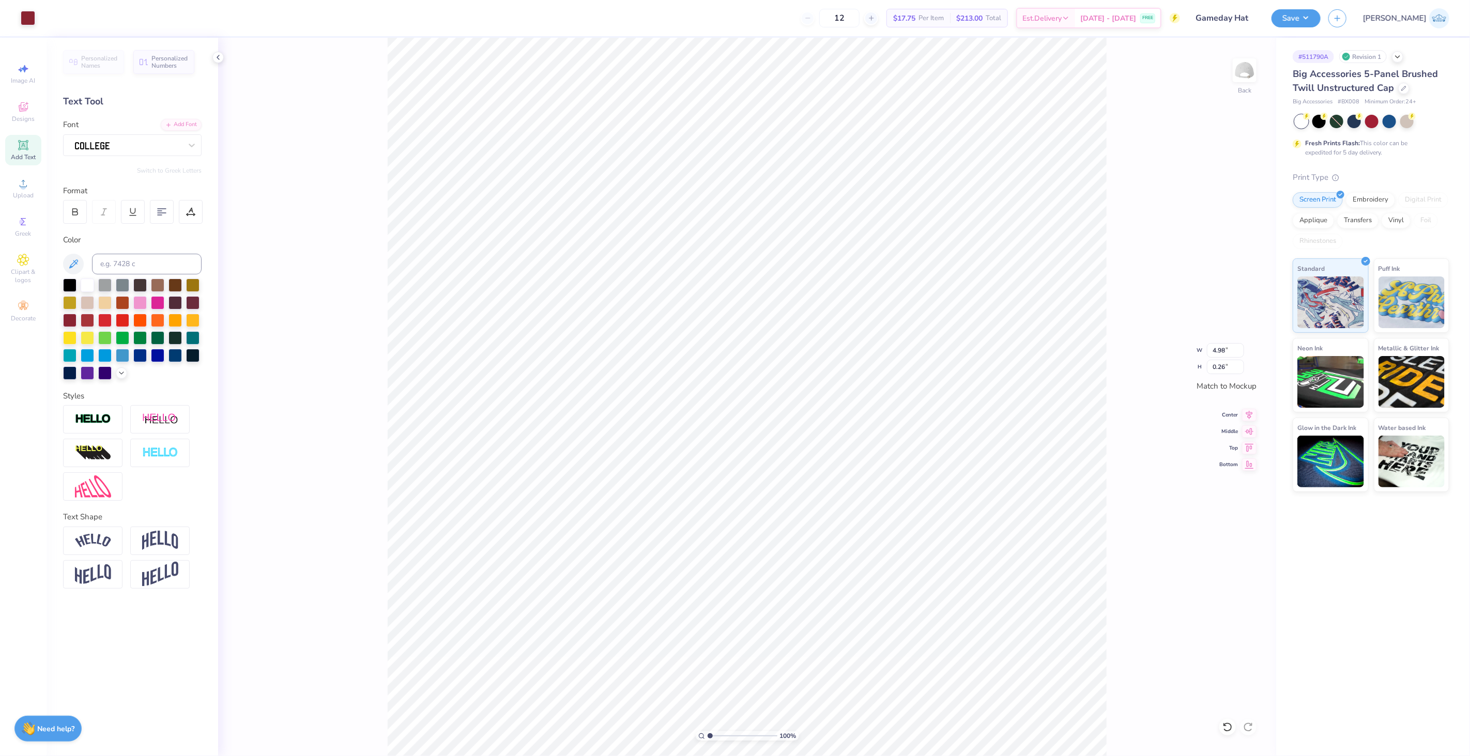
scroll to position [9, 1]
type input "1.77"
click at [1221, 353] on input "4.87" at bounding box center [1225, 350] width 37 height 14
click at [1216, 355] on input "4.88" at bounding box center [1225, 350] width 37 height 14
paste input "7"
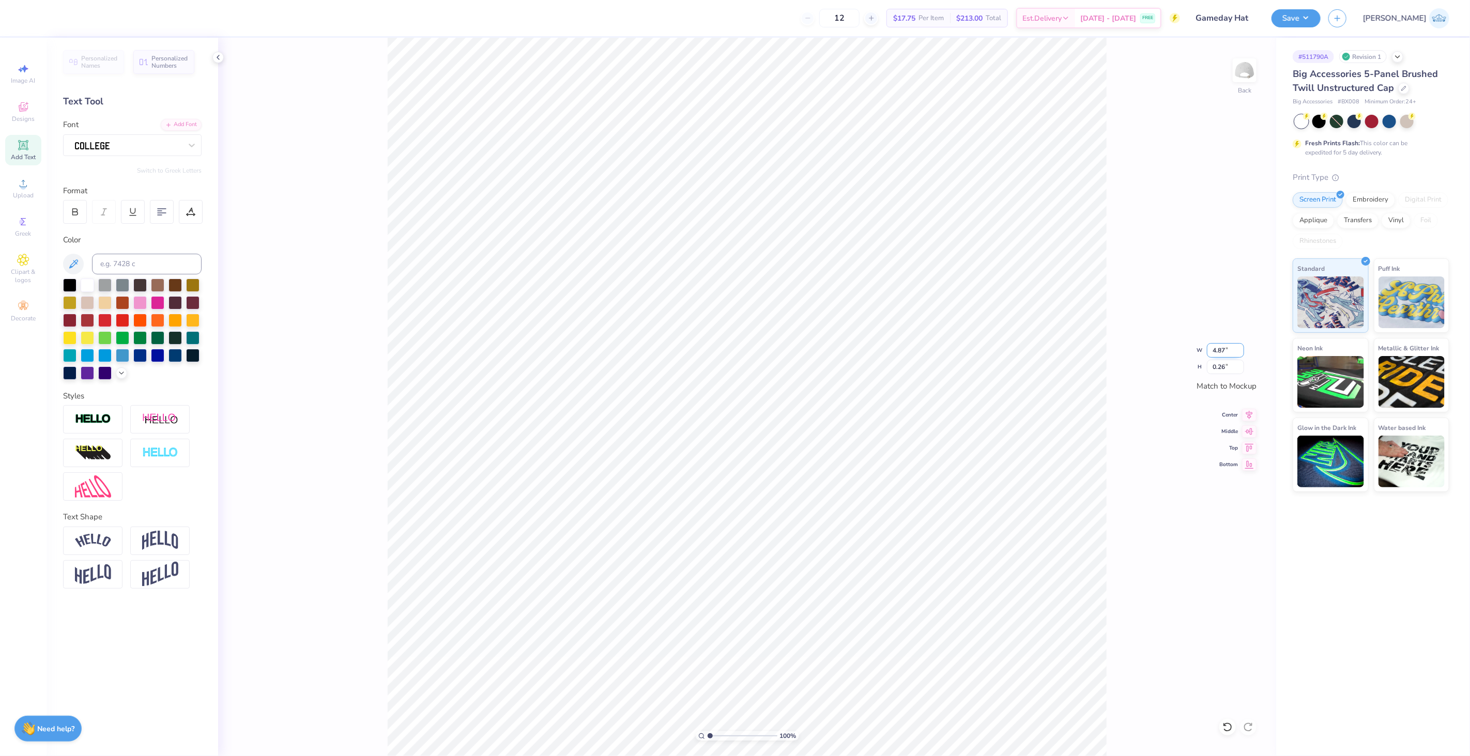
type input "4.87"
click at [714, 732] on div "100 %" at bounding box center [747, 736] width 103 height 9
click at [717, 740] on input "range" at bounding box center [743, 736] width 70 height 9
type input "1"
click at [708, 736] on input "range" at bounding box center [743, 736] width 70 height 9
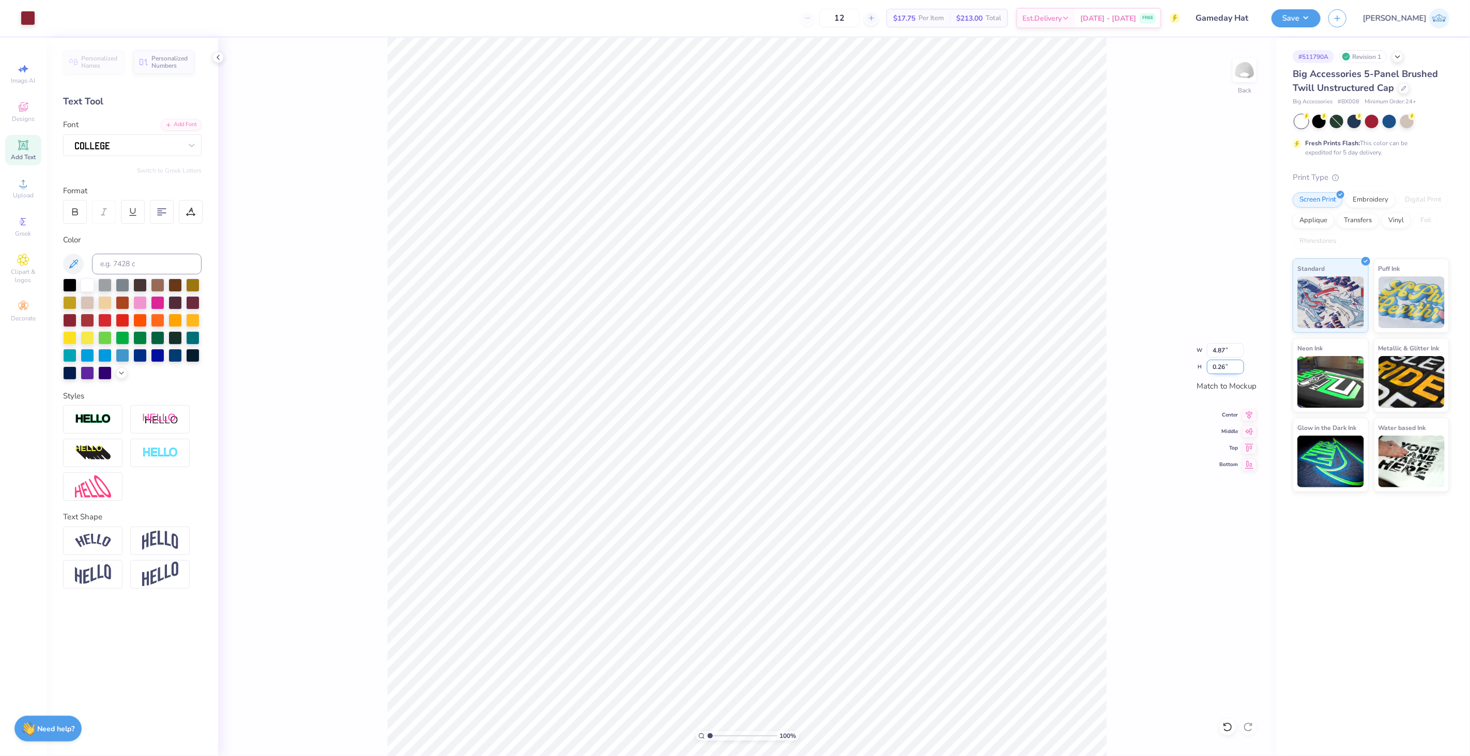
click at [1221, 363] on input "0.26" at bounding box center [1225, 367] width 37 height 14
click at [1217, 350] on input "4.97" at bounding box center [1225, 350] width 37 height 14
type input "4.98"
click at [1250, 417] on icon at bounding box center [1249, 413] width 14 height 12
click at [1218, 349] on input "4.98" at bounding box center [1225, 350] width 37 height 14
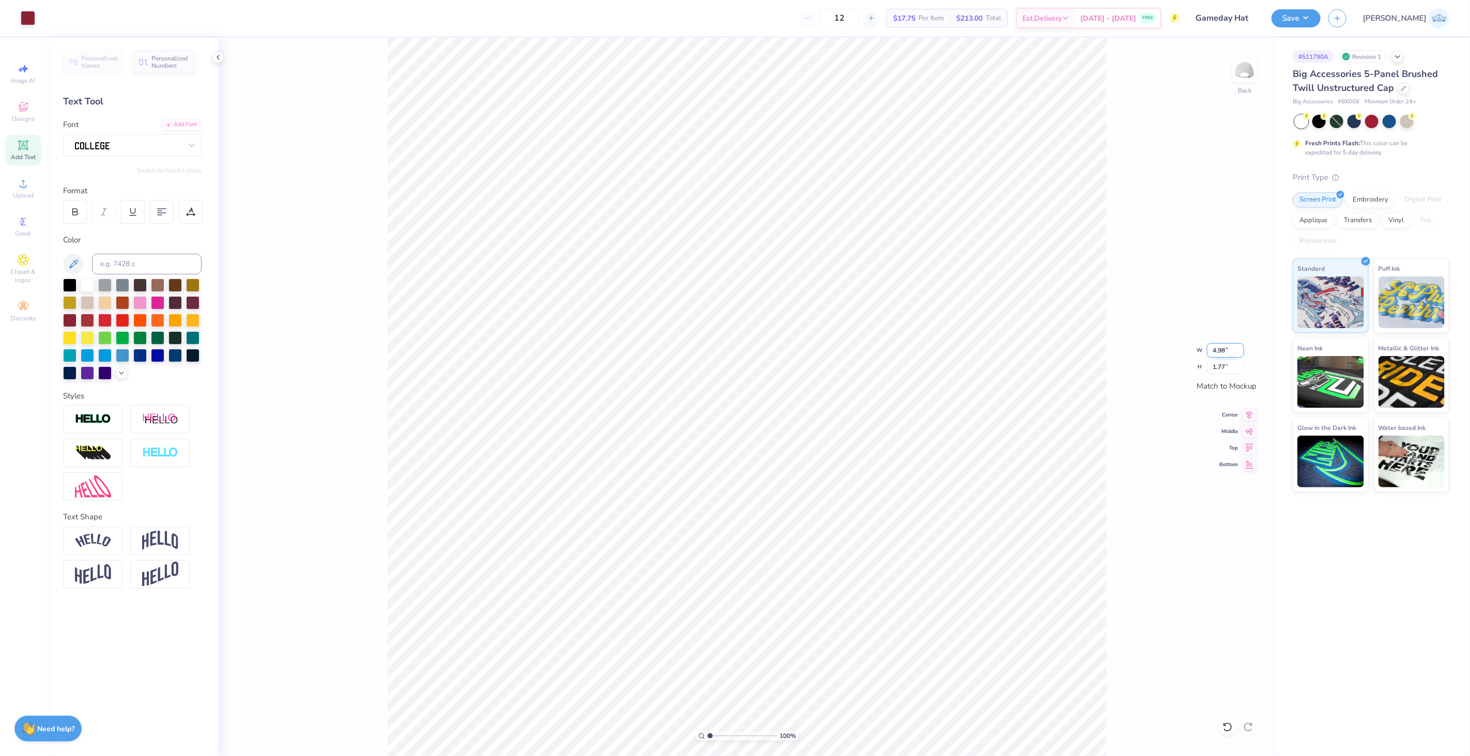
type input "5"
type input "4.00"
type input "1.42"
click at [1238, 411] on div "Center" at bounding box center [1238, 413] width 37 height 12
click at [1243, 434] on icon at bounding box center [1249, 430] width 14 height 12
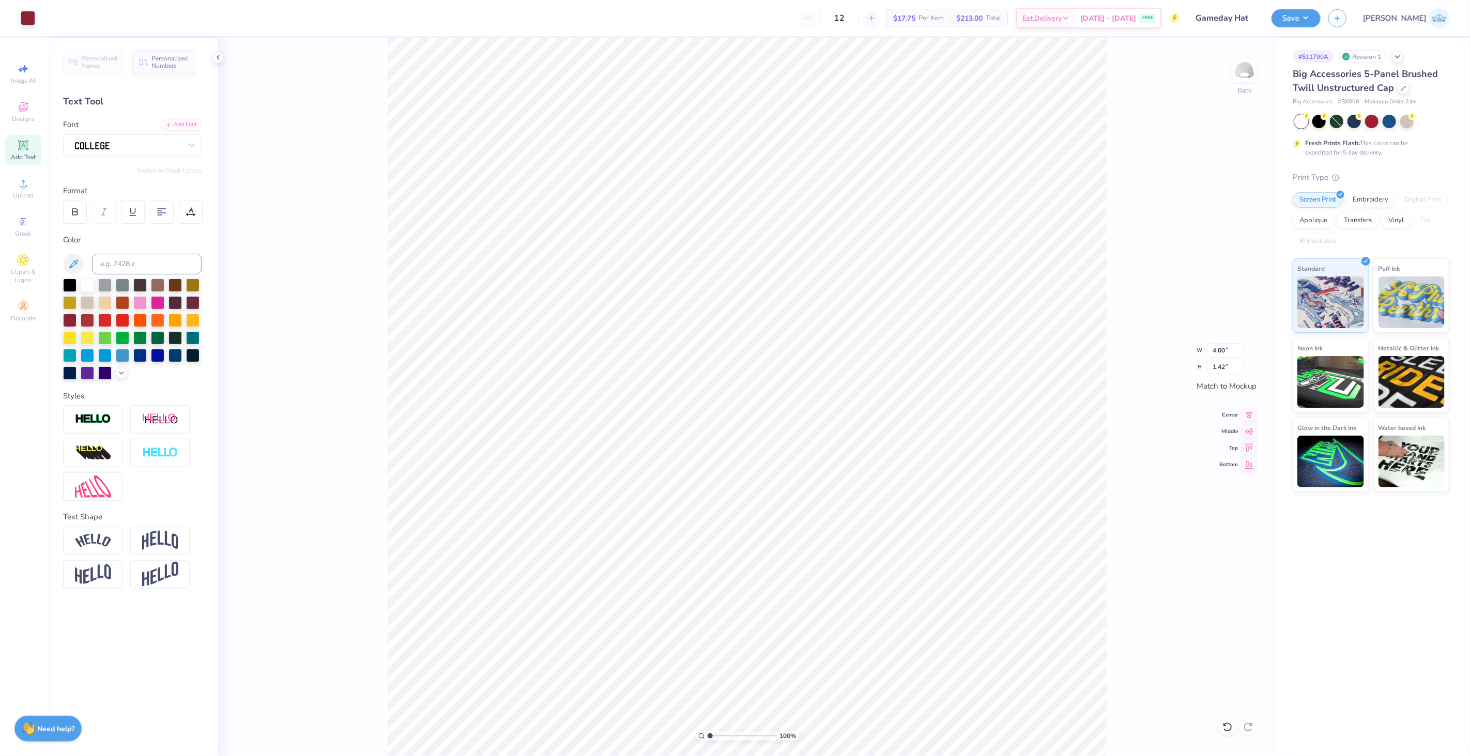
click at [1248, 422] on div "100 % Back W 4.00 4.00 " H 1.42 1.42 " Match to Mockup Center Middle Top Bottom" at bounding box center [747, 397] width 1058 height 719
click at [519, 282] on div "100 % Back" at bounding box center [747, 397] width 1058 height 719
click at [1247, 421] on div "100 % Back W 4.00 4.00 " H 1.42 1.42 " Match to Mockup Center Middle Top Bottom" at bounding box center [747, 397] width 1058 height 719
click at [711, 540] on li "Group" at bounding box center [742, 547] width 81 height 20
click at [1236, 414] on span "Center" at bounding box center [1229, 415] width 19 height 7
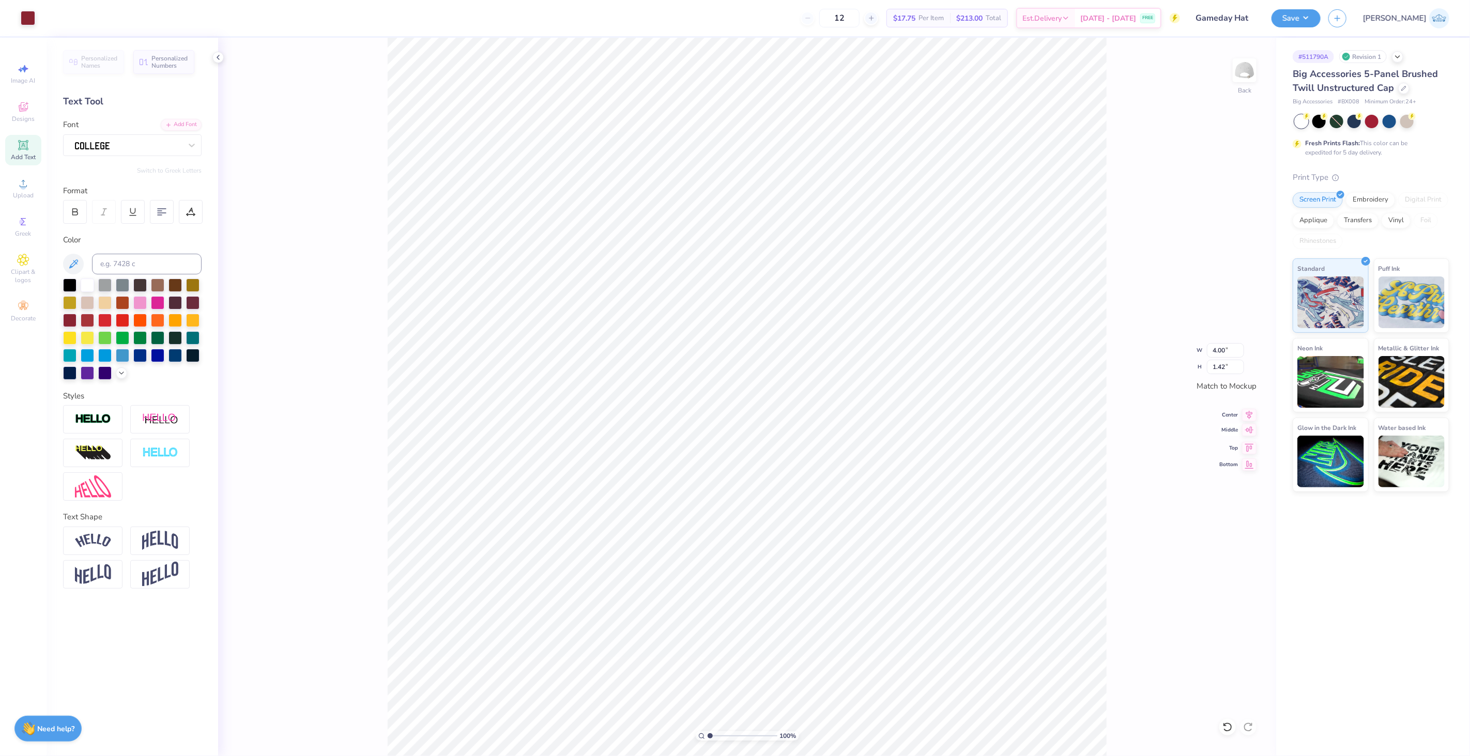
click at [1248, 435] on icon at bounding box center [1249, 430] width 14 height 12
type input "2.05"
click at [717, 738] on input "range" at bounding box center [743, 736] width 70 height 9
type textarea "THE UNIVERSITY OF ALABAMA"
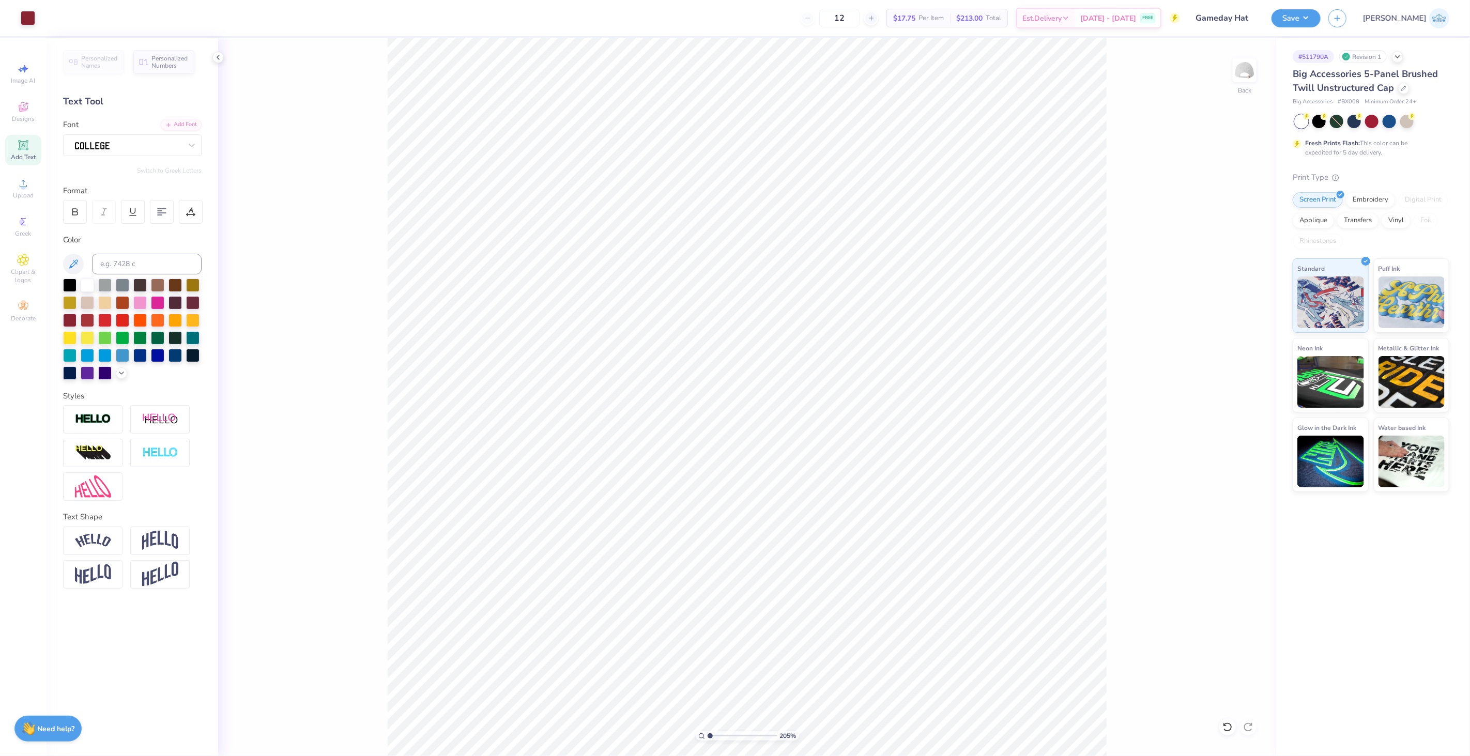
drag, startPoint x: 717, startPoint y: 735, endPoint x: 654, endPoint y: 722, distance: 64.4
type input "1"
click at [708, 732] on input "range" at bounding box center [743, 736] width 70 height 9
click at [1226, 353] on input "4.06" at bounding box center [1225, 350] width 37 height 14
type input "4.00"
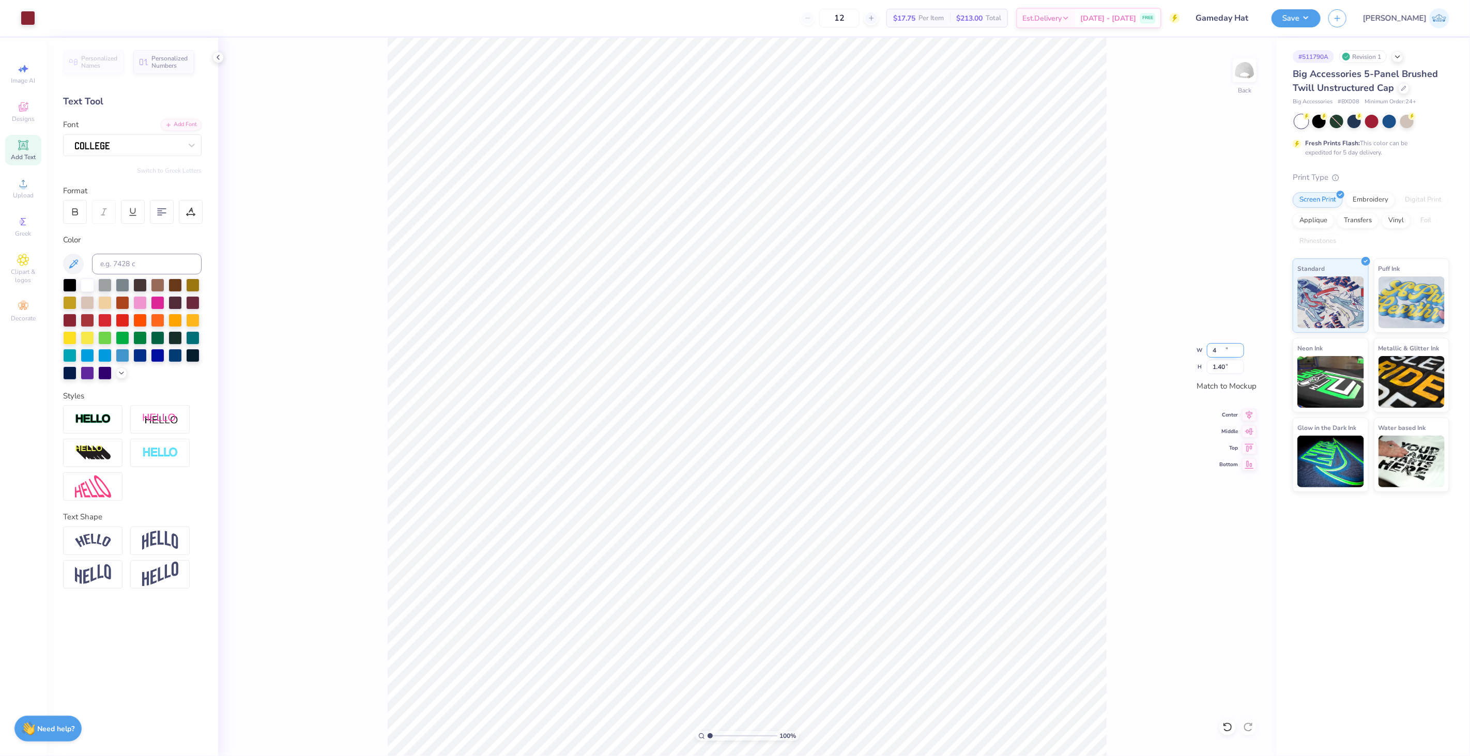
type input "1.40"
click at [349, 190] on div "100 % Back W 0.08 H 0.09 Y Center Middle Top Bottom" at bounding box center [747, 397] width 1058 height 719
click at [815, 552] on li "Group" at bounding box center [812, 546] width 81 height 20
click at [1243, 410] on icon at bounding box center [1249, 413] width 14 height 12
click at [1246, 422] on div "100 % Back W 4.00 4.00 " H 1.40 1.40 " Match to Mockup Center Middle Top Bottom" at bounding box center [747, 397] width 1058 height 719
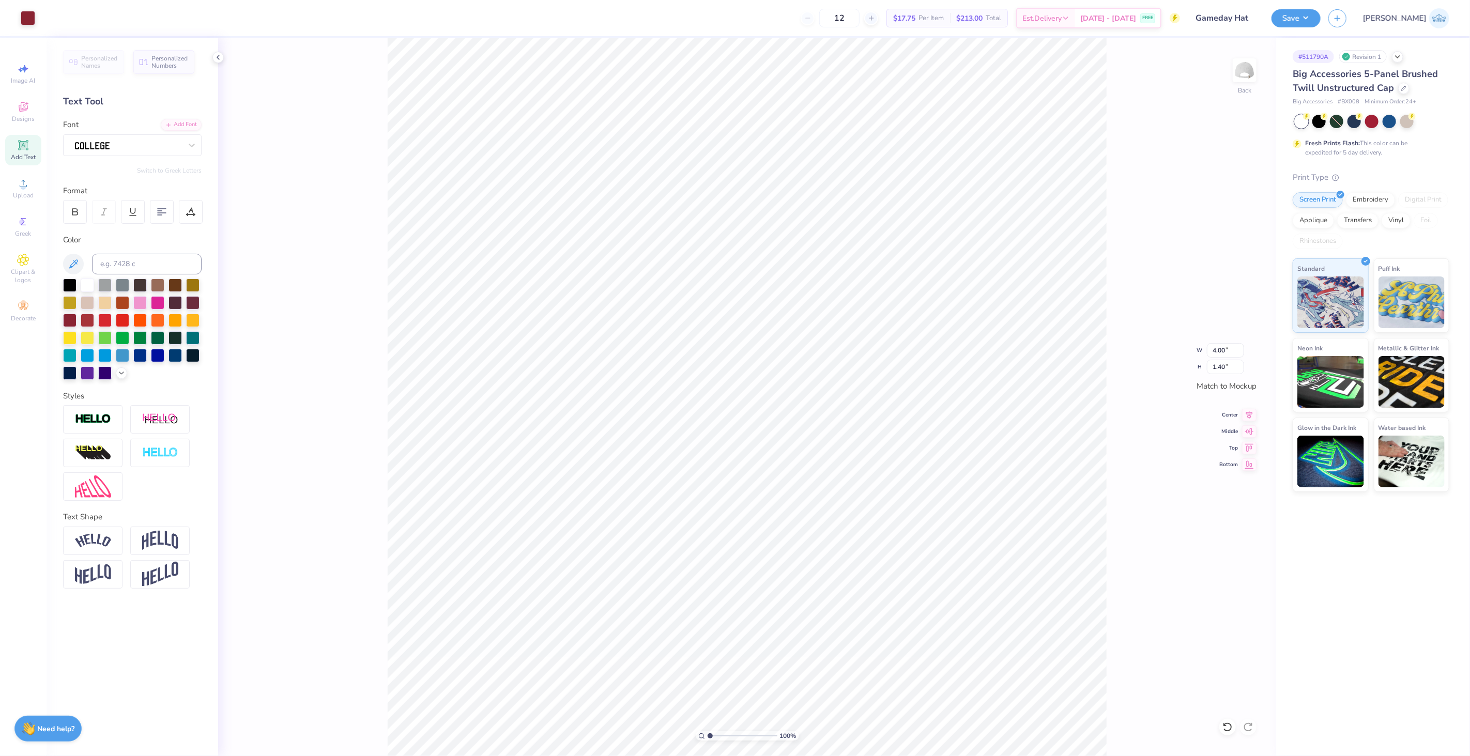
click at [1246, 428] on div "100 % Back W 4.00 4.00 " H 1.40 1.40 " Match to Mockup Center Middle Top Bottom" at bounding box center [747, 397] width 1058 height 719
click at [1321, 14] on button "Save" at bounding box center [1296, 17] width 49 height 18
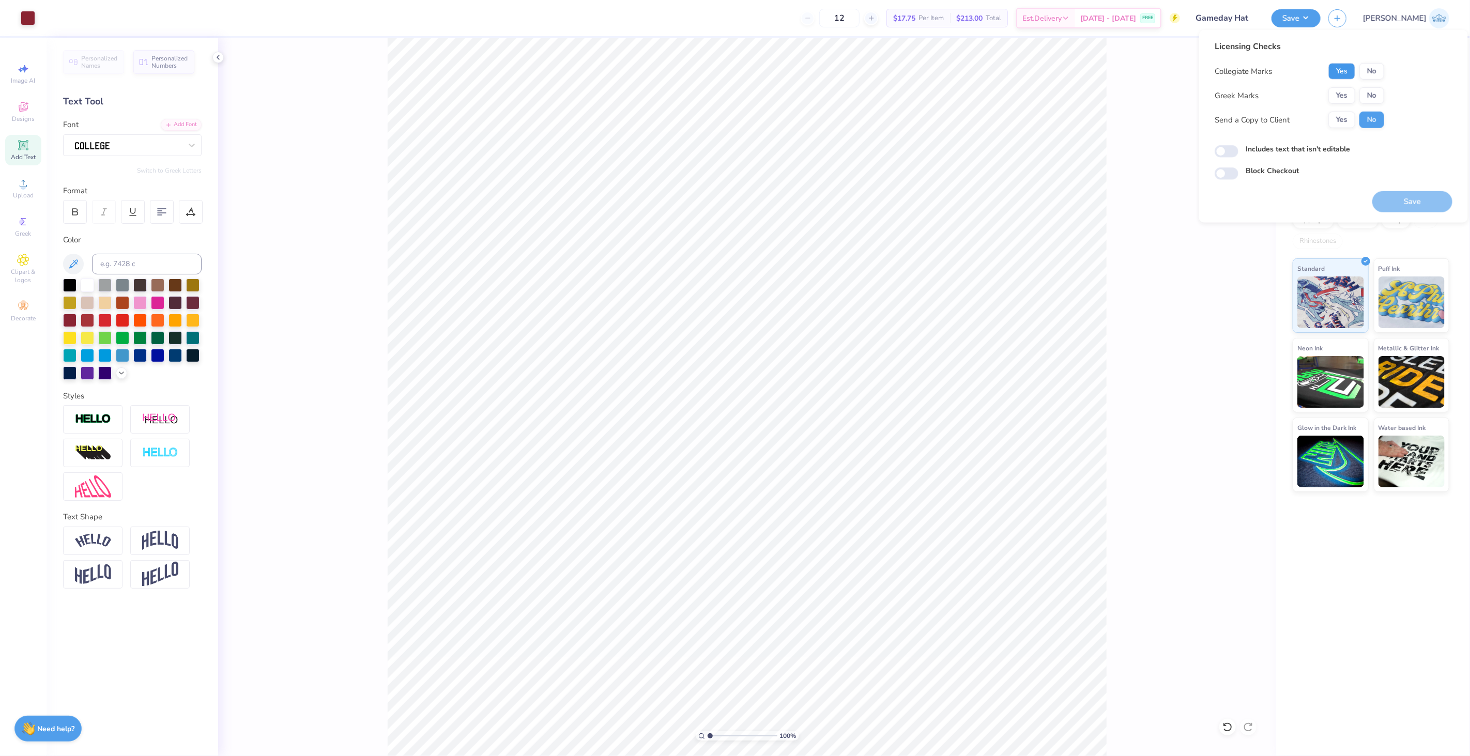
click at [1344, 72] on button "Yes" at bounding box center [1342, 71] width 27 height 17
click at [1343, 81] on div "Collegiate Marks Yes No Greek Marks Yes No Send a Copy to Client Yes No" at bounding box center [1300, 95] width 170 height 65
click at [1345, 85] on div "Collegiate Marks Yes No Greek Marks Yes No Send a Copy to Client Yes No" at bounding box center [1300, 95] width 170 height 65
click at [1346, 88] on button "Yes" at bounding box center [1342, 95] width 27 height 17
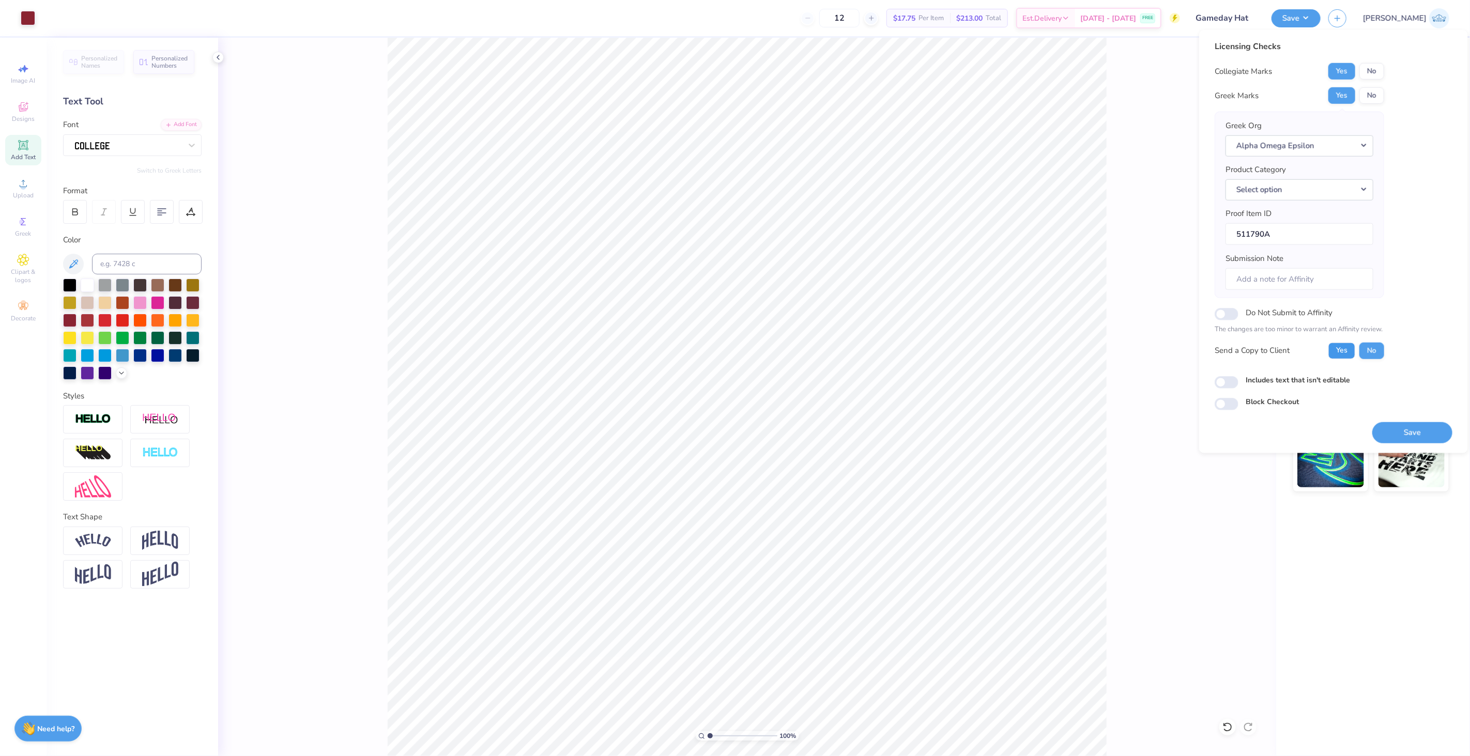
click at [1334, 358] on button "Yes" at bounding box center [1342, 350] width 27 height 17
click at [1227, 383] on input "Includes text that isn't editable" at bounding box center [1227, 382] width 24 height 12
checkbox input "true"
click at [1406, 436] on button "Save" at bounding box center [1413, 432] width 80 height 21
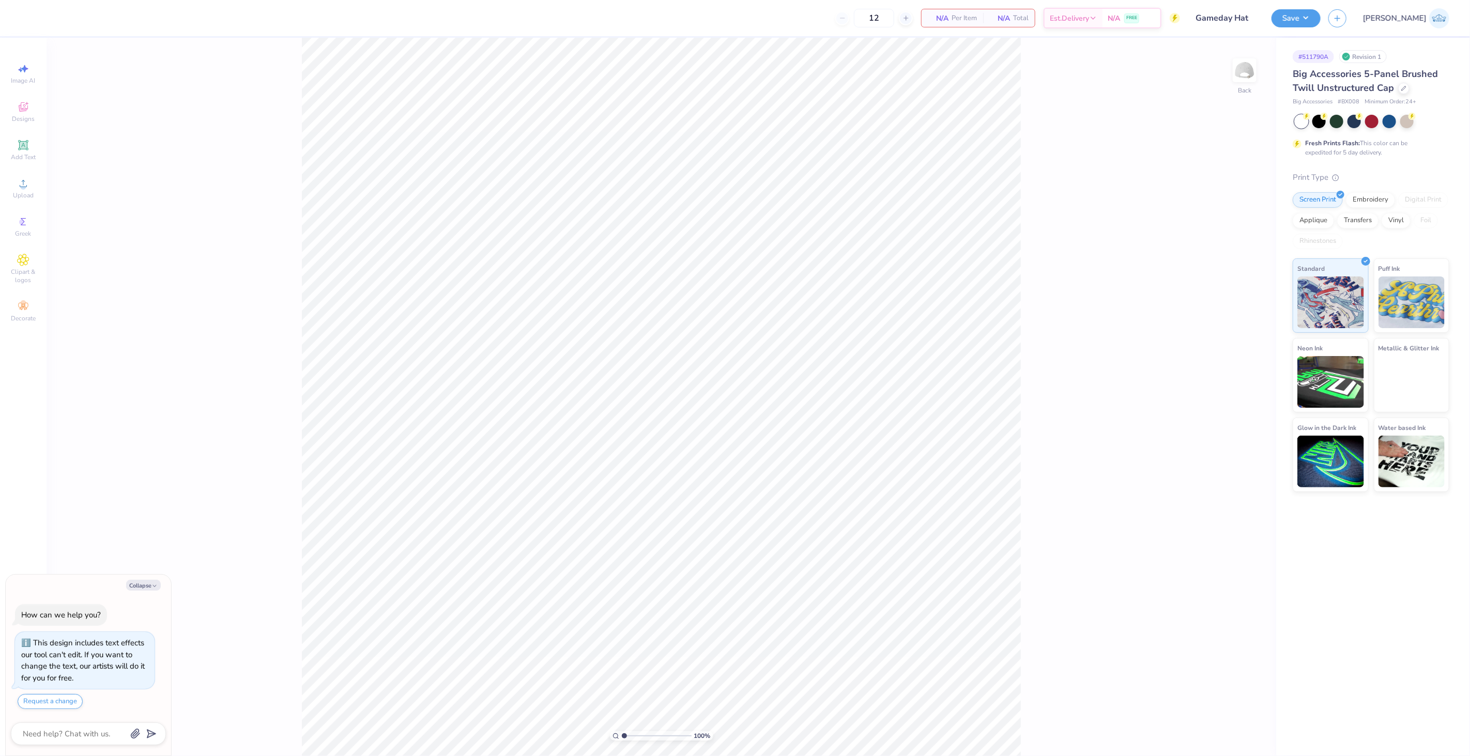
type textarea "x"
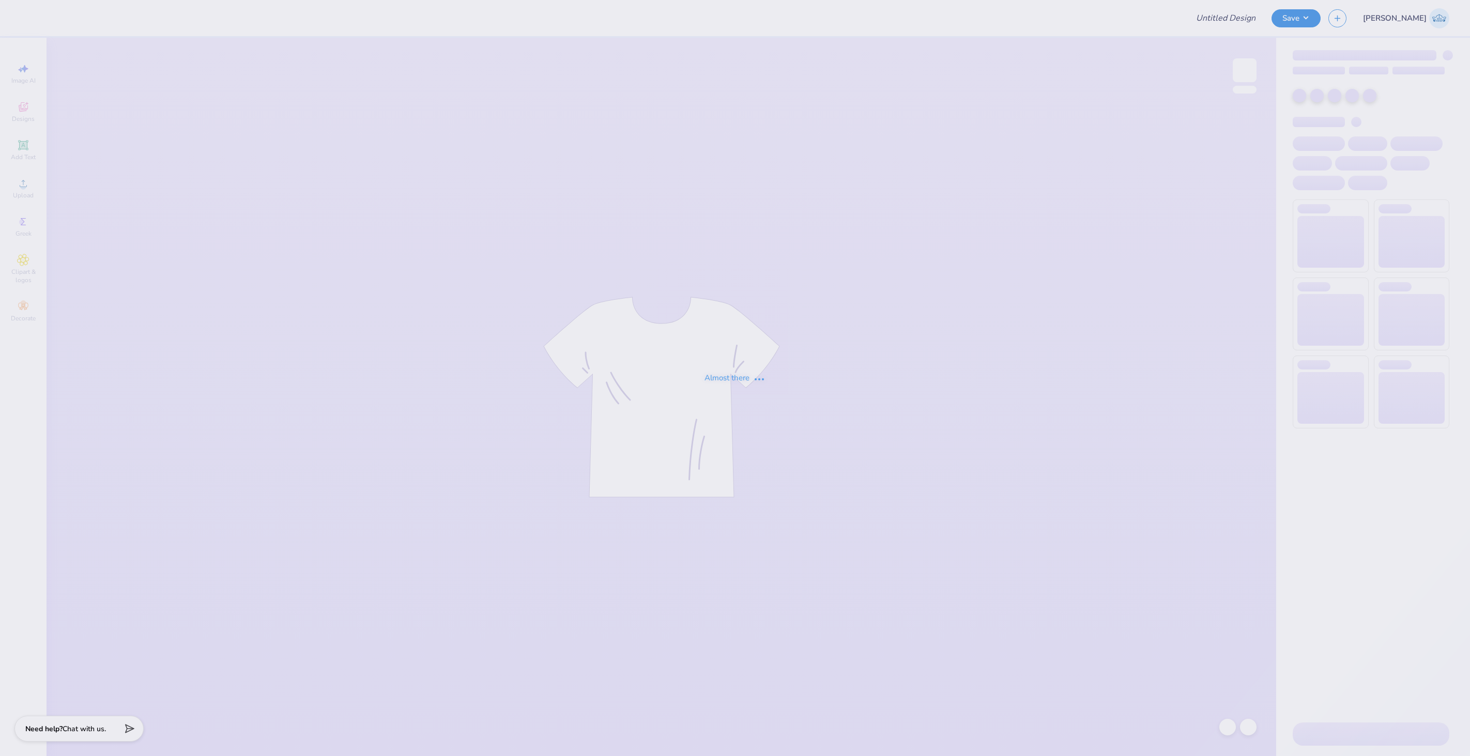
type input "Crewnecks"
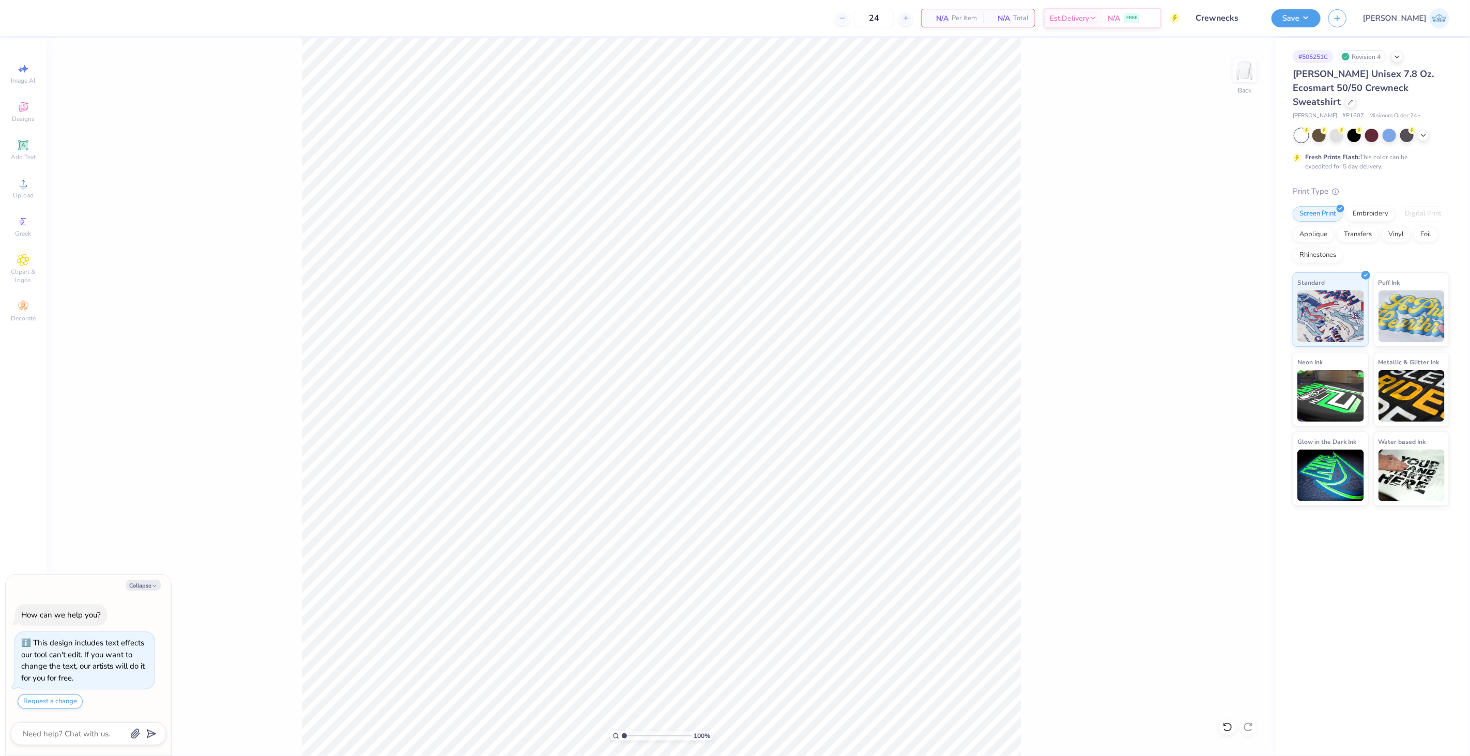
click at [42, 184] on div "Image AI Designs Add Text Upload Greek Clipart & logos Decorate" at bounding box center [23, 397] width 47 height 719
click at [24, 185] on icon at bounding box center [23, 183] width 12 height 12
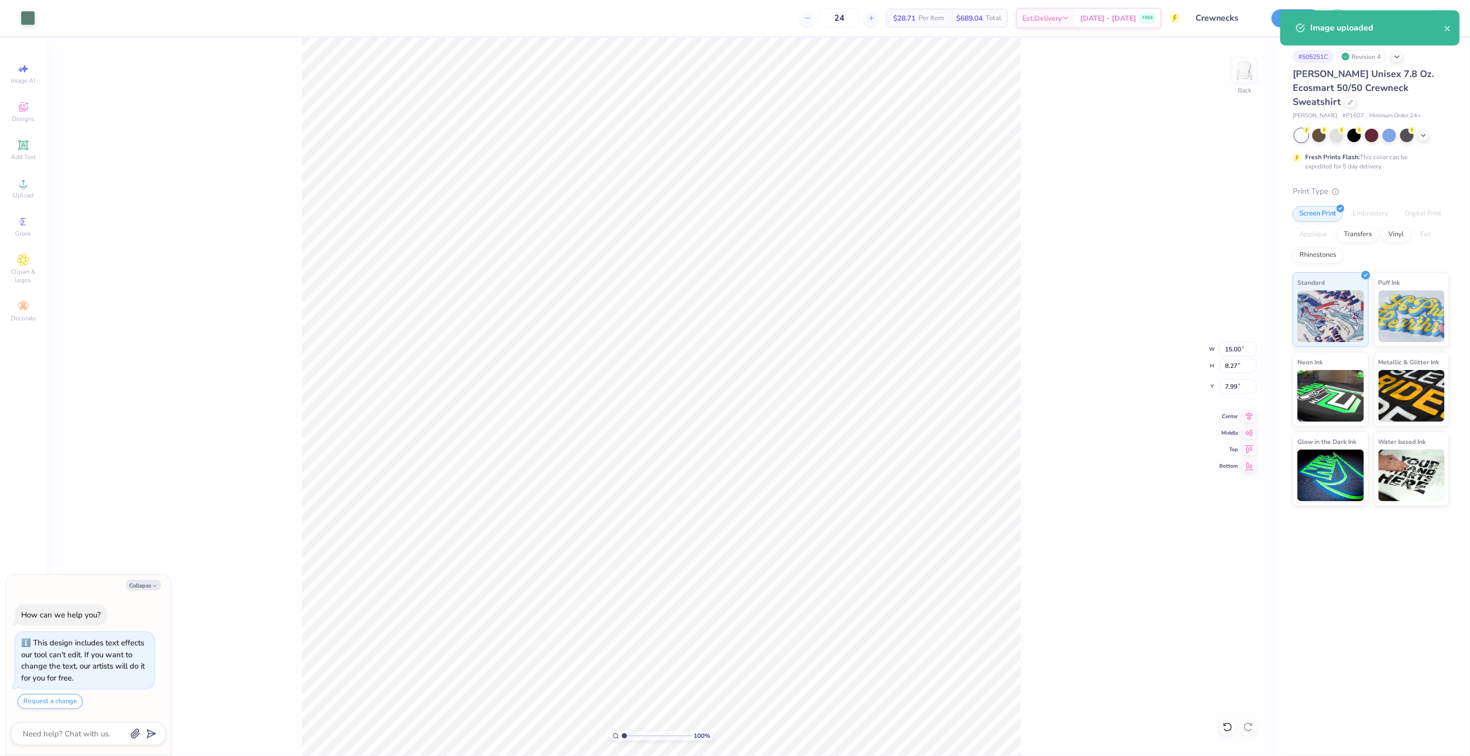
click at [1234, 338] on div "100 % Back W 15.00 15.00 " H 8.27 8.27 " Y 7.99 7.99 " Center Middle Top Bottom" at bounding box center [662, 397] width 1230 height 719
click at [1233, 352] on div "100 % Back W 15.00 H 8.27 Y 7.99 Center Middle Top Bottom" at bounding box center [662, 397] width 1230 height 719
type textarea "x"
click at [1232, 345] on input "15.00" at bounding box center [1238, 349] width 37 height 14
type input "12.5"
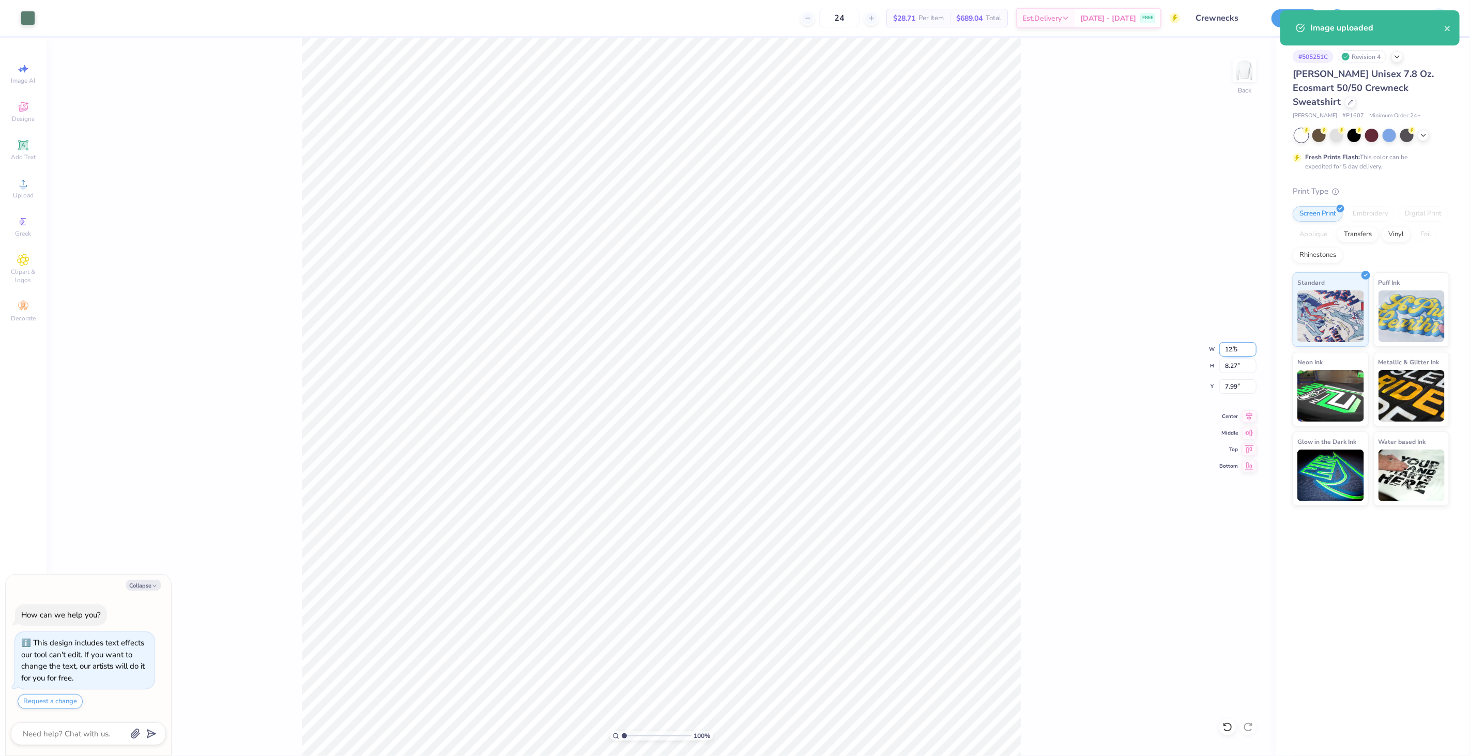
type textarea "x"
type input "12.50"
type input "6.89"
type input "8.68"
click at [1230, 395] on div "100 % Back W 12.50 12.50 " H 6.89 6.89 " Y 8.68 8.68 " Center Middle Top Bottom" at bounding box center [662, 397] width 1230 height 719
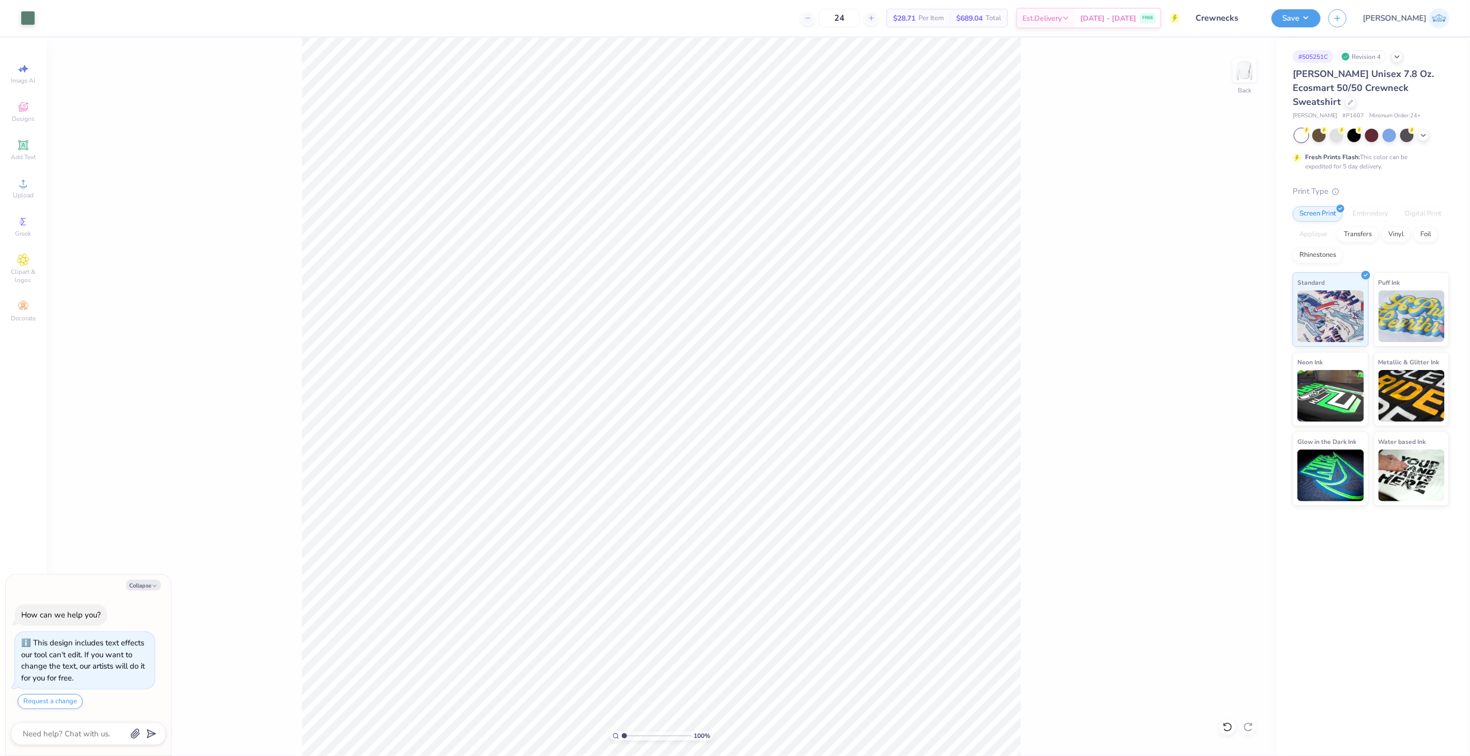
type textarea "x"
click at [1228, 390] on input "8.68" at bounding box center [1238, 387] width 37 height 14
type input "3"
type textarea "x"
type input "3.00"
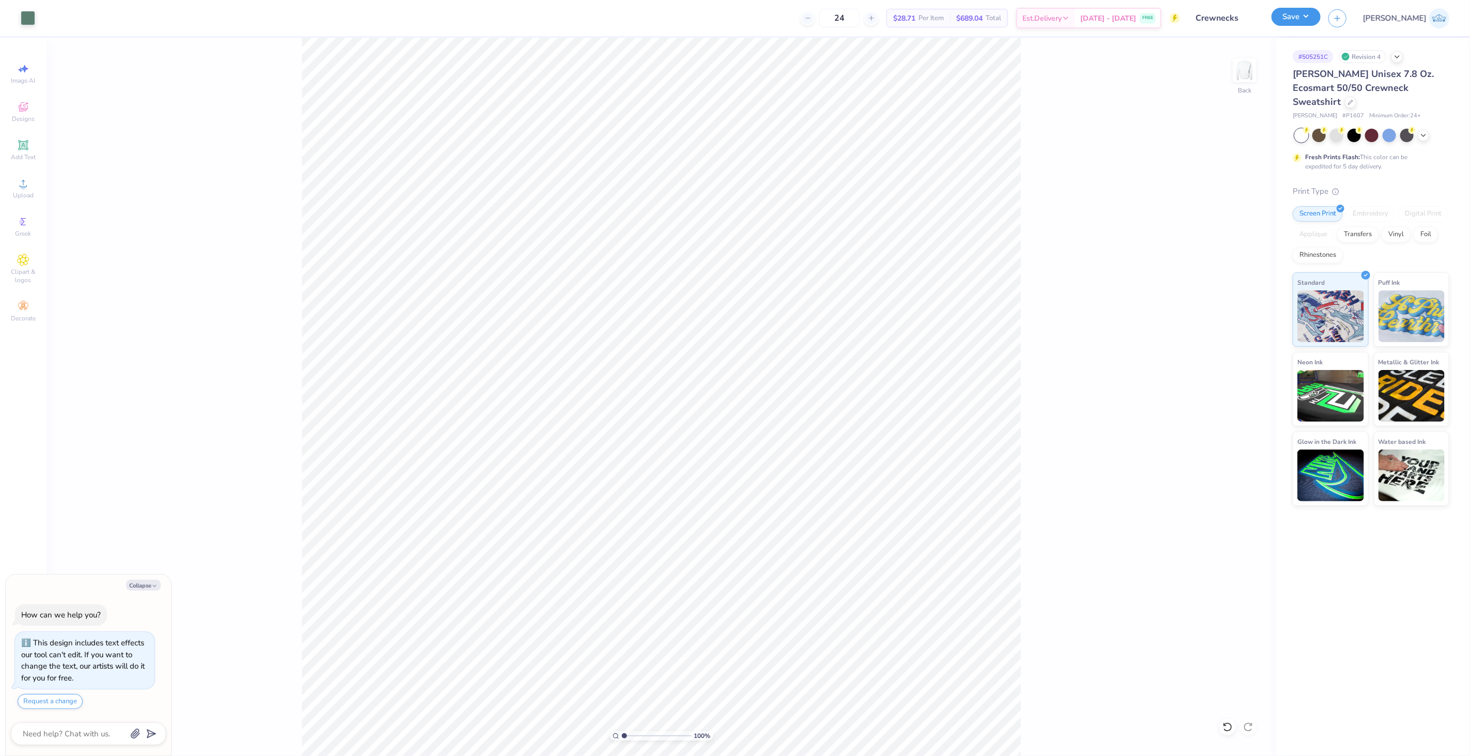
click at [1321, 17] on button "Save" at bounding box center [1296, 17] width 49 height 18
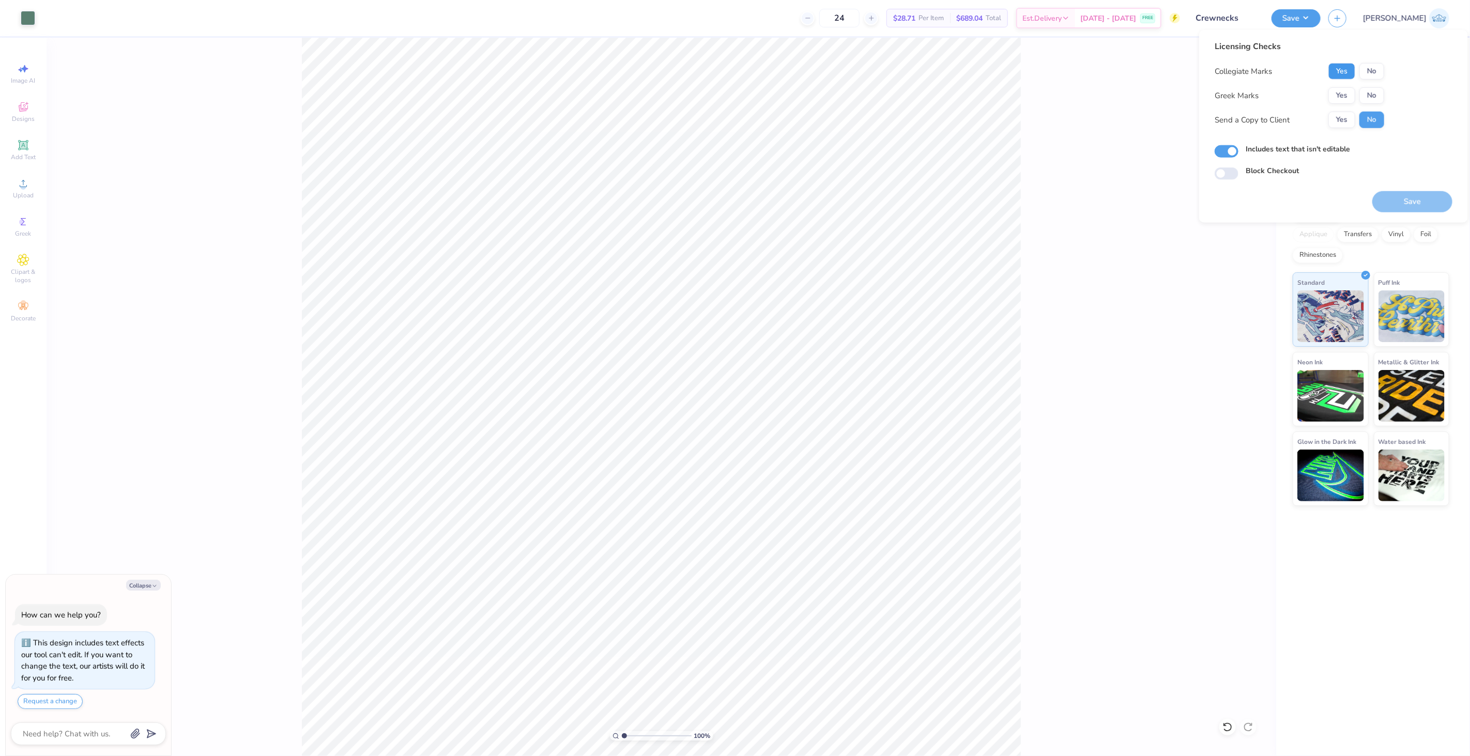
click at [1339, 71] on button "Yes" at bounding box center [1342, 71] width 27 height 17
drag, startPoint x: 1364, startPoint y: 86, endPoint x: 1371, endPoint y: 107, distance: 22.4
click at [1376, 92] on button "No" at bounding box center [1372, 95] width 25 height 17
click at [1350, 118] on button "Yes" at bounding box center [1342, 120] width 27 height 17
click at [1404, 200] on button "Save" at bounding box center [1413, 201] width 80 height 21
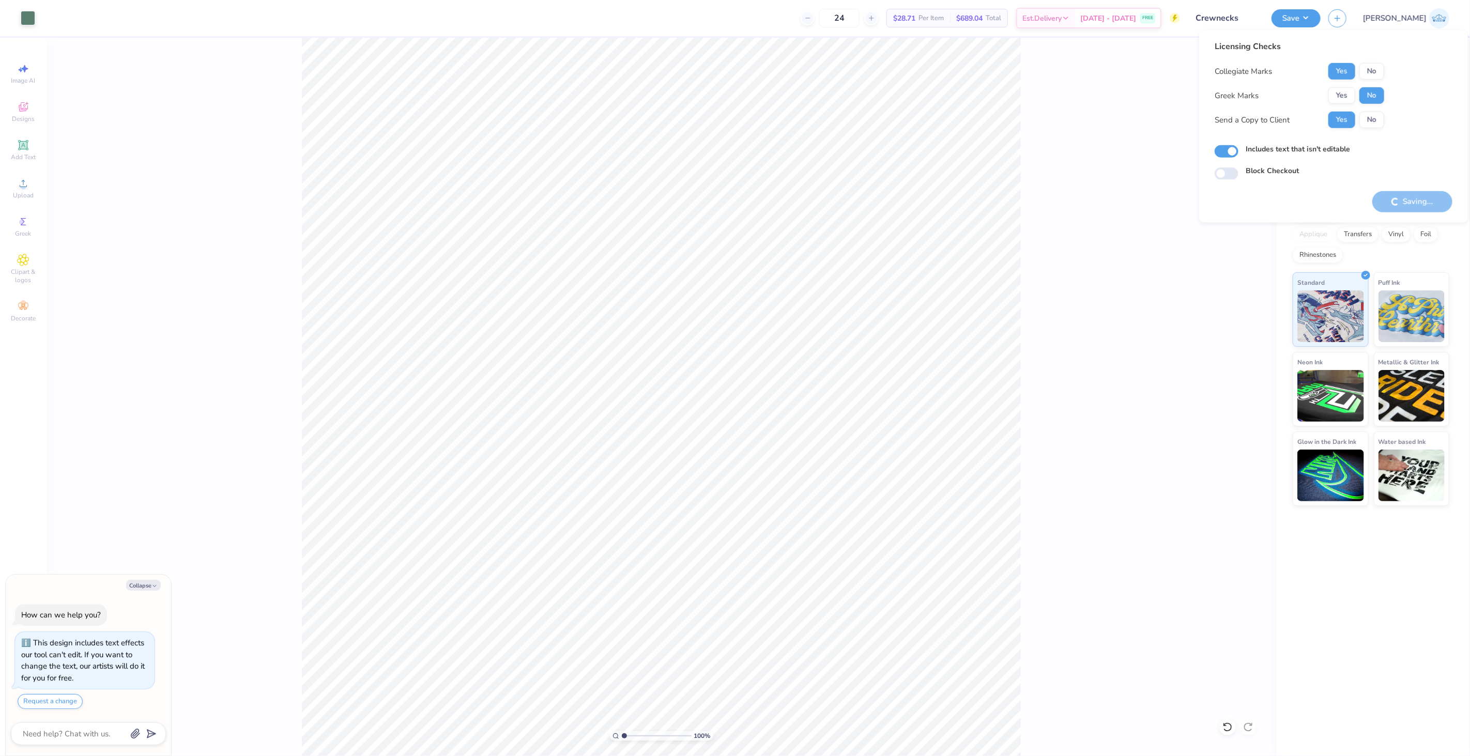
type textarea "x"
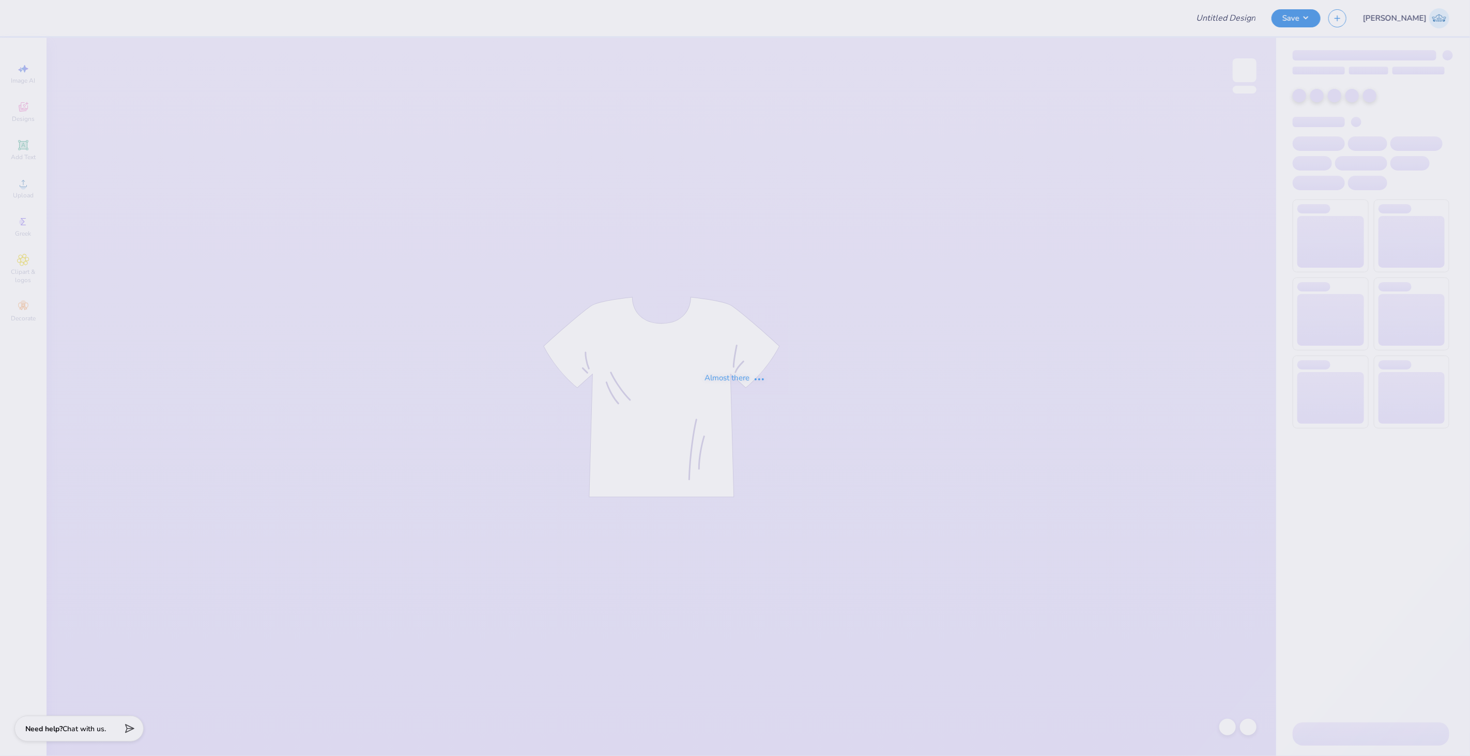
type input "Chi Psi Little Sister Shirts"
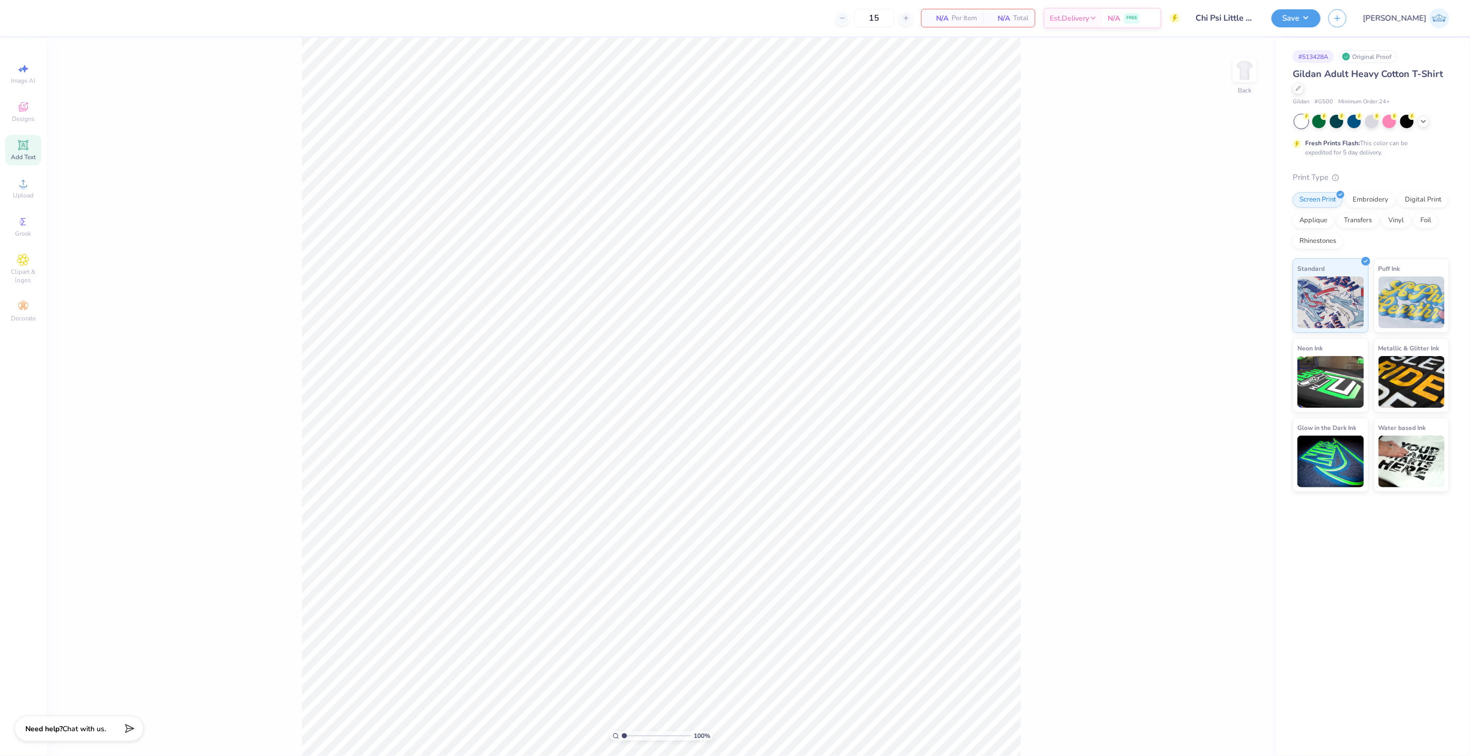
click at [21, 153] on span "Add Text" at bounding box center [23, 157] width 25 height 8
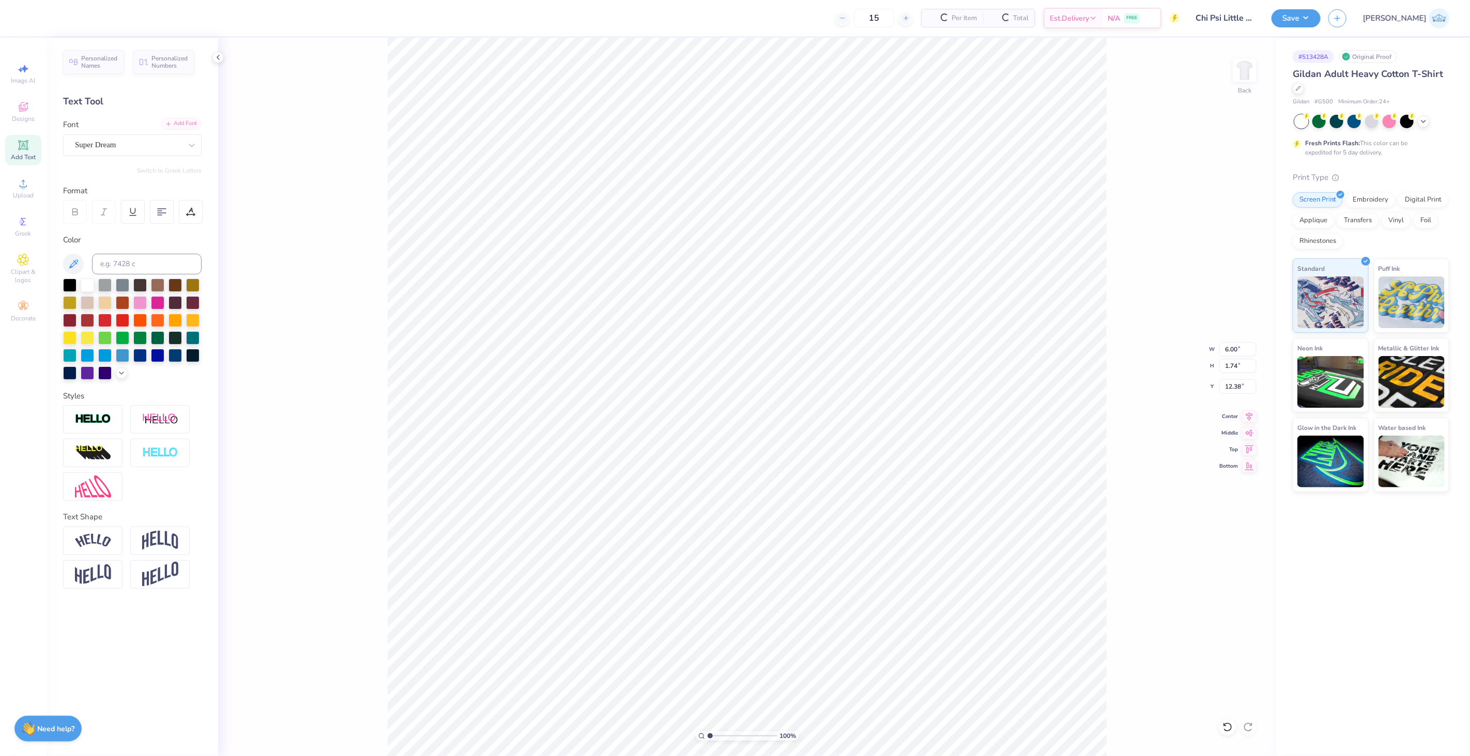
click at [188, 125] on div "Add Font" at bounding box center [181, 124] width 41 height 12
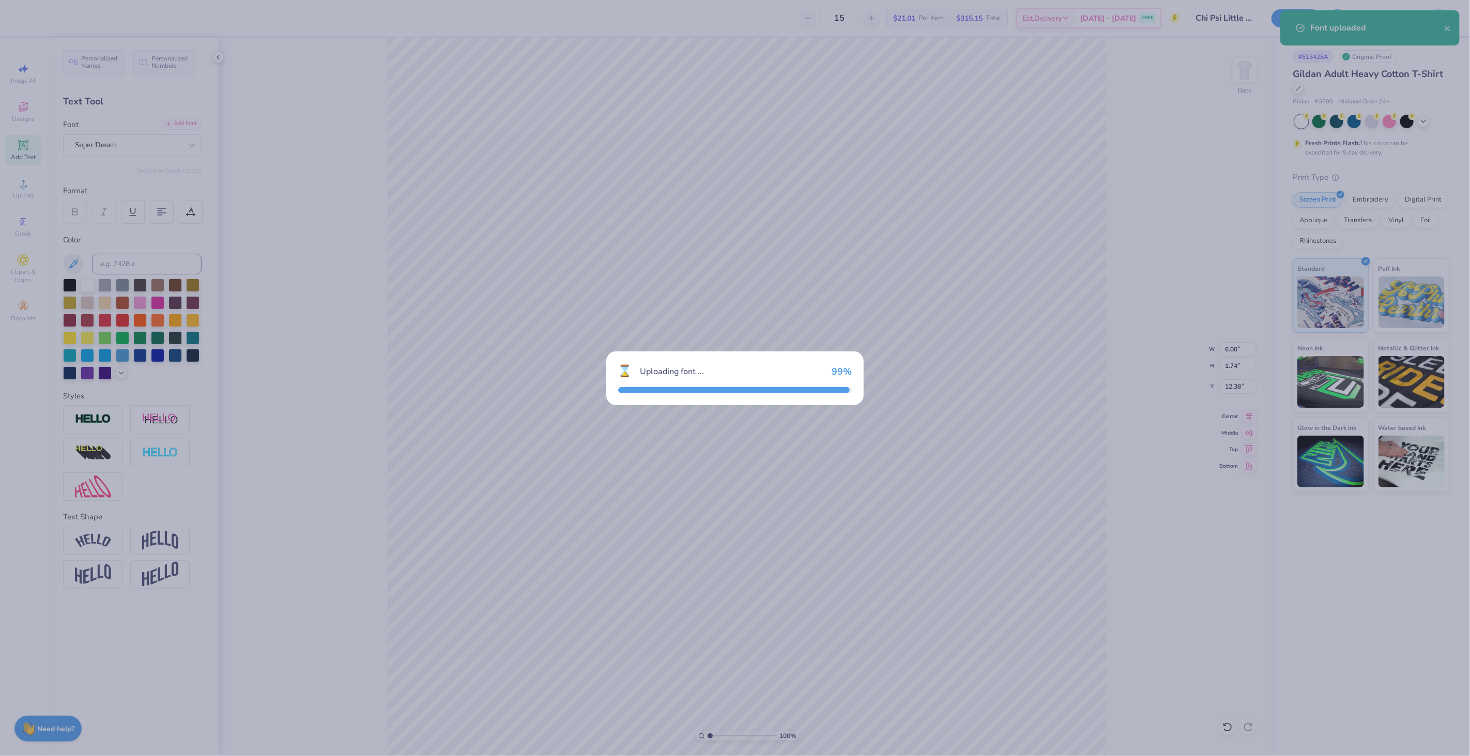
type input "4.69"
type input "1.68"
type input "12.41"
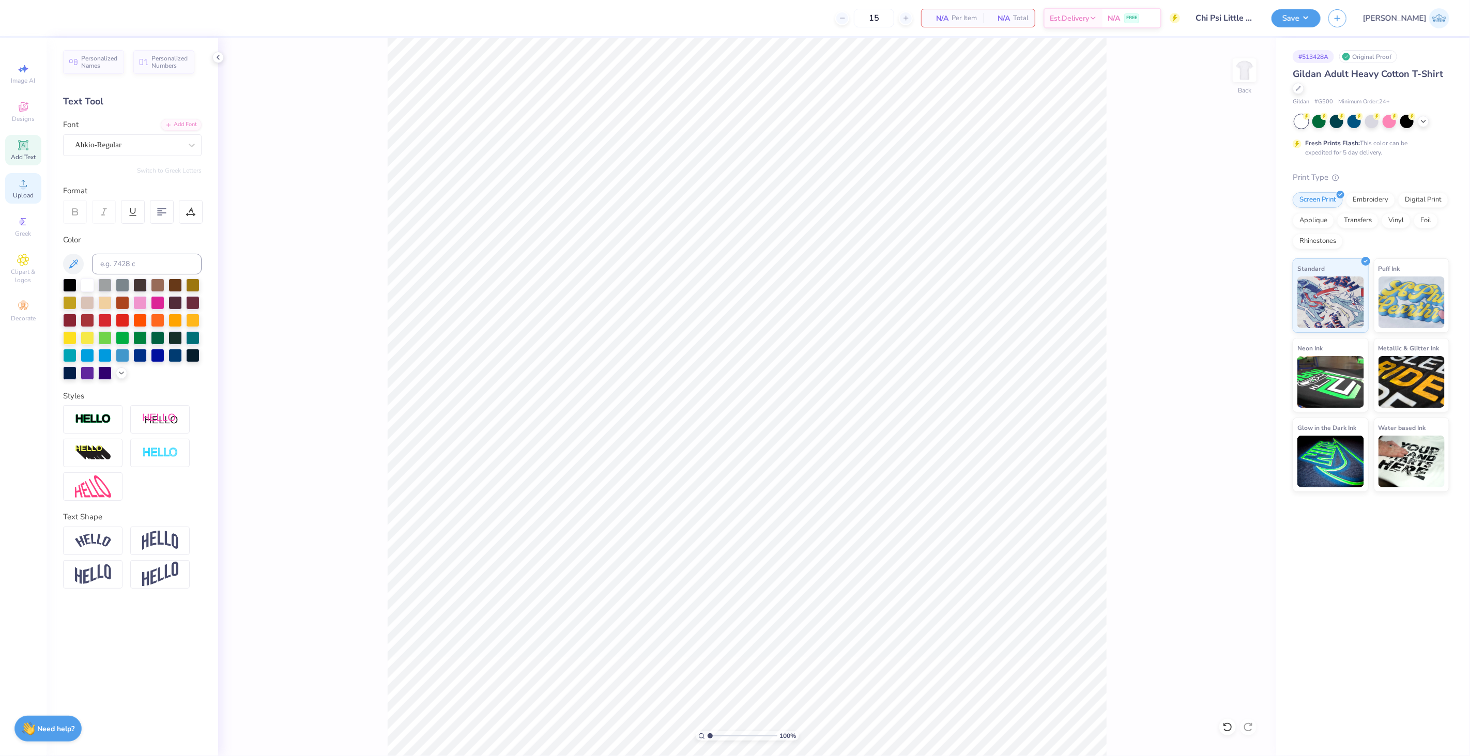
click at [35, 181] on div "Upload" at bounding box center [23, 188] width 36 height 31
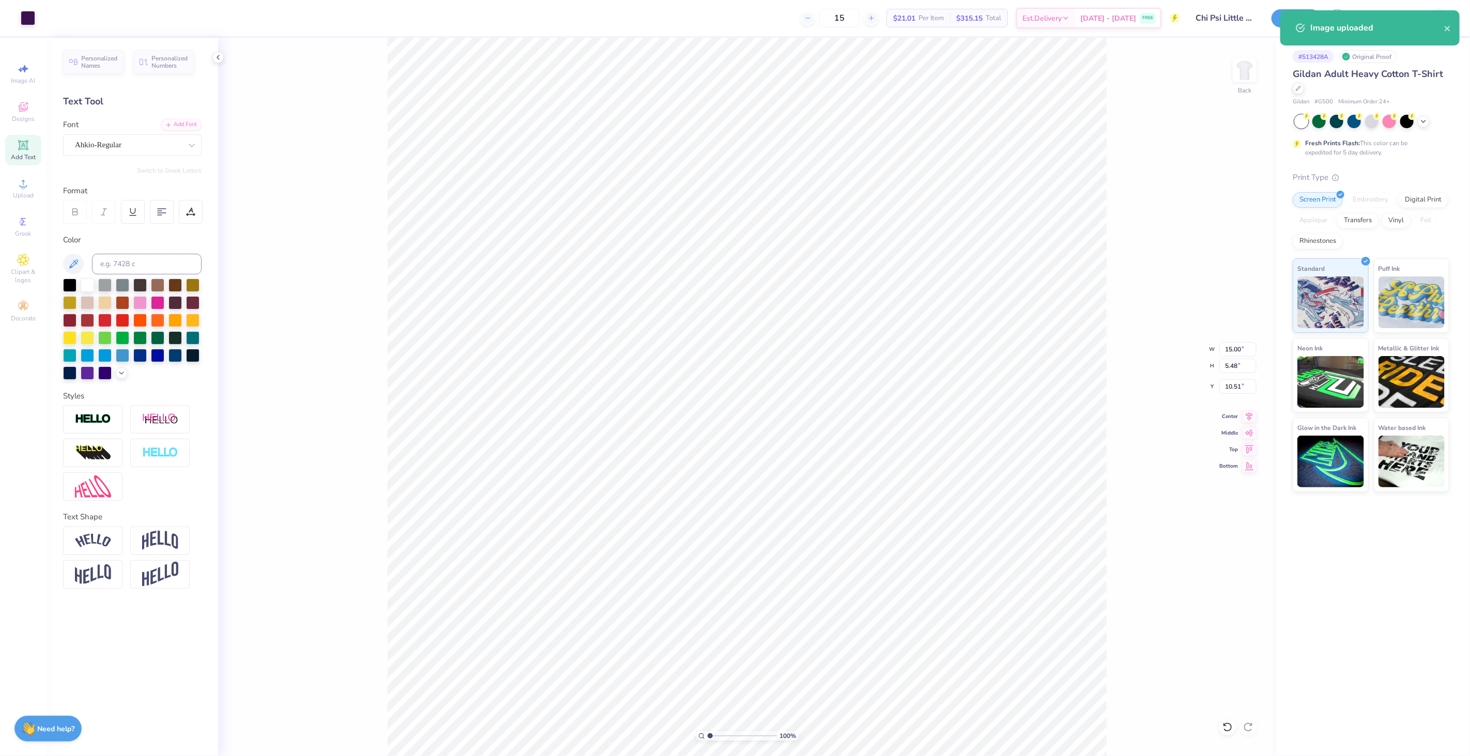
click at [159, 139] on div "Ahkio-Regular" at bounding box center [128, 145] width 109 height 16
click at [95, 143] on div "Super Dream" at bounding box center [128, 145] width 109 height 16
type input "3.23"
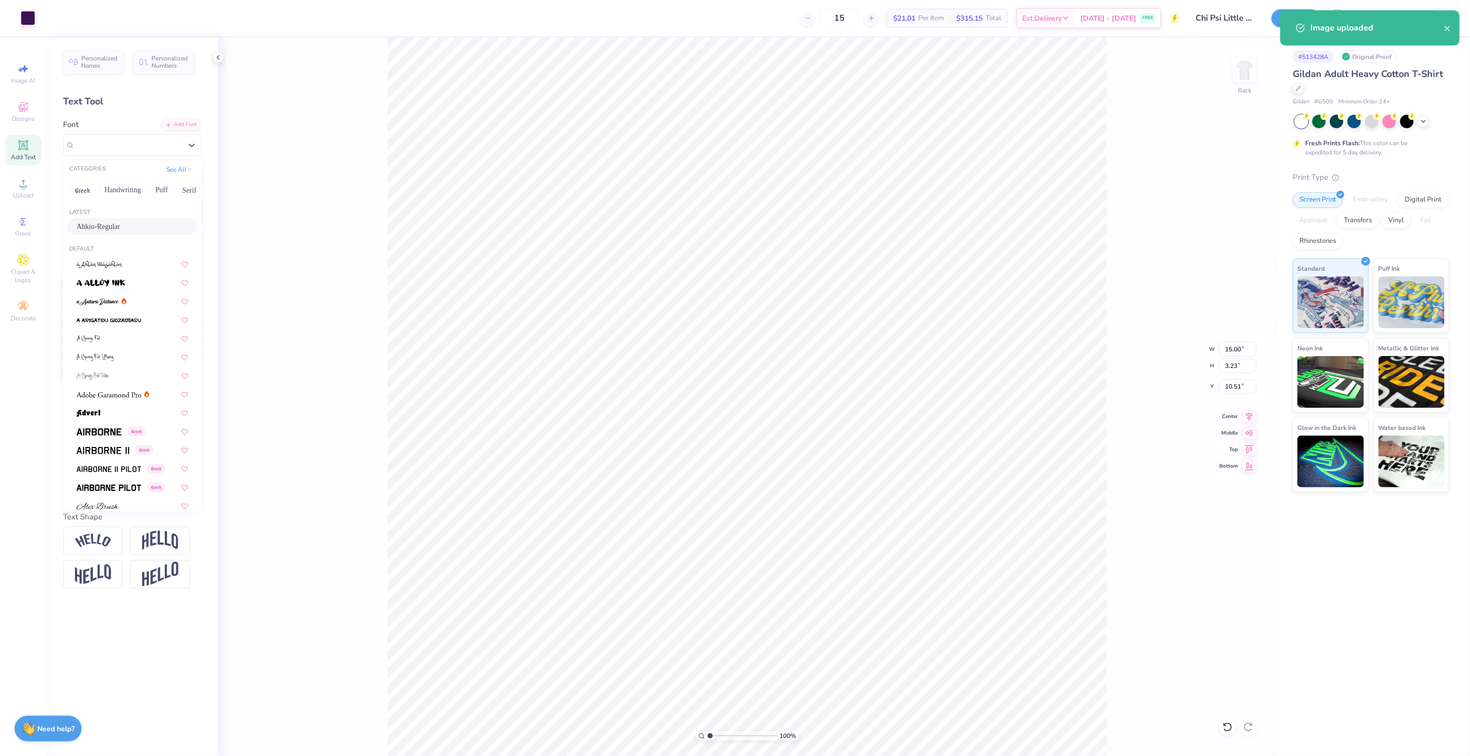
click at [139, 223] on div "Ahkio-Regular" at bounding box center [133, 226] width 112 height 11
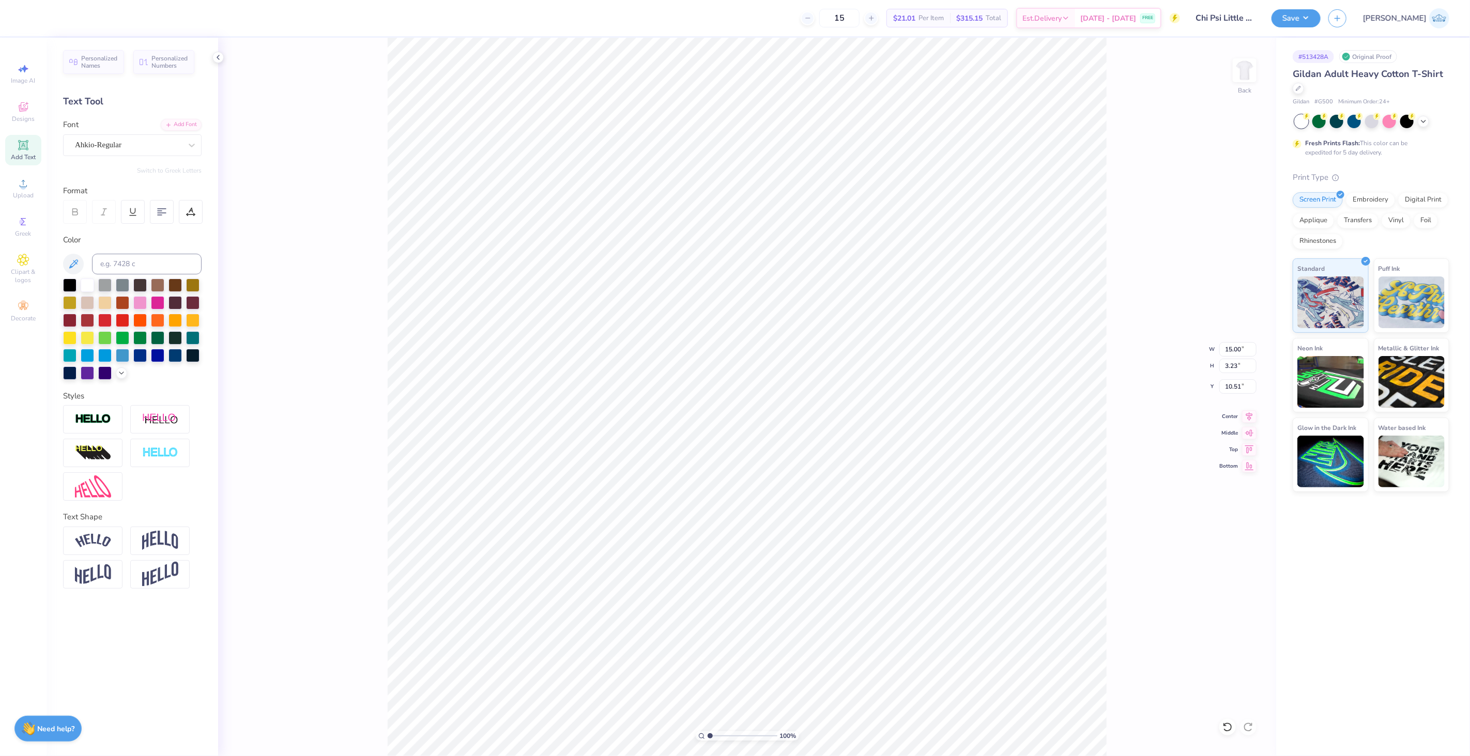
type input "11.49"
type input "2.98"
type input "10.95"
type input "6.45"
type input "1.82"
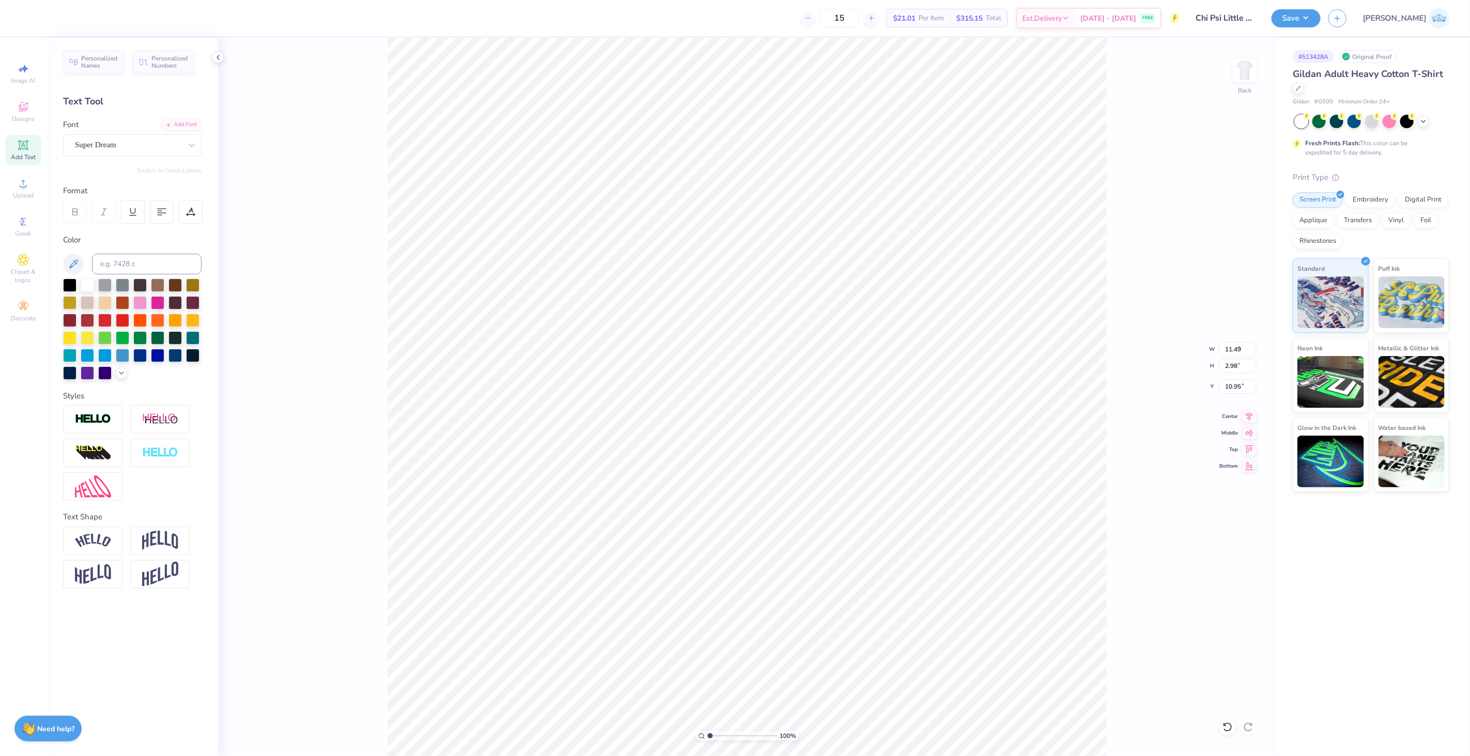
type input "14.17"
click at [130, 153] on div "Super Dream" at bounding box center [132, 145] width 139 height 22
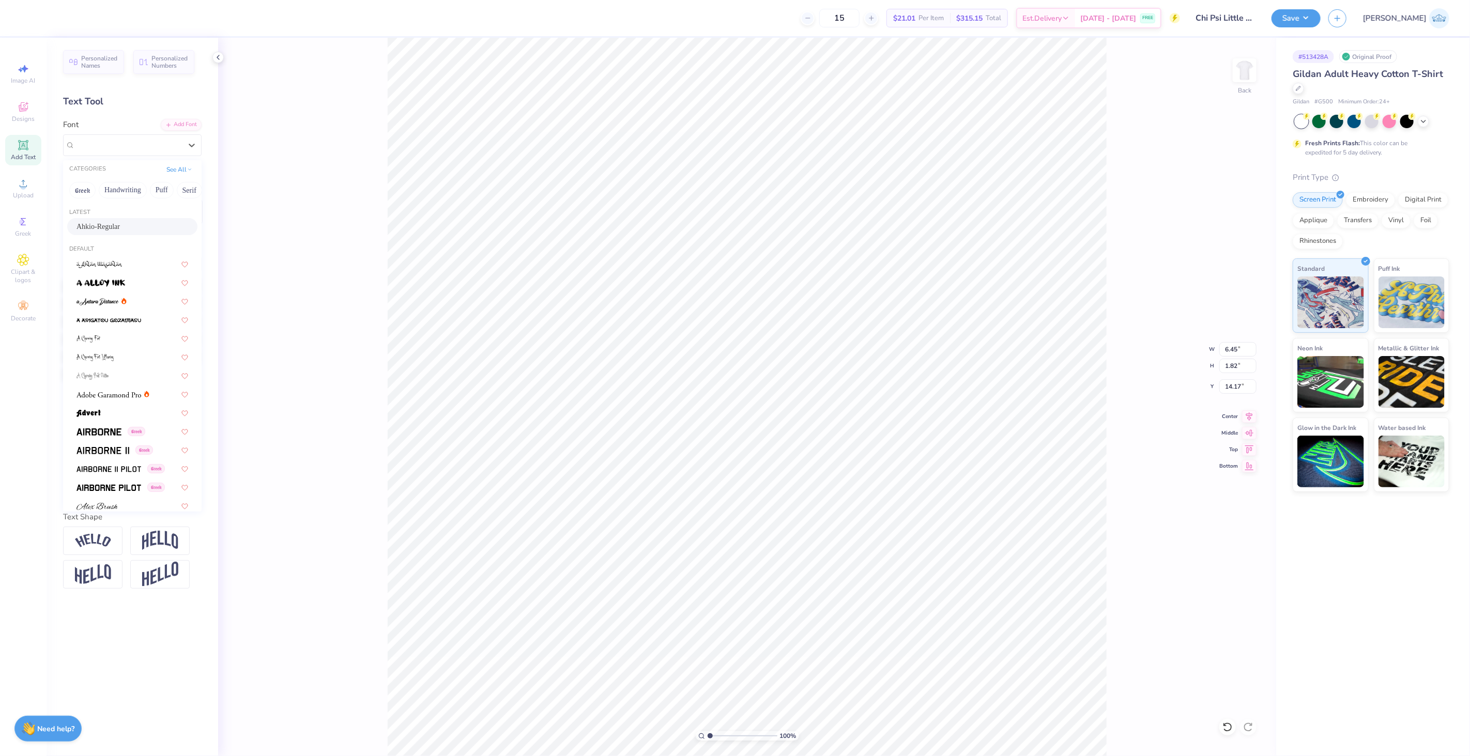
click at [130, 219] on div "Ahkio-Regular" at bounding box center [132, 226] width 130 height 17
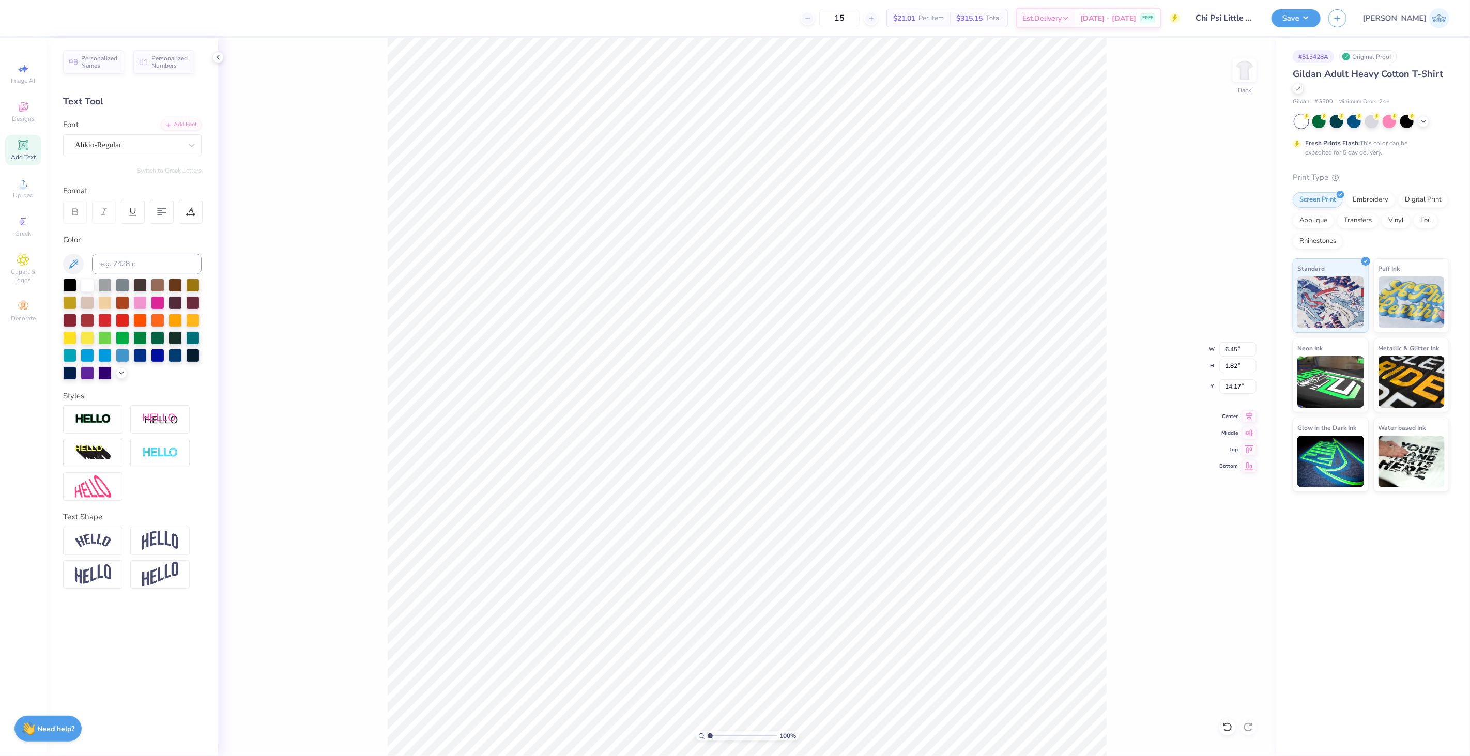
type input "4.85"
type input "1.84"
type input "14.33"
type input "11.49"
type input "2.98"
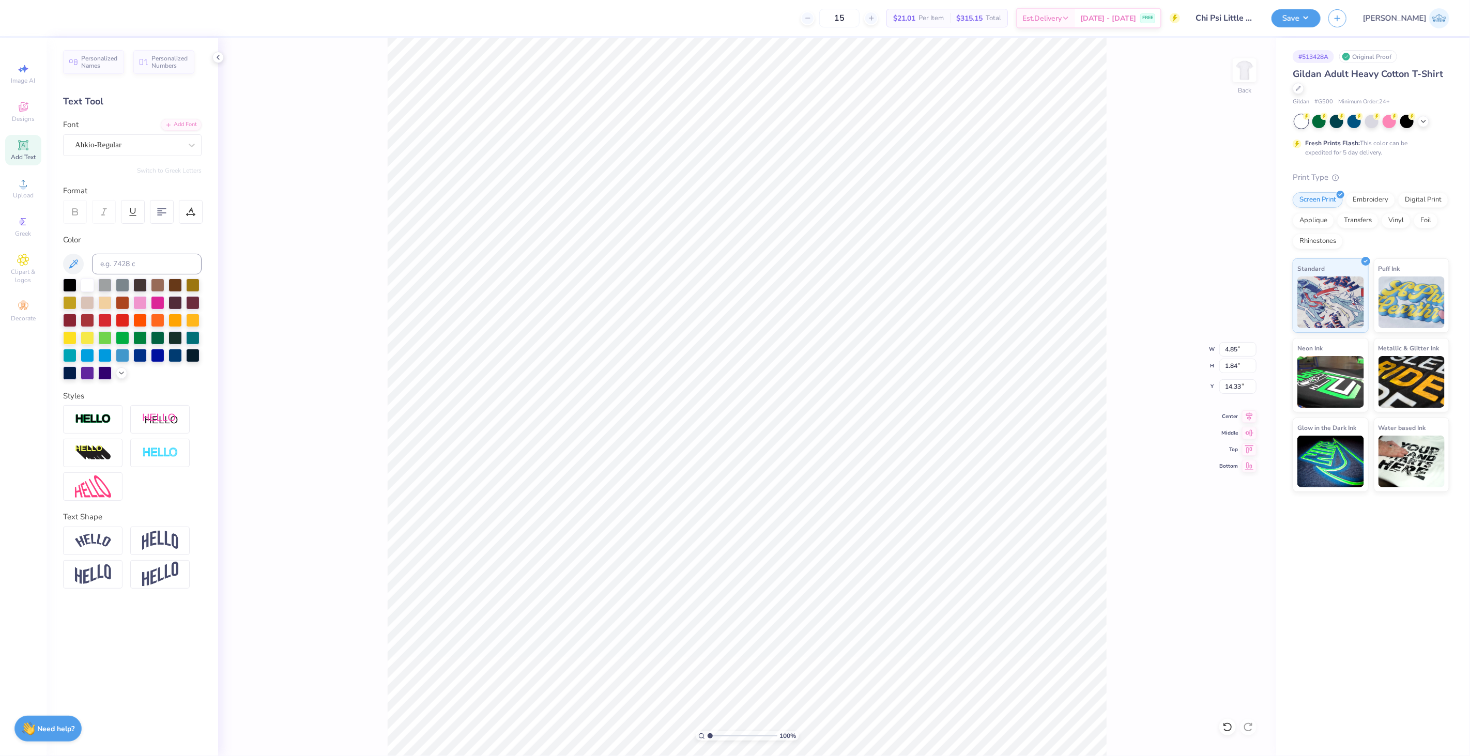
type input "10.95"
click at [1247, 419] on icon at bounding box center [1249, 415] width 14 height 12
type input "4.85"
type input "1.84"
type input "14.33"
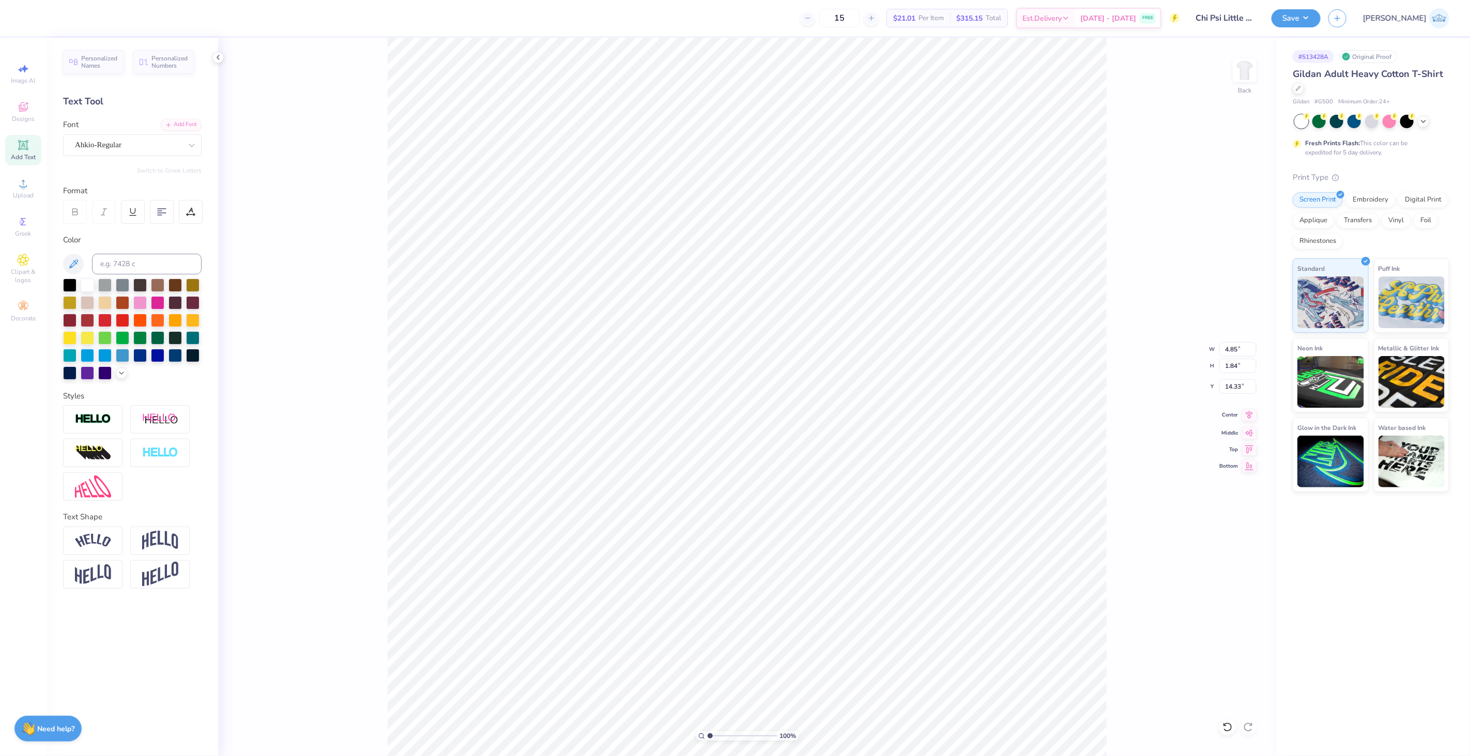
click at [1245, 419] on icon at bounding box center [1249, 415] width 14 height 12
type input "11.49"
type input "5.23"
type input "10.95"
click at [1225, 352] on input "11.49" at bounding box center [1238, 349] width 37 height 14
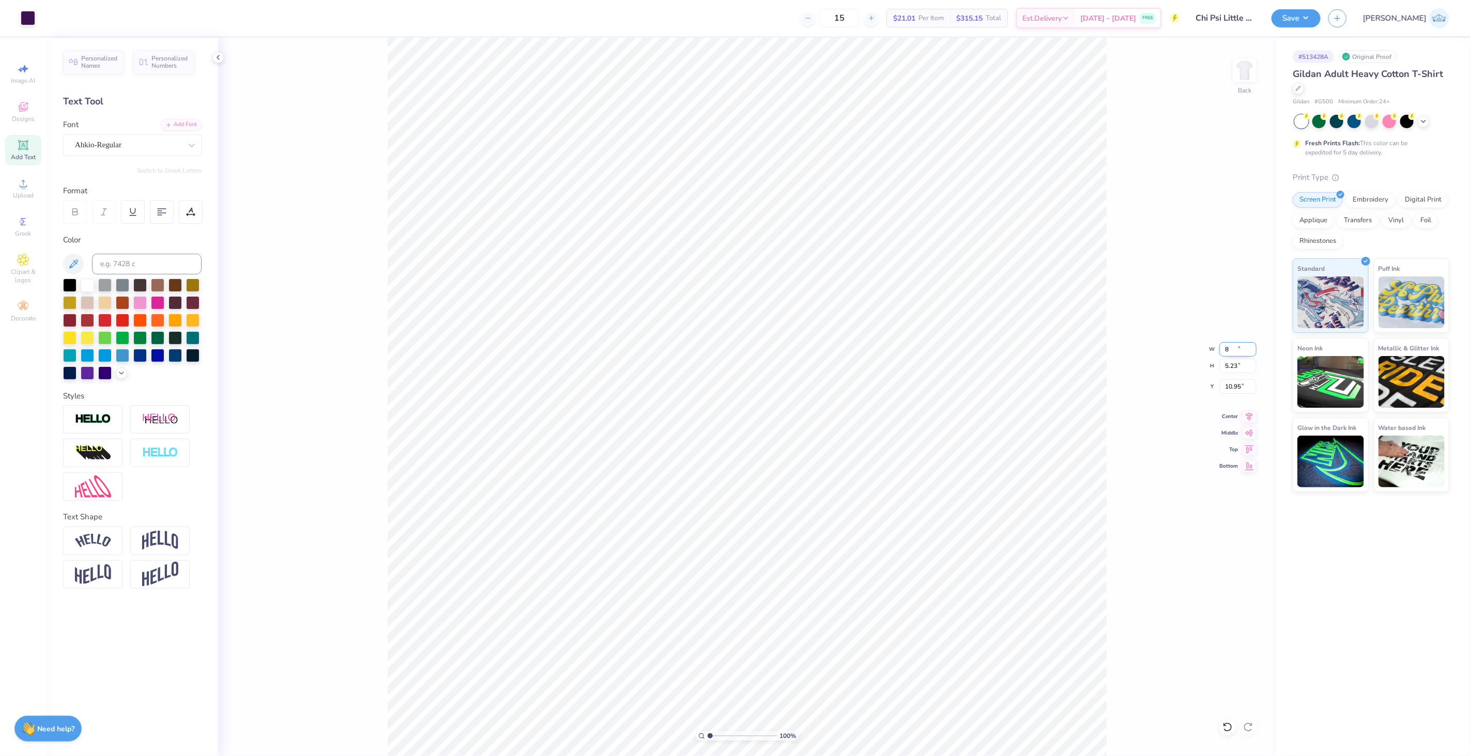
type input "8.00"
type input "3.64"
type input "11.74"
click at [1234, 395] on div "100 % Back W 8.00 8.00 " H 3.64 3.64 " Y 11.74 11.74 " Center Middle Top Bottom" at bounding box center [747, 397] width 1058 height 719
click at [1233, 388] on div "100 % Back W 8.00 H 3.64 Y 11.74 Center Middle Top Bottom" at bounding box center [747, 397] width 1058 height 719
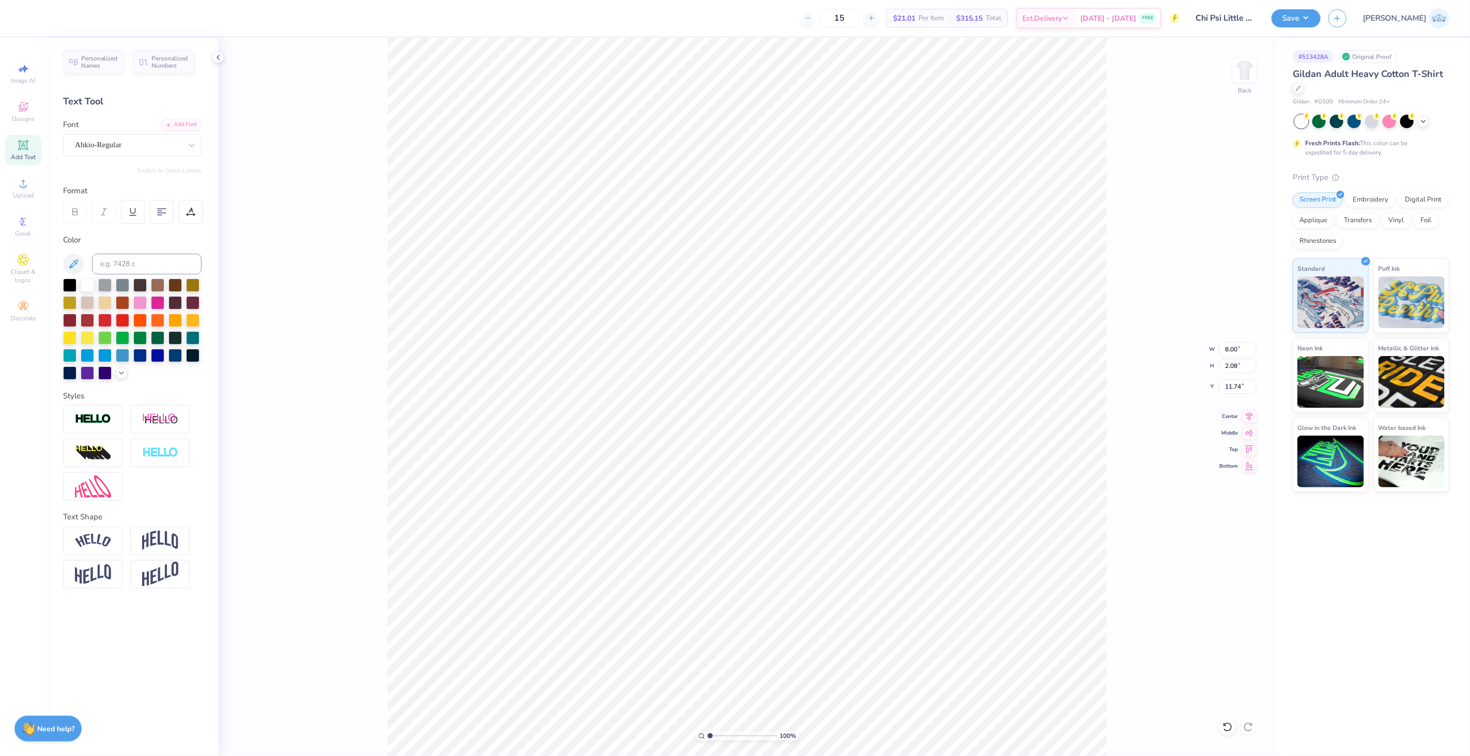
type input "3.64"
click at [1234, 386] on input "11.74" at bounding box center [1238, 387] width 37 height 14
type input "3.00"
click at [765, 400] on li "Group" at bounding box center [761, 396] width 81 height 20
type input "2.08"
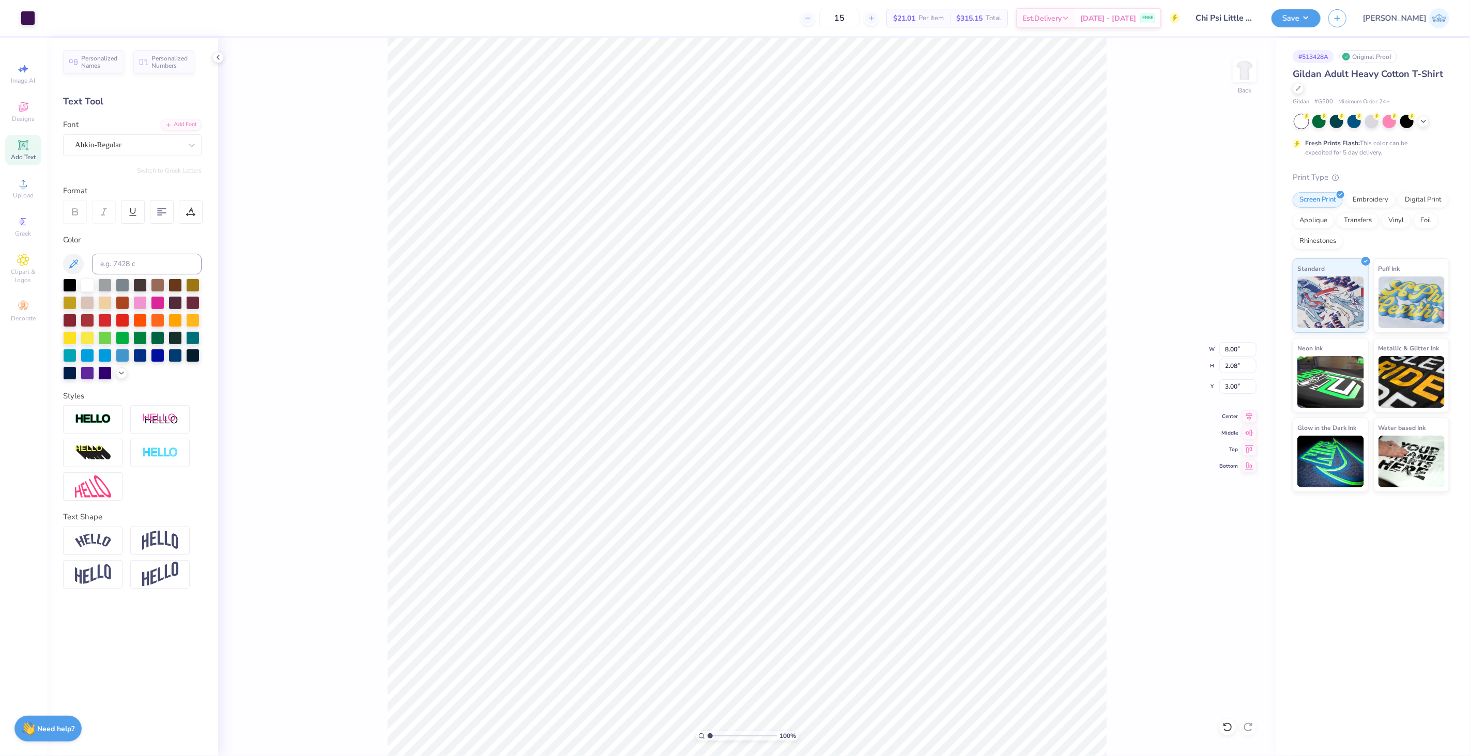
scroll to position [9, 1]
type textarea "Chi Psi"
click at [1237, 420] on div "Center" at bounding box center [1238, 415] width 37 height 12
click at [1223, 351] on input "7.60" at bounding box center [1238, 349] width 37 height 14
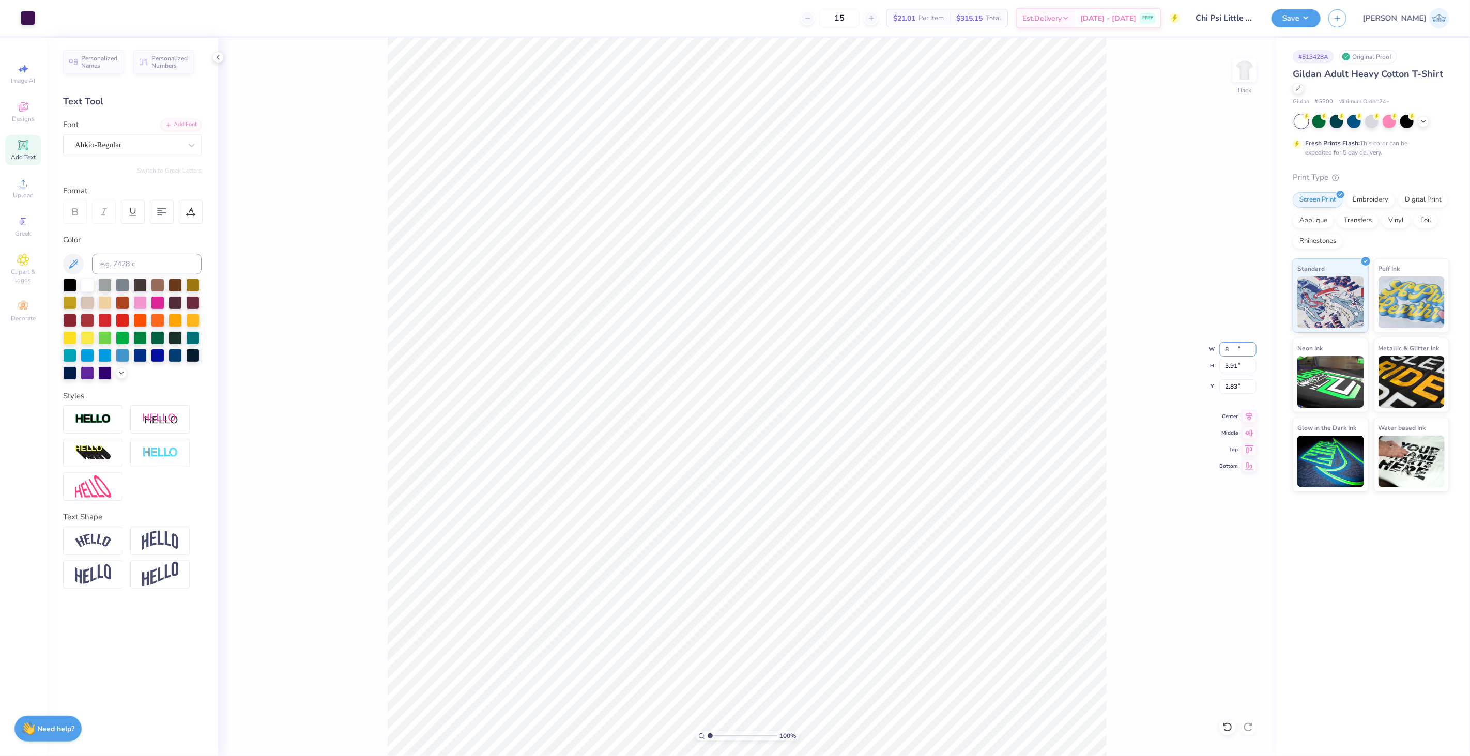
type input "8.00"
type input "3.91"
click at [1231, 380] on input "2.83" at bounding box center [1238, 387] width 37 height 14
type input "3.00"
click at [825, 434] on li "Group" at bounding box center [823, 434] width 81 height 20
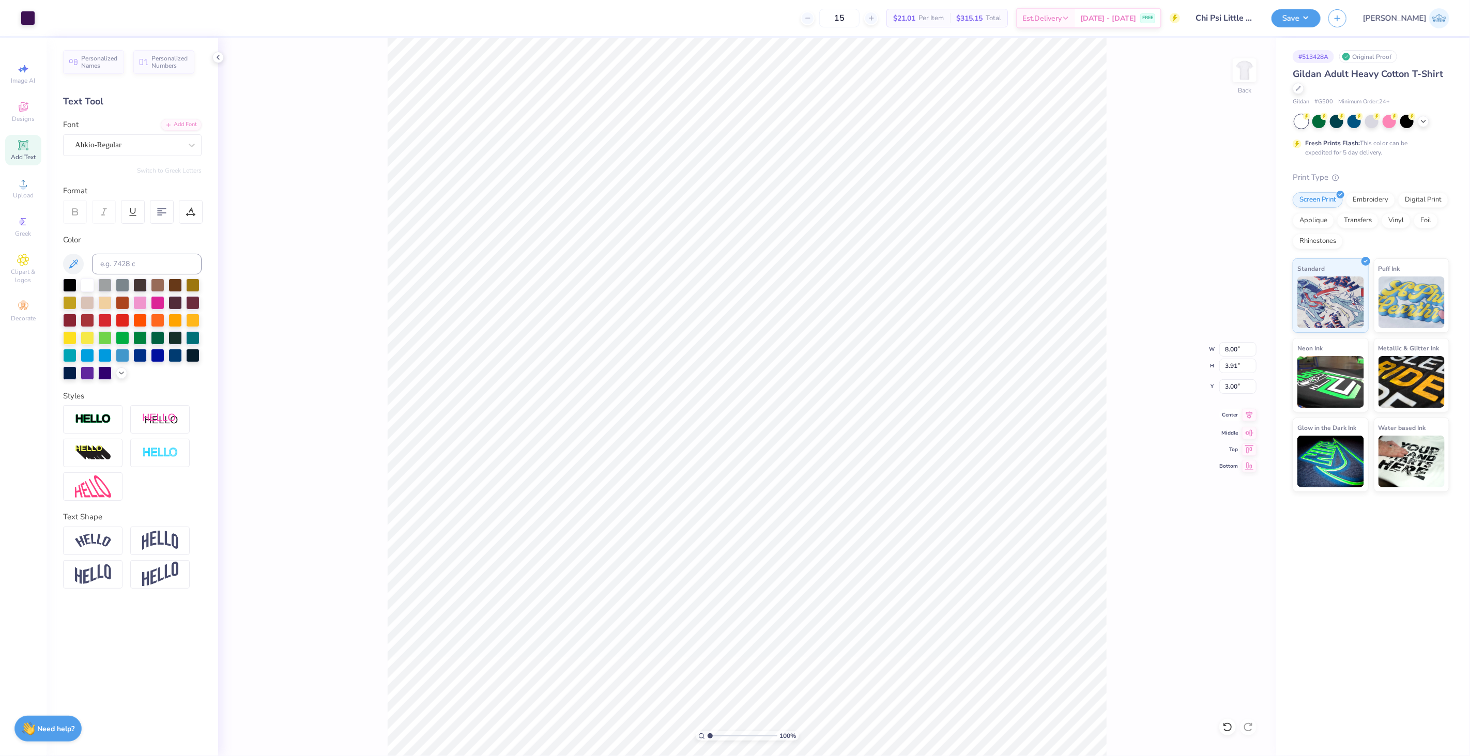
click at [1246, 415] on icon at bounding box center [1249, 415] width 14 height 12
click at [1321, 16] on button "Save" at bounding box center [1296, 17] width 49 height 18
click at [1321, 21] on button "Save" at bounding box center [1296, 17] width 49 height 18
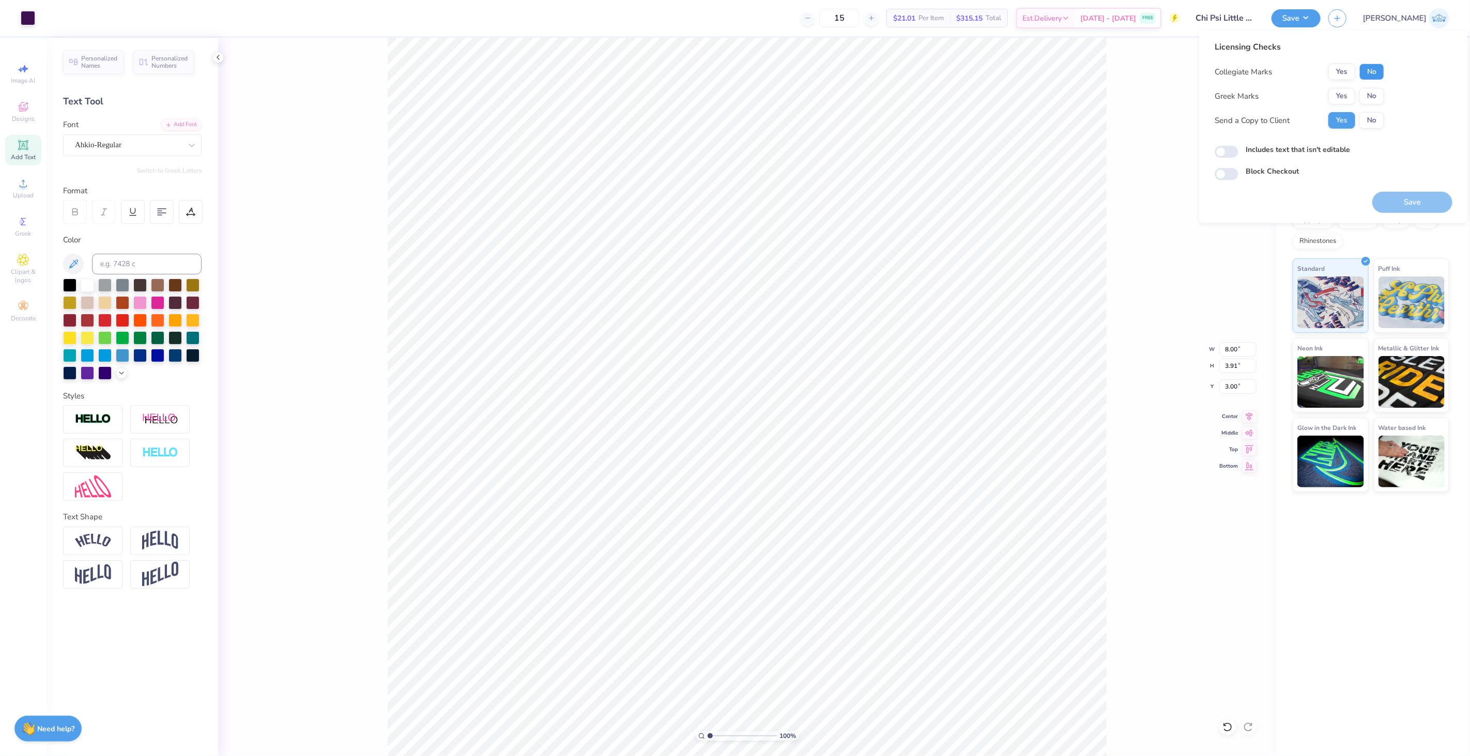
click at [1379, 75] on button "No" at bounding box center [1372, 72] width 25 height 17
click at [1349, 92] on button "Yes" at bounding box center [1342, 96] width 27 height 17
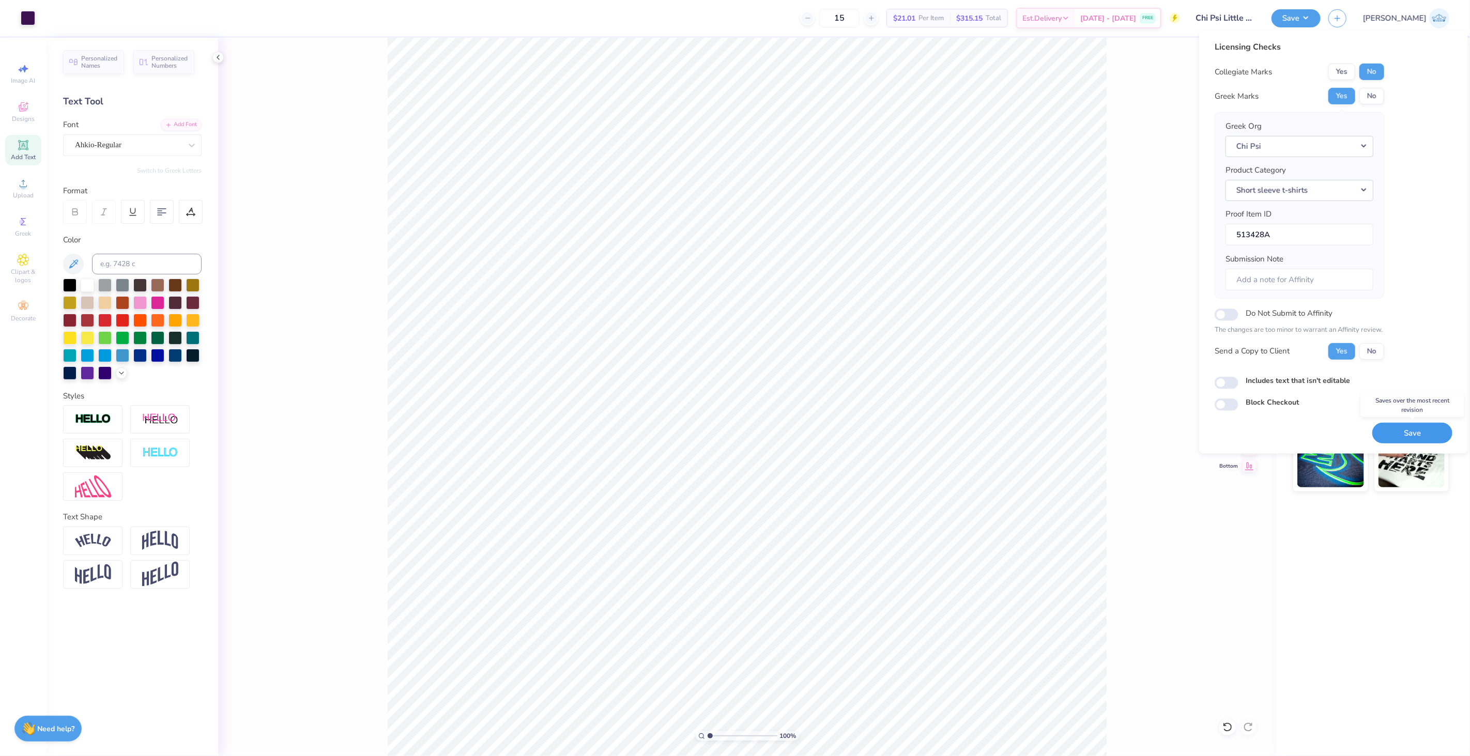
click at [1388, 436] on button "Save" at bounding box center [1413, 432] width 80 height 21
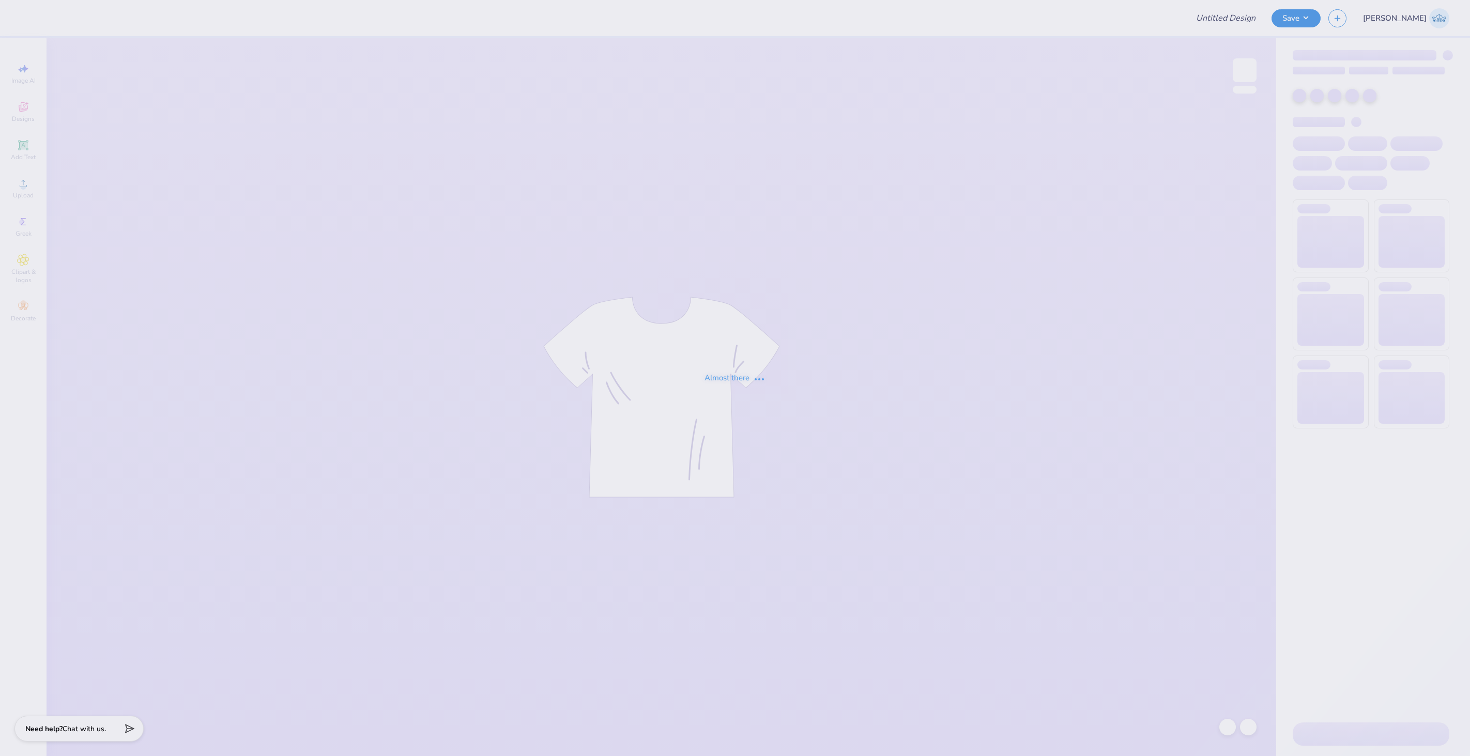
type input "Titans spirit wear"
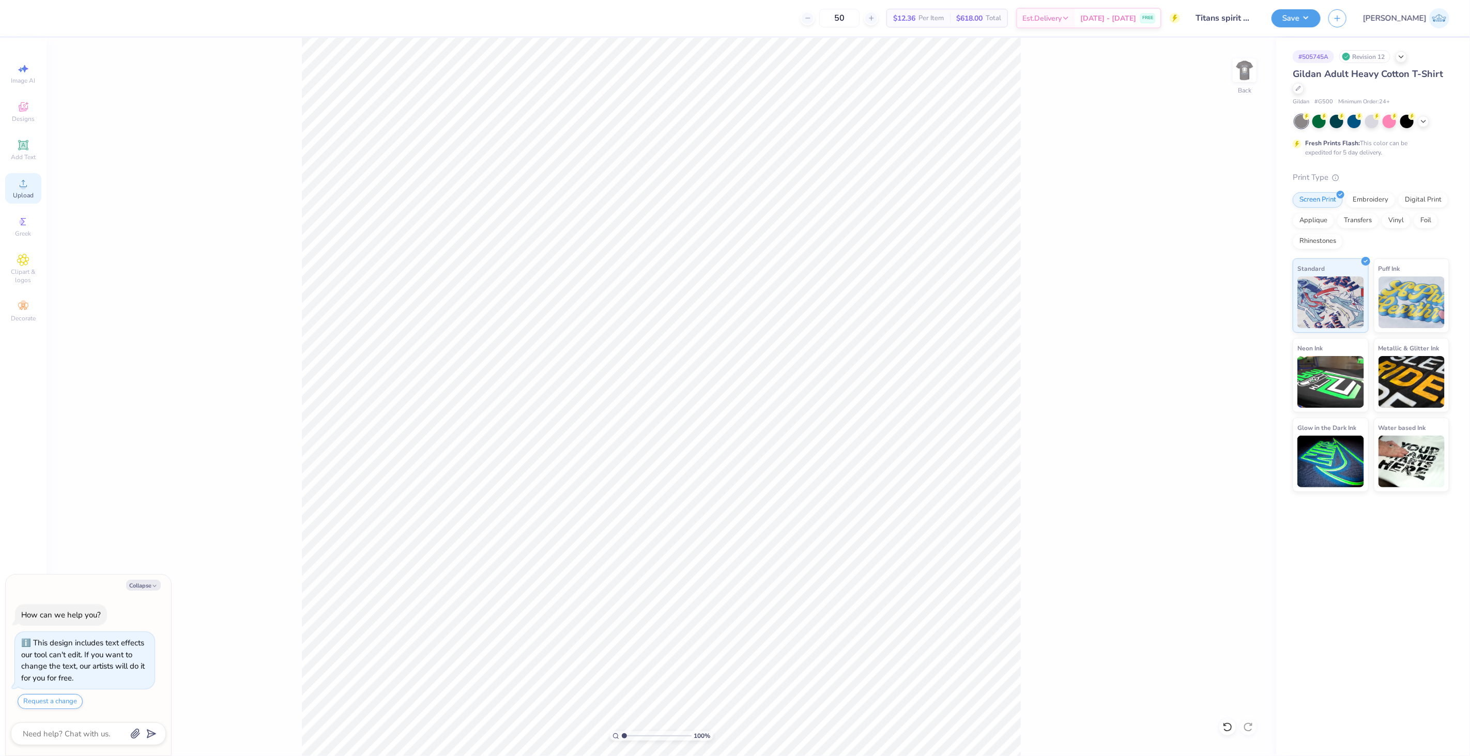
click at [19, 185] on icon at bounding box center [23, 183] width 12 height 12
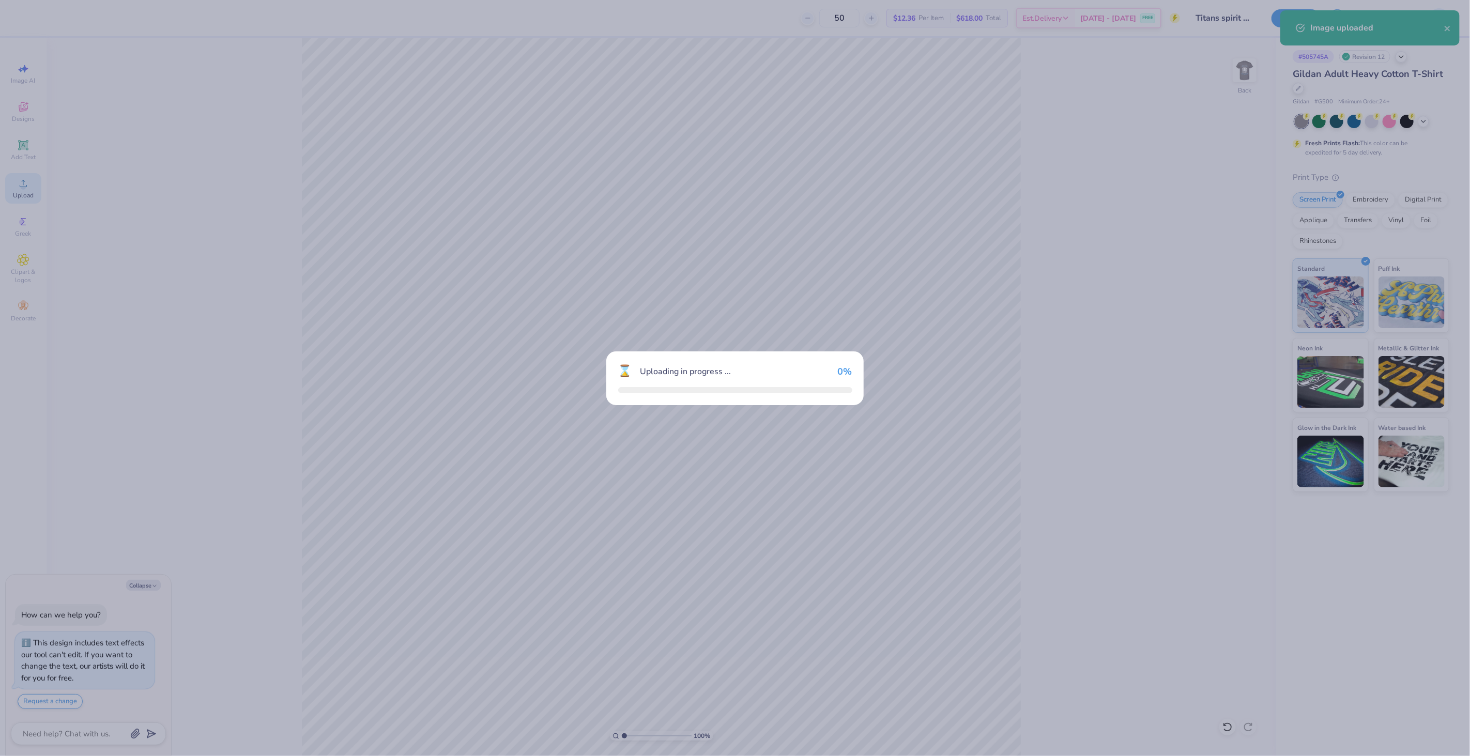
type textarea "x"
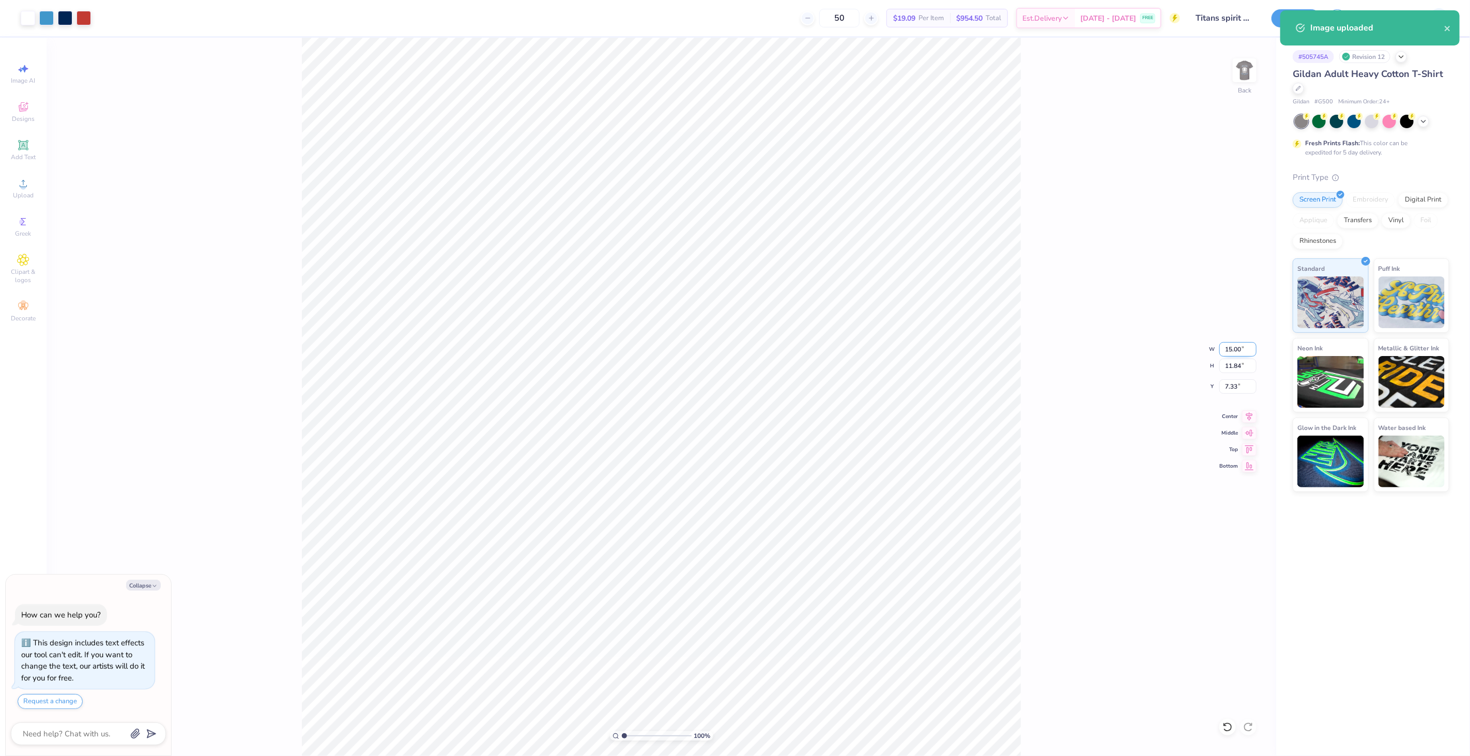
click at [1226, 354] on input "15.00" at bounding box center [1238, 349] width 37 height 14
type input "12"
type textarea "x"
type input "12.00"
type input "9.47"
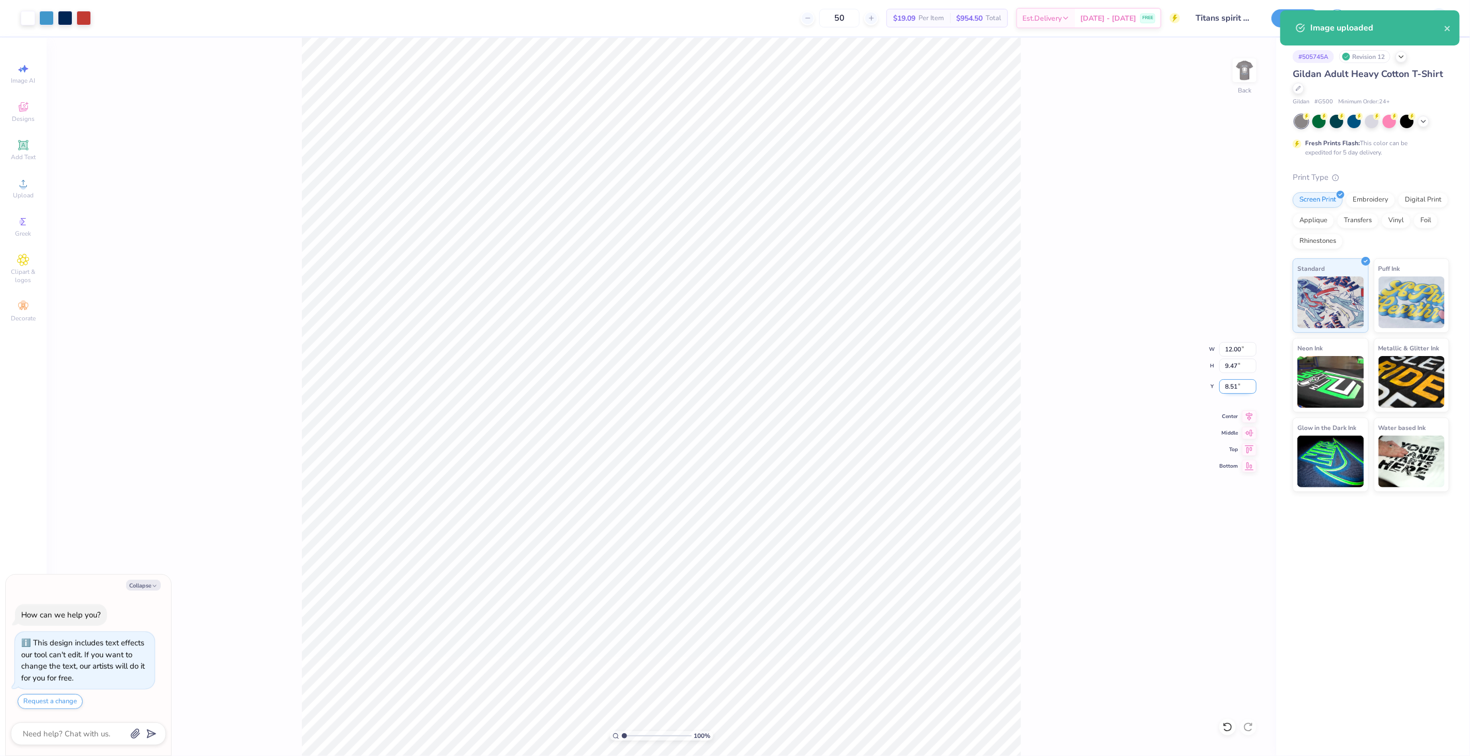
click at [1232, 384] on input "8.51" at bounding box center [1238, 387] width 37 height 14
type input "3"
type textarea "x"
type input "3.00"
type textarea "x"
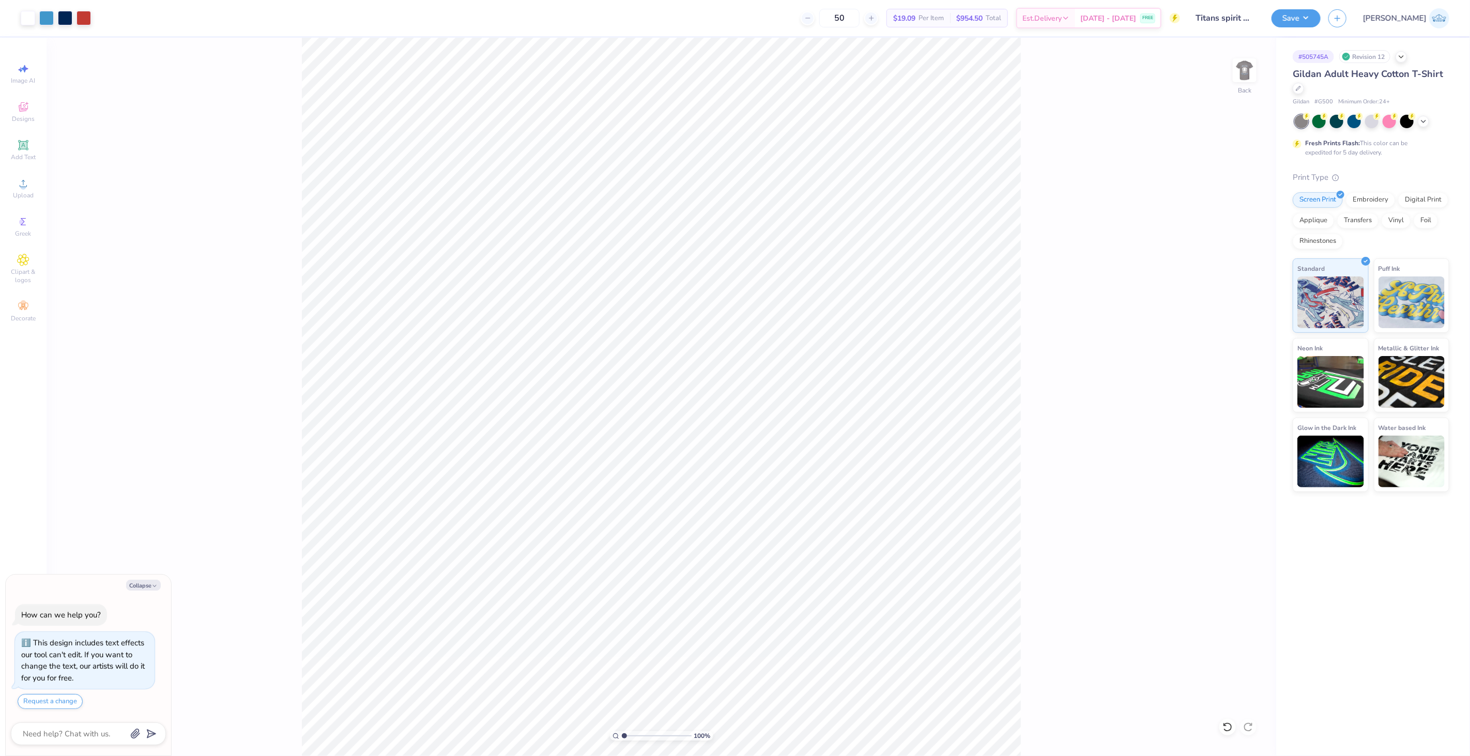
click at [638, 735] on div "100 %" at bounding box center [661, 397] width 719 height 719
type input "1"
drag, startPoint x: 638, startPoint y: 735, endPoint x: 520, endPoint y: 738, distance: 118.4
click at [622, 738] on input "range" at bounding box center [657, 736] width 70 height 9
click at [1247, 79] on img at bounding box center [1244, 70] width 41 height 41
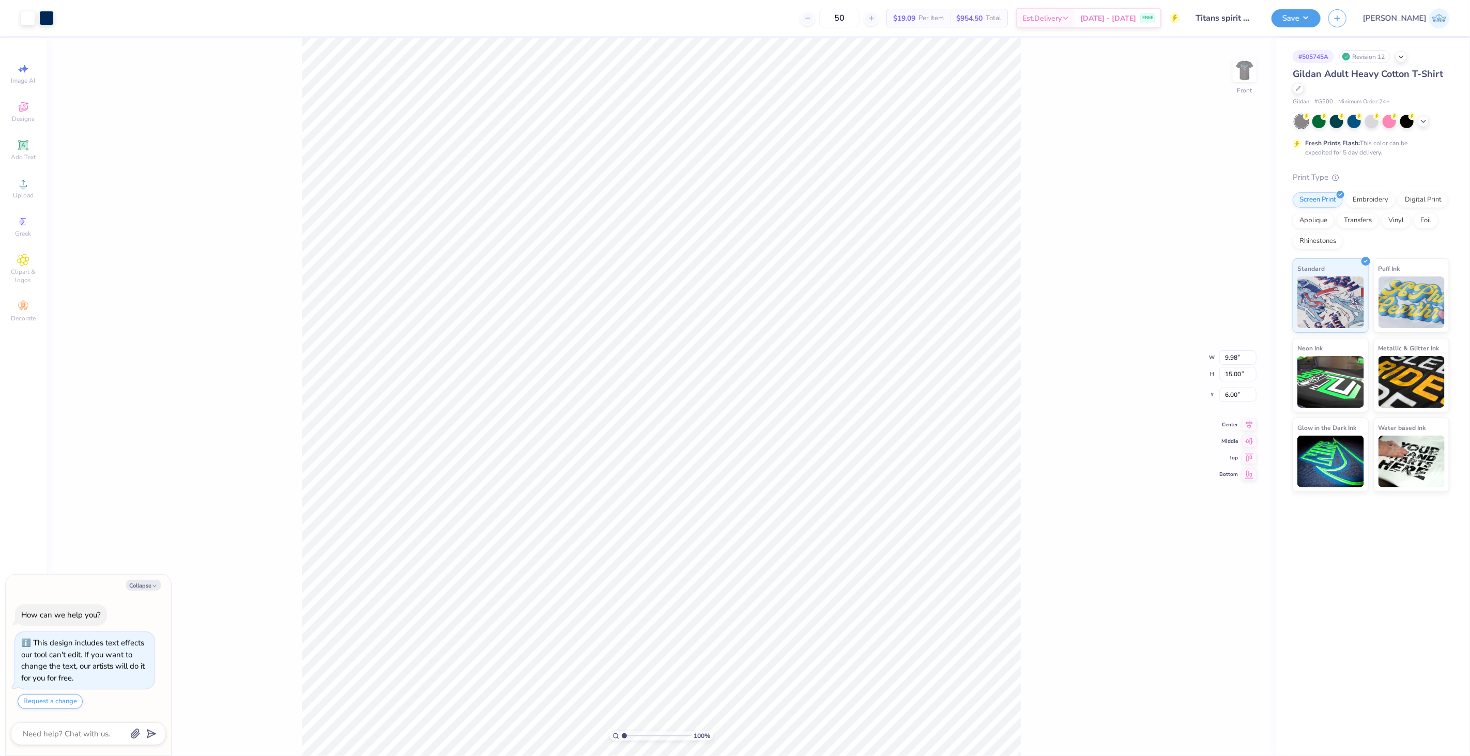
click at [1032, 326] on div "100 % Front W 9.98 9.98 " H 15.00 15.00 " Y 6.00 6.00 " Center Middle Top Bottom" at bounding box center [662, 397] width 1230 height 719
click at [1249, 72] on img at bounding box center [1244, 70] width 41 height 41
click at [1321, 25] on button "Save" at bounding box center [1296, 17] width 49 height 18
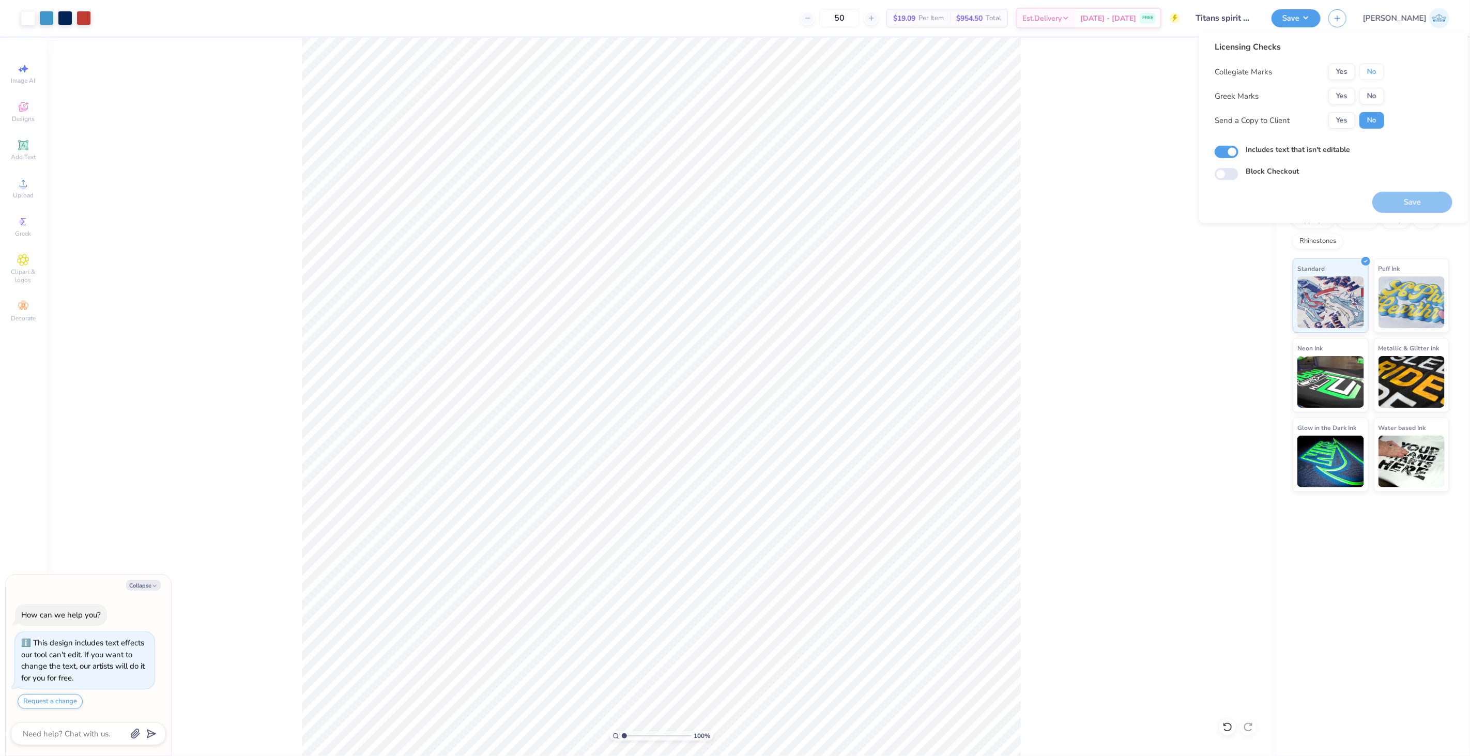
drag, startPoint x: 1371, startPoint y: 68, endPoint x: 1372, endPoint y: 85, distance: 17.1
click at [1372, 69] on button "No" at bounding box center [1372, 72] width 25 height 17
drag, startPoint x: 1372, startPoint y: 94, endPoint x: 1362, endPoint y: 111, distance: 19.0
click at [1372, 95] on button "No" at bounding box center [1372, 96] width 25 height 17
click at [1342, 128] on div "Licensing Checks Collegiate Marks Yes No Greek Marks Yes No Send a Copy to Clie…" at bounding box center [1300, 89] width 170 height 96
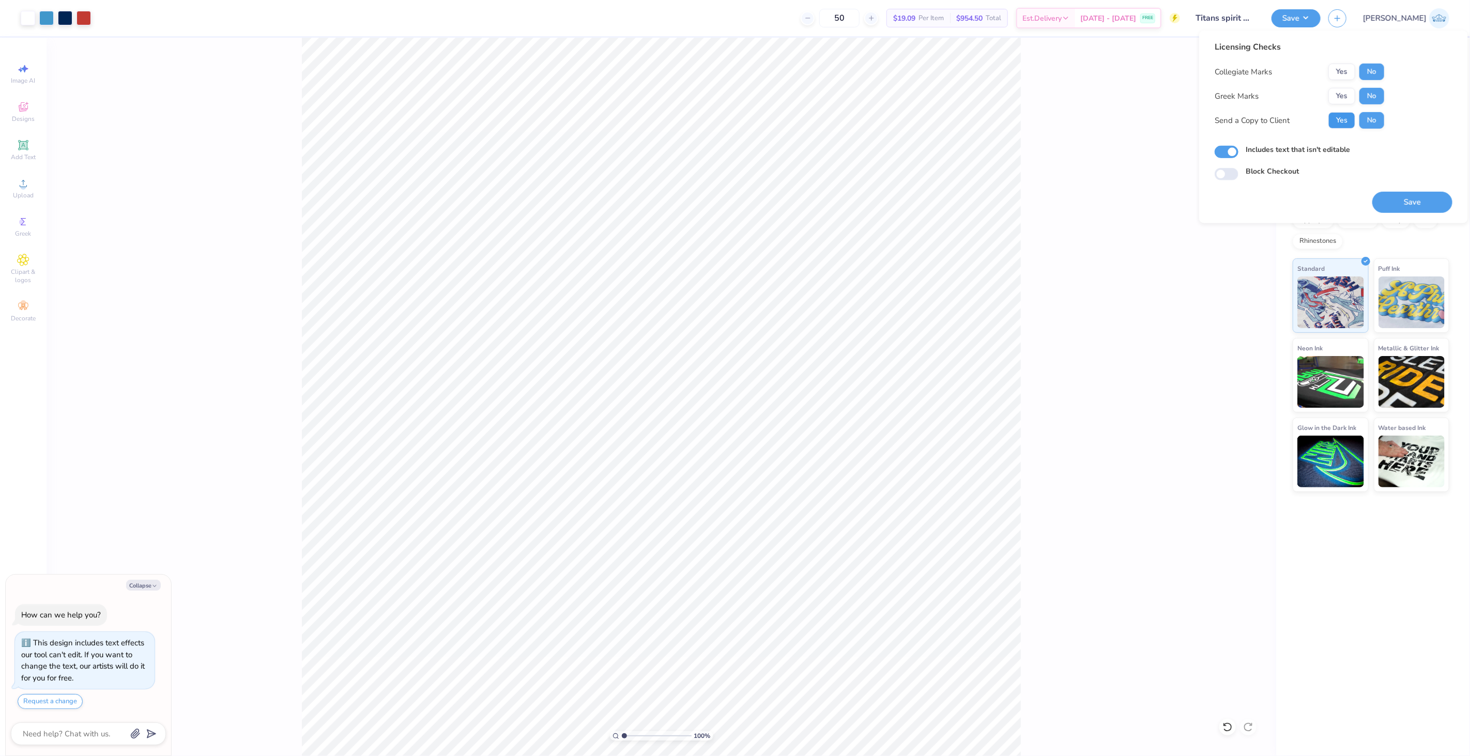
click at [1342, 127] on button "Yes" at bounding box center [1342, 120] width 27 height 17
click at [1412, 195] on button "Save" at bounding box center [1413, 202] width 80 height 21
type textarea "x"
